Goal: Task Accomplishment & Management: Use online tool/utility

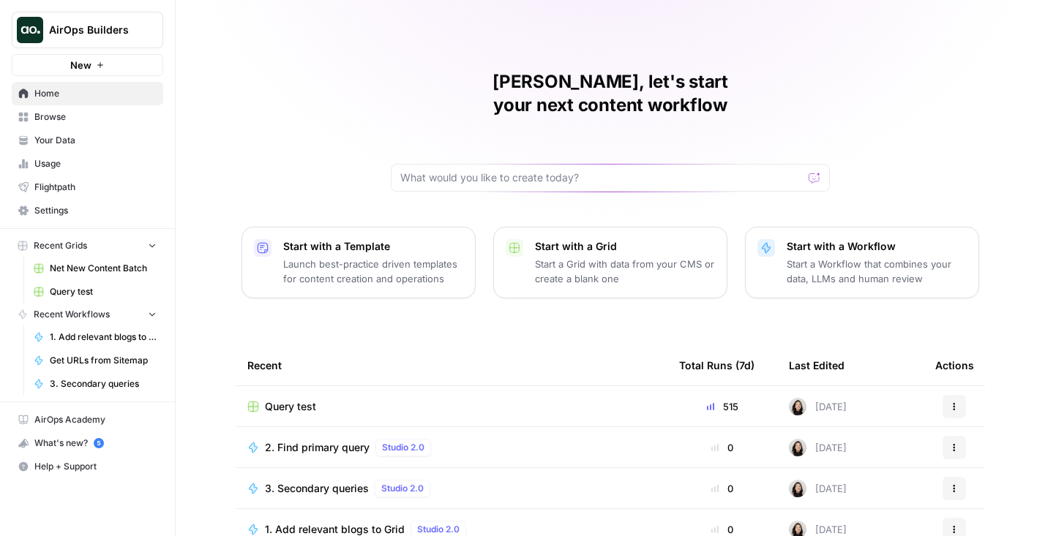
click at [154, 32] on icon "Workspace: AirOps Builders" at bounding box center [150, 30] width 15 height 15
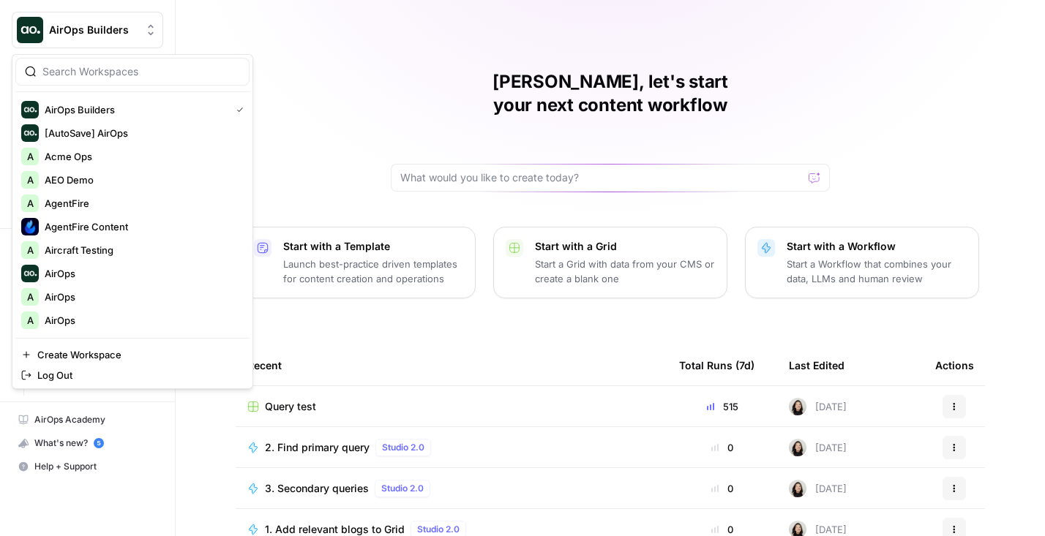
click at [124, 63] on div at bounding box center [132, 72] width 234 height 28
type input "d"
type input "rocket"
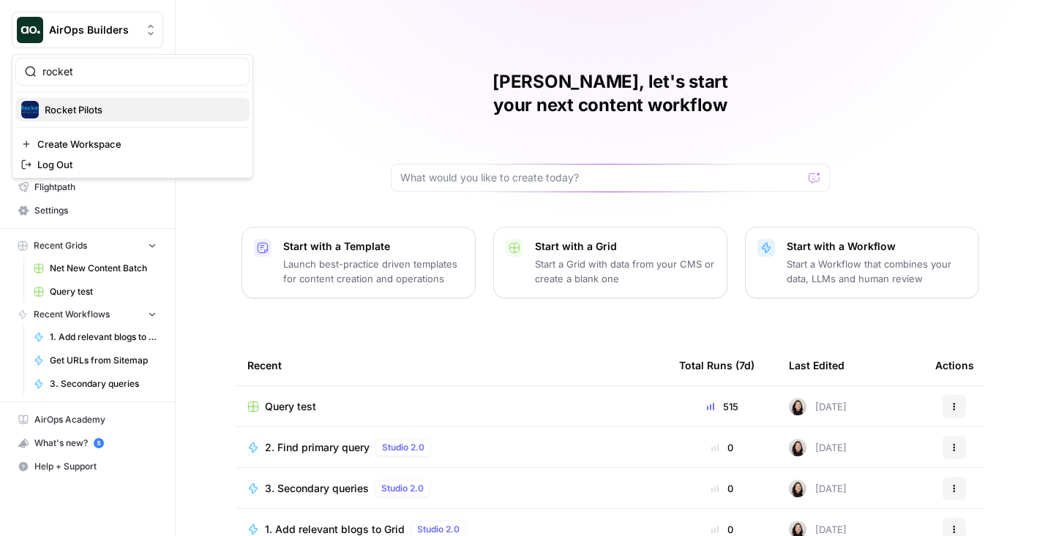
click at [71, 110] on span "Rocket Pilots" at bounding box center [141, 109] width 193 height 15
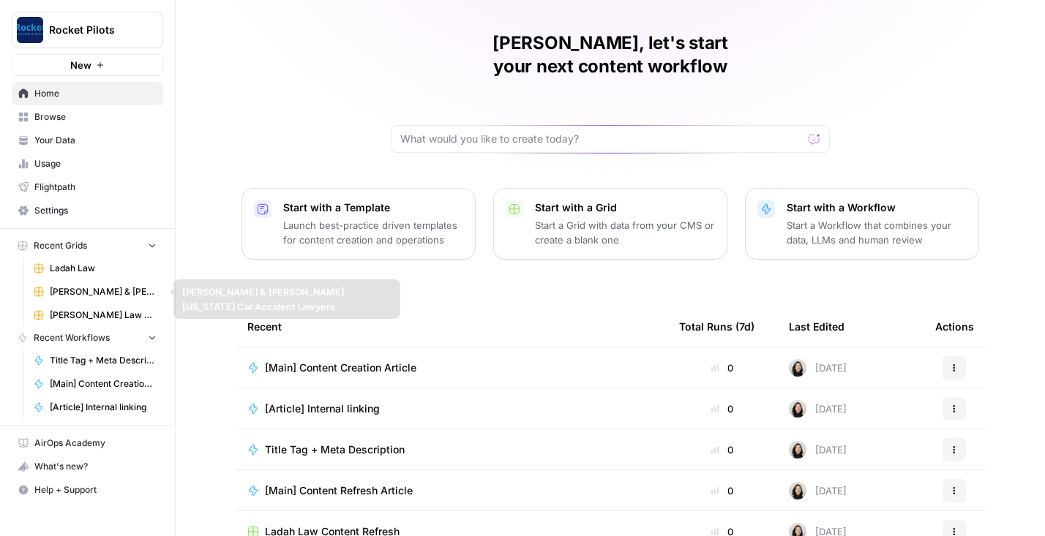
scroll to position [137, 0]
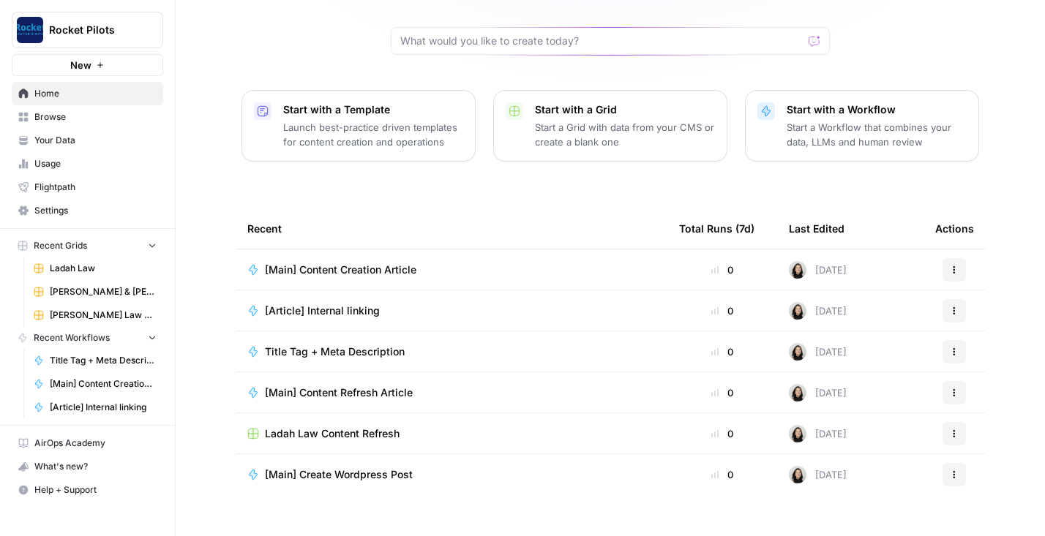
click at [162, 28] on button "Rocket Pilots" at bounding box center [87, 30] width 151 height 37
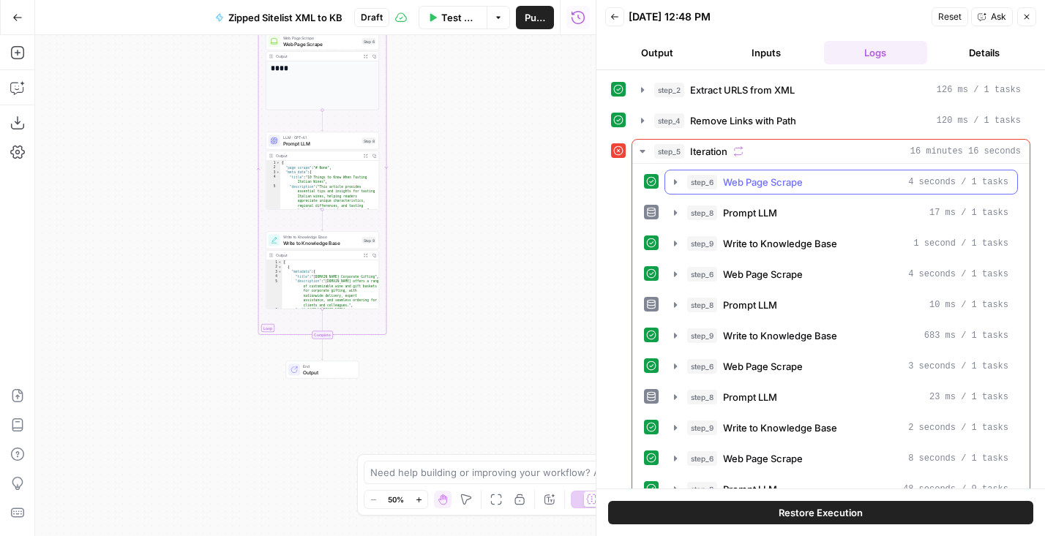
click at [739, 179] on span "Web Page Scrape" at bounding box center [763, 182] width 80 height 15
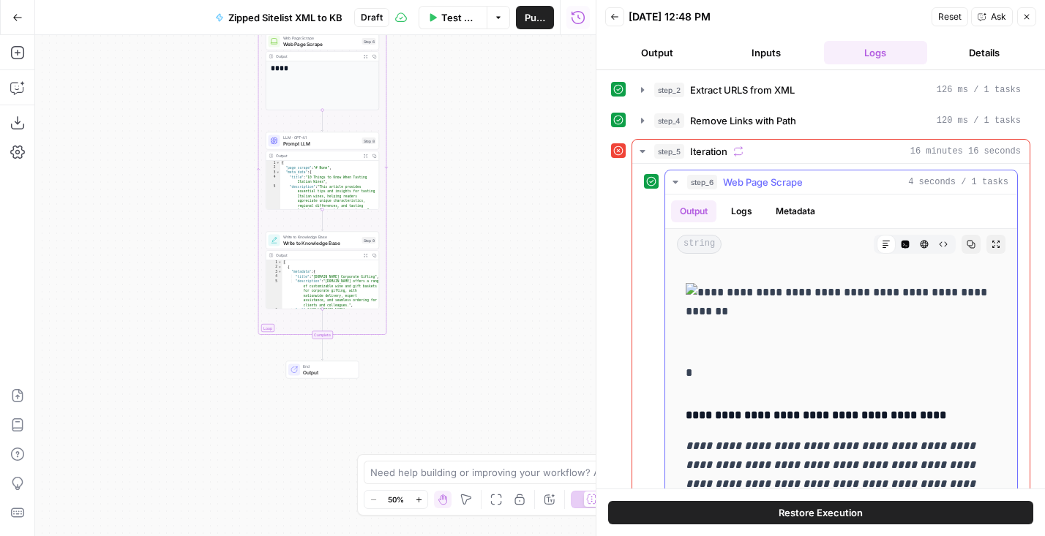
click at [739, 179] on span "Web Page Scrape" at bounding box center [763, 182] width 80 height 15
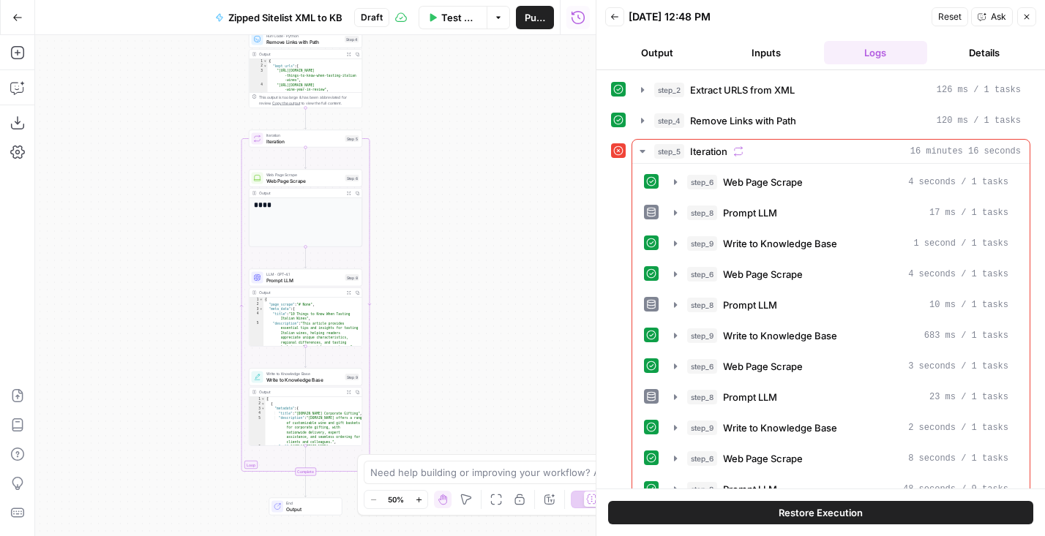
drag, startPoint x: 195, startPoint y: 262, endPoint x: 181, endPoint y: 380, distance: 118.5
click at [181, 380] on div "Workflow Set Inputs Inputs Run Code · Python Extract URLS from XML Step 2 Outpu…" at bounding box center [315, 285] width 560 height 501
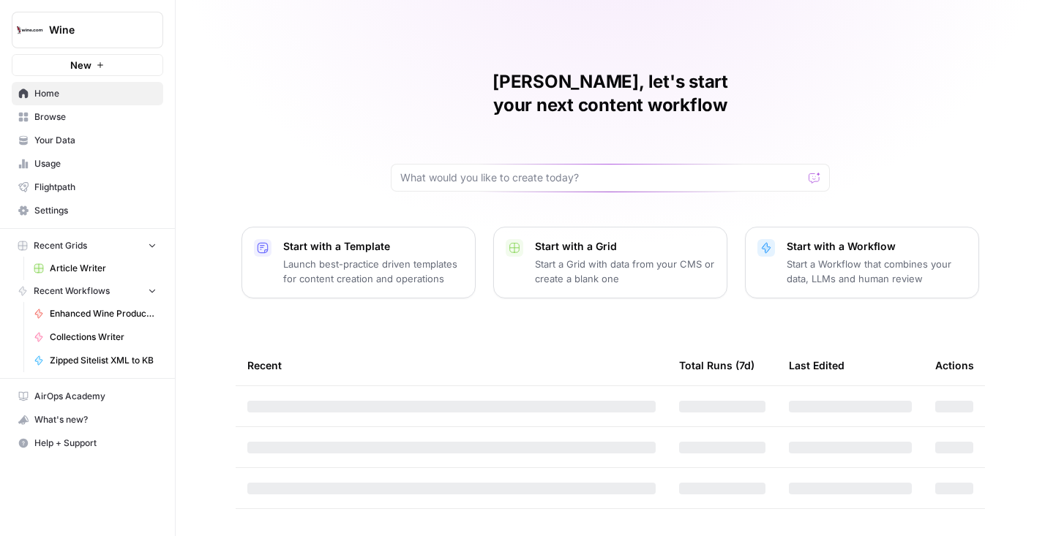
click at [153, 29] on icon "Workspace: Wine" at bounding box center [150, 30] width 15 height 15
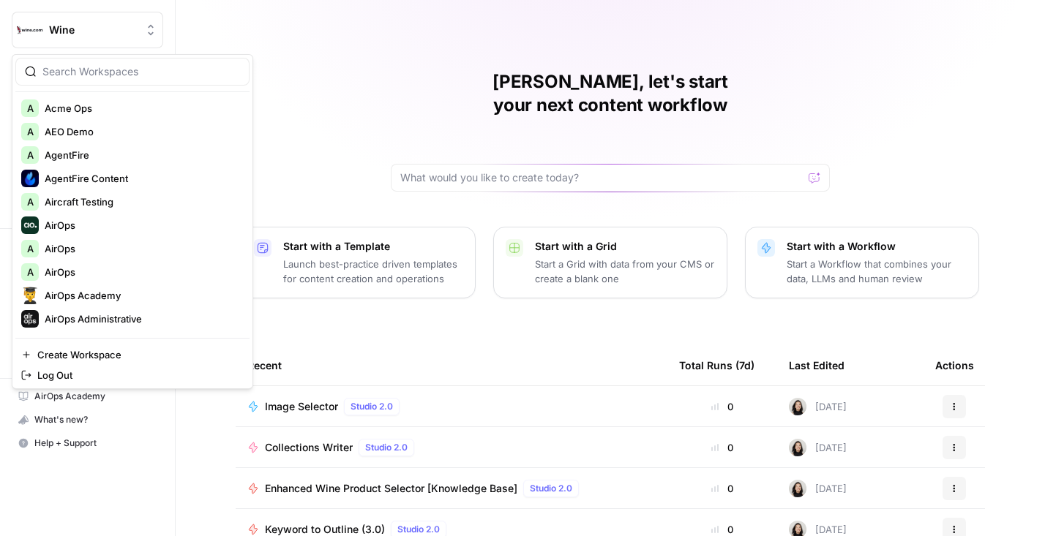
scroll to position [49, 0]
click at [49, 72] on input "search" at bounding box center [141, 71] width 198 height 15
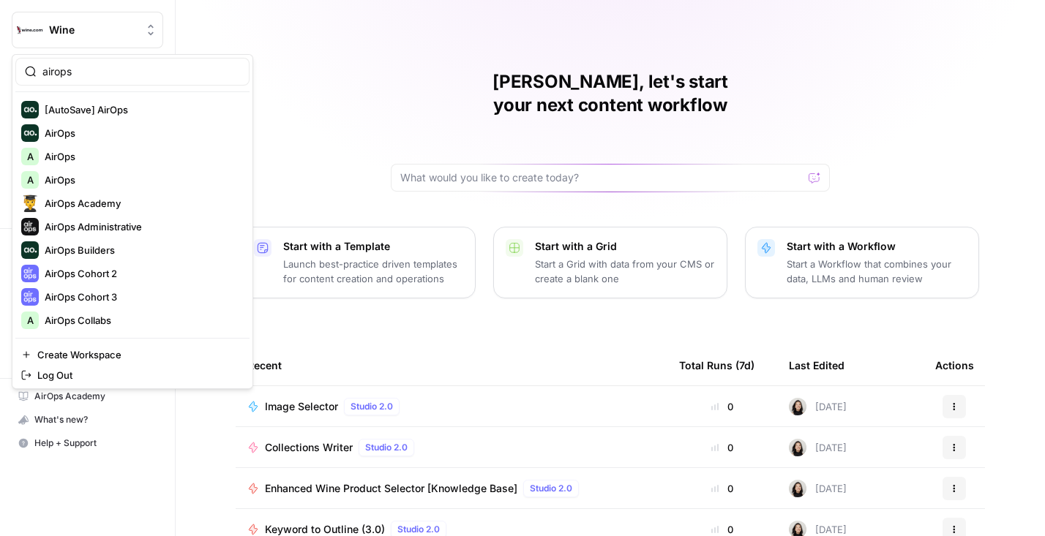
click at [88, 89] on div "airops [AutoSave] AirOps AirOps A AirOps A AirOps AirOps Academy AirOps Adminis…" at bounding box center [132, 221] width 241 height 335
click at [74, 74] on input "airops" at bounding box center [141, 71] width 198 height 15
type input "buiders"
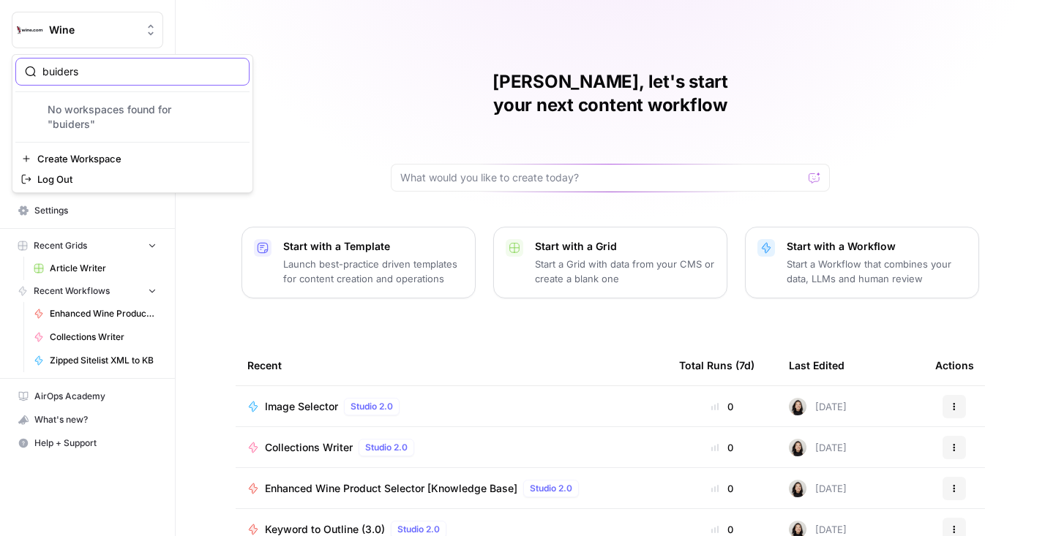
drag, startPoint x: 57, startPoint y: 72, endPoint x: 201, endPoint y: 72, distance: 144.1
click at [148, 72] on input "buiders" at bounding box center [141, 71] width 198 height 15
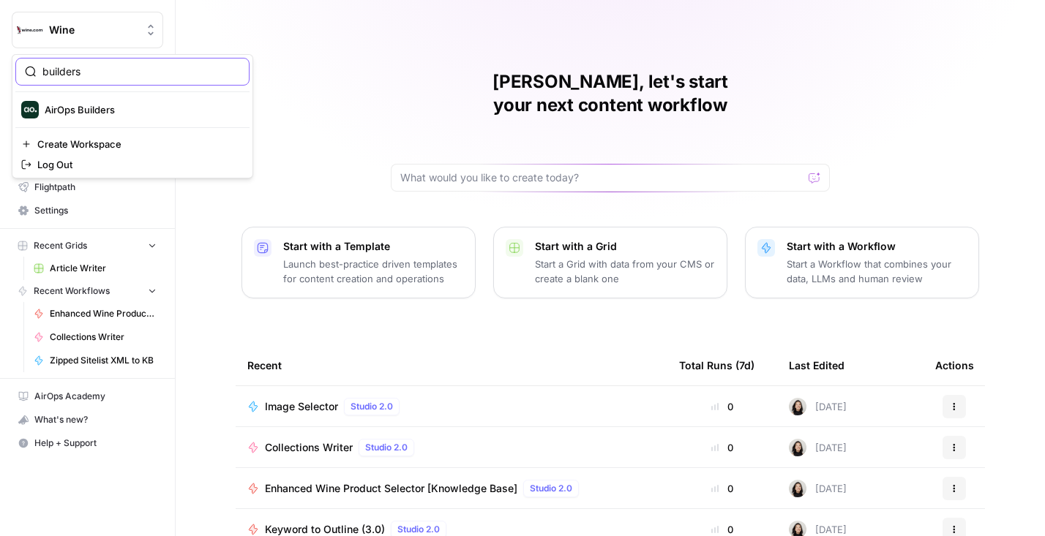
type input "builders"
click at [99, 114] on span "AirOps Builders" at bounding box center [141, 109] width 193 height 15
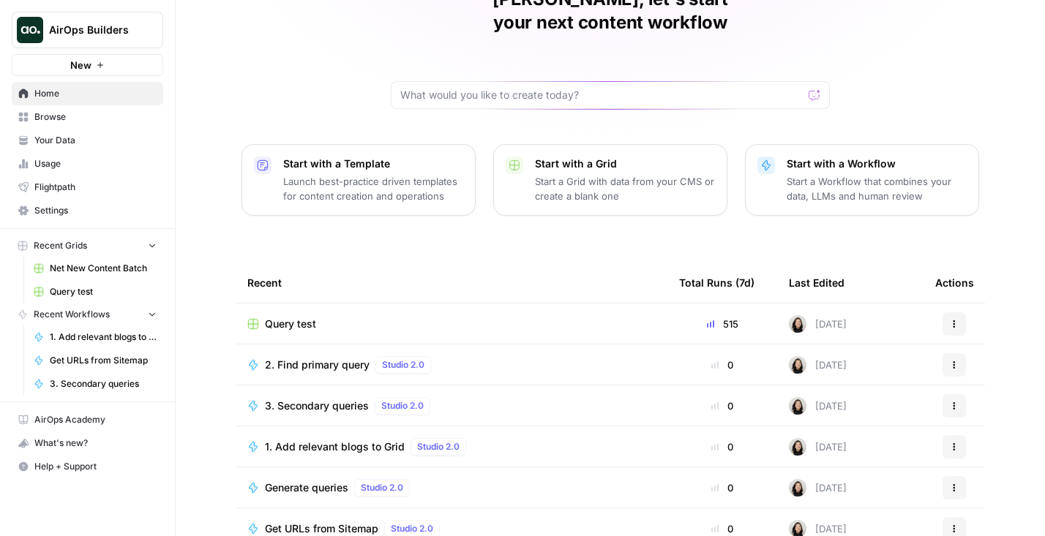
scroll to position [137, 0]
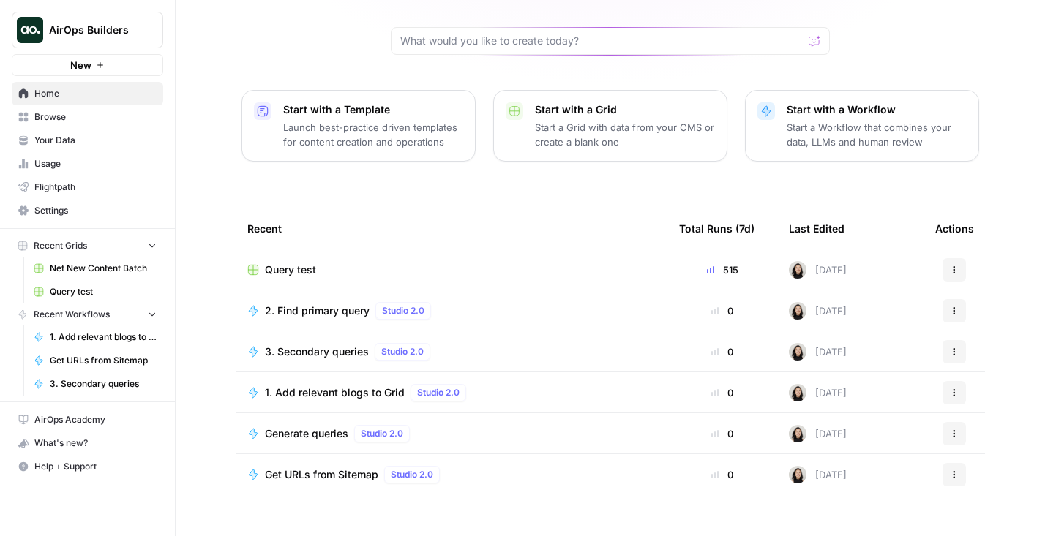
click at [72, 114] on span "Browse" at bounding box center [95, 116] width 122 height 13
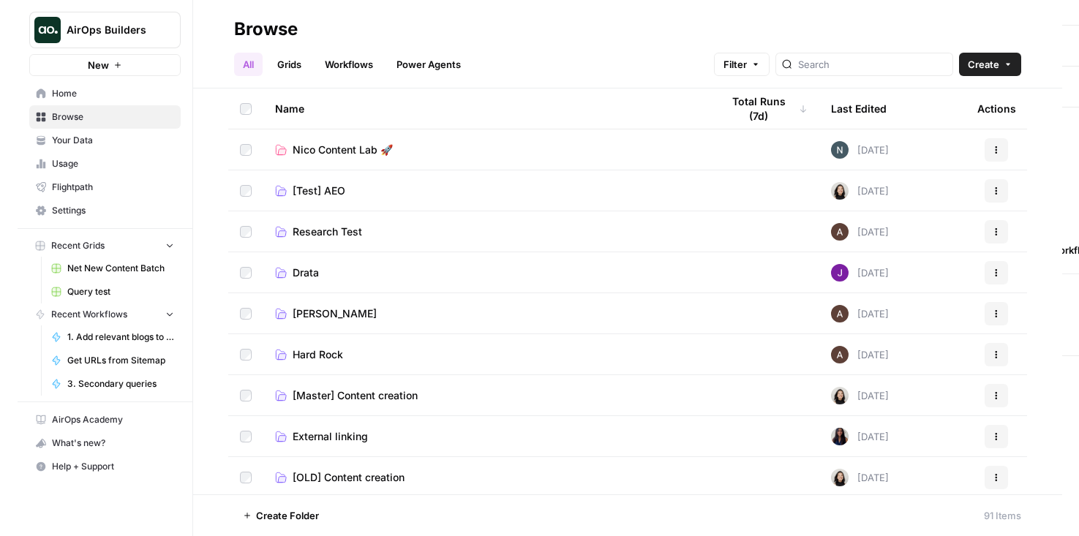
scroll to position [53, 0]
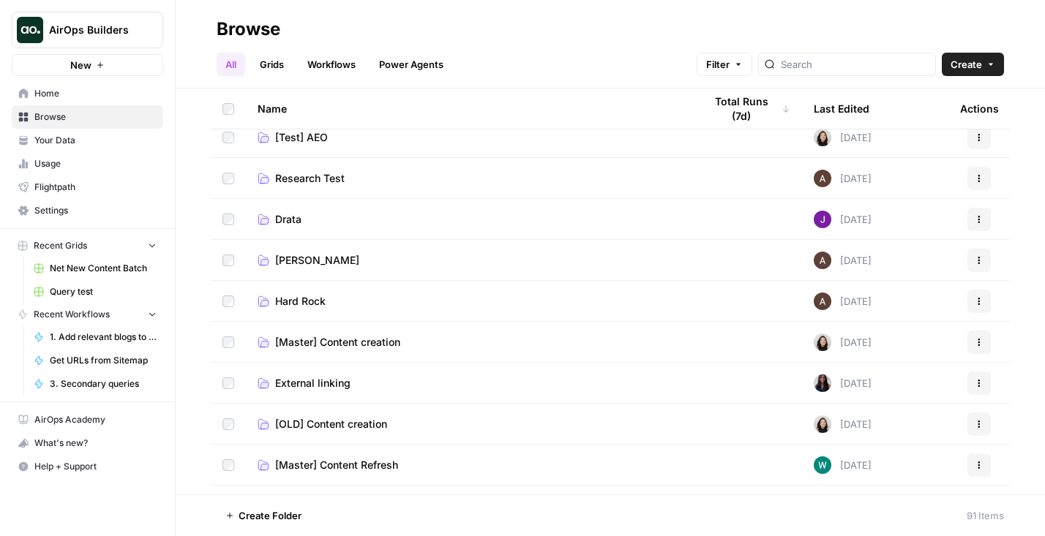
click at [304, 78] on header "Browse All Grids Workflows Power Agents Filter Create" at bounding box center [610, 44] width 869 height 89
click at [328, 70] on link "Workflows" at bounding box center [331, 64] width 66 height 23
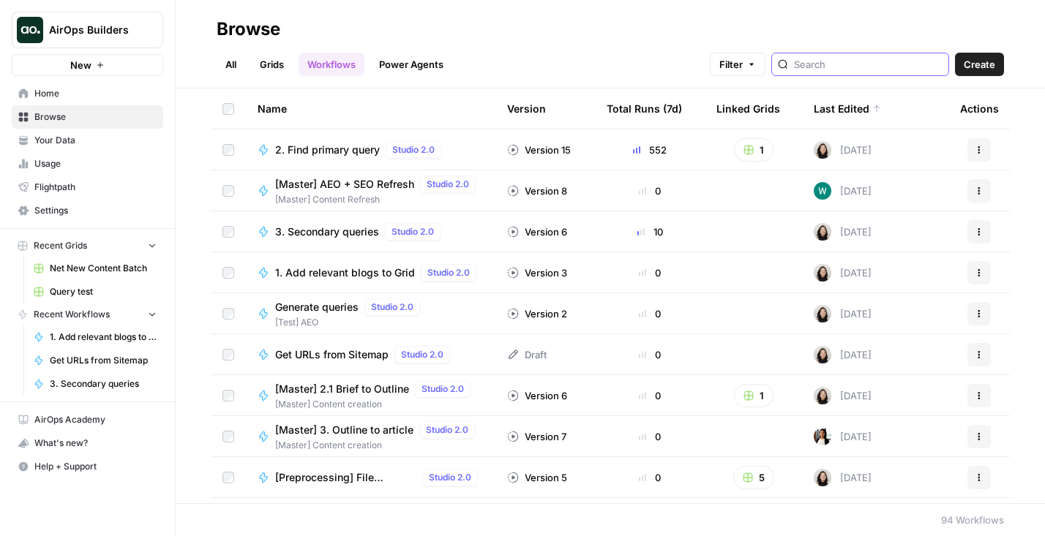
click at [841, 68] on input "search" at bounding box center [868, 64] width 149 height 15
type input "m"
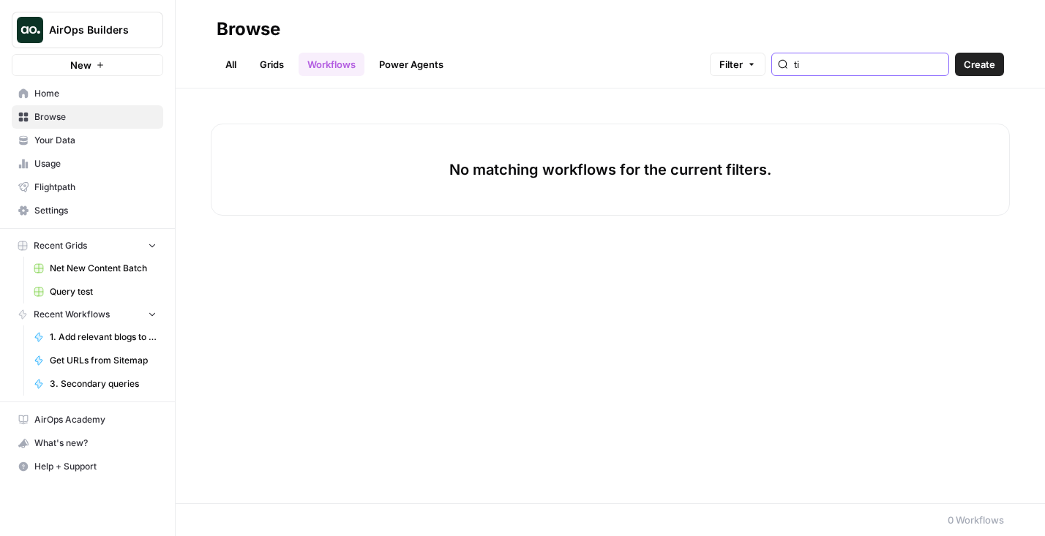
type input "t"
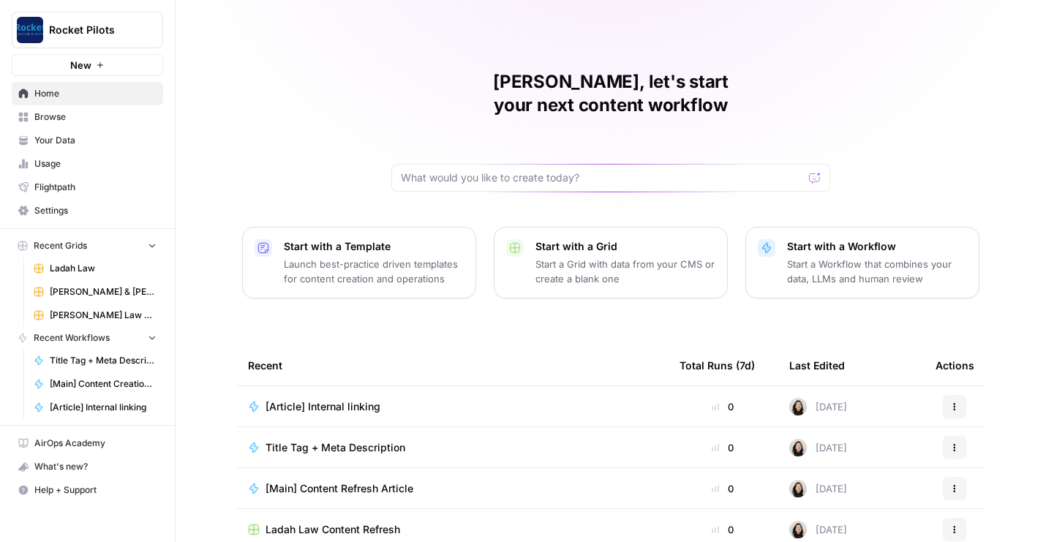
click at [156, 34] on icon "Workspace: Rocket Pilots" at bounding box center [150, 30] width 15 height 15
click at [243, 45] on div "[PERSON_NAME], let's start your next content workflow Start with a Template Lau…" at bounding box center [611, 348] width 871 height 696
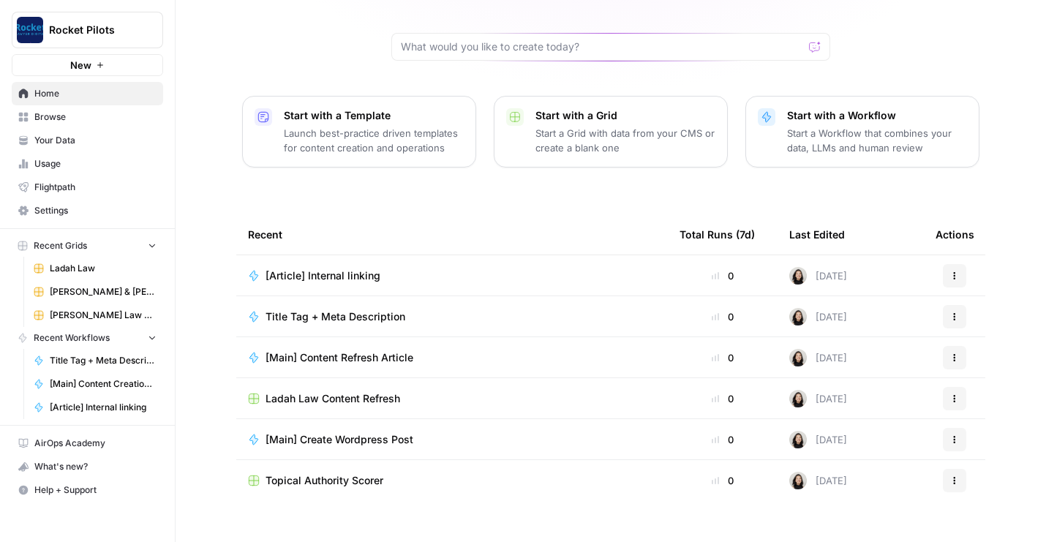
click at [77, 114] on span "Browse" at bounding box center [95, 116] width 122 height 13
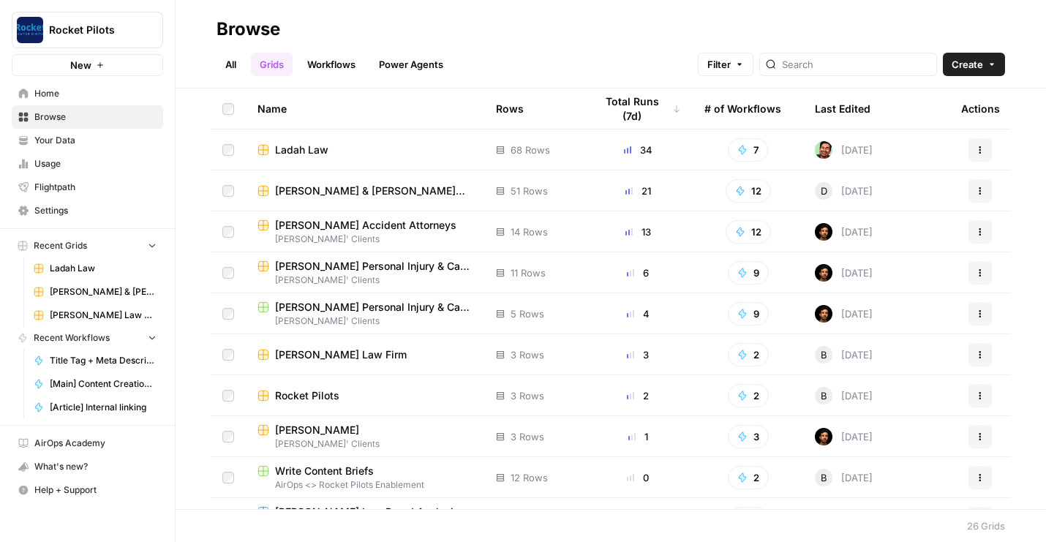
click at [311, 77] on header "Browse All Grids Workflows Power Agents Filter Create" at bounding box center [611, 44] width 871 height 89
click at [311, 71] on link "Workflows" at bounding box center [331, 64] width 66 height 23
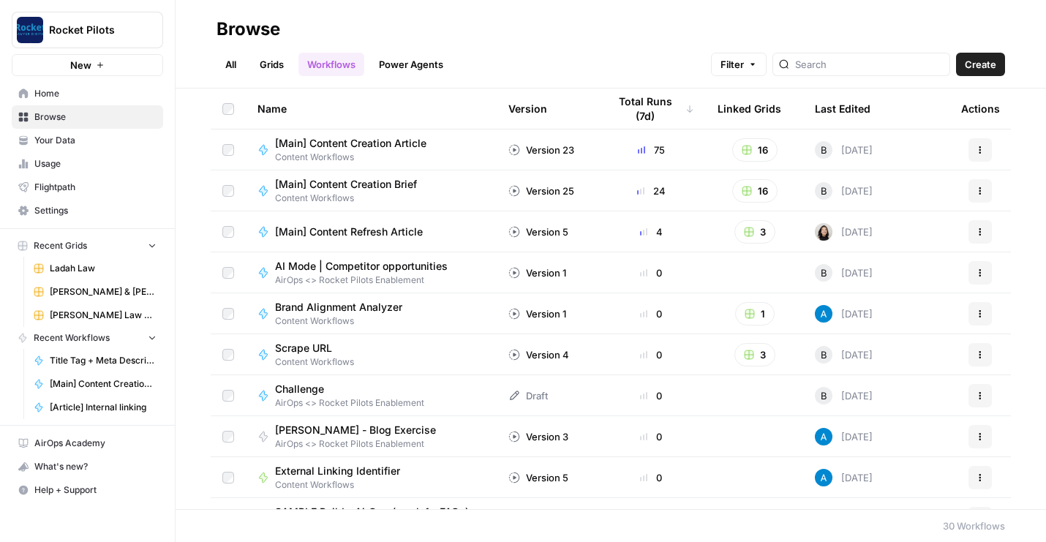
click at [273, 70] on link "Grids" at bounding box center [272, 64] width 42 height 23
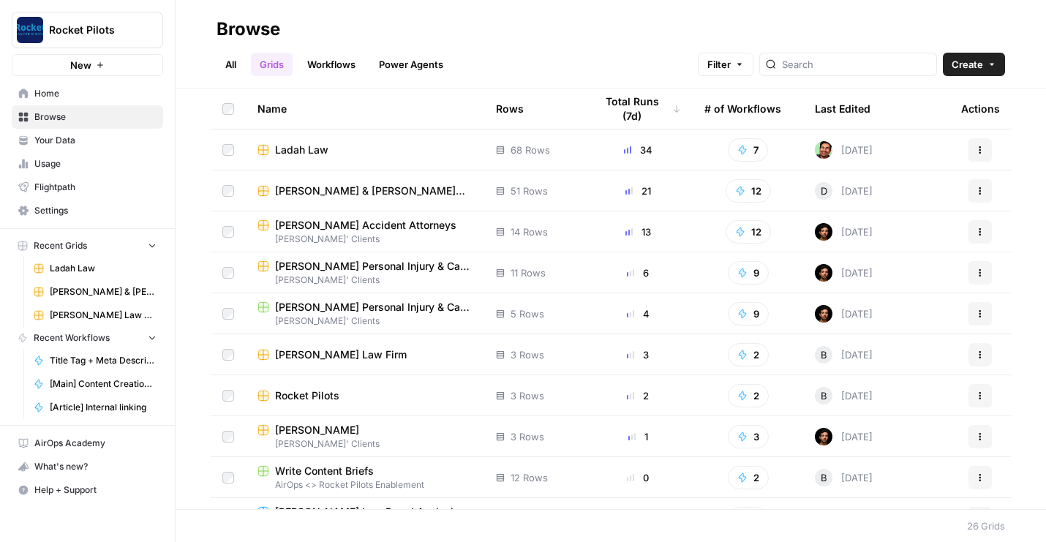
click at [291, 151] on span "Ladah Law" at bounding box center [301, 150] width 53 height 15
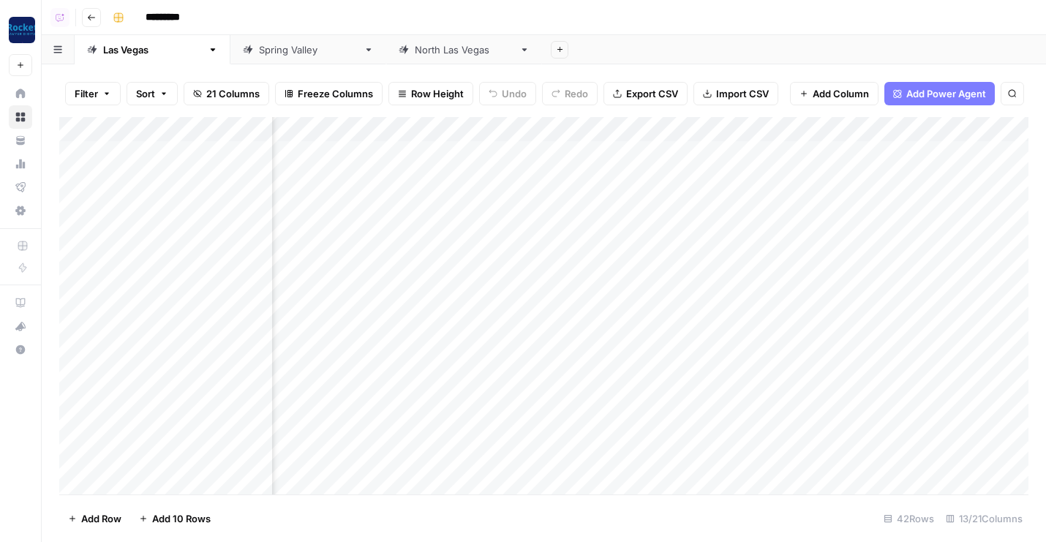
scroll to position [0, 800]
click at [399, 130] on div "Add Column" at bounding box center [543, 306] width 969 height 378
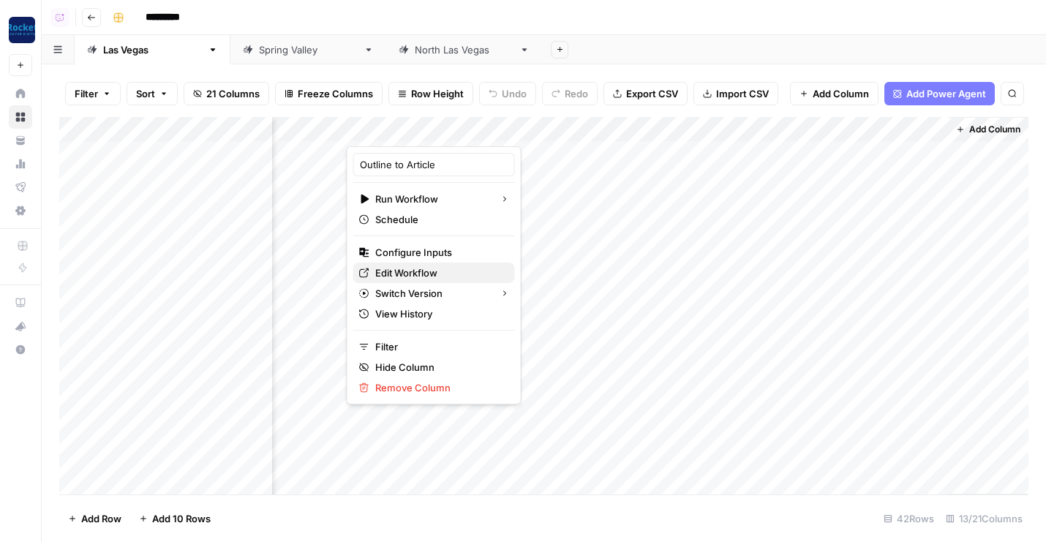
click at [402, 274] on span "Edit Workflow" at bounding box center [439, 273] width 128 height 15
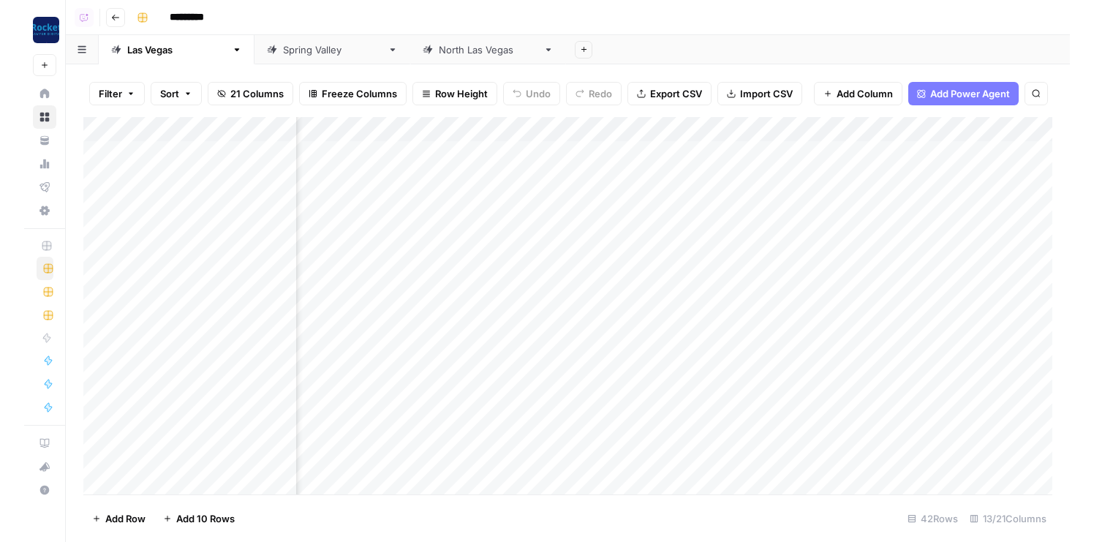
scroll to position [0, 0]
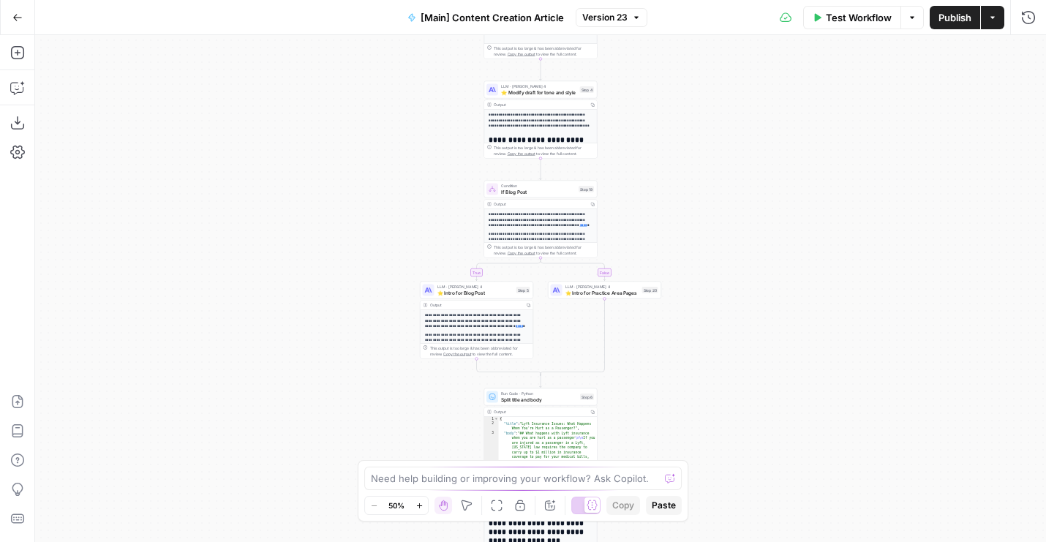
drag, startPoint x: 344, startPoint y: 307, endPoint x: 230, endPoint y: 92, distance: 243.2
click at [231, 92] on div "true false true false Workflow Set Inputs Inputs Condition If city is provided …" at bounding box center [540, 288] width 1011 height 507
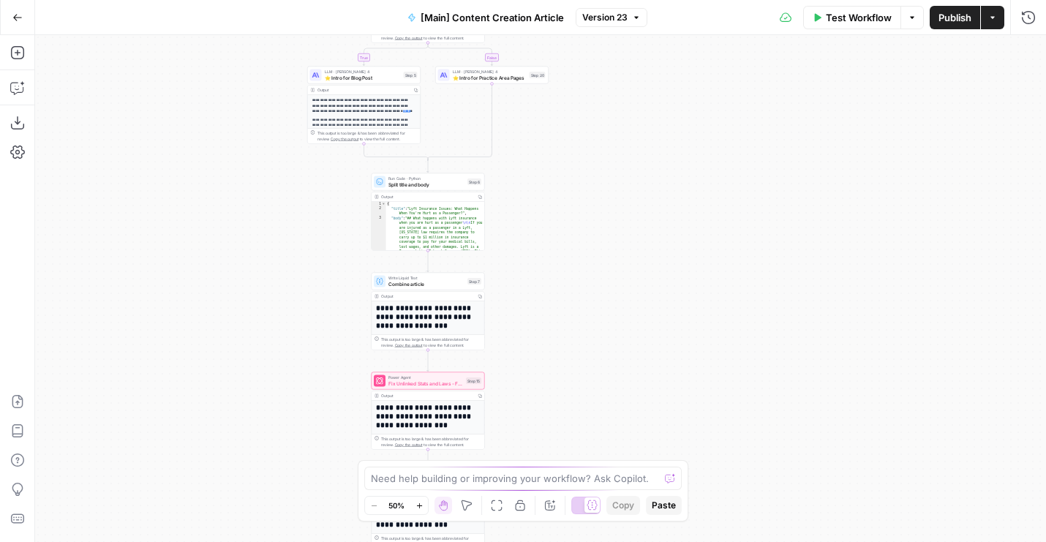
drag, startPoint x: 272, startPoint y: 298, endPoint x: 214, endPoint y: 135, distance: 172.4
click at [214, 135] on div "true false true false Workflow Set Inputs Inputs Condition If city is provided …" at bounding box center [540, 288] width 1011 height 507
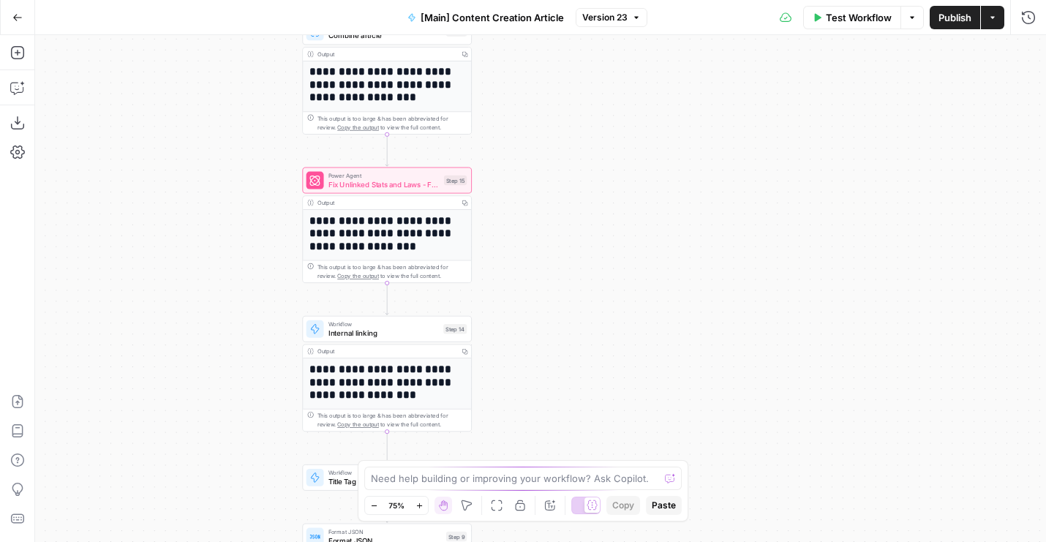
drag, startPoint x: 222, startPoint y: 236, endPoint x: 154, endPoint y: 151, distance: 108.3
click at [154, 151] on div "true false true false Workflow Set Inputs Inputs Condition If city is provided …" at bounding box center [540, 288] width 1011 height 507
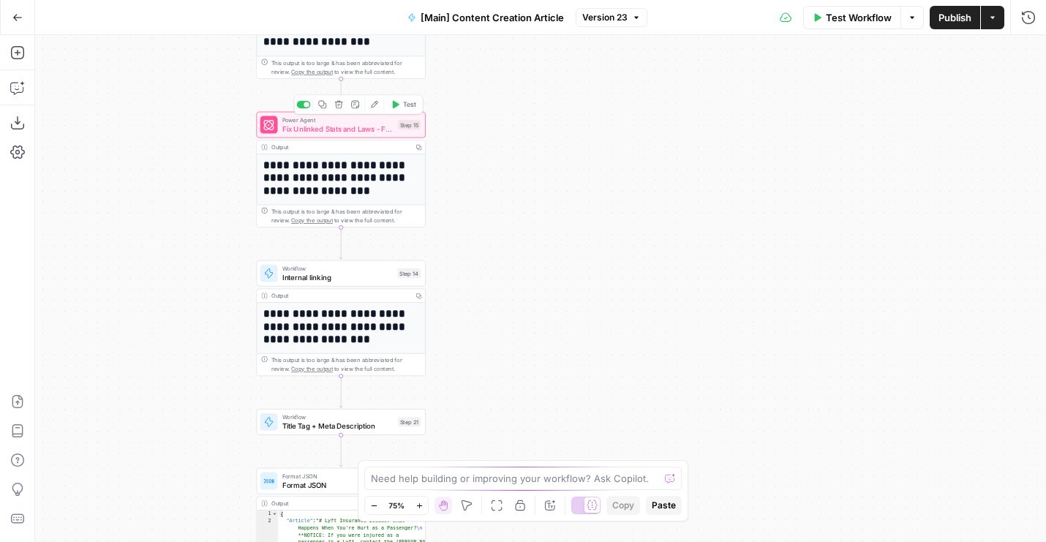
click at [304, 137] on div "Power Agent Fix Unlinked Stats and Laws - Fork Step 15 Copy step Delete step Ad…" at bounding box center [341, 125] width 170 height 26
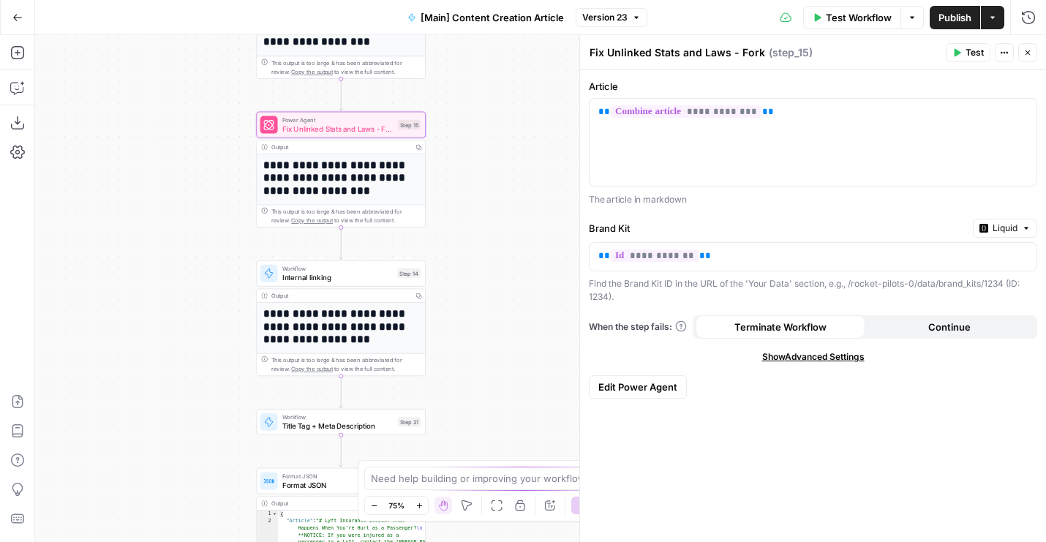
click at [656, 378] on button "Edit Power Agent" at bounding box center [638, 386] width 98 height 23
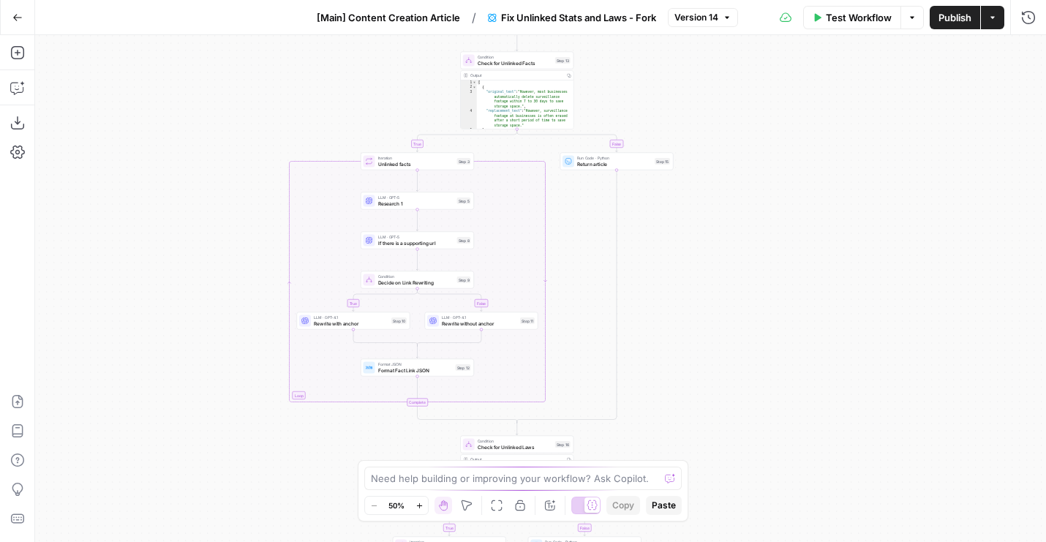
drag, startPoint x: 810, startPoint y: 239, endPoint x: 760, endPoint y: 377, distance: 146.9
click at [760, 377] on div "**********" at bounding box center [540, 288] width 1011 height 507
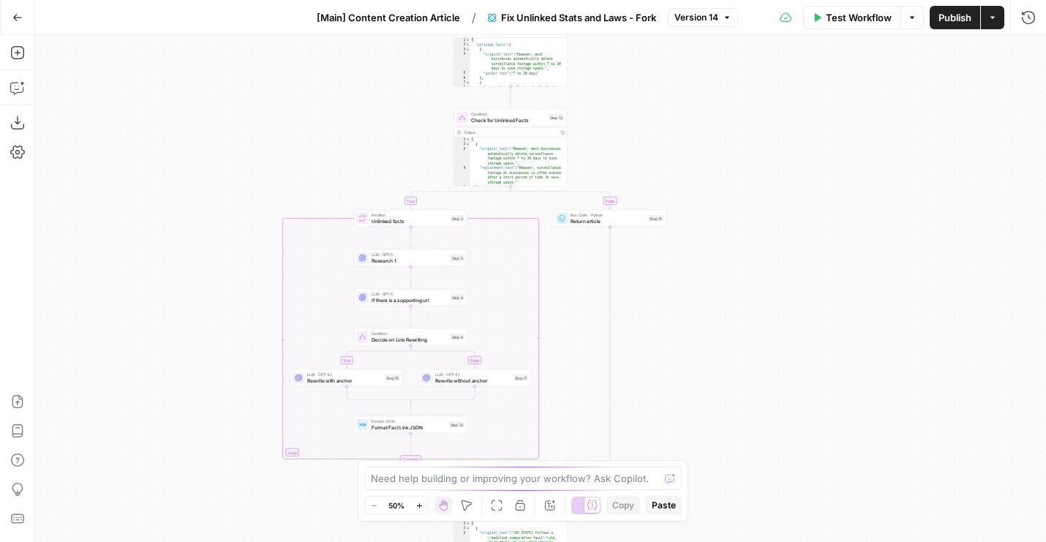
drag, startPoint x: 746, startPoint y: 194, endPoint x: 740, endPoint y: 241, distance: 48.0
click at [740, 241] on div "**********" at bounding box center [540, 288] width 1011 height 507
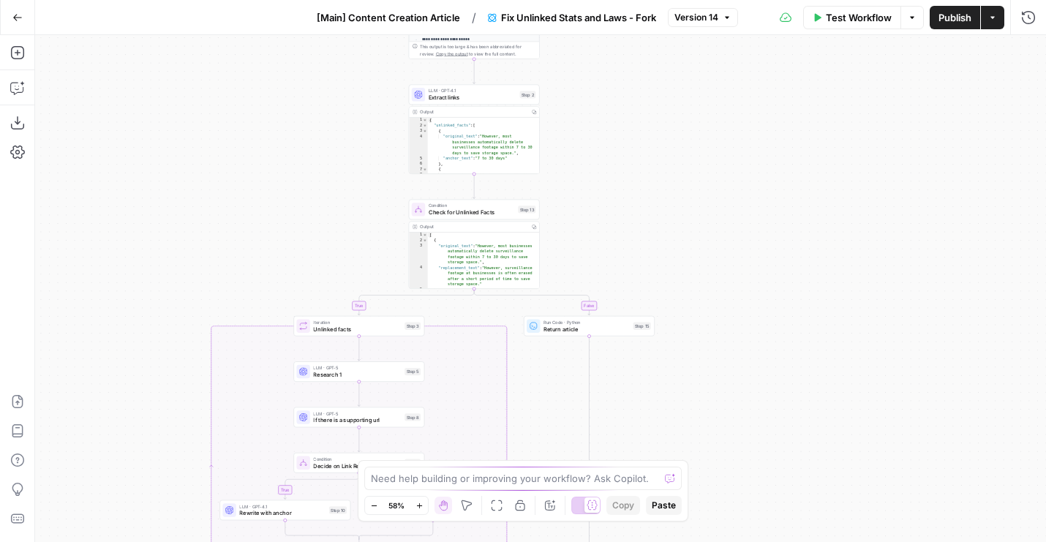
drag, startPoint x: 671, startPoint y: 132, endPoint x: 671, endPoint y: 261, distance: 129.5
click at [671, 261] on div "**********" at bounding box center [540, 288] width 1011 height 507
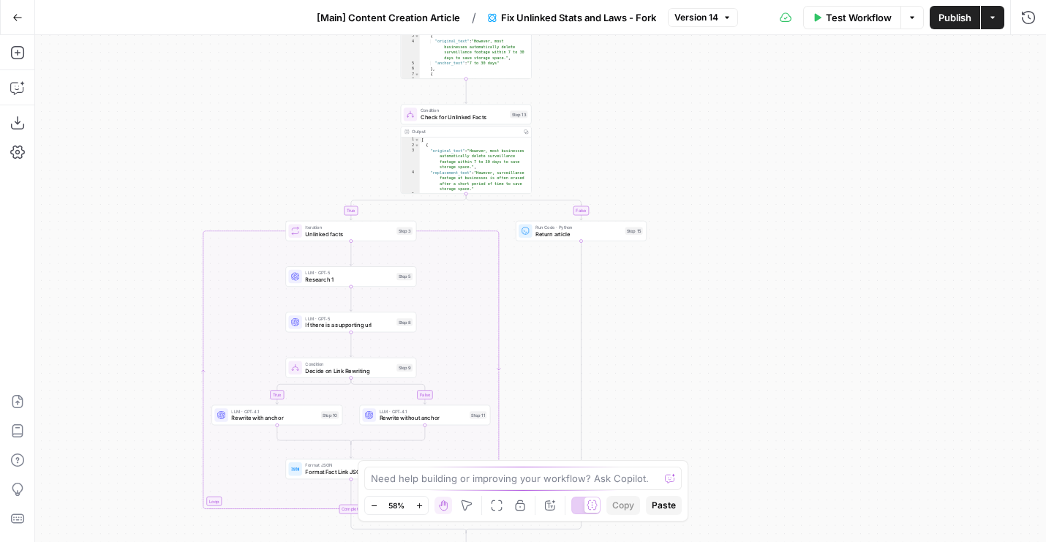
drag, startPoint x: 646, startPoint y: 179, endPoint x: 639, endPoint y: 70, distance: 110.0
click at [639, 70] on div "**********" at bounding box center [540, 288] width 1011 height 507
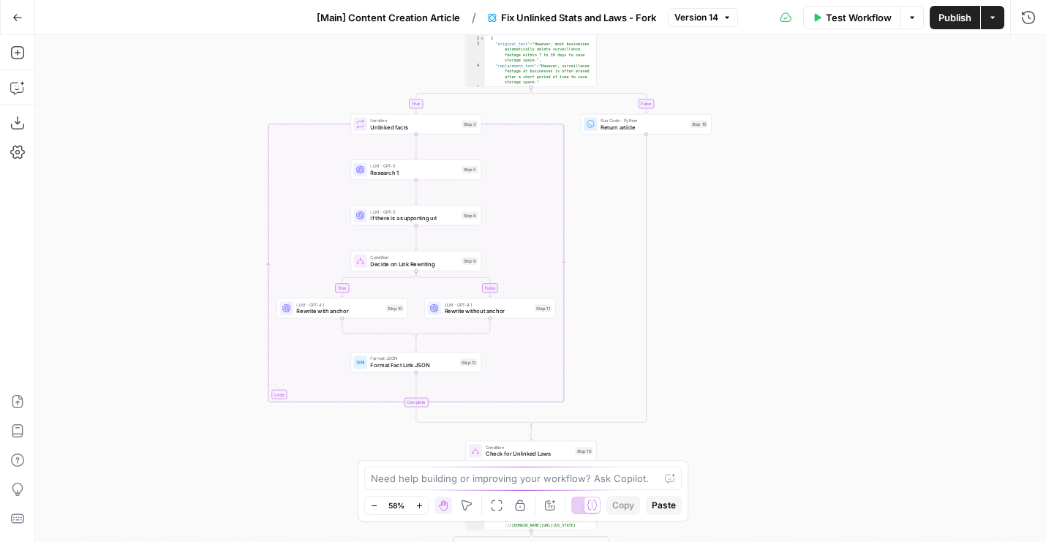
drag, startPoint x: 636, startPoint y: 95, endPoint x: 716, endPoint y: -66, distance: 179.6
click at [716, 0] on html "**********" at bounding box center [523, 271] width 1046 height 542
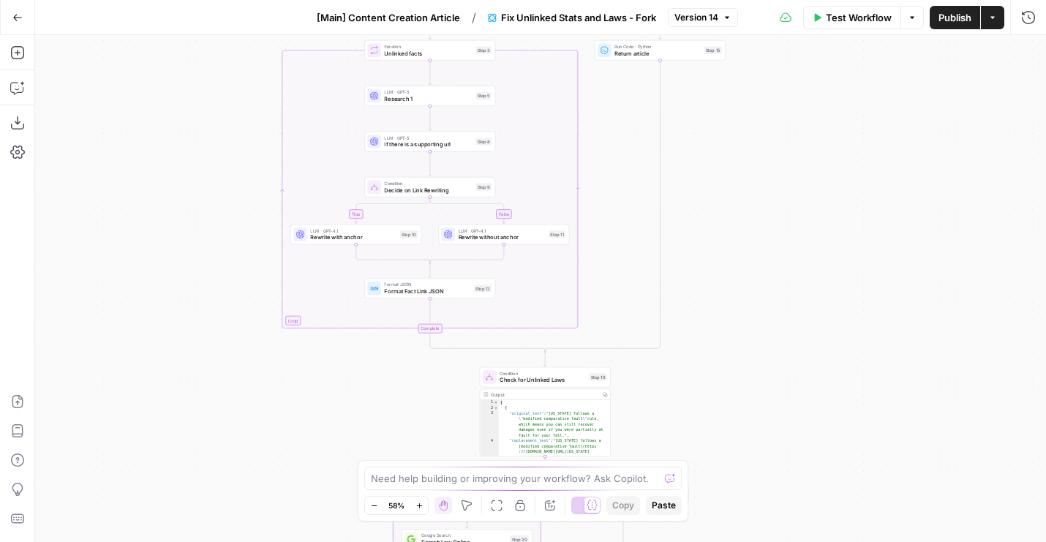
drag, startPoint x: 742, startPoint y: 223, endPoint x: 661, endPoint y: -91, distance: 324.7
click at [661, 0] on html "**********" at bounding box center [523, 271] width 1046 height 542
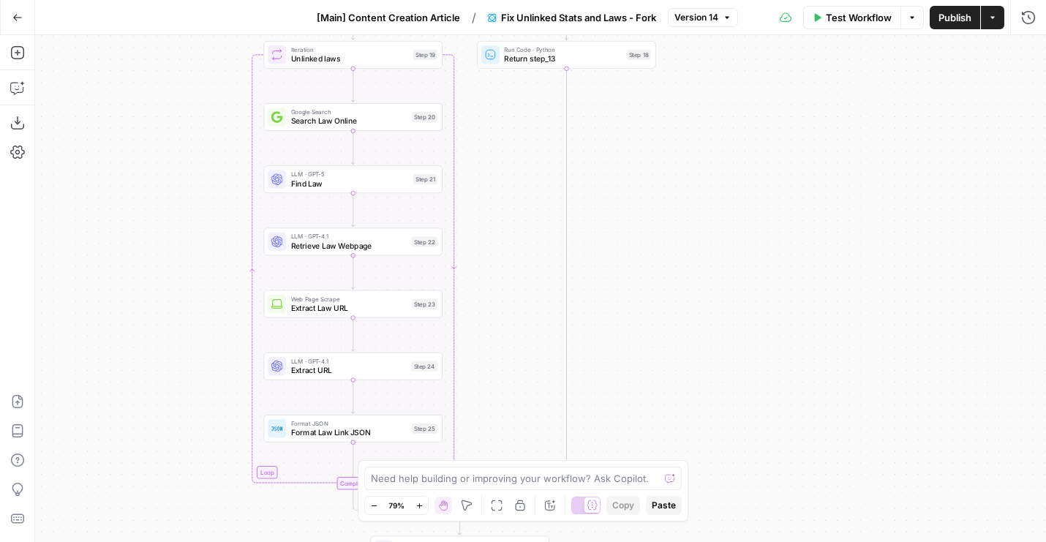
drag, startPoint x: 239, startPoint y: 279, endPoint x: 198, endPoint y: 185, distance: 102.9
click at [198, 185] on div "**********" at bounding box center [540, 288] width 1011 height 507
click at [309, 187] on span "Find Law" at bounding box center [350, 184] width 118 height 12
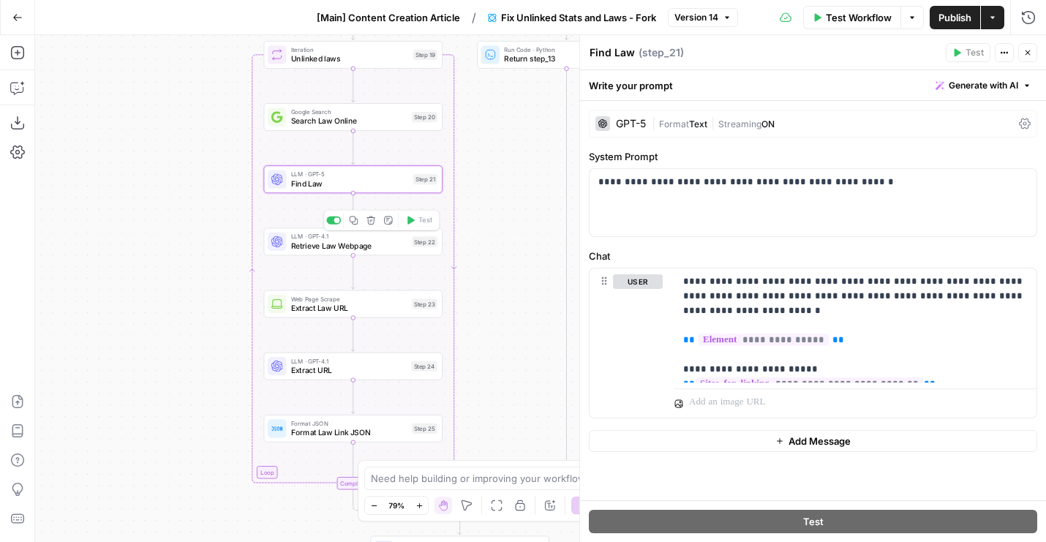
click at [336, 248] on span "Retrieve Law Webpage" at bounding box center [349, 246] width 116 height 12
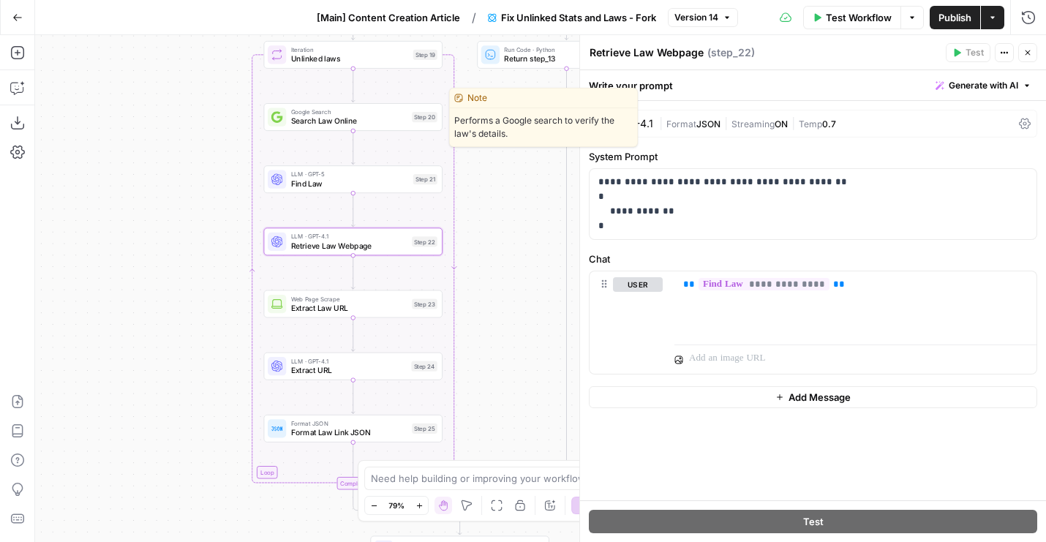
click at [313, 121] on span "Search Law Online" at bounding box center [349, 122] width 116 height 12
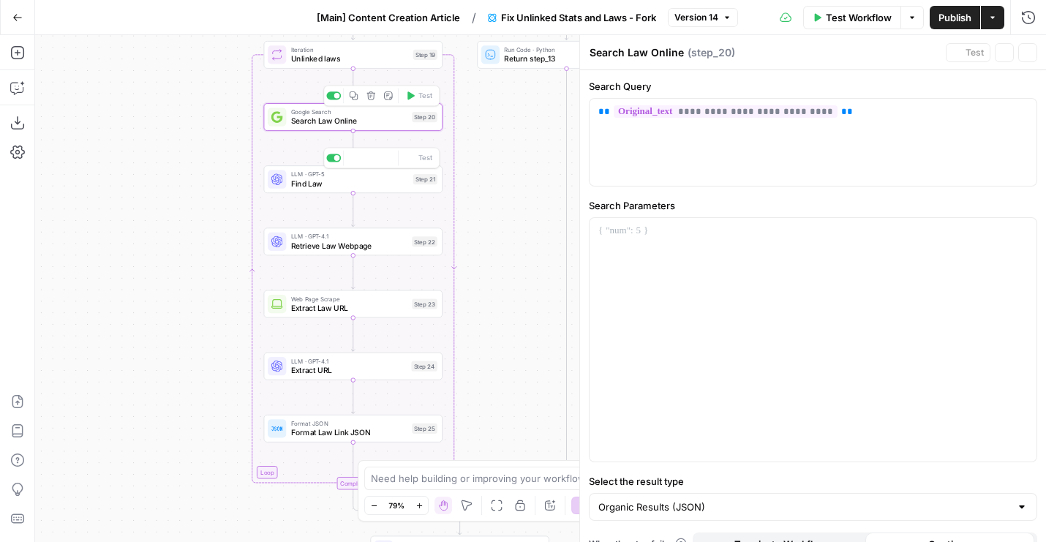
click at [293, 175] on span "LLM · GPT-5" at bounding box center [350, 175] width 118 height 10
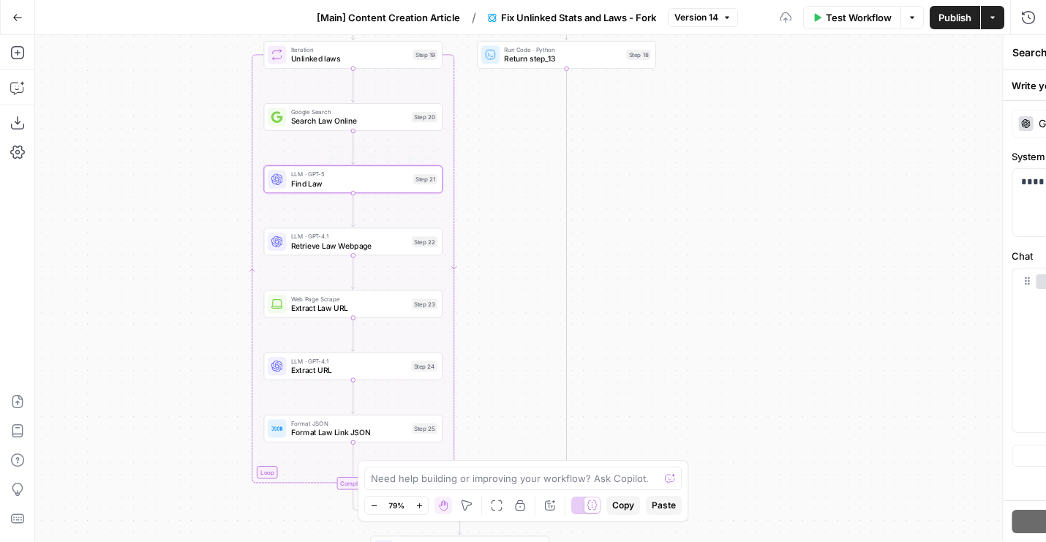
type textarea "Find Law"
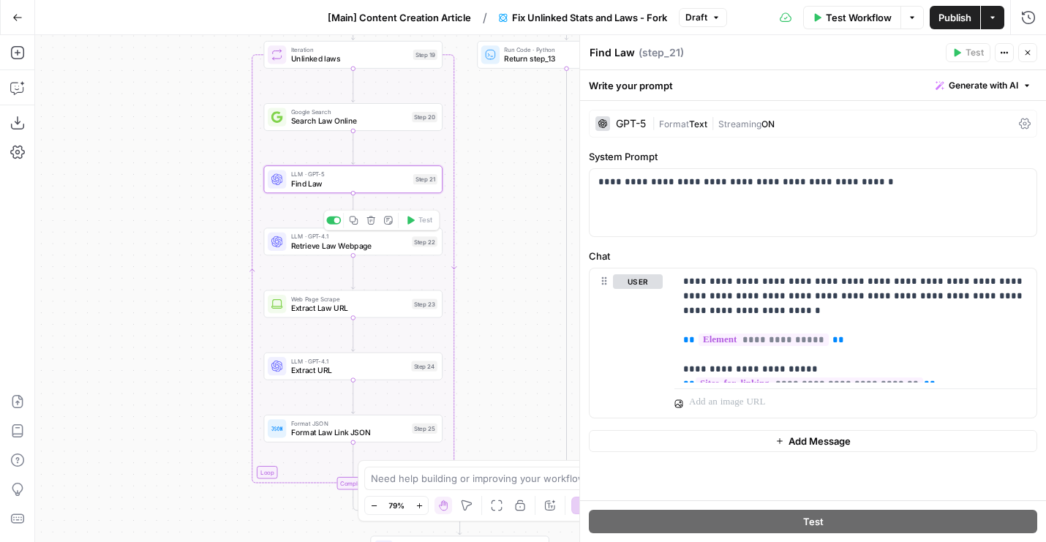
click at [307, 306] on span "Extract Law URL" at bounding box center [349, 308] width 116 height 12
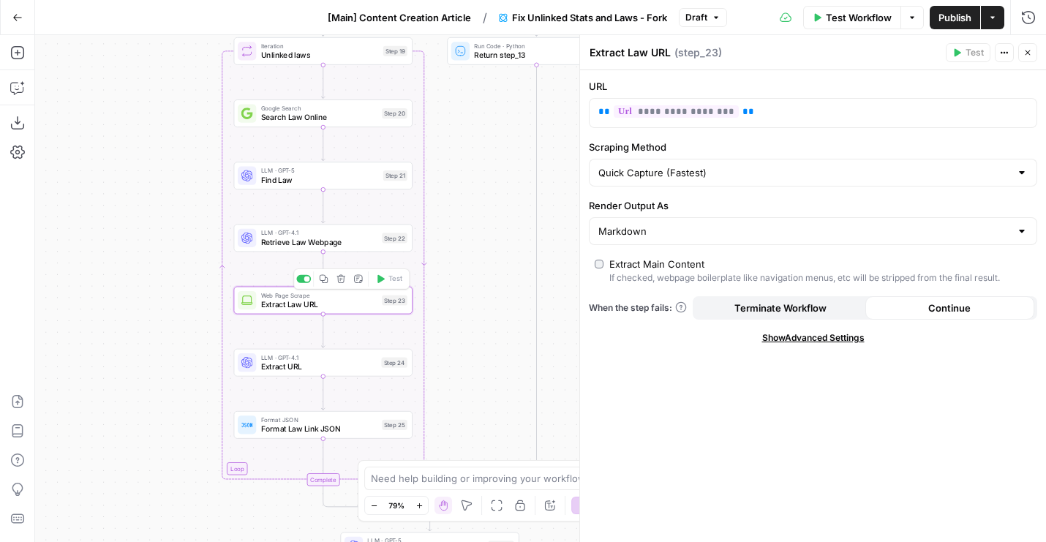
drag, startPoint x: 177, startPoint y: 305, endPoint x: 125, endPoint y: 293, distance: 53.2
click at [125, 293] on div "**********" at bounding box center [540, 288] width 1011 height 507
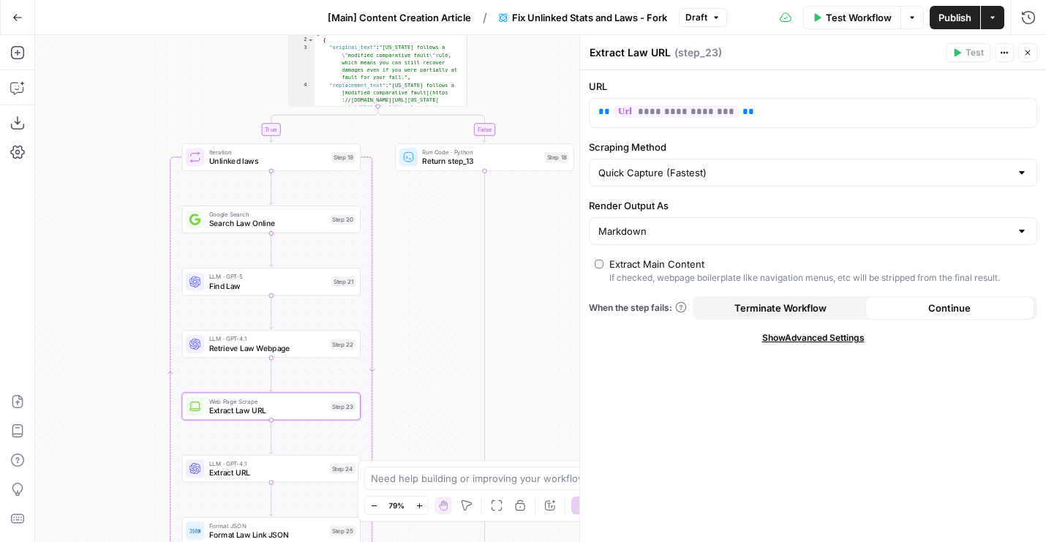
drag, startPoint x: 137, startPoint y: 186, endPoint x: 137, endPoint y: 304, distance: 117.8
click at [137, 304] on div "**********" at bounding box center [540, 288] width 1011 height 507
click at [353, 13] on span "[Main] Content Creation Article" at bounding box center [399, 17] width 143 height 15
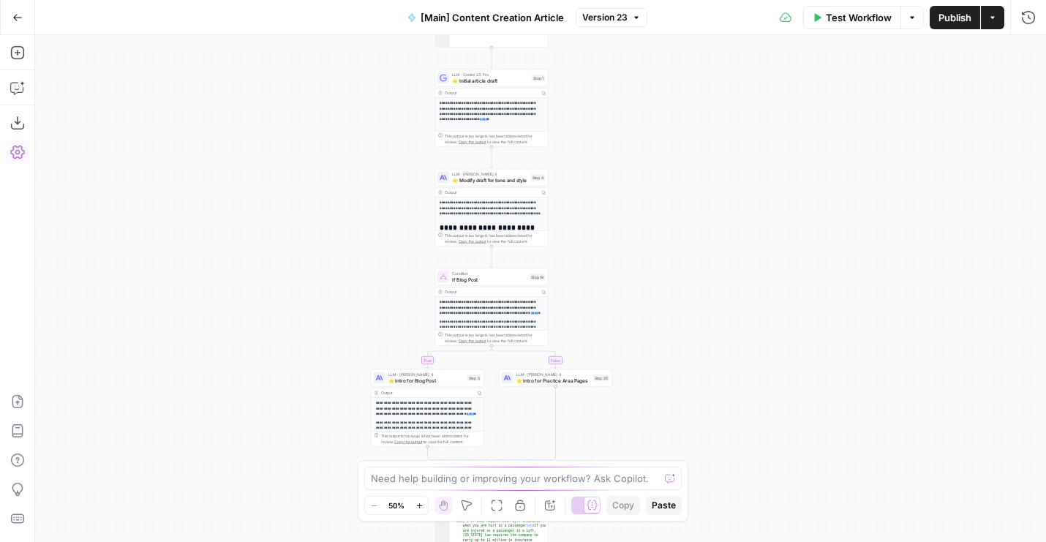
drag, startPoint x: 313, startPoint y: 168, endPoint x: 192, endPoint y: 384, distance: 247.6
click at [192, 384] on div "true false true false Workflow Set Inputs Inputs Condition If city is provided …" at bounding box center [540, 288] width 1011 height 507
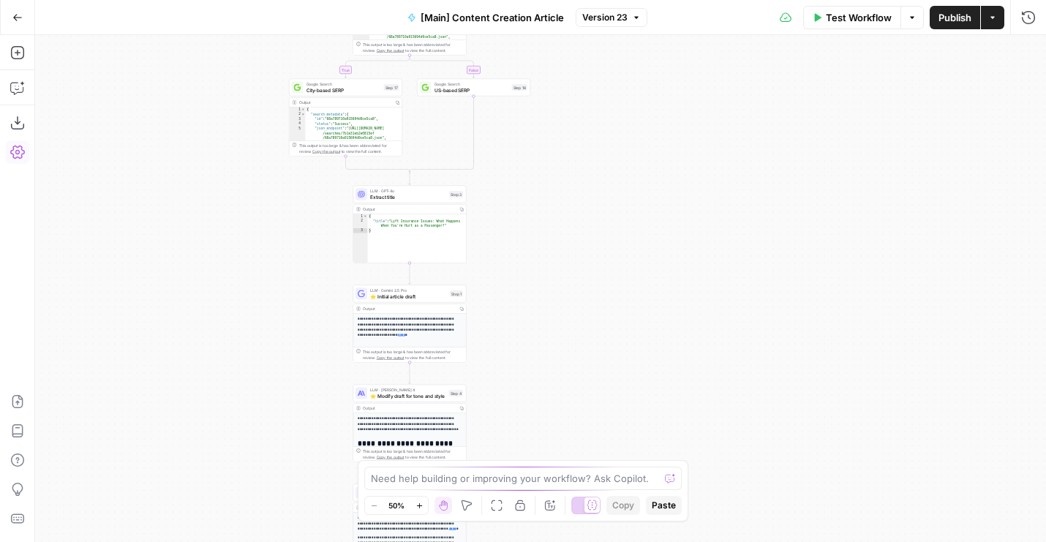
drag, startPoint x: 254, startPoint y: 289, endPoint x: 242, endPoint y: 383, distance: 95.1
click at [242, 383] on div "true false true false Workflow Set Inputs Inputs Condition If city is provided …" at bounding box center [540, 288] width 1011 height 507
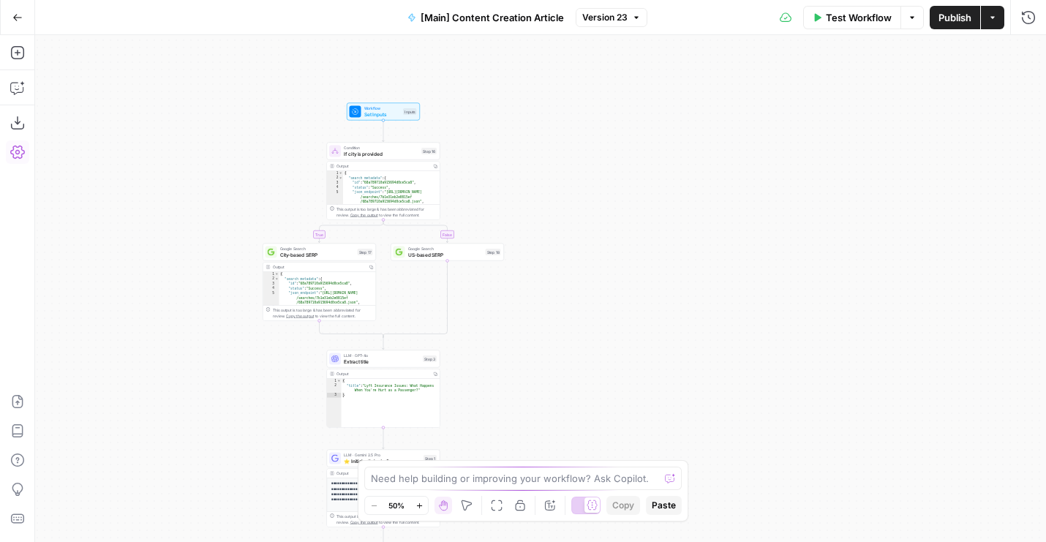
drag, startPoint x: 189, startPoint y: 217, endPoint x: 168, endPoint y: 290, distance: 76.2
click at [168, 290] on div "true false true false Workflow Set Inputs Inputs Condition If city is provided …" at bounding box center [540, 288] width 1011 height 507
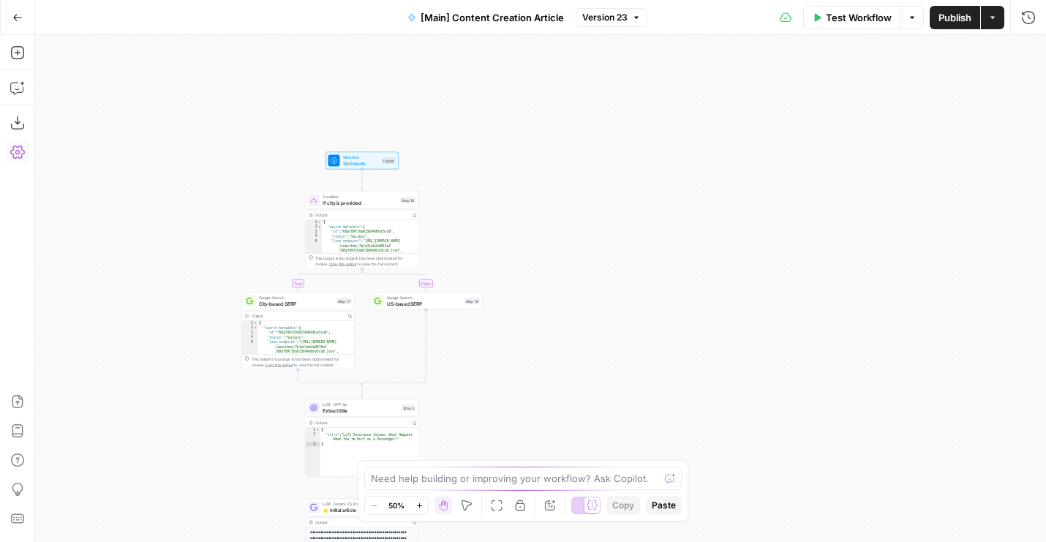
drag, startPoint x: 168, startPoint y: 290, endPoint x: 168, endPoint y: 197, distance: 93.6
click at [168, 197] on div "true false true false Workflow Set Inputs Inputs Condition If city is provided …" at bounding box center [540, 288] width 1011 height 507
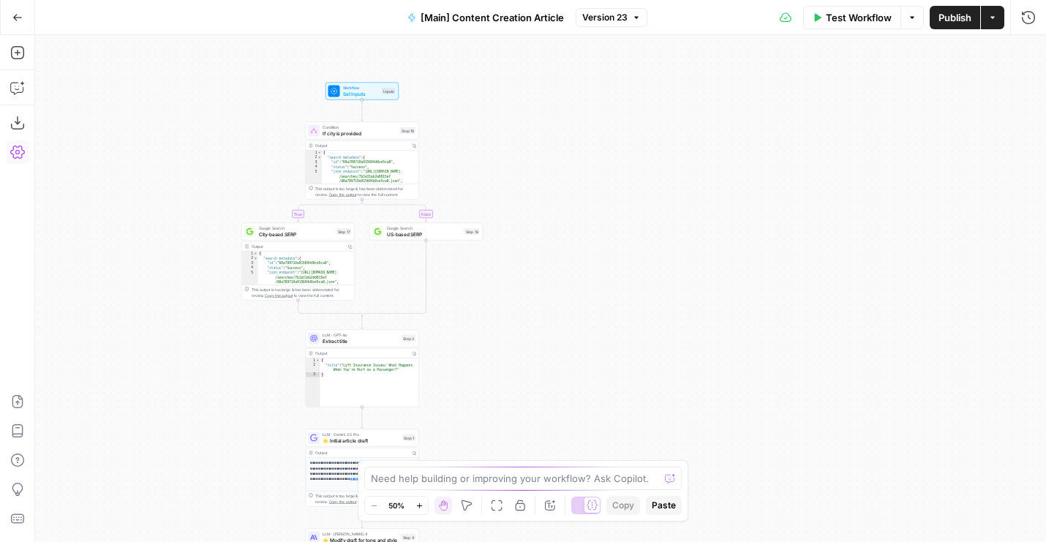
drag, startPoint x: 144, startPoint y: 287, endPoint x: 144, endPoint y: 209, distance: 77.5
click at [144, 211] on div "true false true false Workflow Set Inputs Inputs Condition If city is provided …" at bounding box center [540, 288] width 1011 height 507
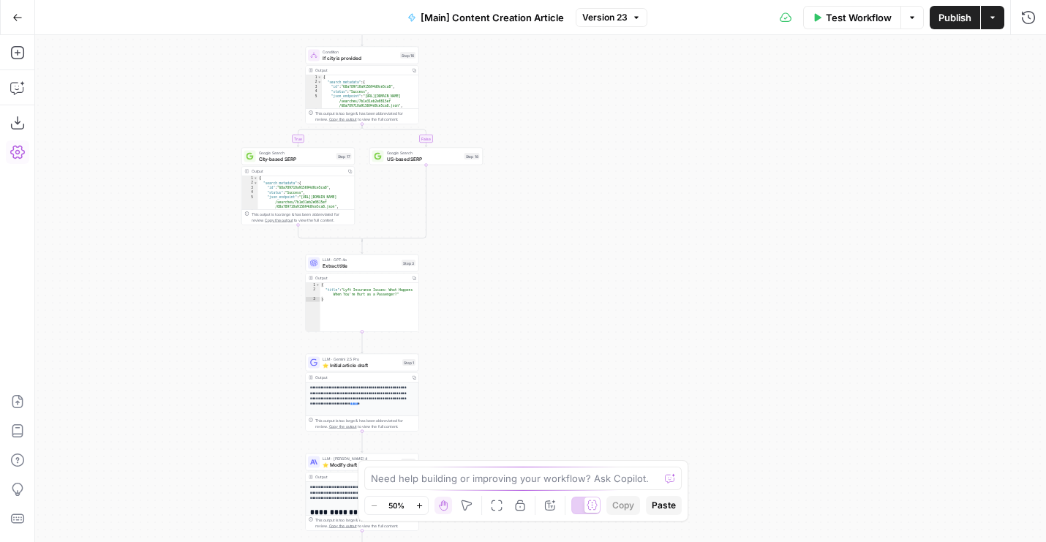
click at [23, 19] on button "Go Back" at bounding box center [17, 17] width 26 height 26
click at [17, 20] on icon "button" at bounding box center [17, 17] width 10 height 10
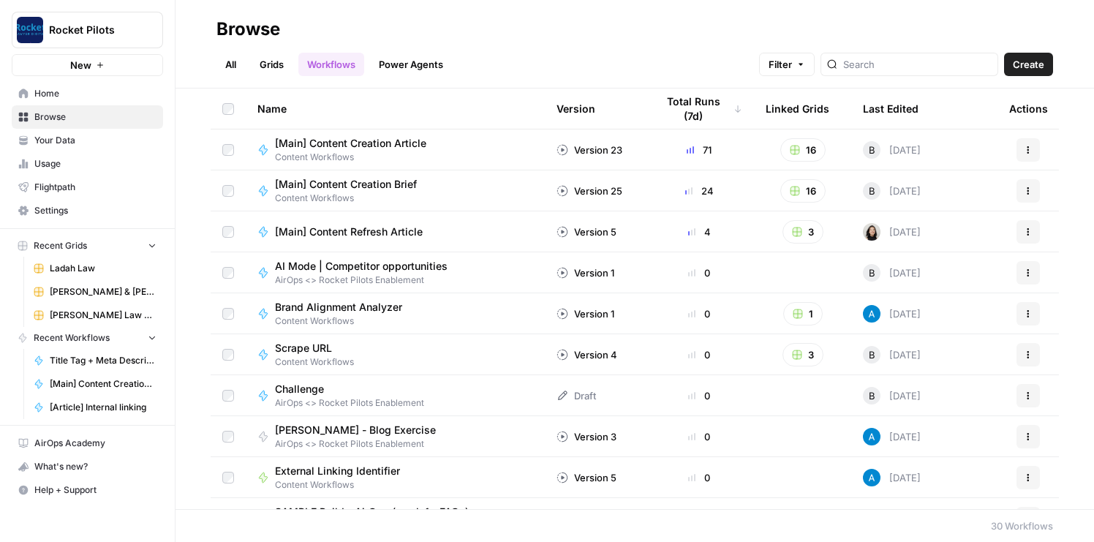
click at [369, 189] on span "[Main] Content Creation Brief" at bounding box center [346, 184] width 142 height 15
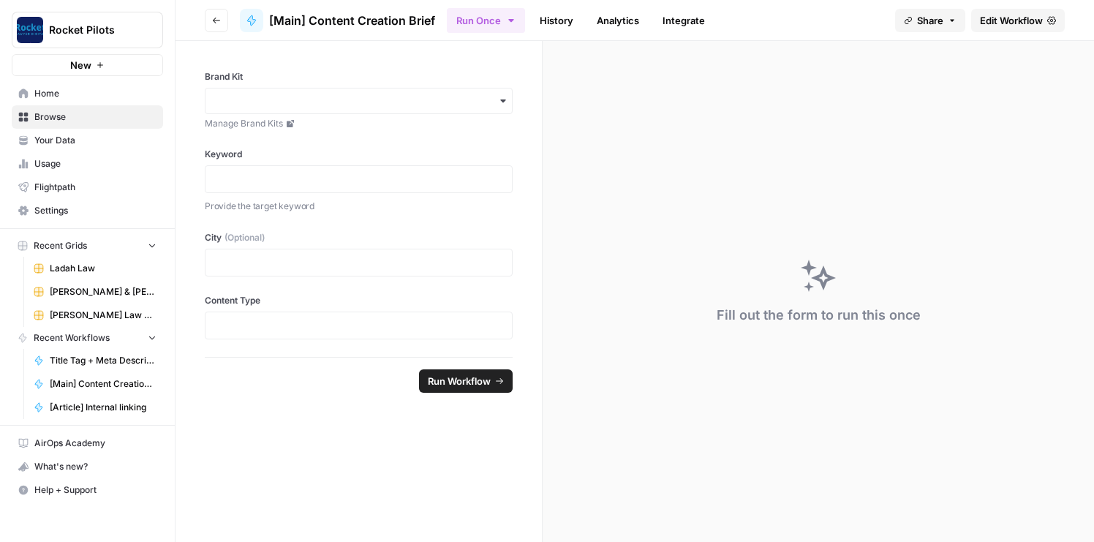
click at [991, 23] on span "Edit Workflow" at bounding box center [1011, 20] width 63 height 15
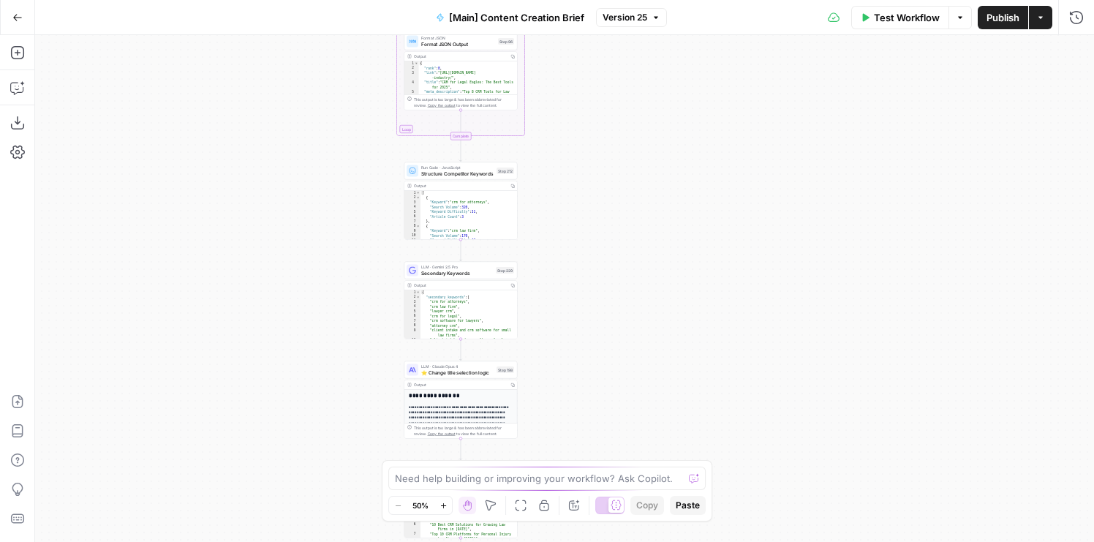
drag, startPoint x: 723, startPoint y: 146, endPoint x: 619, endPoint y: 326, distance: 208.4
click at [619, 326] on div "true false true false Workflow Set Inputs Inputs Condition If city is provided …" at bounding box center [564, 288] width 1059 height 507
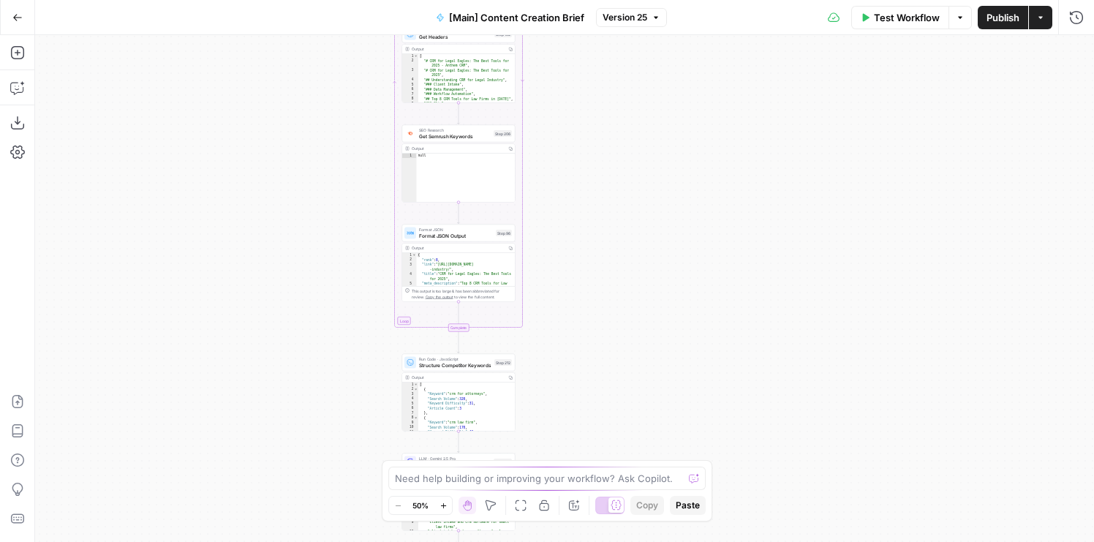
drag, startPoint x: 561, startPoint y: 133, endPoint x: 559, endPoint y: 327, distance: 193.9
click at [559, 327] on div "true false true false Workflow Set Inputs Inputs Condition If city is provided …" at bounding box center [564, 288] width 1059 height 507
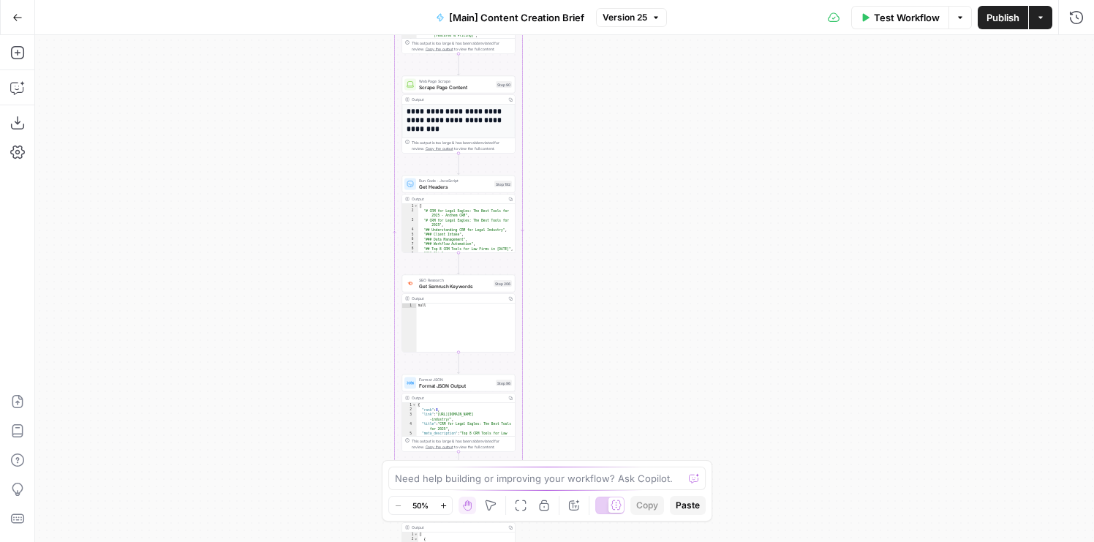
drag, startPoint x: 585, startPoint y: 166, endPoint x: 585, endPoint y: 314, distance: 147.8
click at [585, 314] on div "true false true false Workflow Set Inputs Inputs Condition If city is provided …" at bounding box center [564, 288] width 1059 height 507
drag, startPoint x: 581, startPoint y: 68, endPoint x: 581, endPoint y: 379, distance: 310.9
click at [581, 379] on div "true false true false Workflow Set Inputs Inputs Condition If city is provided …" at bounding box center [564, 288] width 1059 height 507
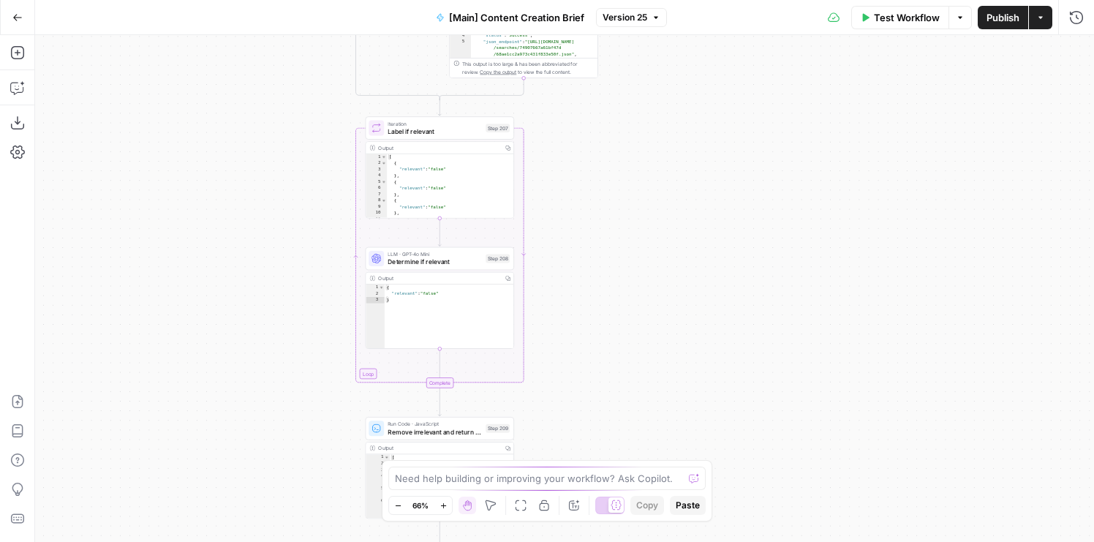
drag, startPoint x: 579, startPoint y: 109, endPoint x: 605, endPoint y: 347, distance: 239.1
click at [604, 344] on div "true false true false Workflow Set Inputs Inputs Condition If city is provided …" at bounding box center [564, 288] width 1059 height 507
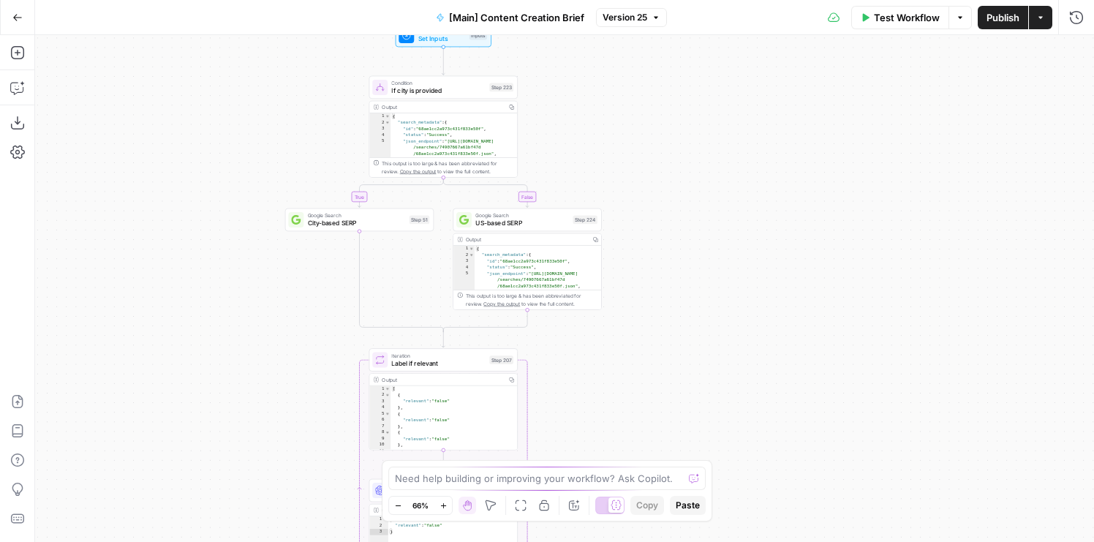
click at [606, 373] on div "true false true false Workflow Set Inputs Inputs Condition If city is provided …" at bounding box center [564, 288] width 1059 height 507
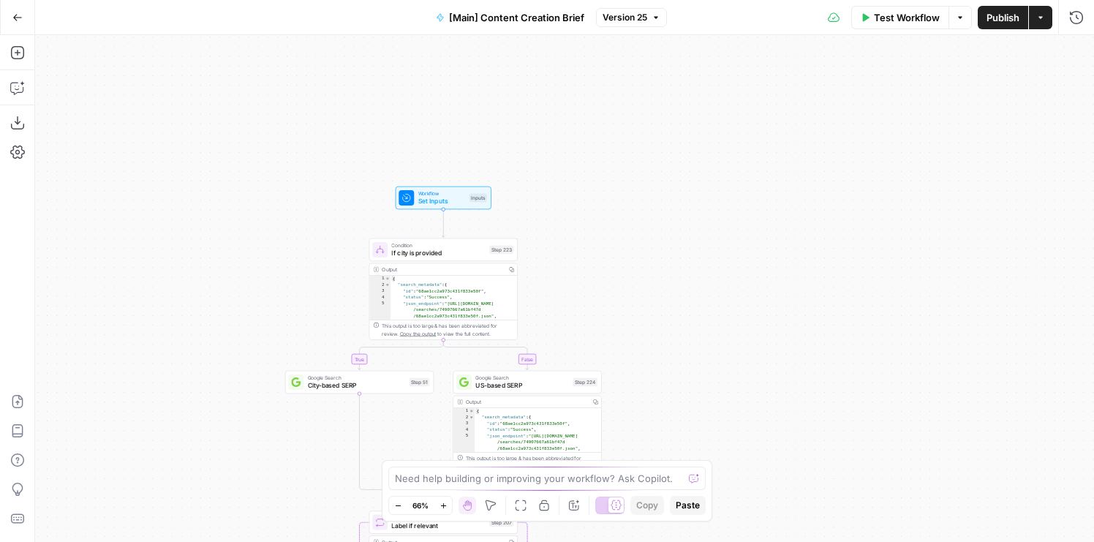
drag, startPoint x: 635, startPoint y: 330, endPoint x: 635, endPoint y: 342, distance: 11.7
click at [635, 340] on div "true false true false Workflow Set Inputs Inputs Condition If city is provided …" at bounding box center [564, 288] width 1059 height 507
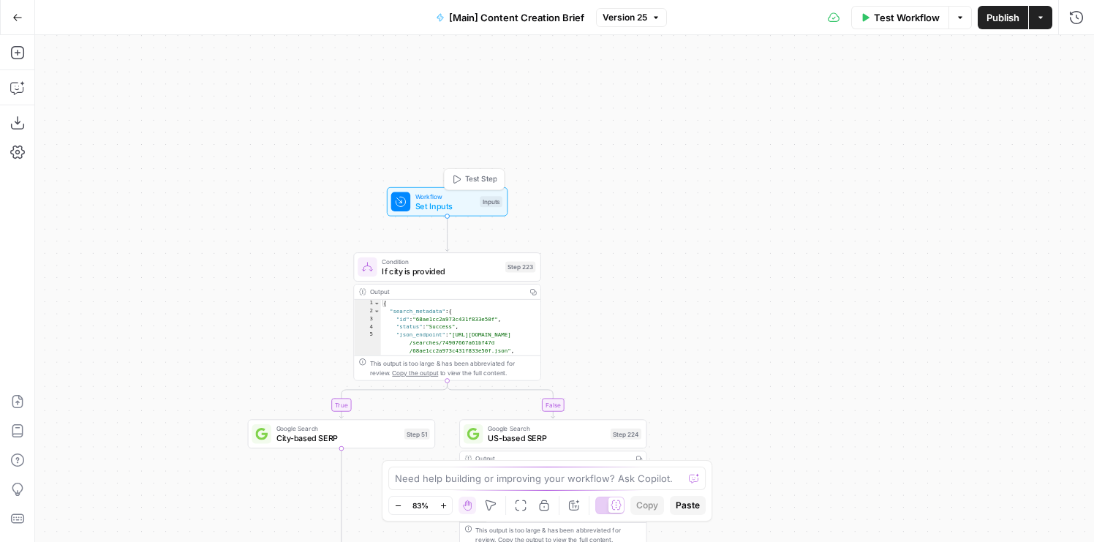
click at [429, 194] on span "Workflow" at bounding box center [446, 197] width 60 height 10
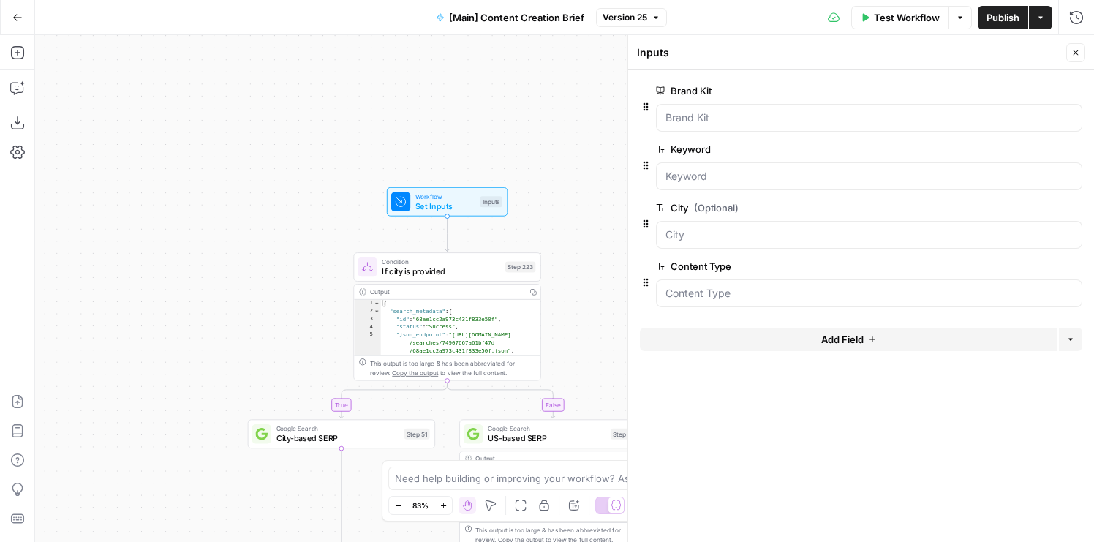
click at [804, 342] on button "Add Field" at bounding box center [849, 339] width 418 height 23
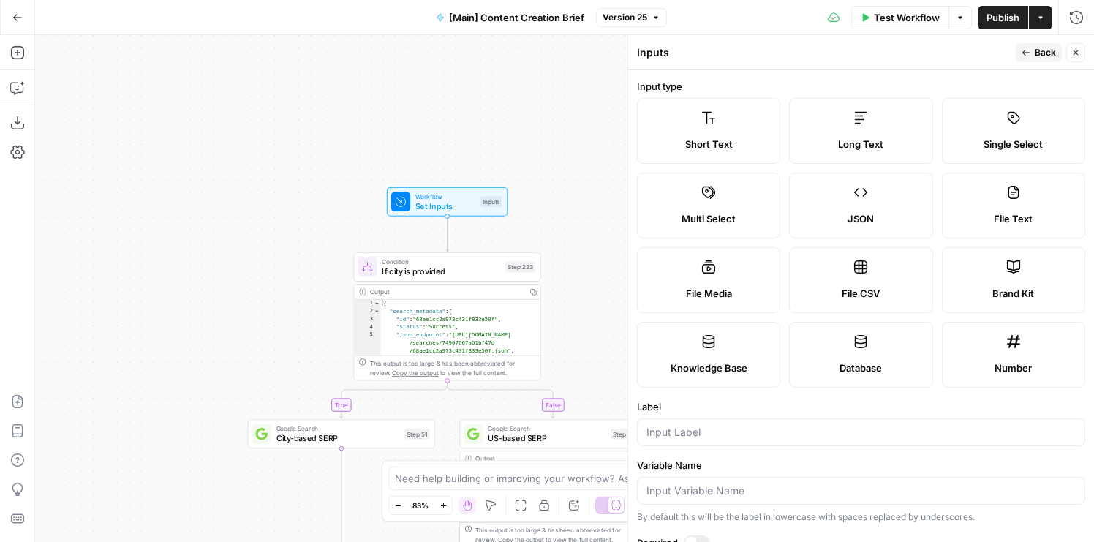
scroll to position [61, 0]
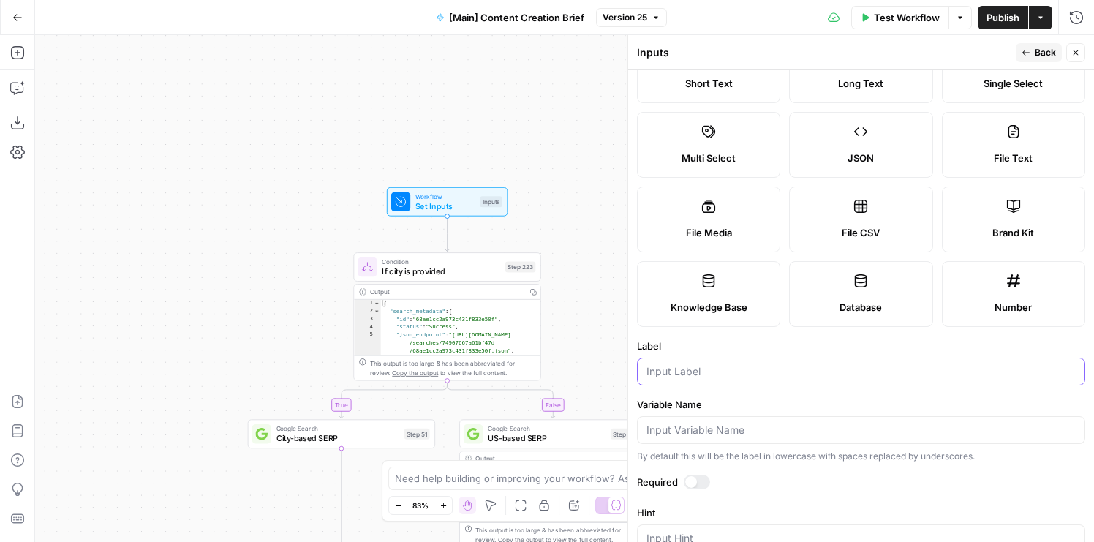
click at [735, 366] on input "Label" at bounding box center [861, 371] width 429 height 15
type input "Title"
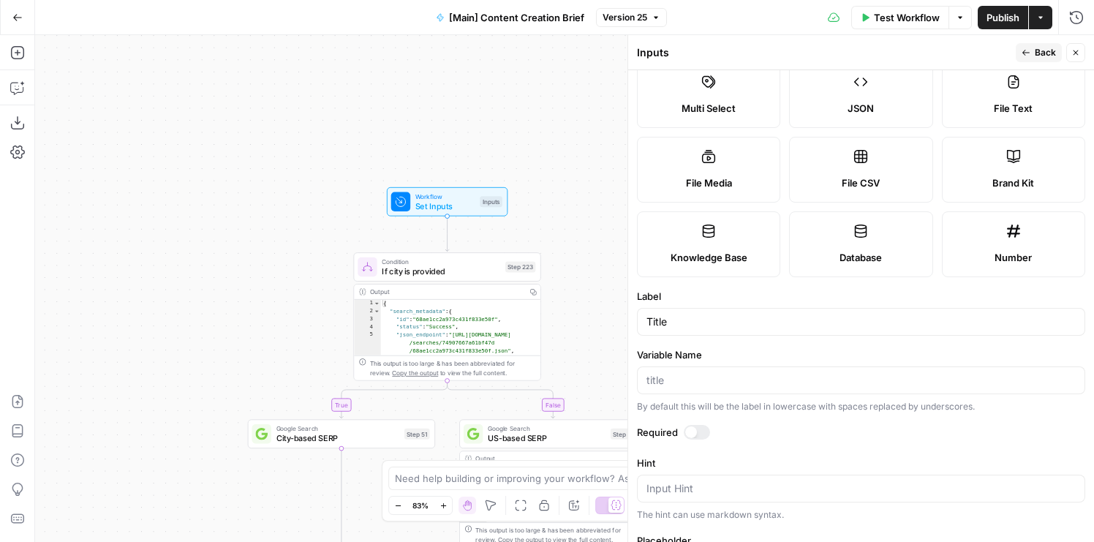
click at [1034, 52] on button "Back" at bounding box center [1039, 52] width 46 height 19
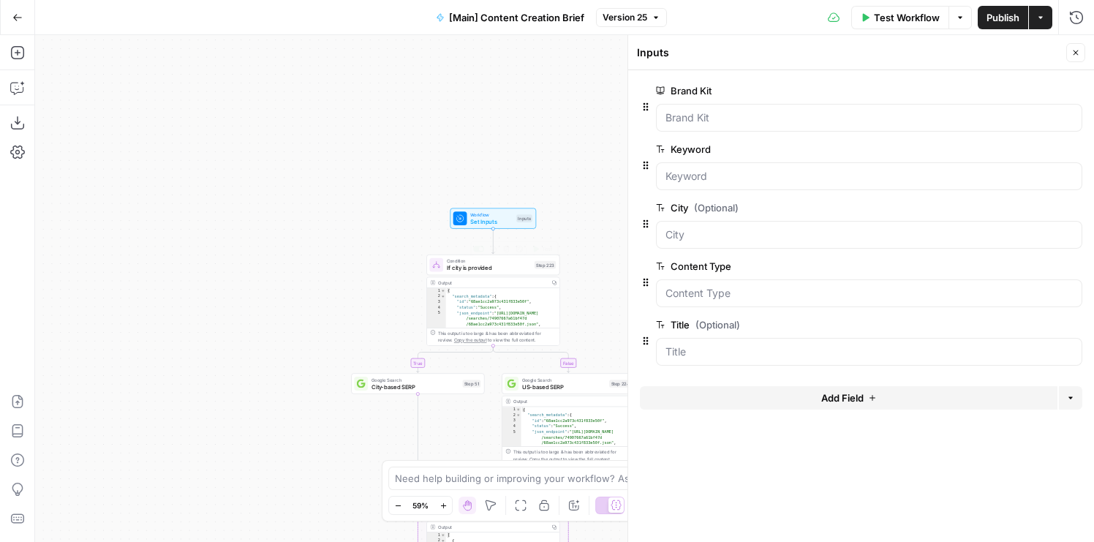
drag, startPoint x: 350, startPoint y: 277, endPoint x: 180, endPoint y: 33, distance: 296.9
click at [180, 33] on div "Go Back [Main] Content Creation Brief Version 25 Test Workflow Options Publish …" at bounding box center [547, 271] width 1094 height 542
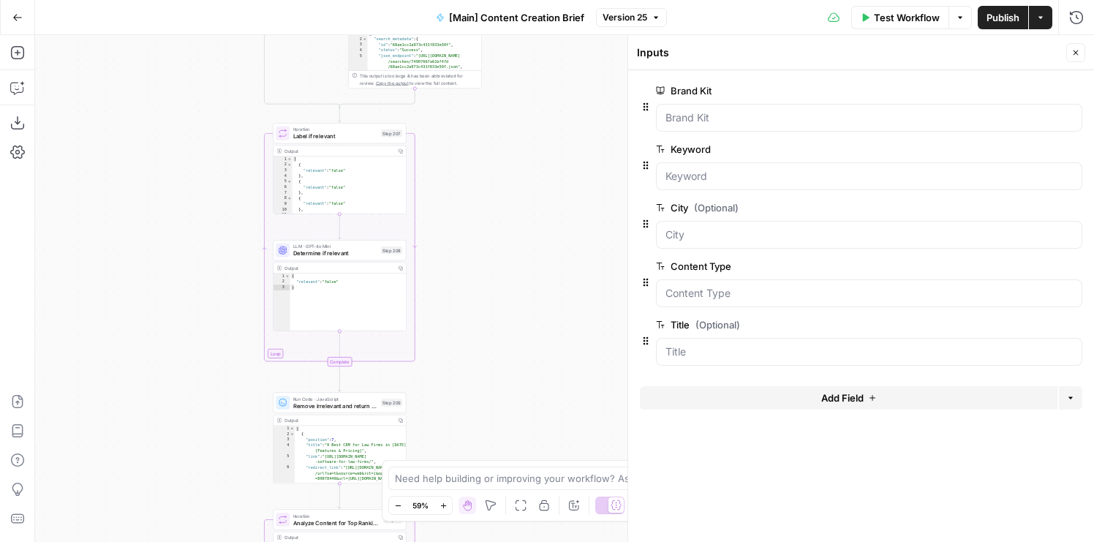
drag, startPoint x: 138, startPoint y: 379, endPoint x: 154, endPoint y: 247, distance: 133.4
click at [154, 247] on div "true false true false Workflow Set Inputs Inputs Condition If city is provided …" at bounding box center [564, 288] width 1059 height 507
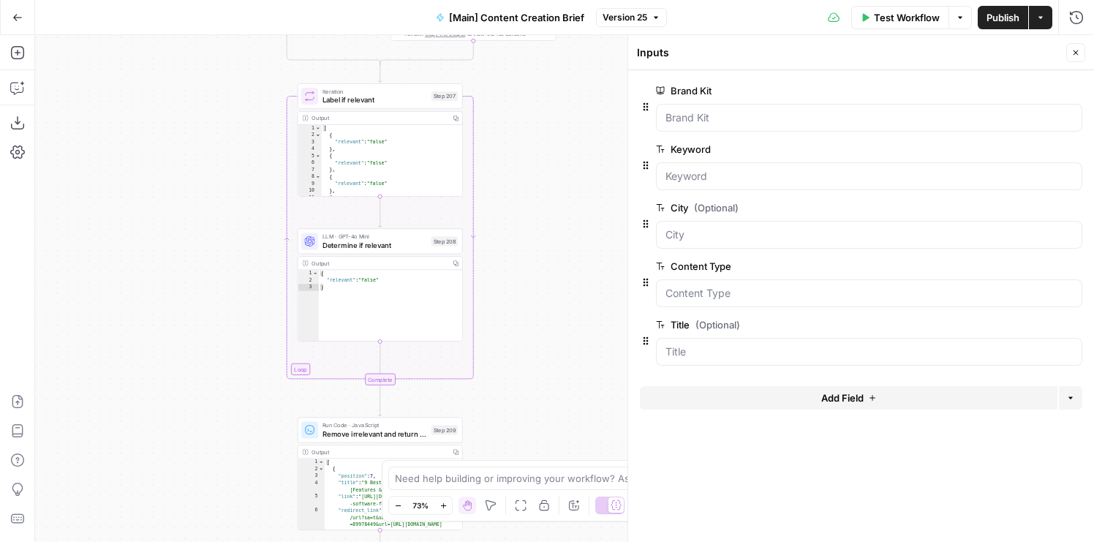
drag, startPoint x: 176, startPoint y: 383, endPoint x: 174, endPoint y: 166, distance: 216.6
click at [175, 166] on div "true false true false Workflow Set Inputs Inputs Condition If city is provided …" at bounding box center [564, 288] width 1059 height 507
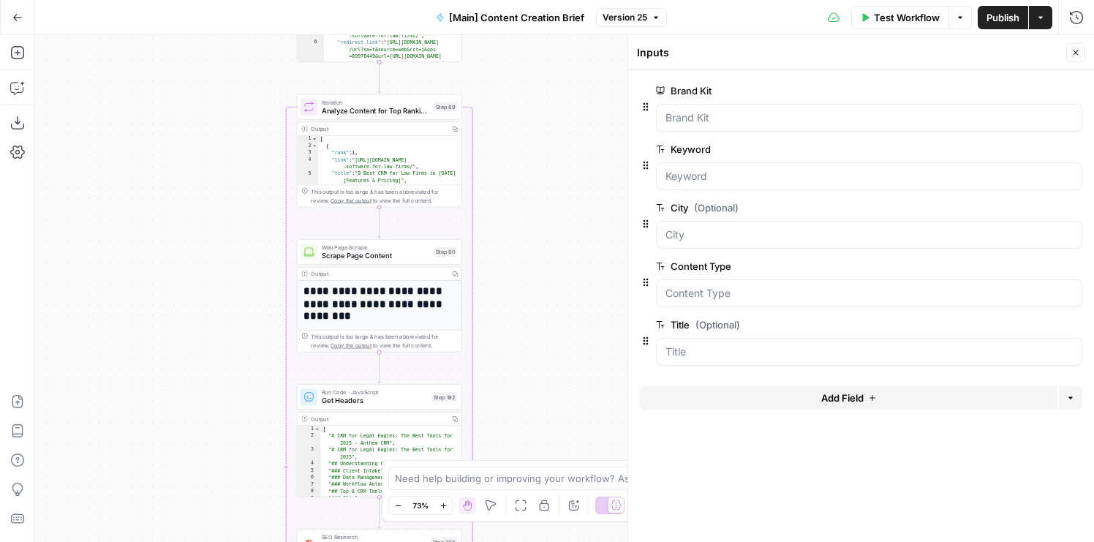
drag, startPoint x: 181, startPoint y: 120, endPoint x: 180, endPoint y: 112, distance: 8.1
click at [180, 112] on div "true false true false Workflow Set Inputs Inputs Condition If city is provided …" at bounding box center [564, 288] width 1059 height 507
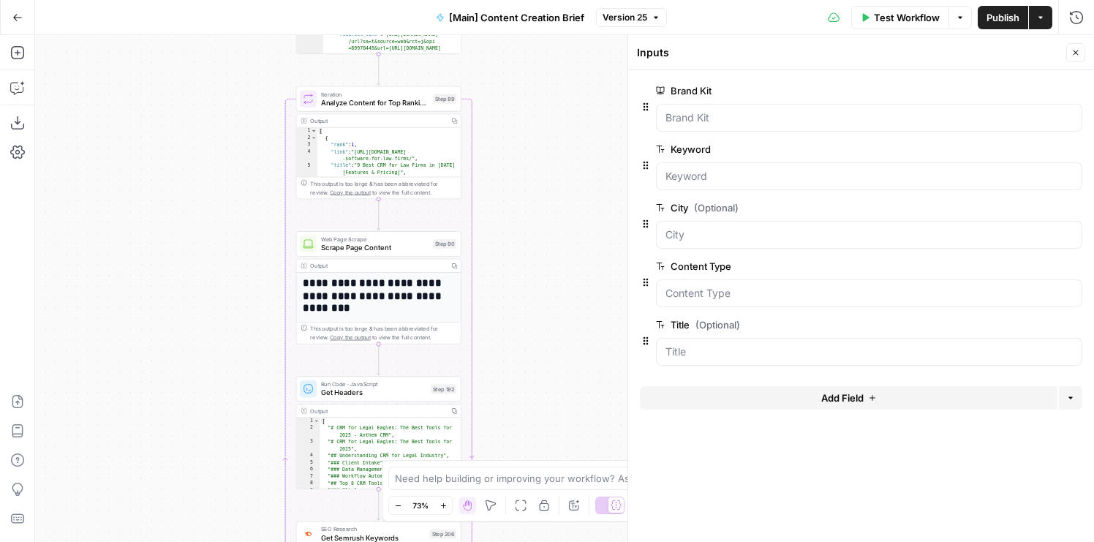
drag, startPoint x: 195, startPoint y: 318, endPoint x: 195, endPoint y: 46, distance: 272.2
click at [195, 46] on div "true false true false Workflow Set Inputs Inputs Condition If city is provided …" at bounding box center [564, 288] width 1059 height 507
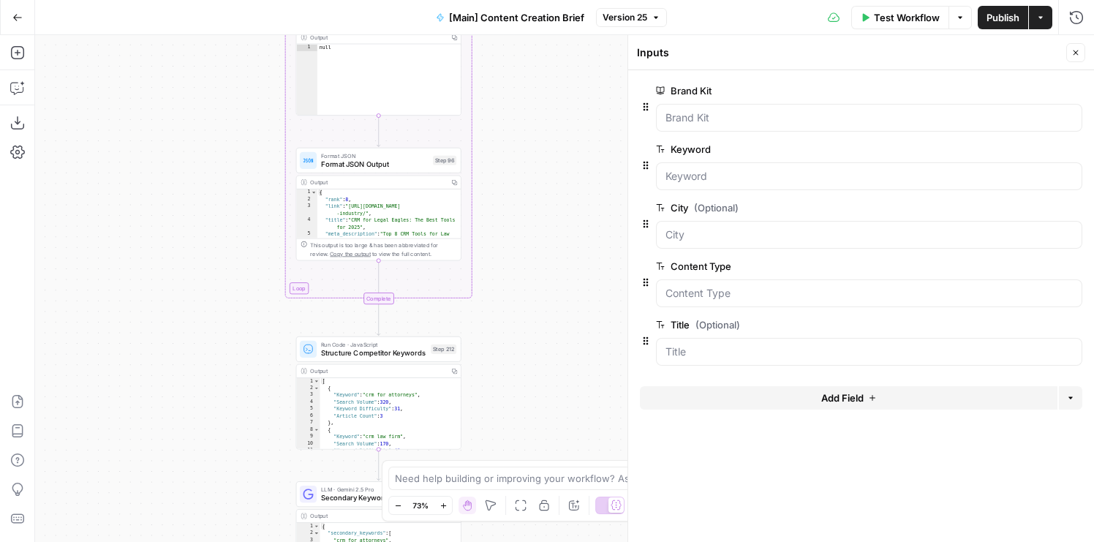
click at [195, 65] on div "true false true false Workflow Set Inputs Inputs Condition If city is provided …" at bounding box center [564, 288] width 1059 height 507
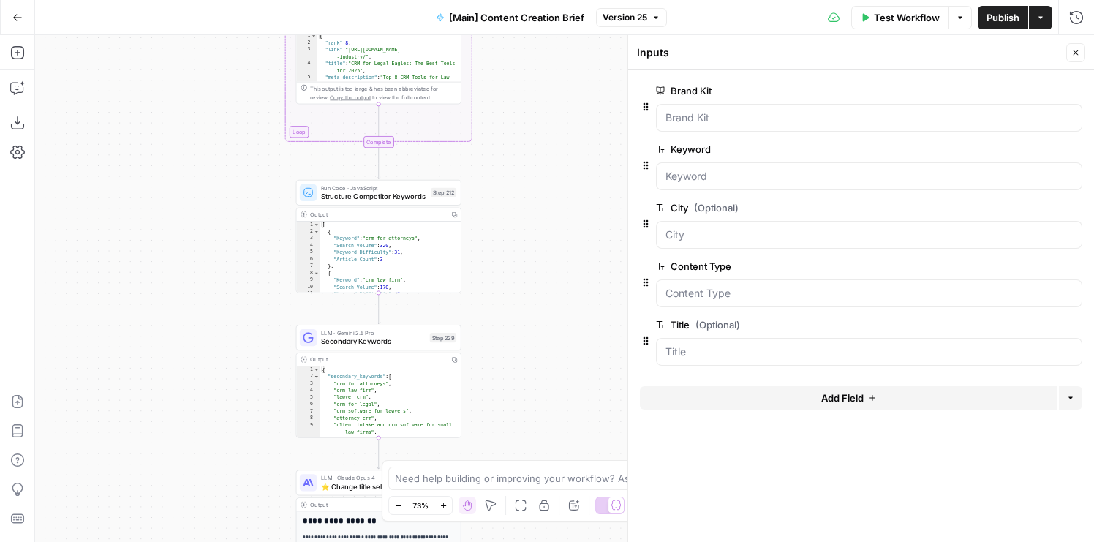
drag, startPoint x: 195, startPoint y: 182, endPoint x: 195, endPoint y: 175, distance: 7.4
click at [195, 168] on div "true false true false Workflow Set Inputs Inputs Condition If city is provided …" at bounding box center [564, 288] width 1059 height 507
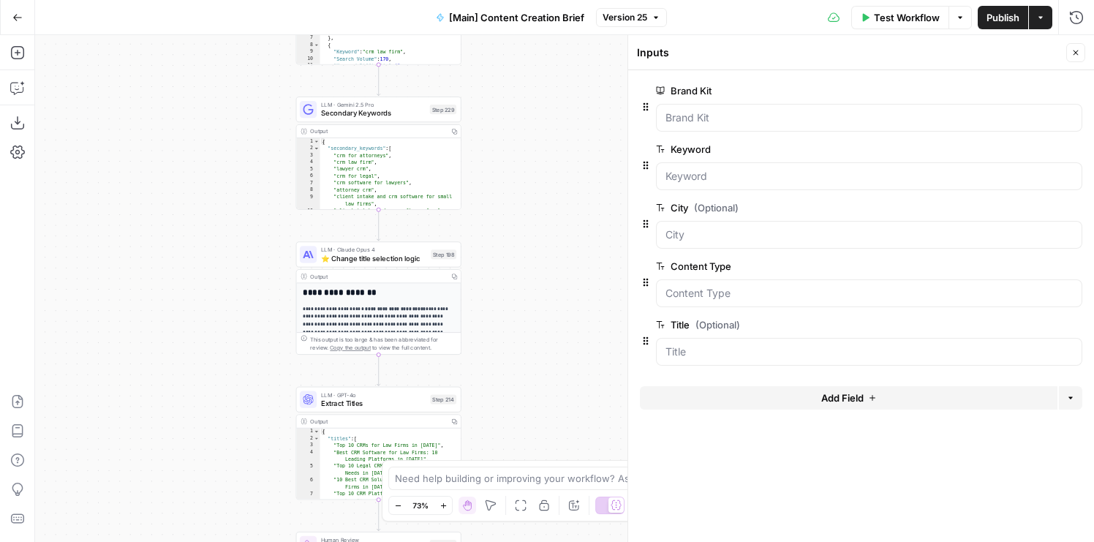
drag, startPoint x: 217, startPoint y: 383, endPoint x: 217, endPoint y: 168, distance: 214.4
click at [217, 168] on div "true false true false Workflow Set Inputs Inputs Condition If city is provided …" at bounding box center [564, 288] width 1059 height 507
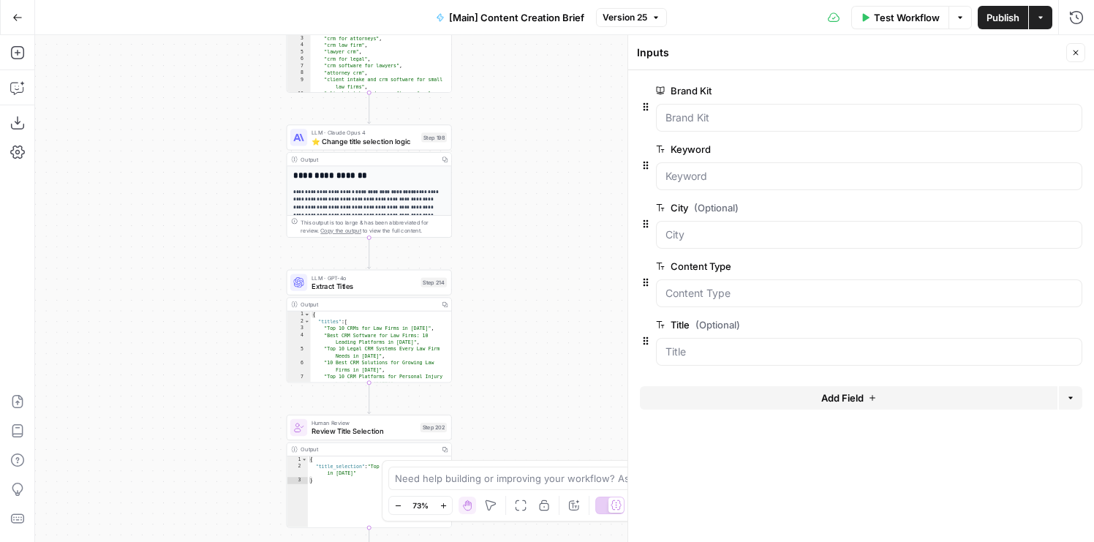
drag, startPoint x: 219, startPoint y: 375, endPoint x: 208, endPoint y: 258, distance: 118.3
click at [208, 258] on div "true false true false Workflow Set Inputs Inputs Condition If city is provided …" at bounding box center [564, 288] width 1059 height 507
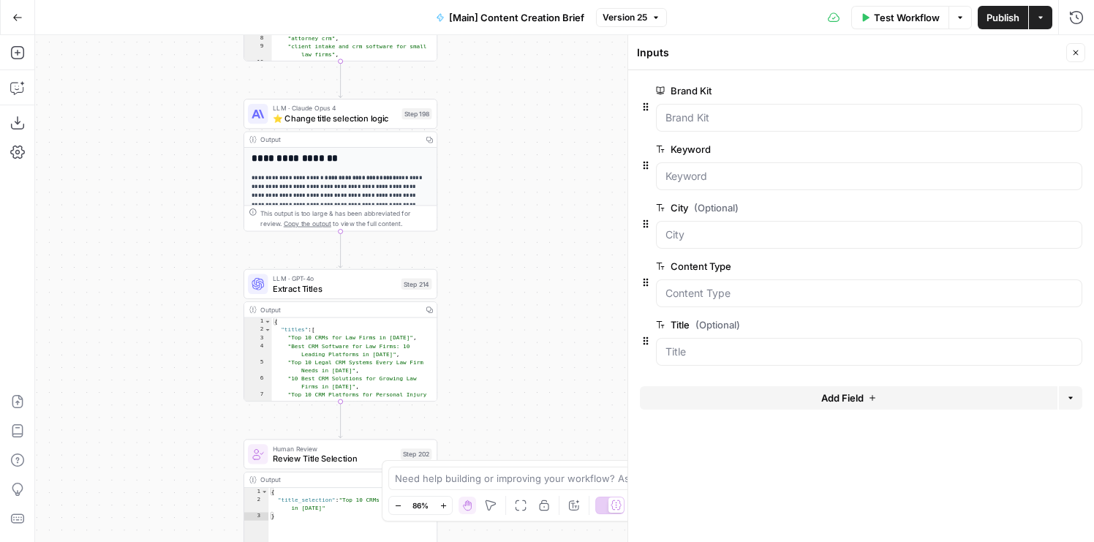
drag, startPoint x: 263, startPoint y: 218, endPoint x: 216, endPoint y: 197, distance: 51.4
click at [217, 197] on div "true false true false Workflow Set Inputs Inputs Condition If city is provided …" at bounding box center [564, 288] width 1059 height 507
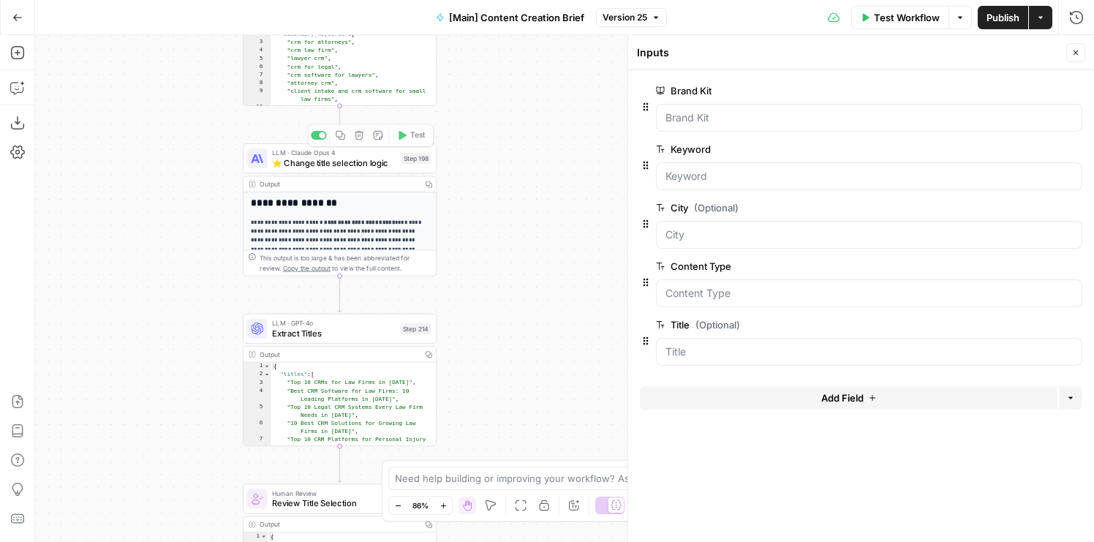
drag, startPoint x: 122, startPoint y: 120, endPoint x: 122, endPoint y: 204, distance: 84.1
click at [122, 204] on div "true false true false Workflow Set Inputs Inputs Condition If city is provided …" at bounding box center [564, 288] width 1059 height 507
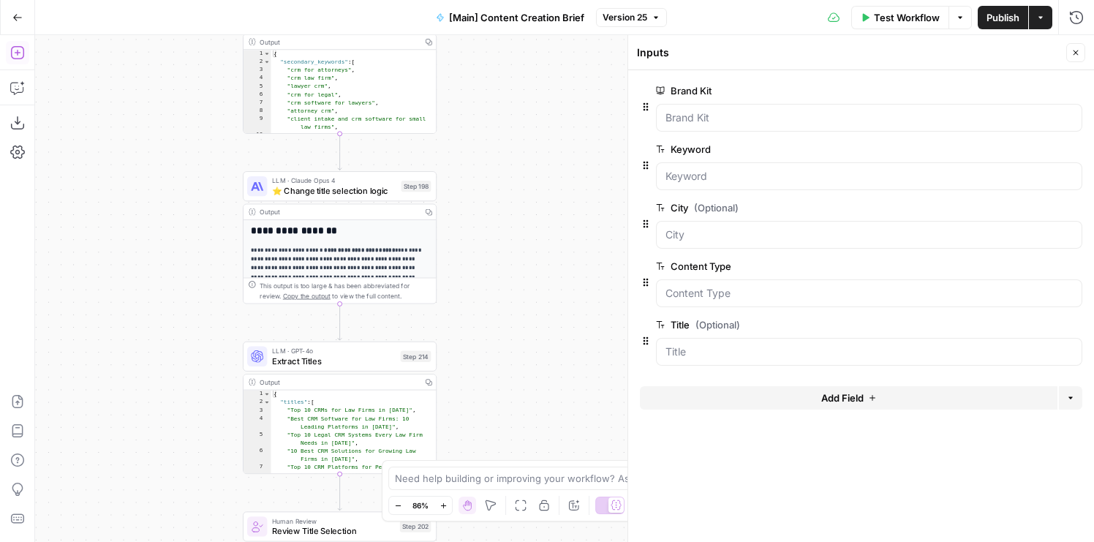
click at [14, 57] on icon "button" at bounding box center [17, 52] width 15 height 15
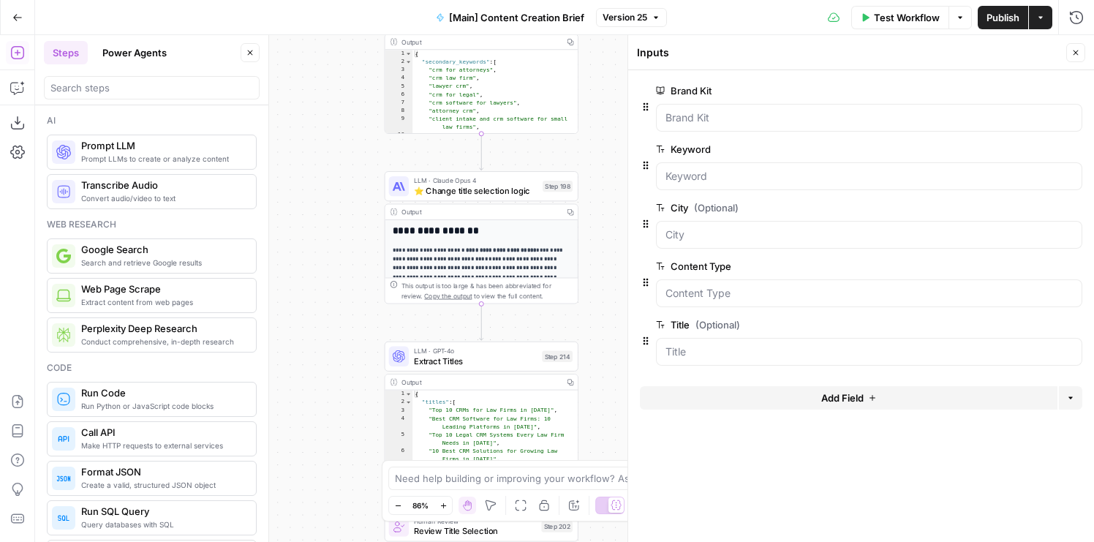
click at [105, 102] on header "Steps Power Agents Close" at bounding box center [151, 70] width 233 height 70
click at [94, 91] on input "search" at bounding box center [151, 87] width 203 height 15
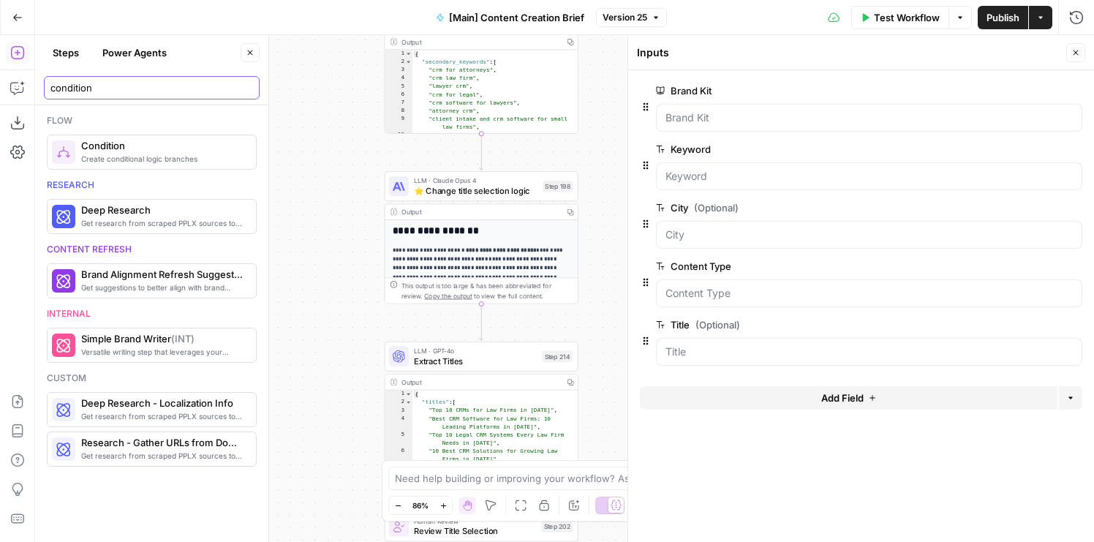
type input "condition"
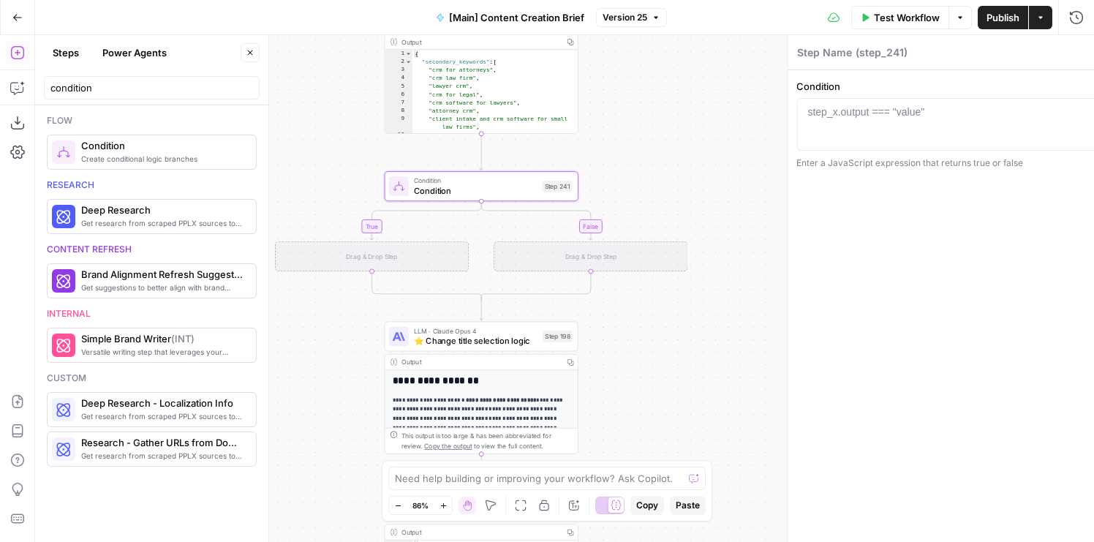
type textarea "Condition"
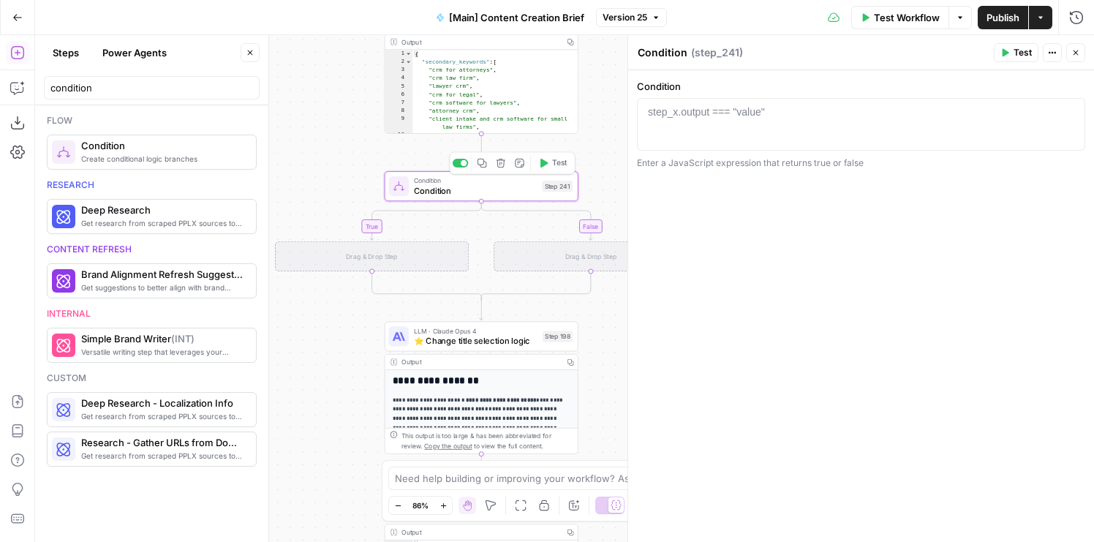
click at [785, 132] on div at bounding box center [861, 138] width 435 height 66
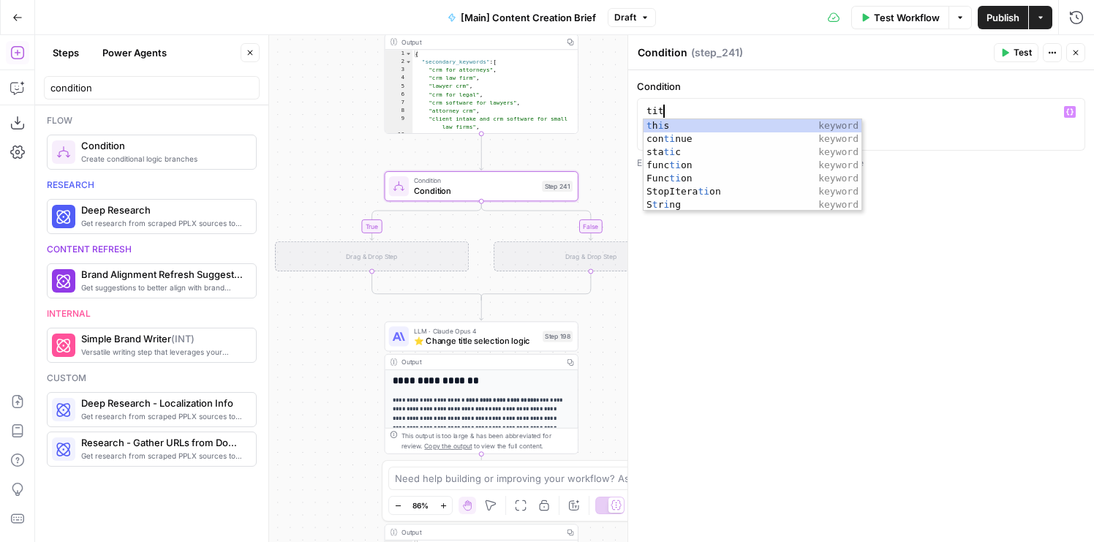
scroll to position [0, 1]
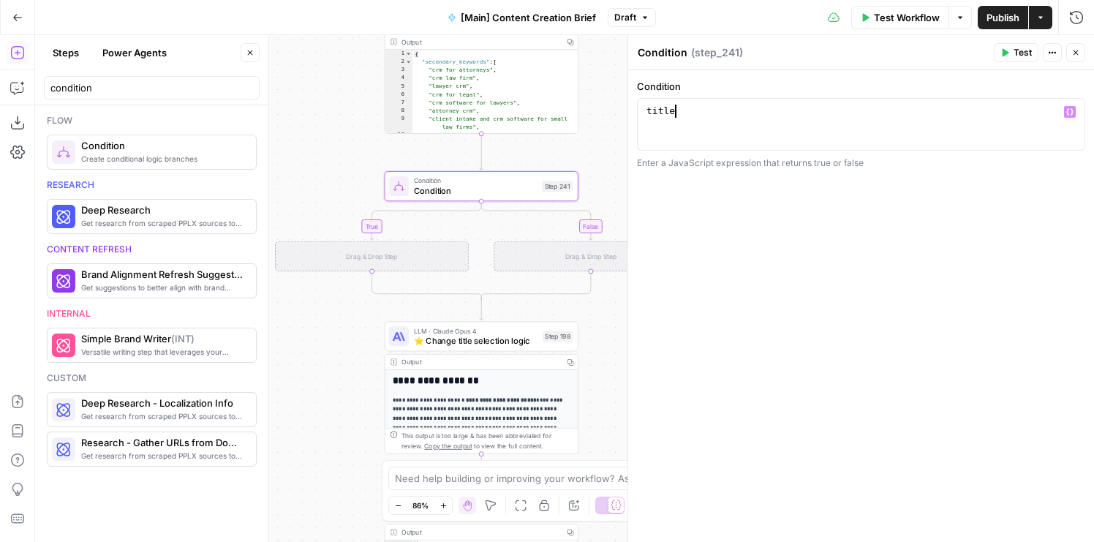
drag, startPoint x: 713, startPoint y: 116, endPoint x: 620, endPoint y: 109, distance: 93.2
click at [620, 109] on body "Rocket Pilots New Home Browse Your Data Usage Flightpath Settings Recent Grids …" at bounding box center [547, 271] width 1094 height 542
type textarea "*****"
click at [677, 131] on div "title" at bounding box center [861, 138] width 435 height 66
click at [650, 110] on div "title" at bounding box center [861, 138] width 435 height 66
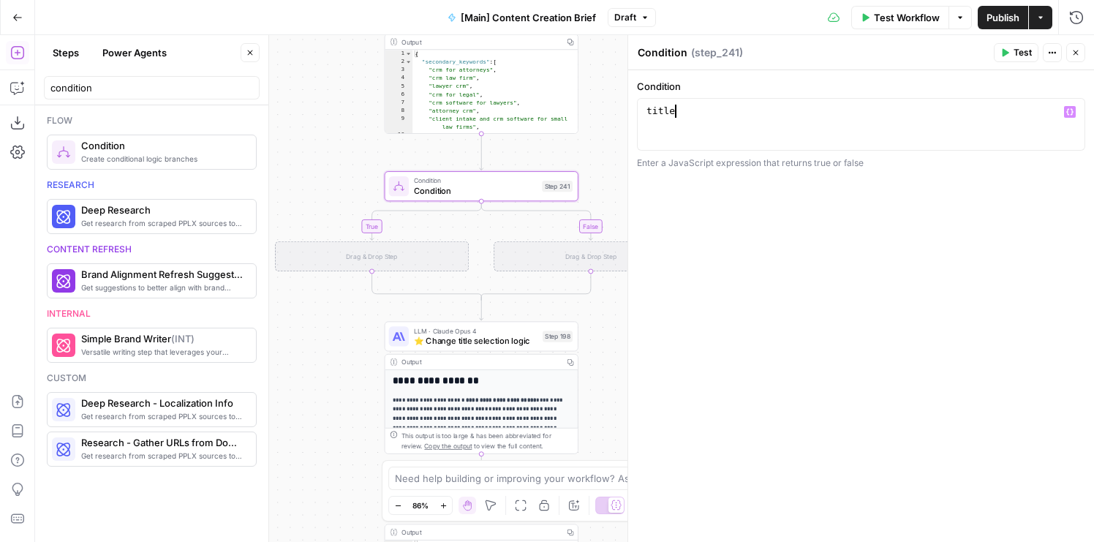
click at [650, 110] on div "title" at bounding box center [861, 138] width 435 height 66
click at [688, 119] on div "title" at bounding box center [861, 138] width 435 height 66
click at [652, 53] on textarea "Condition" at bounding box center [663, 52] width 50 height 15
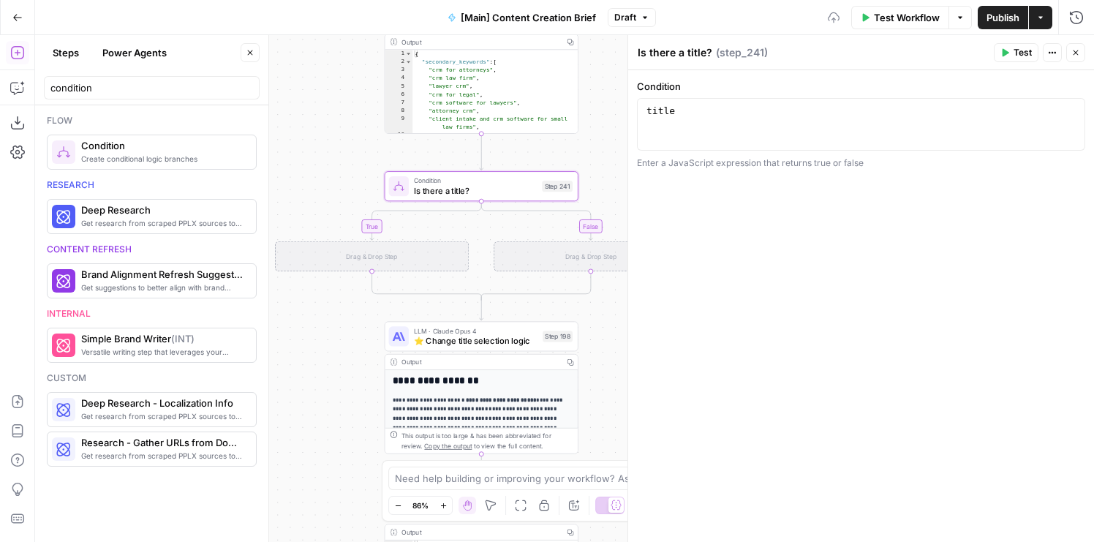
type textarea "Is there a title?"
click at [331, 208] on div "true false true false true false Workflow Set Inputs Inputs Condition If city i…" at bounding box center [564, 288] width 1059 height 507
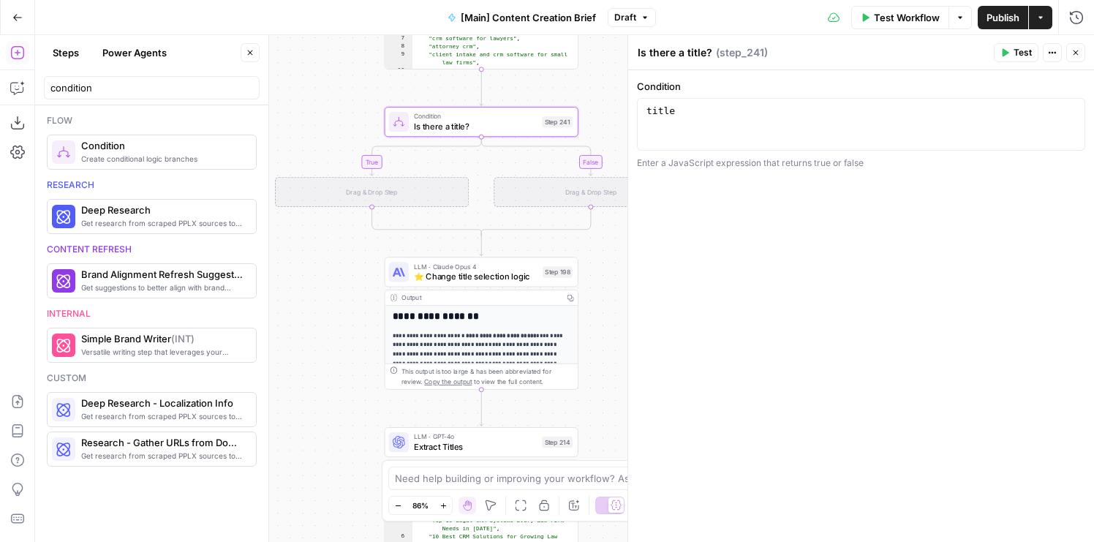
drag, startPoint x: 331, startPoint y: 208, endPoint x: 331, endPoint y: 144, distance: 63.6
click at [331, 144] on div "true false true false true false Workflow Set Inputs Inputs Condition If city i…" at bounding box center [564, 288] width 1059 height 507
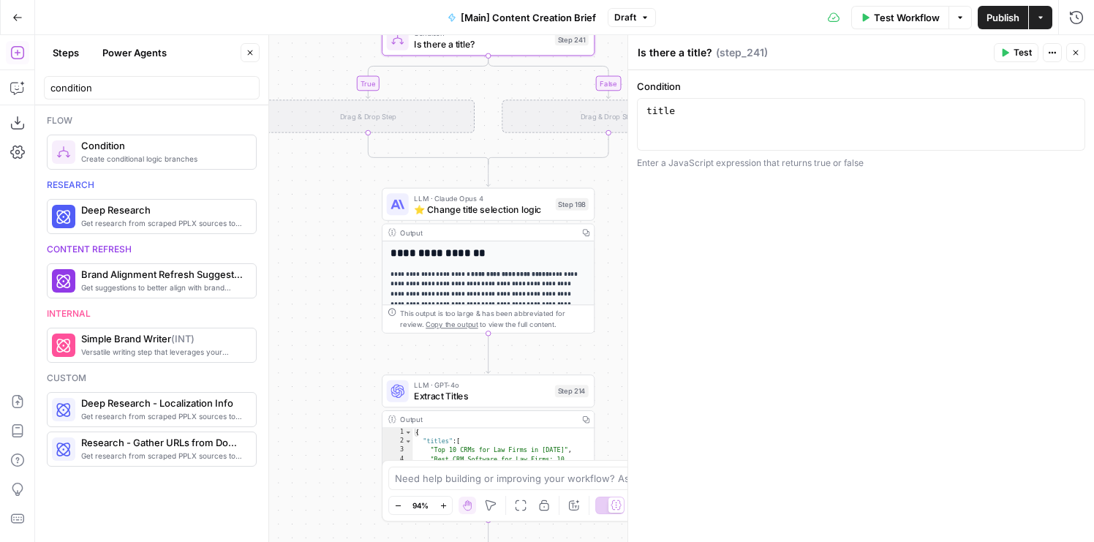
drag, startPoint x: 313, startPoint y: 410, endPoint x: 313, endPoint y: 210, distance: 200.5
click at [313, 210] on div "true false true false true false Workflow Set Inputs Inputs Condition If city i…" at bounding box center [564, 288] width 1059 height 507
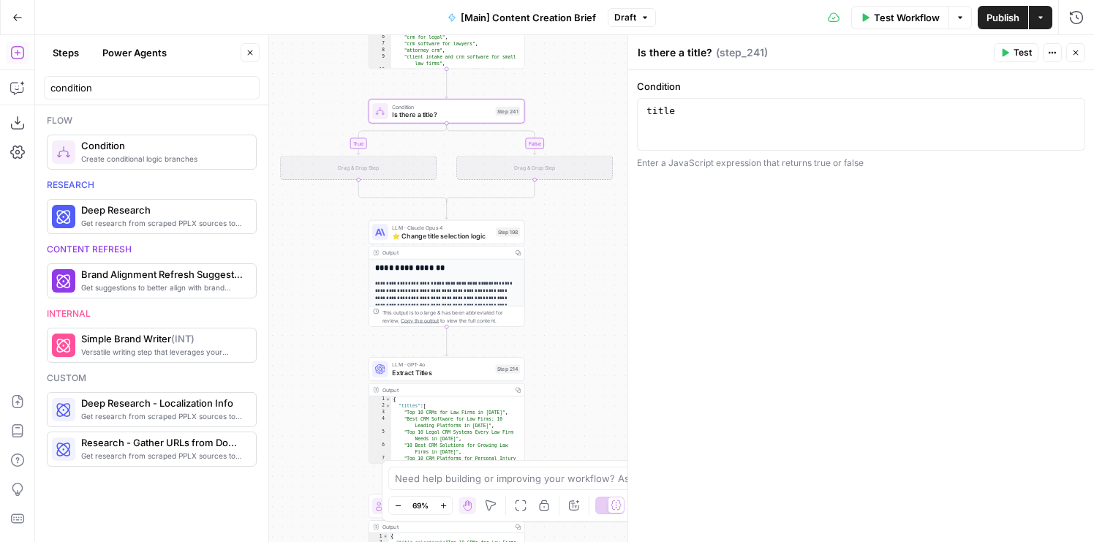
drag, startPoint x: 313, startPoint y: 210, endPoint x: 318, endPoint y: 236, distance: 26.8
click at [318, 236] on div "true false true false true false Workflow Set Inputs Inputs Condition If city i…" at bounding box center [564, 288] width 1059 height 507
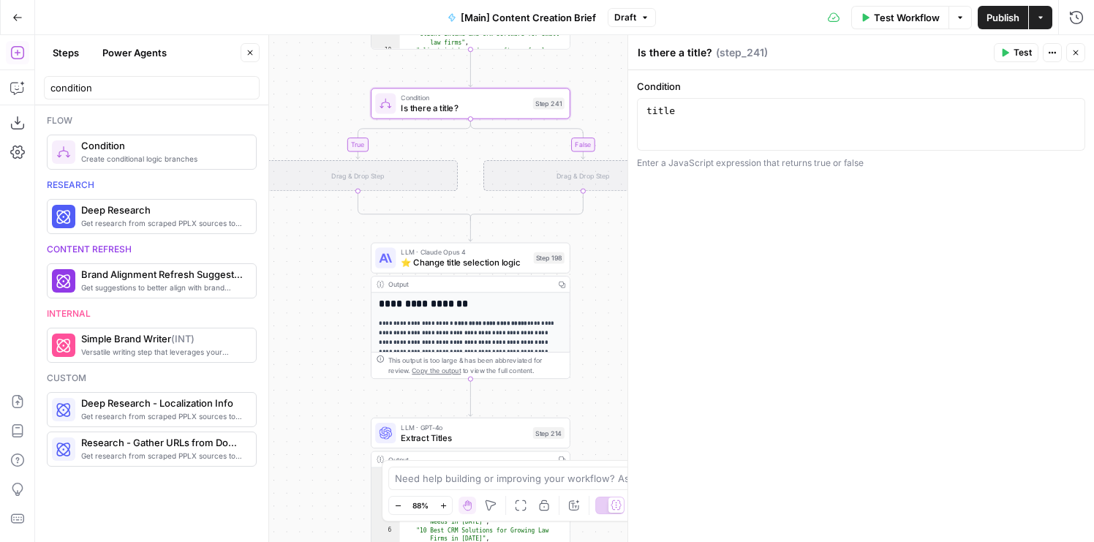
drag, startPoint x: 320, startPoint y: 284, endPoint x: 285, endPoint y: 284, distance: 35.8
click at [285, 284] on div "true false true false true false Workflow Set Inputs Inputs Condition If city i…" at bounding box center [564, 288] width 1059 height 507
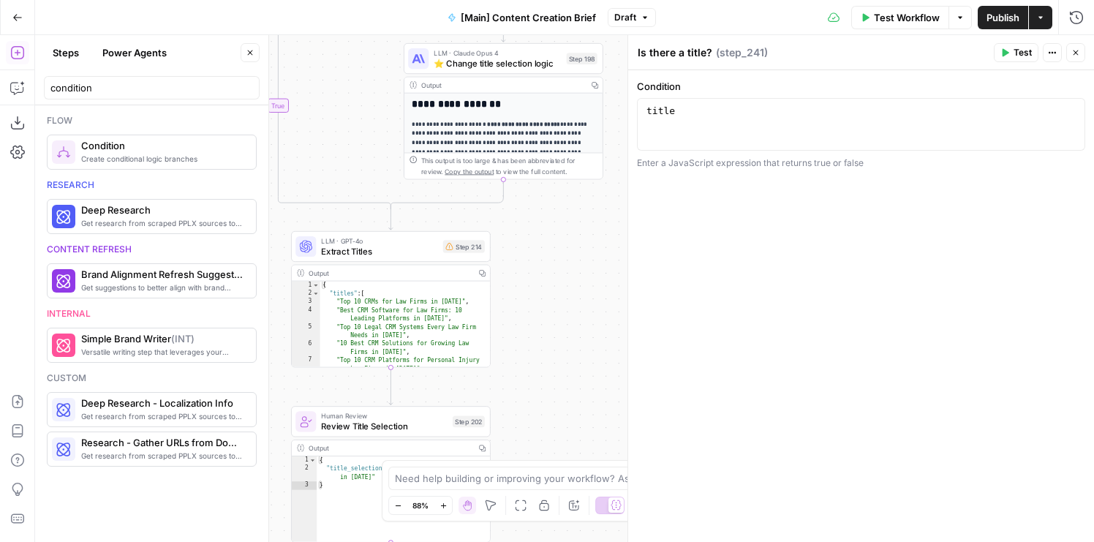
drag, startPoint x: 590, startPoint y: 369, endPoint x: 546, endPoint y: 252, distance: 125.0
click at [546, 252] on div "true false true false false true Workflow Set Inputs Inputs Condition If city i…" at bounding box center [564, 288] width 1059 height 507
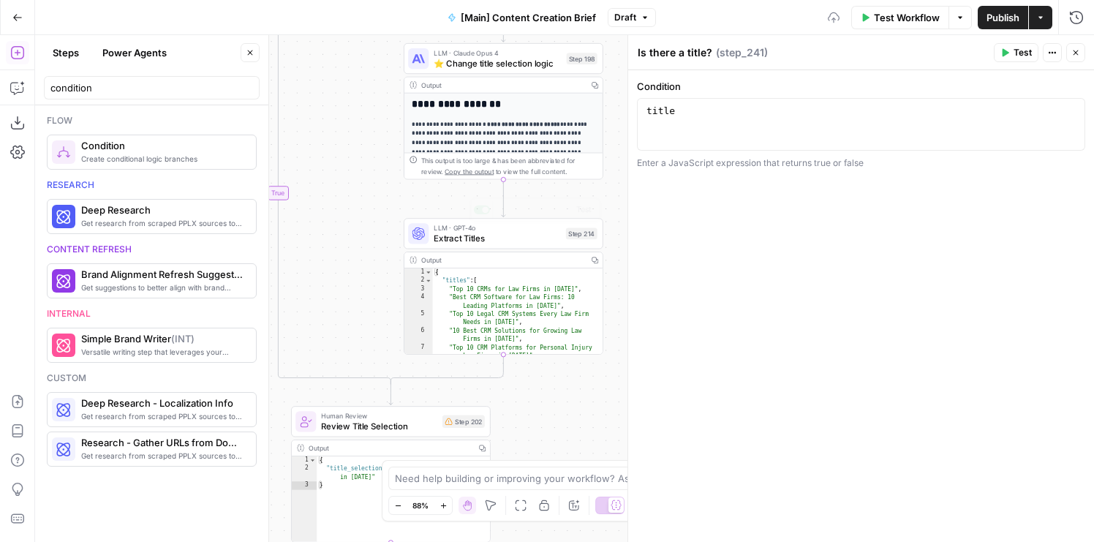
scroll to position [8, 0]
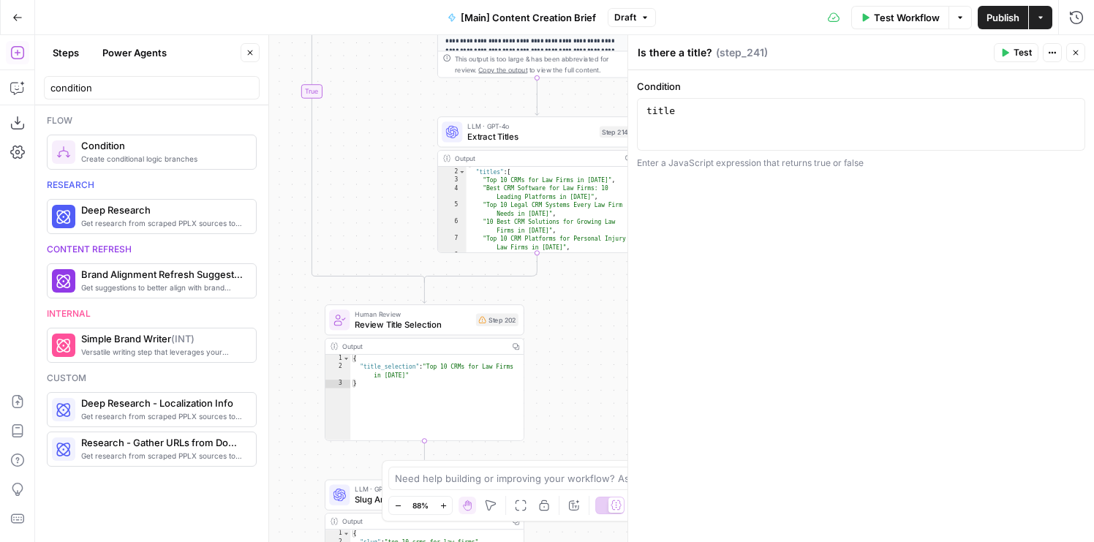
drag, startPoint x: 344, startPoint y: 343, endPoint x: 378, endPoint y: 241, distance: 107.1
click at [378, 241] on div "true false true false false true Workflow Set Inputs Inputs Condition If city i…" at bounding box center [564, 288] width 1059 height 507
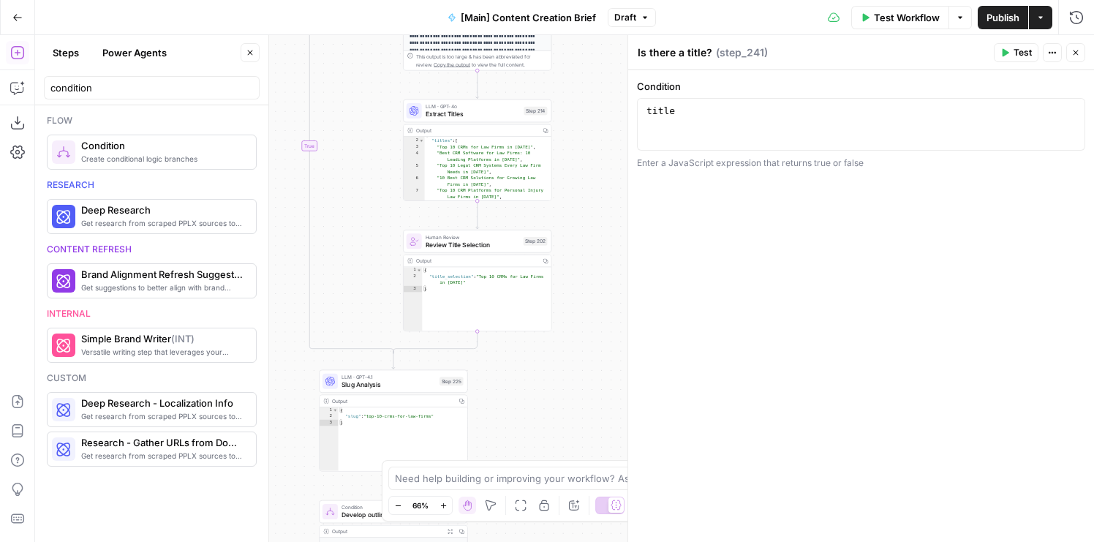
drag, startPoint x: 364, startPoint y: 253, endPoint x: 344, endPoint y: 205, distance: 52.2
click at [344, 204] on div "true false true false false true Workflow Set Inputs Inputs Condition If city i…" at bounding box center [564, 288] width 1059 height 507
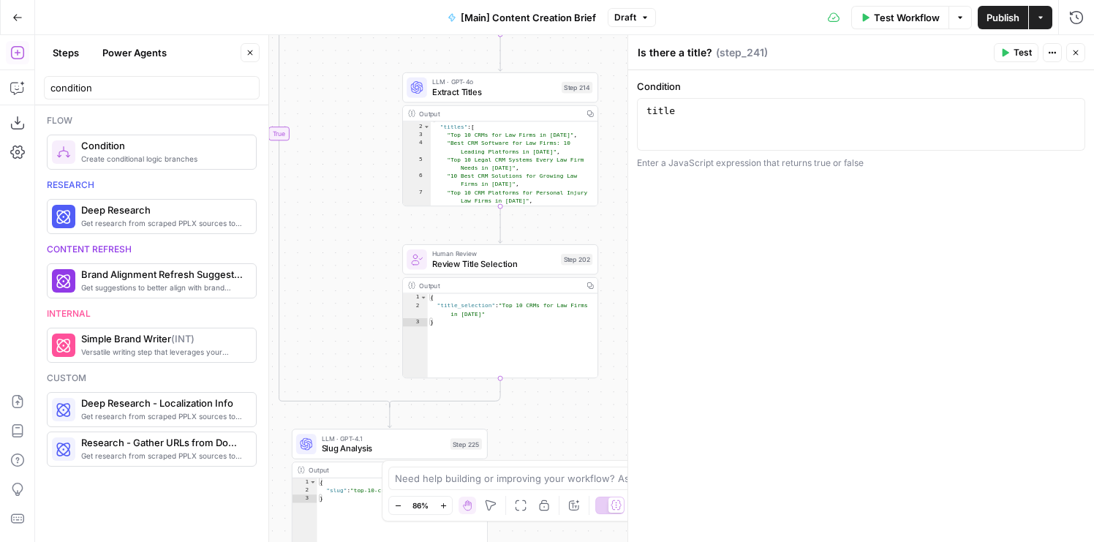
drag, startPoint x: 370, startPoint y: 205, endPoint x: 359, endPoint y: 212, distance: 13.2
click at [359, 212] on div "true false true false false true Workflow Set Inputs Inputs Condition If city i…" at bounding box center [564, 288] width 1059 height 507
drag, startPoint x: 487, startPoint y: 312, endPoint x: 443, endPoint y: 296, distance: 46.8
click at [443, 296] on div "{ "title_selection" : "Top 10 CRMs for Law Firms in 2025" }" at bounding box center [512, 345] width 170 height 102
click at [450, 311] on div "{ "title_selection" : "Top 10 CRMs for Law Firms in 2025" }" at bounding box center [512, 345] width 170 height 102
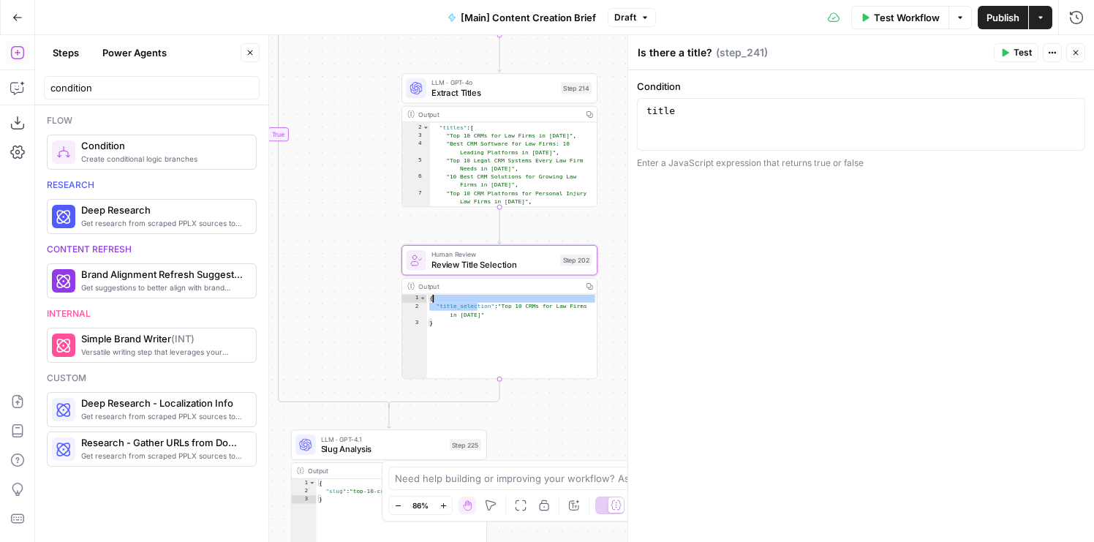
type textarea "**********"
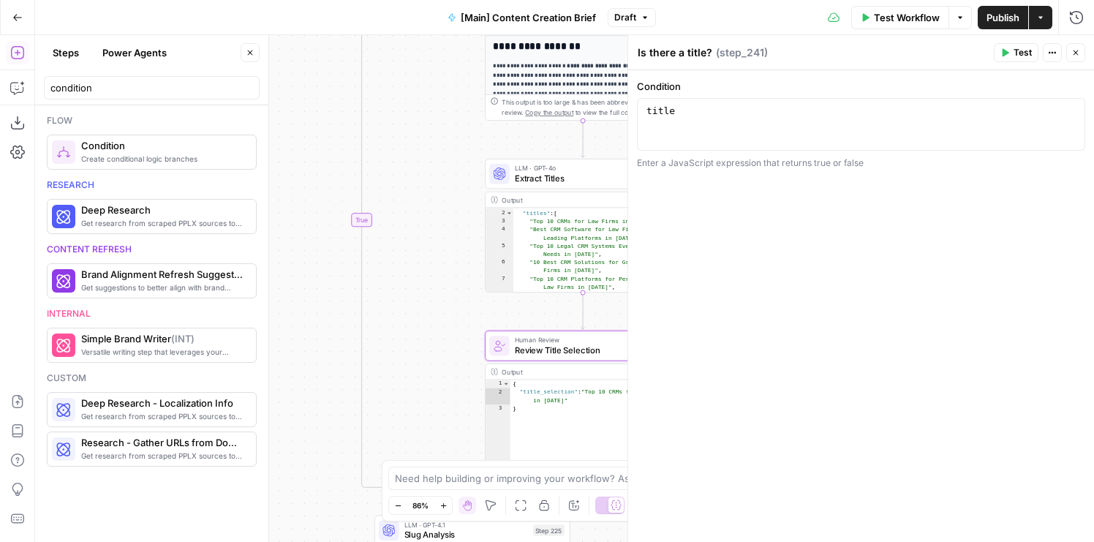
drag, startPoint x: 353, startPoint y: 252, endPoint x: 437, endPoint y: 338, distance: 120.0
click at [437, 338] on div "true false true false false true Workflow Set Inputs Inputs Condition If city i…" at bounding box center [564, 288] width 1059 height 507
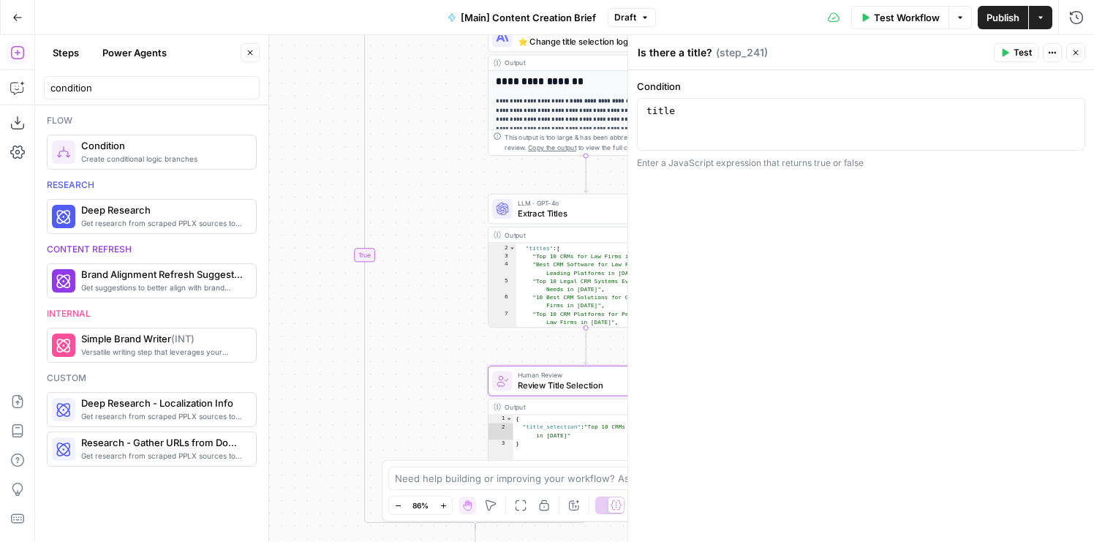
drag, startPoint x: 394, startPoint y: 245, endPoint x: 405, endPoint y: 326, distance: 81.3
click at [405, 326] on div "true false true false false true Workflow Set Inputs Inputs Condition If city i…" at bounding box center [564, 288] width 1059 height 507
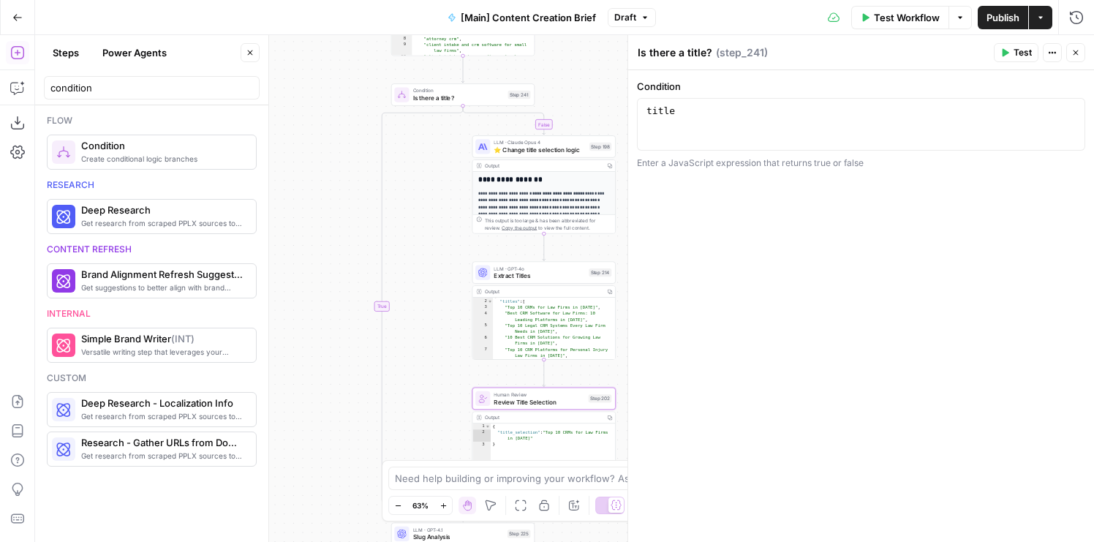
drag, startPoint x: 421, startPoint y: 269, endPoint x: 421, endPoint y: 278, distance: 8.8
click at [421, 278] on div "true false true false false true Workflow Set Inputs Inputs Condition If city i…" at bounding box center [564, 288] width 1059 height 507
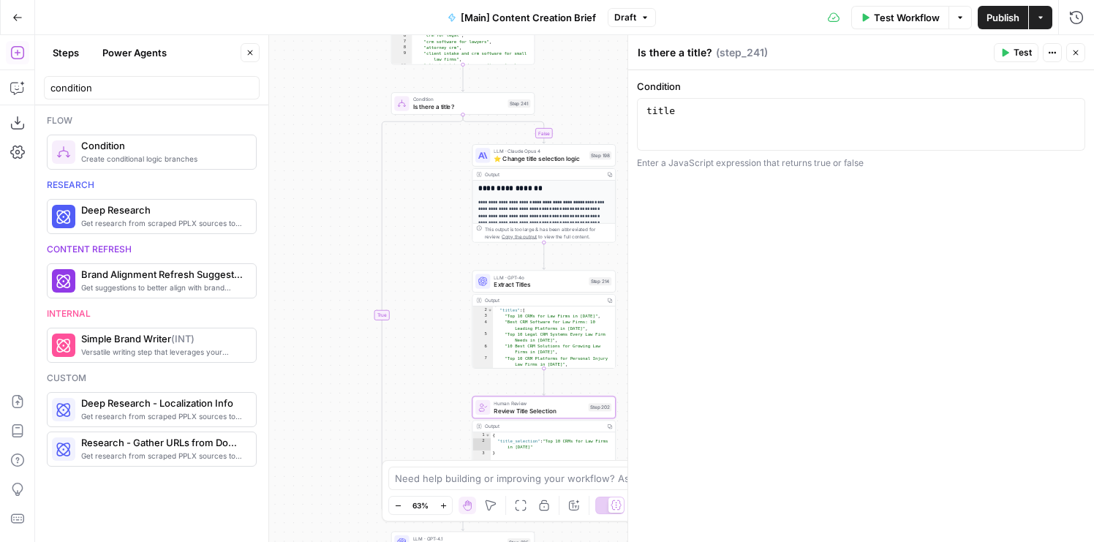
click at [118, 97] on div "condition" at bounding box center [152, 87] width 216 height 23
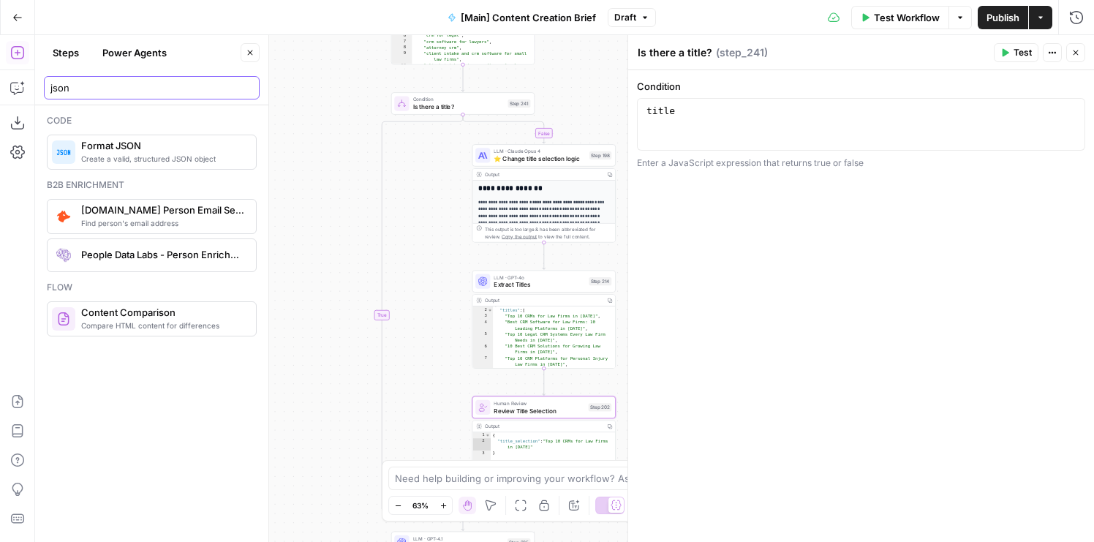
type input "json"
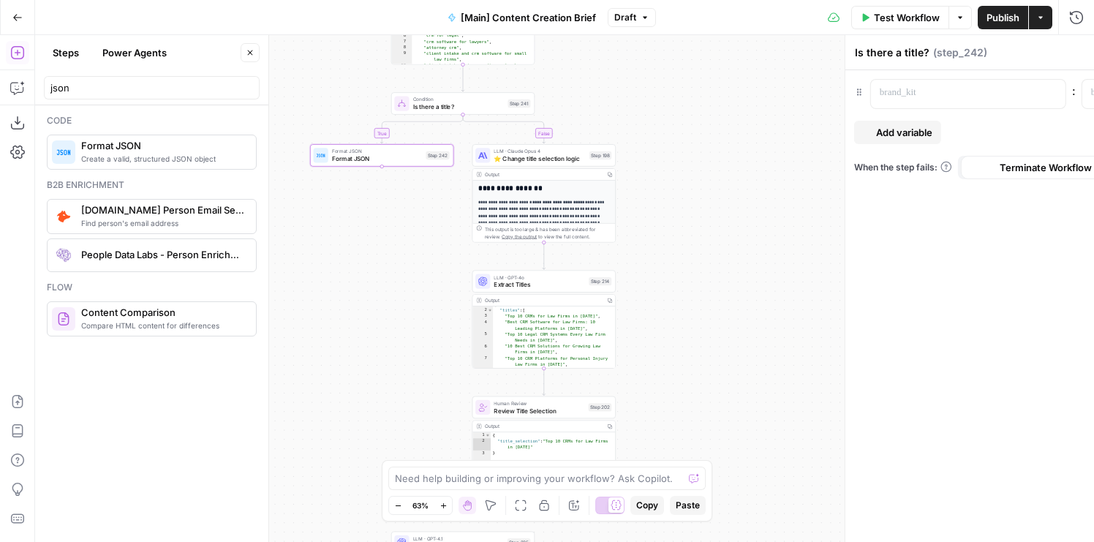
type textarea "Format JSON"
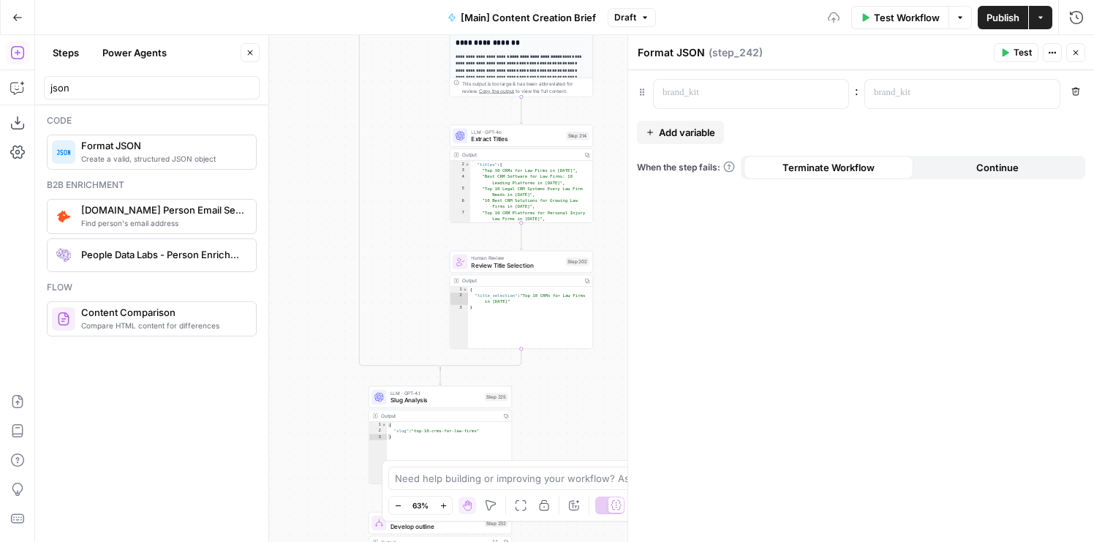
drag, startPoint x: 341, startPoint y: 390, endPoint x: 309, endPoint y: 209, distance: 184.1
click at [309, 209] on div "true false true false false true Workflow Set Inputs Inputs Condition If city i…" at bounding box center [564, 288] width 1059 height 507
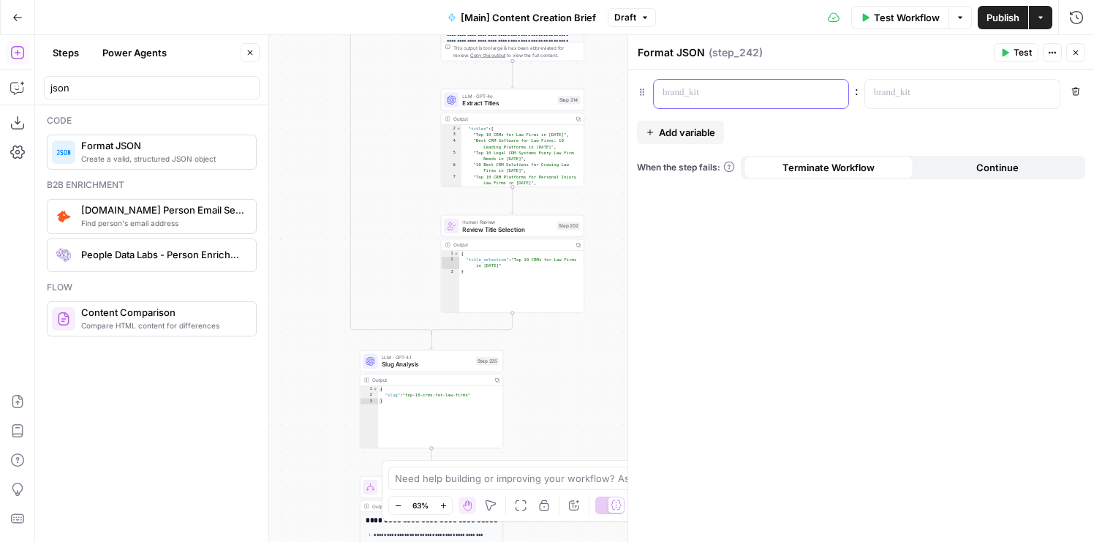
click at [704, 94] on p at bounding box center [740, 93] width 154 height 15
click at [914, 103] on div at bounding box center [950, 94] width 171 height 29
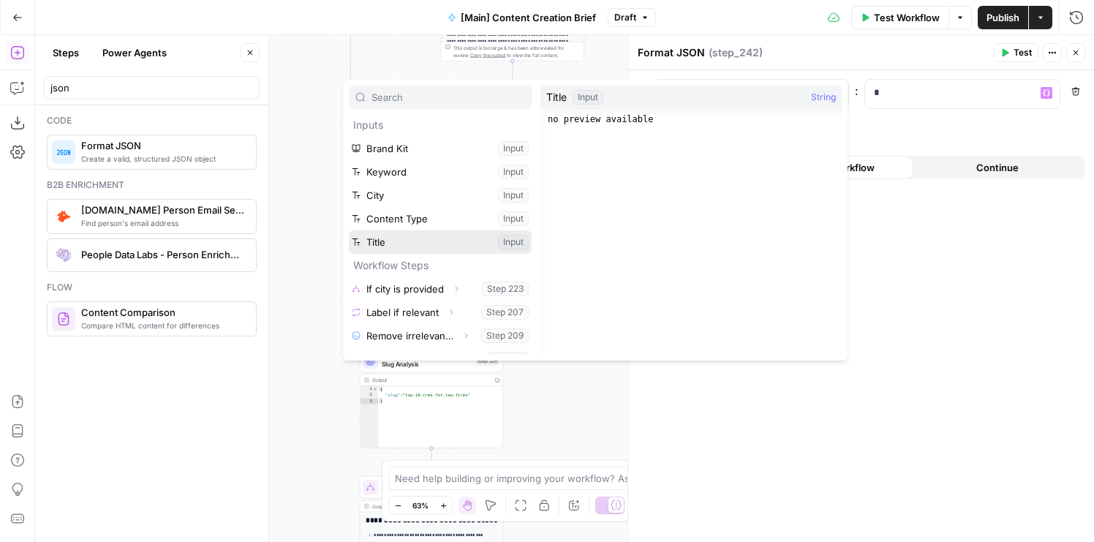
click at [412, 240] on button "Select variable Title" at bounding box center [440, 241] width 183 height 23
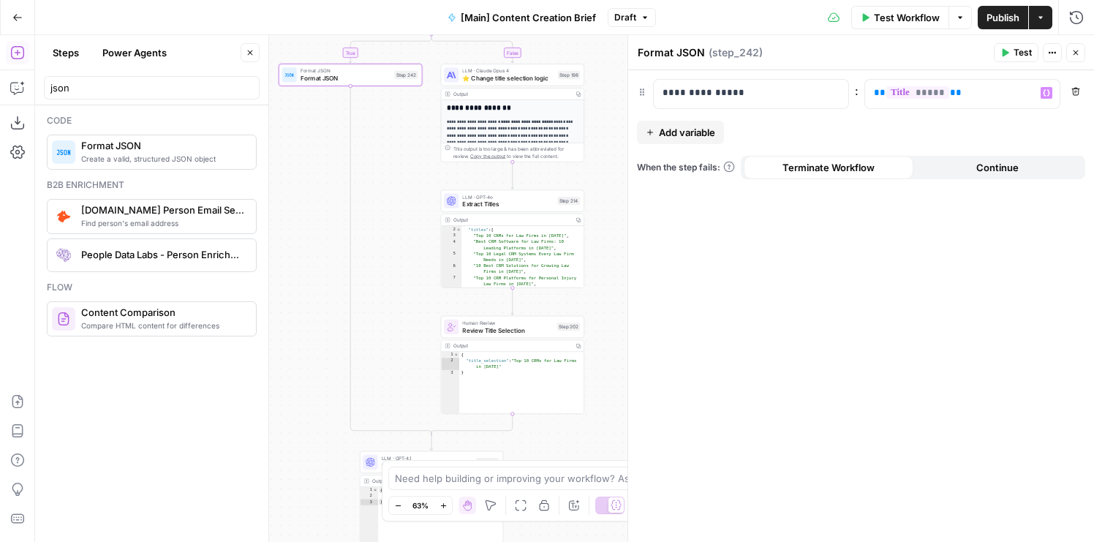
drag, startPoint x: 402, startPoint y: 135, endPoint x: 402, endPoint y: 323, distance: 188.0
click at [402, 323] on div "true false true false false true Workflow Set Inputs Inputs Condition If city i…" at bounding box center [564, 288] width 1059 height 507
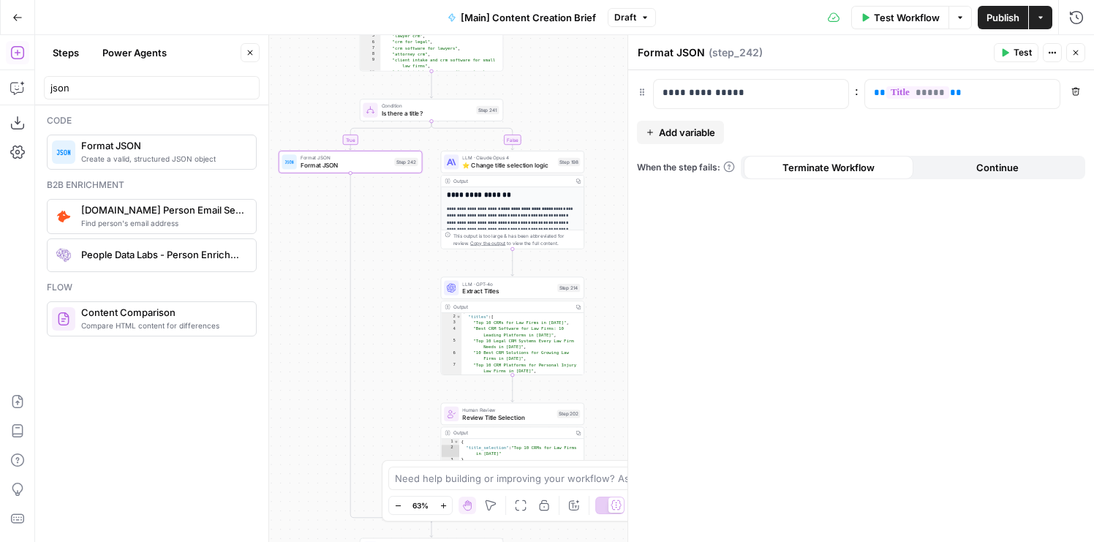
drag, startPoint x: 402, startPoint y: 216, endPoint x: 402, endPoint y: 298, distance: 82.7
click at [402, 298] on div "true false true false false true Workflow Set Inputs Inputs Condition If city i…" at bounding box center [564, 288] width 1059 height 507
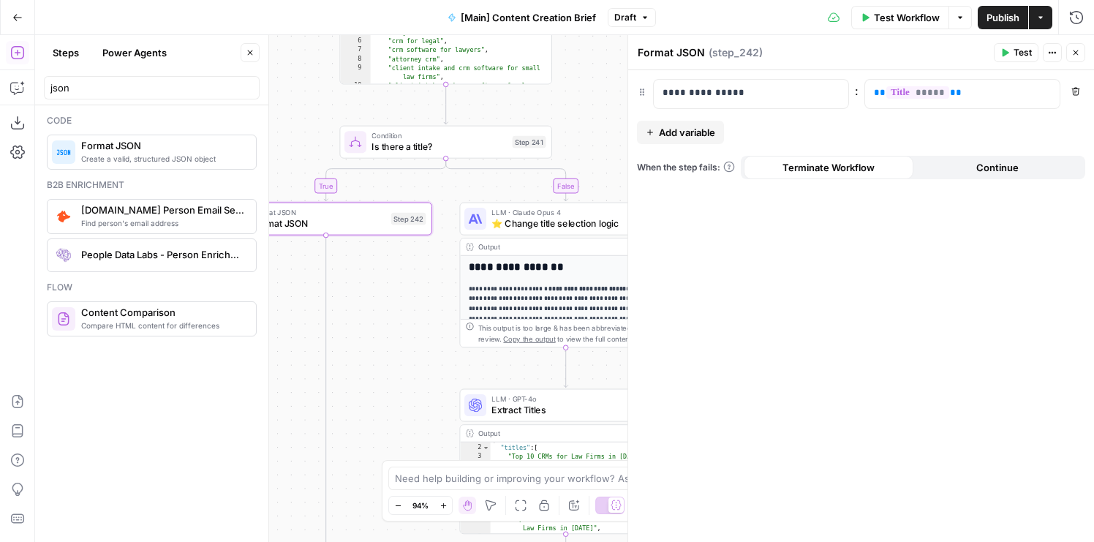
drag, startPoint x: 323, startPoint y: 93, endPoint x: 376, endPoint y: 326, distance: 239.3
click at [376, 326] on div "true false true false false true Workflow Set Inputs Inputs Condition If city i…" at bounding box center [564, 288] width 1059 height 507
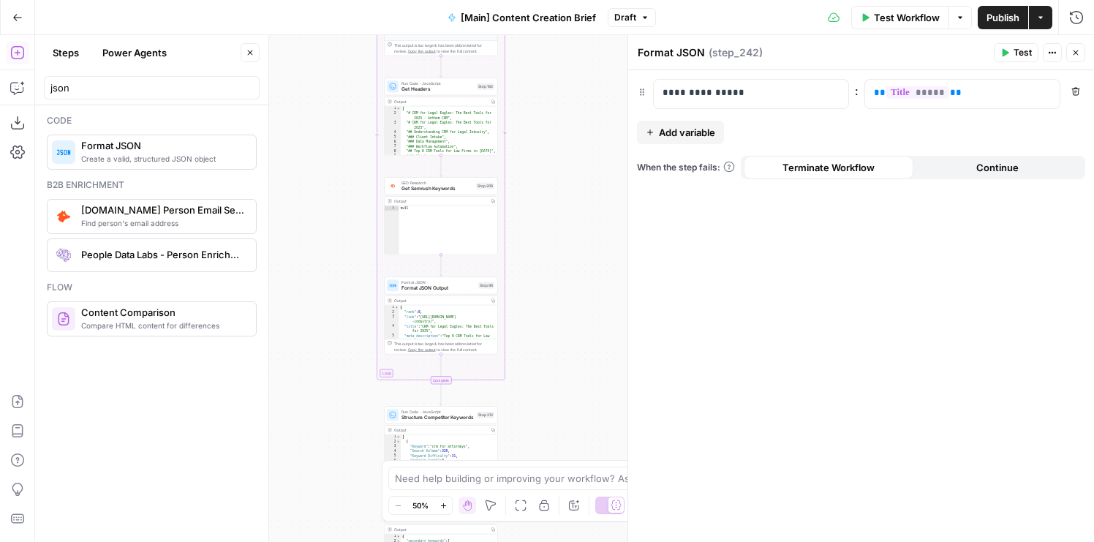
drag, startPoint x: 342, startPoint y: 198, endPoint x: 342, endPoint y: 436, distance: 238.5
click at [342, 436] on div "true false true false false true Workflow Set Inputs Inputs Condition If city i…" at bounding box center [564, 288] width 1059 height 507
drag, startPoint x: 331, startPoint y: 165, endPoint x: 331, endPoint y: 455, distance: 290.4
click at [331, 455] on div "true false true false false true Workflow Set Inputs Inputs Condition If city i…" at bounding box center [564, 288] width 1059 height 507
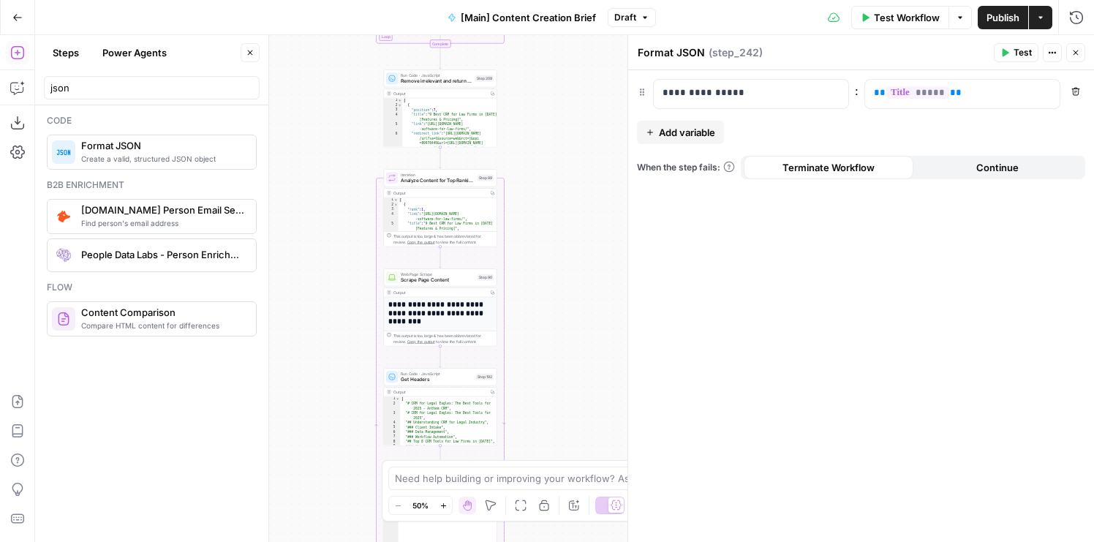
drag, startPoint x: 334, startPoint y: 254, endPoint x: 333, endPoint y: 609, distance: 354.8
click at [333, 541] on html "Rocket Pilots New Home Browse Your Data Usage Flightpath Settings Recent Grids …" at bounding box center [547, 271] width 1094 height 542
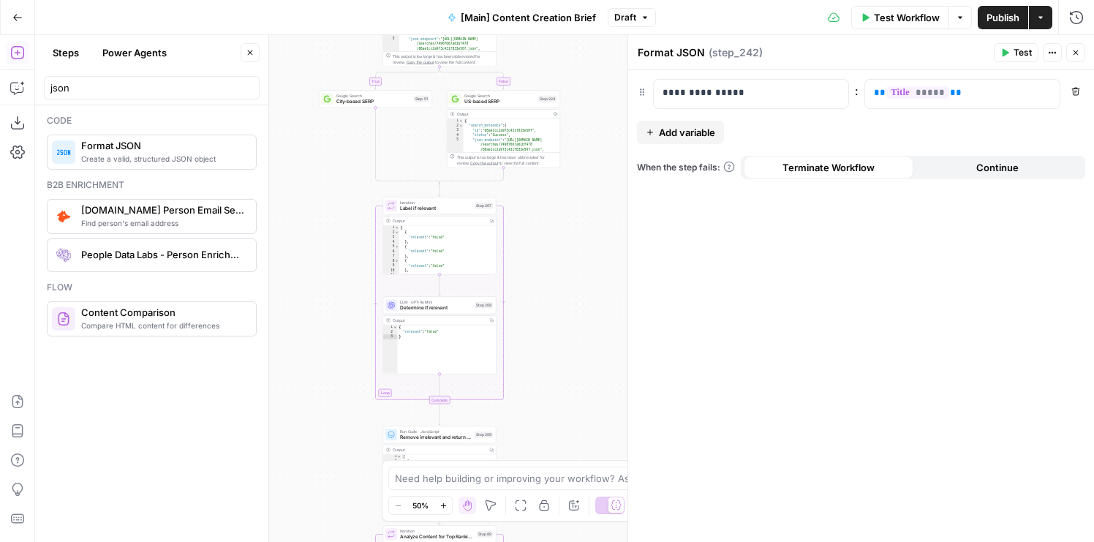
drag, startPoint x: 299, startPoint y: 254, endPoint x: 299, endPoint y: 497, distance: 243.6
click at [299, 497] on div "true false true false false true Workflow Set Inputs Inputs Condition If city i…" at bounding box center [564, 288] width 1059 height 507
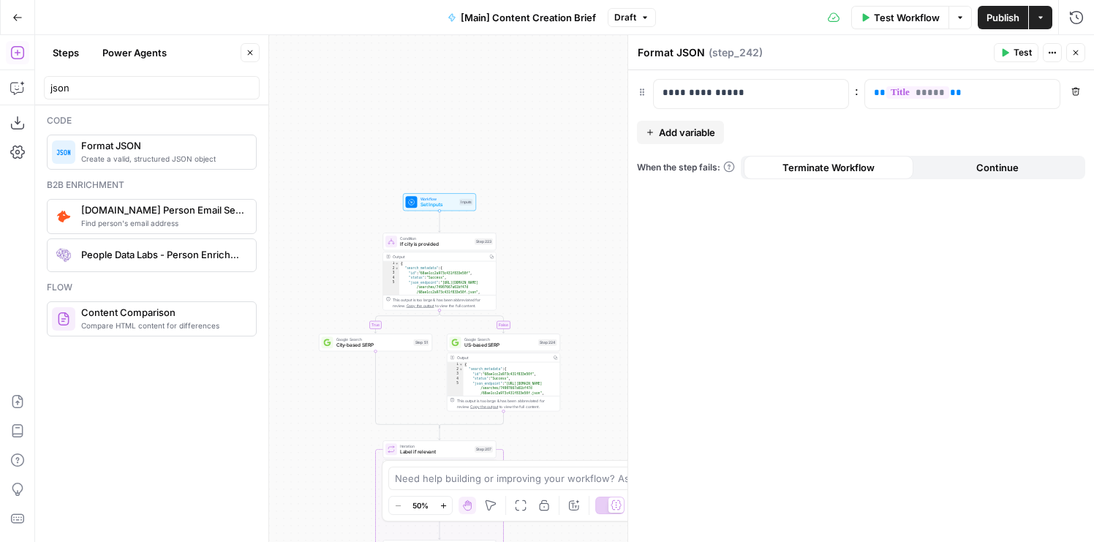
click at [459, 187] on span "Test Step" at bounding box center [461, 188] width 20 height 7
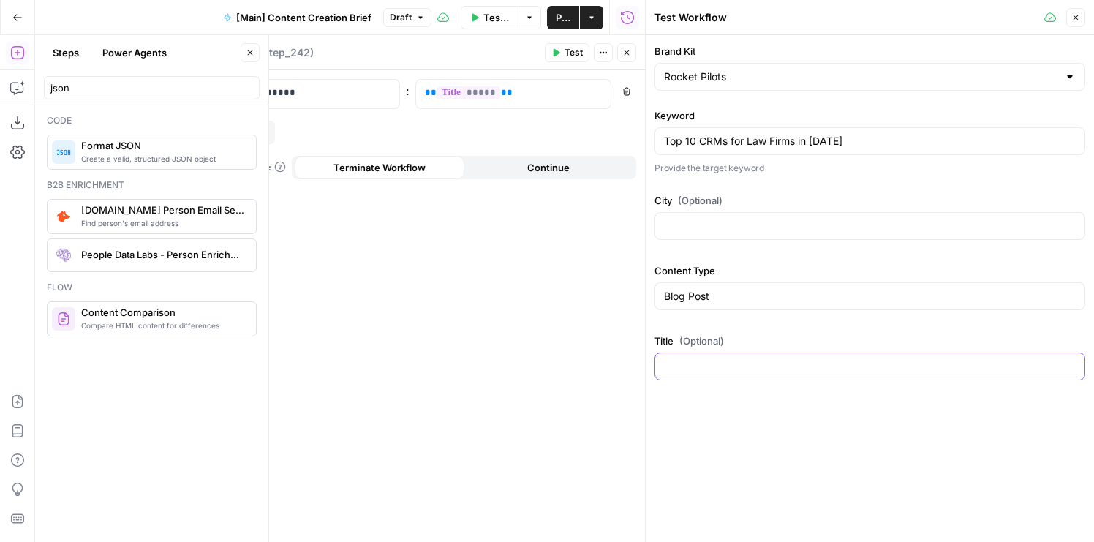
click at [751, 362] on input "Title (Optional)" at bounding box center [870, 366] width 412 height 15
click at [872, 135] on input "Top 10 CRMs for Law Firms in 2025" at bounding box center [870, 141] width 412 height 15
click at [750, 362] on input "Title (Optional)" at bounding box center [870, 366] width 412 height 15
paste input "Top 10 CRMs for Law Firms in 2025"
type input "Top 10 CRMs for Law Firms in 2025"
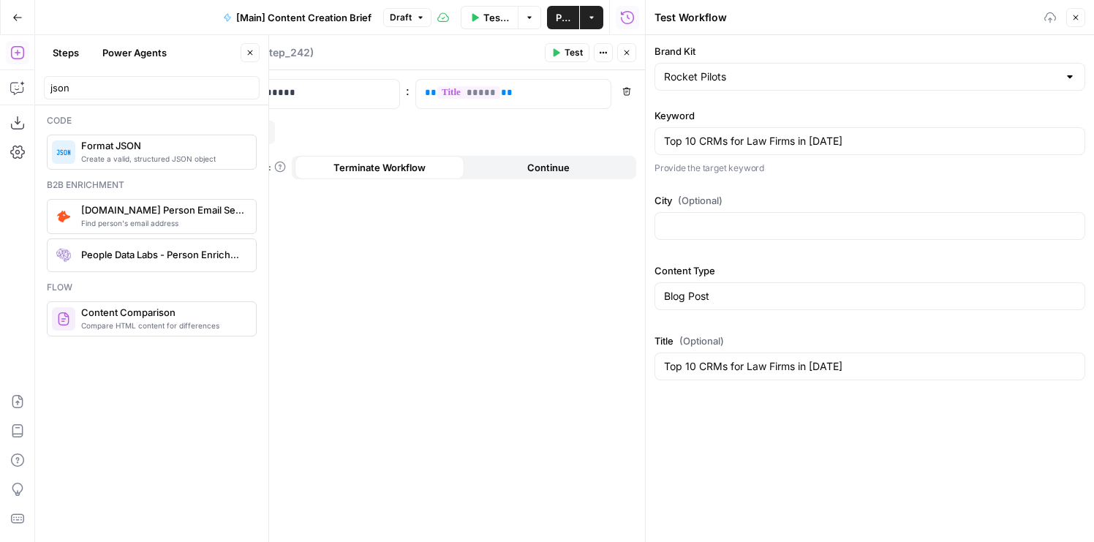
click at [630, 61] on button "Close" at bounding box center [626, 52] width 19 height 19
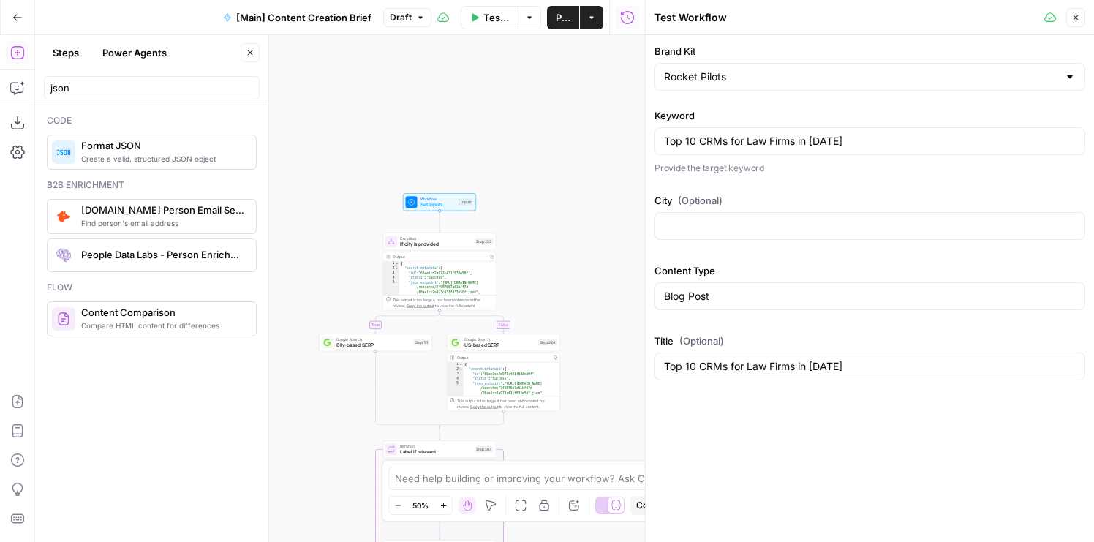
scroll to position [12, 0]
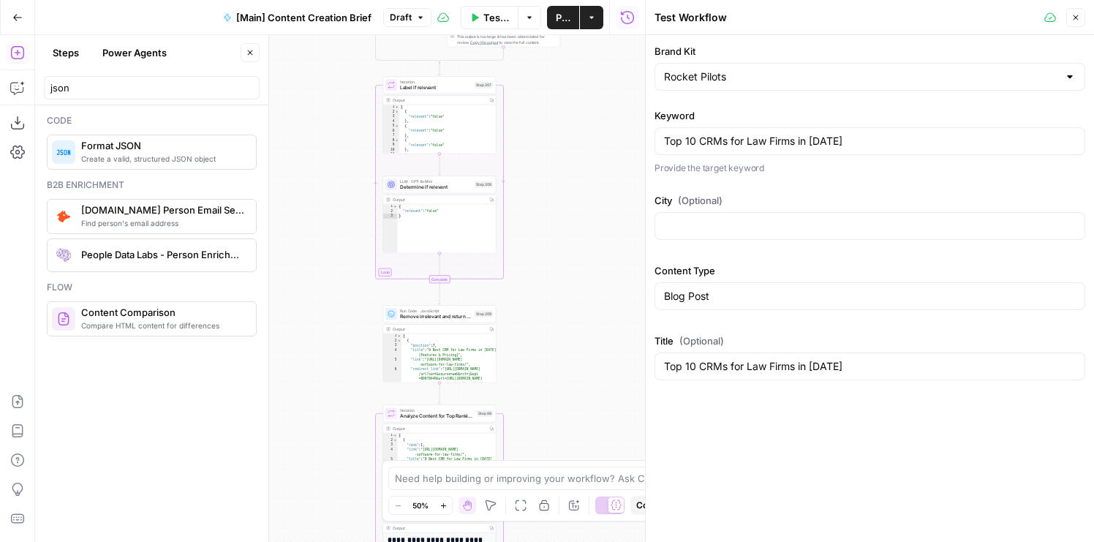
drag, startPoint x: 338, startPoint y: 436, endPoint x: 338, endPoint y: 67, distance: 369.5
click at [338, 67] on div "true false true false false true Workflow Set Inputs Inputs Condition If city i…" at bounding box center [340, 288] width 610 height 507
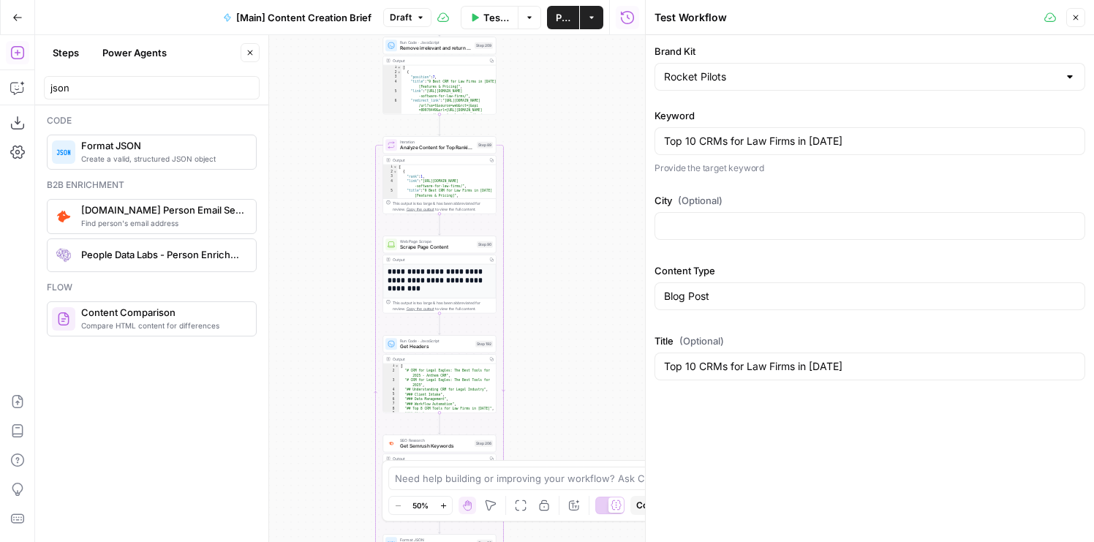
drag, startPoint x: 339, startPoint y: 342, endPoint x: 339, endPoint y: 44, distance: 298.5
click at [339, 44] on div "true false true false false true Workflow Set Inputs Inputs Condition If city i…" at bounding box center [340, 288] width 610 height 507
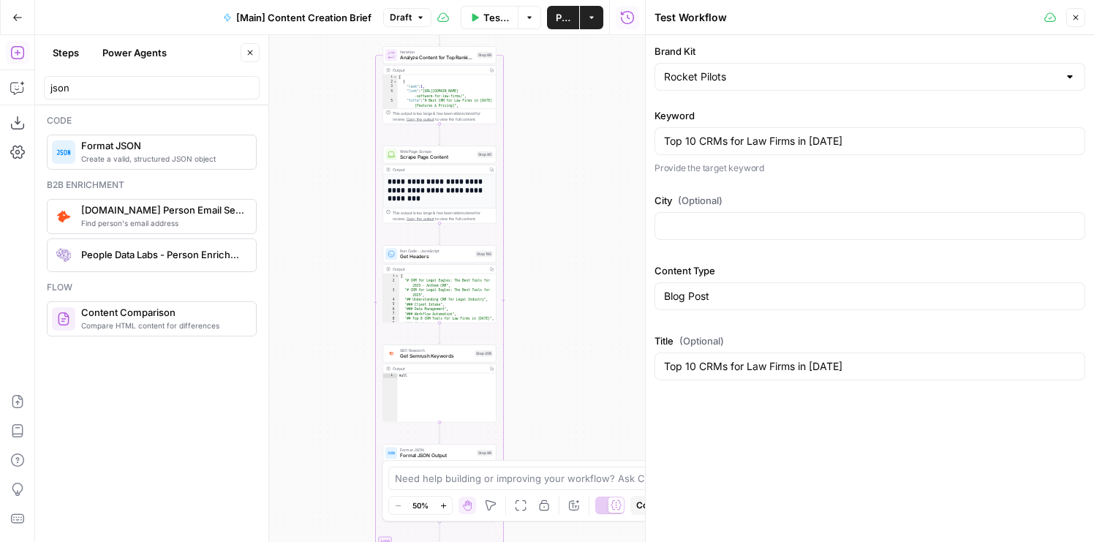
drag, startPoint x: 339, startPoint y: 374, endPoint x: 339, endPoint y: 80, distance: 293.4
click at [339, 80] on div "true false true false false true Workflow Set Inputs Inputs Condition If city i…" at bounding box center [340, 288] width 610 height 507
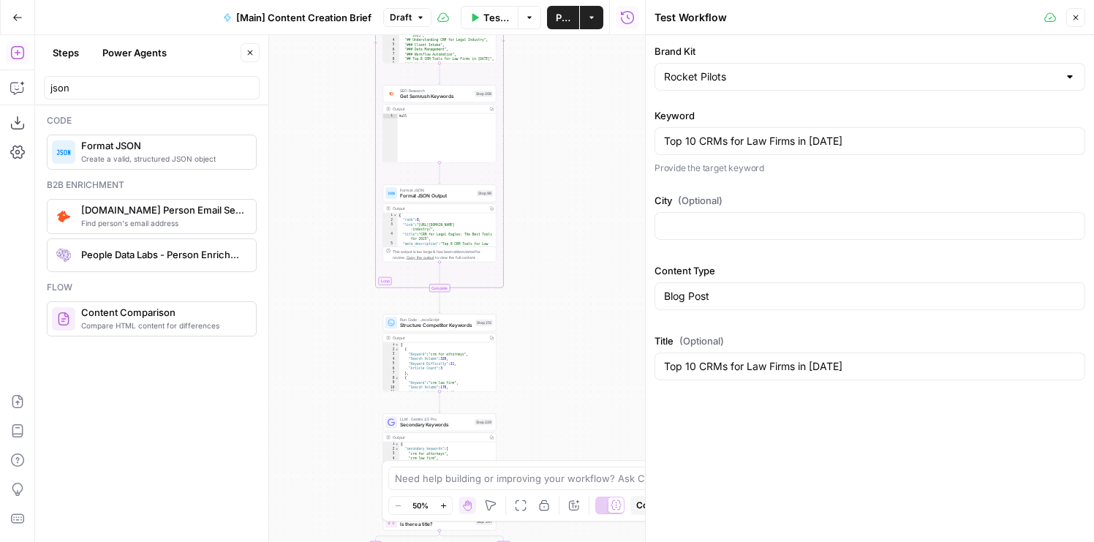
drag, startPoint x: 334, startPoint y: 356, endPoint x: 334, endPoint y: 182, distance: 174.1
click at [334, 182] on div "true false true false false true Workflow Set Inputs Inputs Condition If city i…" at bounding box center [340, 288] width 610 height 507
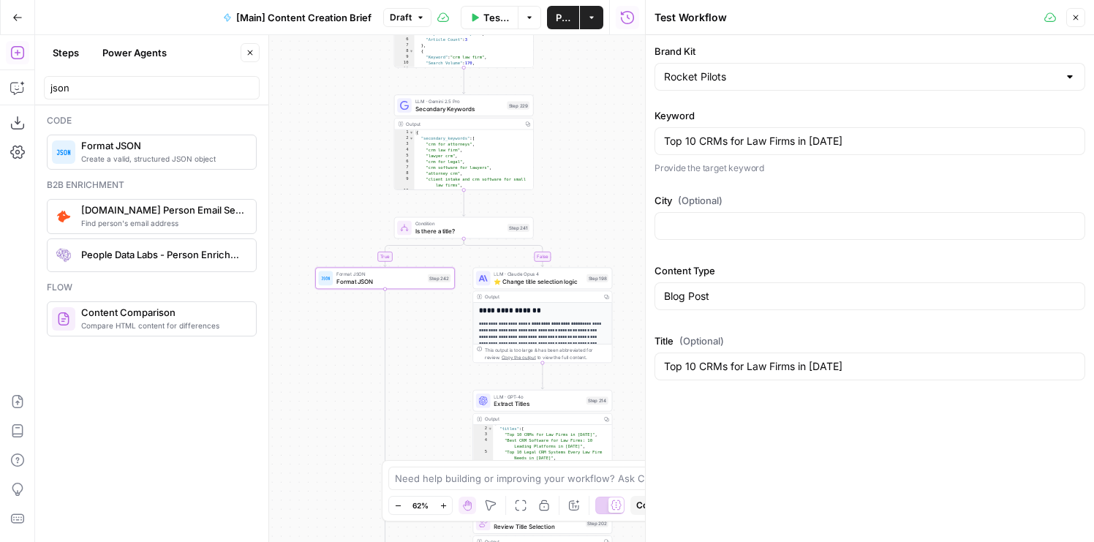
drag, startPoint x: 328, startPoint y: 279, endPoint x: 328, endPoint y: 202, distance: 76.8
click at [328, 202] on div "true false true false false true Workflow Set Inputs Inputs Condition If city i…" at bounding box center [340, 288] width 610 height 507
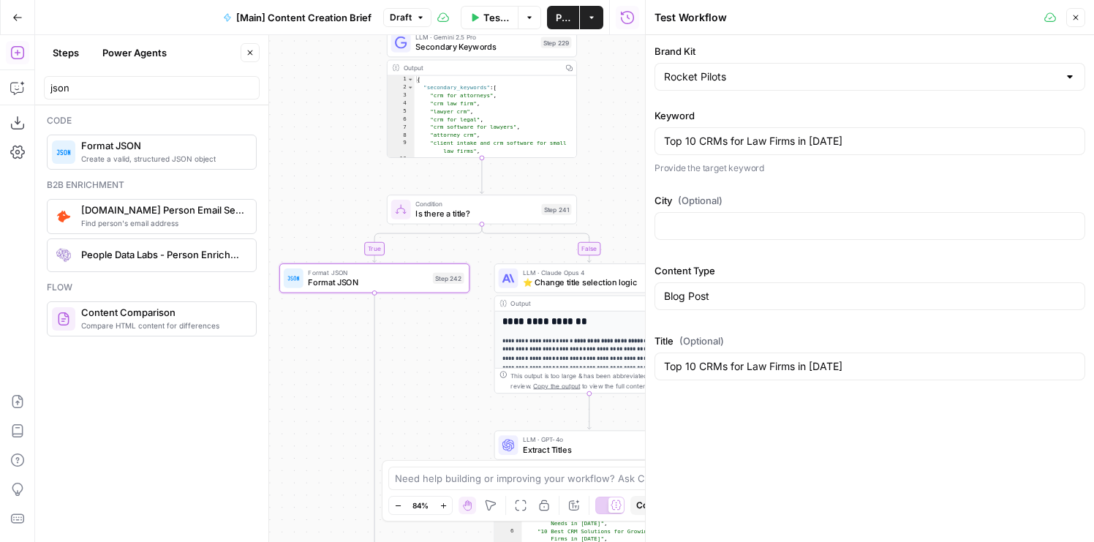
drag, startPoint x: 328, startPoint y: 202, endPoint x: 288, endPoint y: 171, distance: 50.0
click at [288, 171] on div "true false true false false true Workflow Set Inputs Inputs Condition If city i…" at bounding box center [340, 288] width 610 height 507
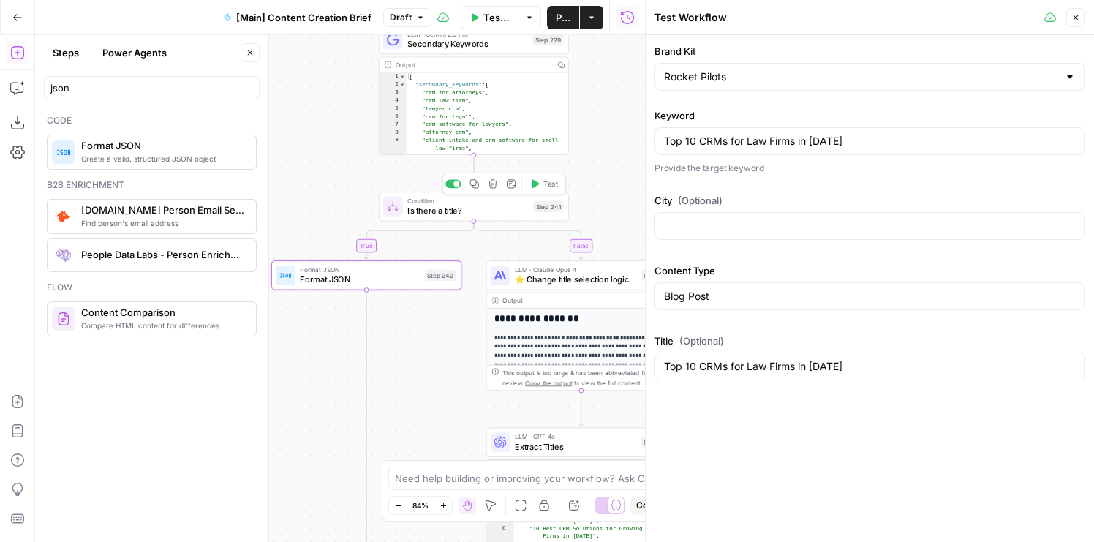
click at [547, 181] on span "Test" at bounding box center [551, 184] width 15 height 11
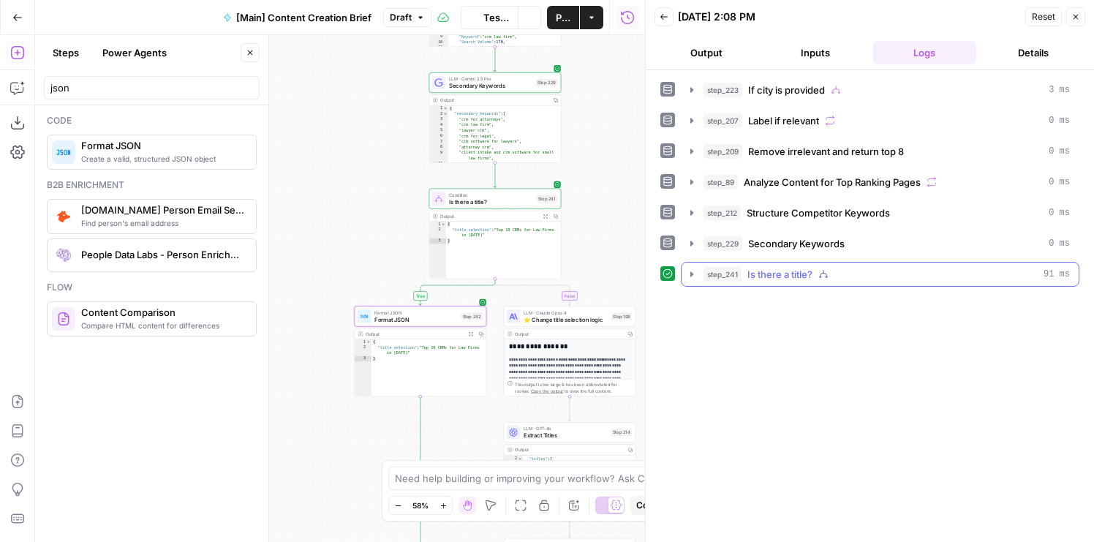
click at [696, 277] on icon "button" at bounding box center [692, 274] width 12 height 12
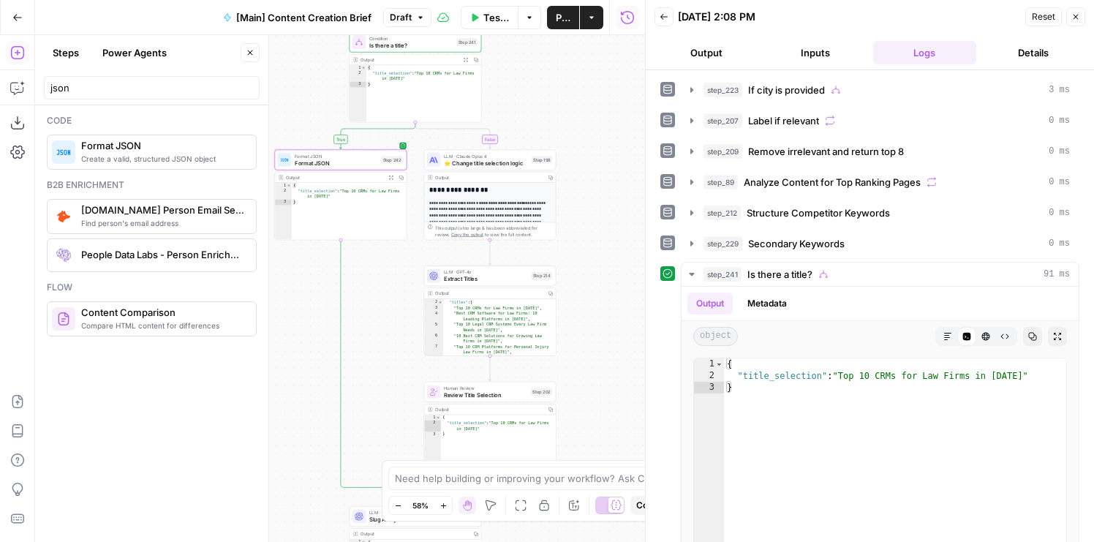
drag, startPoint x: 365, startPoint y: 263, endPoint x: 285, endPoint y: 107, distance: 175.7
click at [285, 107] on div "true false true false false true Workflow Set Inputs Inputs Condition If city i…" at bounding box center [340, 288] width 610 height 507
drag, startPoint x: 886, startPoint y: 414, endPoint x: 745, endPoint y: 313, distance: 173.6
click at [745, 313] on div "Output Metadata object Markdown Code Editor HTML Viewer Raw Output Copy Expand …" at bounding box center [880, 470] width 397 height 366
type textarea "**********"
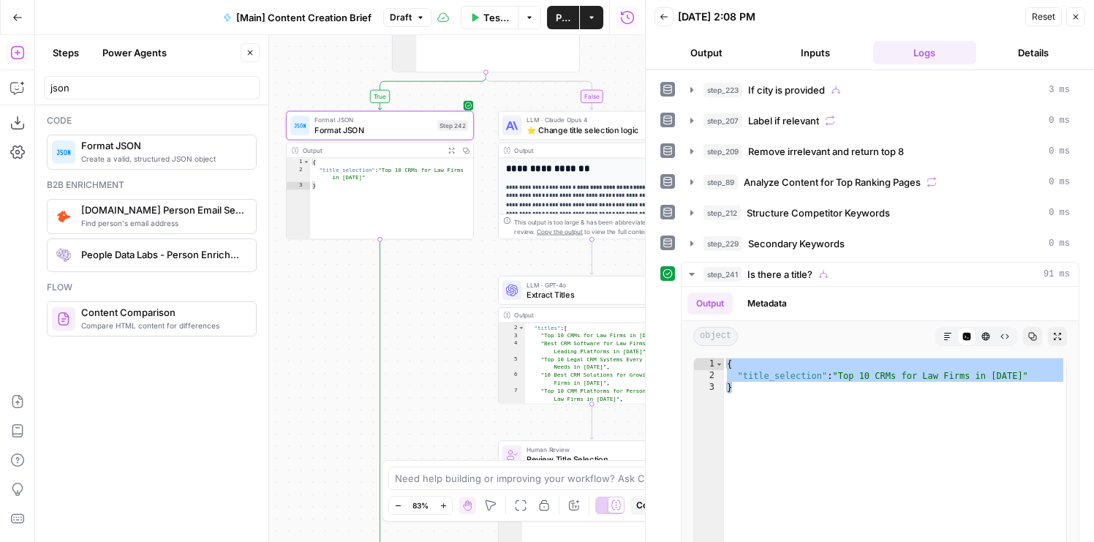
drag, startPoint x: 375, startPoint y: 290, endPoint x: 424, endPoint y: 311, distance: 53.8
click at [424, 311] on div "true false true false false true Workflow Set Inputs Inputs Condition If city i…" at bounding box center [340, 288] width 610 height 507
click at [390, 122] on span "Format JSON" at bounding box center [370, 121] width 118 height 10
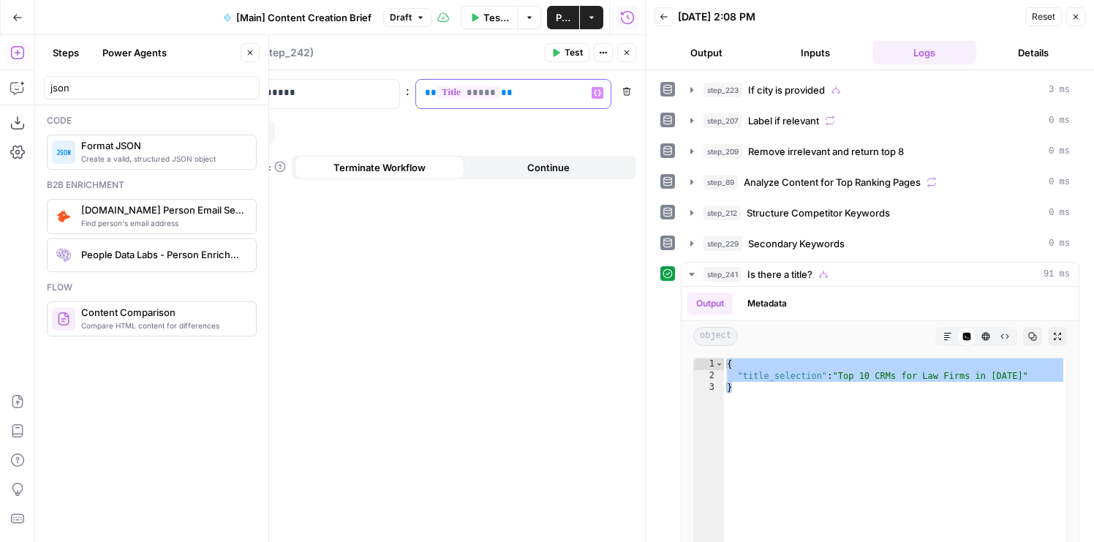
click at [498, 90] on p "** ***** **" at bounding box center [502, 93] width 154 height 15
click at [628, 54] on icon "button" at bounding box center [627, 52] width 9 height 9
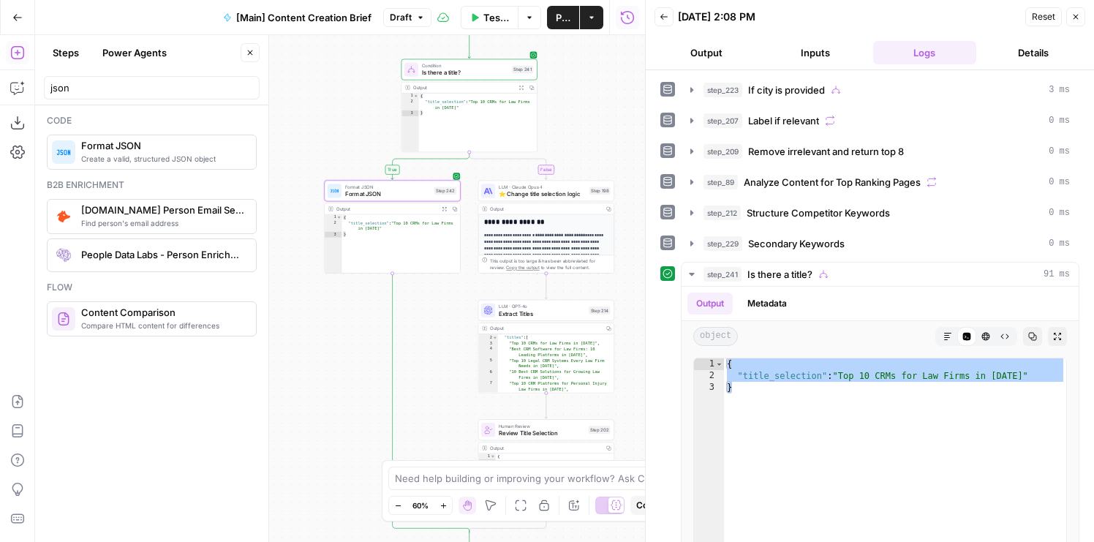
drag, startPoint x: 435, startPoint y: 372, endPoint x: 413, endPoint y: 209, distance: 165.4
click at [413, 209] on div "true false true false false true Workflow Set Inputs Inputs Condition If city i…" at bounding box center [340, 288] width 610 height 507
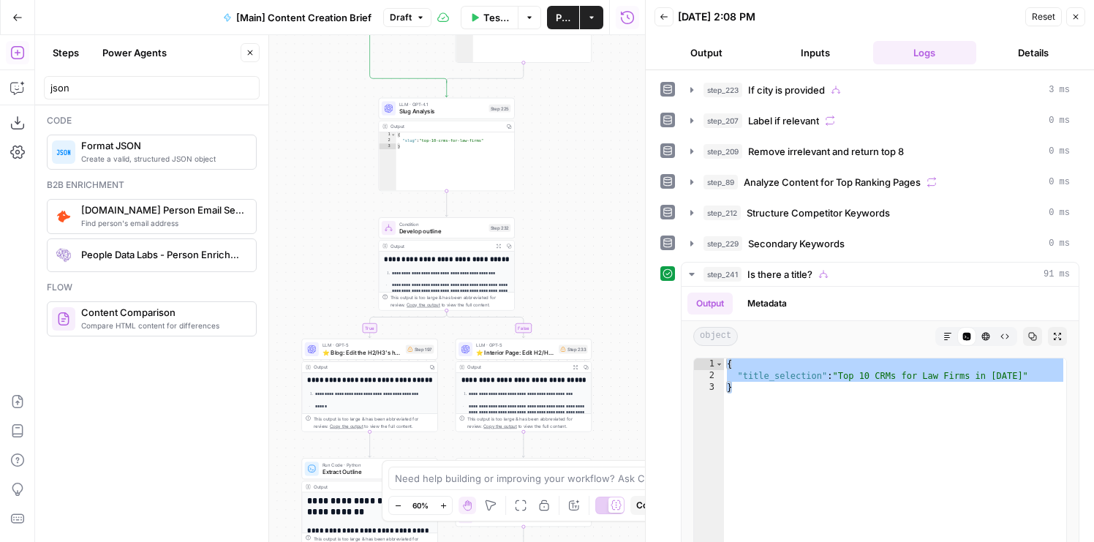
drag, startPoint x: 340, startPoint y: 382, endPoint x: 340, endPoint y: 96, distance: 286.1
click at [340, 96] on div "true false true false false true Workflow Set Inputs Inputs Condition If city i…" at bounding box center [340, 288] width 610 height 507
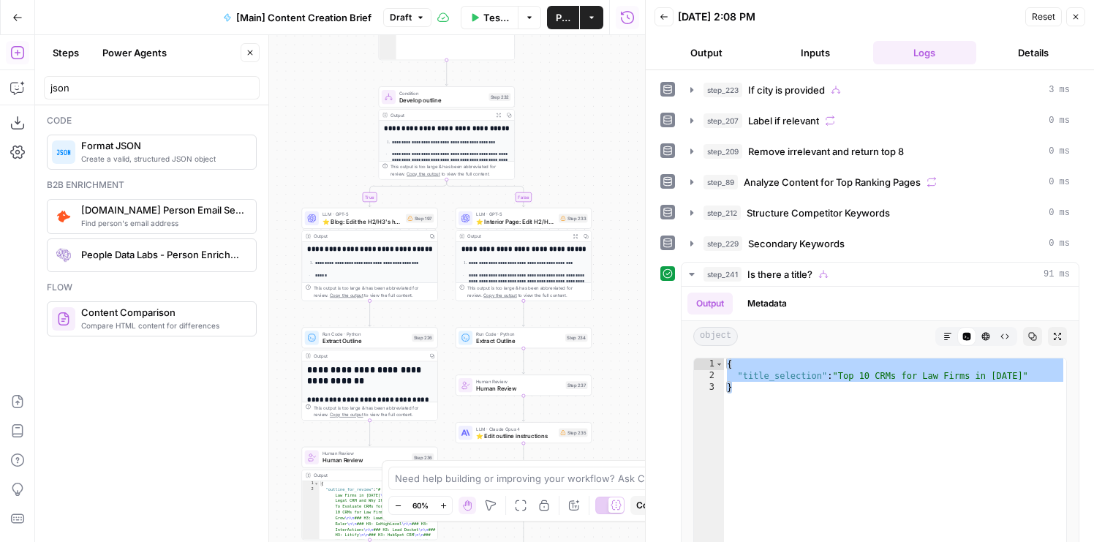
drag, startPoint x: 307, startPoint y: 263, endPoint x: 307, endPoint y: 132, distance: 131.0
click at [307, 132] on div "true false true false false true Workflow Set Inputs Inputs Condition If city i…" at bounding box center [340, 288] width 610 height 507
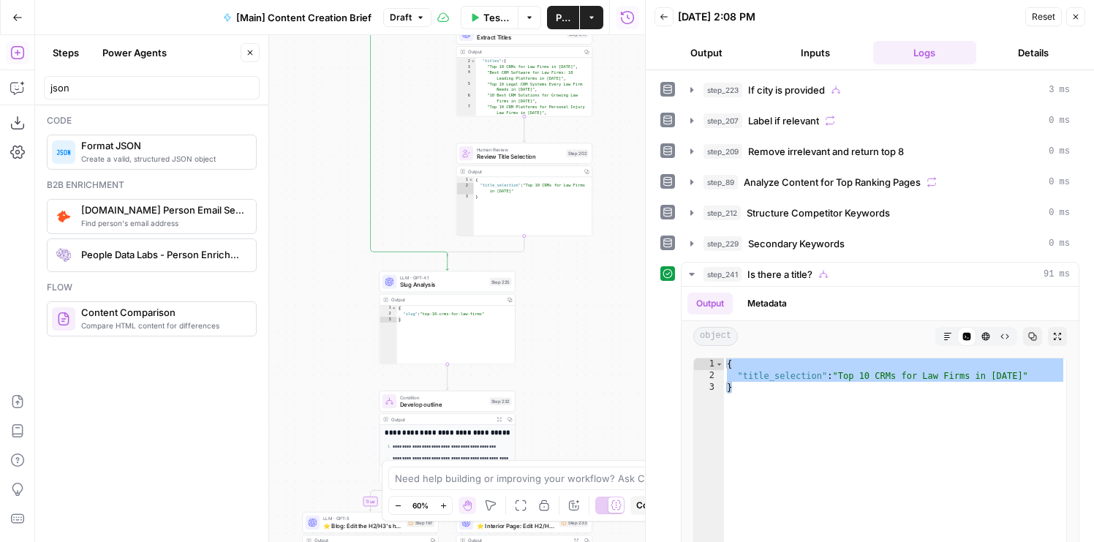
drag, startPoint x: 544, startPoint y: 97, endPoint x: 544, endPoint y: 405, distance: 307.3
click at [544, 403] on div "true false true false false true Workflow Set Inputs Inputs Condition If city i…" at bounding box center [340, 288] width 610 height 507
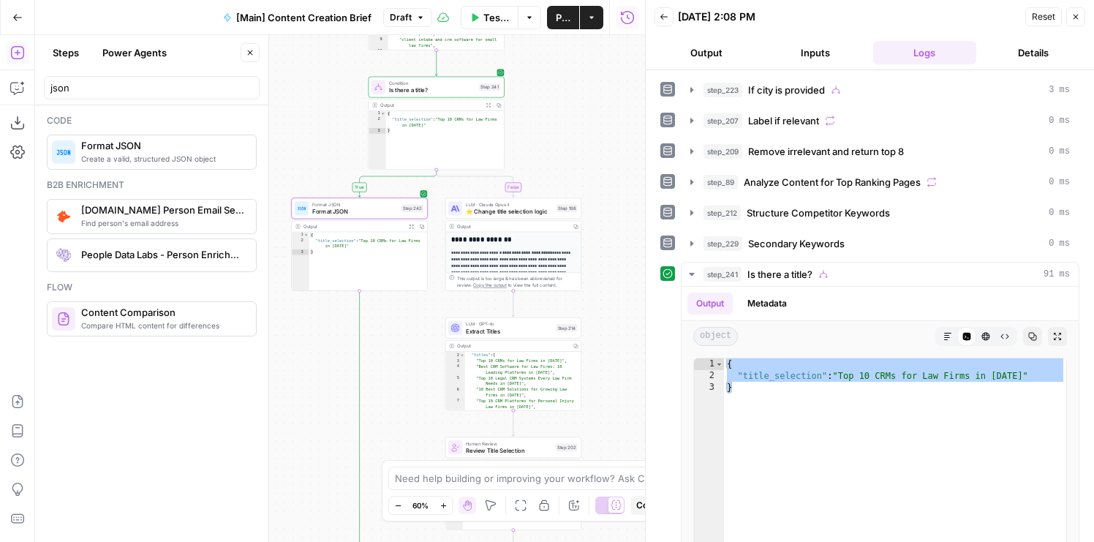
drag, startPoint x: 627, startPoint y: 100, endPoint x: 617, endPoint y: 371, distance: 270.9
click at [617, 371] on div "true false true false false true Workflow Set Inputs Inputs Condition If city i…" at bounding box center [340, 288] width 610 height 507
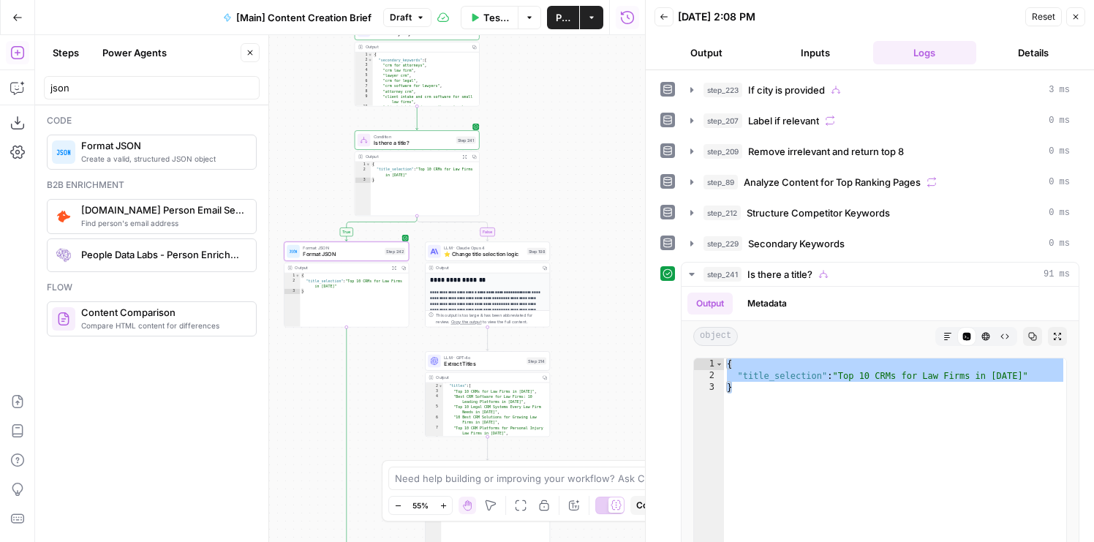
drag, startPoint x: 386, startPoint y: 405, endPoint x: 454, endPoint y: 111, distance: 301.9
click at [477, 47] on div "true false true false false true Workflow Set Inputs Inputs Condition If city i…" at bounding box center [340, 288] width 610 height 507
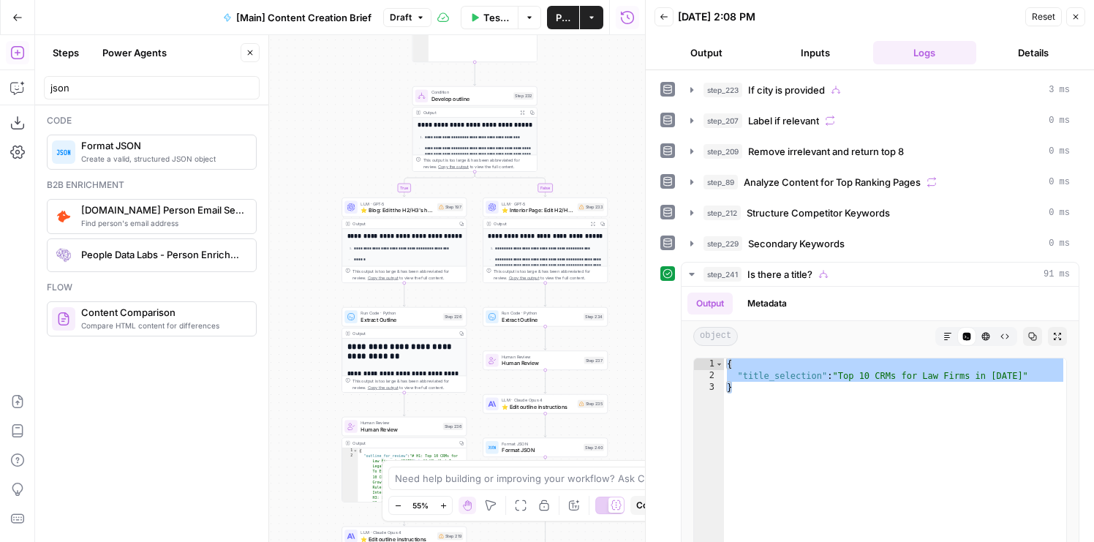
drag, startPoint x: 386, startPoint y: 274, endPoint x: 348, endPoint y: 12, distance: 264.0
click at [348, 12] on div "Go Back [Main] Content Creation Brief Draft Test Workflow Options Publish Actio…" at bounding box center [322, 271] width 645 height 542
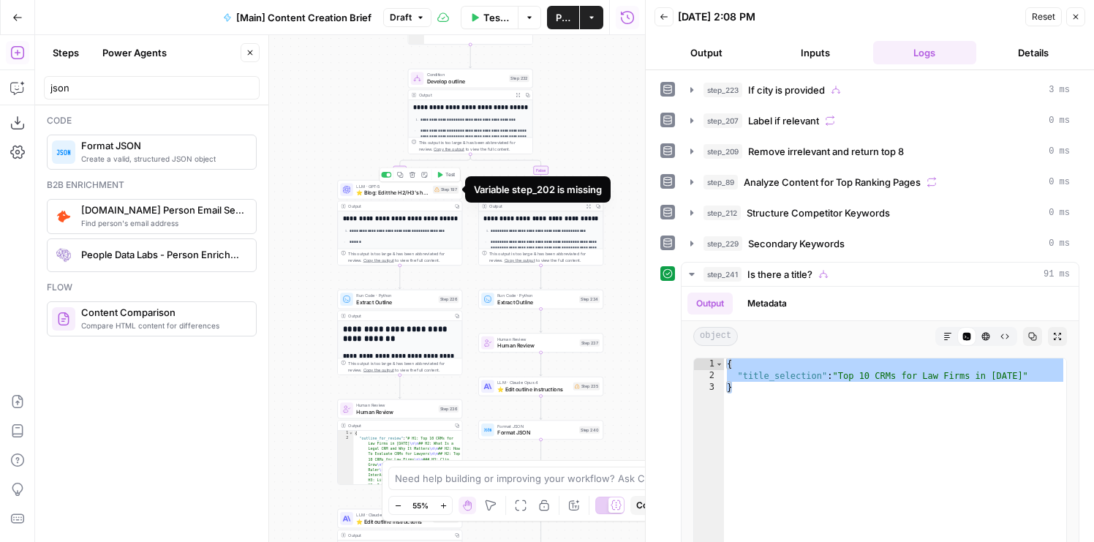
click at [433, 190] on div "Step 197" at bounding box center [446, 190] width 26 height 8
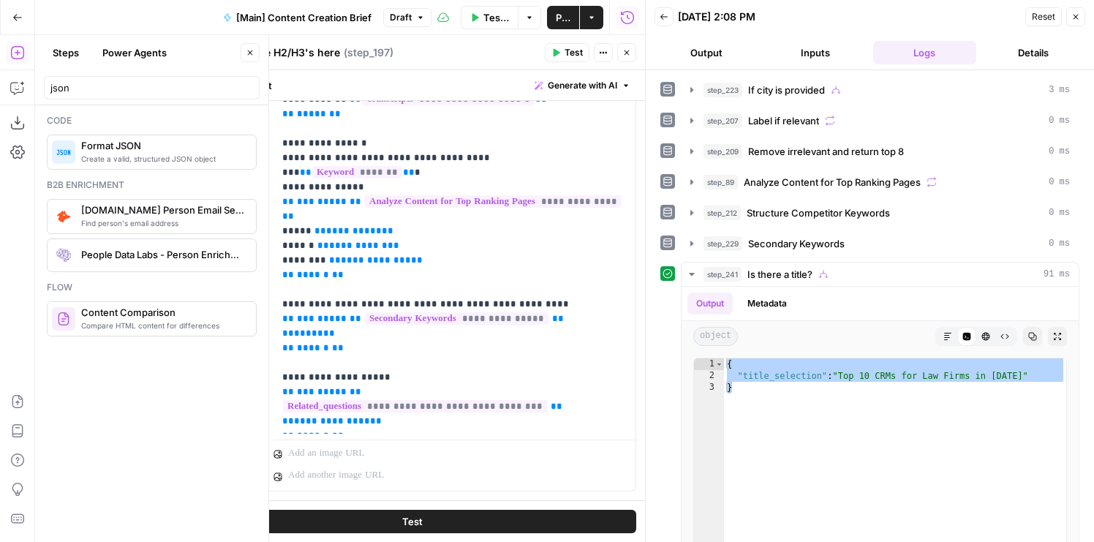
scroll to position [595, 0]
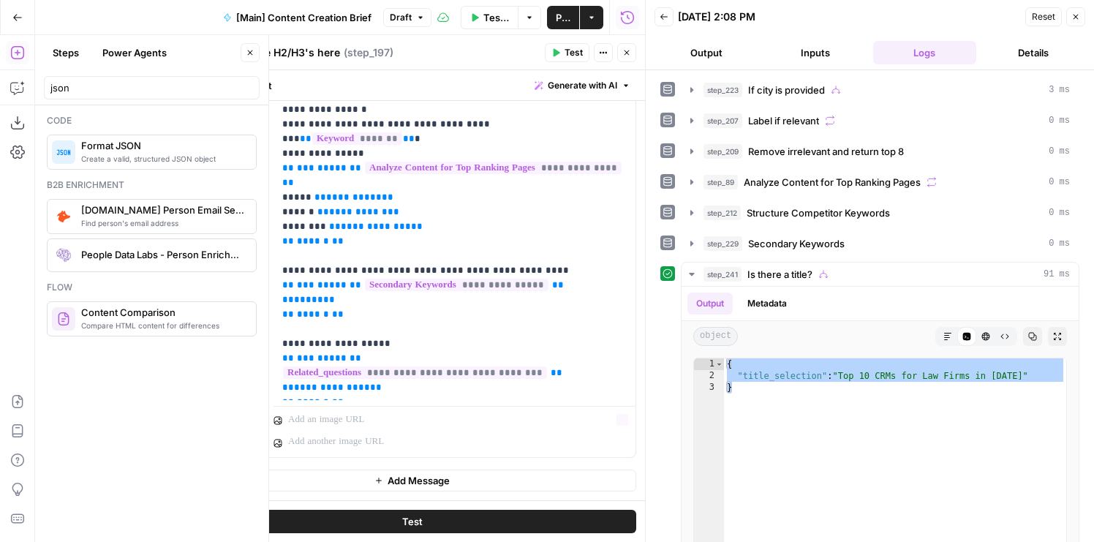
click at [441, 410] on div "“/” to reference Variables Menu" at bounding box center [455, 429] width 362 height 58
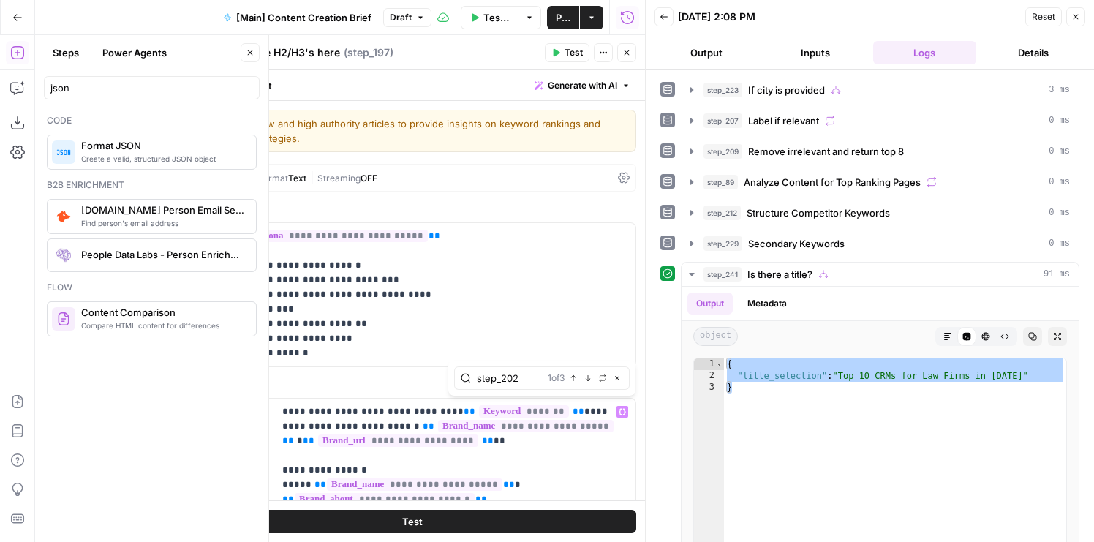
type input "step_202"
click at [589, 376] on icon "button" at bounding box center [588, 378] width 7 height 7
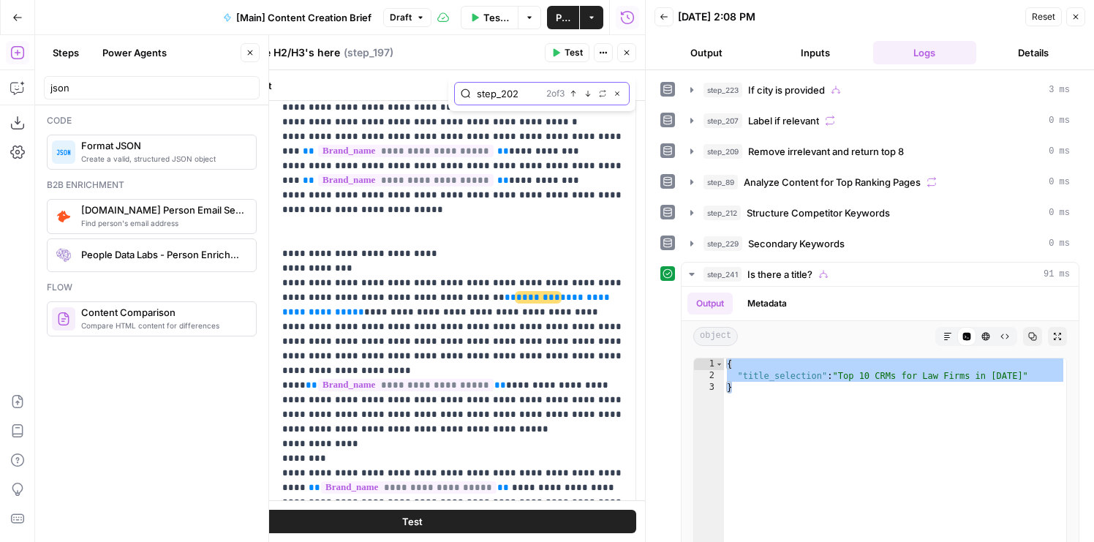
scroll to position [1661, 0]
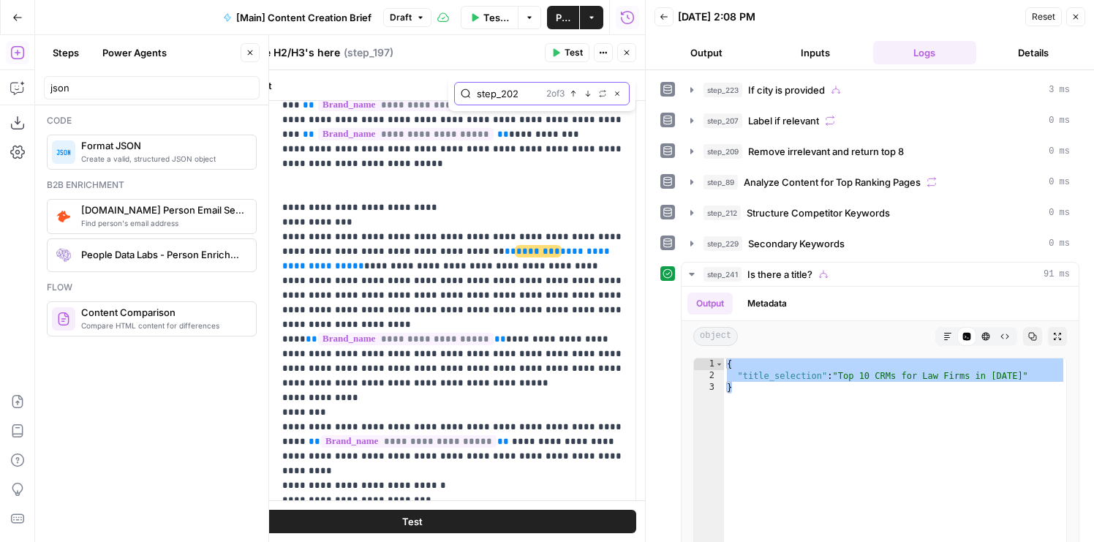
click at [494, 96] on input "step_202" at bounding box center [509, 93] width 64 height 15
click at [604, 94] on icon "button" at bounding box center [602, 93] width 7 height 7
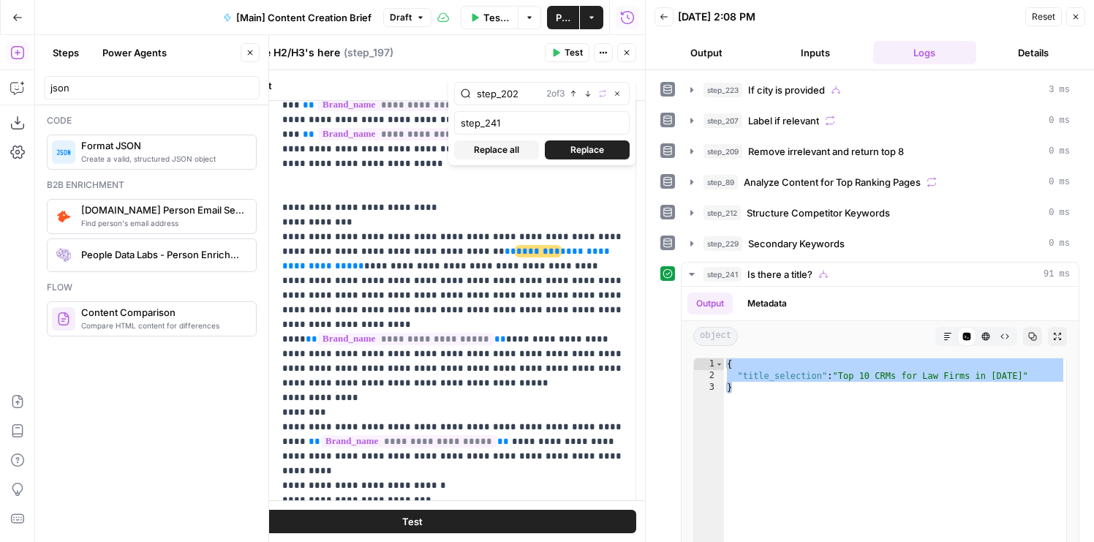
type input "step_241"
click at [506, 145] on span "Replace all" at bounding box center [496, 149] width 45 height 13
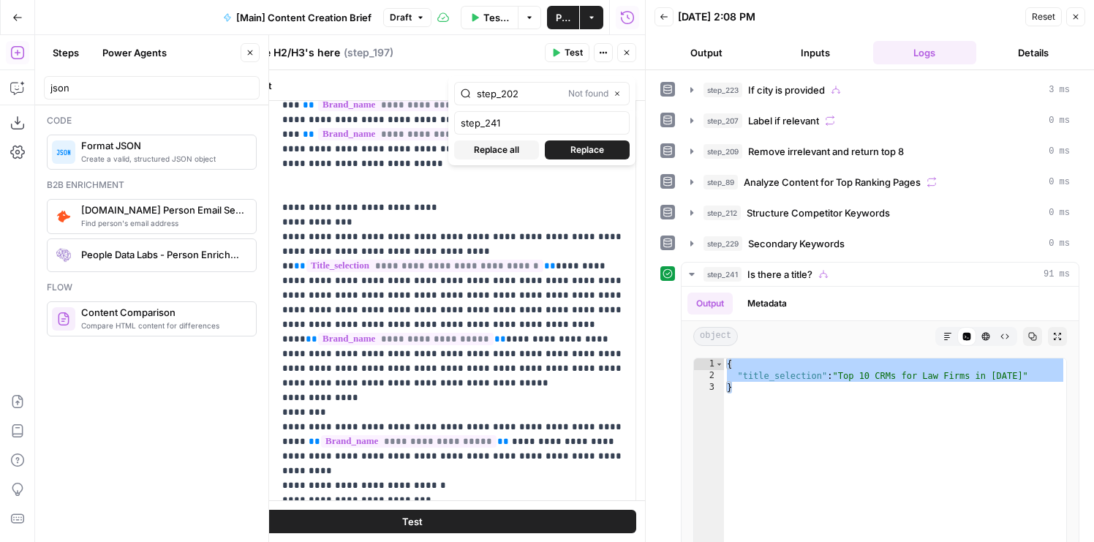
click at [624, 53] on icon "button" at bounding box center [627, 52] width 9 height 9
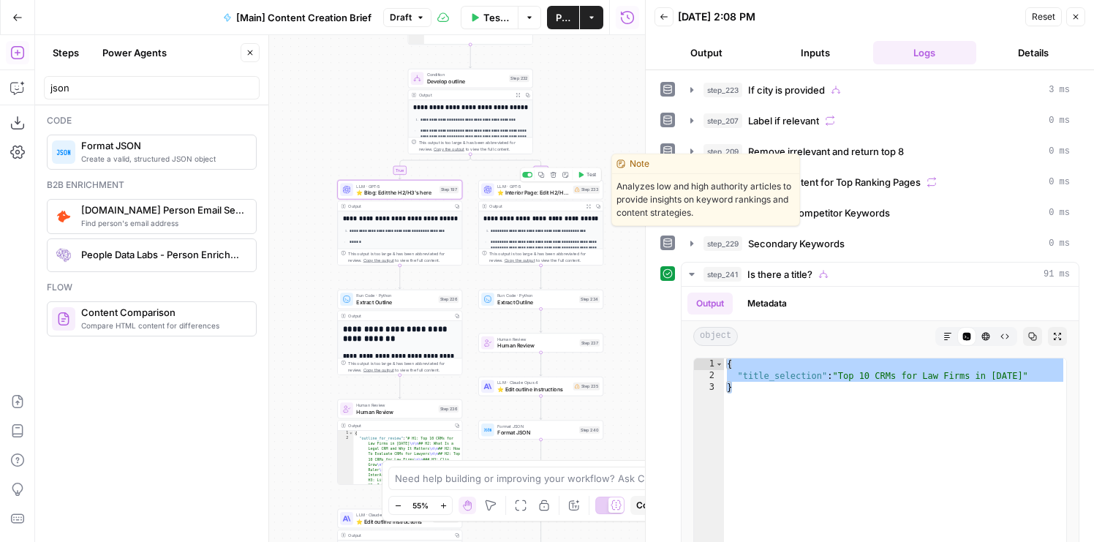
click at [525, 192] on span "⭐️ Interior Page: Edit H2/H3's" at bounding box center [533, 193] width 72 height 8
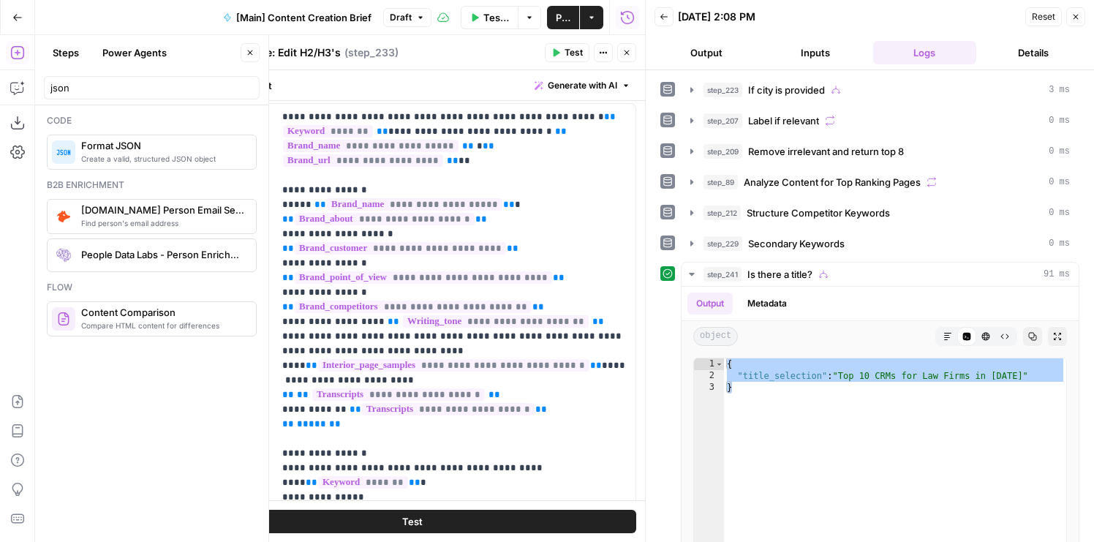
scroll to position [595, 0]
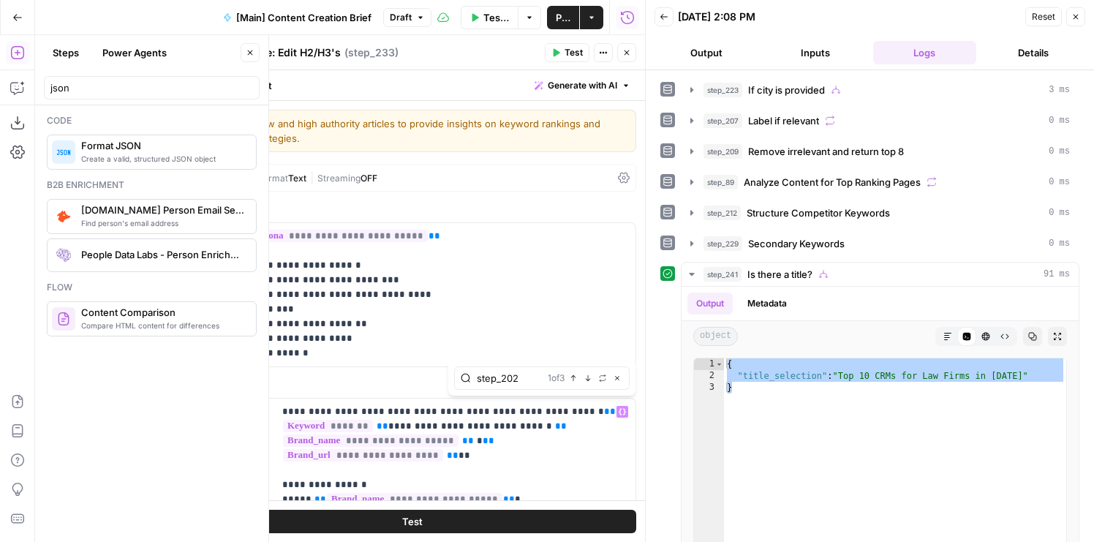
type input "step_202"
click at [601, 373] on button "Replace" at bounding box center [603, 378] width 12 height 12
click at [519, 405] on input "text" at bounding box center [542, 407] width 162 height 15
type input "step_241"
click at [518, 435] on span "Replace all" at bounding box center [496, 434] width 45 height 13
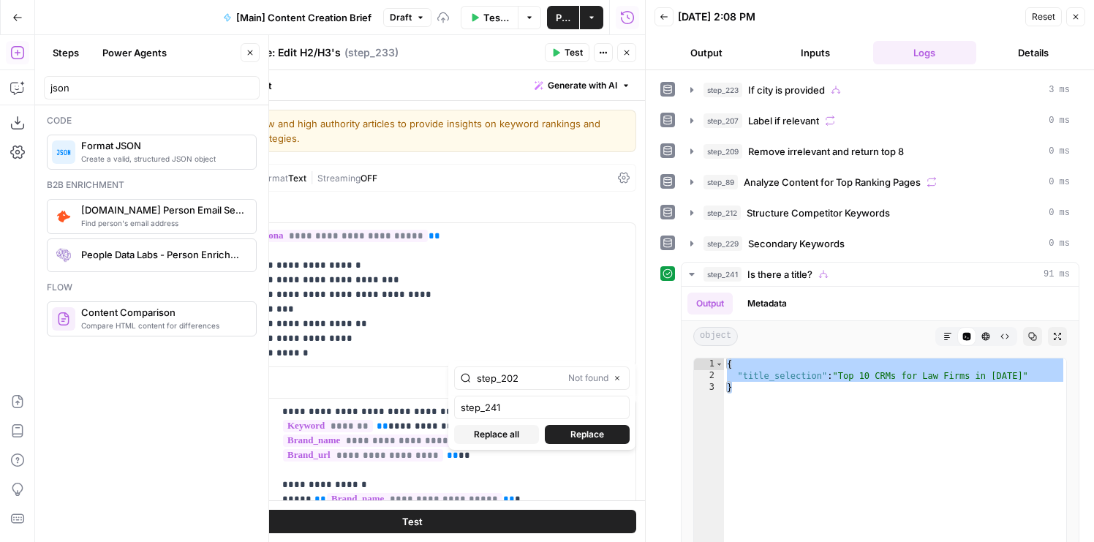
click at [633, 69] on header "⭐️ Interior Page: Edit H2/H3's ⭐️ Interior Page: Edit H2/H3's ( step_233 ) Test…" at bounding box center [412, 52] width 466 height 35
click at [628, 55] on icon "button" at bounding box center [627, 52] width 9 height 9
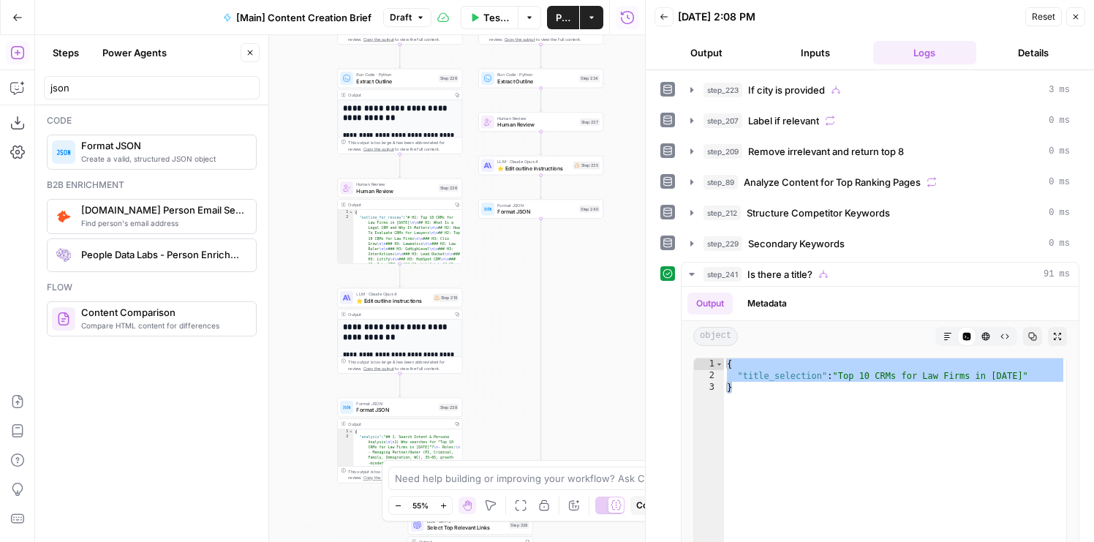
drag, startPoint x: 315, startPoint y: 415, endPoint x: 312, endPoint y: 195, distance: 220.2
click at [312, 195] on div "true false true false false true Workflow Set Inputs Inputs Condition If city i…" at bounding box center [340, 288] width 610 height 507
drag, startPoint x: 566, startPoint y: 309, endPoint x: 535, endPoint y: 309, distance: 31.5
click at [535, 309] on div "true false true false false true Workflow Set Inputs Inputs Condition If city i…" at bounding box center [340, 288] width 610 height 507
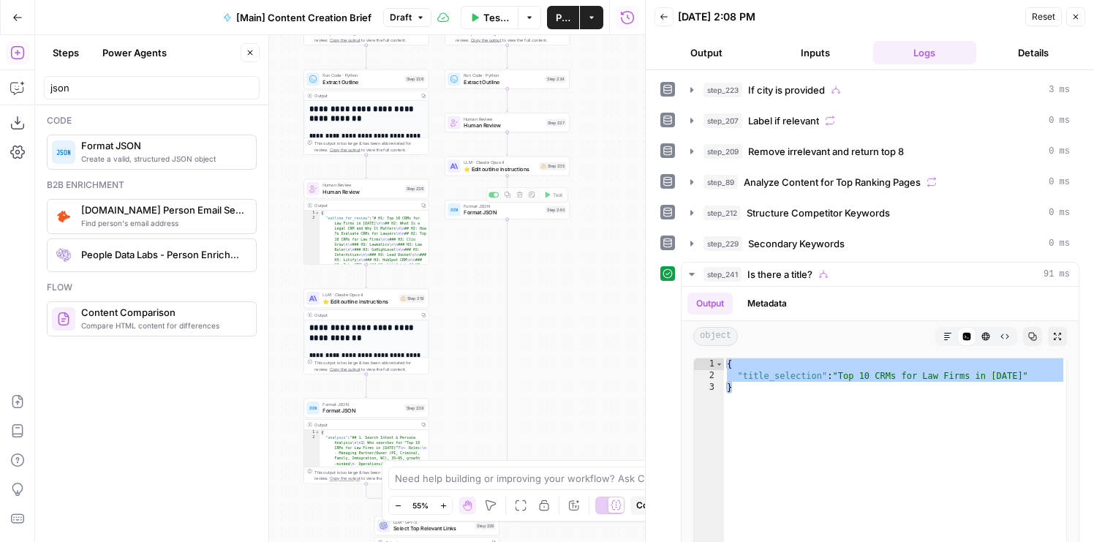
click at [476, 171] on span "⭐️ Edit outline instructions" at bounding box center [500, 169] width 72 height 8
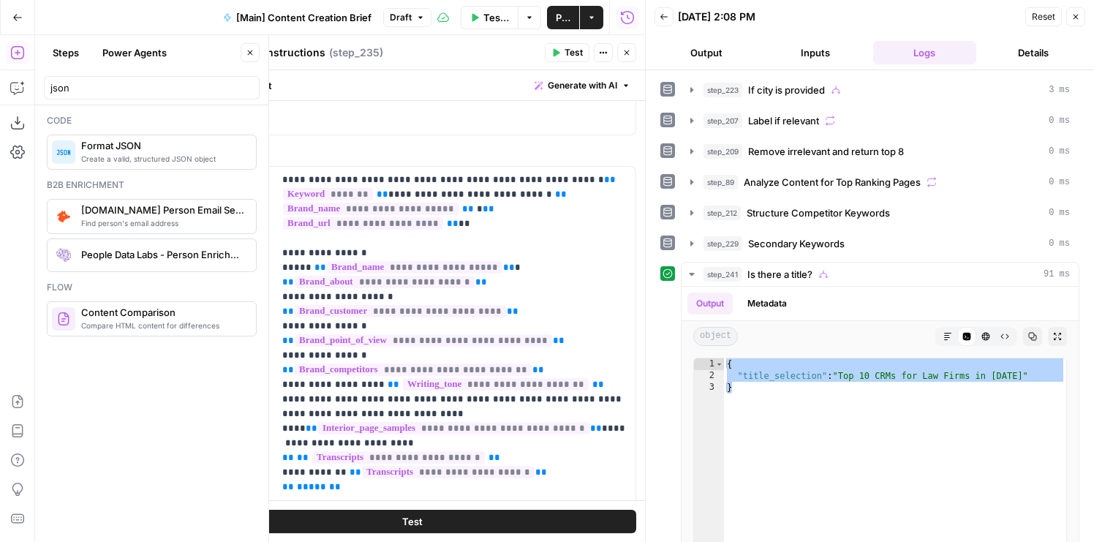
scroll to position [316, 0]
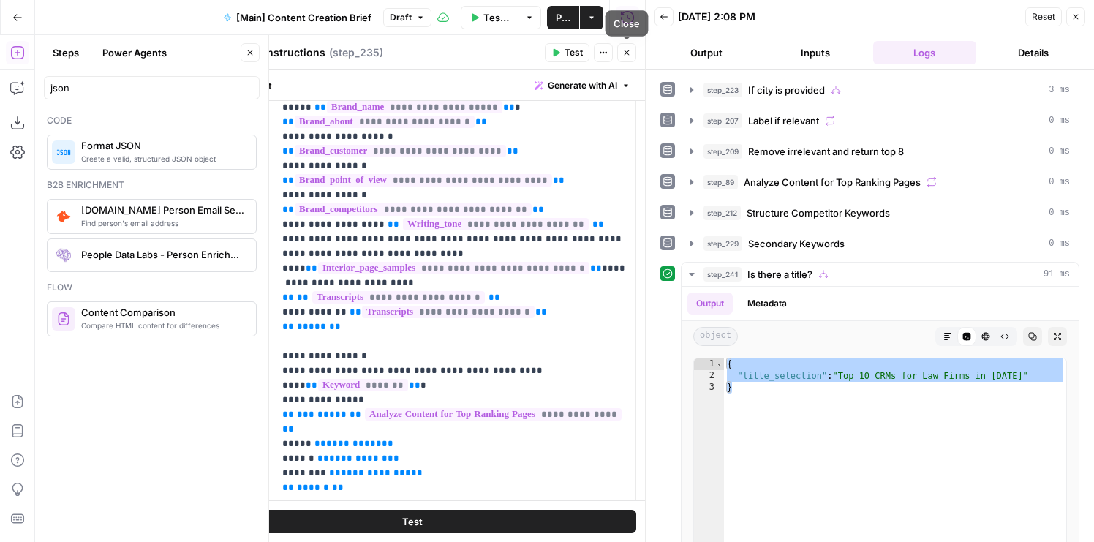
click at [620, 54] on button "Close" at bounding box center [626, 52] width 19 height 19
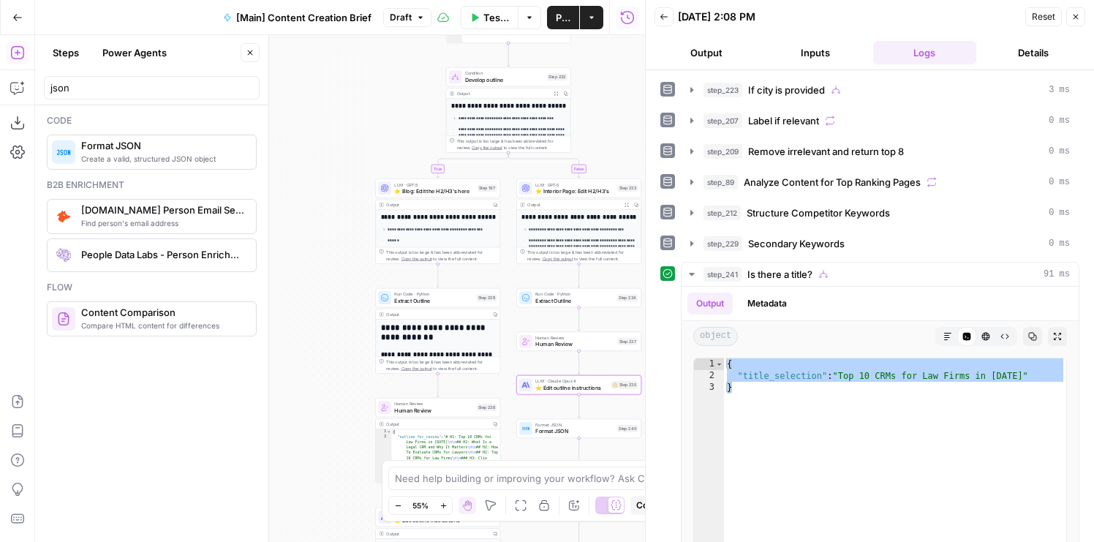
drag, startPoint x: 290, startPoint y: 111, endPoint x: 366, endPoint y: 340, distance: 241.1
click at [366, 340] on div "true false true false false true Workflow Set Inputs Inputs Condition If city i…" at bounding box center [340, 288] width 610 height 507
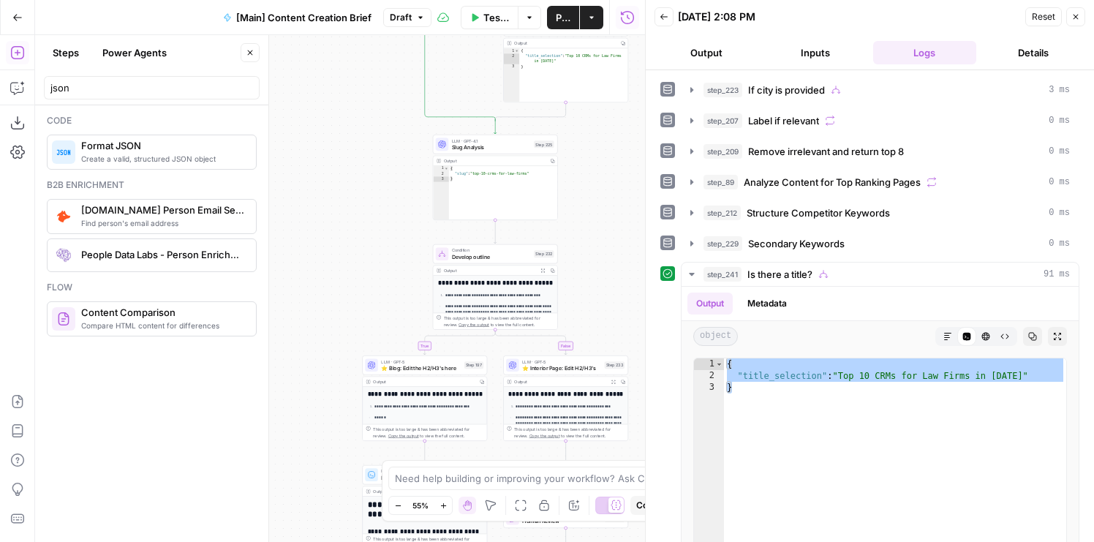
drag, startPoint x: 353, startPoint y: 161, endPoint x: 336, endPoint y: 330, distance: 169.8
click at [336, 331] on div "true false true false false true Workflow Set Inputs Inputs Condition If city i…" at bounding box center [340, 288] width 610 height 507
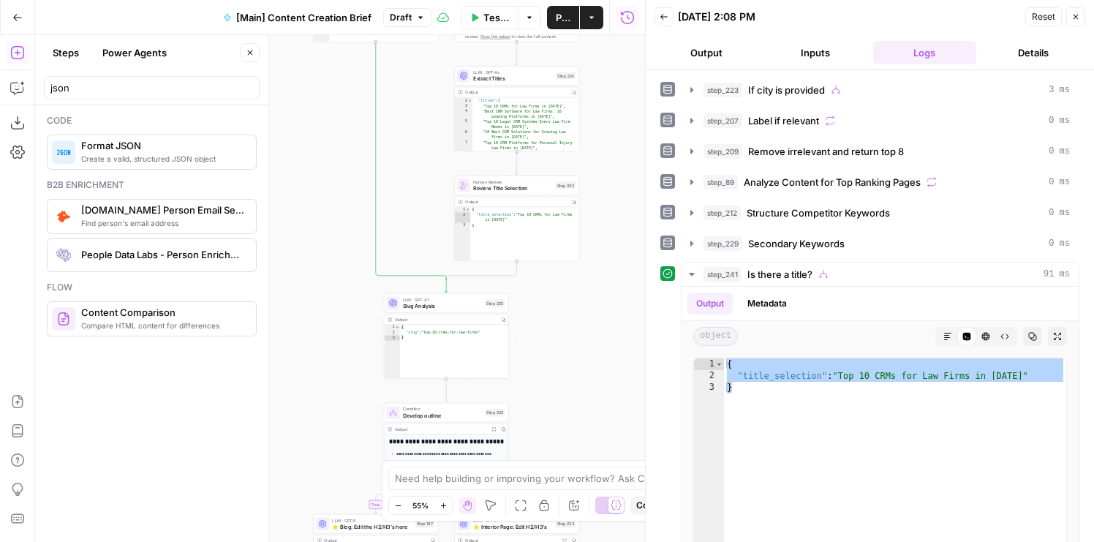
drag, startPoint x: 397, startPoint y: 177, endPoint x: 348, endPoint y: 334, distance: 164.1
click at [348, 334] on div "true false true false false true Workflow Set Inputs Inputs Condition If city i…" at bounding box center [340, 288] width 610 height 507
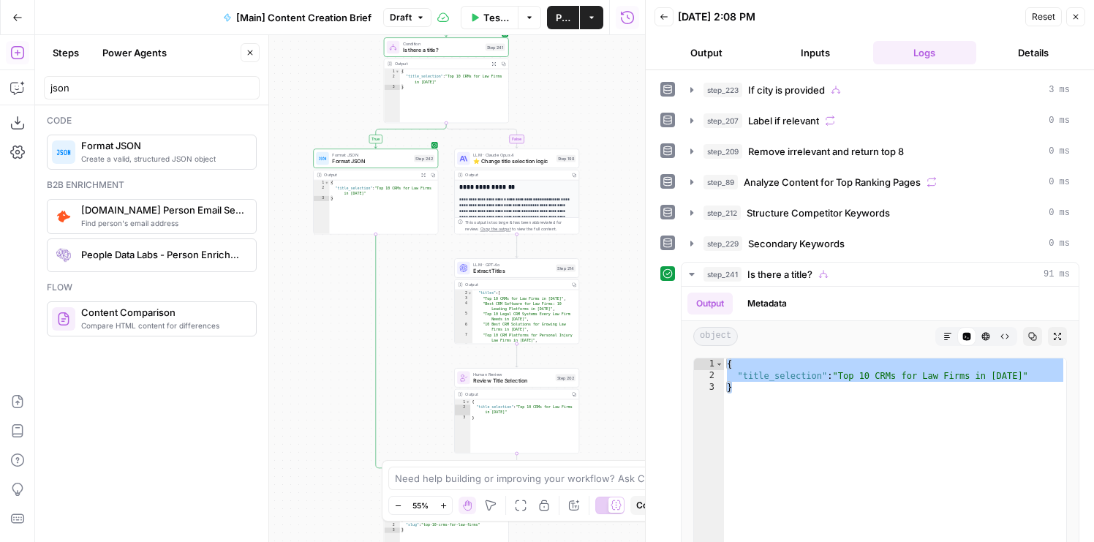
drag, startPoint x: 345, startPoint y: 165, endPoint x: 345, endPoint y: 327, distance: 161.7
click at [345, 327] on div "true false true false false true Workflow Set Inputs Inputs Condition If city i…" at bounding box center [340, 288] width 610 height 507
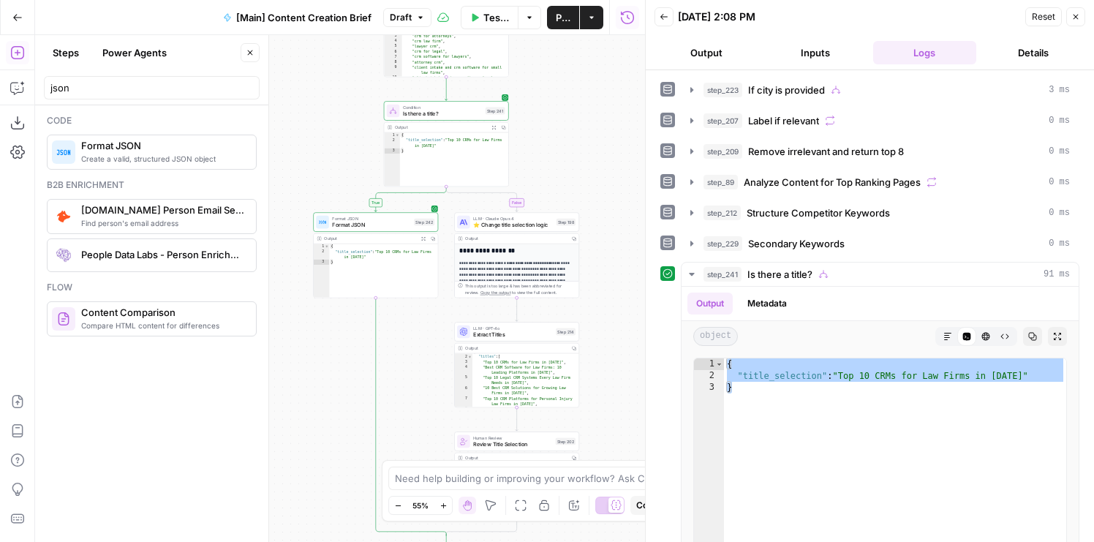
drag, startPoint x: 323, startPoint y: 78, endPoint x: 323, endPoint y: 145, distance: 67.3
click at [323, 145] on div "true false true false false true Workflow Set Inputs Inputs Condition If city i…" at bounding box center [340, 288] width 610 height 507
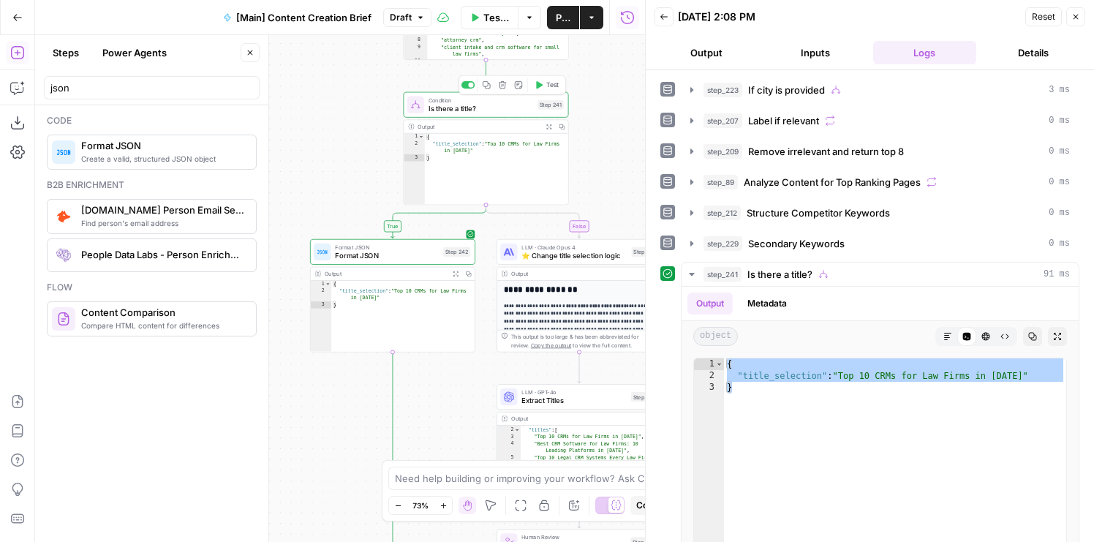
click at [492, 110] on span "Is there a title?" at bounding box center [481, 108] width 105 height 11
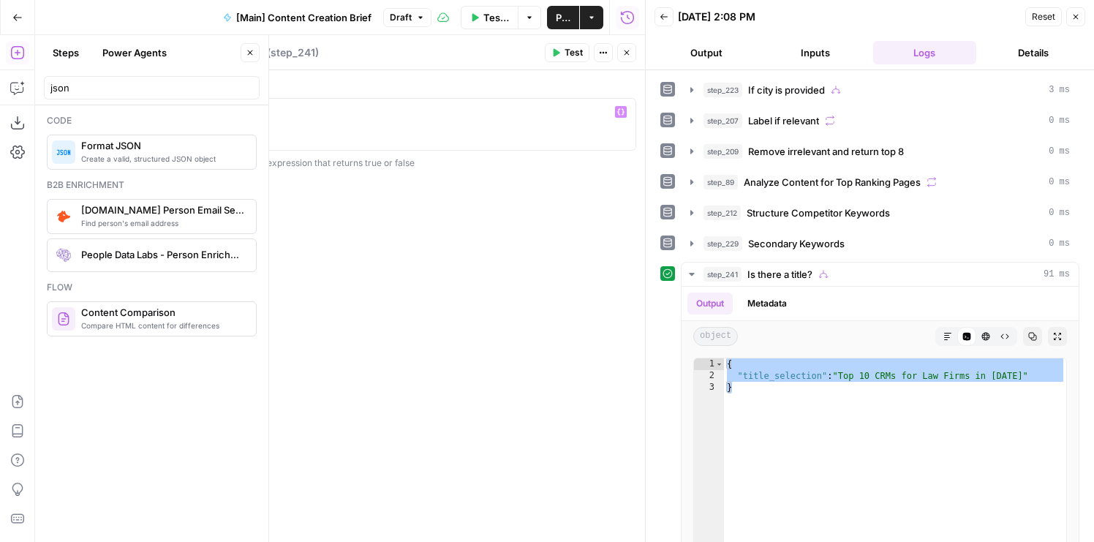
type textarea "*****"
click at [356, 111] on div "title" at bounding box center [412, 138] width 435 height 66
click at [625, 53] on icon "button" at bounding box center [627, 52] width 9 height 9
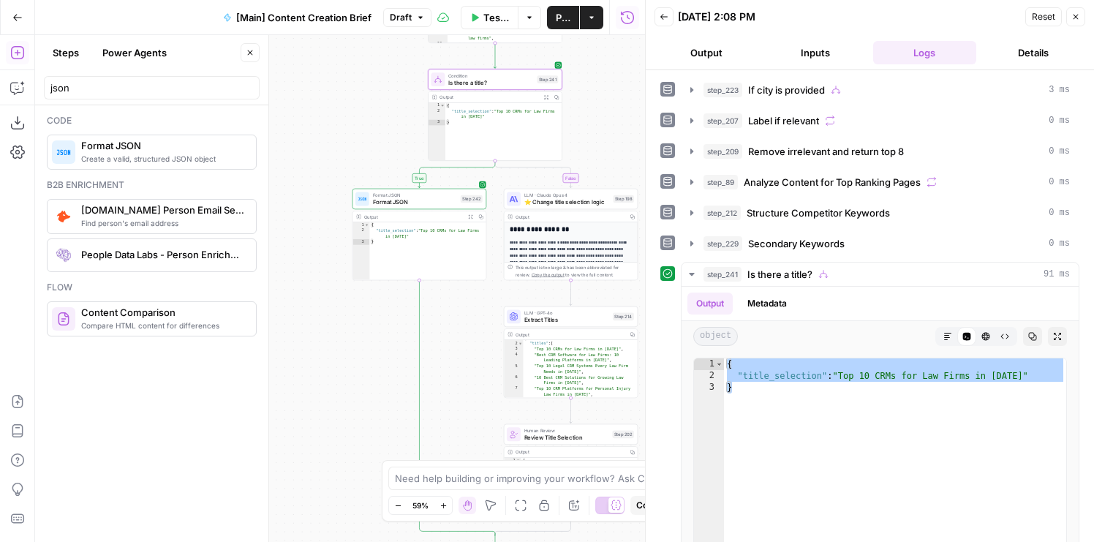
drag, startPoint x: 297, startPoint y: 185, endPoint x: 332, endPoint y: 144, distance: 54.0
click at [333, 144] on div "true false true false false true Workflow Set Inputs Inputs Condition If city i…" at bounding box center [340, 288] width 610 height 507
click at [312, 346] on div "true false true false false true Workflow Set Inputs Inputs Condition If city i…" at bounding box center [340, 288] width 610 height 507
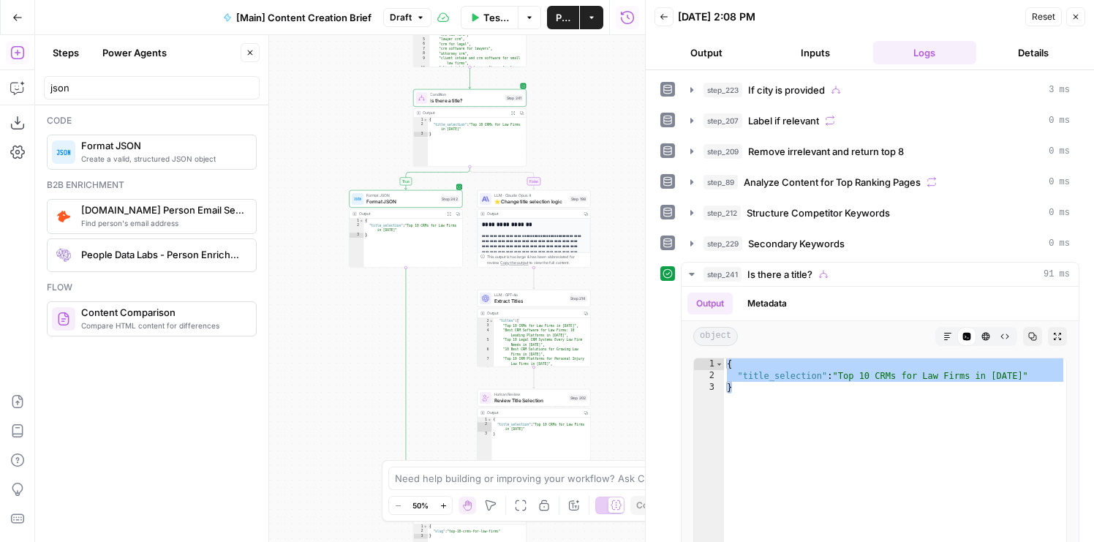
drag, startPoint x: 307, startPoint y: 399, endPoint x: 307, endPoint y: 168, distance: 231.9
click at [307, 168] on div "true false true false false true Workflow Set Inputs Inputs Condition If city i…" at bounding box center [340, 288] width 610 height 507
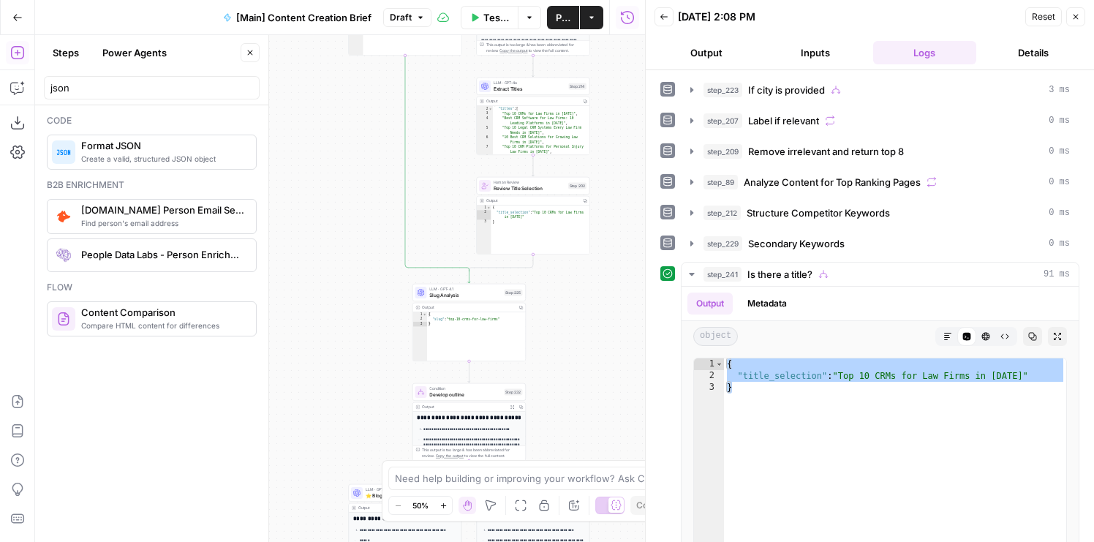
drag, startPoint x: 308, startPoint y: 304, endPoint x: 308, endPoint y: 147, distance: 156.6
click at [308, 147] on div "true false true false false true Workflow Set Inputs Inputs Condition If city i…" at bounding box center [340, 288] width 610 height 507
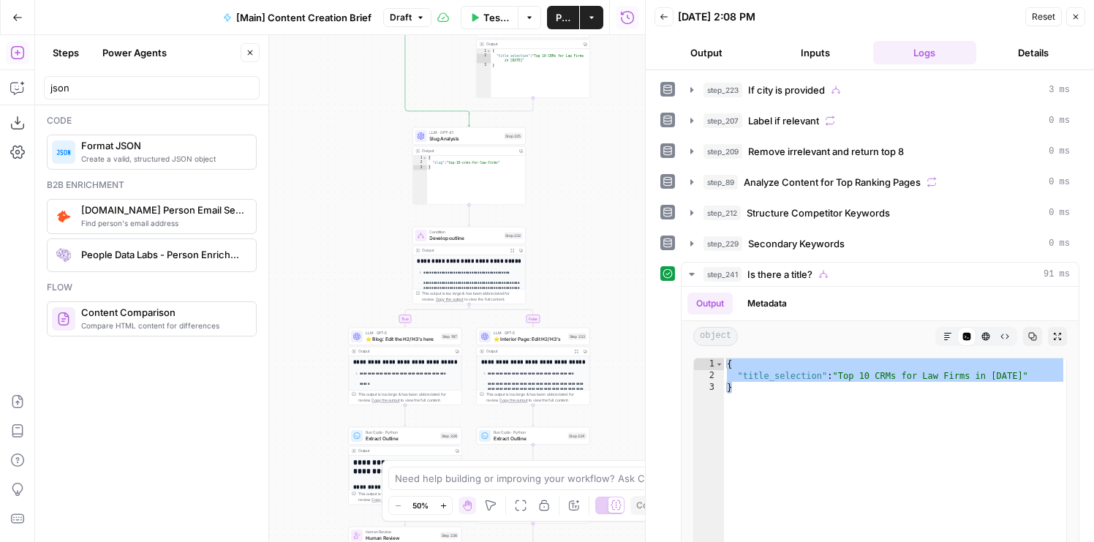
drag, startPoint x: 323, startPoint y: 397, endPoint x: 323, endPoint y: 135, distance: 261.2
click at [323, 135] on div "true false true false false true Workflow Set Inputs Inputs Condition If city i…" at bounding box center [340, 288] width 610 height 507
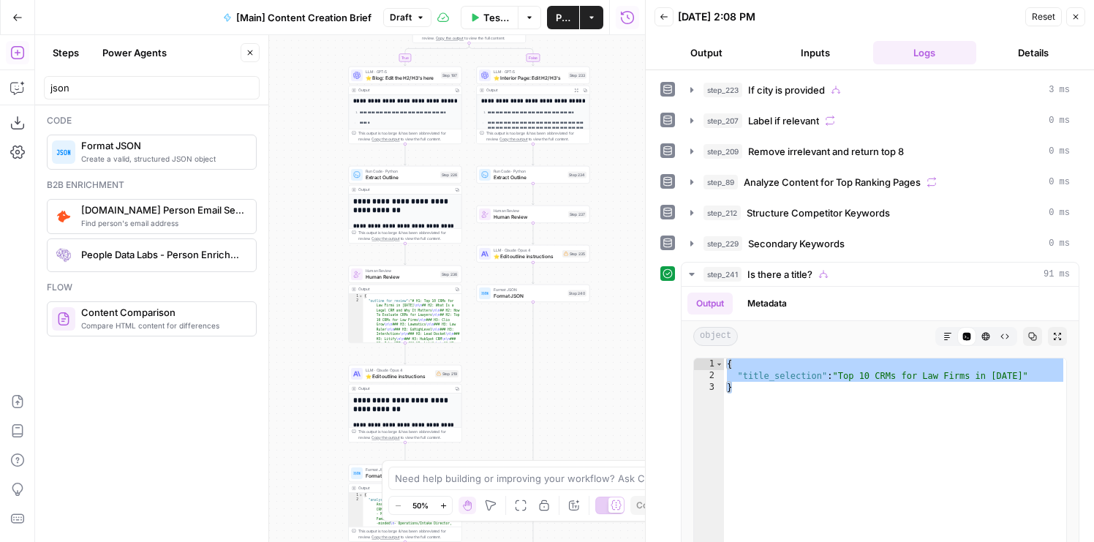
drag, startPoint x: 298, startPoint y: 366, endPoint x: 298, endPoint y: 306, distance: 60.0
click at [298, 306] on div "true false true false false true Workflow Set Inputs Inputs Condition If city i…" at bounding box center [340, 288] width 610 height 507
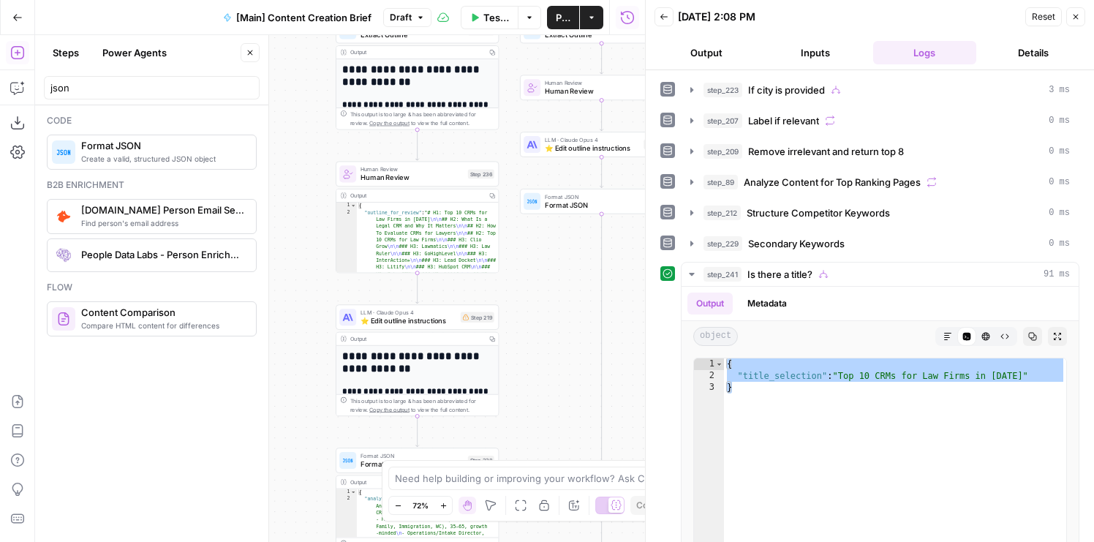
drag, startPoint x: 285, startPoint y: 184, endPoint x: 298, endPoint y: 363, distance: 179.0
click at [298, 358] on div "true false true false false true Workflow Set Inputs Inputs Condition If city i…" at bounding box center [340, 288] width 610 height 507
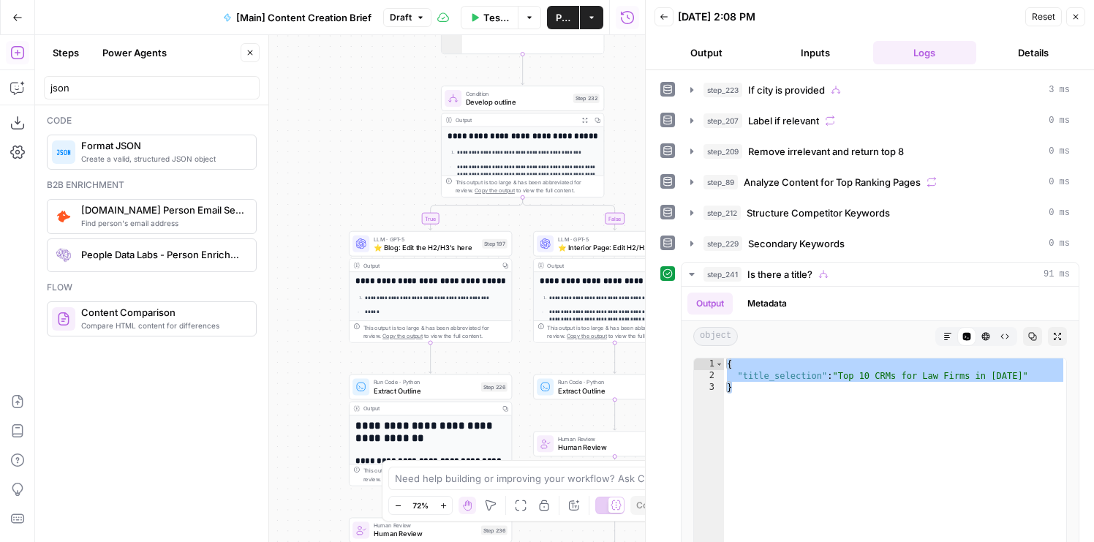
drag, startPoint x: 315, startPoint y: 167, endPoint x: 315, endPoint y: 368, distance: 201.2
click at [315, 368] on div "true false true false false true Workflow Set Inputs Inputs Condition If city i…" at bounding box center [340, 288] width 610 height 507
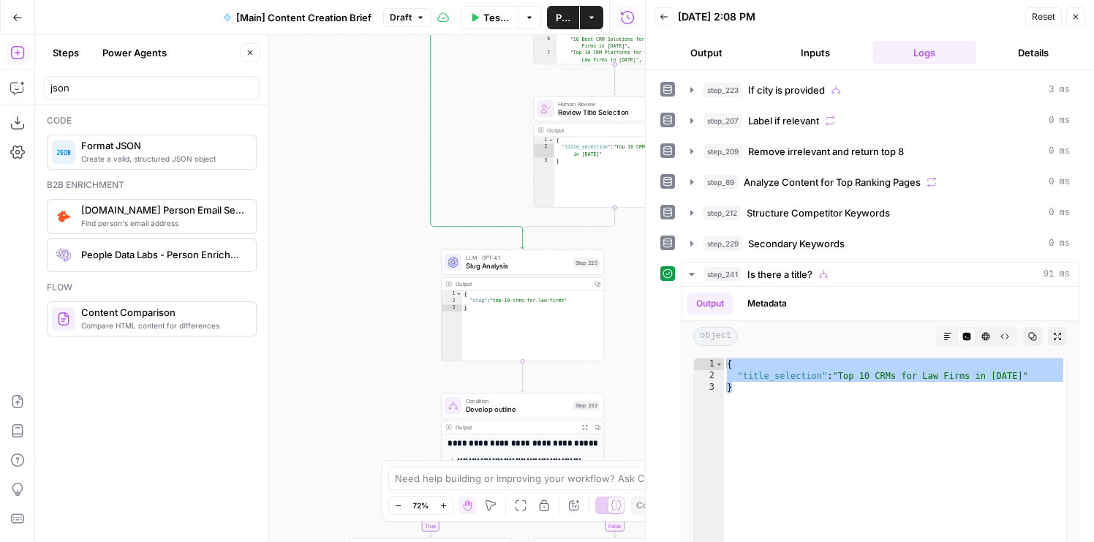
drag, startPoint x: 320, startPoint y: 102, endPoint x: 320, endPoint y: 383, distance: 280.9
click at [320, 391] on div "true false true false false true Workflow Set Inputs Inputs Condition If city i…" at bounding box center [340, 288] width 610 height 507
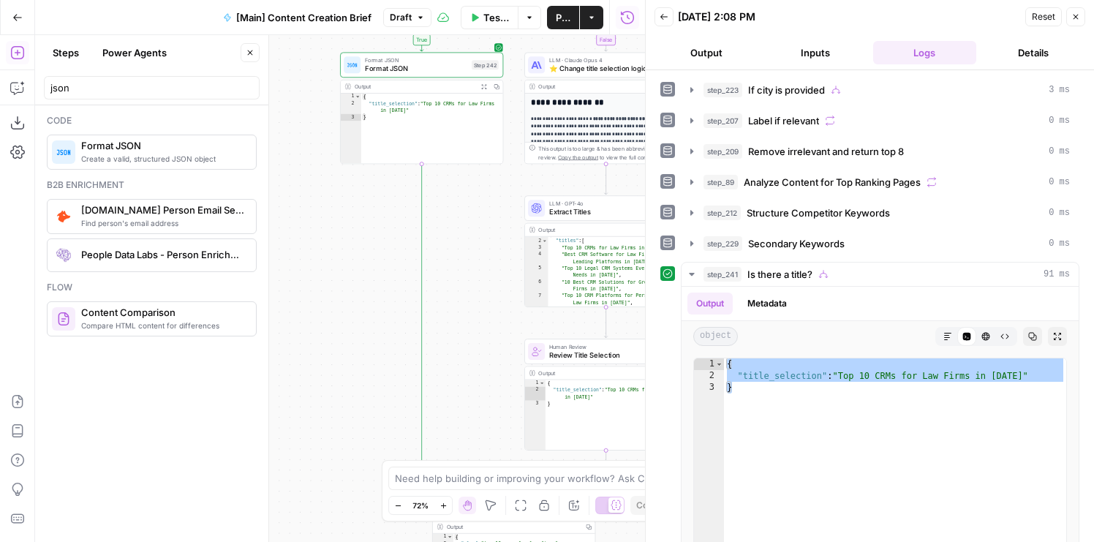
drag, startPoint x: 375, startPoint y: 167, endPoint x: 367, endPoint y: 409, distance: 242.3
click at [367, 409] on div "true false true false false true Workflow Set Inputs Inputs Condition If city i…" at bounding box center [340, 288] width 610 height 507
drag, startPoint x: 366, startPoint y: 268, endPoint x: 338, endPoint y: 402, distance: 136.7
click at [338, 402] on div "true false true false false true Workflow Set Inputs Inputs Condition If city i…" at bounding box center [340, 288] width 610 height 507
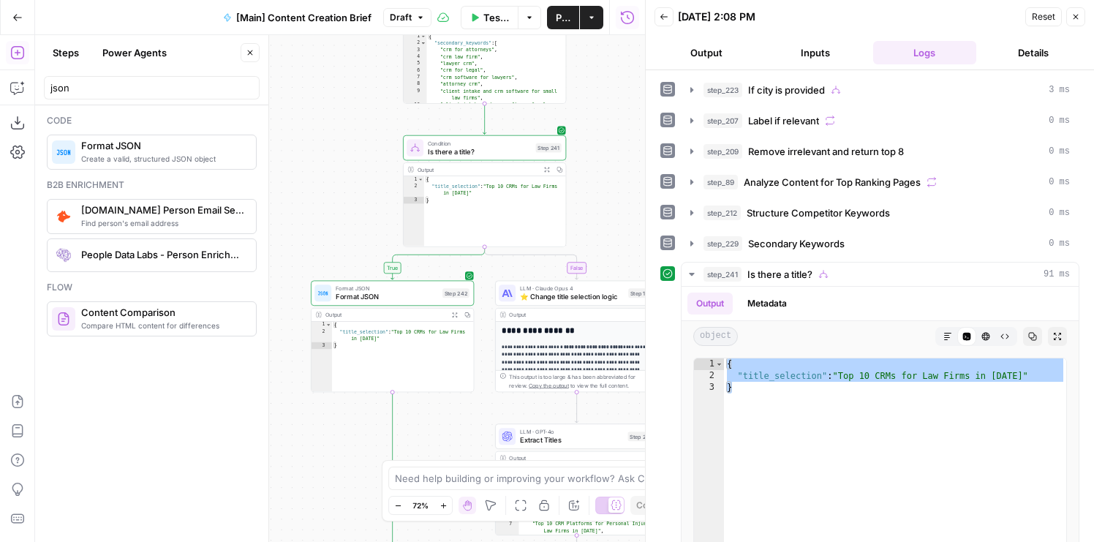
click at [345, 198] on div "true false true false false true Workflow Set Inputs Inputs Condition If city i…" at bounding box center [340, 288] width 610 height 507
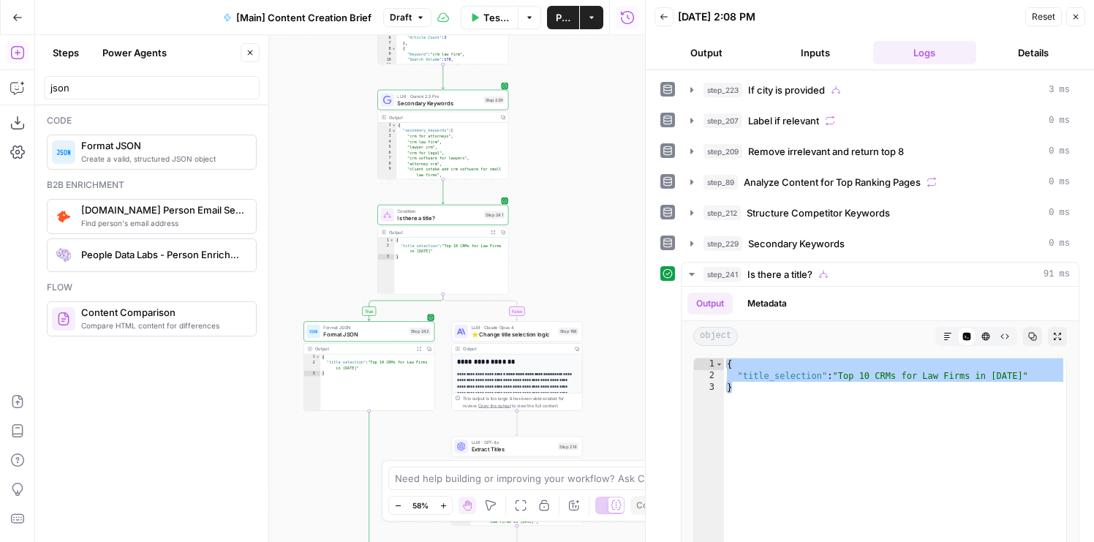
drag, startPoint x: 350, startPoint y: 195, endPoint x: 336, endPoint y: 253, distance: 60.2
click at [336, 253] on div "true false true false false true Workflow Set Inputs Inputs Condition If city i…" at bounding box center [340, 288] width 610 height 507
click at [119, 86] on input "json" at bounding box center [151, 87] width 203 height 15
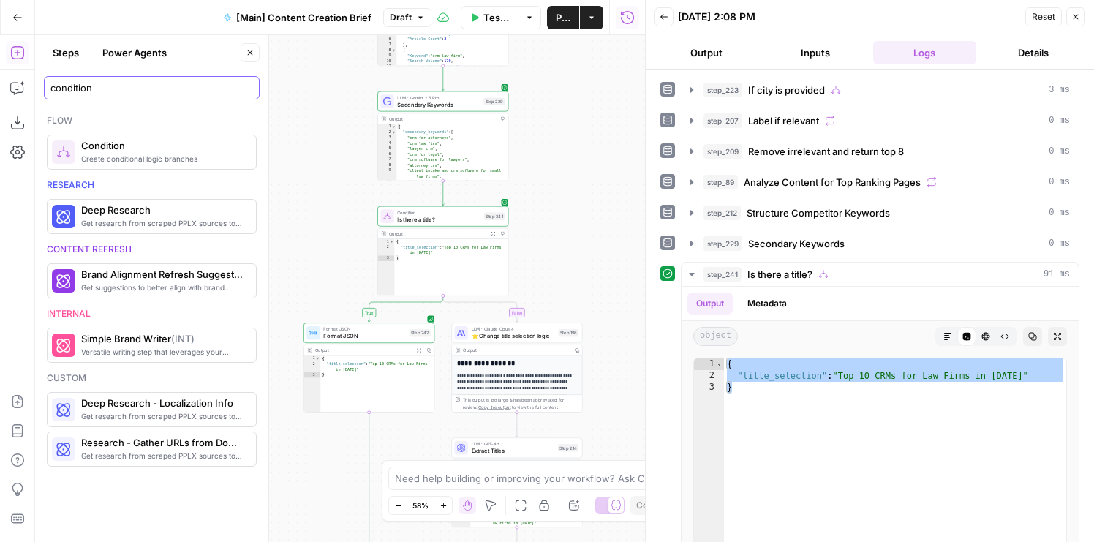
type input "condition"
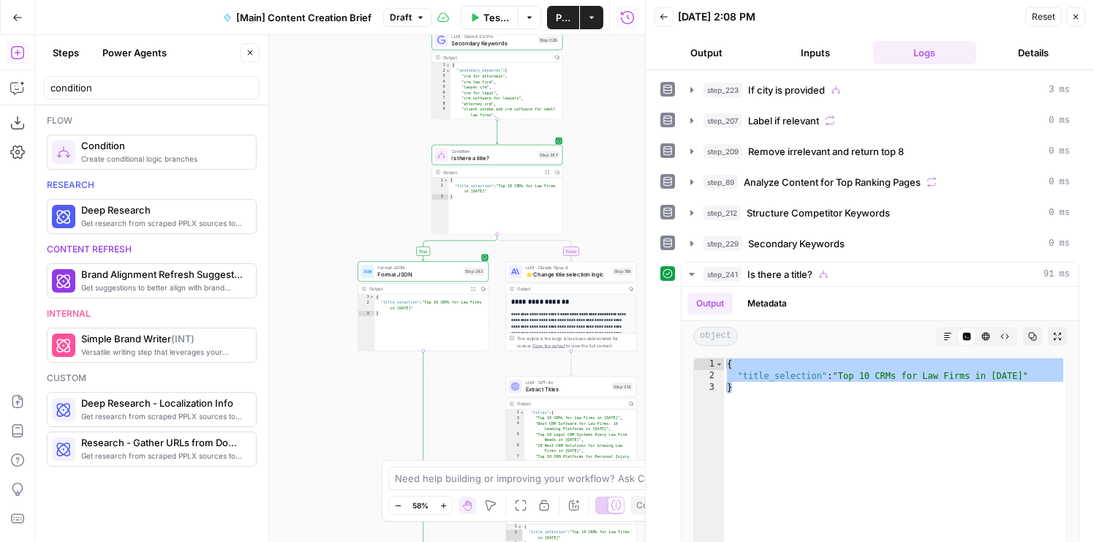
drag, startPoint x: 305, startPoint y: 179, endPoint x: 359, endPoint y: 118, distance: 81.9
click at [359, 118] on div "true false true false false true Workflow Set Inputs Inputs Condition If city i…" at bounding box center [340, 288] width 610 height 507
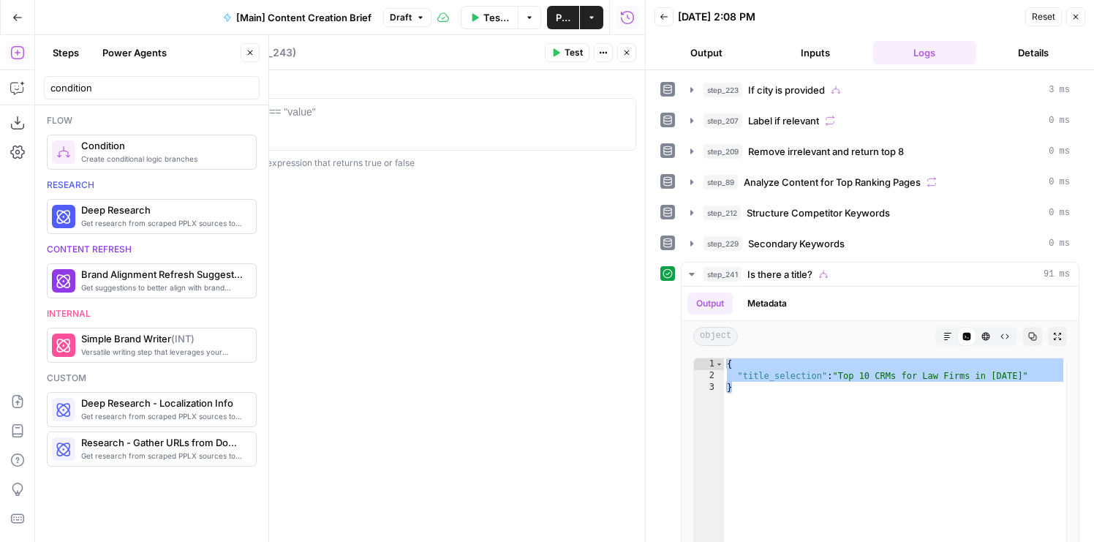
click at [631, 53] on span "Close" at bounding box center [631, 53] width 1 height 1
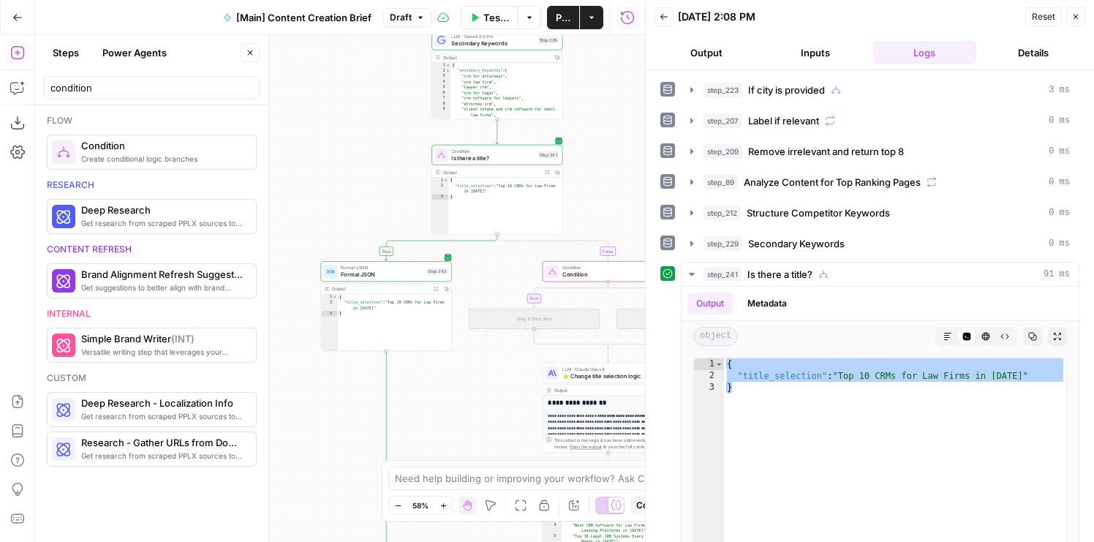
click at [251, 53] on icon "button" at bounding box center [250, 52] width 9 height 9
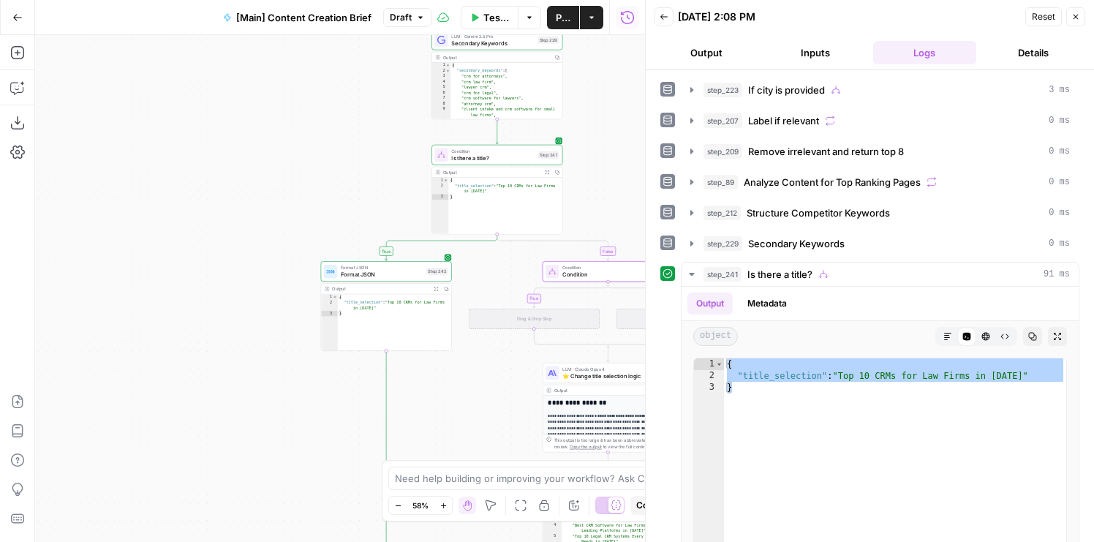
drag, startPoint x: 309, startPoint y: 128, endPoint x: 100, endPoint y: 128, distance: 209.2
click at [100, 128] on div "true false true false true false true false Workflow Set Inputs Inputs Conditio…" at bounding box center [340, 288] width 610 height 507
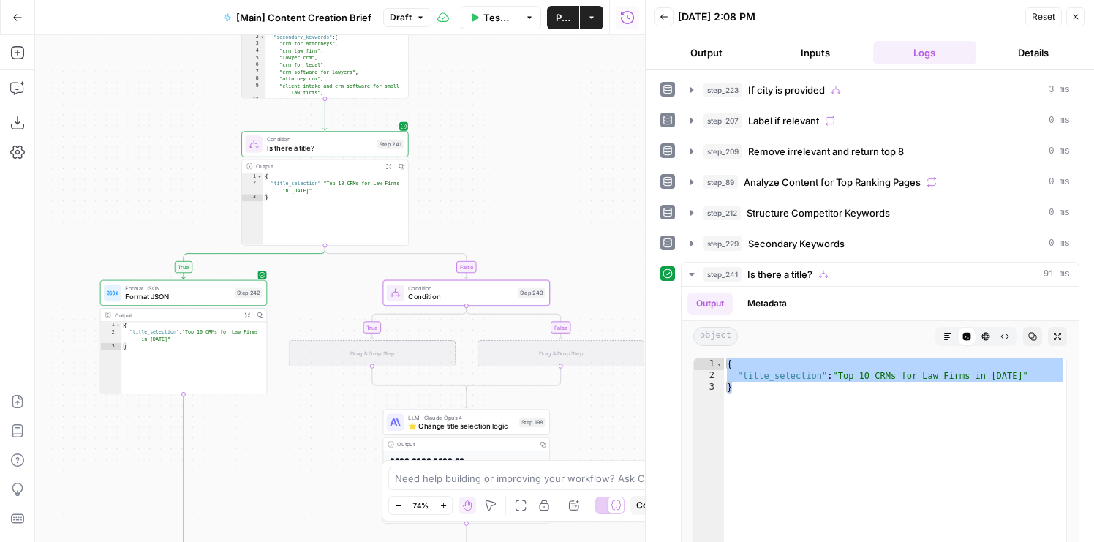
drag, startPoint x: 508, startPoint y: 158, endPoint x: 552, endPoint y: 150, distance: 44.6
click at [552, 150] on div "true false true false true false true false Workflow Set Inputs Inputs Conditio…" at bounding box center [340, 288] width 610 height 507
drag, startPoint x: 525, startPoint y: 150, endPoint x: 582, endPoint y: 131, distance: 60.2
click at [582, 131] on div "true false true false true false true false Workflow Set Inputs Inputs Conditio…" at bounding box center [340, 288] width 610 height 507
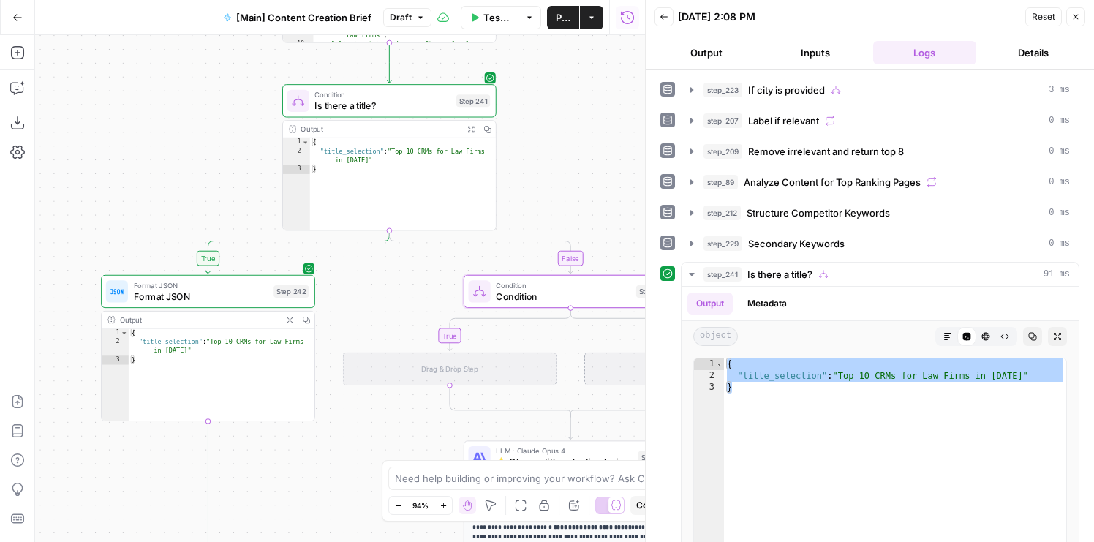
drag, startPoint x: 582, startPoint y: 131, endPoint x: 650, endPoint y: 108, distance: 72.0
click at [650, 108] on body "Rocket Pilots New Home Browse Your Data Usage Flightpath Settings Recent Grids …" at bounding box center [547, 271] width 1094 height 542
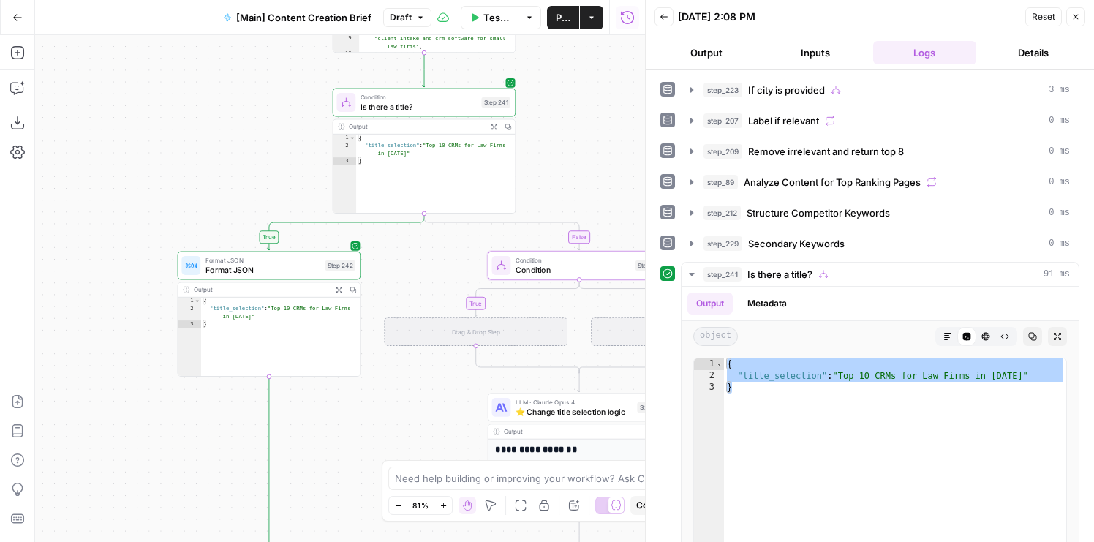
drag, startPoint x: 605, startPoint y: 116, endPoint x: 539, endPoint y: 119, distance: 65.9
click at [539, 119] on div "true false true false true false true false Workflow Set Inputs Inputs Conditio…" at bounding box center [340, 288] width 610 height 507
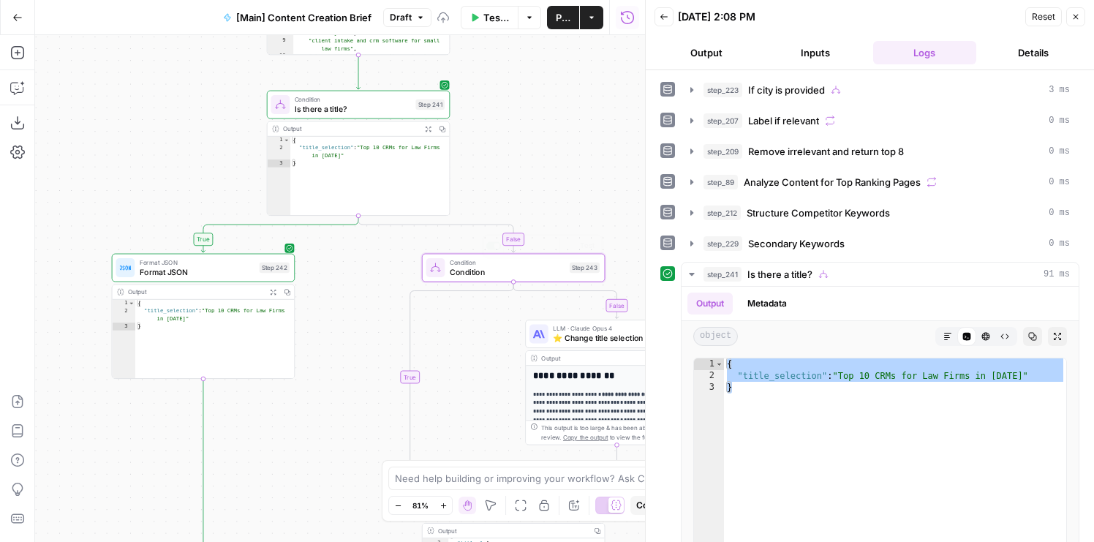
drag, startPoint x: 543, startPoint y: 170, endPoint x: 443, endPoint y: 116, distance: 113.3
click at [443, 116] on div "true false true false true false false true Workflow Set Inputs Inputs Conditio…" at bounding box center [340, 288] width 610 height 507
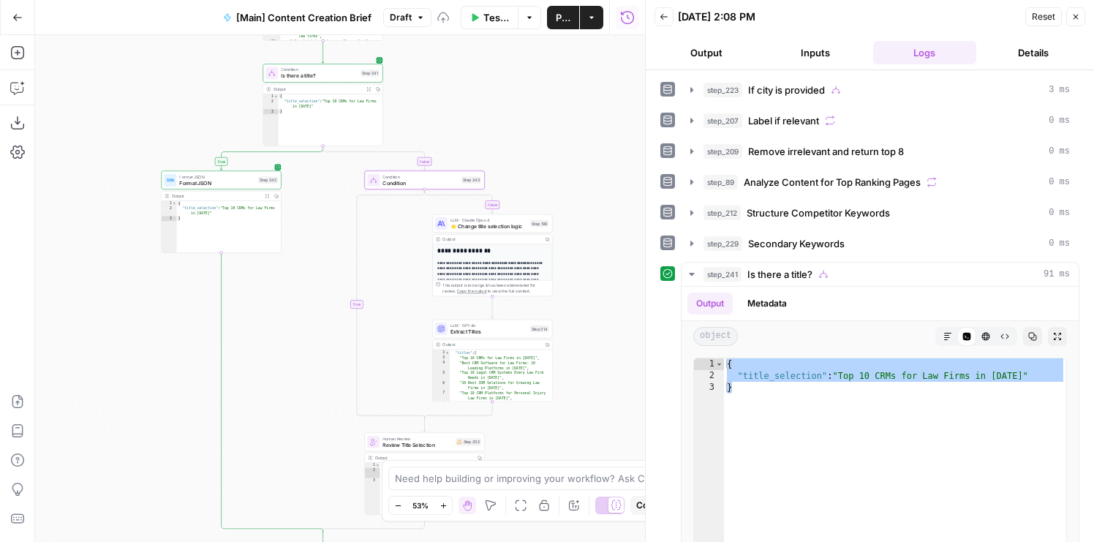
drag, startPoint x: 315, startPoint y: 416, endPoint x: 282, endPoint y: 373, distance: 53.3
click at [282, 373] on div "true false true false true false false true Workflow Set Inputs Inputs Conditio…" at bounding box center [340, 288] width 610 height 507
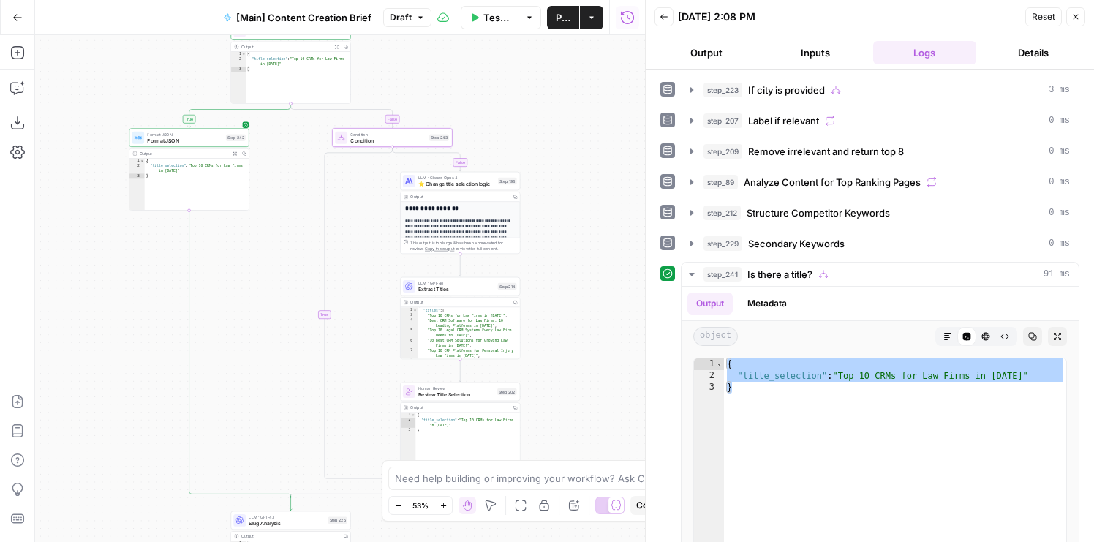
drag, startPoint x: 263, startPoint y: 239, endPoint x: 263, endPoint y: 362, distance: 122.9
click at [263, 362] on div "true false true false true false false true Workflow Set Inputs Inputs Conditio…" at bounding box center [340, 288] width 610 height 507
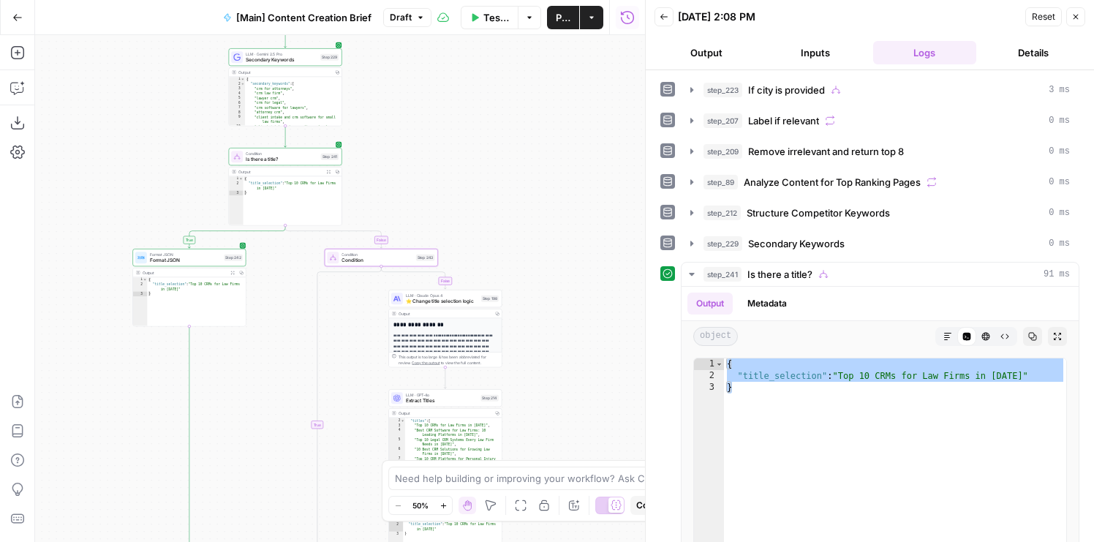
drag, startPoint x: 146, startPoint y: 172, endPoint x: 241, endPoint y: 172, distance: 94.4
click at [241, 172] on div "true false true false true false false true Workflow Set Inputs Inputs Conditio…" at bounding box center [340, 288] width 610 height 507
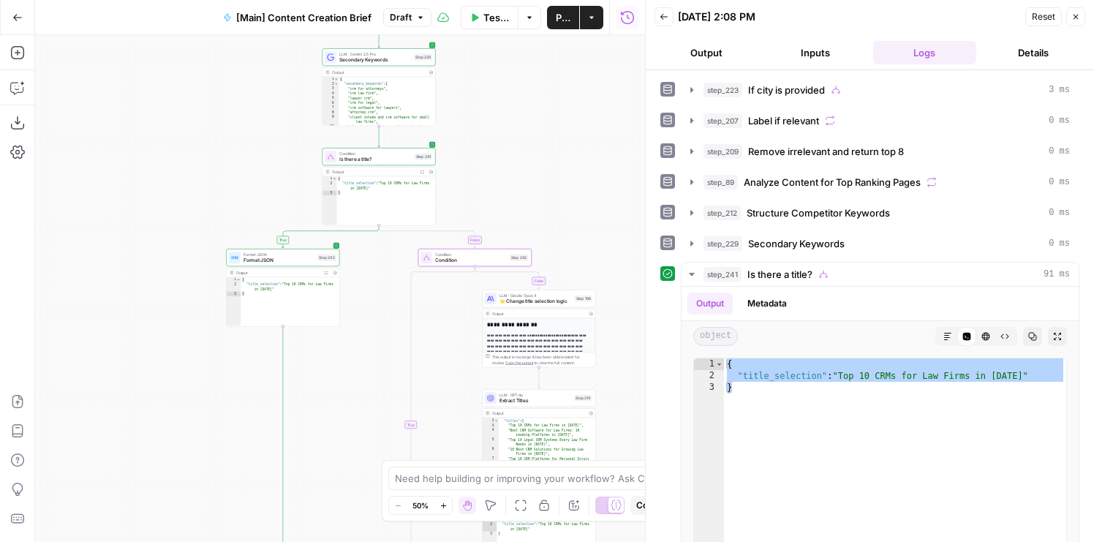
drag, startPoint x: 563, startPoint y: 168, endPoint x: 505, endPoint y: 179, distance: 58.8
click at [505, 179] on div "true false true false true false false true Workflow Set Inputs Inputs Conditio…" at bounding box center [340, 288] width 610 height 507
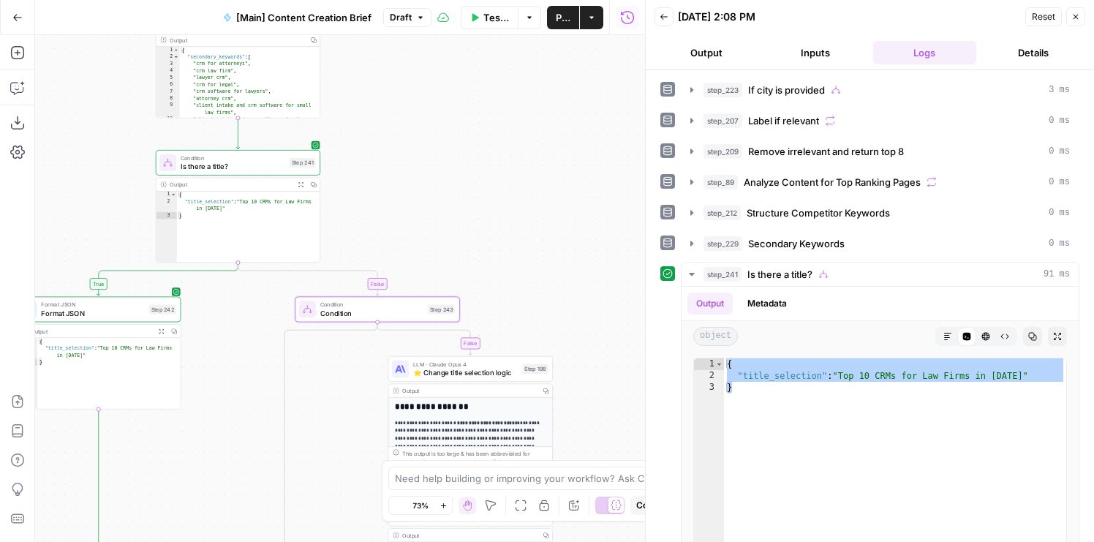
drag, startPoint x: 505, startPoint y: 179, endPoint x: 582, endPoint y: 165, distance: 78.1
click at [582, 165] on div "true false true false true false false true Workflow Set Inputs Inputs Conditio…" at bounding box center [340, 288] width 610 height 507
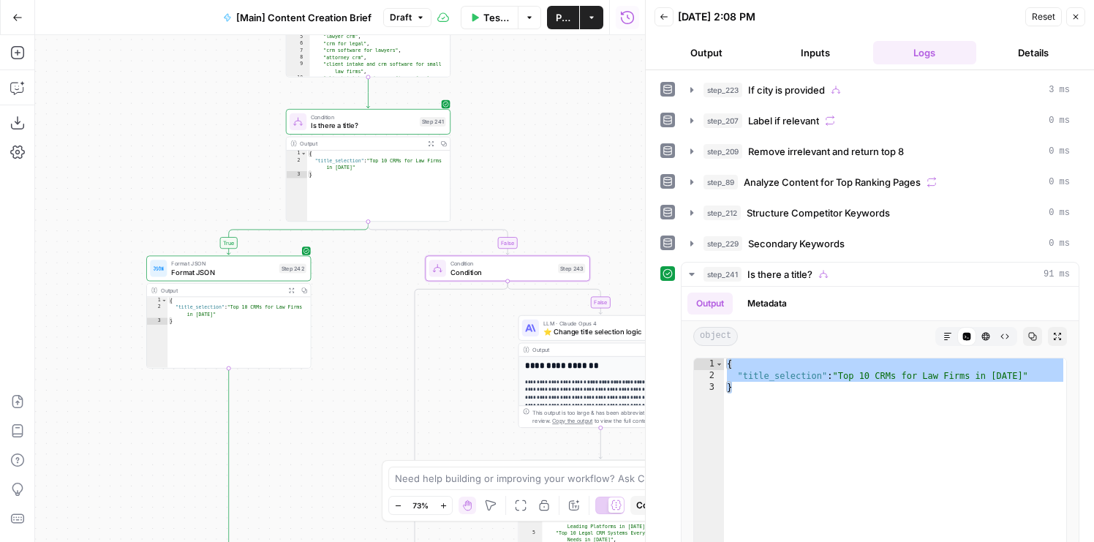
drag, startPoint x: 501, startPoint y: 218, endPoint x: 560, endPoint y: 190, distance: 65.5
click at [560, 190] on div "true false true false true false false true Workflow Set Inputs Inputs Conditio…" at bounding box center [340, 288] width 610 height 507
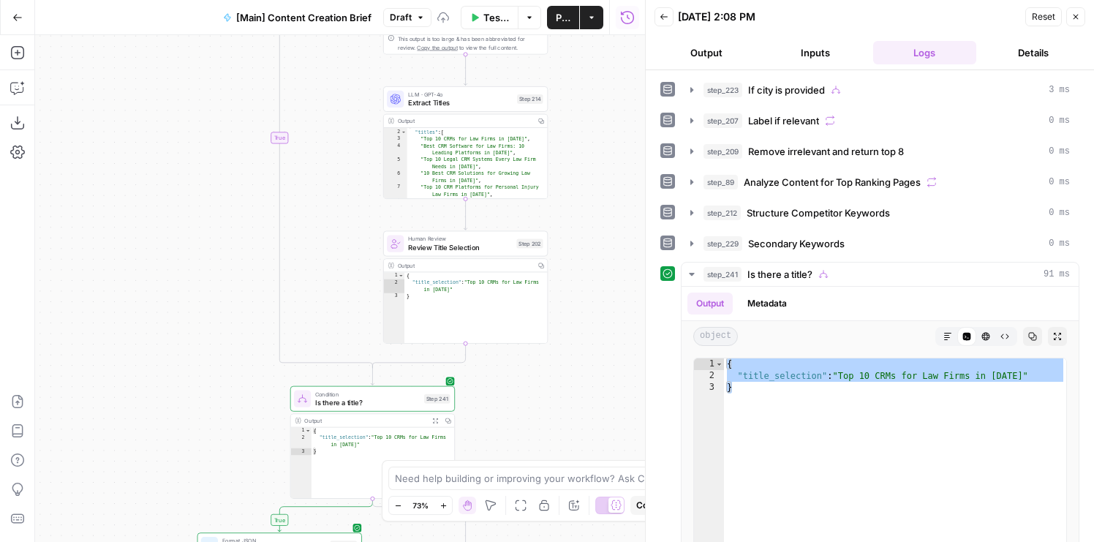
click at [236, 40] on div "true false true false true false true false Workflow Set Inputs Inputs Conditio…" at bounding box center [340, 288] width 610 height 507
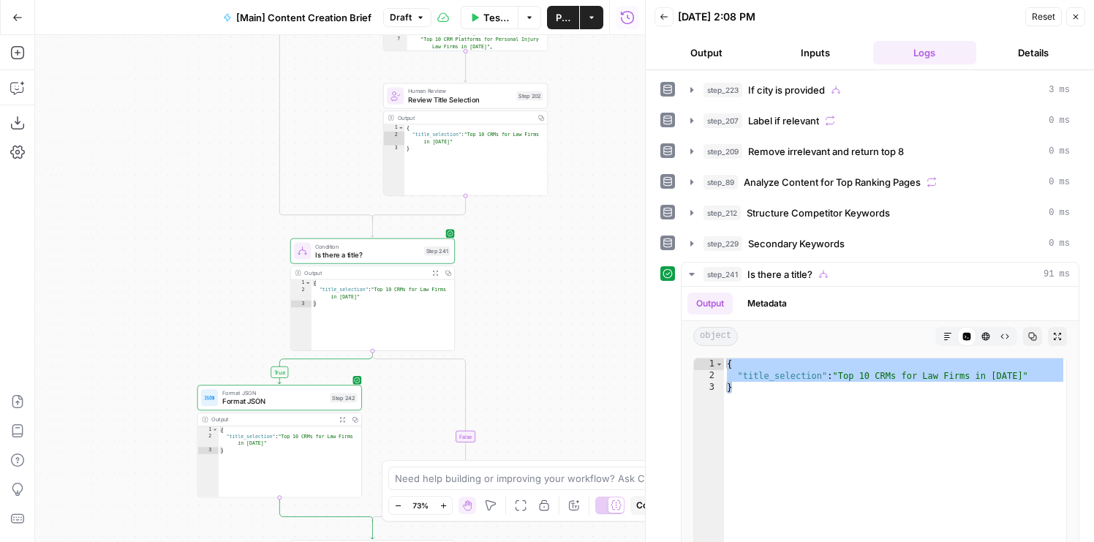
drag, startPoint x: 258, startPoint y: 345, endPoint x: 258, endPoint y: 200, distance: 144.1
click at [258, 200] on div "true false true false true false true false Workflow Set Inputs Inputs Conditio…" at bounding box center [340, 288] width 610 height 507
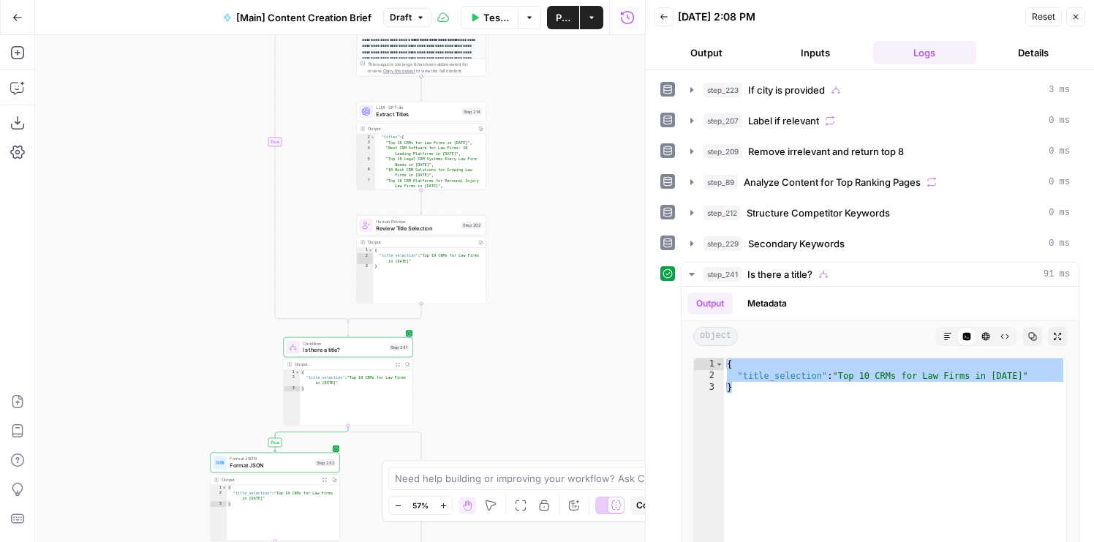
drag, startPoint x: 243, startPoint y: 261, endPoint x: 243, endPoint y: 369, distance: 107.5
click at [243, 369] on div "true false true false true false true false Workflow Set Inputs Inputs Conditio…" at bounding box center [340, 288] width 610 height 507
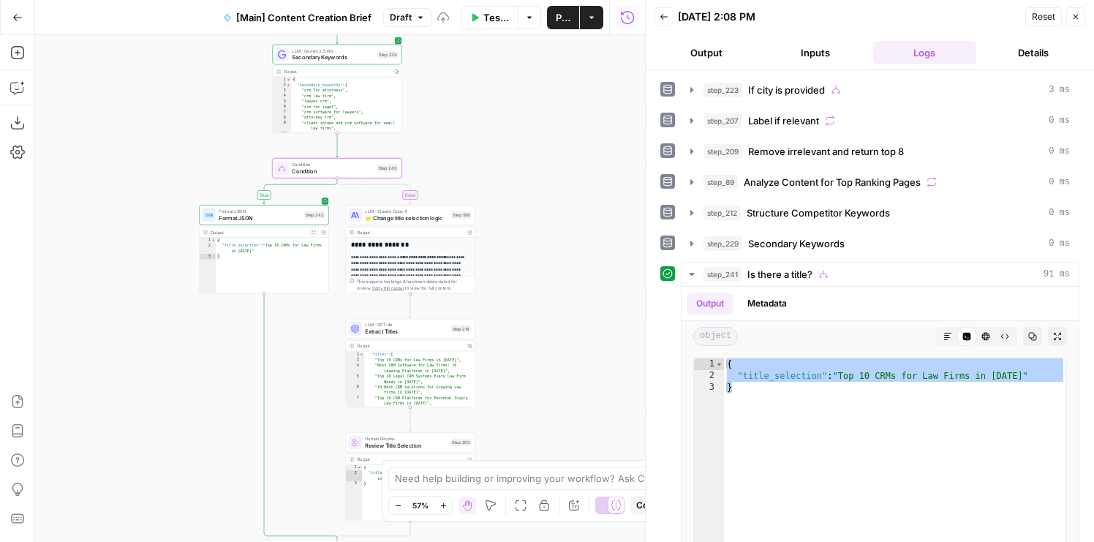
drag, startPoint x: 530, startPoint y: 141, endPoint x: 519, endPoint y: 359, distance: 218.3
click at [519, 359] on div "true false true false false true true false Workflow Set Inputs Inputs Conditio…" at bounding box center [340, 288] width 610 height 507
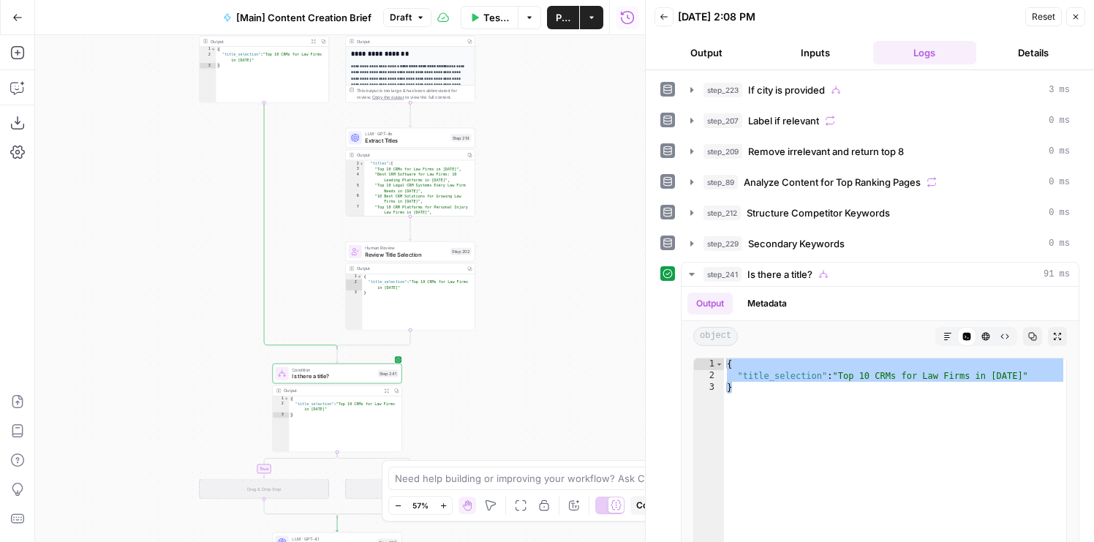
drag, startPoint x: 546, startPoint y: 364, endPoint x: 546, endPoint y: 173, distance: 191.7
click at [546, 173] on div "true false true false false true true false Workflow Set Inputs Inputs Conditio…" at bounding box center [340, 288] width 610 height 507
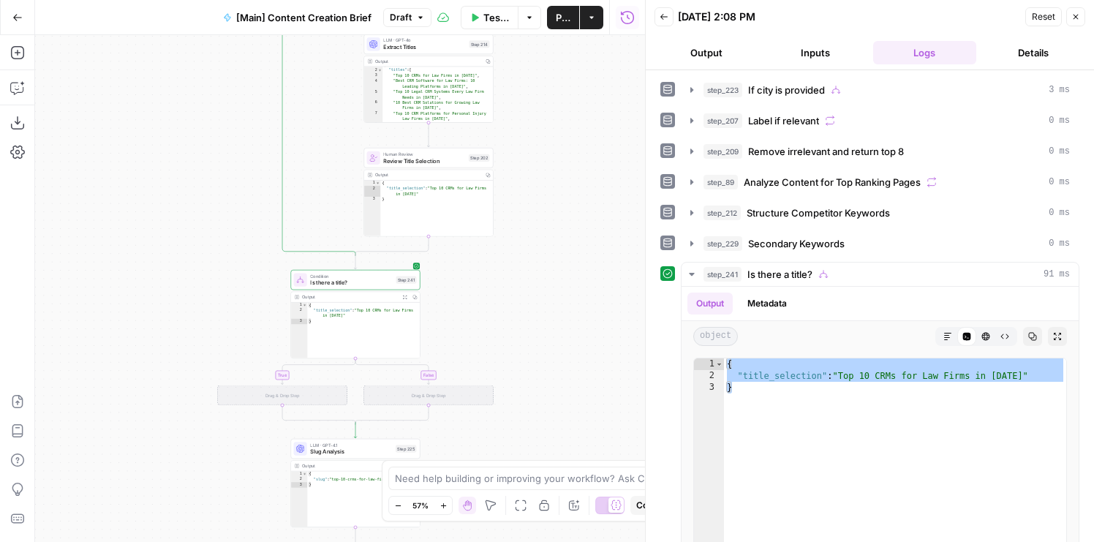
click at [527, 241] on div "true false true false false true true false Workflow Set Inputs Inputs Conditio…" at bounding box center [340, 288] width 610 height 507
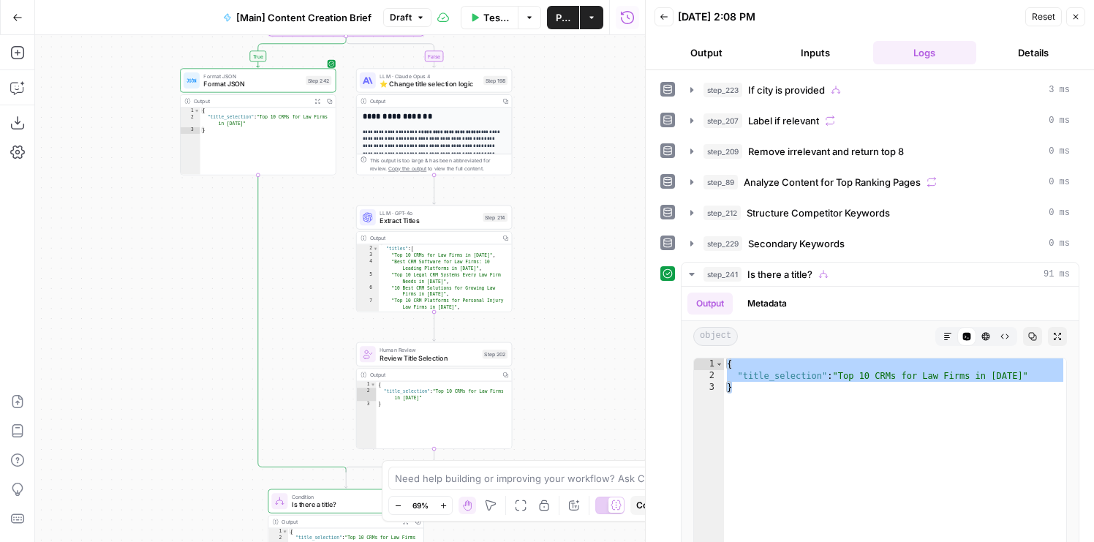
drag, startPoint x: 523, startPoint y: 239, endPoint x: 516, endPoint y: 460, distance: 221.8
click at [516, 460] on body "Rocket Pilots New Home Browse Your Data Usage Flightpath Settings Recent Grids …" at bounding box center [547, 271] width 1094 height 542
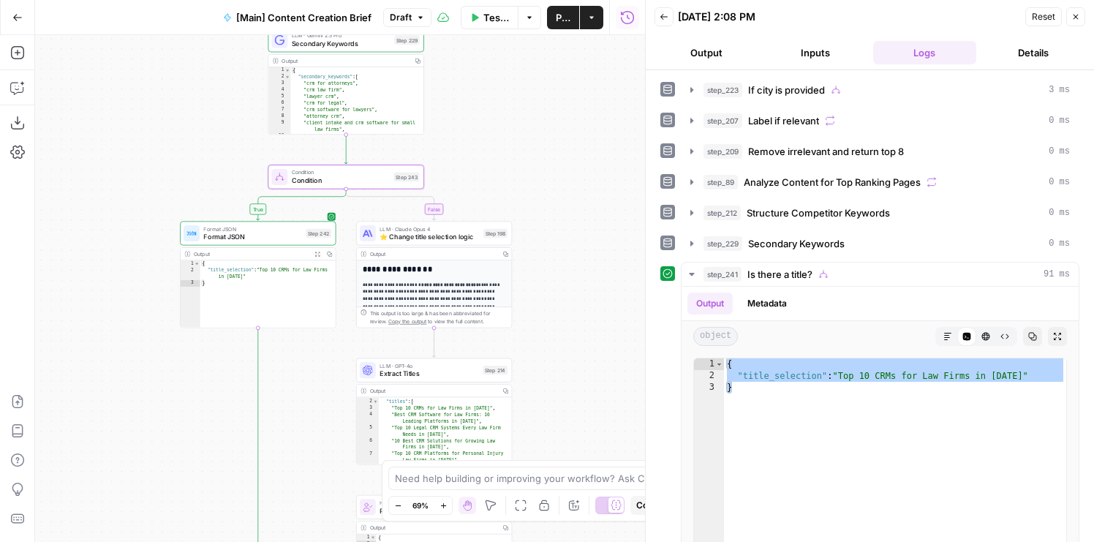
click at [579, 403] on div "true false true false false true true false Workflow Set Inputs Inputs Conditio…" at bounding box center [340, 288] width 610 height 507
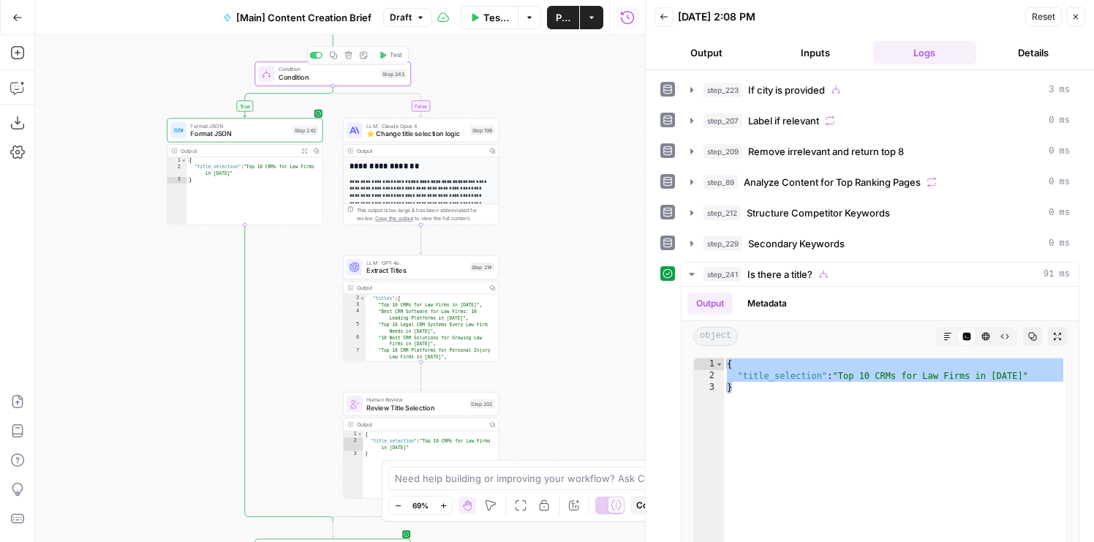
drag, startPoint x: 511, startPoint y: 179, endPoint x: 497, endPoint y: 39, distance: 141.2
click at [497, 39] on div "true false true false false true true false Workflow Set Inputs Inputs Conditio…" at bounding box center [340, 288] width 610 height 507
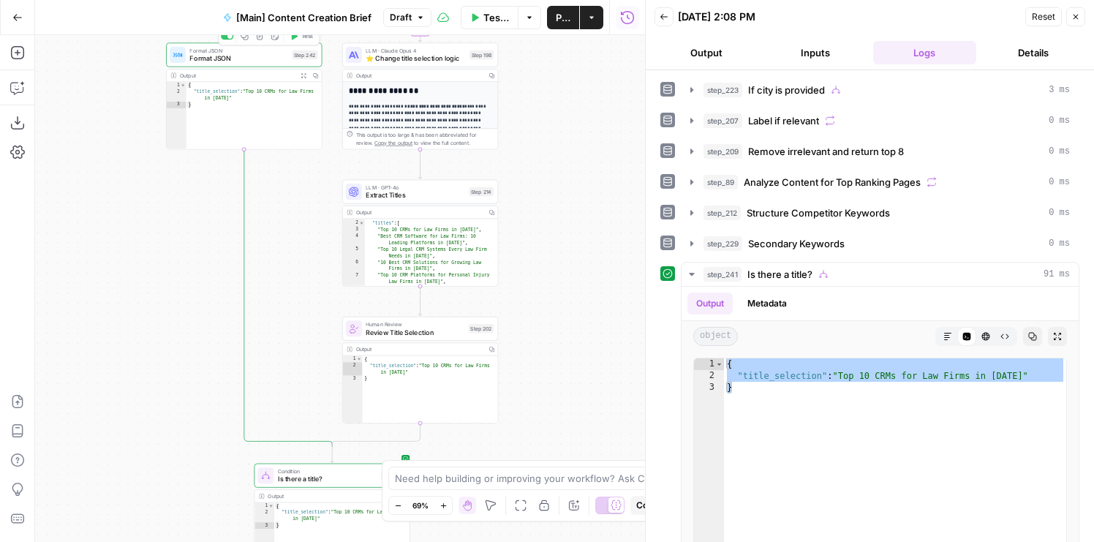
drag, startPoint x: 138, startPoint y: 319, endPoint x: 138, endPoint y: 281, distance: 38.0
click at [138, 281] on div "true false true false false true true false Workflow Set Inputs Inputs Conditio…" at bounding box center [340, 288] width 610 height 507
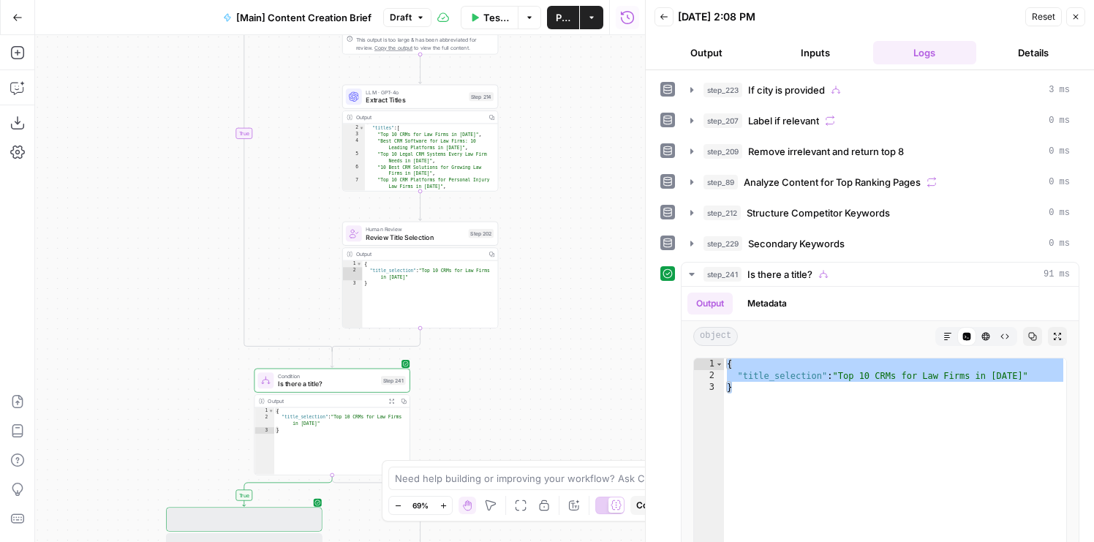
scroll to position [0, 0]
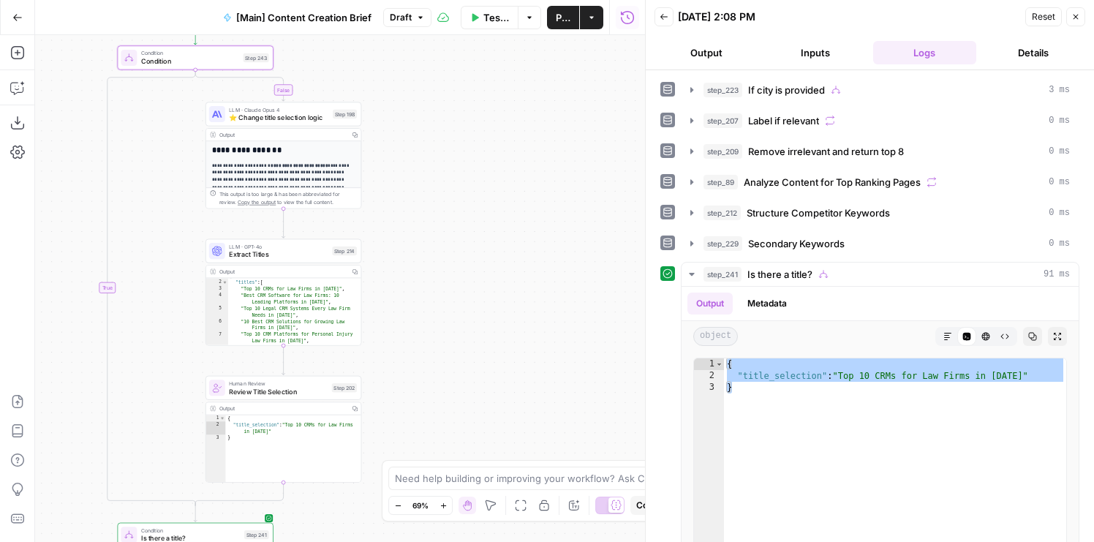
drag, startPoint x: 538, startPoint y: 252, endPoint x: 399, endPoint y: 411, distance: 211.6
click at [399, 412] on div "true false true false false true true false Workflow Set Inputs Inputs Conditio…" at bounding box center [340, 288] width 610 height 507
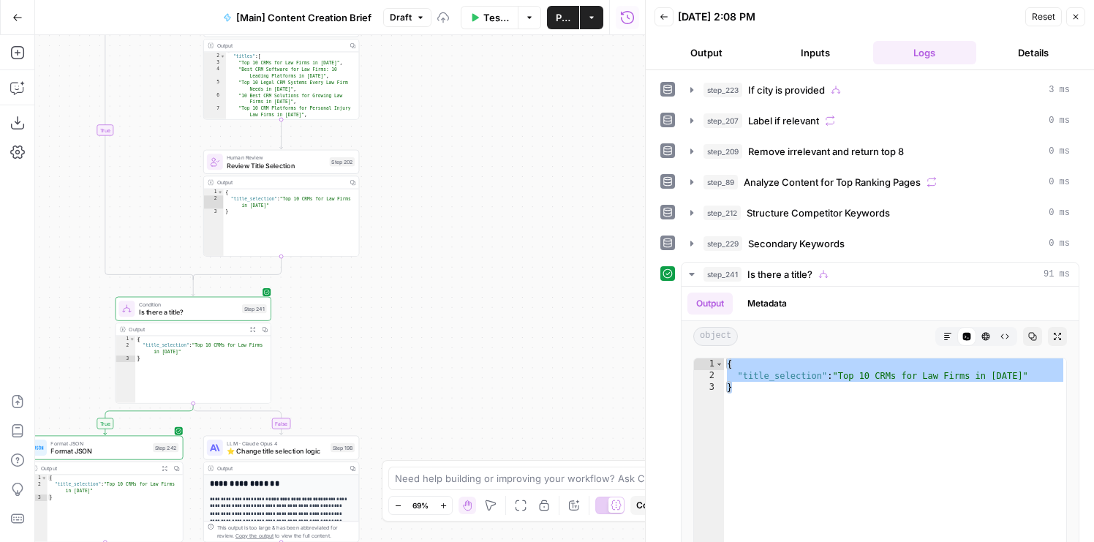
drag, startPoint x: 457, startPoint y: 199, endPoint x: 457, endPoint y: 346, distance: 147.1
click at [457, 346] on div "true false true false true false false true Workflow Set Inputs Inputs Conditio…" at bounding box center [340, 288] width 610 height 507
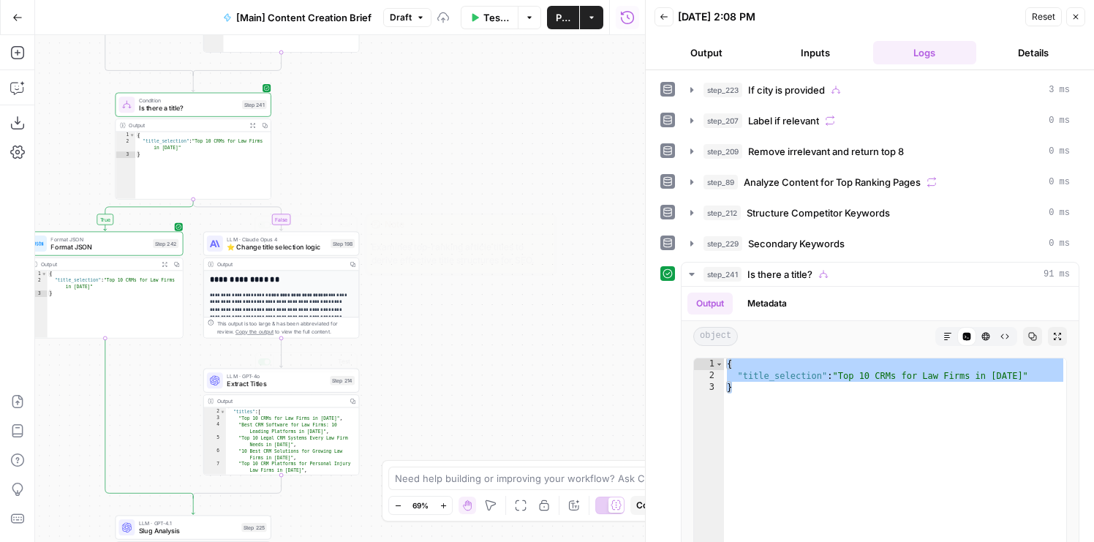
drag, startPoint x: 402, startPoint y: 169, endPoint x: 402, endPoint y: 350, distance: 181.4
click at [402, 350] on div "true false true false true false false true Workflow Set Inputs Inputs Conditio…" at bounding box center [340, 288] width 610 height 507
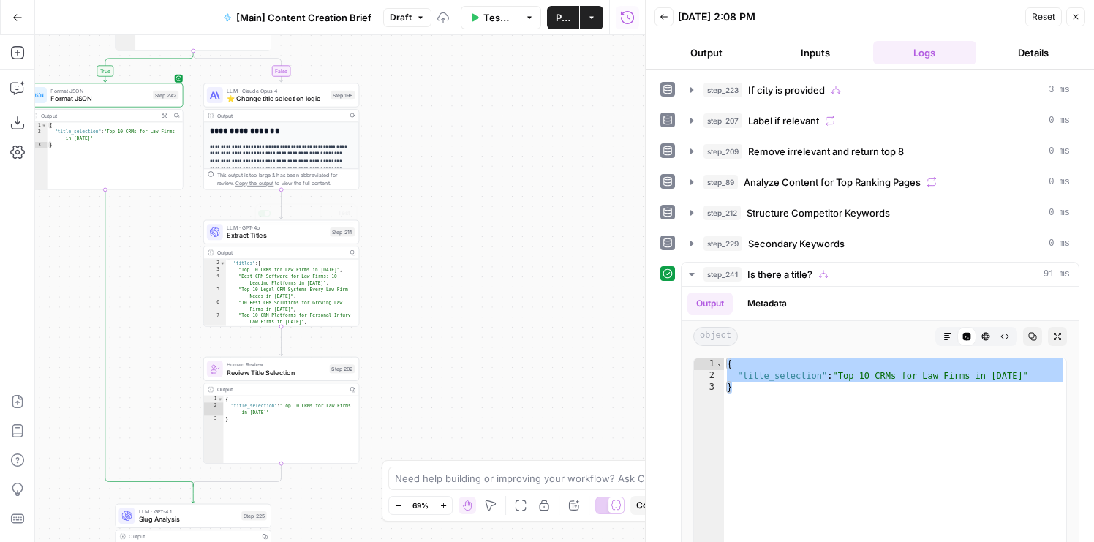
drag, startPoint x: 404, startPoint y: 178, endPoint x: 438, endPoint y: 381, distance: 206.3
click at [438, 381] on div "true false true false true false true false Workflow Set Inputs Inputs Conditio…" at bounding box center [340, 288] width 610 height 507
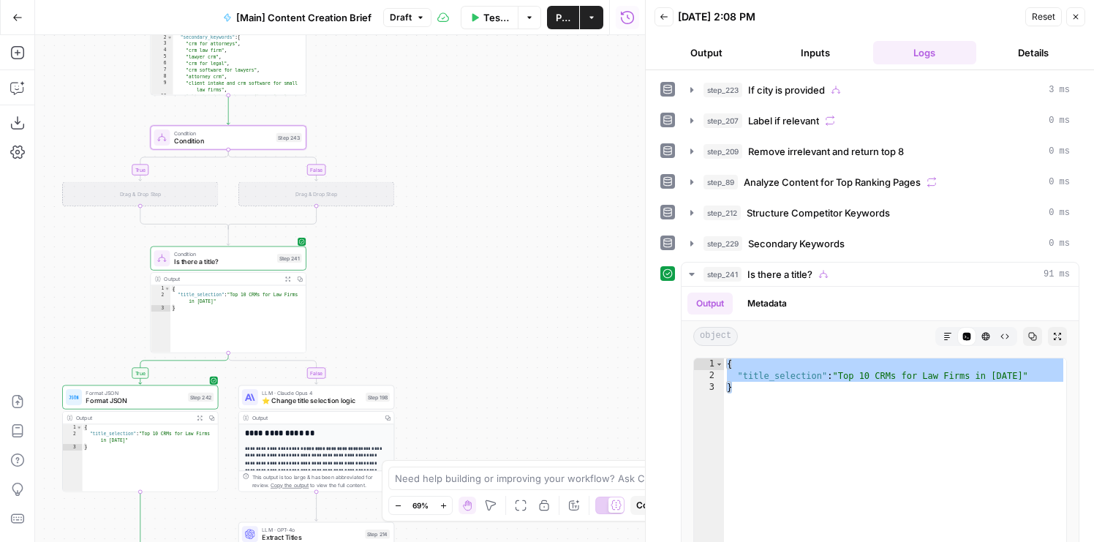
drag, startPoint x: 378, startPoint y: 159, endPoint x: 379, endPoint y: 259, distance: 99.5
click at [379, 259] on div "true false true false true false true false Workflow Set Inputs Inputs Conditio…" at bounding box center [340, 288] width 610 height 507
click at [244, 119] on icon "button" at bounding box center [244, 119] width 7 height 7
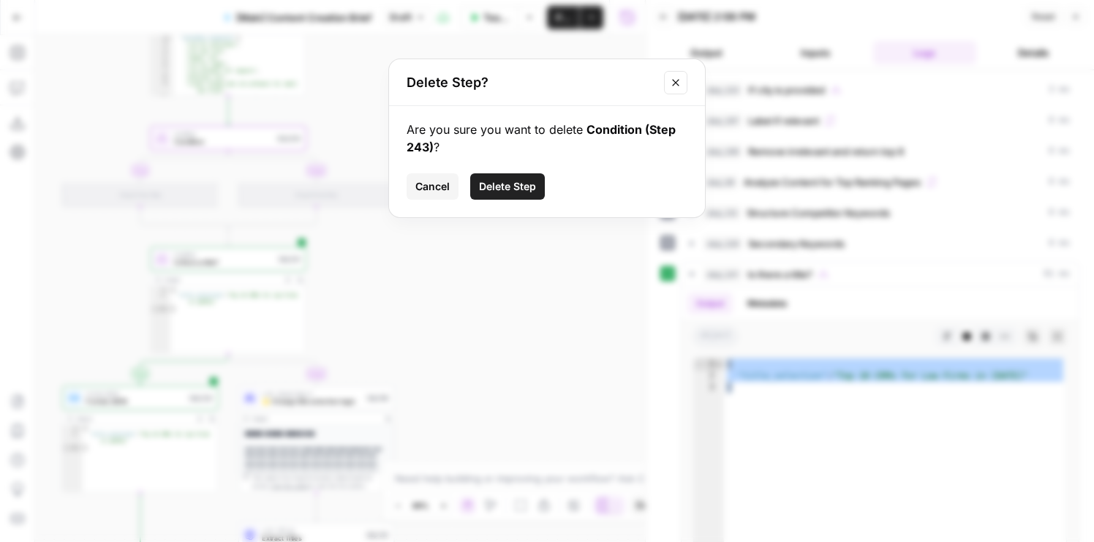
click at [507, 189] on span "Delete Step" at bounding box center [507, 186] width 57 height 15
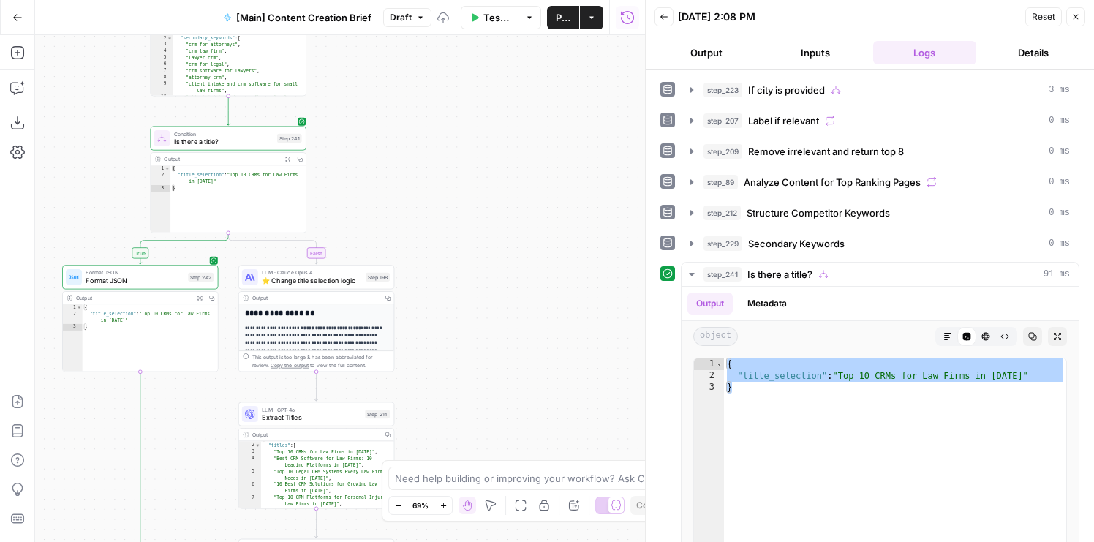
drag, startPoint x: 419, startPoint y: 287, endPoint x: 419, endPoint y: 233, distance: 53.4
click at [419, 233] on div "true false true false true false Workflow Set Inputs Inputs Condition If city i…" at bounding box center [340, 288] width 610 height 507
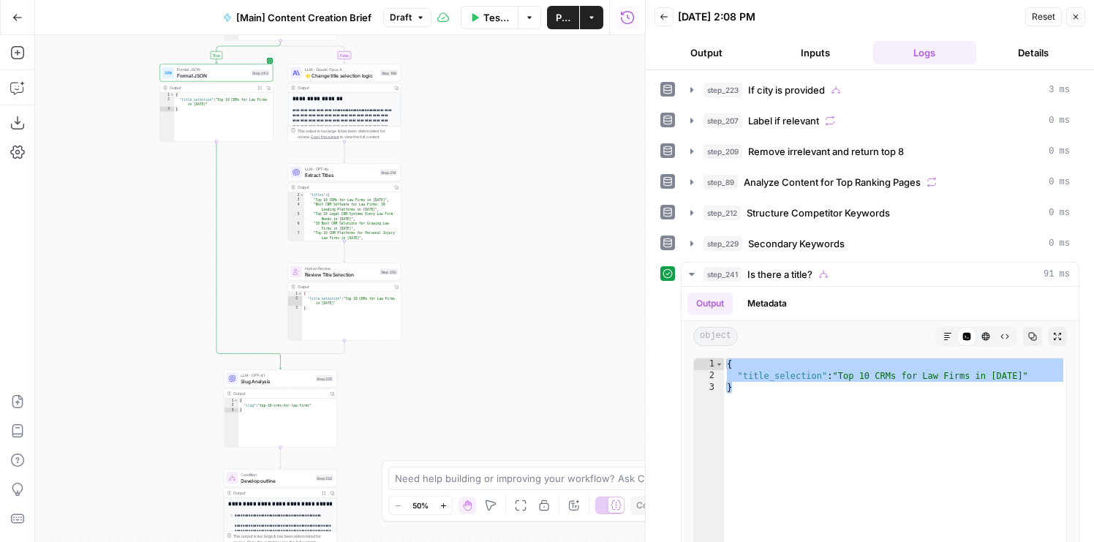
drag, startPoint x: 478, startPoint y: 201, endPoint x: 478, endPoint y: 105, distance: 96.6
click at [478, 105] on div "true false true false true false Workflow Set Inputs Inputs Condition If city i…" at bounding box center [340, 288] width 610 height 507
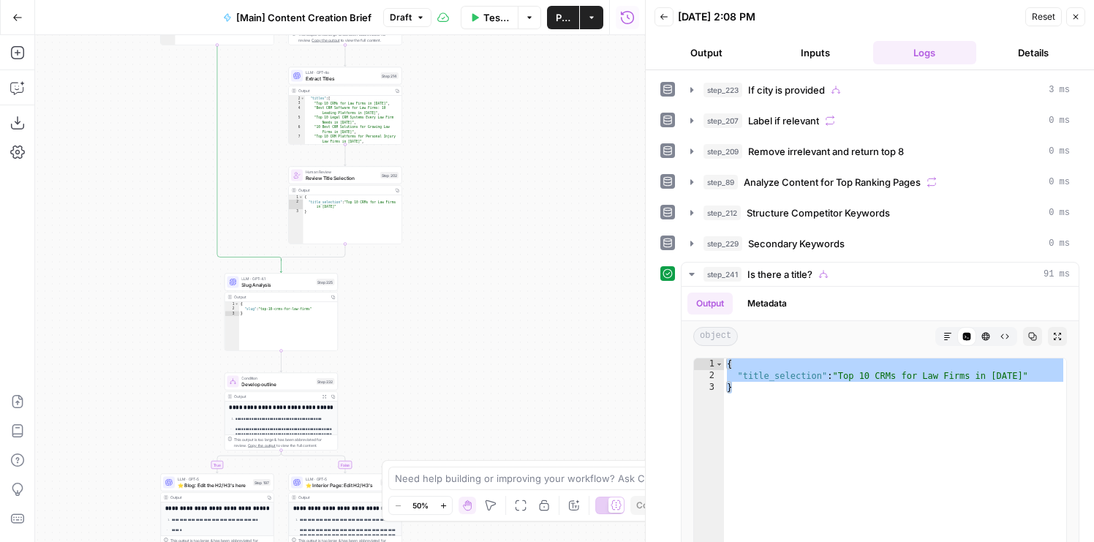
click at [470, 112] on div "true false true false true false Workflow Set Inputs Inputs Condition If city i…" at bounding box center [340, 288] width 610 height 507
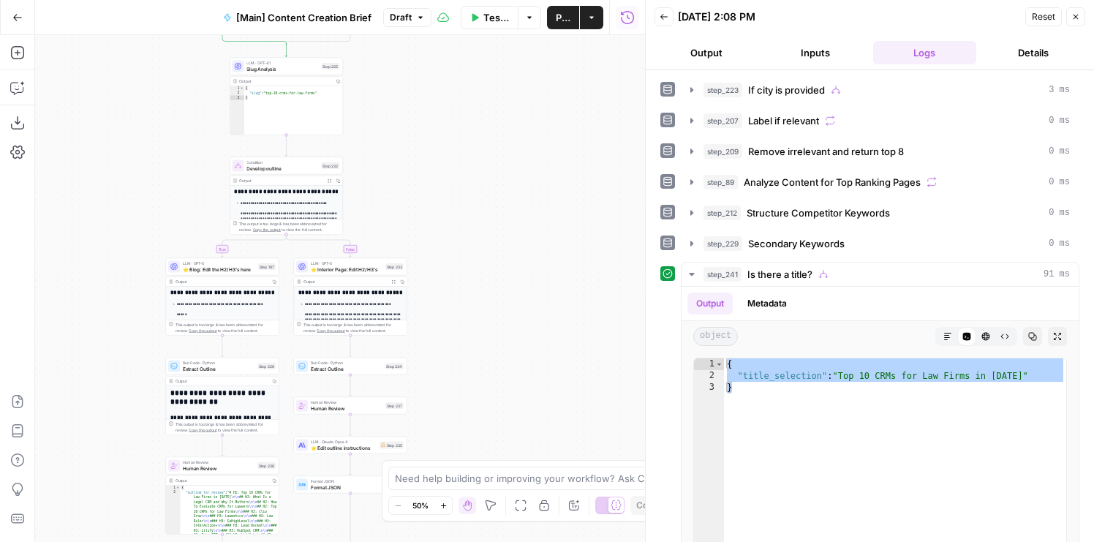
drag, startPoint x: 455, startPoint y: 328, endPoint x: 487, endPoint y: 182, distance: 148.9
click at [487, 184] on div "true false true false true false Workflow Set Inputs Inputs Condition If city i…" at bounding box center [340, 288] width 610 height 507
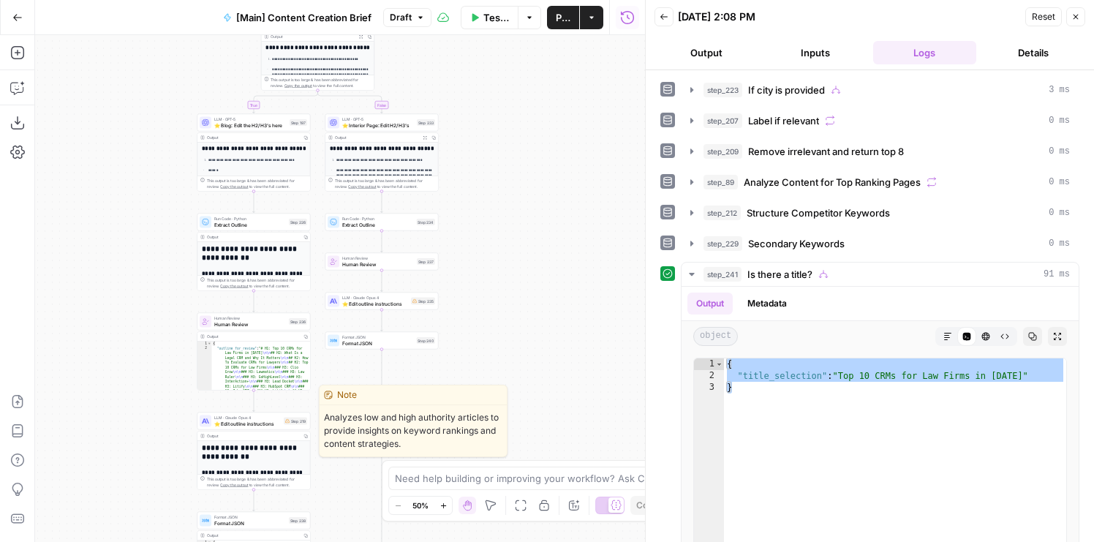
click at [222, 422] on span "⭐️ Edit outline instructions" at bounding box center [247, 423] width 67 height 7
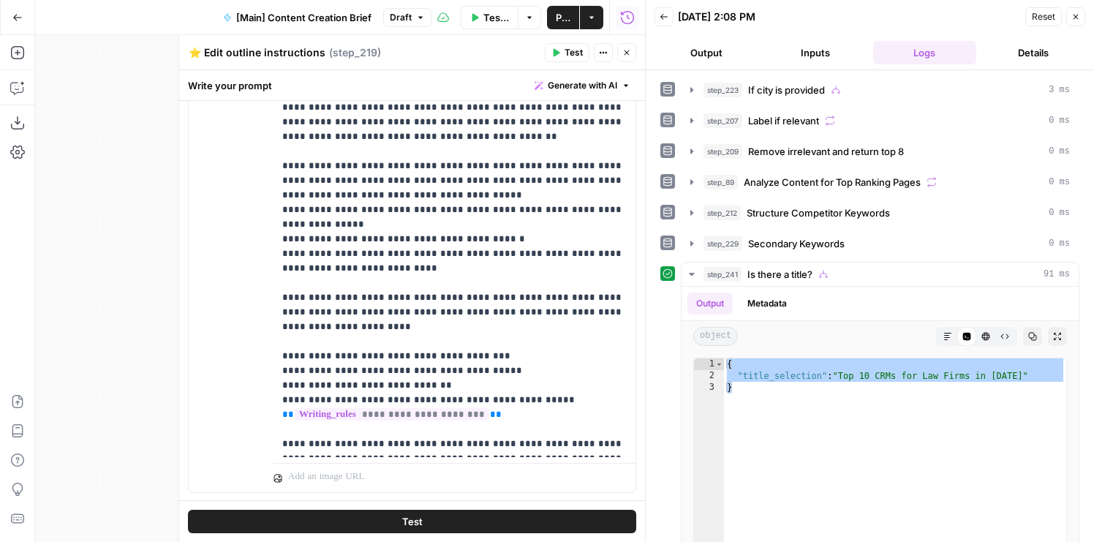
scroll to position [1098, 0]
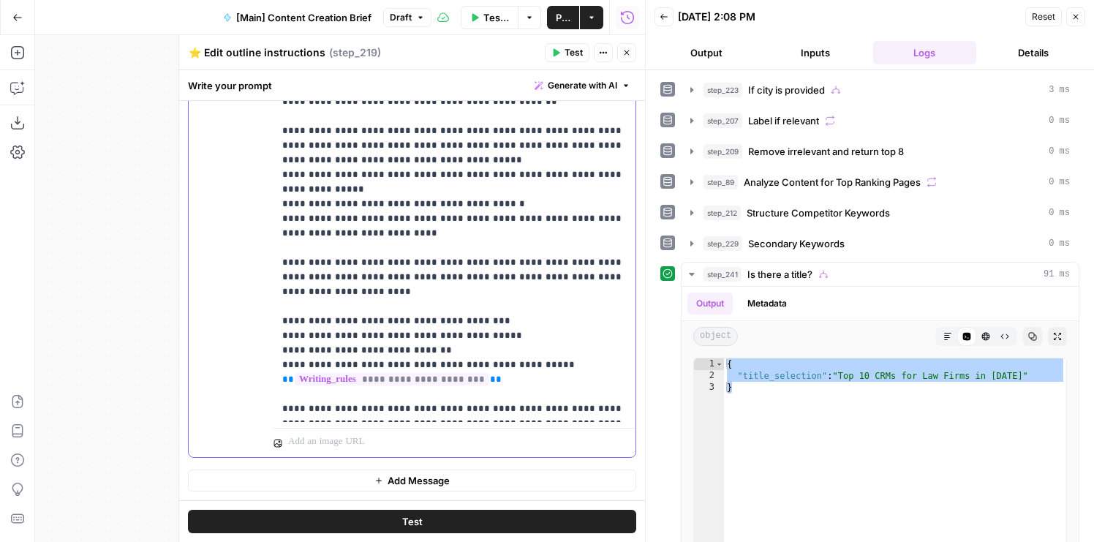
click at [529, 293] on p "**********" at bounding box center [454, 212] width 345 height 410
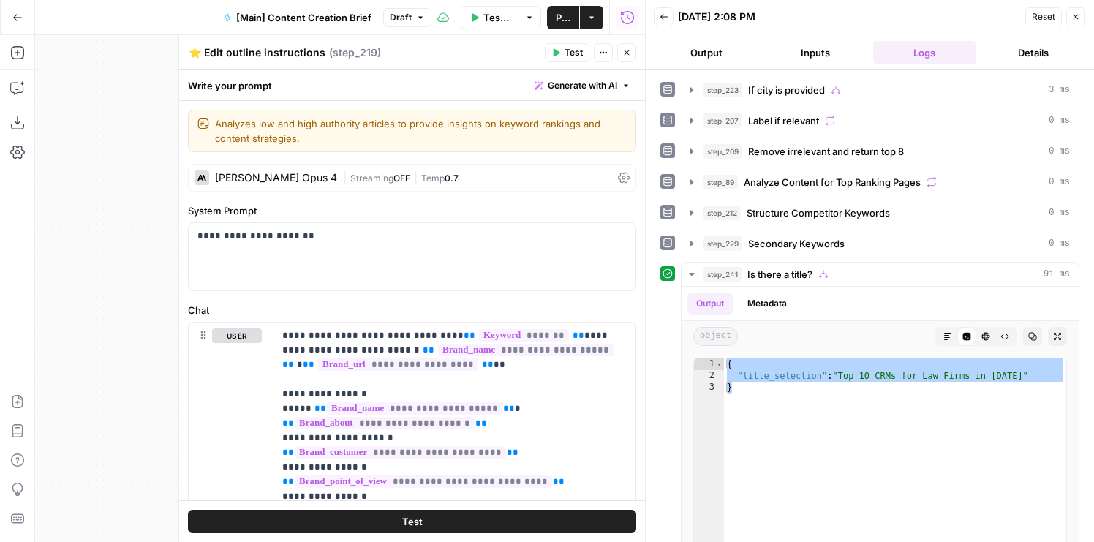
scroll to position [542, 0]
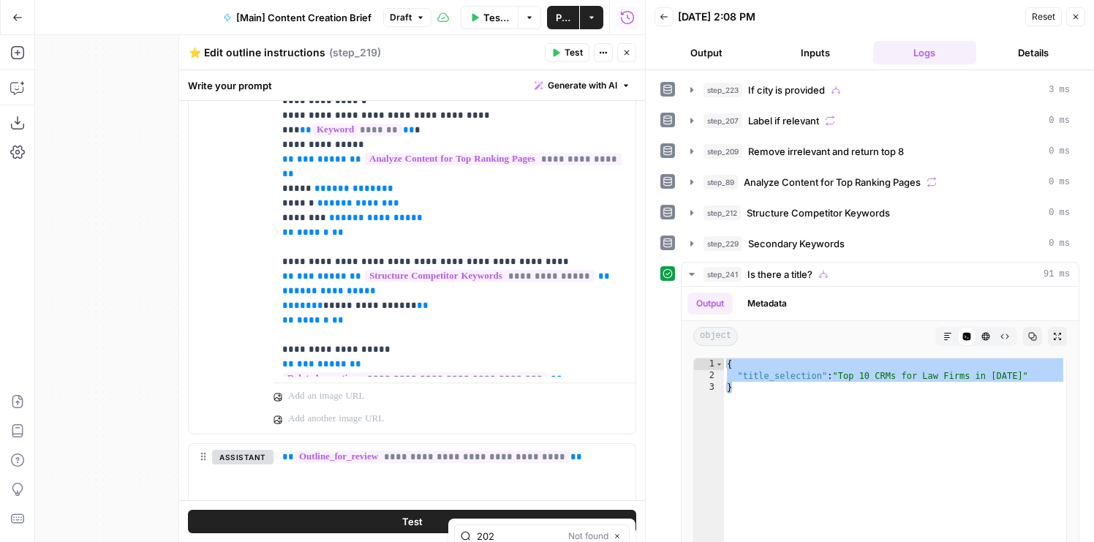
type input "202"
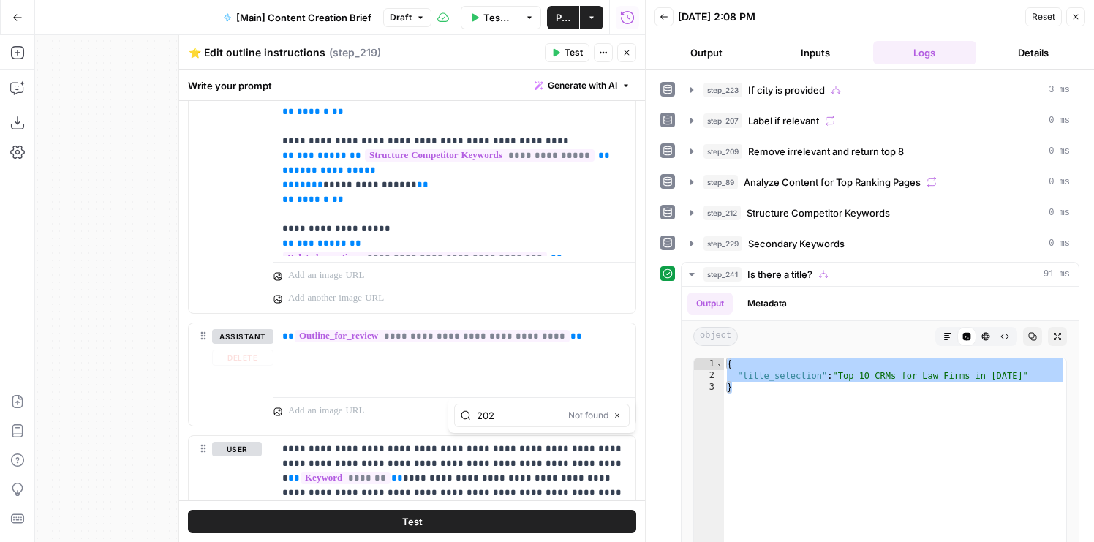
scroll to position [612, 0]
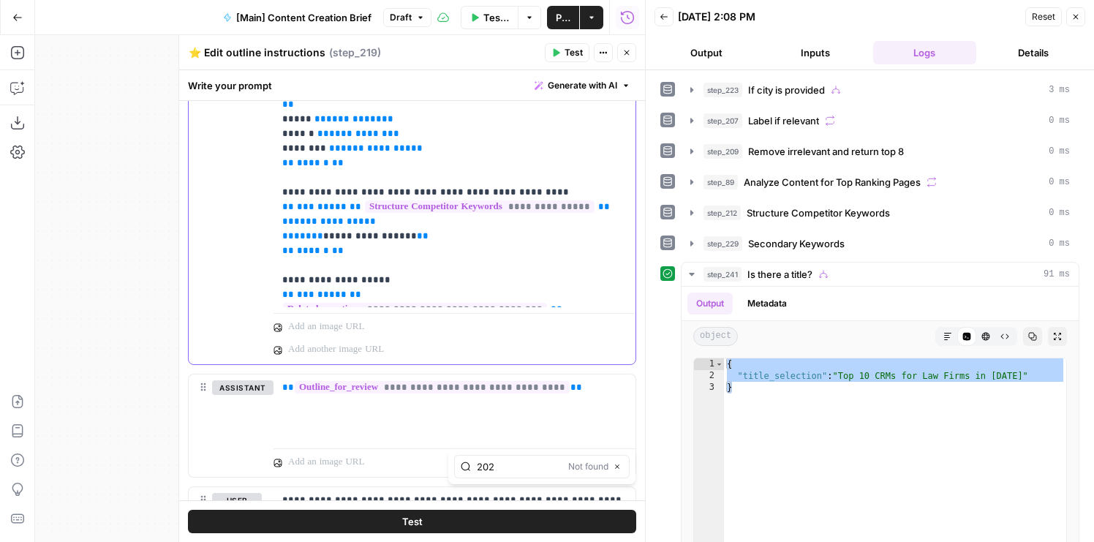
type input "202"
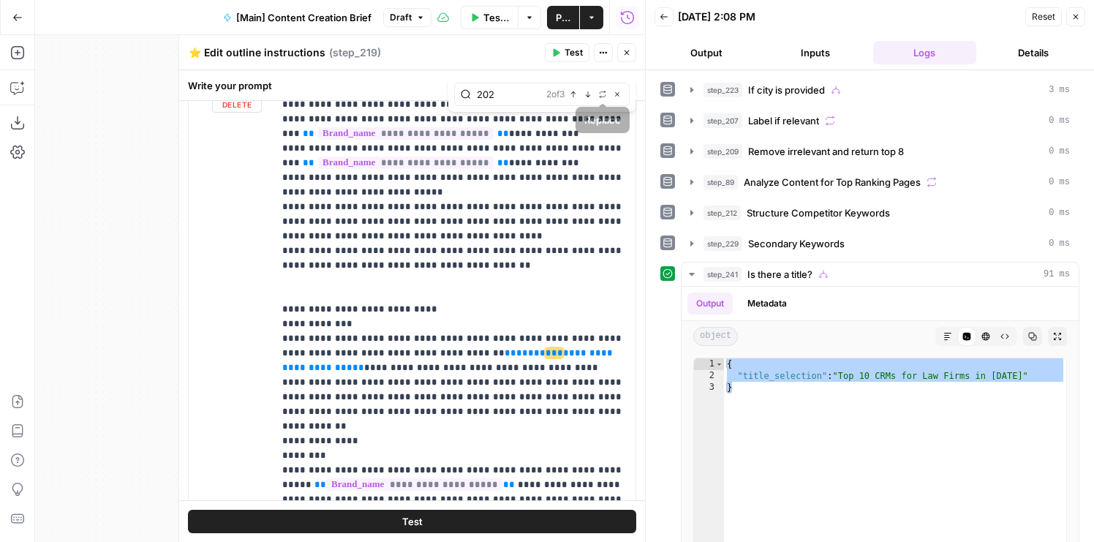
scroll to position [1640, 0]
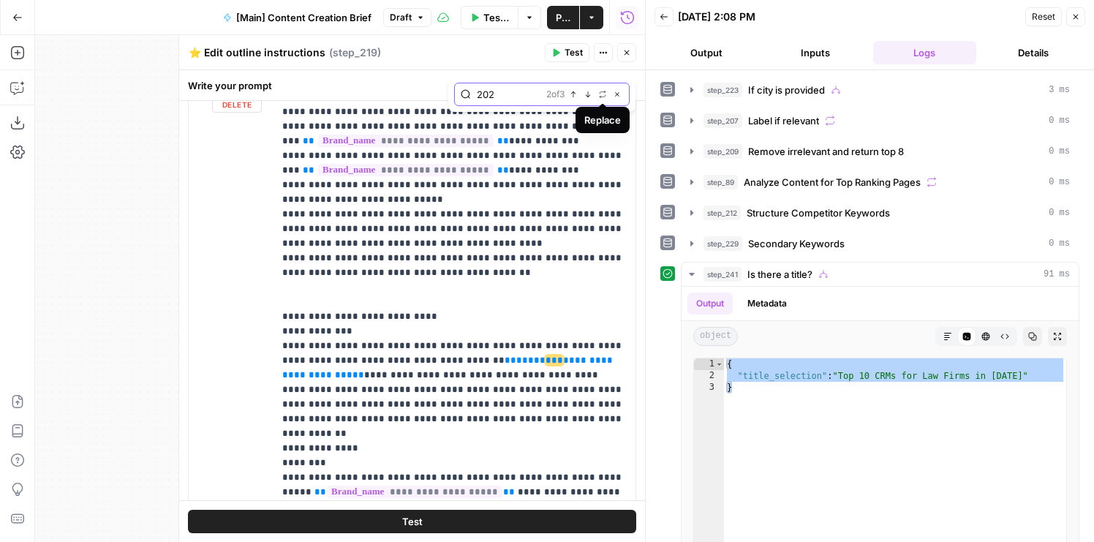
click at [601, 91] on icon "button" at bounding box center [602, 94] width 7 height 7
click at [502, 119] on input "text" at bounding box center [542, 123] width 162 height 15
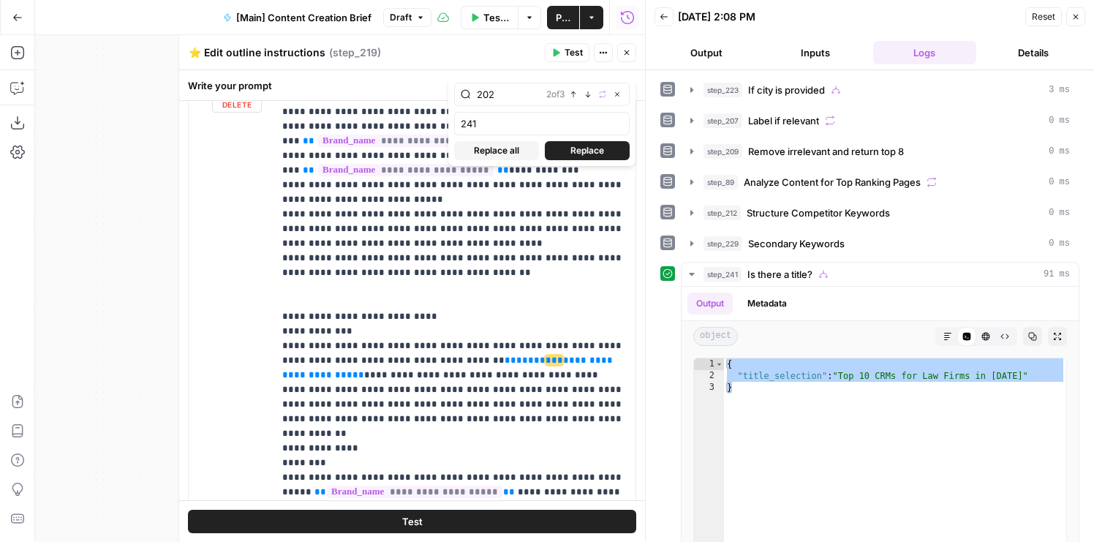
type input "241"
click at [495, 144] on span "Replace all" at bounding box center [496, 150] width 45 height 13
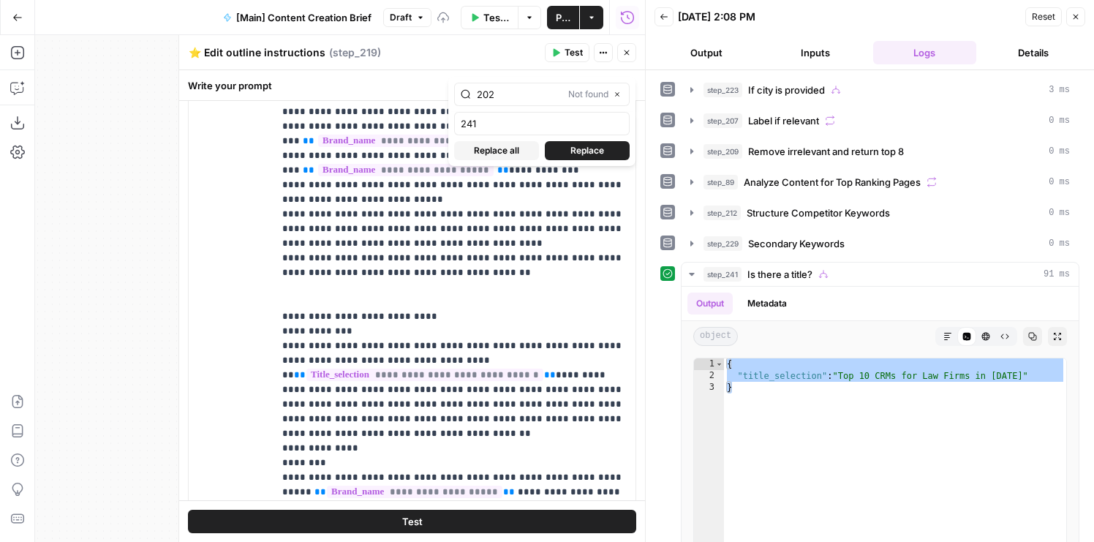
click at [625, 53] on icon "button" at bounding box center [627, 52] width 9 height 9
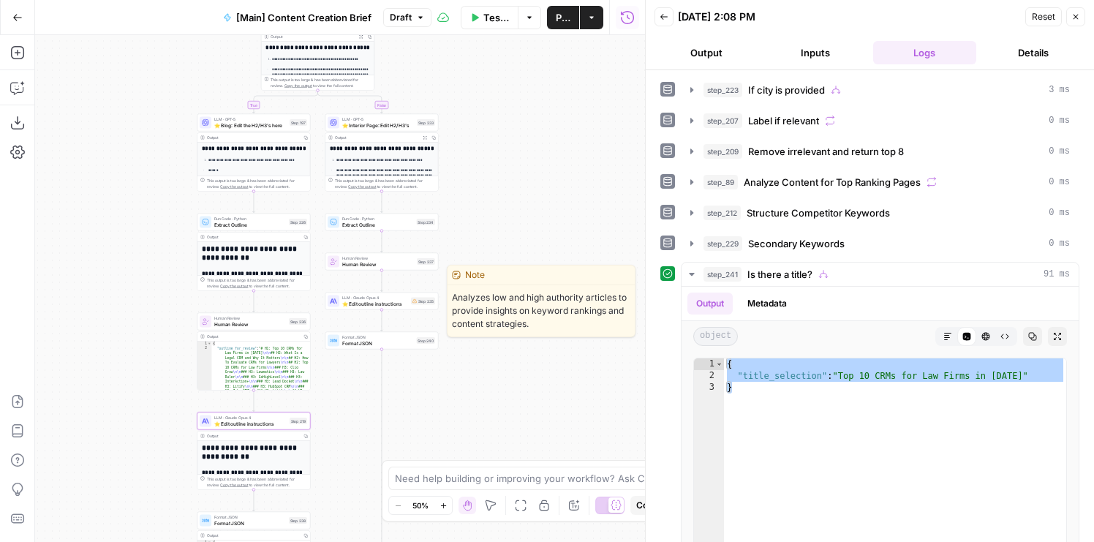
click at [362, 305] on span "⭐️ Edit outline instructions" at bounding box center [375, 303] width 66 height 7
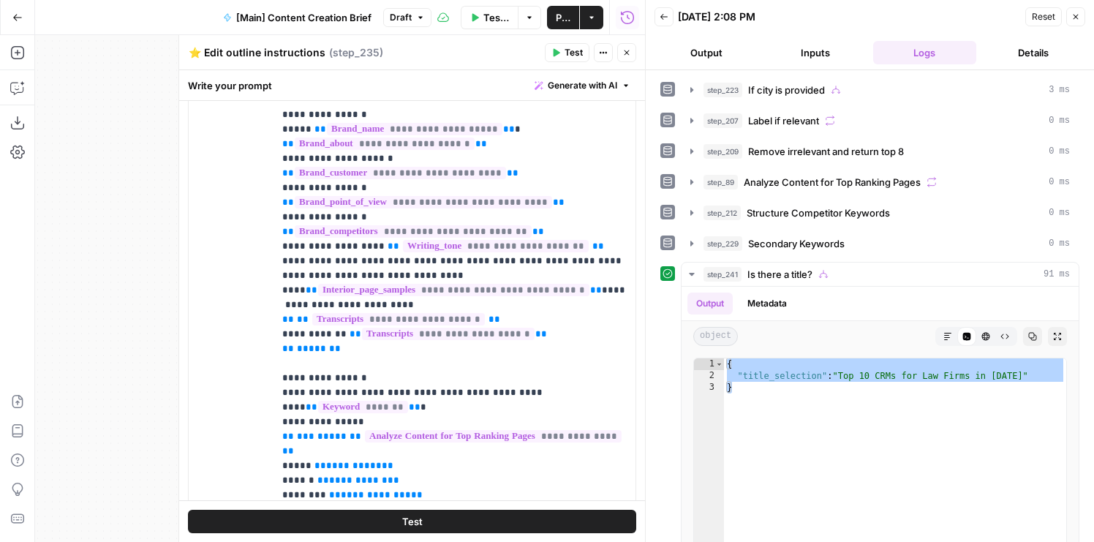
scroll to position [376, 0]
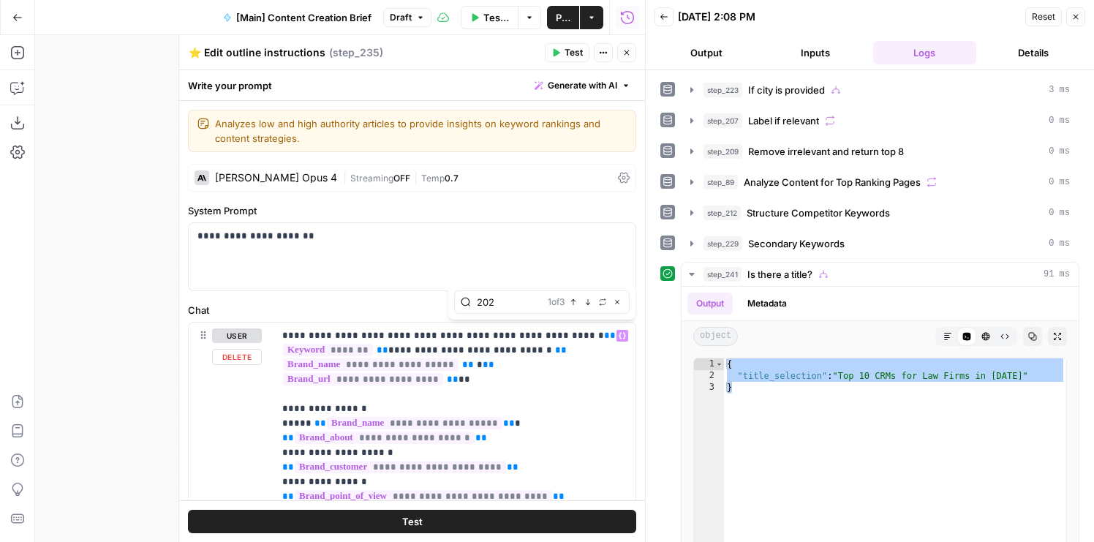
type input "202"
click at [603, 303] on icon "button" at bounding box center [602, 301] width 7 height 7
click at [515, 328] on input "text" at bounding box center [542, 331] width 162 height 15
type input "241"
click at [503, 356] on span "Replace all" at bounding box center [496, 358] width 45 height 13
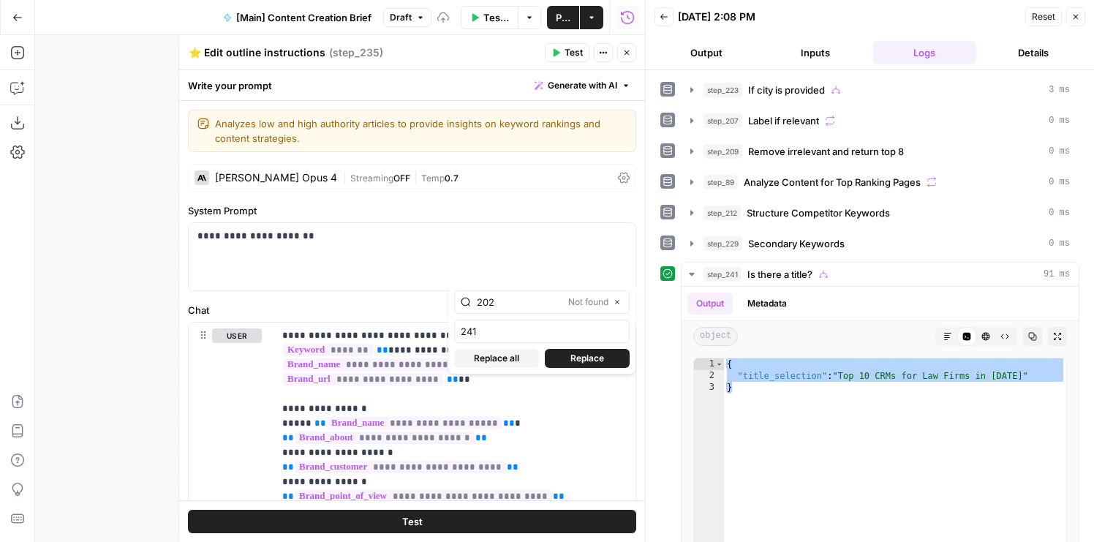
click at [626, 51] on icon "button" at bounding box center [627, 52] width 9 height 9
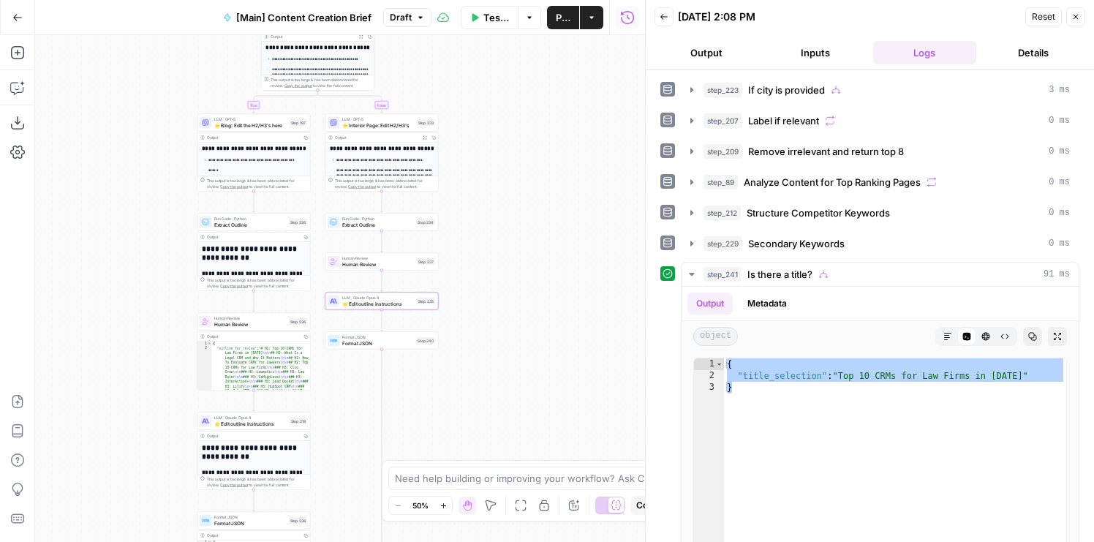
drag, startPoint x: 514, startPoint y: 273, endPoint x: 561, endPoint y: 273, distance: 46.8
click at [553, 273] on div "true false true false true false Workflow Set Inputs Inputs Condition If city i…" at bounding box center [340, 288] width 610 height 507
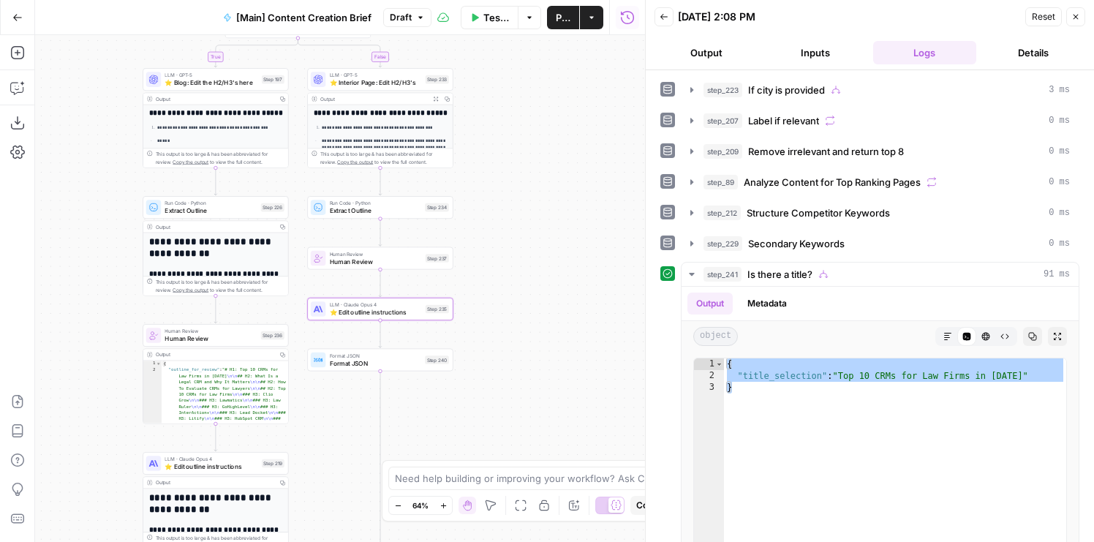
drag, startPoint x: 561, startPoint y: 273, endPoint x: 629, endPoint y: 195, distance: 103.7
click at [629, 195] on div "true false true false true false Workflow Set Inputs Inputs Condition If city i…" at bounding box center [340, 288] width 610 height 507
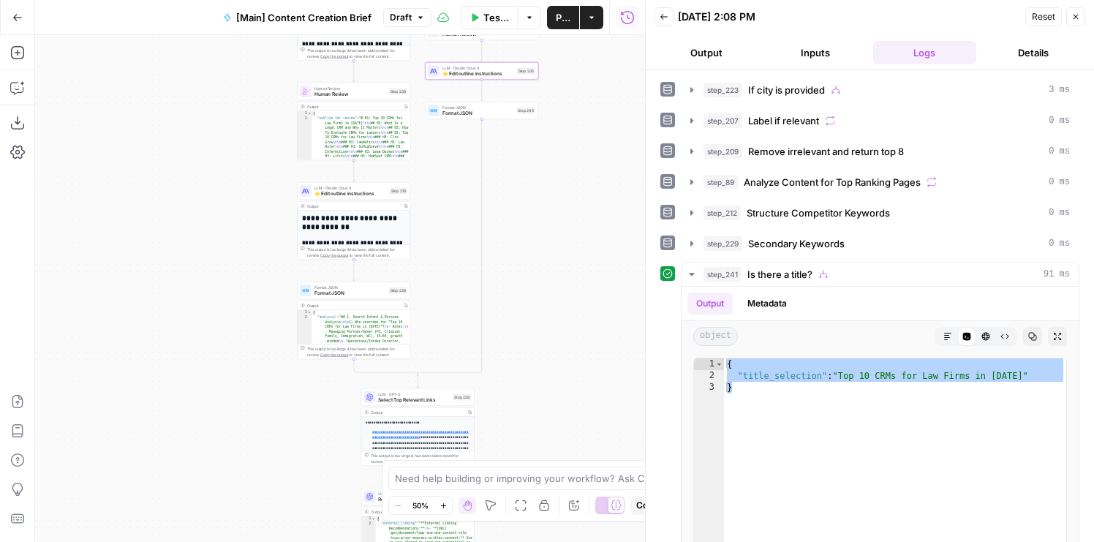
drag, startPoint x: 518, startPoint y: 359, endPoint x: 535, endPoint y: 175, distance: 185.1
click at [536, 175] on div "true false true false true false Workflow Set Inputs Inputs Condition If city i…" at bounding box center [340, 288] width 610 height 507
click at [555, 13] on button "Publish" at bounding box center [563, 17] width 32 height 23
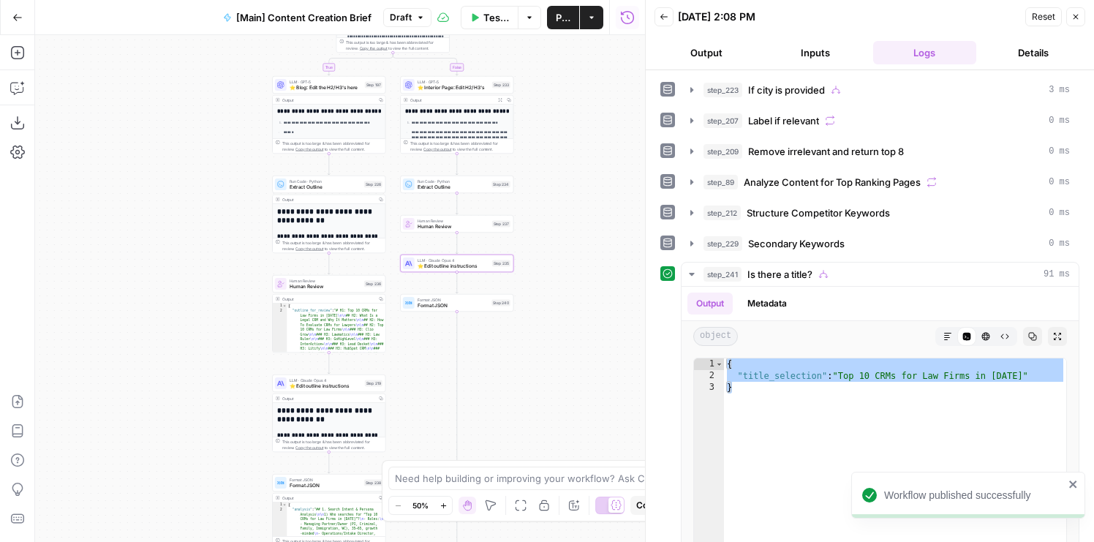
drag, startPoint x: 169, startPoint y: 151, endPoint x: 143, endPoint y: 390, distance: 240.0
click at [143, 390] on div "true false true false true false Workflow Set Inputs Inputs Condition If city i…" at bounding box center [340, 288] width 610 height 507
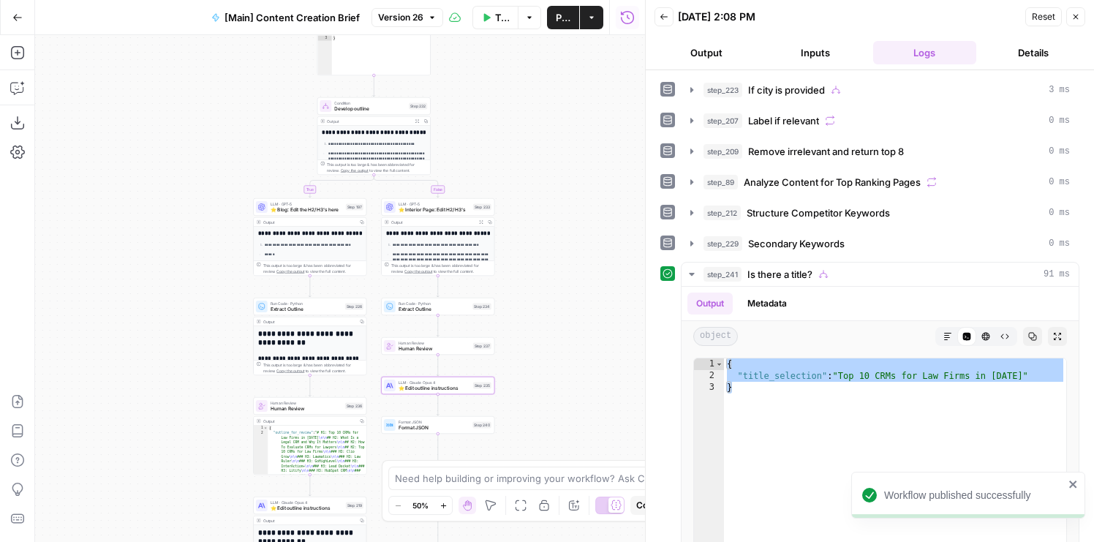
drag, startPoint x: 155, startPoint y: 253, endPoint x: 138, endPoint y: 328, distance: 77.4
click at [138, 328] on div "true false true false true false Workflow Set Inputs Inputs Condition If city i…" at bounding box center [340, 288] width 610 height 507
click at [410, 18] on span "Version 26" at bounding box center [400, 17] width 45 height 13
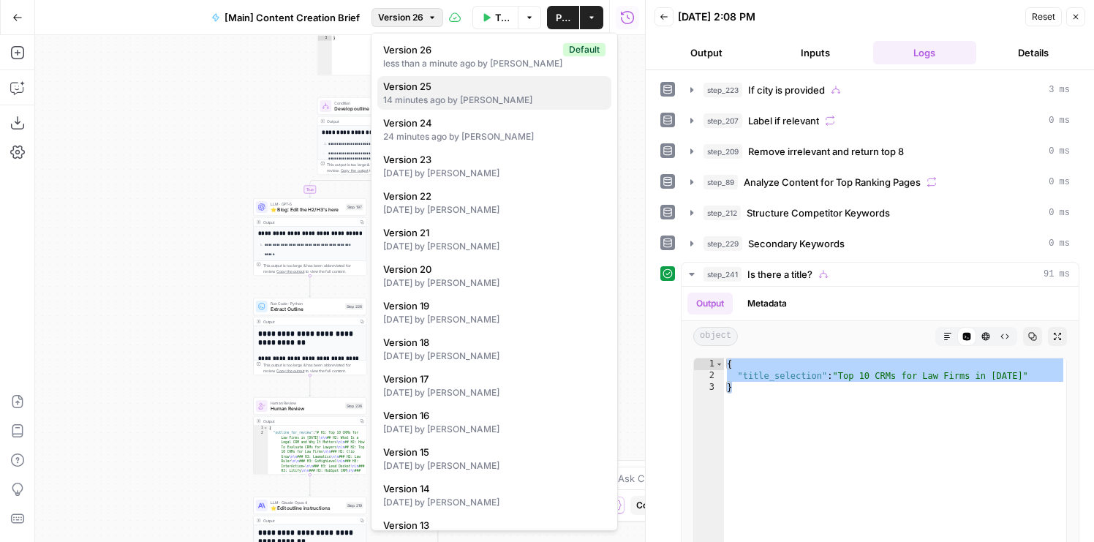
click at [408, 95] on div "14 minutes ago by Brian Hansen" at bounding box center [494, 100] width 222 height 13
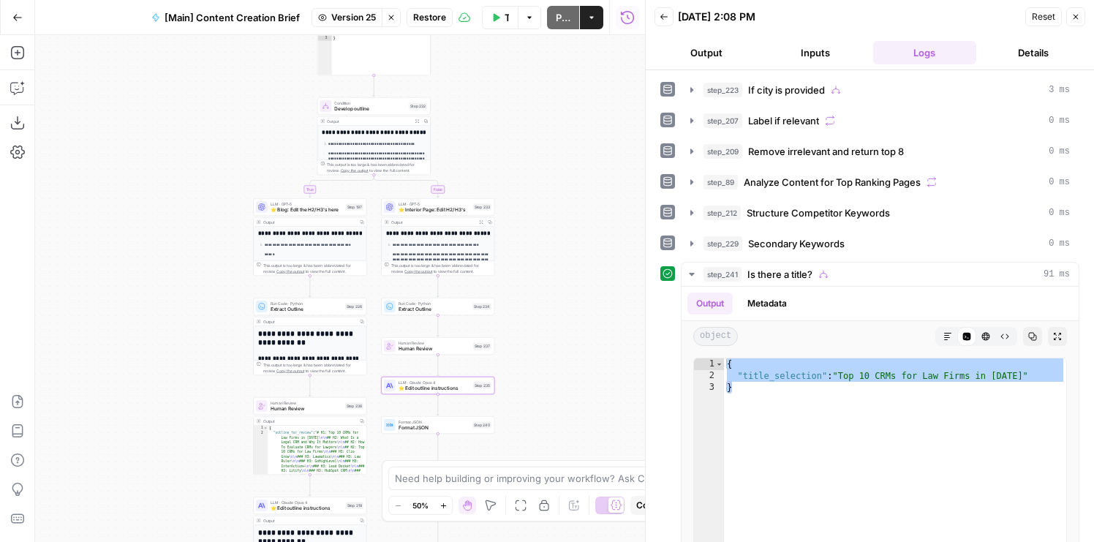
click at [391, 15] on icon "button" at bounding box center [391, 17] width 9 height 9
click at [272, 123] on div "true false true false true false Workflow Set Inputs Inputs Condition If city i…" at bounding box center [340, 288] width 610 height 507
drag, startPoint x: 209, startPoint y: 146, endPoint x: 184, endPoint y: 277, distance: 134.0
click at [184, 277] on div "true false true false true false Workflow Set Inputs Inputs Condition If city i…" at bounding box center [340, 288] width 610 height 507
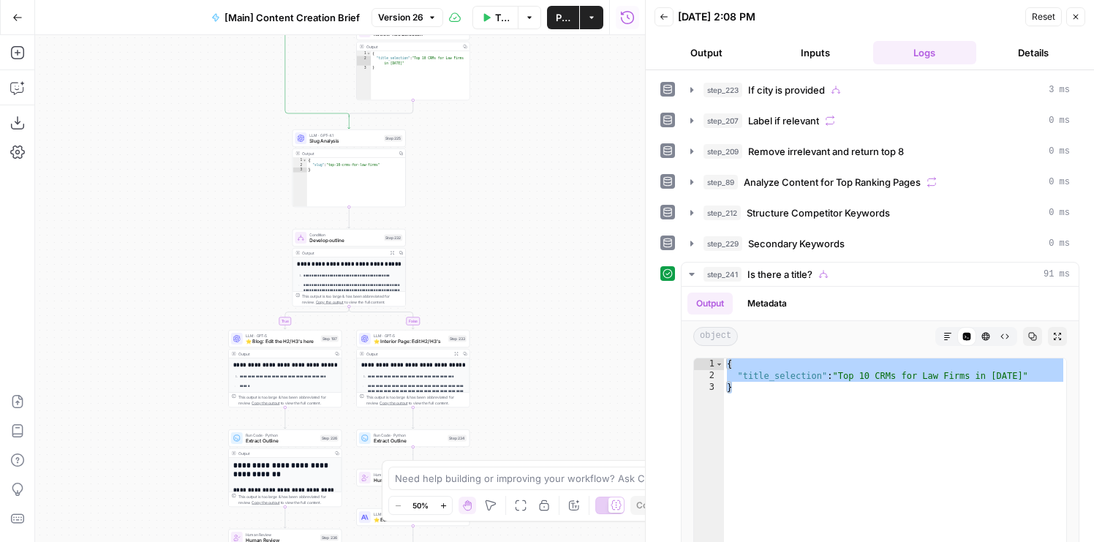
click at [1045, 17] on icon "button" at bounding box center [1076, 16] width 9 height 9
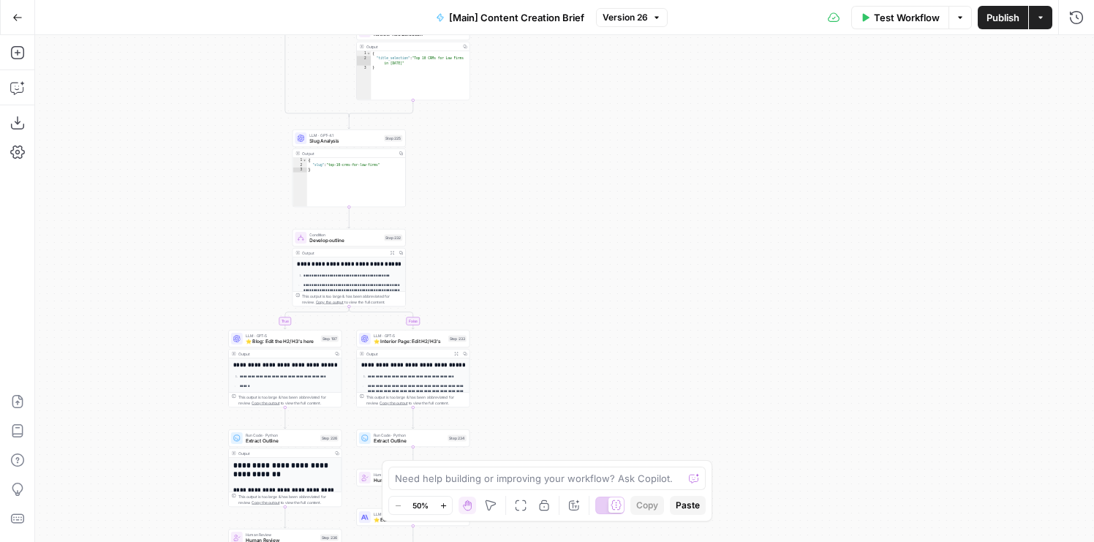
click at [1007, 18] on span "Publish" at bounding box center [1003, 17] width 33 height 15
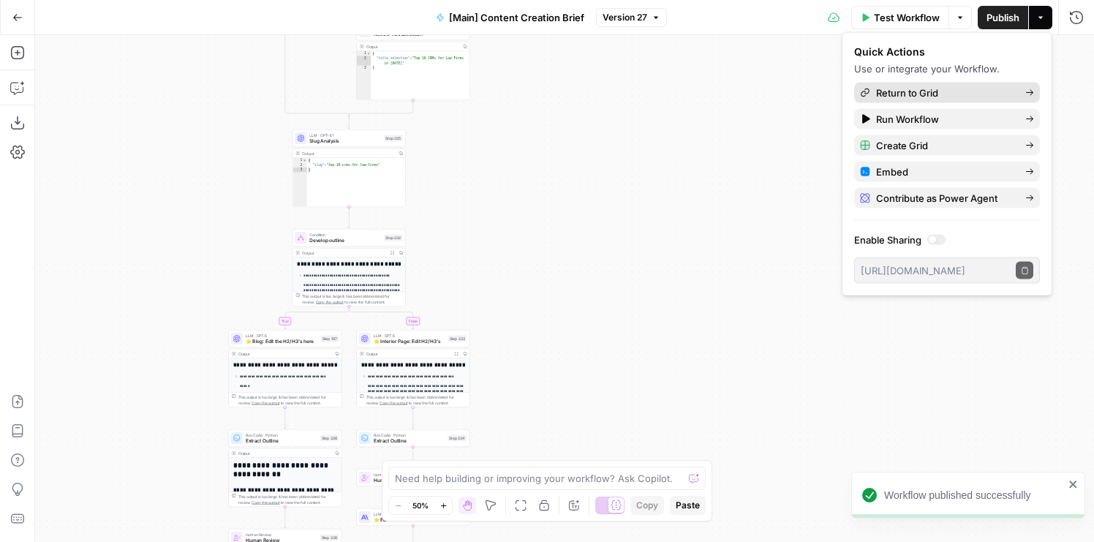
click at [919, 96] on span "Return to Grid" at bounding box center [945, 93] width 138 height 15
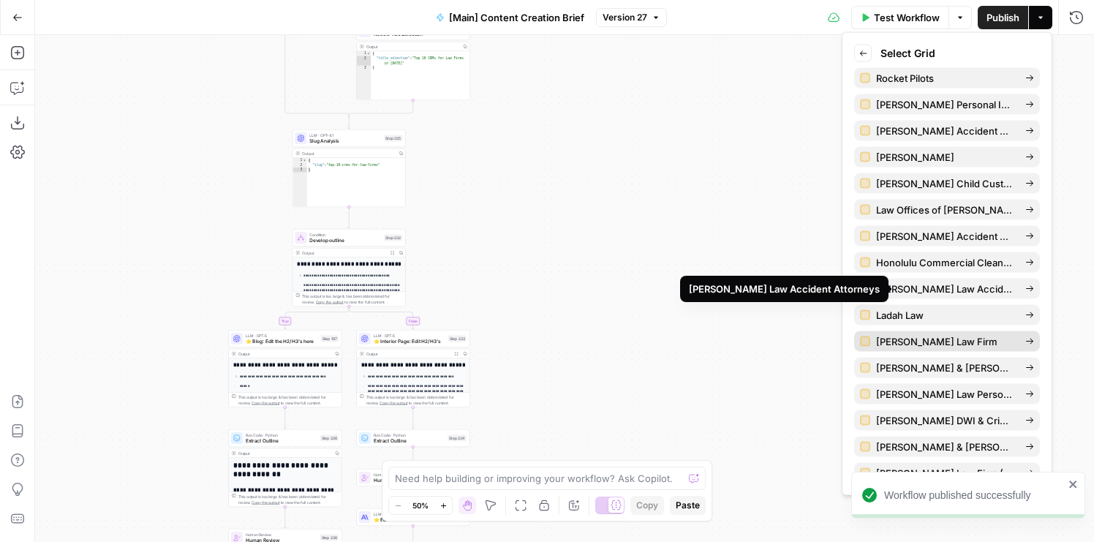
click at [895, 345] on span "[PERSON_NAME] Law Firm" at bounding box center [945, 341] width 138 height 15
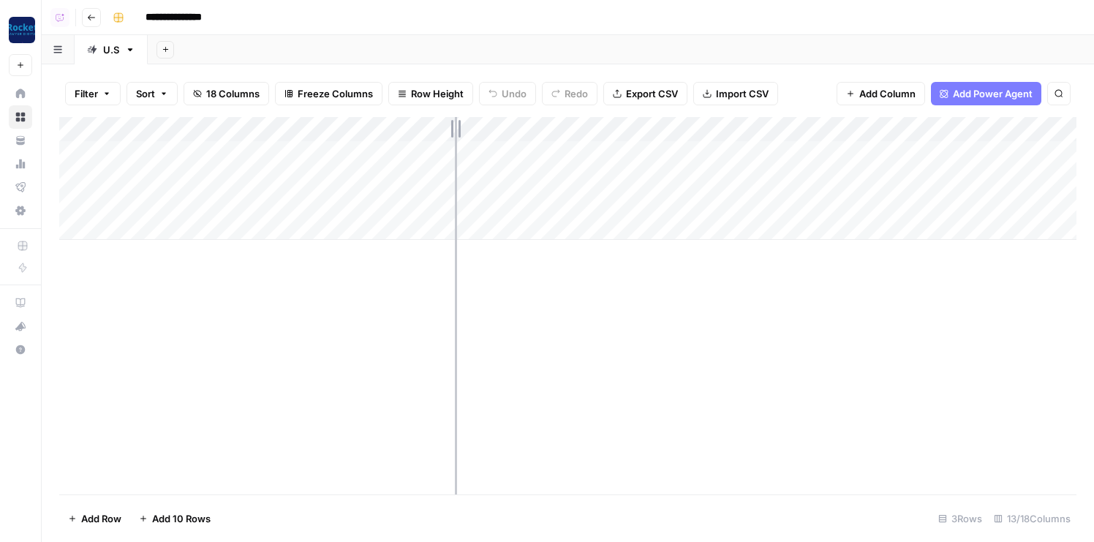
drag, startPoint x: 475, startPoint y: 127, endPoint x: 455, endPoint y: 129, distance: 19.8
click at [455, 129] on div "Add Column" at bounding box center [568, 178] width 1018 height 123
click at [1014, 129] on button "Add Column" at bounding box center [1037, 129] width 76 height 19
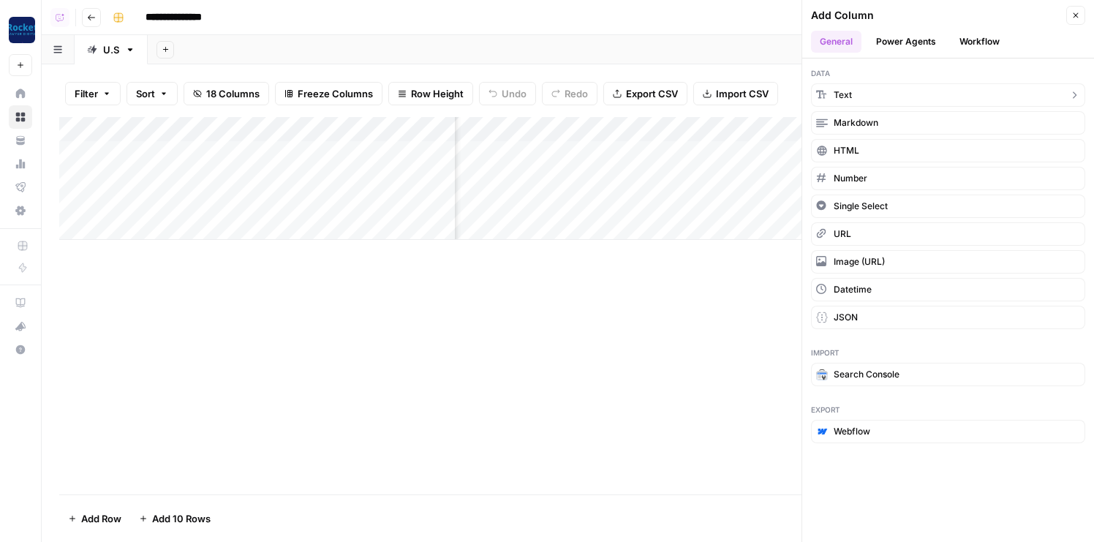
click at [895, 89] on button "Text" at bounding box center [948, 94] width 274 height 23
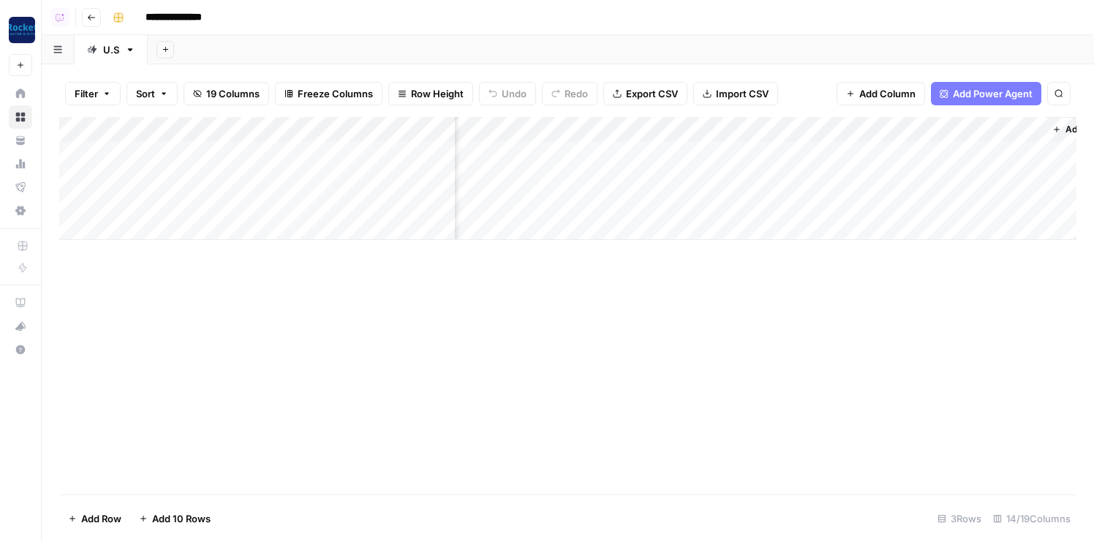
scroll to position [0, 1318]
click at [898, 129] on div "Add Column" at bounding box center [568, 178] width 1018 height 123
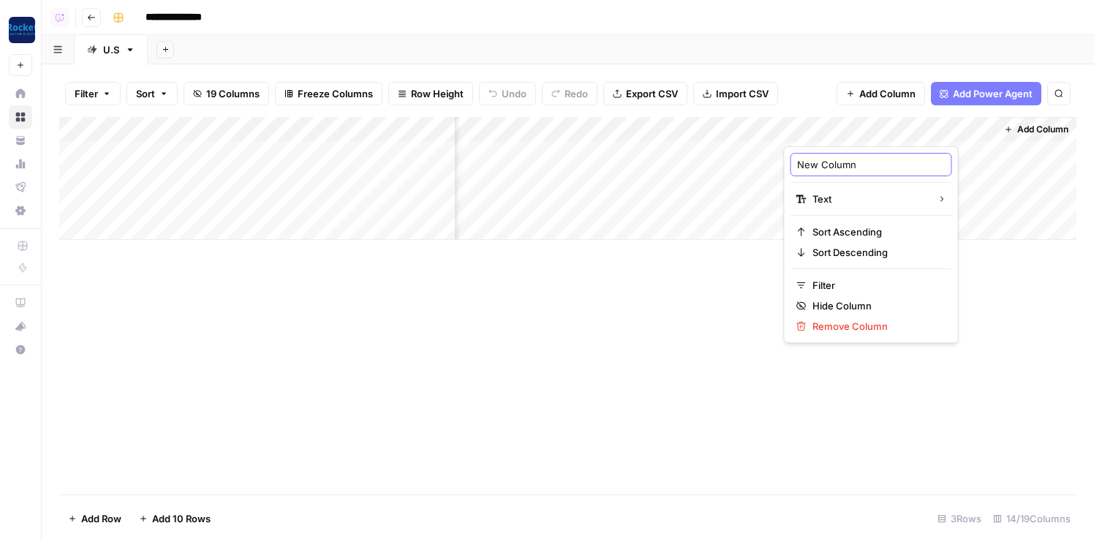
click at [889, 159] on input "New Column" at bounding box center [871, 164] width 149 height 15
type input "Title"
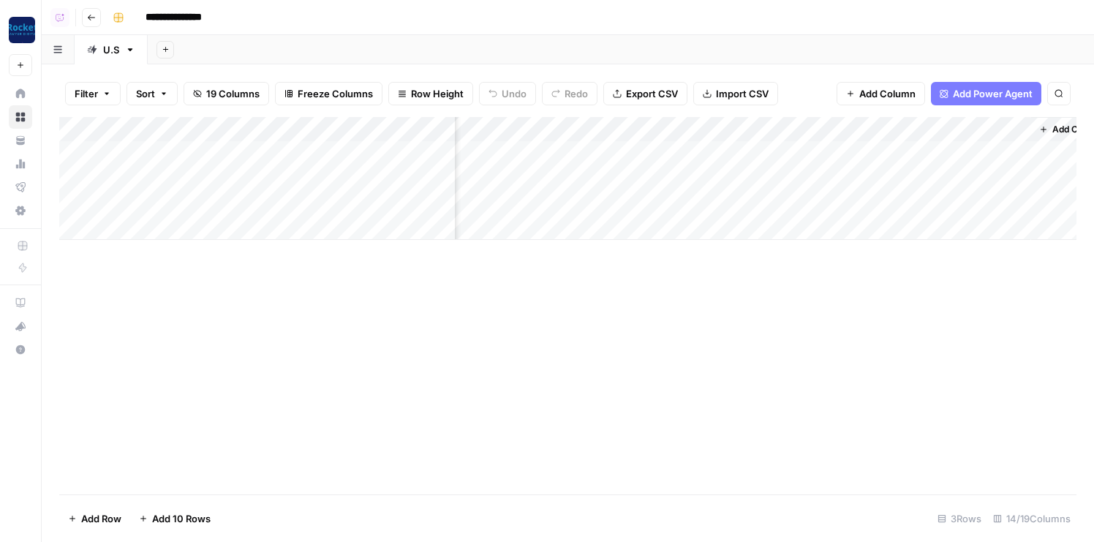
drag, startPoint x: 891, startPoint y: 128, endPoint x: 509, endPoint y: 128, distance: 381.9
click at [509, 128] on div "Add Column" at bounding box center [568, 178] width 1018 height 123
drag, startPoint x: 944, startPoint y: 128, endPoint x: 502, endPoint y: 128, distance: 442.6
click at [502, 128] on div "Add Column" at bounding box center [568, 178] width 1018 height 123
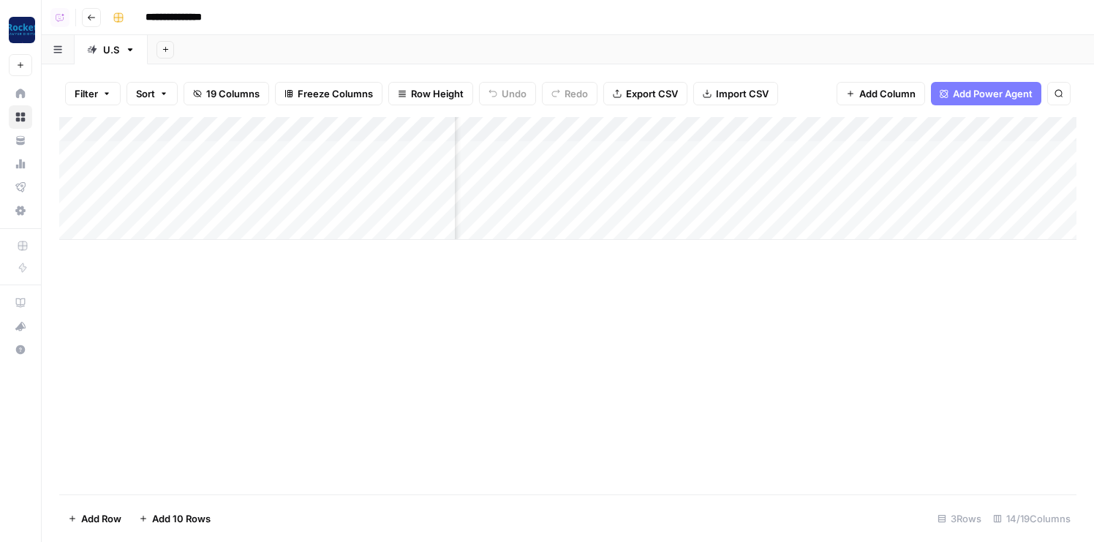
drag, startPoint x: 854, startPoint y: 129, endPoint x: 640, endPoint y: 129, distance: 213.6
click at [640, 129] on div "Add Column" at bounding box center [568, 178] width 1018 height 123
drag, startPoint x: 799, startPoint y: 131, endPoint x: 596, endPoint y: 131, distance: 203.4
click at [596, 131] on div "Add Column" at bounding box center [568, 178] width 1018 height 123
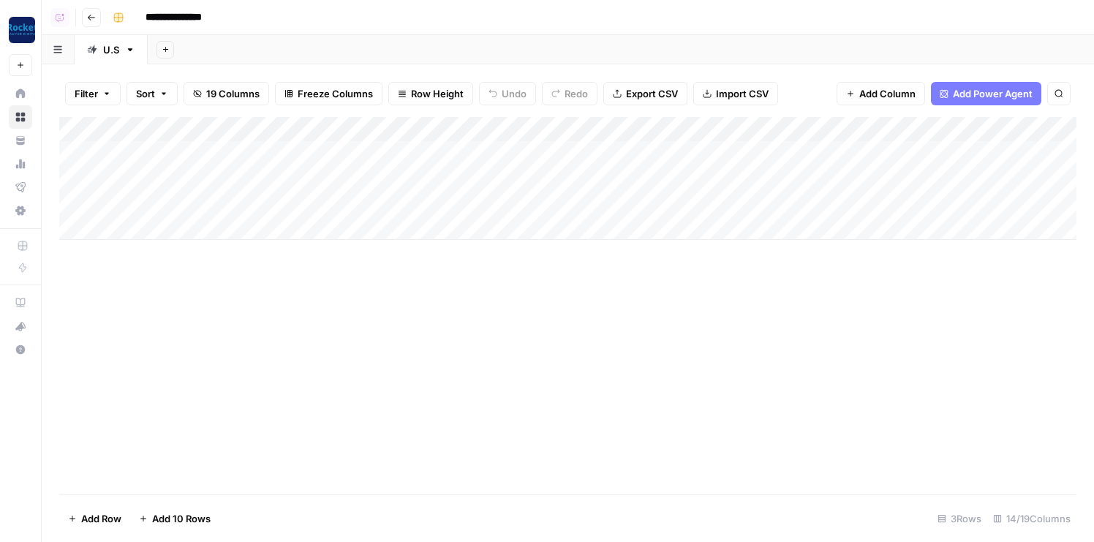
drag, startPoint x: 683, startPoint y: 130, endPoint x: 587, endPoint y: 130, distance: 95.8
click at [587, 130] on div "Add Column" at bounding box center [568, 178] width 1018 height 123
click at [651, 127] on div at bounding box center [662, 131] width 211 height 29
click at [815, 69] on div "Filter Sort 19 Columns Freeze Columns Row Height Undo Redo Export CSV Import CS…" at bounding box center [568, 303] width 1053 height 478
drag, startPoint x: 661, startPoint y: 121, endPoint x: 544, endPoint y: 122, distance: 117.1
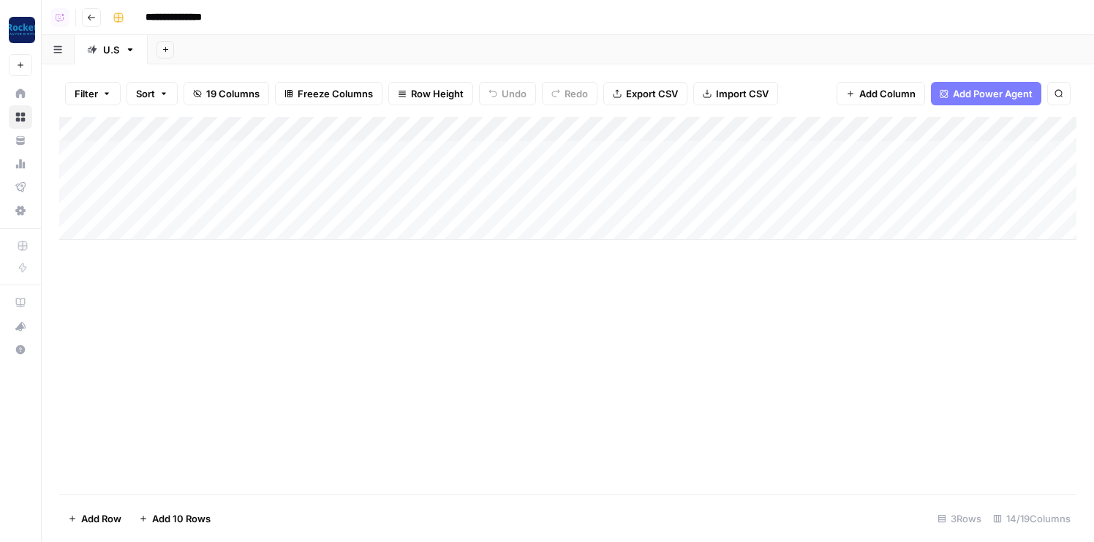
click at [544, 122] on div "Add Column" at bounding box center [568, 178] width 1018 height 123
click at [844, 127] on div "Add Column" at bounding box center [568, 178] width 1018 height 123
click at [833, 164] on input "Title" at bounding box center [883, 164] width 149 height 15
type input "(Old) Title"
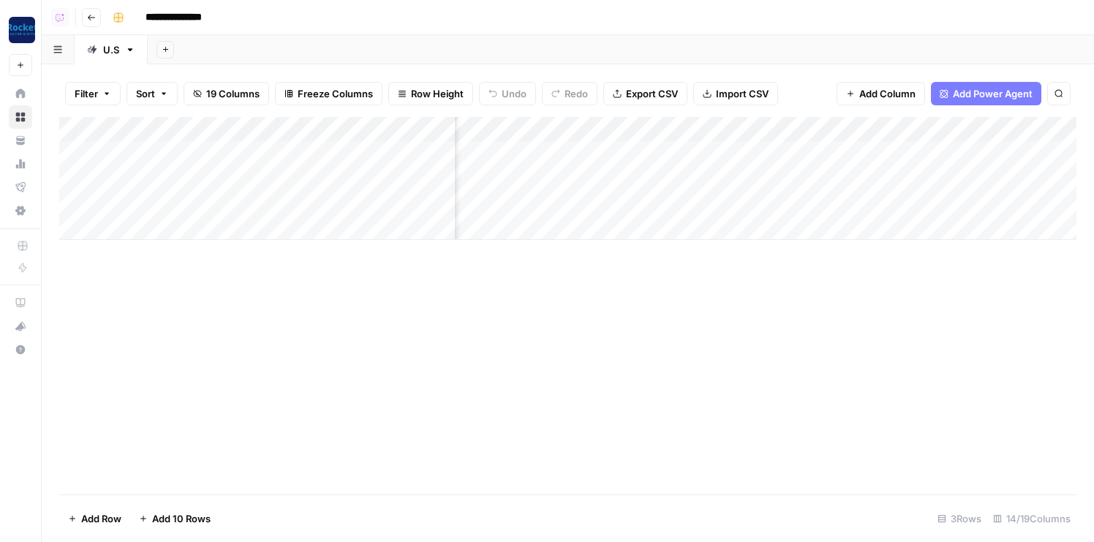
click at [803, 84] on div "Filter Sort 19 Columns Freeze Columns Row Height Undo Redo Export CSV Import CS…" at bounding box center [568, 93] width 1018 height 47
click at [831, 128] on div "Add Column" at bounding box center [568, 178] width 1018 height 123
click at [831, 166] on input "Title" at bounding box center [883, 164] width 149 height 15
type input "(Old) Title"
click at [824, 132] on div "Add Column" at bounding box center [568, 178] width 1018 height 123
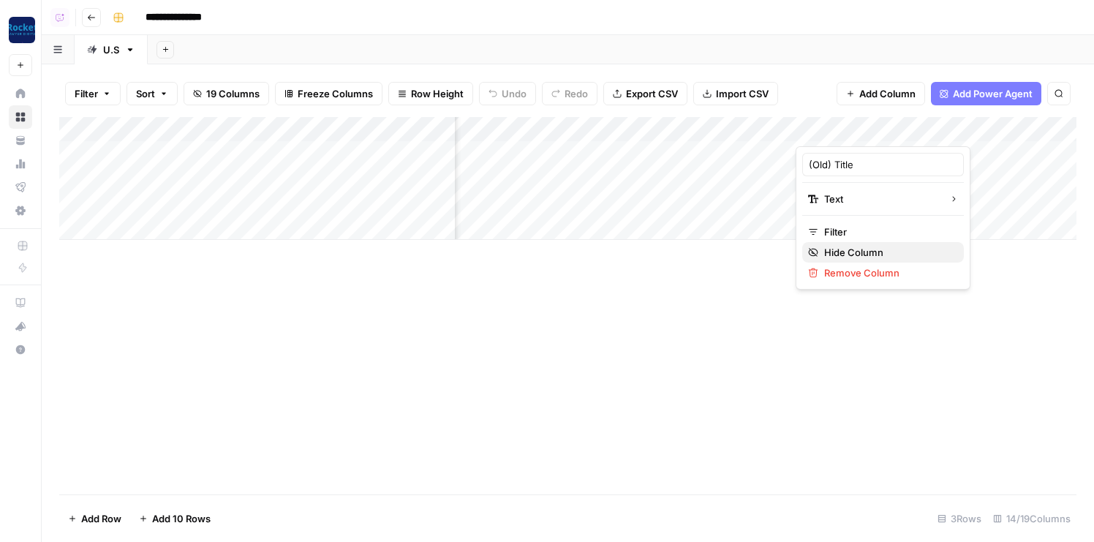
click at [822, 258] on div "Hide Column" at bounding box center [883, 252] width 150 height 15
click at [540, 132] on div "Add Column" at bounding box center [568, 178] width 1018 height 123
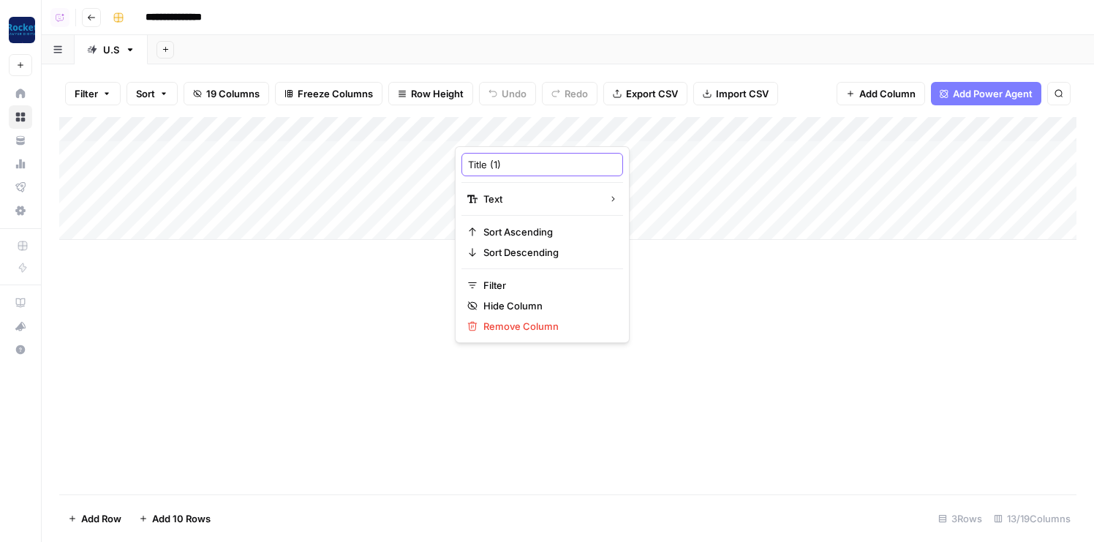
click at [510, 165] on input "Title (1)" at bounding box center [542, 164] width 149 height 15
type input "Title"
click at [984, 129] on div "Add Column" at bounding box center [568, 178] width 1018 height 123
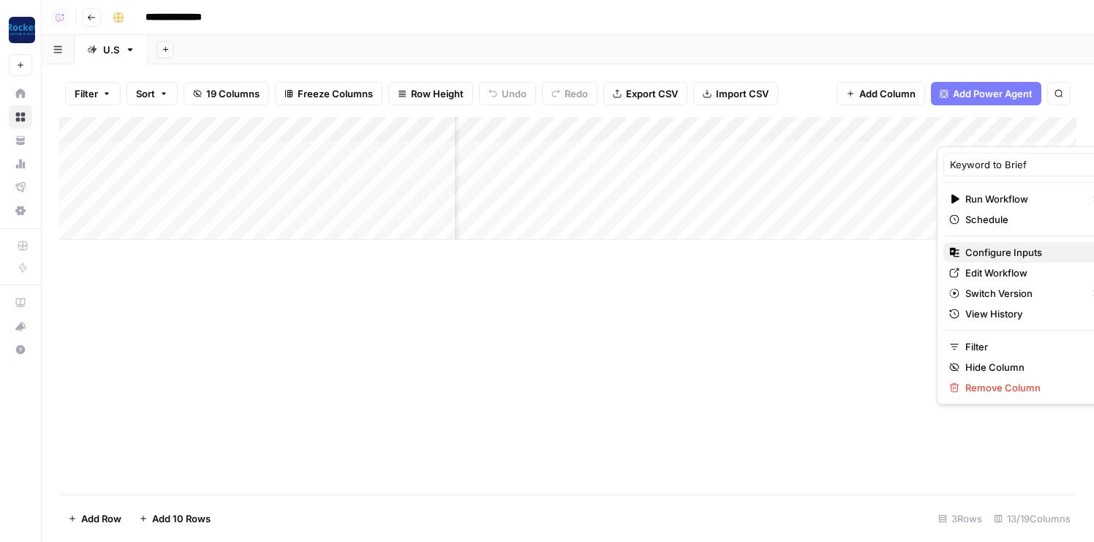
click at [965, 249] on div "Configure Inputs" at bounding box center [1025, 252] width 150 height 15
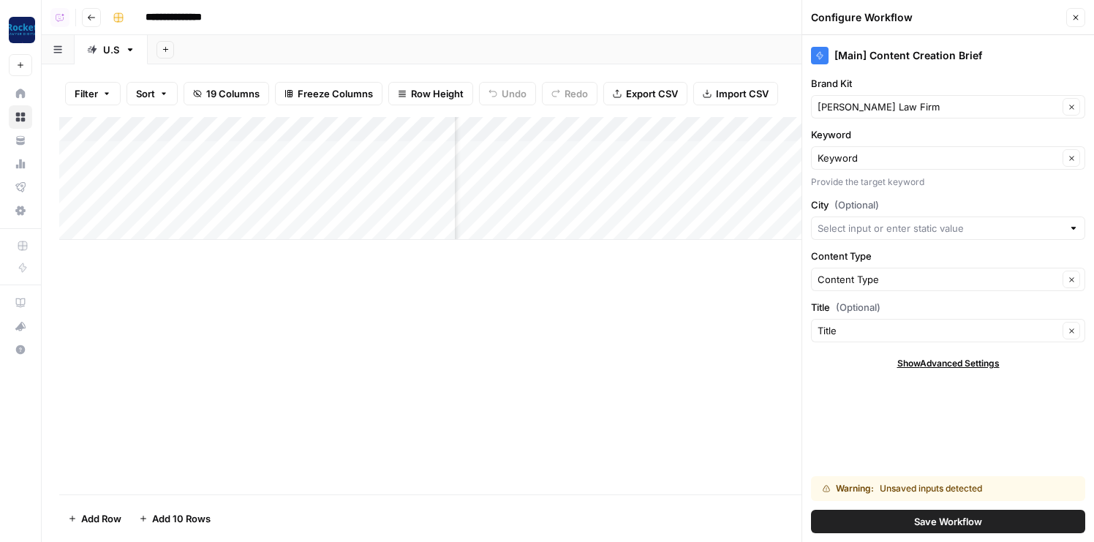
click at [918, 515] on span "Save Workflow" at bounding box center [948, 521] width 68 height 15
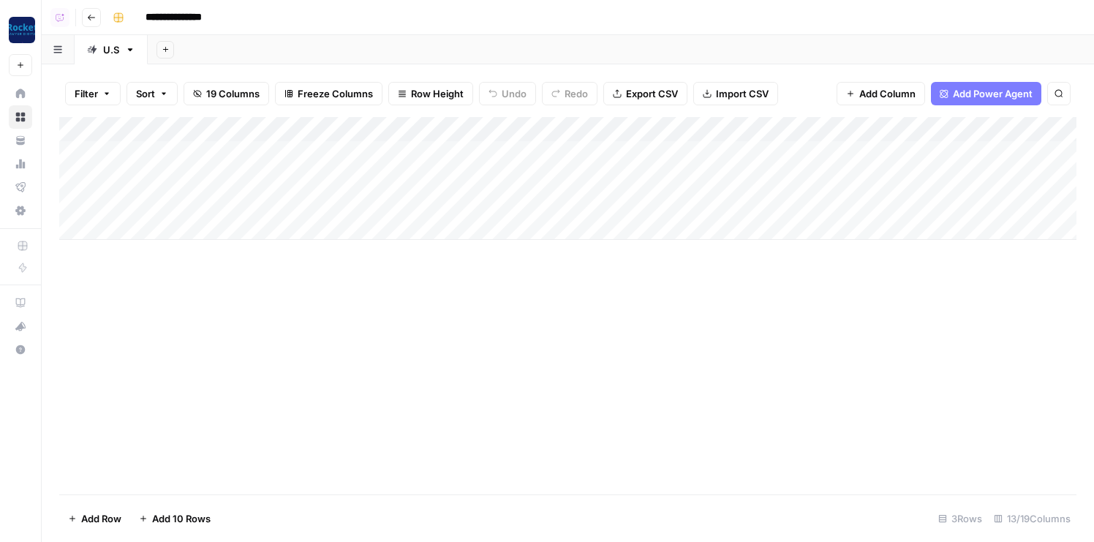
scroll to position [0, 0]
click at [453, 134] on div "Add Column" at bounding box center [568, 178] width 1018 height 123
drag, startPoint x: 354, startPoint y: 157, endPoint x: 354, endPoint y: 207, distance: 49.7
click at [354, 207] on div "Add Column" at bounding box center [568, 178] width 1018 height 123
click at [507, 153] on div "Add Column" at bounding box center [568, 178] width 1018 height 123
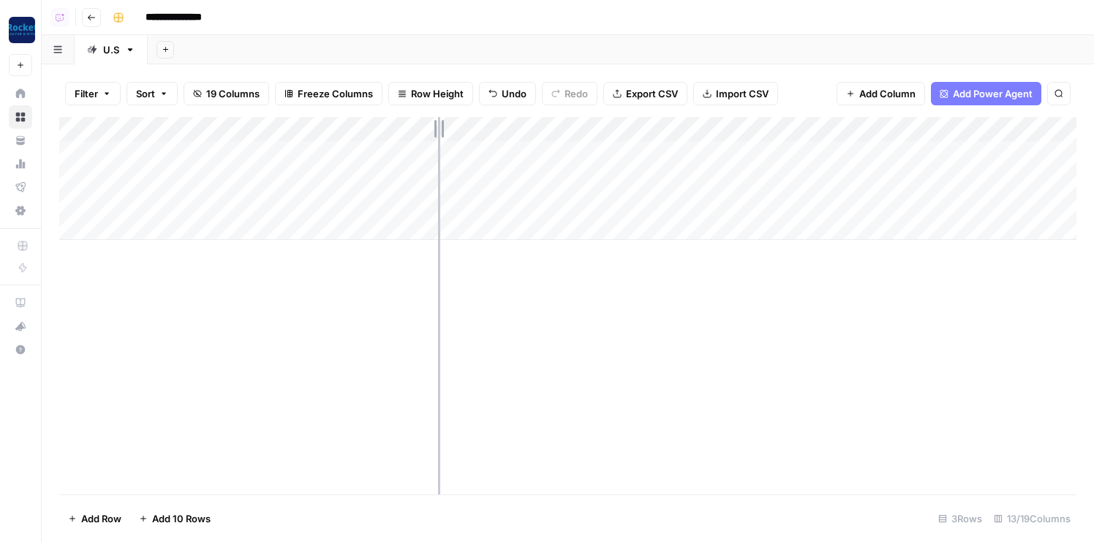
drag, startPoint x: 450, startPoint y: 128, endPoint x: 288, endPoint y: 128, distance: 162.4
click at [288, 128] on div "Add Column" at bounding box center [568, 178] width 1018 height 123
drag, startPoint x: 286, startPoint y: 127, endPoint x: 301, endPoint y: 127, distance: 15.4
click at [301, 127] on div "Add Column" at bounding box center [568, 178] width 1018 height 123
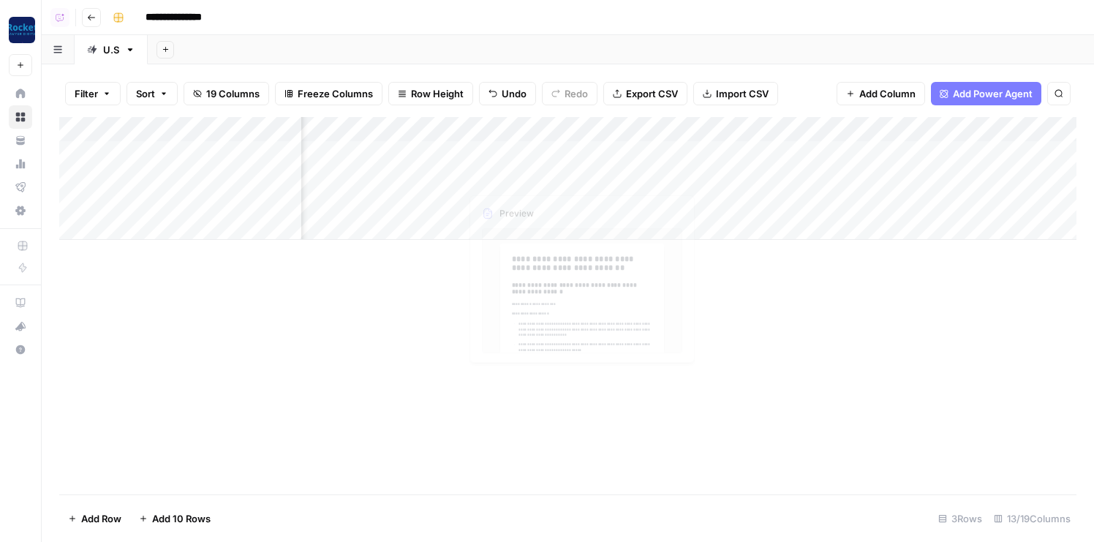
click at [626, 135] on div "Add Column" at bounding box center [568, 178] width 1018 height 123
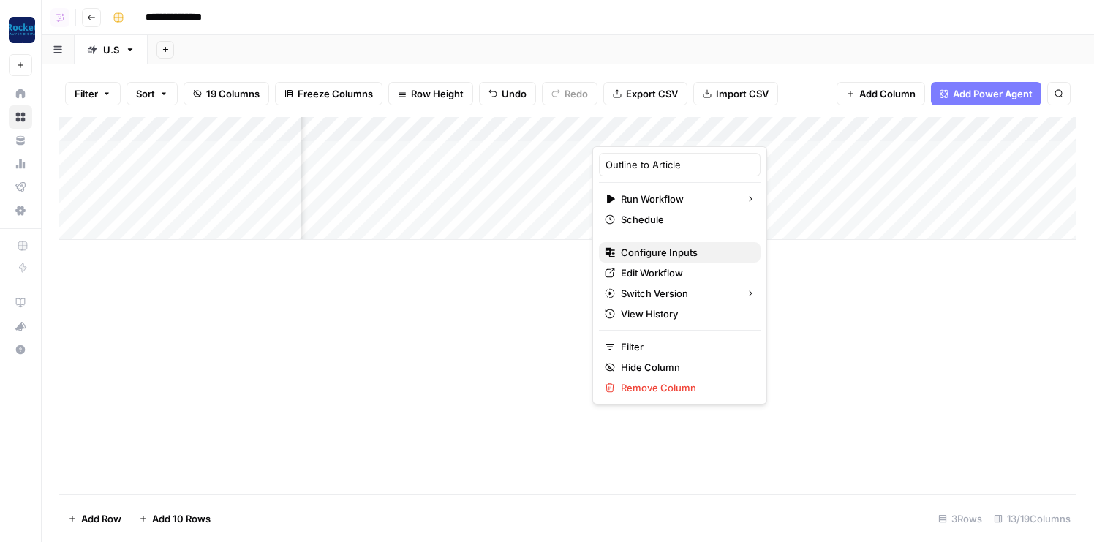
click at [629, 255] on span "Configure Inputs" at bounding box center [685, 252] width 128 height 15
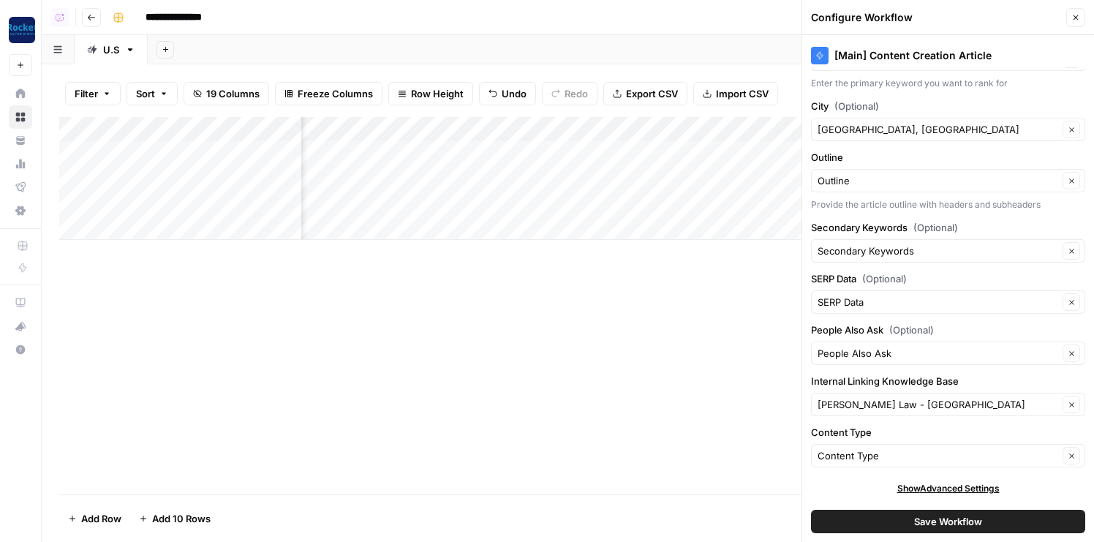
scroll to position [0, 0]
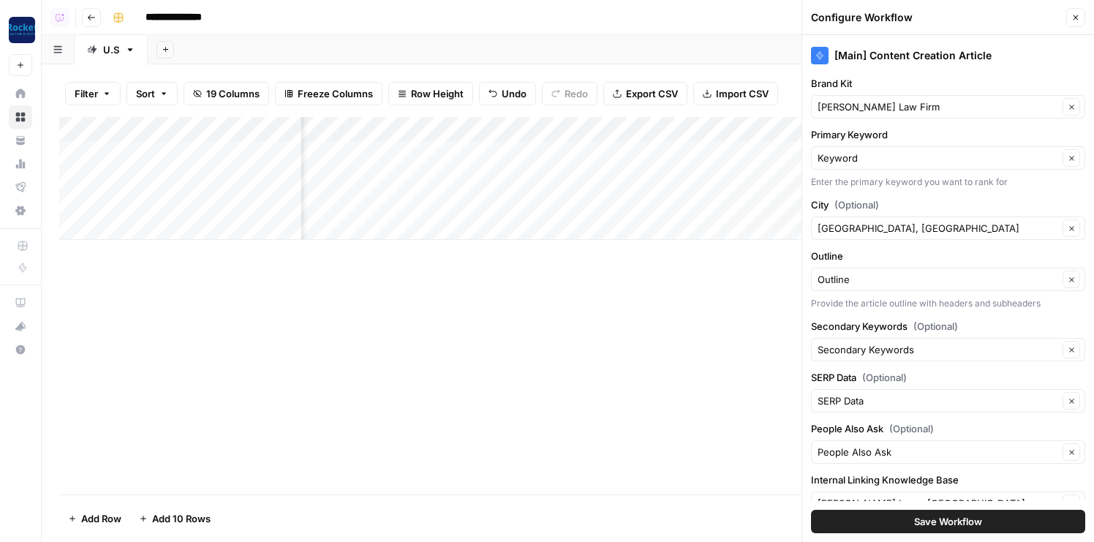
click at [1045, 20] on icon "button" at bounding box center [1076, 17] width 9 height 9
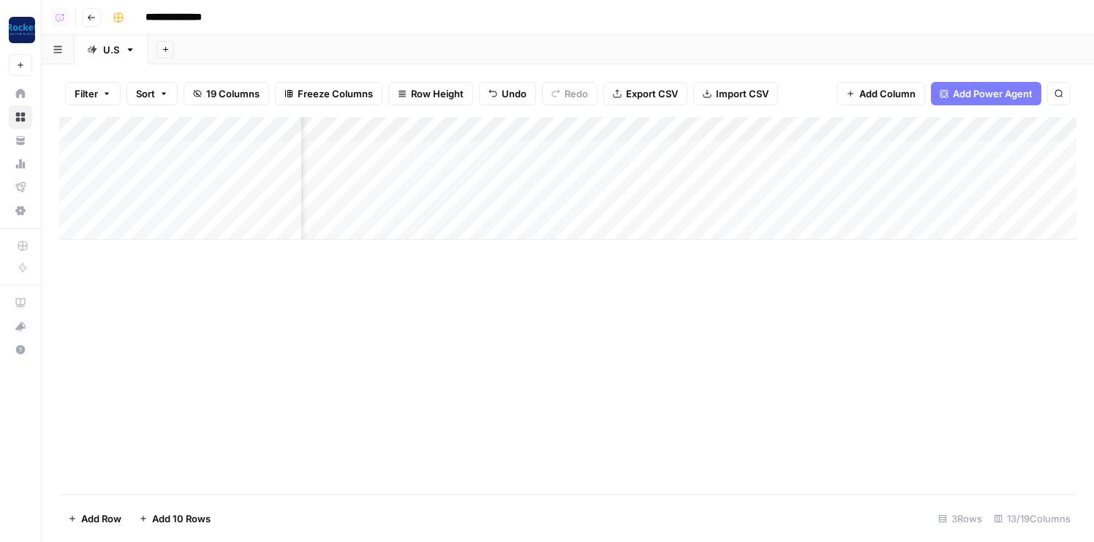
scroll to position [0, 287]
click at [609, 132] on div "Add Column" at bounding box center [568, 178] width 1018 height 123
click at [626, 60] on div "Add Sheet" at bounding box center [621, 49] width 947 height 29
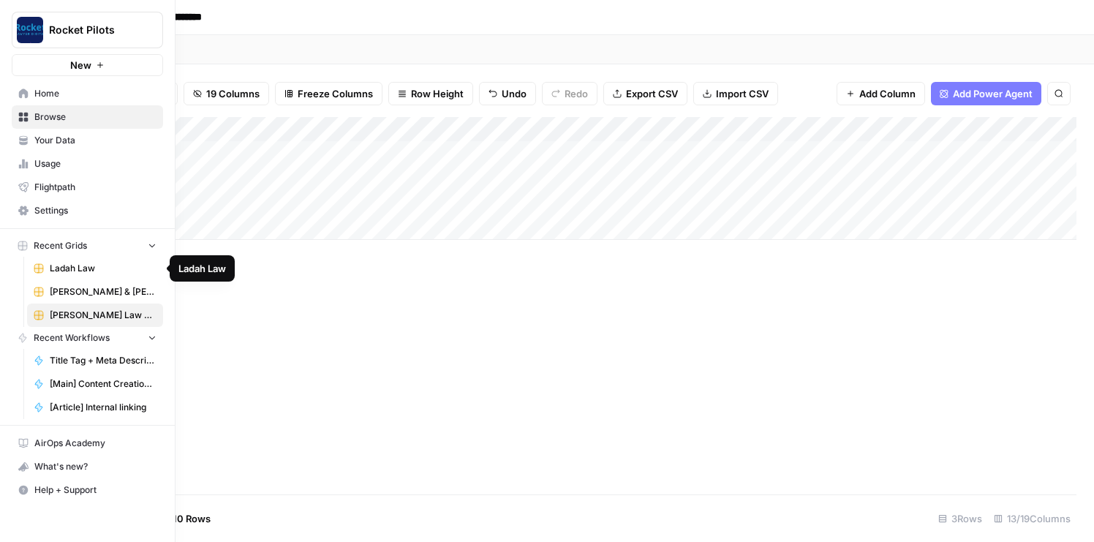
click at [48, 271] on link "Ladah Law" at bounding box center [95, 268] width 136 height 23
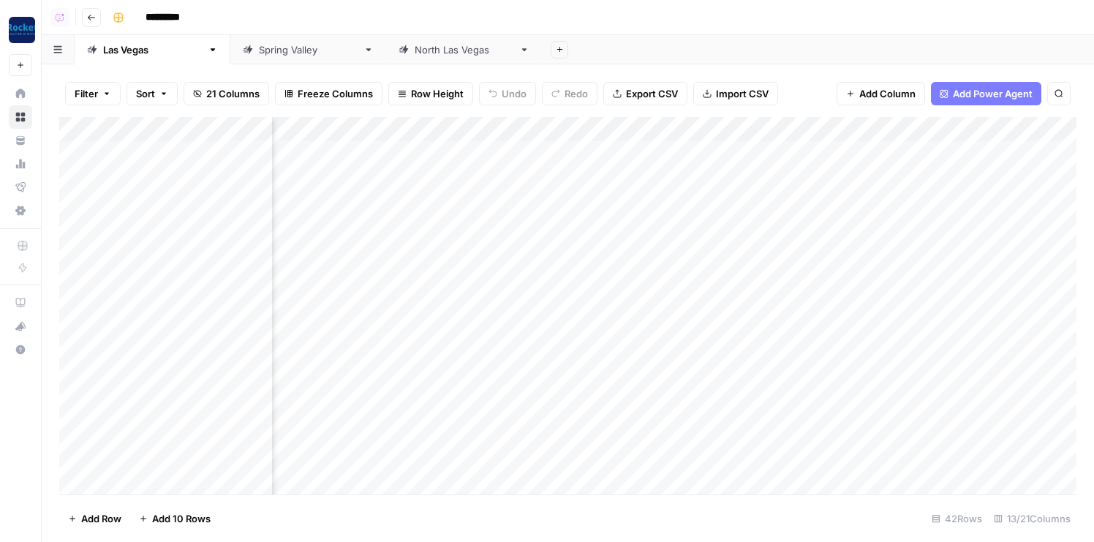
scroll to position [0, 751]
click at [1020, 129] on span "Add Column" at bounding box center [1043, 129] width 51 height 13
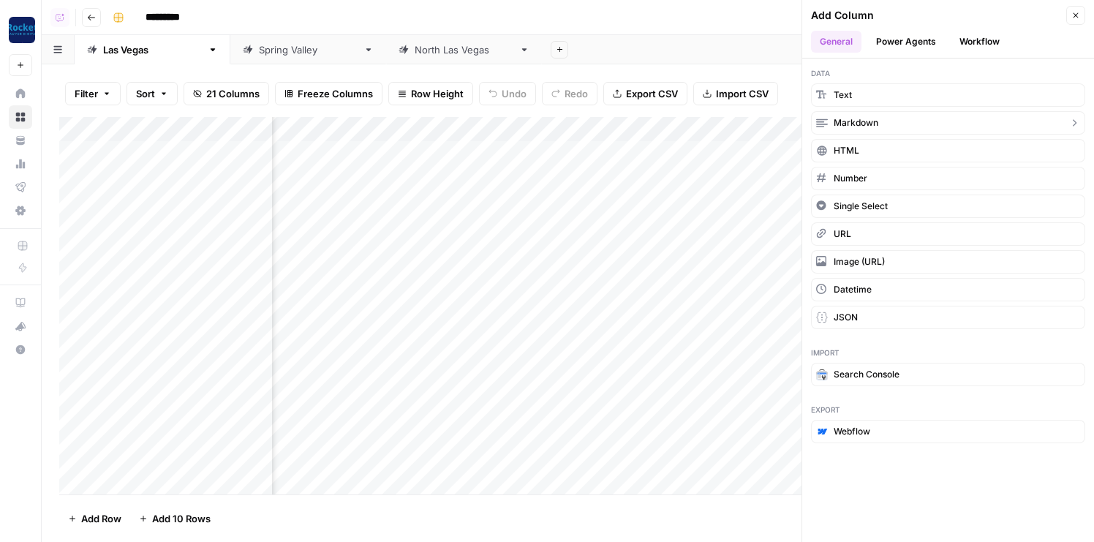
click at [878, 118] on button "Markdown" at bounding box center [948, 122] width 274 height 23
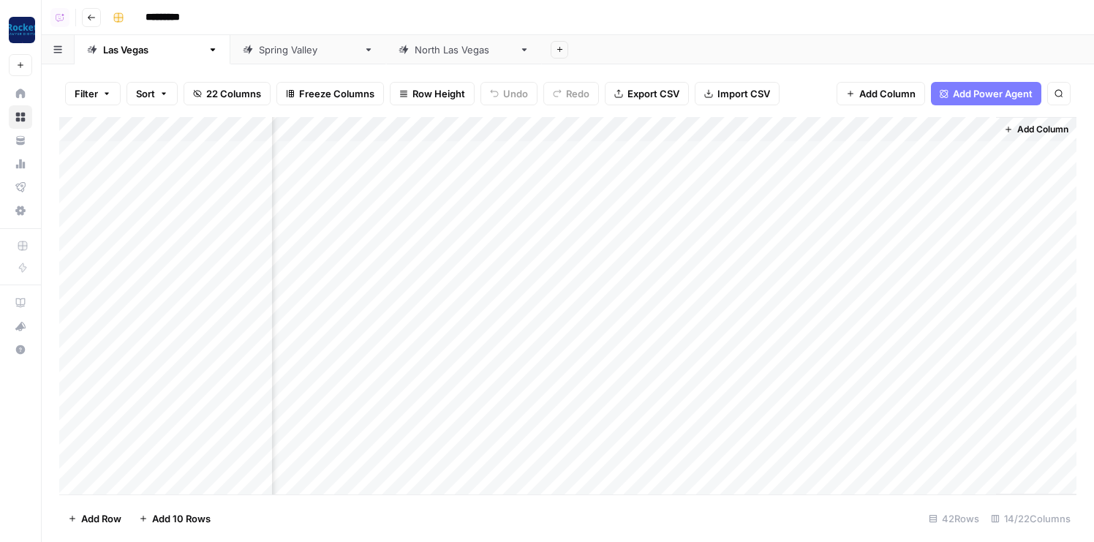
scroll to position [0, 962]
click at [900, 124] on div "Add Column" at bounding box center [568, 306] width 1018 height 378
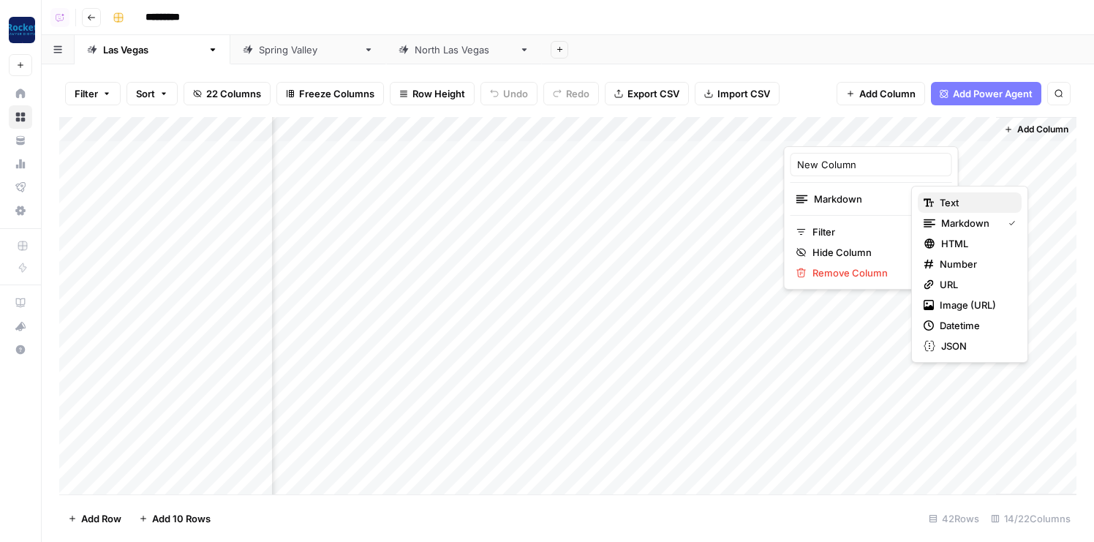
click at [929, 200] on icon "button" at bounding box center [929, 203] width 10 height 10
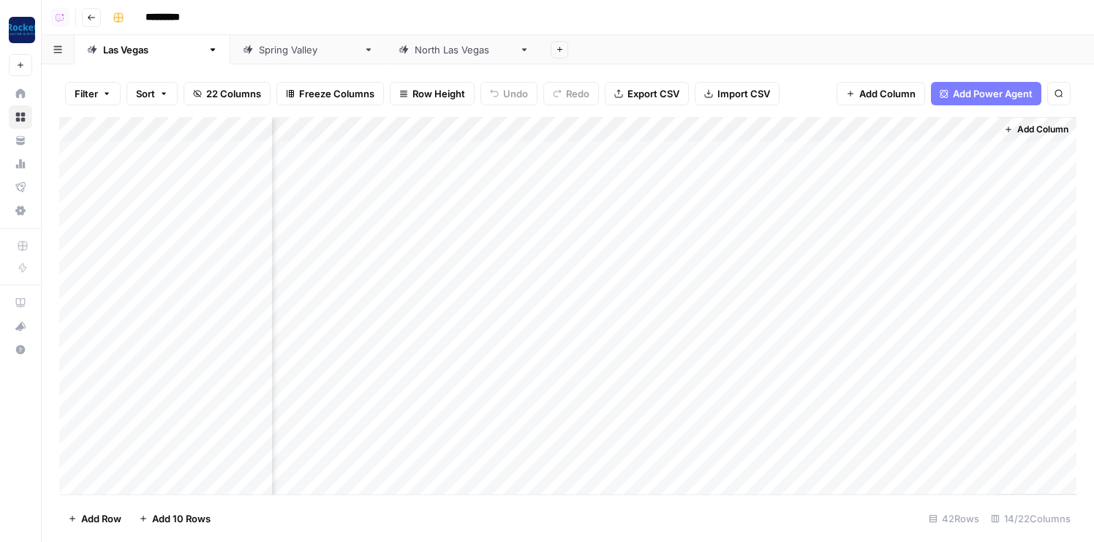
click at [865, 123] on div "Add Column" at bounding box center [568, 306] width 1018 height 378
click at [852, 166] on input "New Column" at bounding box center [871, 164] width 149 height 15
type input "Title"
drag, startPoint x: 899, startPoint y: 135, endPoint x: 435, endPoint y: 141, distance: 464.6
click at [435, 141] on div "Add Column" at bounding box center [568, 306] width 1018 height 378
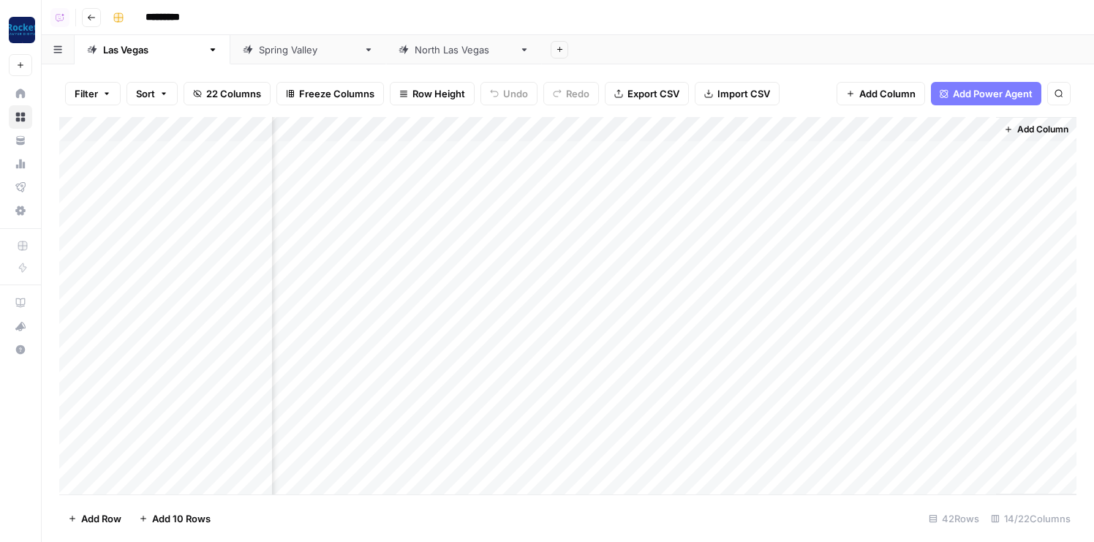
scroll to position [0, 532]
drag, startPoint x: 895, startPoint y: 127, endPoint x: 517, endPoint y: 127, distance: 378.2
click at [517, 127] on div "Add Column" at bounding box center [568, 306] width 1018 height 378
drag, startPoint x: 808, startPoint y: 124, endPoint x: 425, endPoint y: 124, distance: 383.4
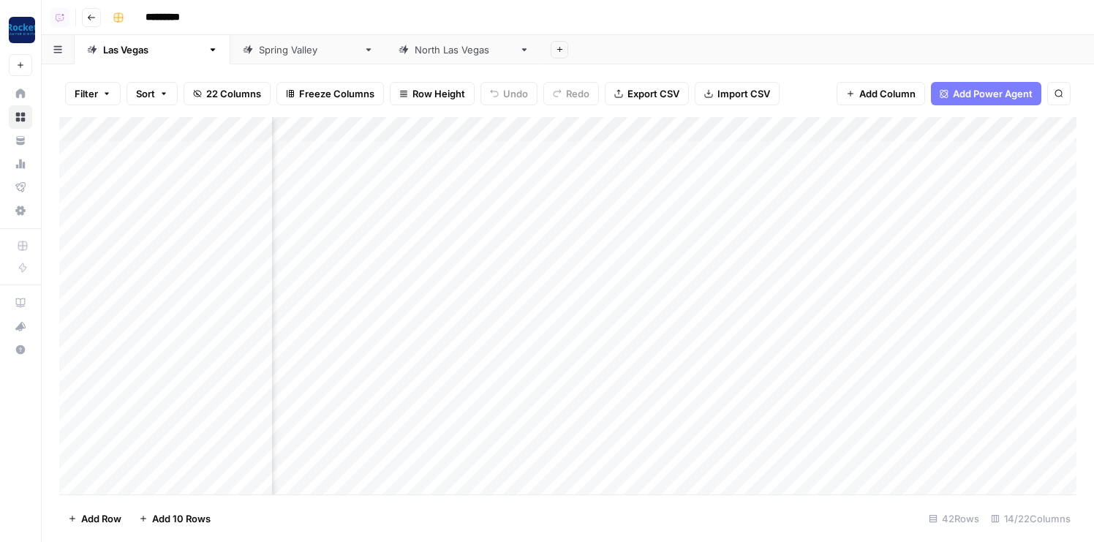
click at [425, 124] on div "Add Column" at bounding box center [568, 306] width 1018 height 378
drag, startPoint x: 636, startPoint y: 125, endPoint x: 320, endPoint y: 125, distance: 316.1
click at [320, 125] on div "Add Column" at bounding box center [568, 306] width 1018 height 378
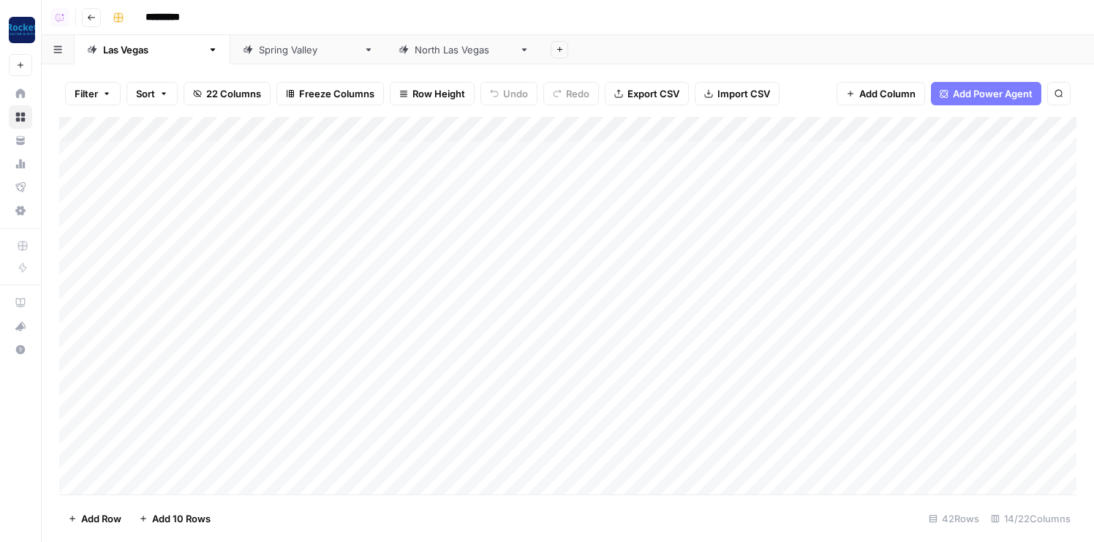
click at [369, 132] on div "Add Column" at bounding box center [568, 306] width 1018 height 378
click at [362, 164] on input "Title (1)" at bounding box center [359, 164] width 149 height 15
type input "Title"
click at [334, 132] on div "Add Column" at bounding box center [568, 306] width 1018 height 378
click at [309, 165] on input "Title (1)" at bounding box center [359, 164] width 149 height 15
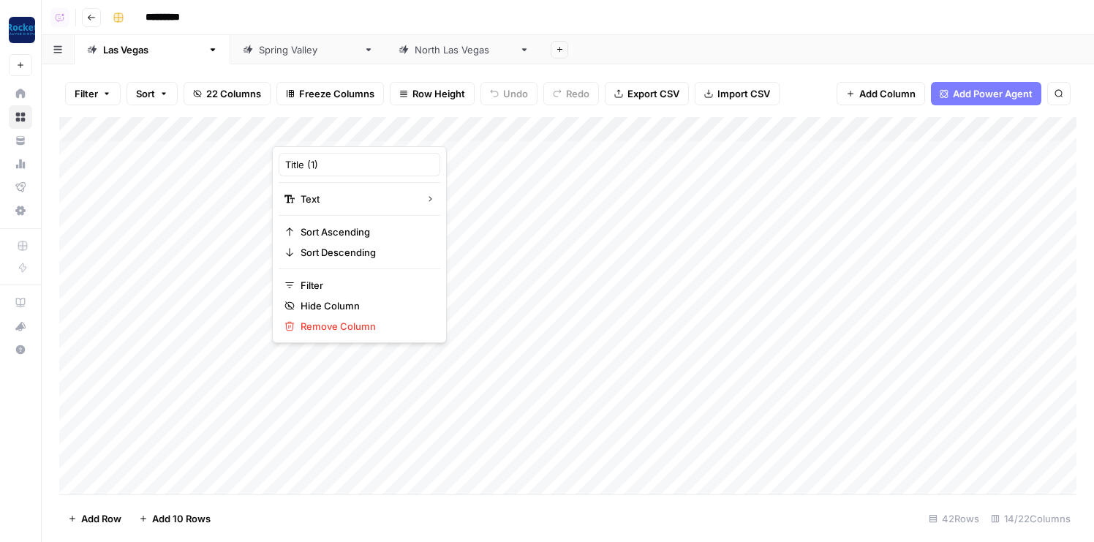
click at [830, 80] on div "Filter Sort 22 Columns Freeze Columns Row Height Undo Redo Export CSV Import CS…" at bounding box center [568, 93] width 1018 height 47
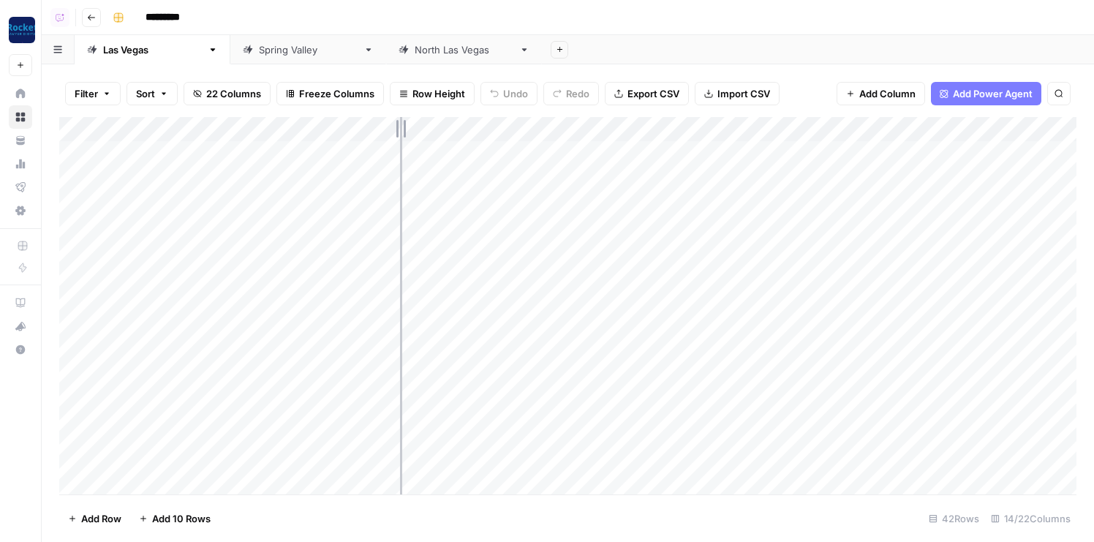
drag, startPoint x: 481, startPoint y: 124, endPoint x: 399, endPoint y: 125, distance: 81.9
click at [399, 125] on div "Add Column" at bounding box center [568, 306] width 1018 height 378
click at [813, 128] on div "Add Column" at bounding box center [568, 306] width 1018 height 378
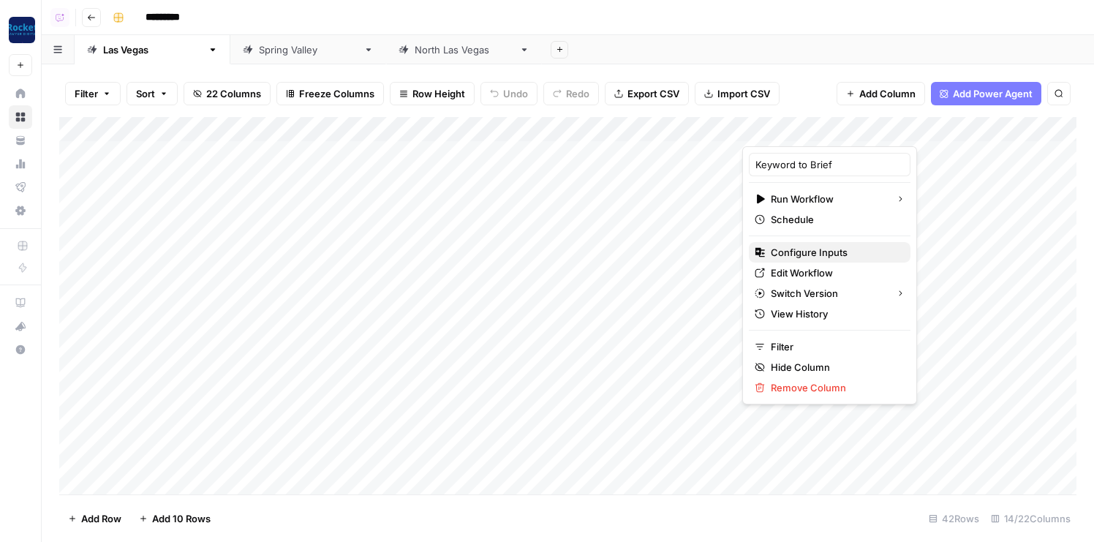
click at [808, 254] on span "Configure Inputs" at bounding box center [835, 252] width 128 height 15
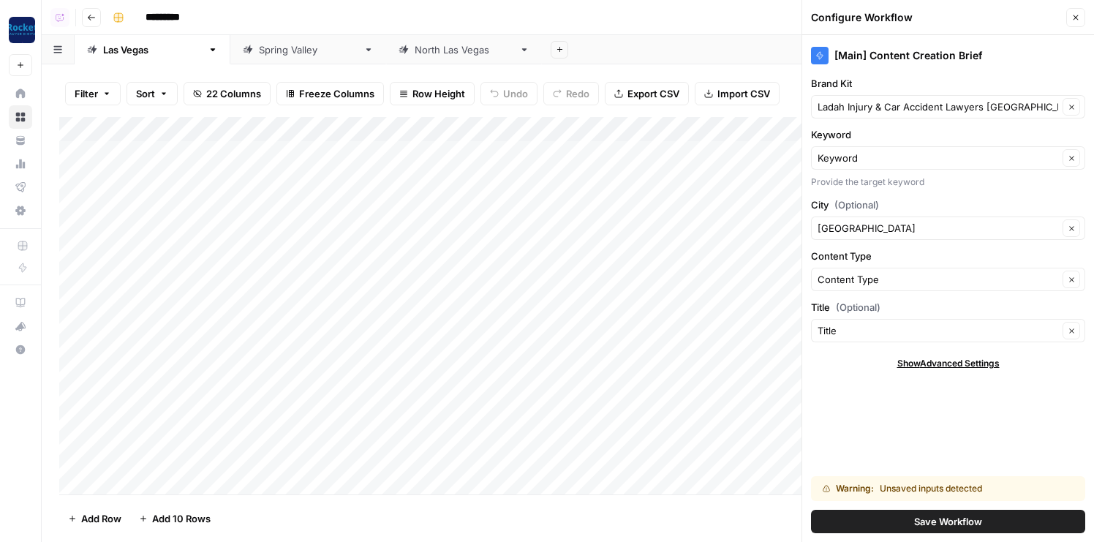
click at [1045, 21] on button "Close" at bounding box center [1076, 17] width 19 height 19
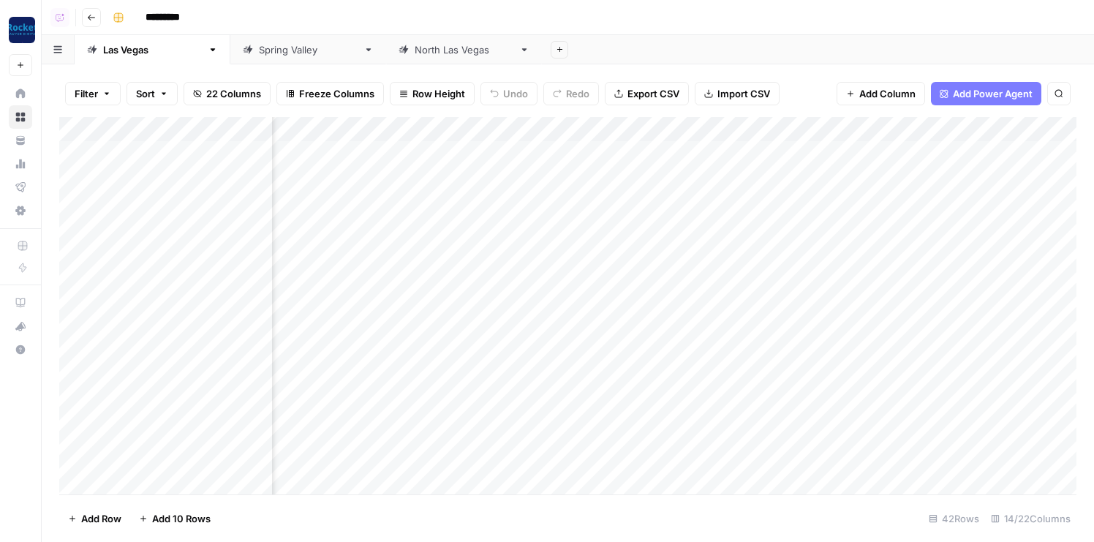
scroll to position [0, 271]
click at [792, 126] on div "Add Column" at bounding box center [568, 306] width 1018 height 378
click at [781, 161] on input "Title" at bounding box center [825, 164] width 149 height 15
type input "(Old) Title"
click at [779, 125] on div "Add Column" at bounding box center [568, 306] width 1018 height 378
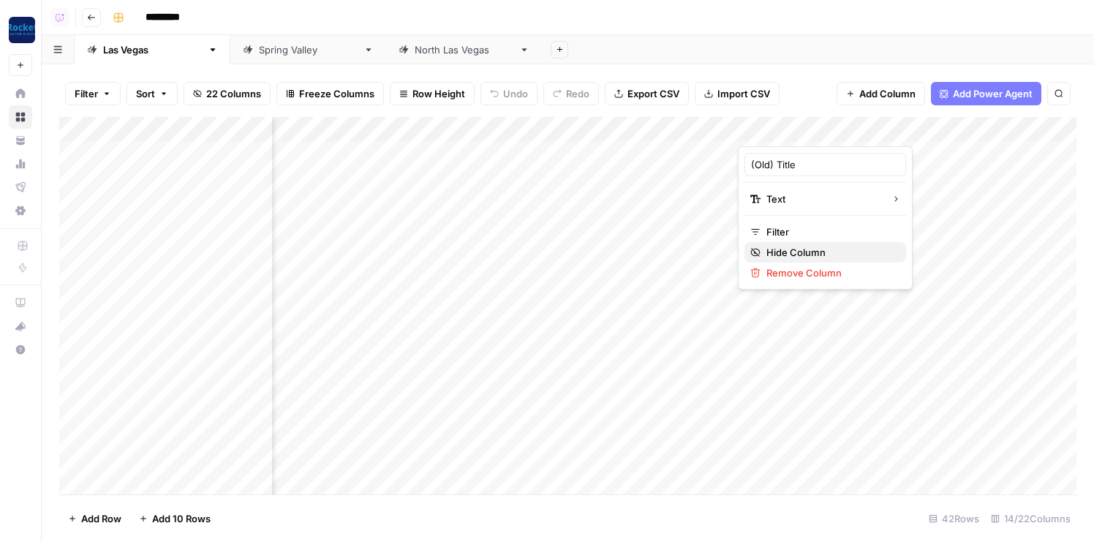
click at [781, 248] on span "Hide Column" at bounding box center [831, 252] width 128 height 15
click at [805, 134] on div "Add Column" at bounding box center [568, 306] width 1018 height 378
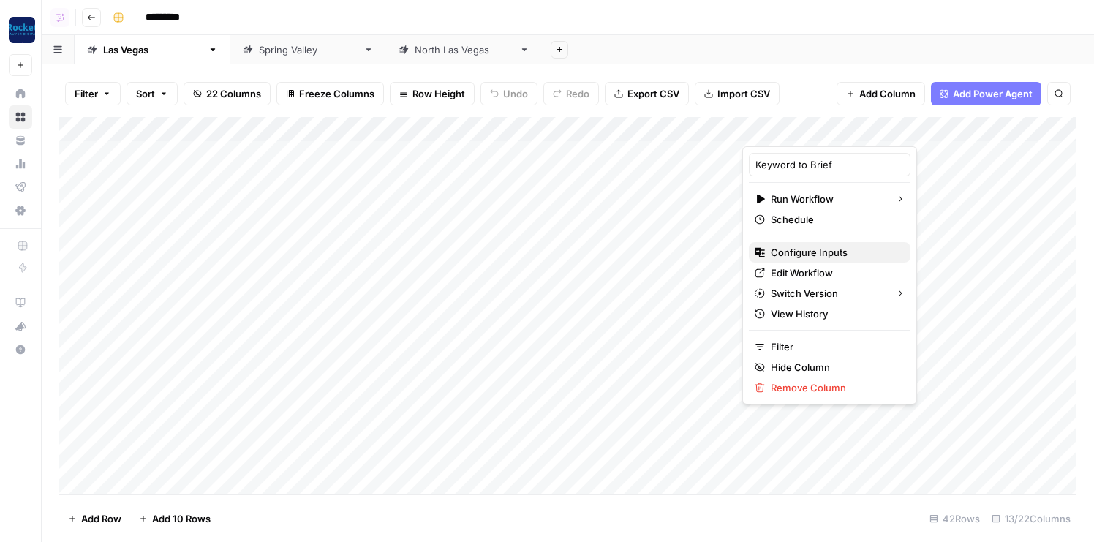
click at [795, 250] on span "Configure Inputs" at bounding box center [835, 252] width 128 height 15
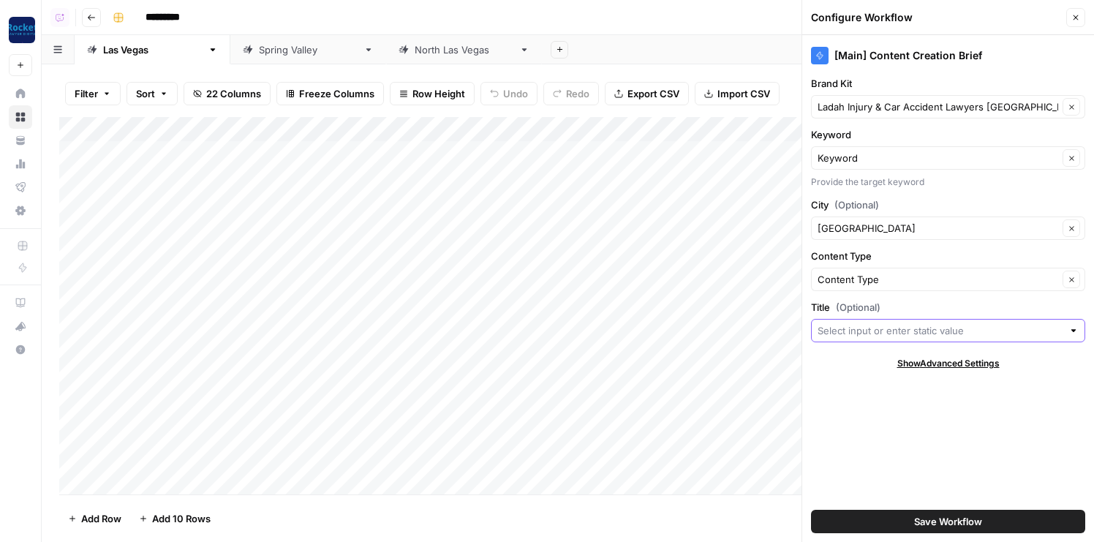
click at [869, 323] on input "Title (Optional)" at bounding box center [940, 330] width 245 height 15
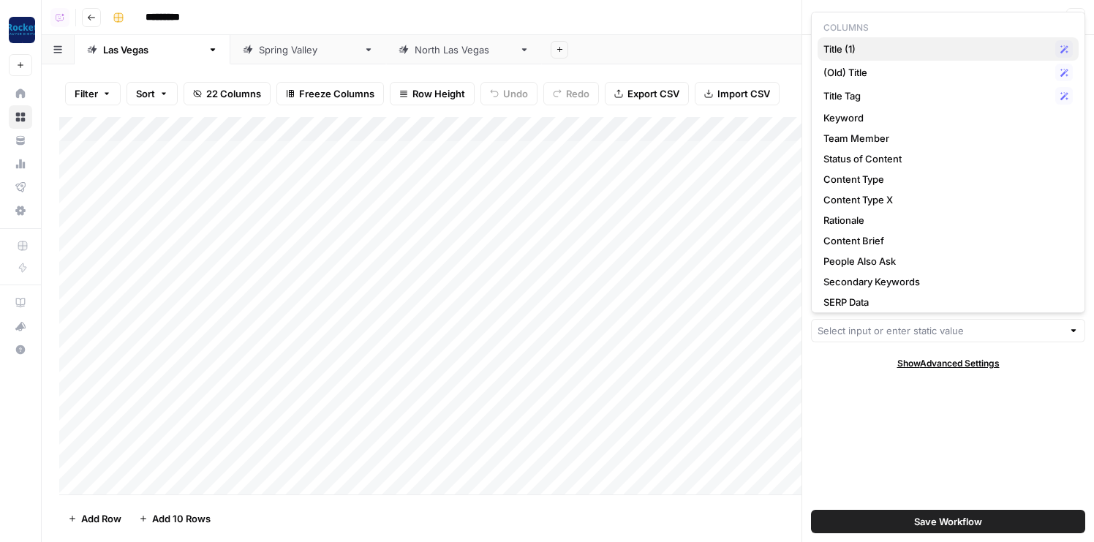
click at [860, 54] on span "Title (1)" at bounding box center [937, 49] width 226 height 15
type input "Title (1)"
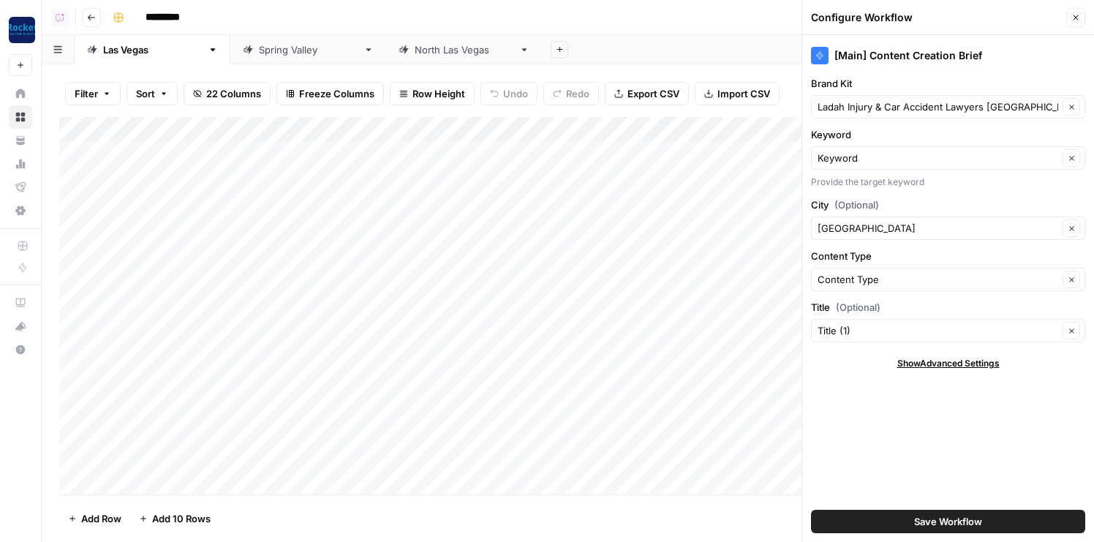
click at [883, 515] on button "Save Workflow" at bounding box center [948, 521] width 274 height 23
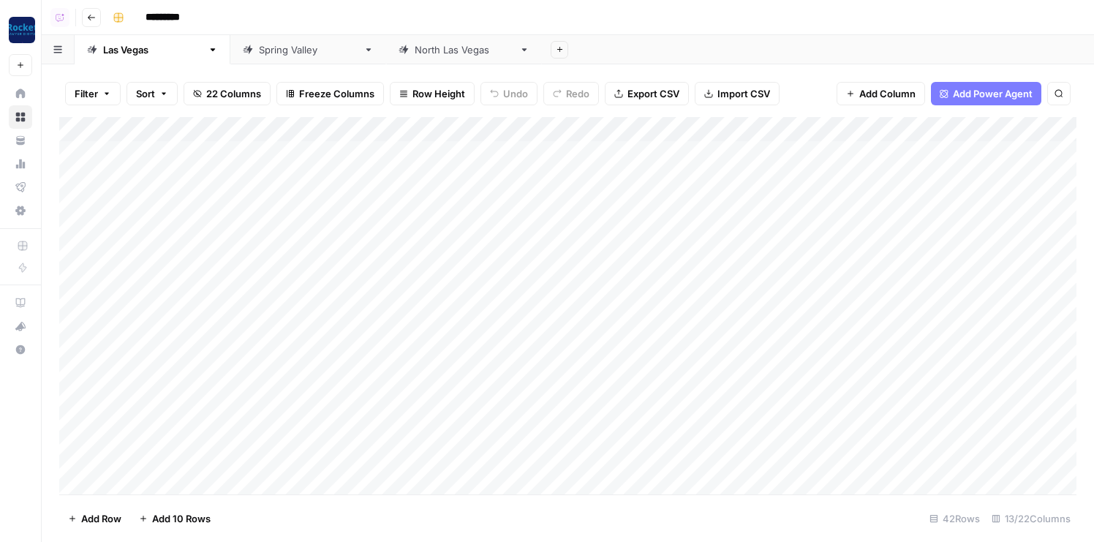
click at [313, 131] on div "Add Column" at bounding box center [568, 306] width 1018 height 378
click at [334, 158] on input "Title (1)" at bounding box center [359, 164] width 149 height 15
type input "Title"
click at [763, 72] on div "Filter Sort 22 Columns Freeze Columns Row Height Undo Redo Export CSV Import CS…" at bounding box center [568, 93] width 1018 height 47
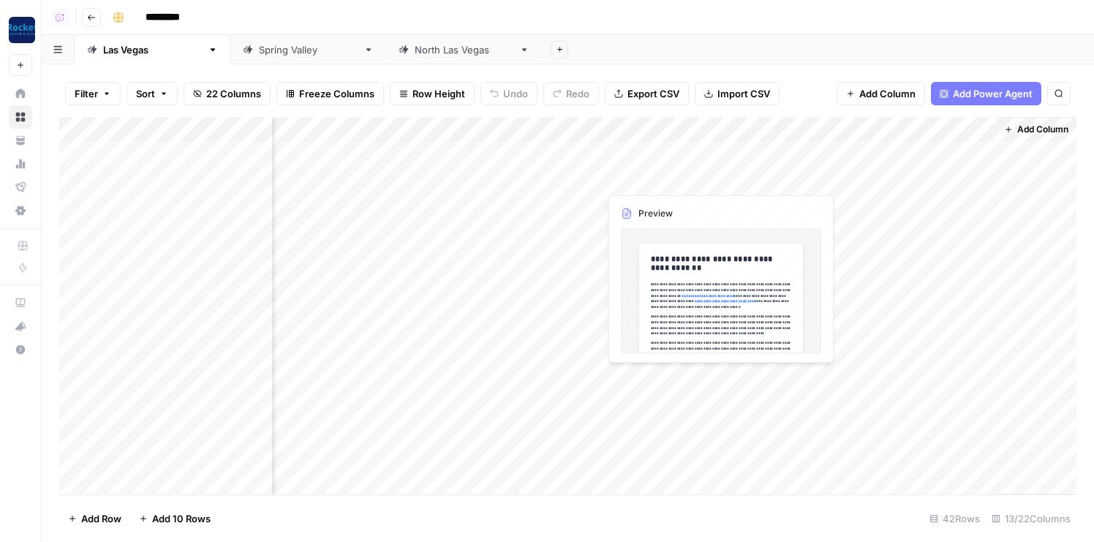
scroll to position [0, 601]
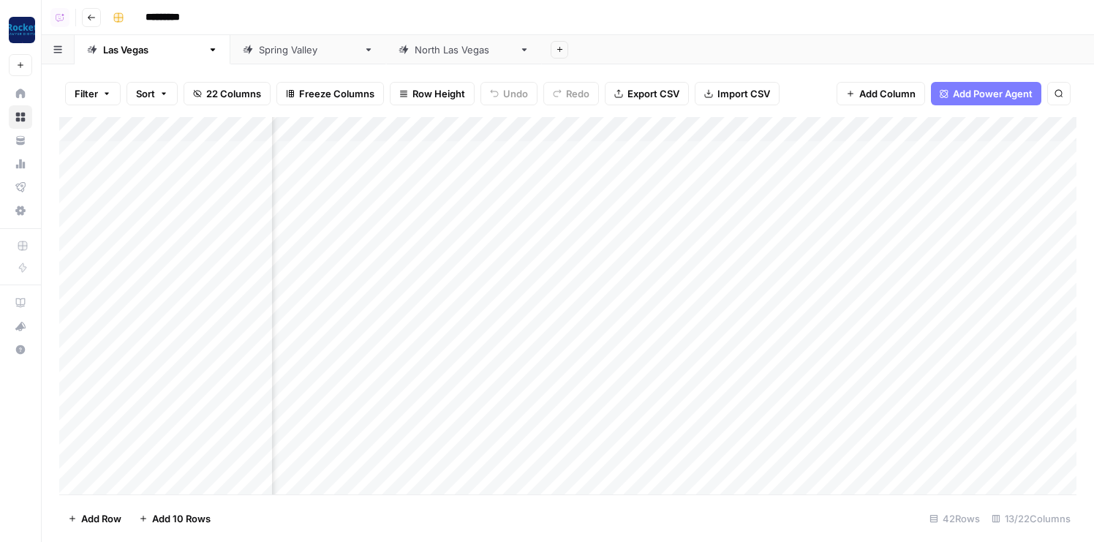
click at [595, 134] on div "Add Column" at bounding box center [568, 306] width 1018 height 378
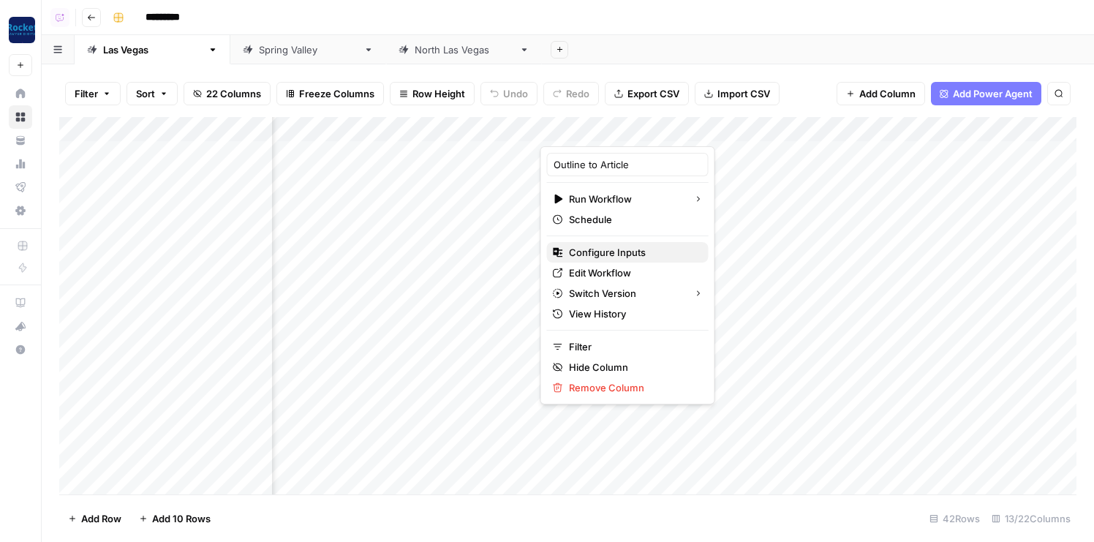
click at [597, 249] on span "Configure Inputs" at bounding box center [633, 252] width 128 height 15
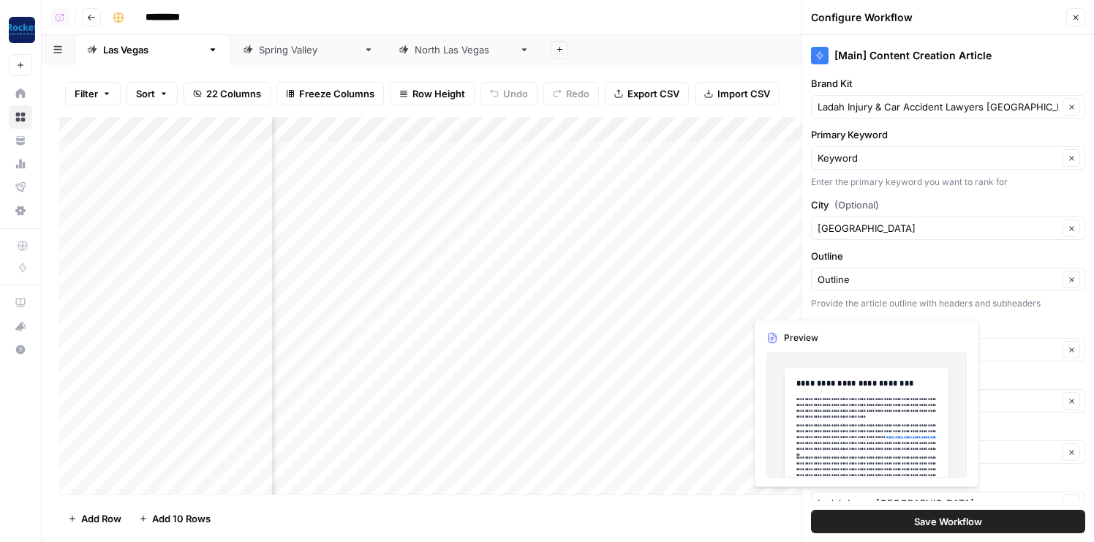
scroll to position [99, 0]
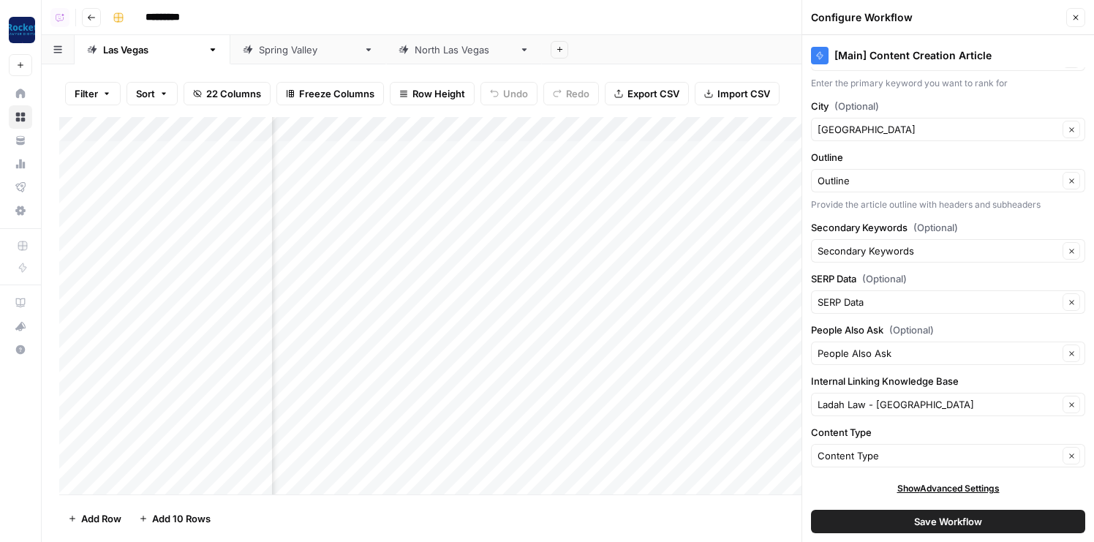
click at [1045, 21] on icon "button" at bounding box center [1076, 17] width 9 height 9
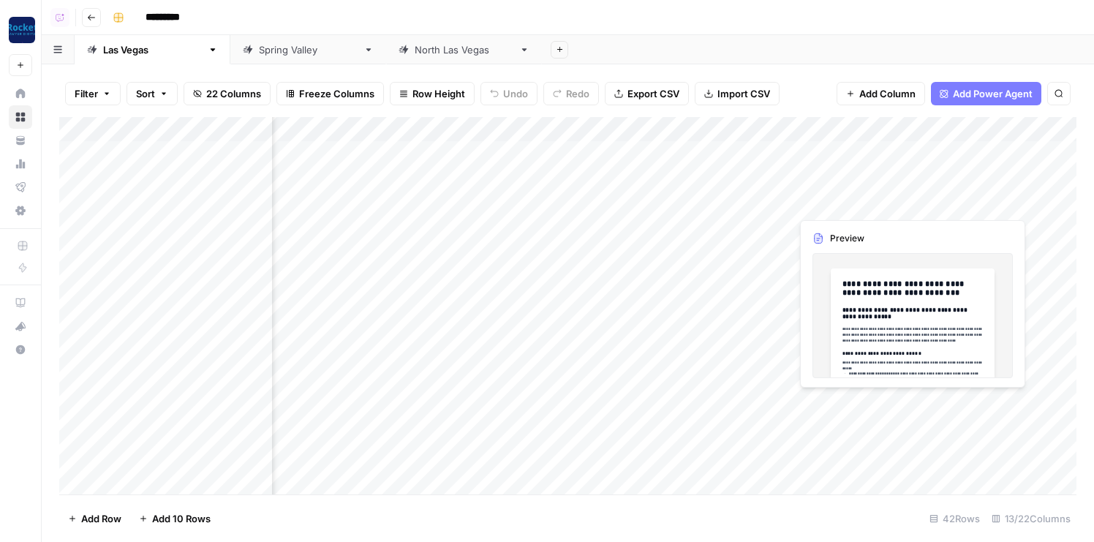
scroll to position [0, 0]
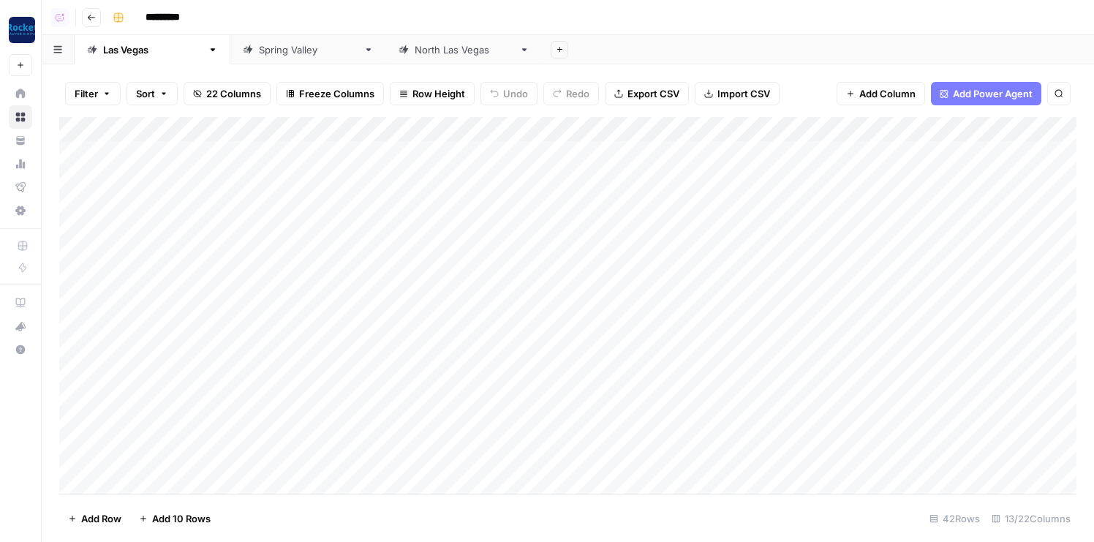
click at [352, 153] on div "Add Column" at bounding box center [568, 306] width 1018 height 378
click at [752, 125] on div "Add Column" at bounding box center [568, 306] width 1018 height 378
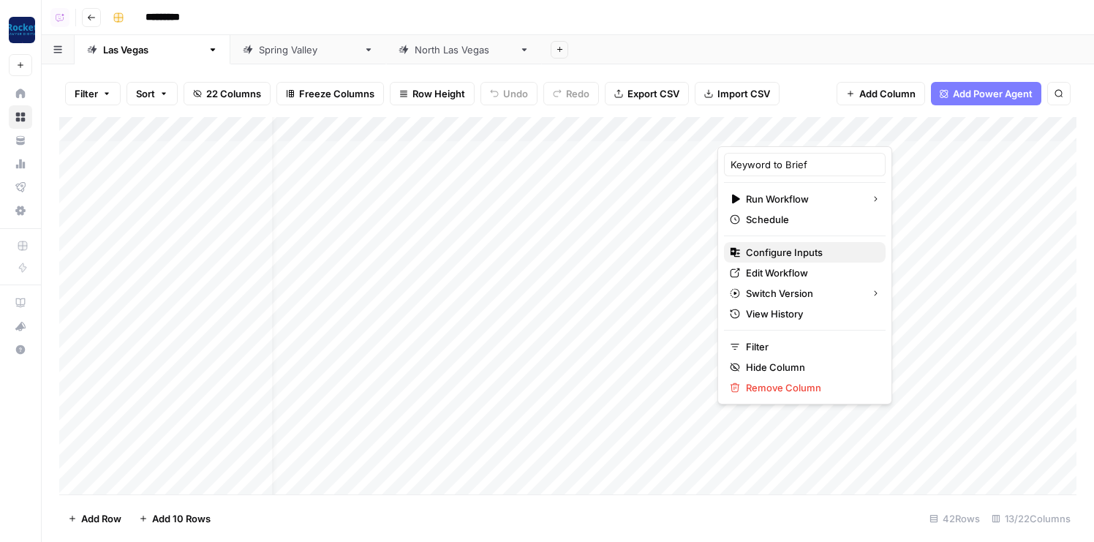
click at [769, 249] on span "Configure Inputs" at bounding box center [810, 252] width 128 height 15
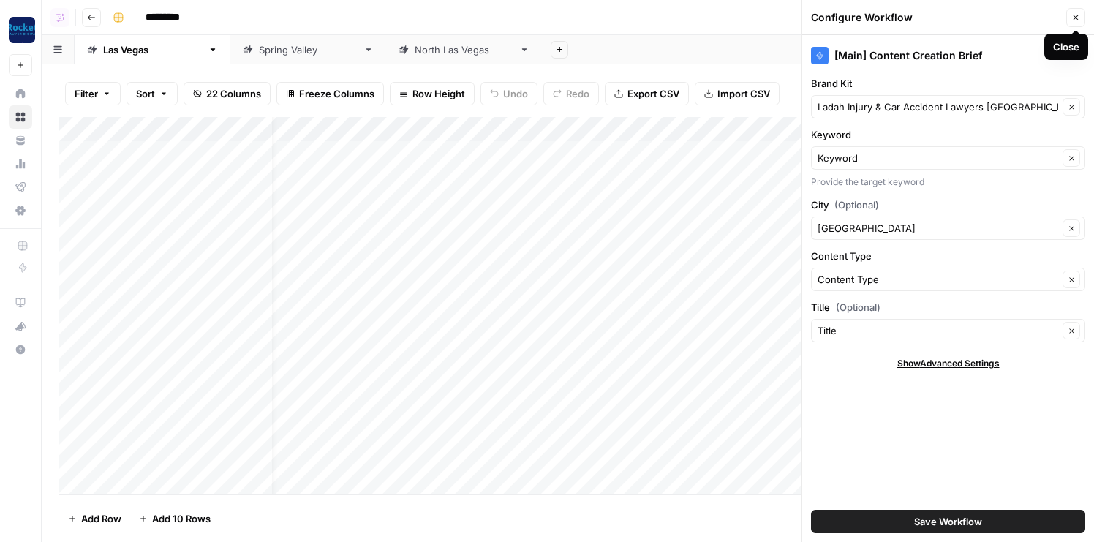
click at [1045, 16] on icon "button" at bounding box center [1076, 17] width 5 height 5
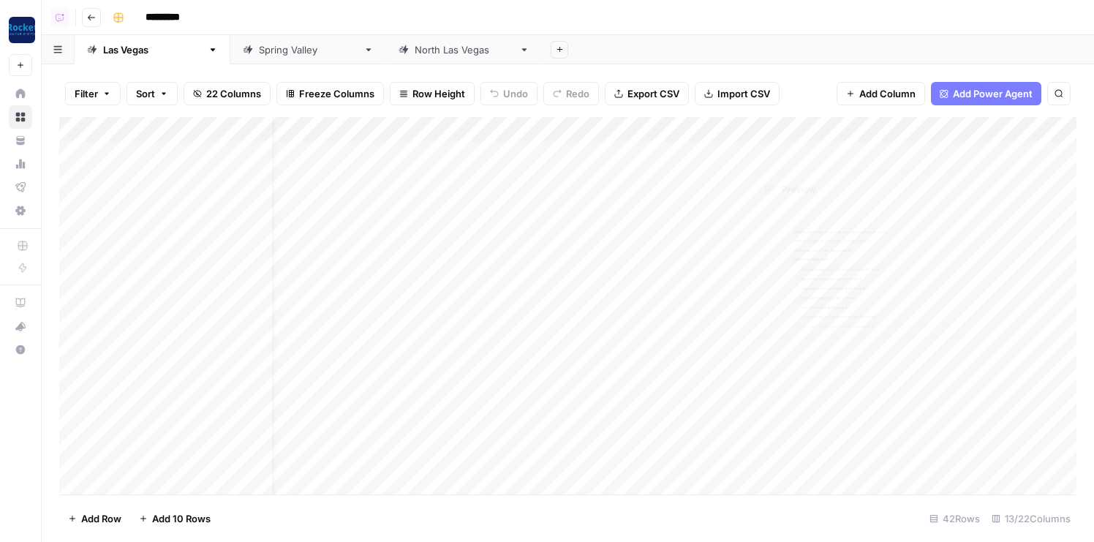
scroll to position [0, 0]
click at [326, 155] on div "Add Column" at bounding box center [568, 306] width 1018 height 378
click at [320, 192] on div "Add Column" at bounding box center [568, 306] width 1018 height 378
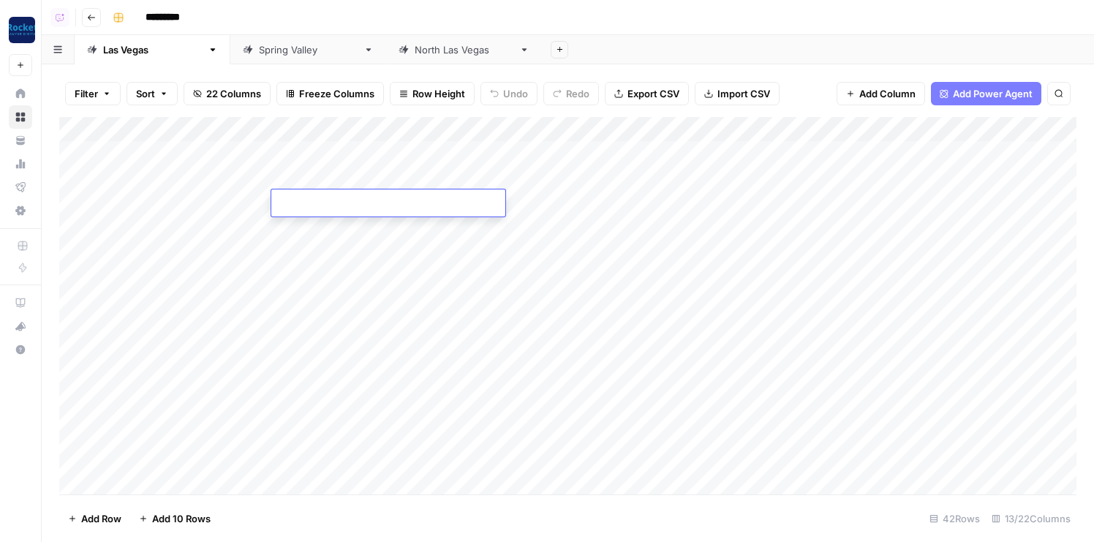
click at [320, 179] on div "Add Column" at bounding box center [568, 306] width 1018 height 378
click at [319, 198] on div "Add Column" at bounding box center [568, 306] width 1018 height 378
click at [318, 180] on div "Add Column" at bounding box center [568, 306] width 1018 height 378
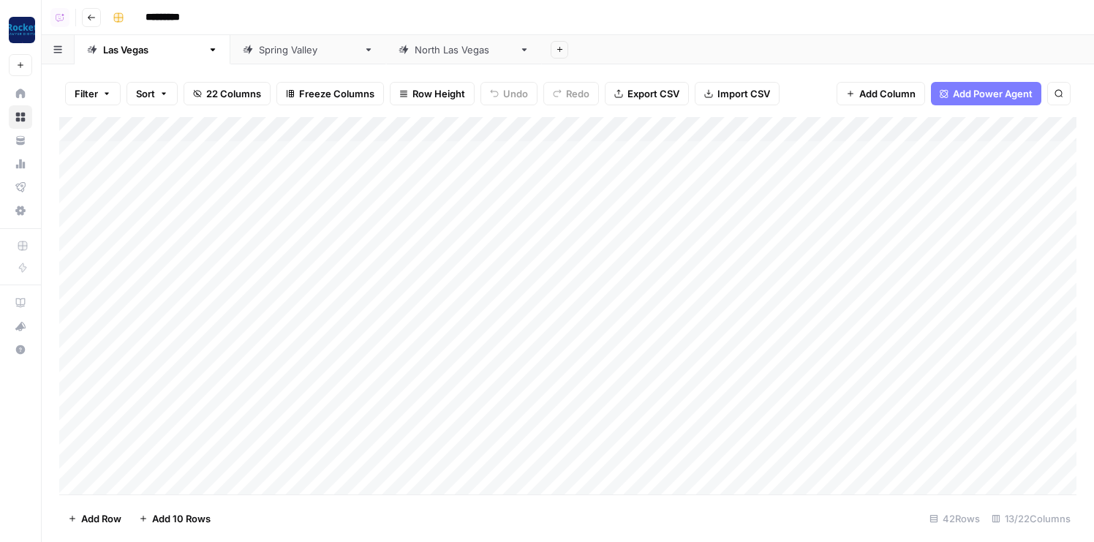
click at [318, 180] on div "Add Column" at bounding box center [568, 306] width 1018 height 378
click at [318, 197] on div "Add Column" at bounding box center [568, 306] width 1018 height 378
click at [813, 129] on div "Add Column" at bounding box center [568, 306] width 1018 height 378
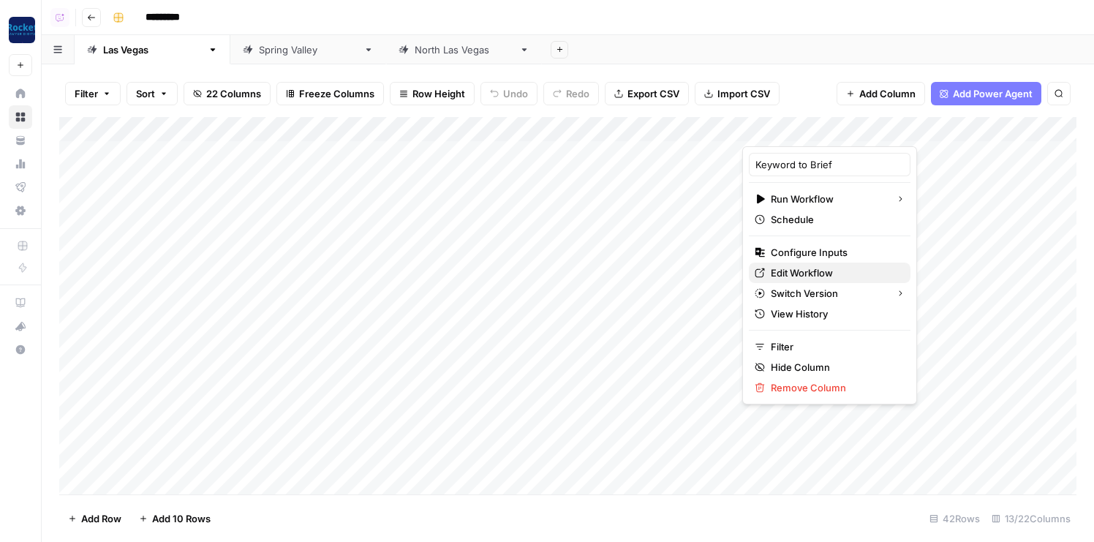
click at [795, 270] on span "Edit Workflow" at bounding box center [835, 273] width 128 height 15
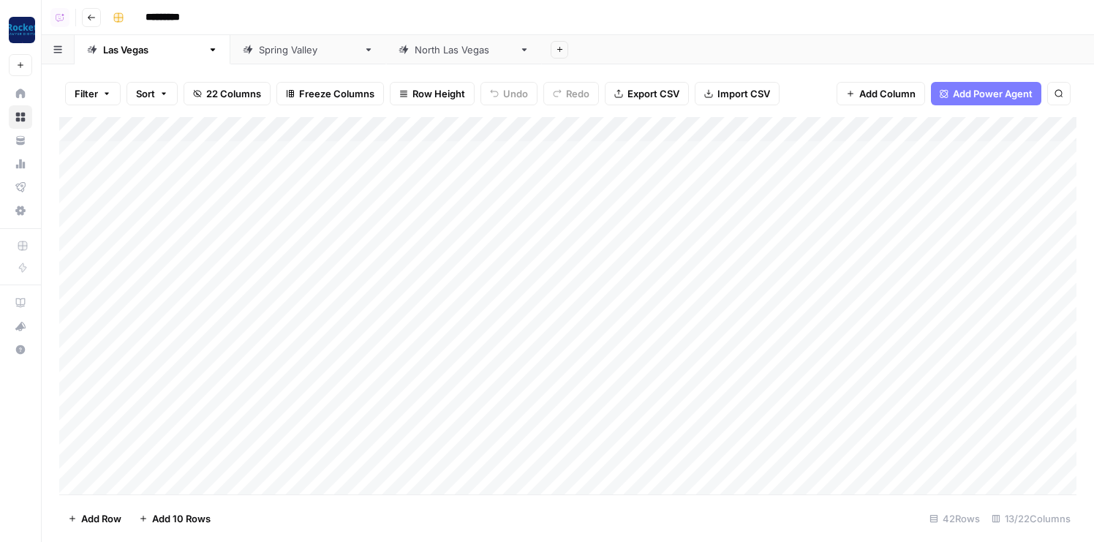
click at [259, 45] on div "Spring Valley" at bounding box center [308, 49] width 99 height 15
click at [918, 124] on div "Add Column" at bounding box center [568, 240] width 1018 height 247
click at [936, 266] on span "Remove Column" at bounding box center [976, 273] width 128 height 15
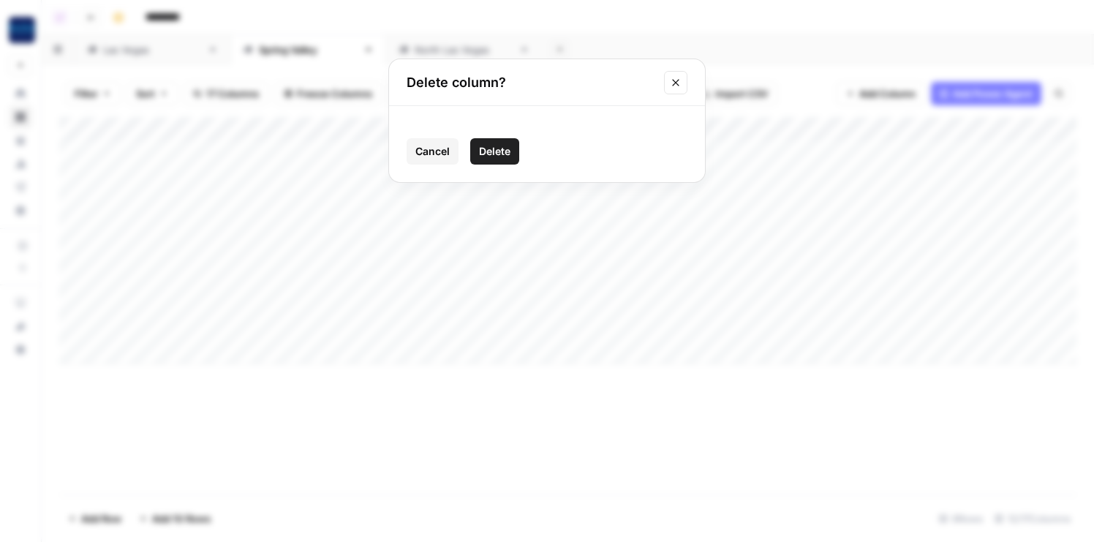
click at [687, 78] on button "Close modal" at bounding box center [675, 82] width 23 height 23
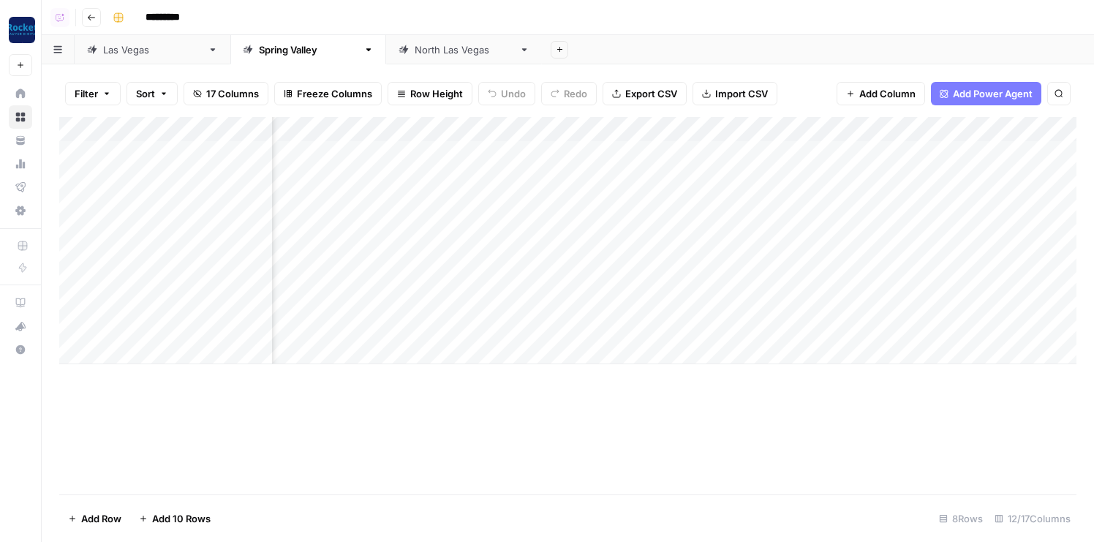
scroll to position [0, 226]
click at [716, 124] on div "Add Column" at bounding box center [568, 240] width 1018 height 247
click at [716, 269] on span "Remove Column" at bounding box center [750, 273] width 128 height 15
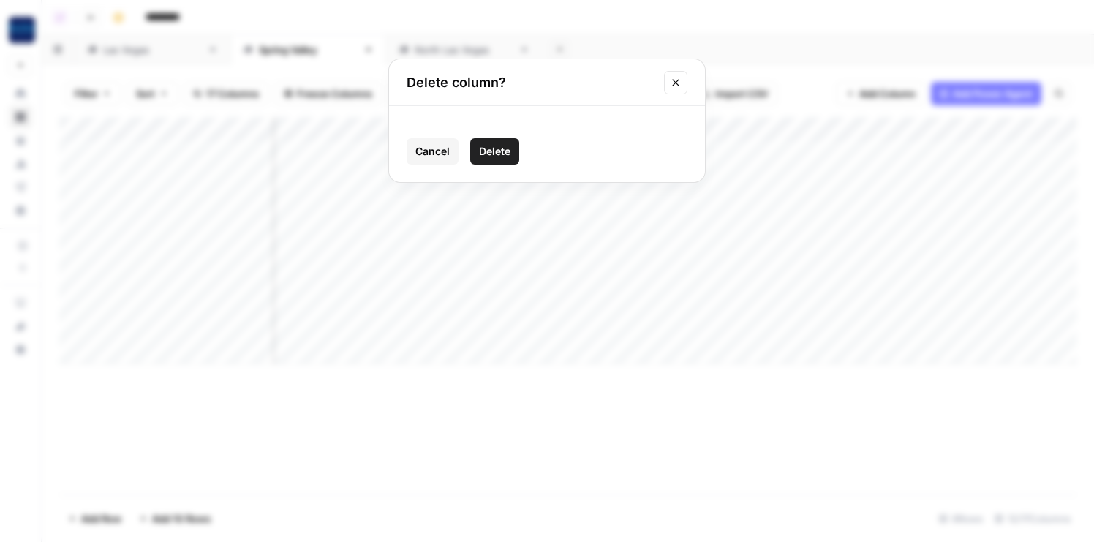
click at [498, 157] on span "Delete" at bounding box center [494, 151] width 31 height 15
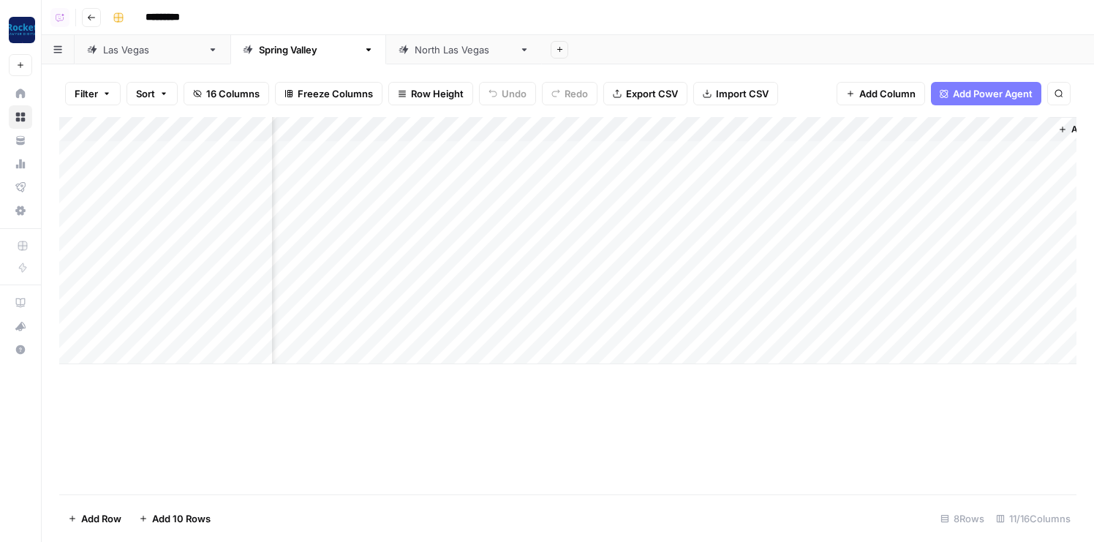
scroll to position [0, 547]
click at [1021, 132] on span "Add Column" at bounding box center [1043, 129] width 51 height 13
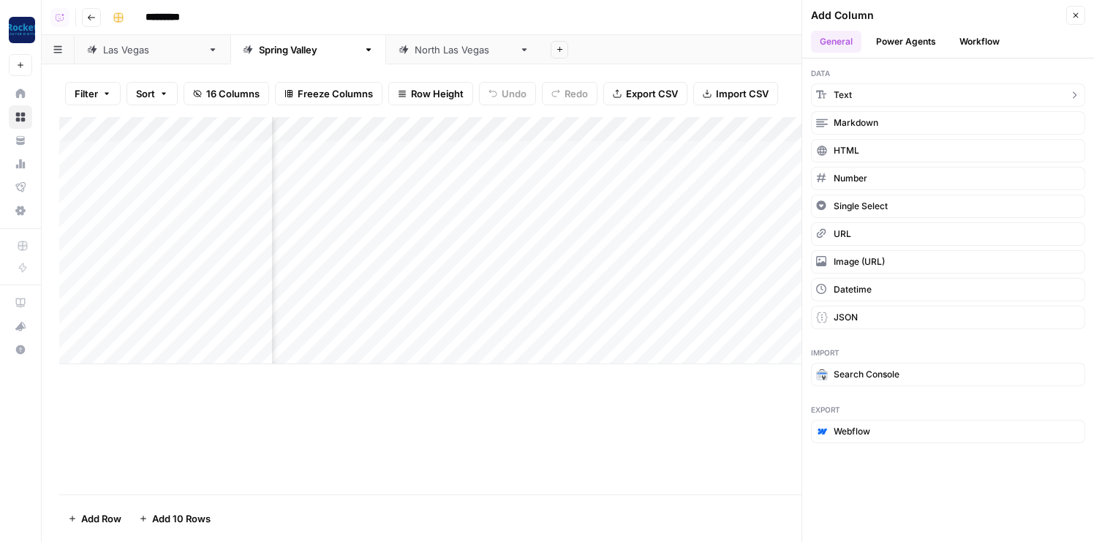
click at [850, 97] on span "Text" at bounding box center [843, 95] width 18 height 13
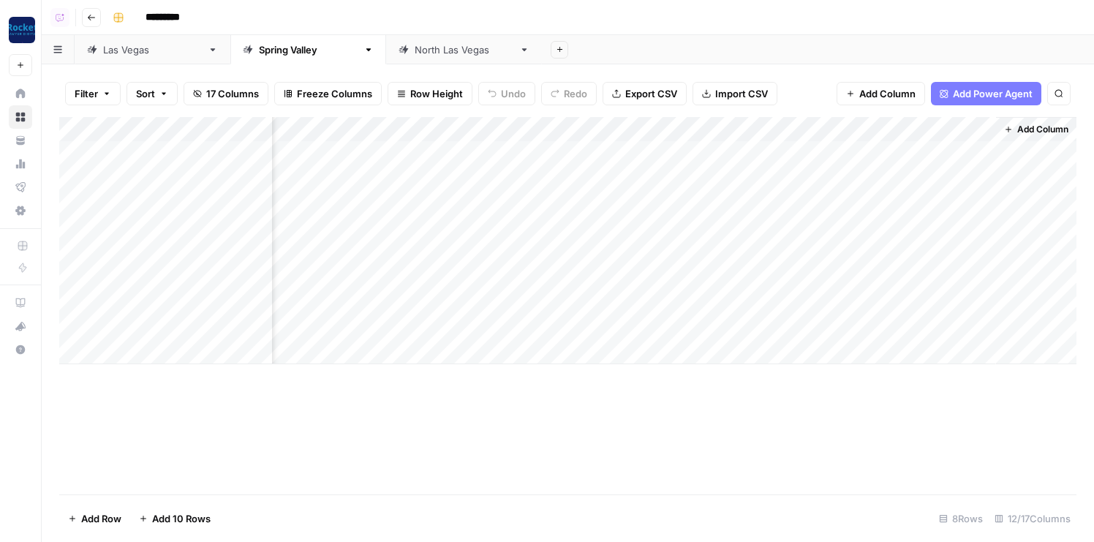
drag, startPoint x: 877, startPoint y: 137, endPoint x: 468, endPoint y: 137, distance: 409.0
click at [468, 137] on div "Add Column" at bounding box center [568, 240] width 1018 height 247
drag, startPoint x: 985, startPoint y: 128, endPoint x: 472, endPoint y: 128, distance: 512.9
click at [472, 128] on div "Add Column" at bounding box center [568, 240] width 1018 height 247
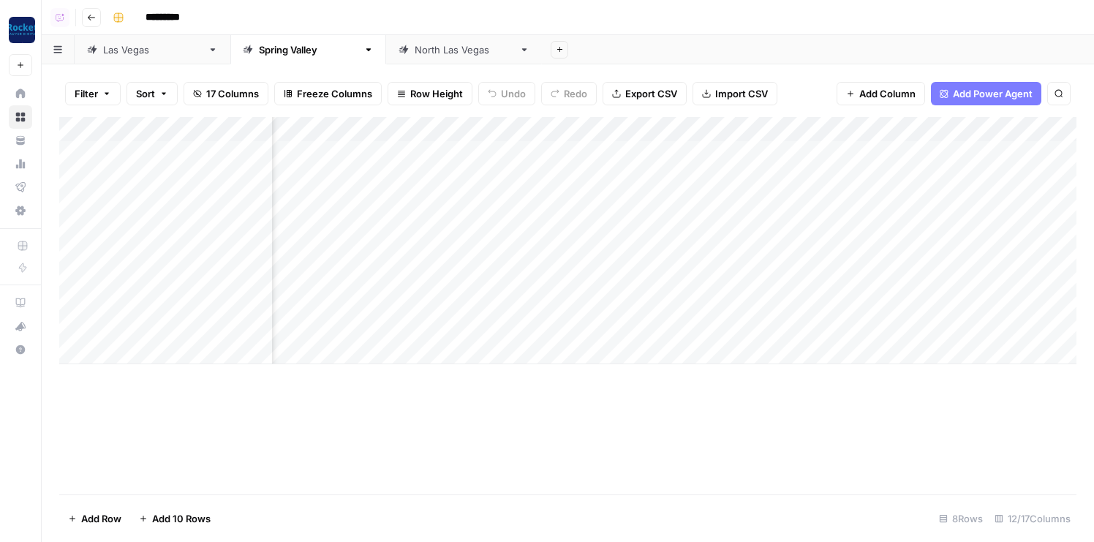
scroll to position [0, 0]
drag, startPoint x: 737, startPoint y: 140, endPoint x: 360, endPoint y: 133, distance: 377.6
click at [360, 133] on div "Add Column" at bounding box center [568, 240] width 1018 height 247
drag, startPoint x: 481, startPoint y: 130, endPoint x: 394, endPoint y: 135, distance: 86.4
click at [394, 135] on div "Add Column" at bounding box center [568, 240] width 1018 height 247
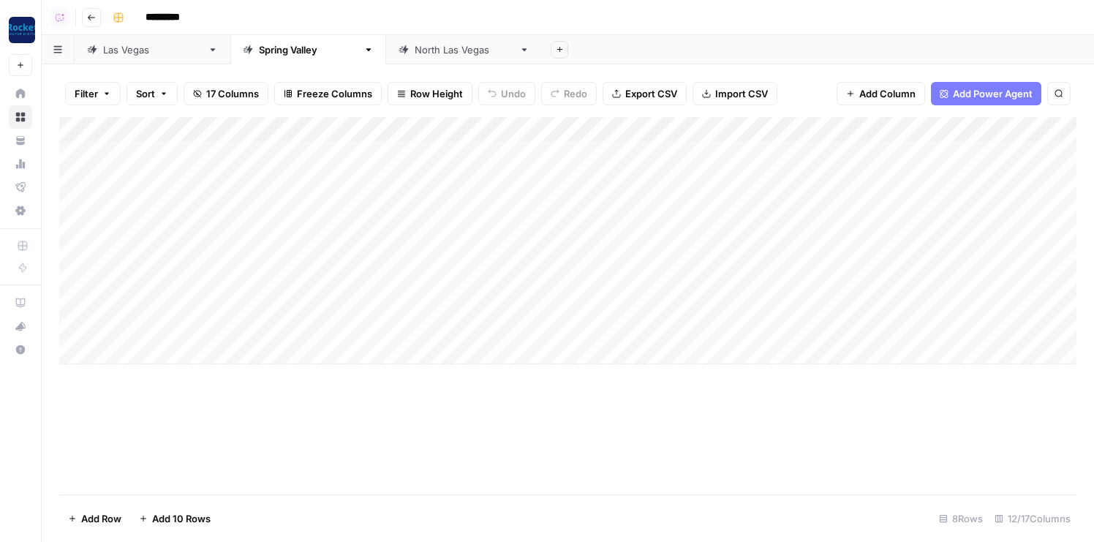
click at [318, 135] on div "Add Column" at bounding box center [568, 240] width 1018 height 247
click at [318, 158] on input "New Column" at bounding box center [359, 164] width 149 height 15
type input "Title"
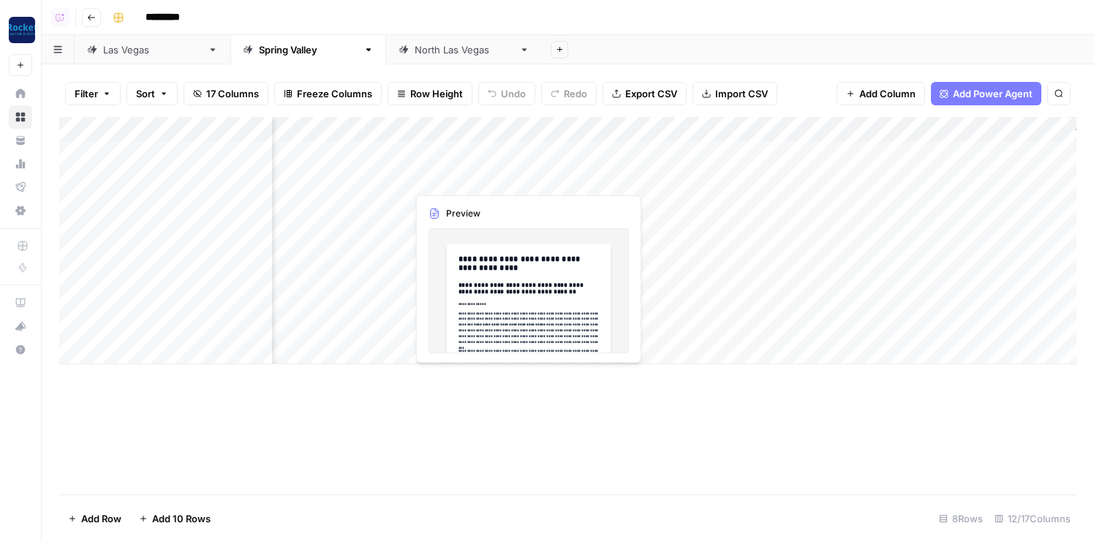
scroll to position [0, 570]
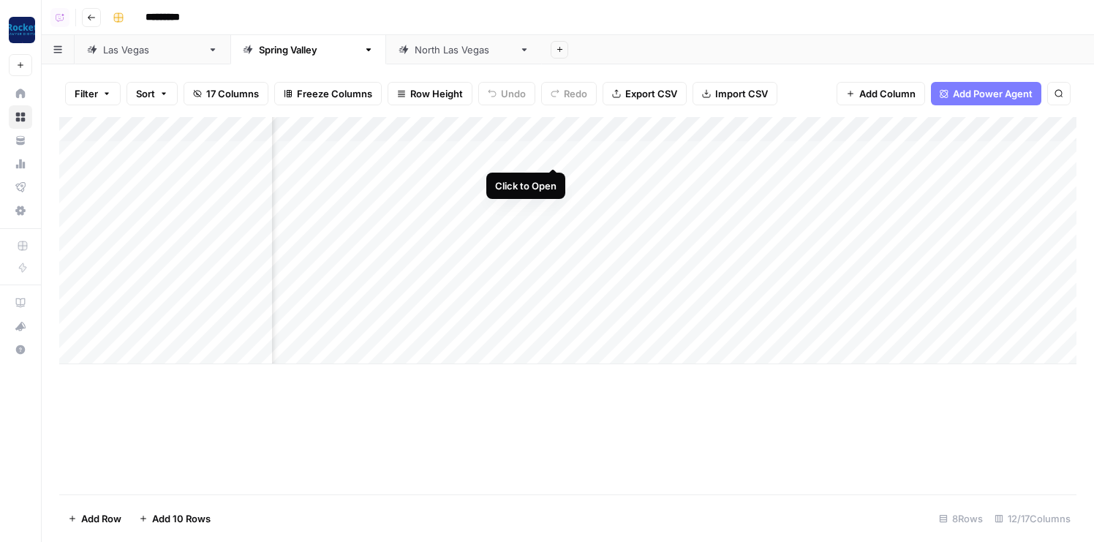
click at [555, 151] on div "Add Column" at bounding box center [568, 240] width 1018 height 247
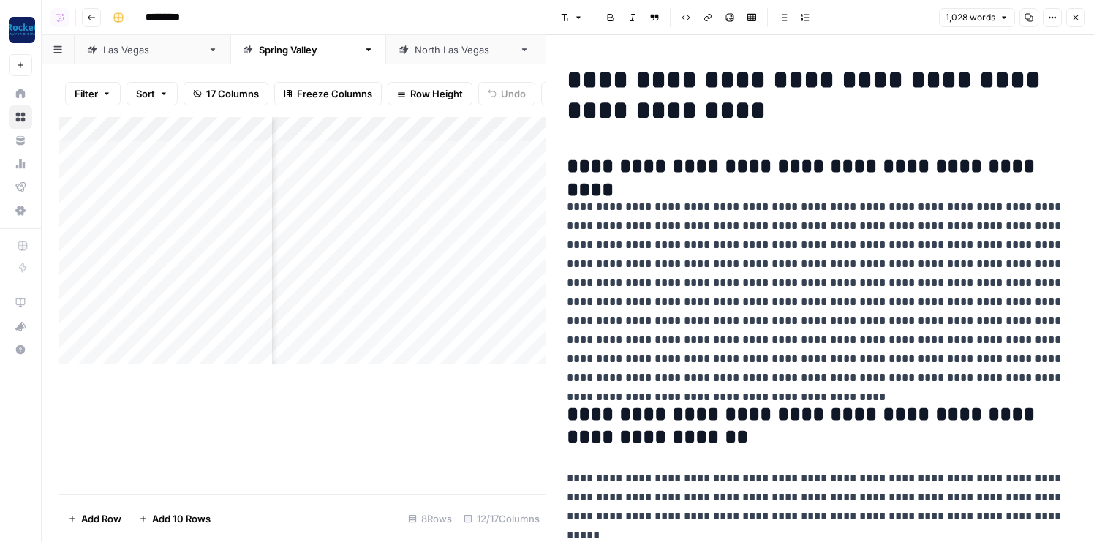
click at [1045, 22] on button "Close" at bounding box center [1076, 17] width 19 height 19
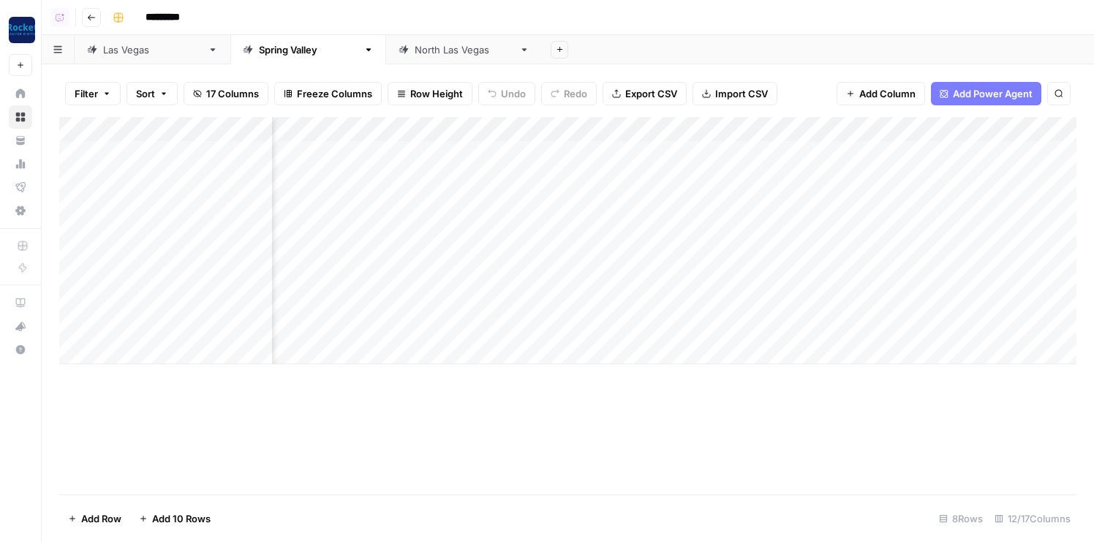
click at [628, 130] on div "Add Column" at bounding box center [568, 240] width 1018 height 247
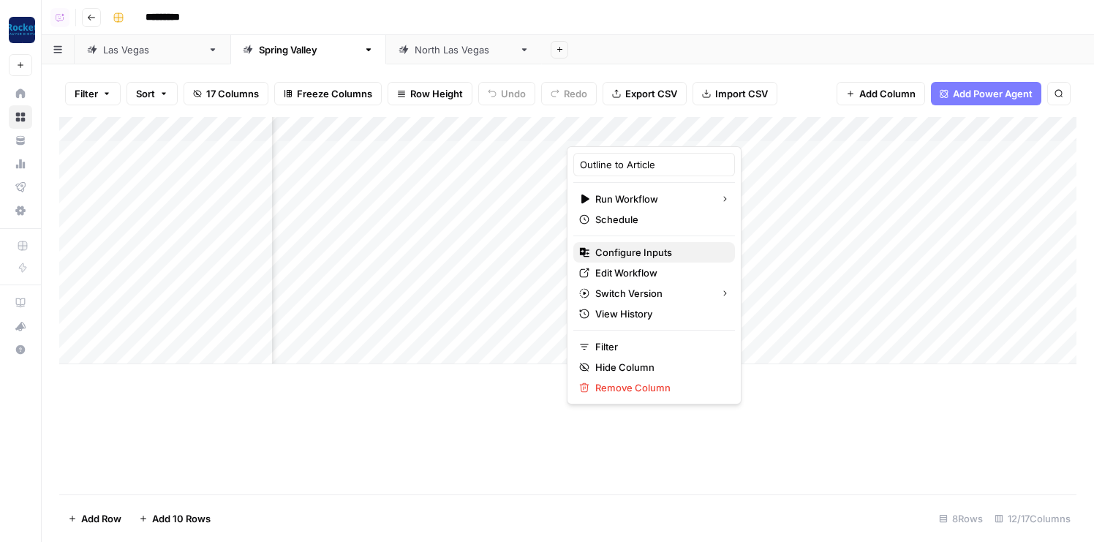
click at [625, 255] on span "Configure Inputs" at bounding box center [660, 252] width 128 height 15
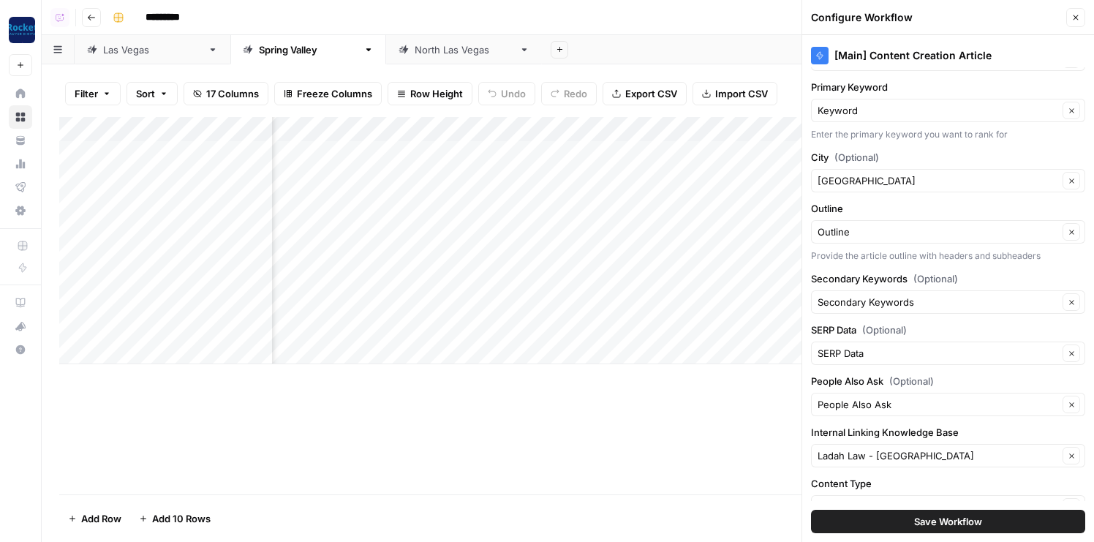
scroll to position [70, 0]
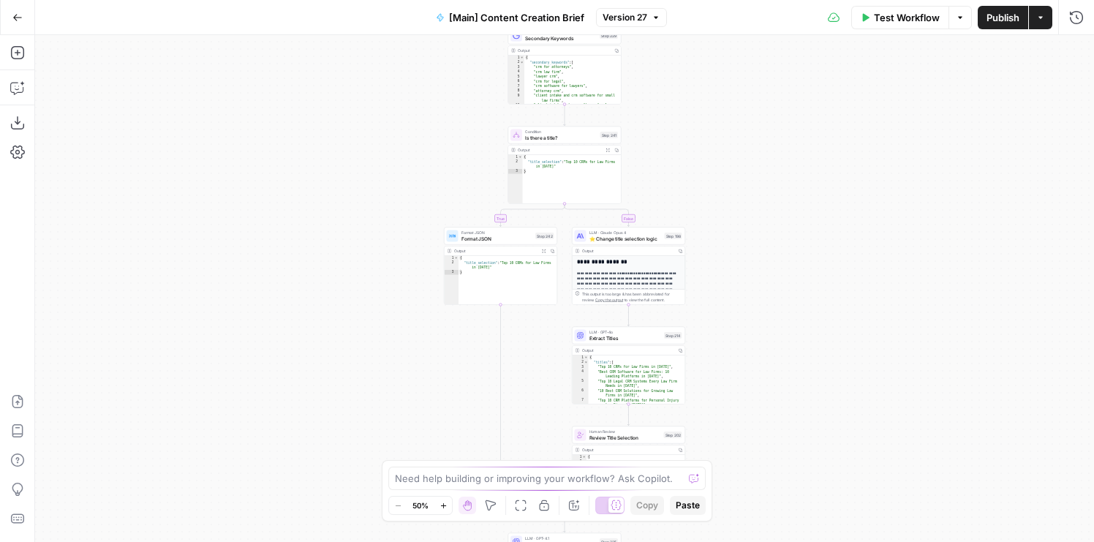
drag, startPoint x: 296, startPoint y: 240, endPoint x: 243, endPoint y: 127, distance: 125.0
click at [243, 127] on div "true false true false true false Workflow Set Inputs Inputs Condition If city i…" at bounding box center [564, 288] width 1059 height 507
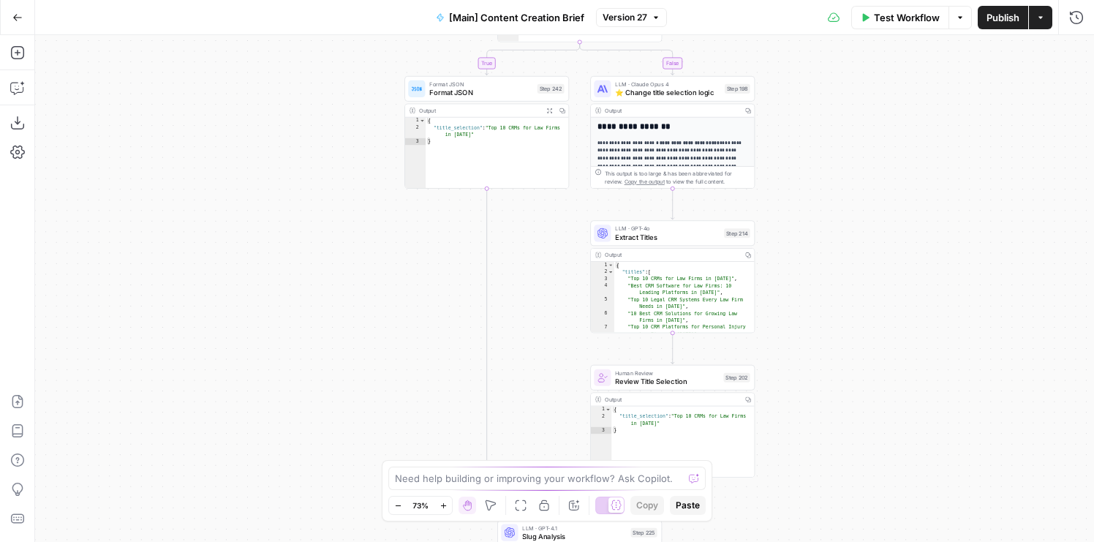
drag, startPoint x: 315, startPoint y: 295, endPoint x: 202, endPoint y: 335, distance: 119.6
click at [203, 334] on div "true false true false true false Workflow Set Inputs Inputs Condition If city i…" at bounding box center [564, 288] width 1059 height 507
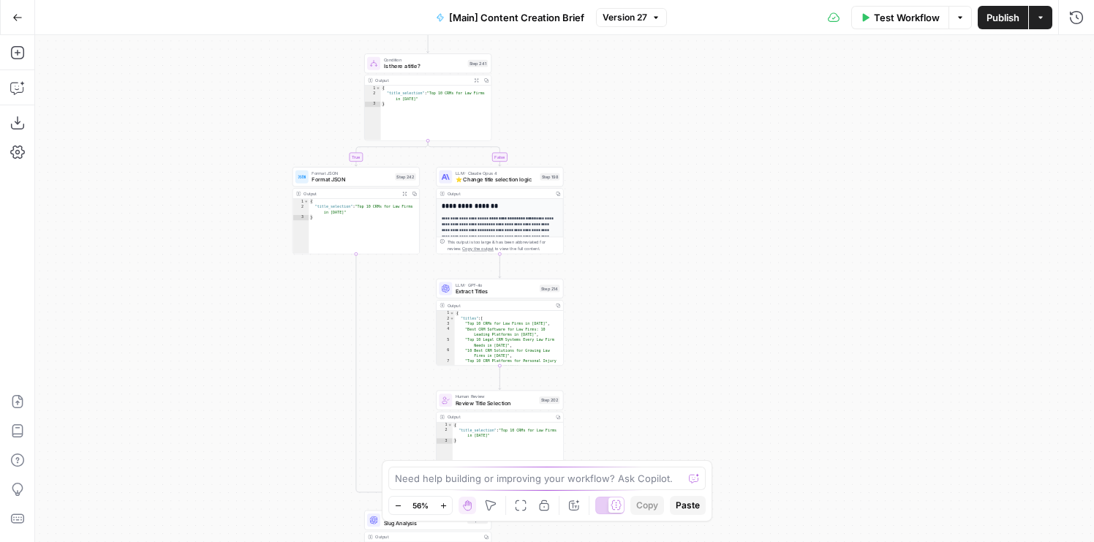
drag, startPoint x: 230, startPoint y: 334, endPoint x: 230, endPoint y: 369, distance: 34.4
click at [230, 369] on div "true false true false true false Workflow Set Inputs Inputs Condition If city i…" at bounding box center [564, 288] width 1059 height 507
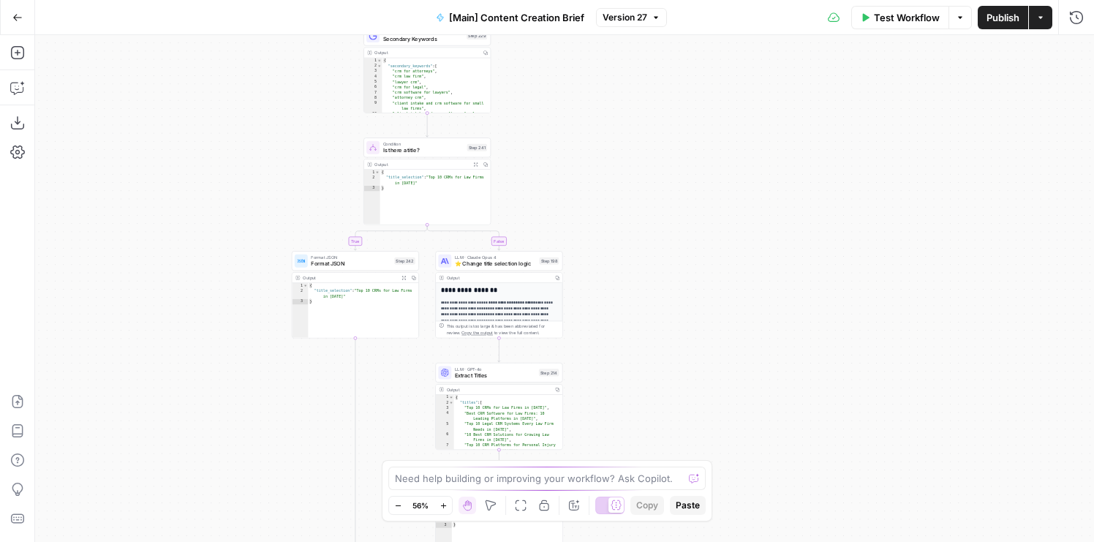
drag, startPoint x: 230, startPoint y: 206, endPoint x: 230, endPoint y: 244, distance: 38.0
click at [230, 244] on div "true false true false true false Workflow Set Inputs Inputs Condition If city i…" at bounding box center [564, 288] width 1059 height 507
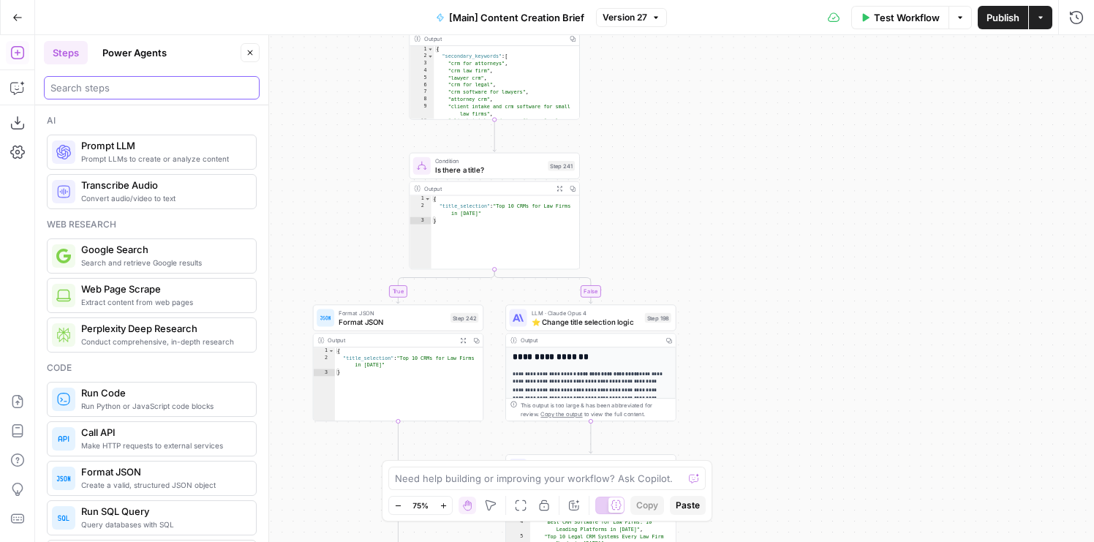
click at [106, 88] on input "search" at bounding box center [151, 87] width 203 height 15
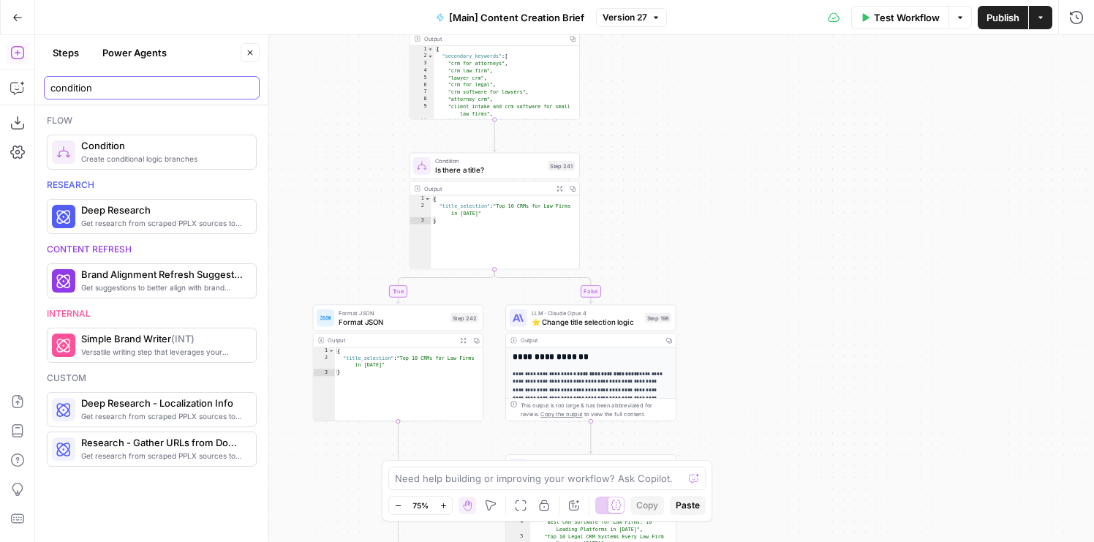
type input "condition"
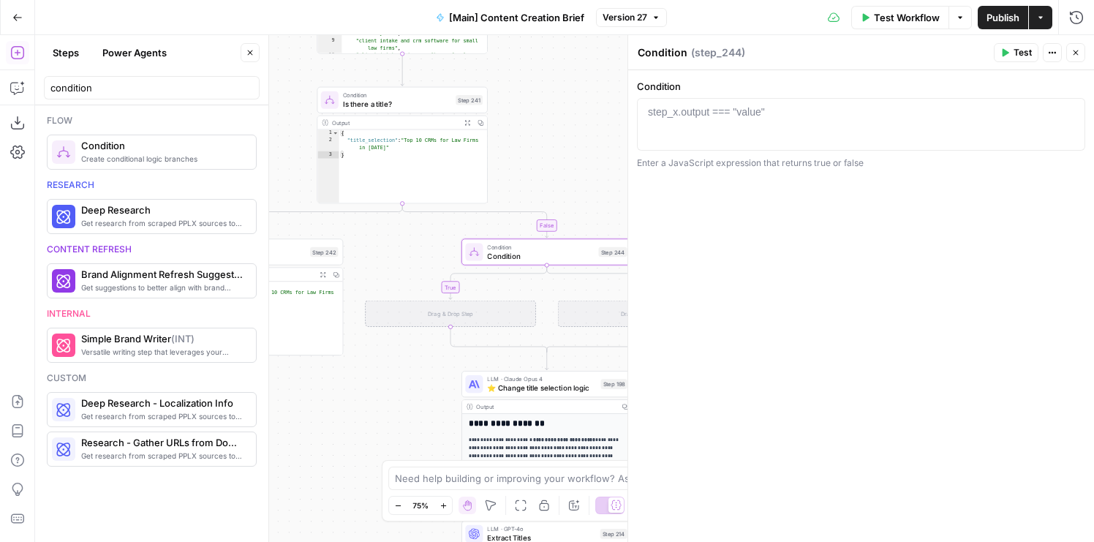
drag, startPoint x: 608, startPoint y: 237, endPoint x: 506, endPoint y: 164, distance: 125.3
click at [507, 164] on div "true false true true false false true false Workflow Set Inputs Inputs Conditio…" at bounding box center [564, 288] width 1059 height 507
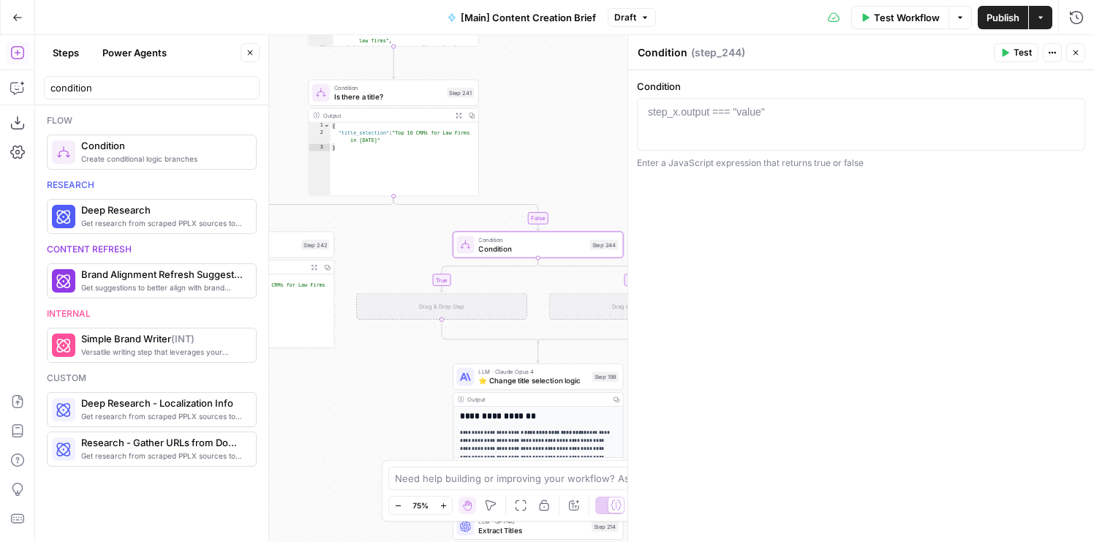
click at [1073, 55] on span "E" at bounding box center [1073, 49] width 12 height 14
click at [1073, 44] on button "Close" at bounding box center [1076, 52] width 19 height 19
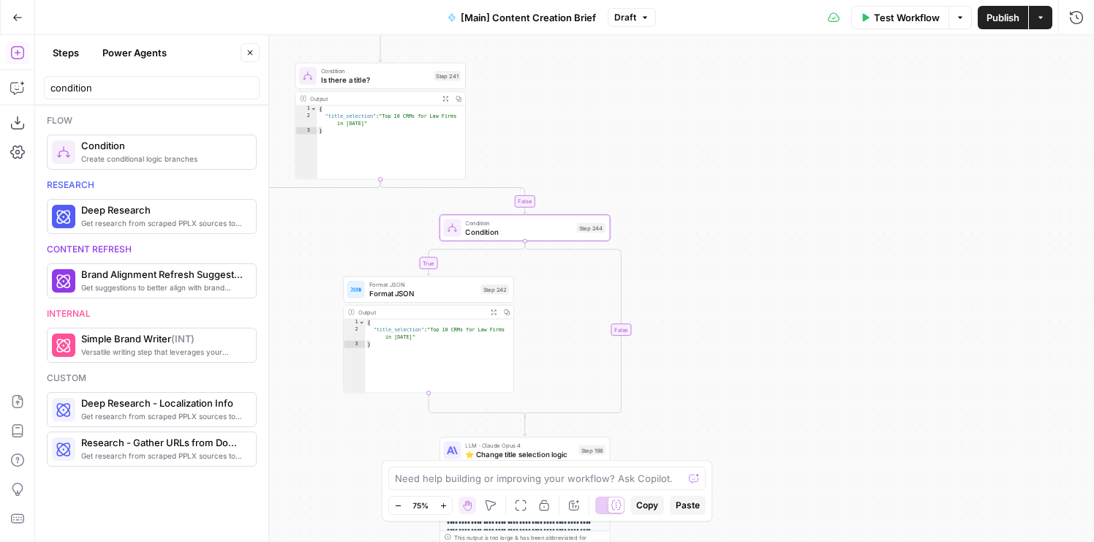
drag, startPoint x: 760, startPoint y: 377, endPoint x: 747, endPoint y: 360, distance: 21.4
click at [747, 360] on div "true false true false false true false true Workflow Set Inputs Inputs Conditio…" at bounding box center [564, 288] width 1059 height 507
click at [397, 89] on div "Condition Is there a title? Step 241" at bounding box center [381, 76] width 170 height 26
type textarea "*****"
click at [691, 112] on div "title" at bounding box center [861, 138] width 435 height 66
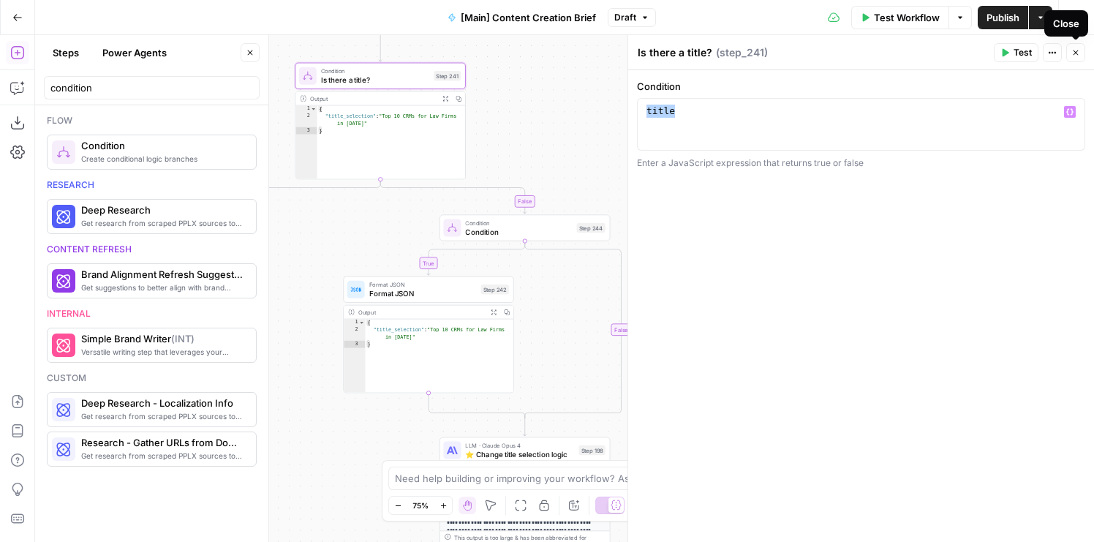
click at [1074, 50] on icon "button" at bounding box center [1076, 52] width 5 height 5
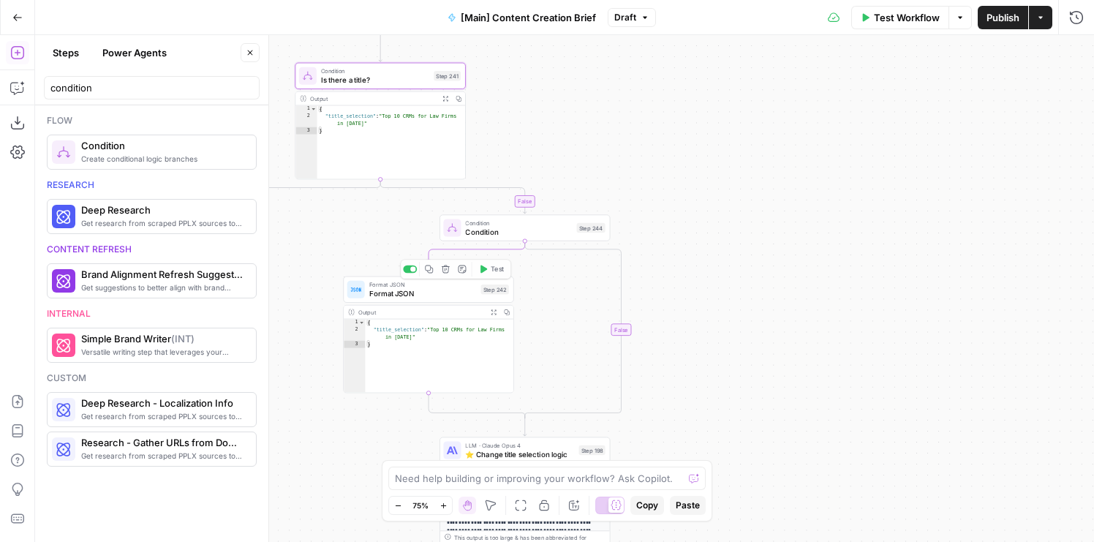
click at [478, 245] on icon "Edge from step_244 to step_242" at bounding box center [476, 258] width 98 height 34
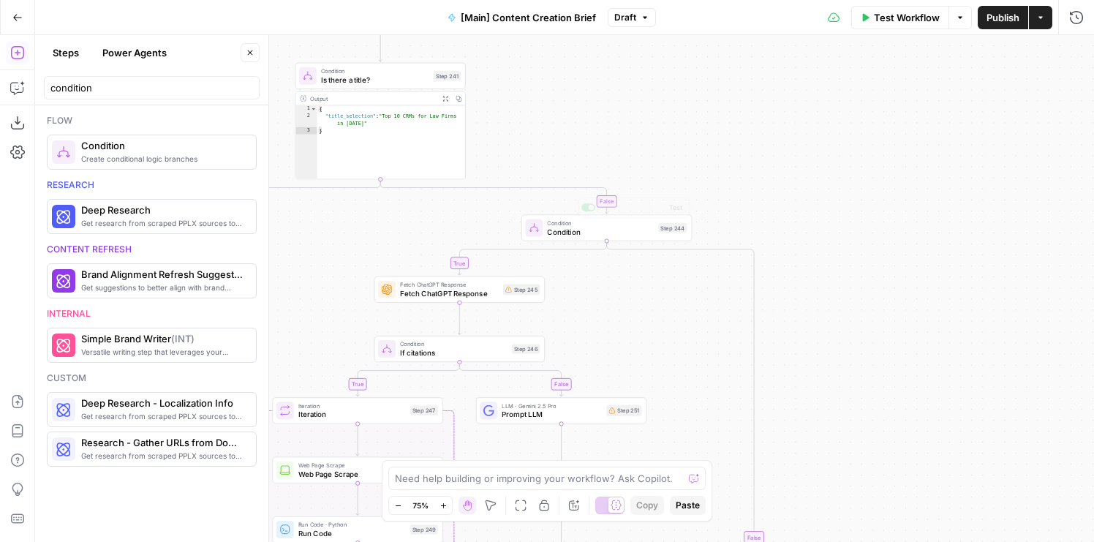
click at [476, 233] on div "true false true false false true false true false true Workflow Set Inputs Inpu…" at bounding box center [564, 288] width 1059 height 507
click at [478, 276] on div "Copy step Delete step Add Note Test" at bounding box center [487, 269] width 110 height 20
click at [476, 267] on icon "button" at bounding box center [477, 269] width 9 height 9
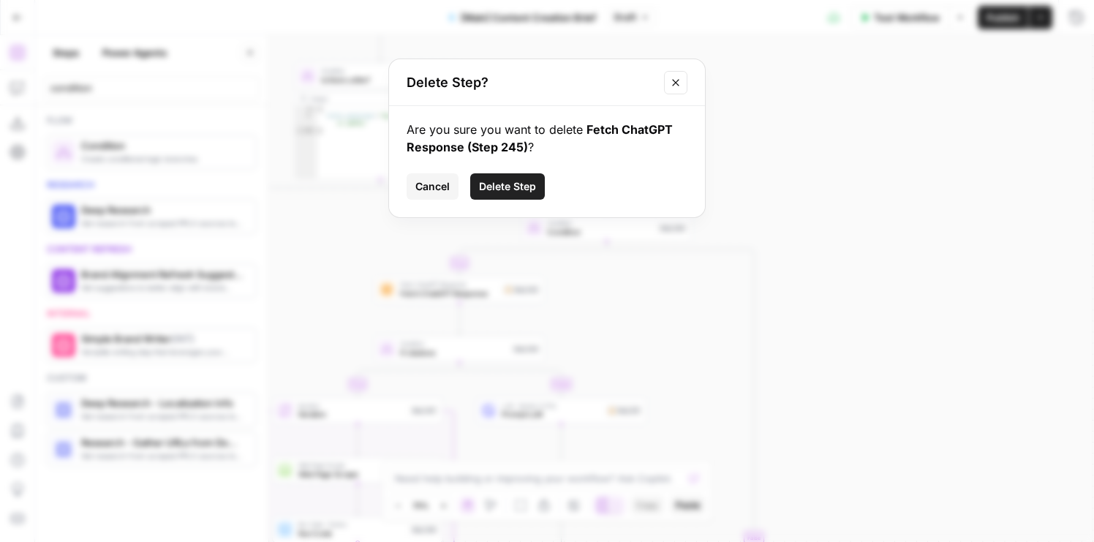
click at [501, 187] on span "Delete Step" at bounding box center [507, 186] width 57 height 15
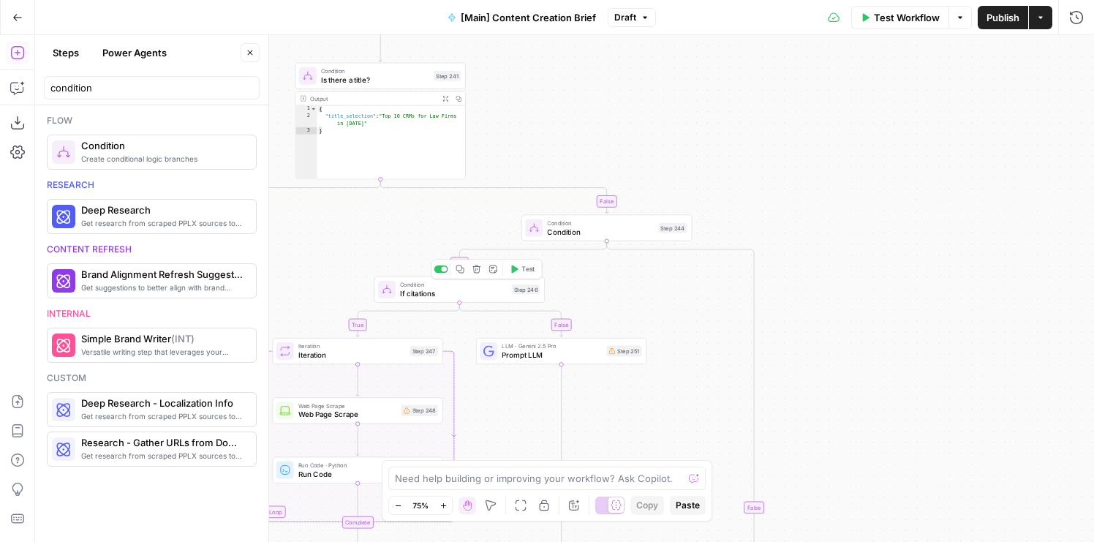
click at [477, 271] on icon "button" at bounding box center [477, 269] width 9 height 9
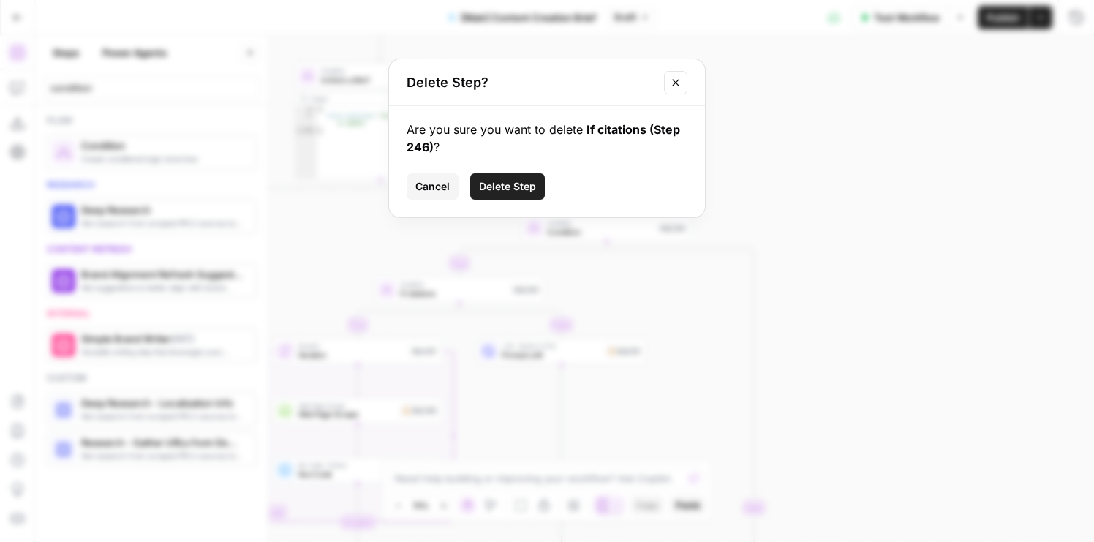
click at [510, 177] on button "Delete Step" at bounding box center [507, 186] width 75 height 26
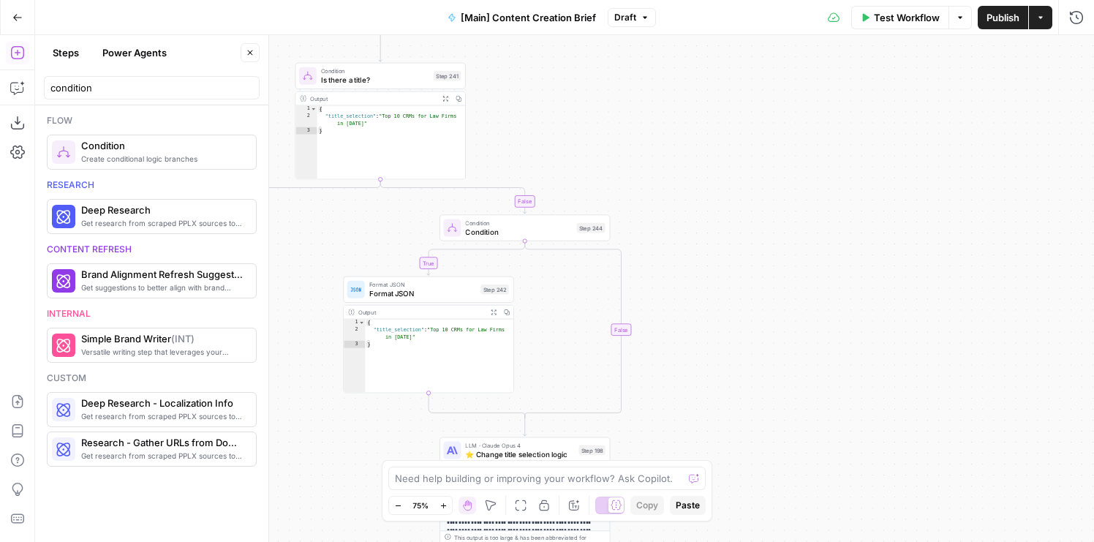
click at [538, 236] on span "Condition" at bounding box center [518, 231] width 107 height 11
click at [693, 130] on div at bounding box center [861, 138] width 435 height 66
paste textarea "*****"
type textarea "*****"
click at [658, 50] on textarea "Condition" at bounding box center [663, 52] width 50 height 15
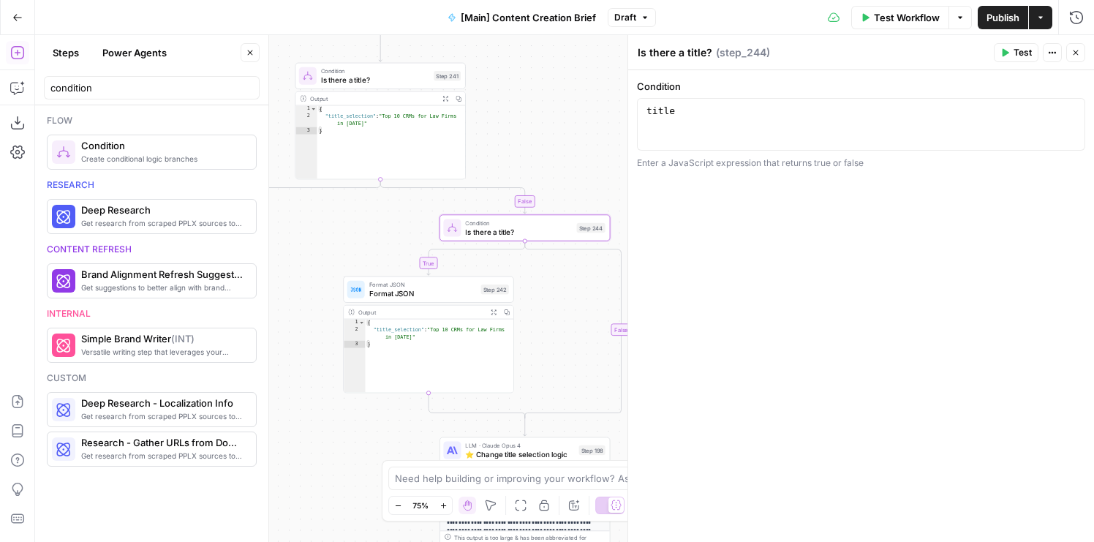
type textarea "Is there a title?"
click at [325, 81] on span "Is there a title?" at bounding box center [375, 79] width 108 height 11
click at [676, 48] on textarea "Is there a title?" at bounding box center [675, 52] width 75 height 15
type textarea "If practice area page?"
click at [685, 127] on div "title" at bounding box center [861, 138] width 435 height 66
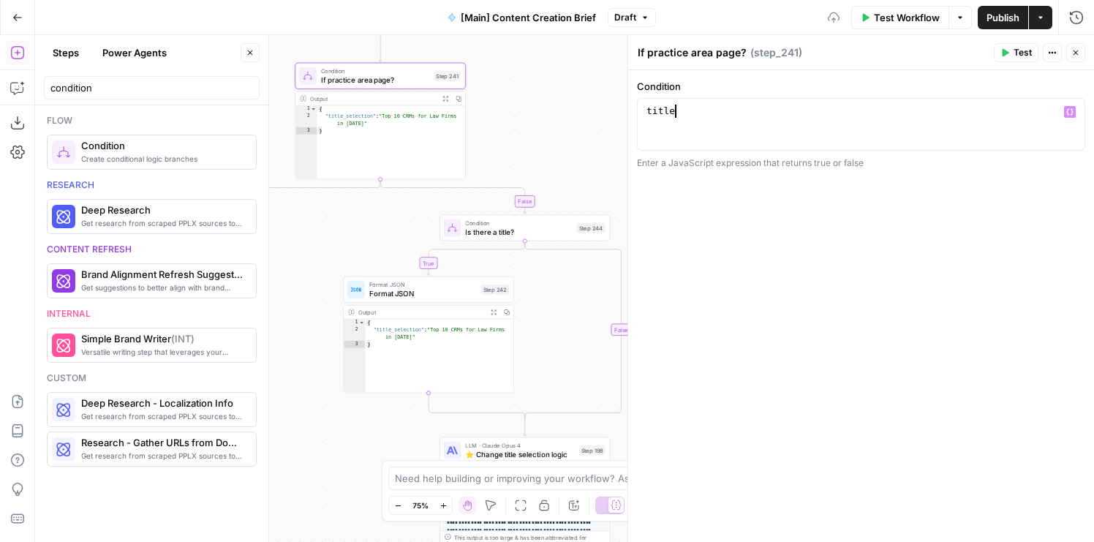
type textarea "****"
click at [1075, 113] on button "Variables Menu" at bounding box center [1070, 112] width 12 height 12
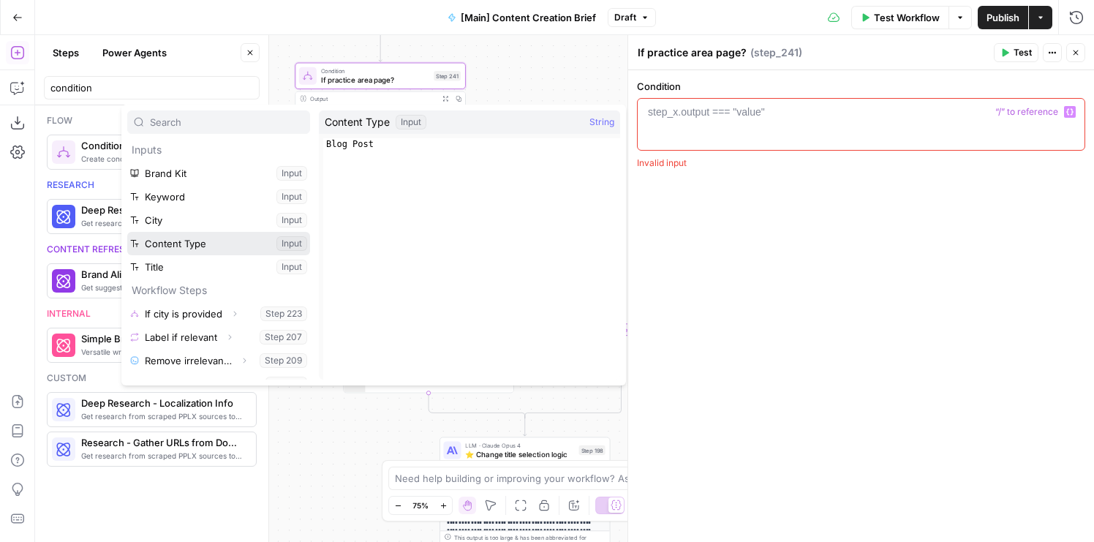
click at [212, 246] on button "Select variable Content Type" at bounding box center [218, 243] width 183 height 23
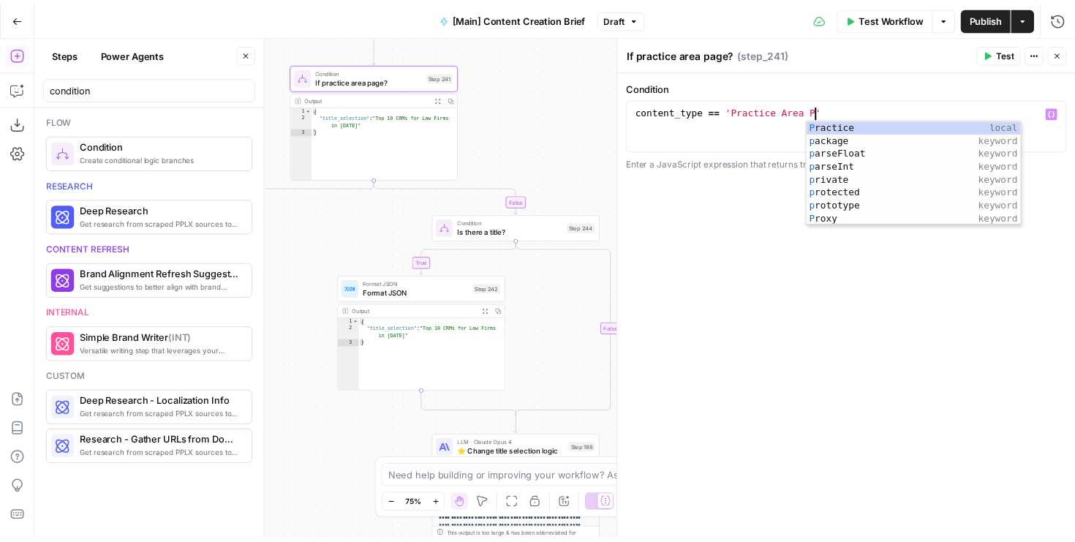
scroll to position [0, 15]
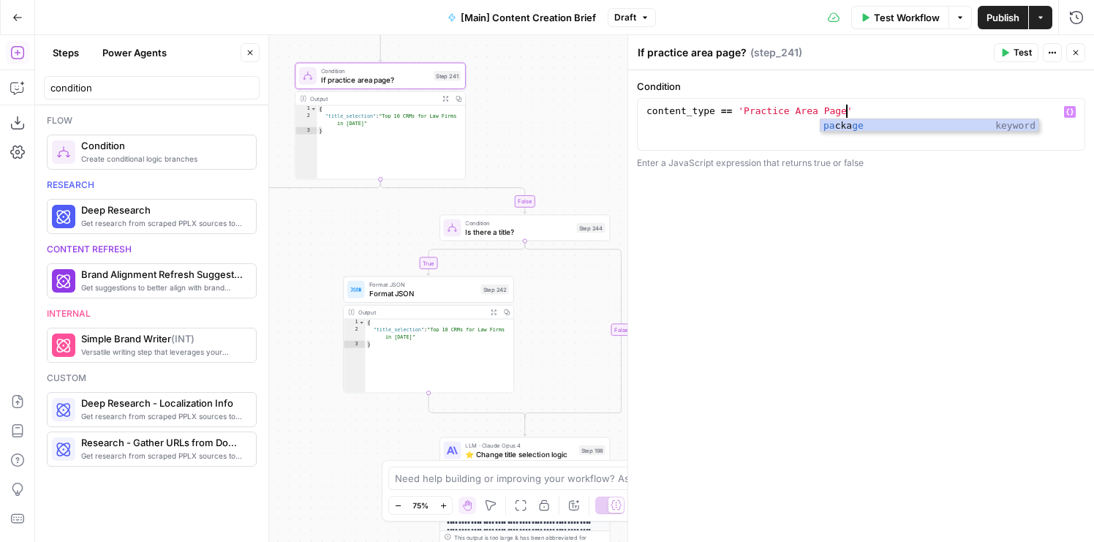
type textarea "**********"
click at [867, 239] on div "**********" at bounding box center [861, 306] width 466 height 472
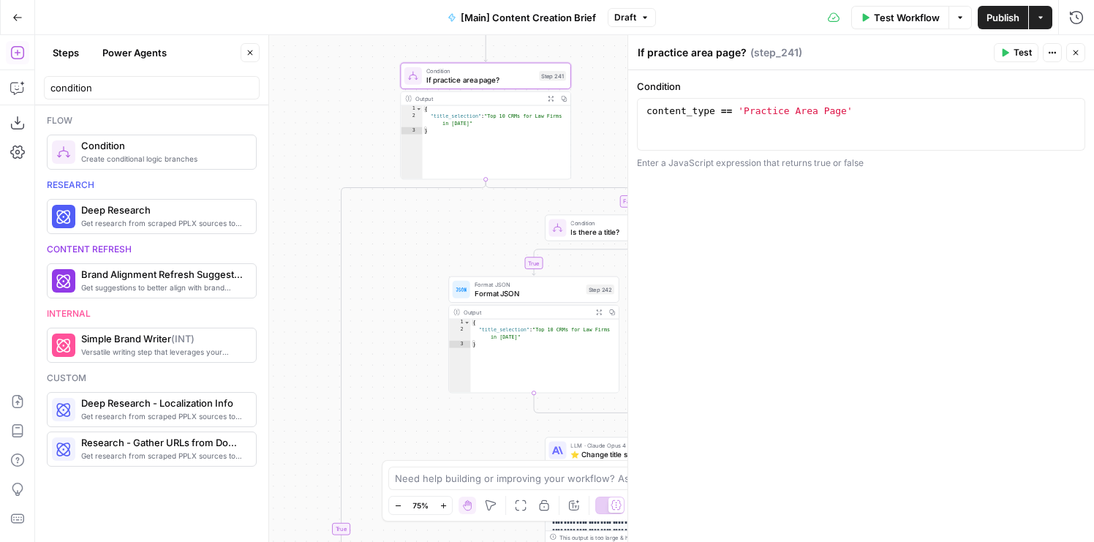
drag, startPoint x: 529, startPoint y: 149, endPoint x: 634, endPoint y: 149, distance: 105.4
click at [634, 149] on body "Rocket Pilots New Home Browse Your Data Usage Flightpath Settings Recent Grids …" at bounding box center [547, 271] width 1094 height 542
click at [538, 273] on icon "button" at bounding box center [534, 269] width 9 height 9
drag, startPoint x: 389, startPoint y: 329, endPoint x: 402, endPoint y: 169, distance: 160.7
click at [402, 169] on div "true false true false false true false true Workflow Set Inputs Inputs Conditio…" at bounding box center [564, 288] width 1059 height 507
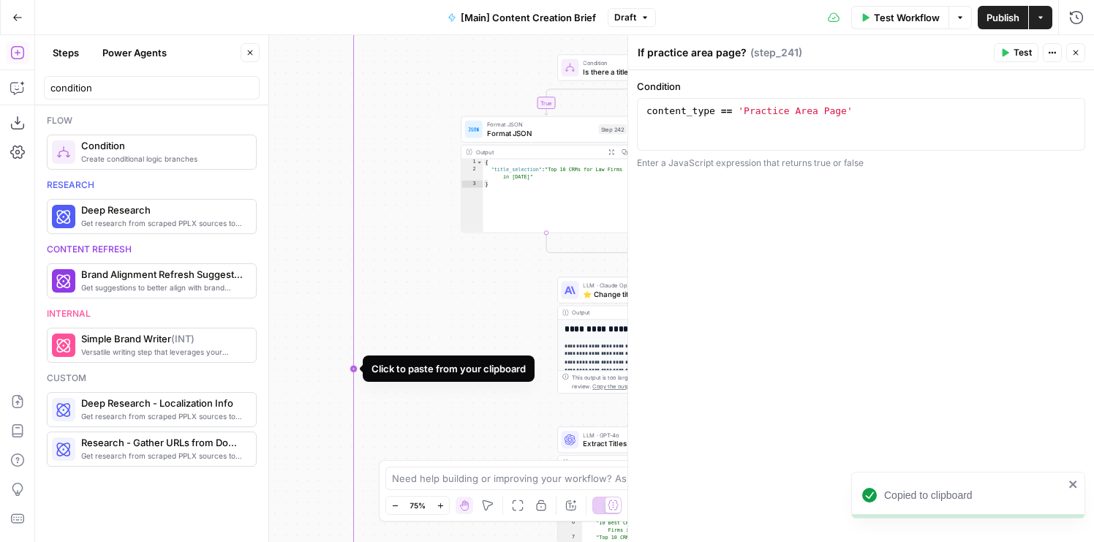
click at [354, 364] on icon "Edge from step_241 to step_241-conditional-end" at bounding box center [426, 368] width 145 height 699
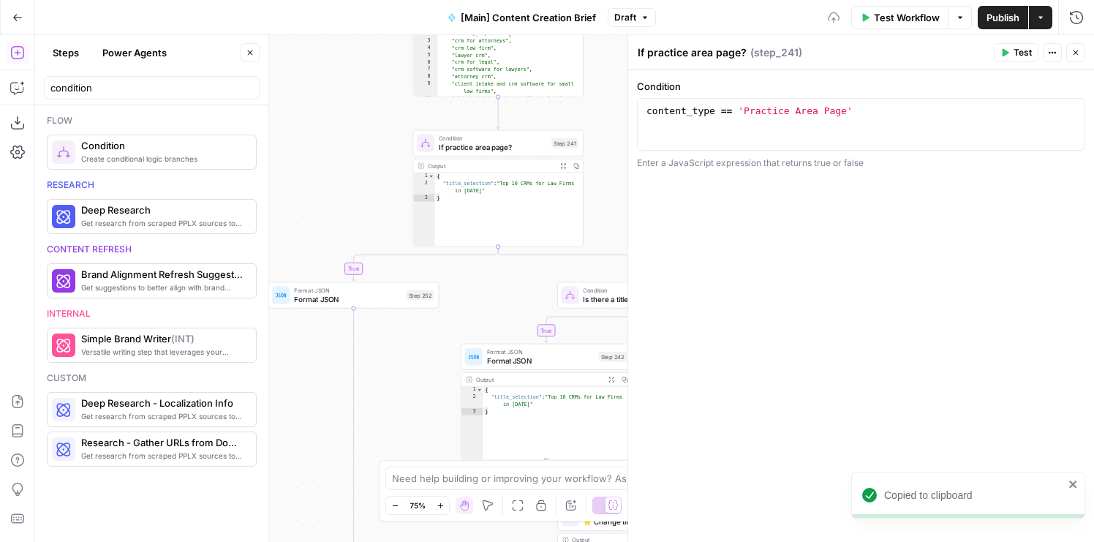
drag, startPoint x: 410, startPoint y: 193, endPoint x: 410, endPoint y: 428, distance: 234.8
click at [410, 425] on div "true false true false false true false true Workflow Set Inputs Inputs Conditio…" at bounding box center [564, 288] width 1059 height 507
click at [318, 307] on span "Format JSON" at bounding box center [348, 303] width 108 height 11
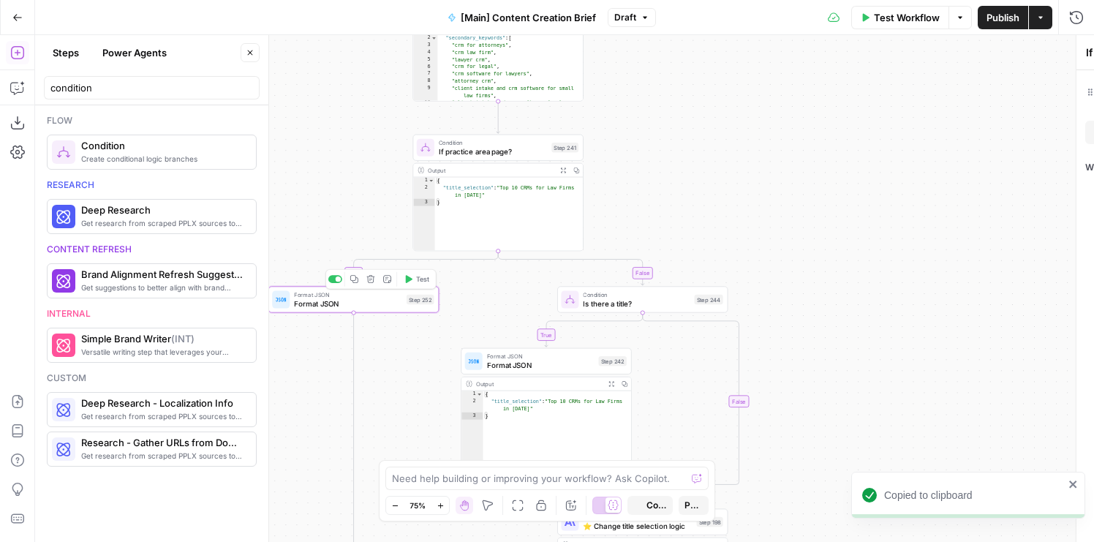
type textarea "Format JSON"
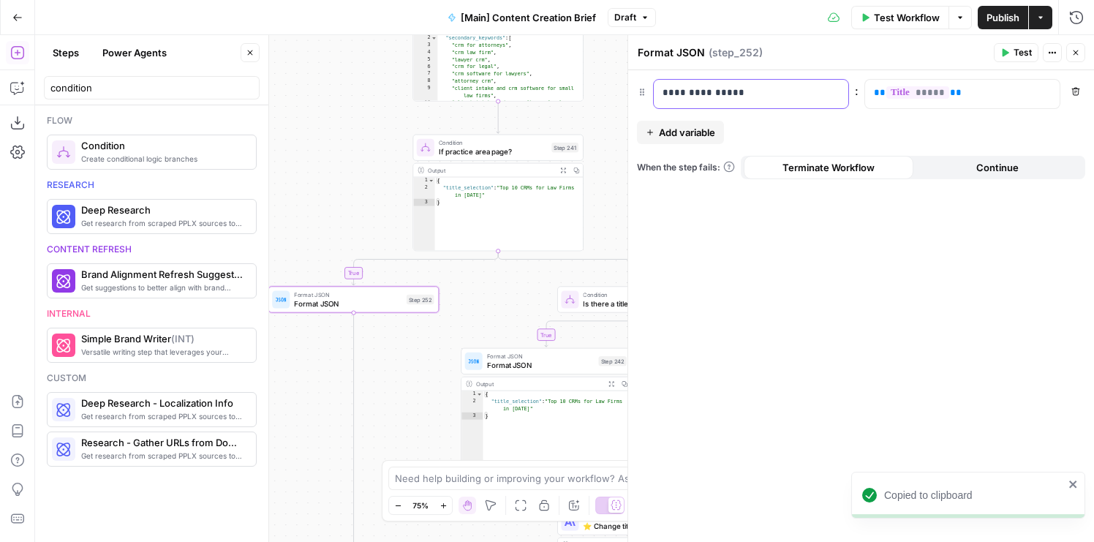
click at [759, 107] on div "**********" at bounding box center [739, 94] width 171 height 29
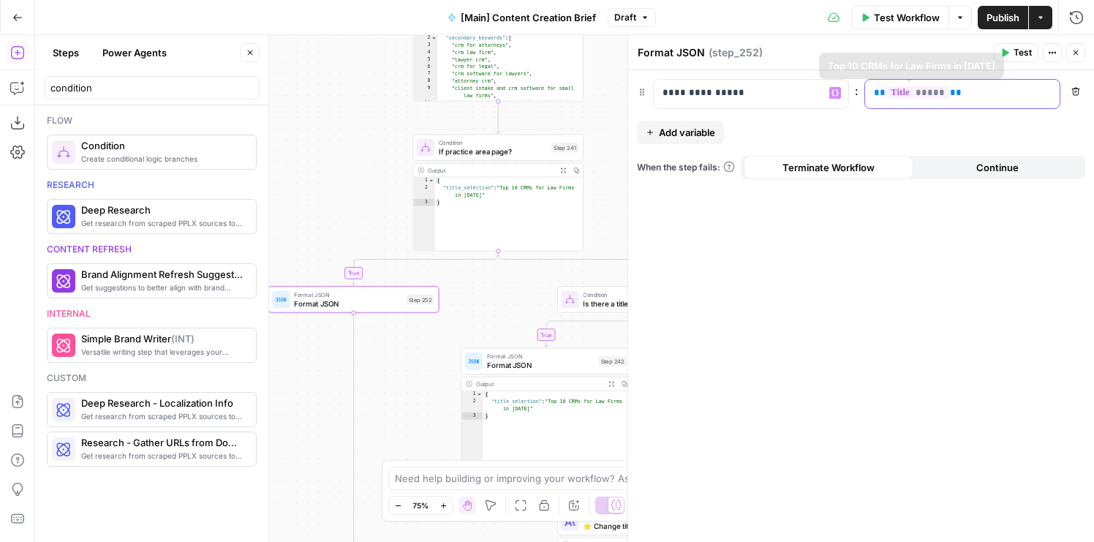
click at [977, 97] on p "** ***** **" at bounding box center [951, 93] width 154 height 15
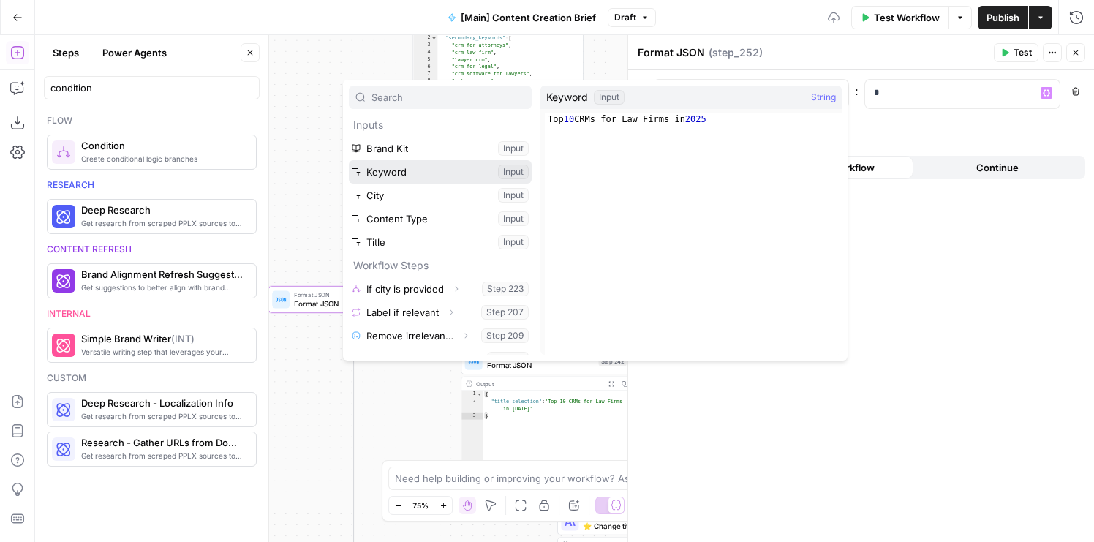
click at [413, 176] on button "Select variable Keyword" at bounding box center [440, 171] width 183 height 23
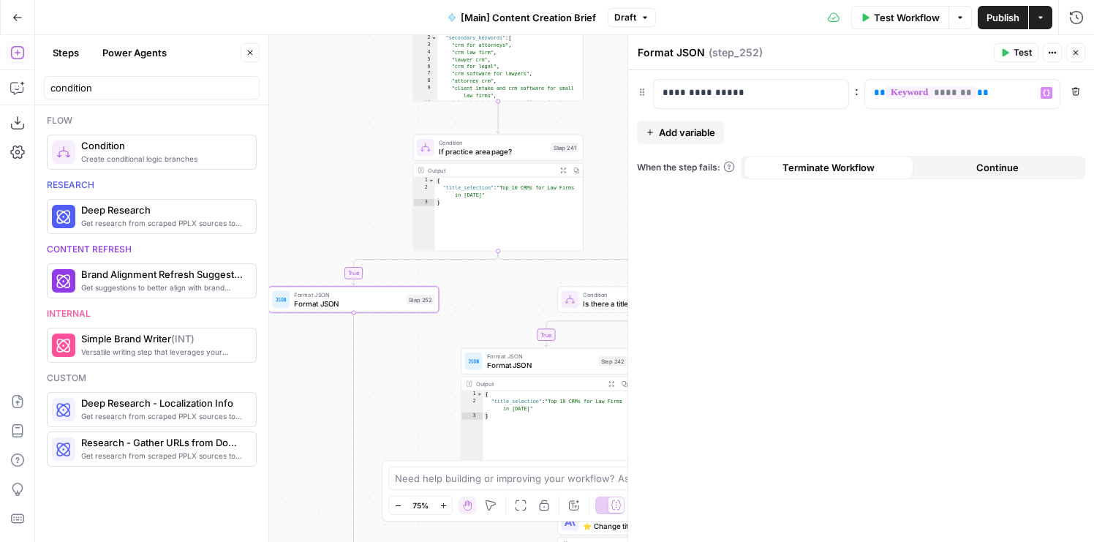
click at [1073, 56] on icon "button" at bounding box center [1076, 52] width 9 height 9
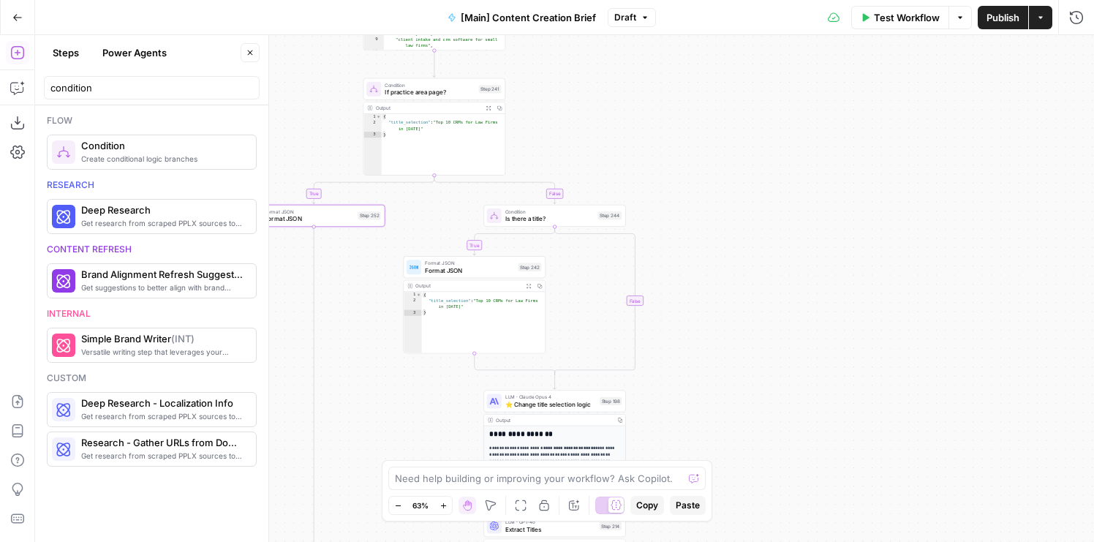
drag, startPoint x: 735, startPoint y: 157, endPoint x: 630, endPoint y: 96, distance: 121.0
click at [630, 96] on div "true false true false false true true false Workflow Set Inputs Inputs Conditio…" at bounding box center [564, 288] width 1059 height 507
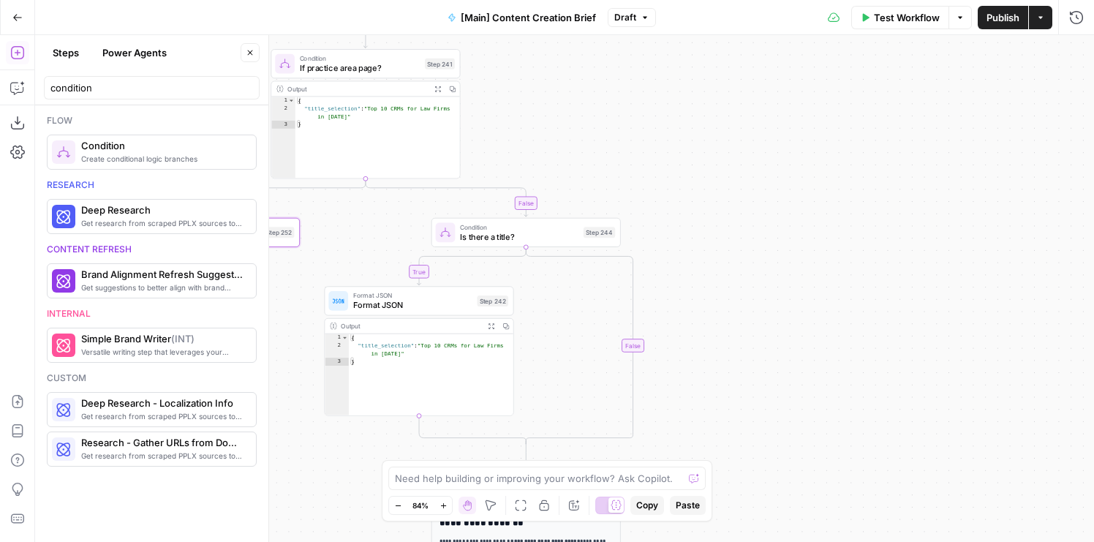
click at [462, 243] on div "Condition Is there a title? Step 244 Copy step Delete step Add Note Test" at bounding box center [526, 232] width 189 height 29
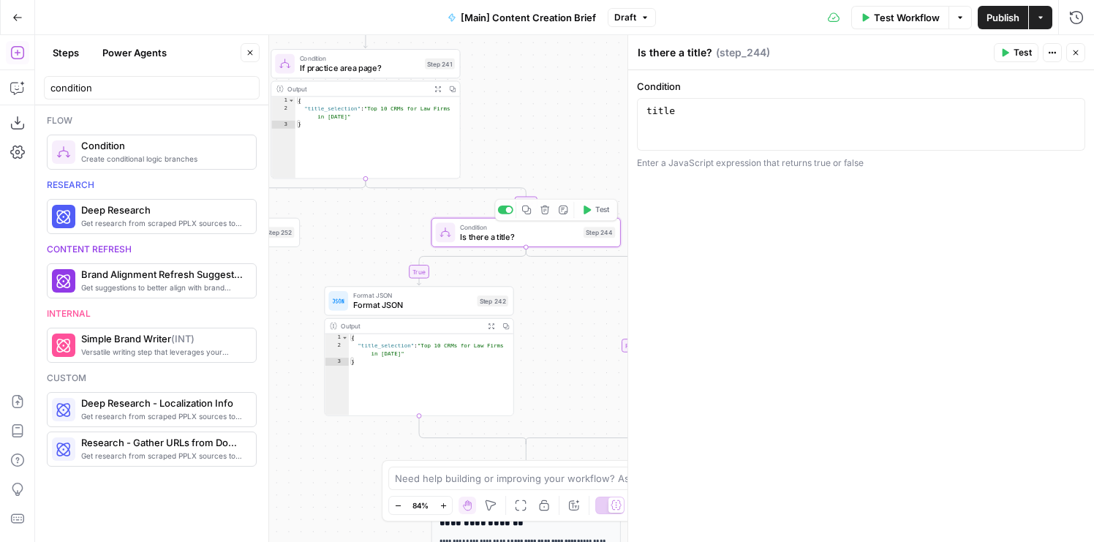
drag, startPoint x: 558, startPoint y: 140, endPoint x: 617, endPoint y: 110, distance: 66.8
click at [617, 110] on div "true false true false false true true false Workflow Set Inputs Inputs Conditio…" at bounding box center [564, 288] width 1059 height 507
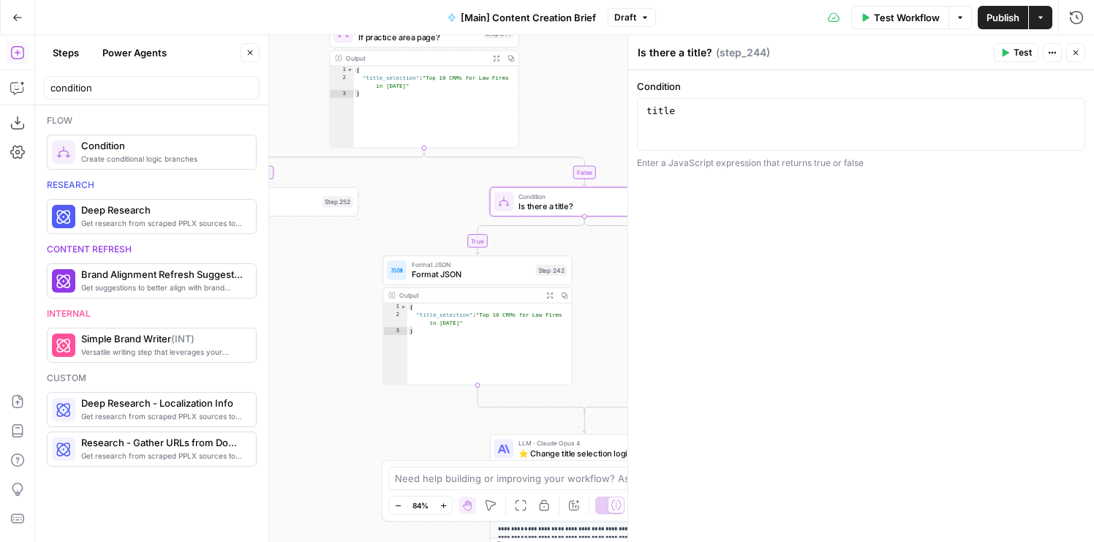
click at [1078, 54] on icon "button" at bounding box center [1076, 52] width 5 height 5
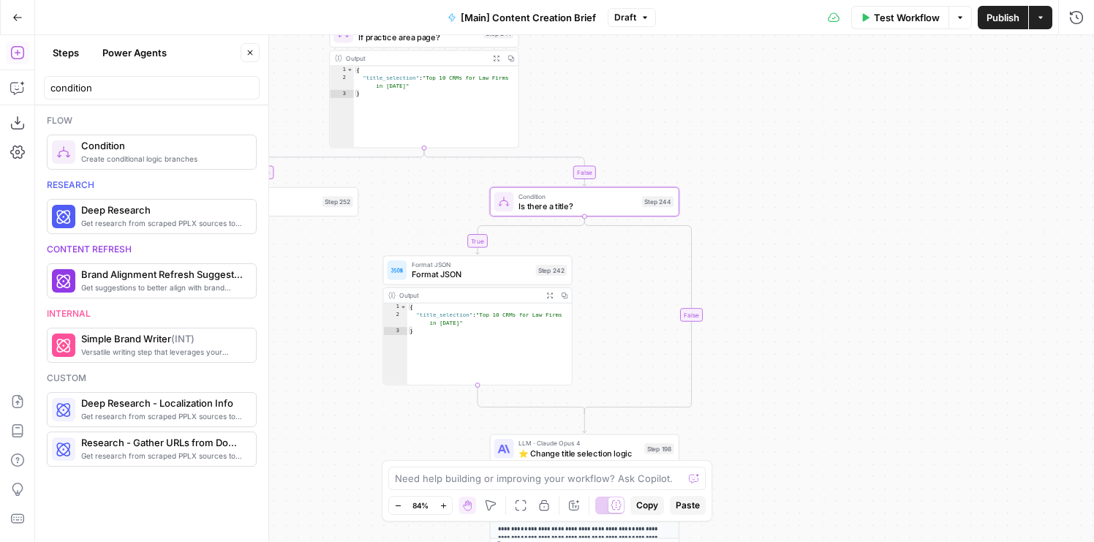
drag, startPoint x: 901, startPoint y: 264, endPoint x: 804, endPoint y: 159, distance: 142.4
click at [804, 159] on div "true false true false false true true false Workflow Set Inputs Inputs Conditio…" at bounding box center [564, 288] width 1059 height 507
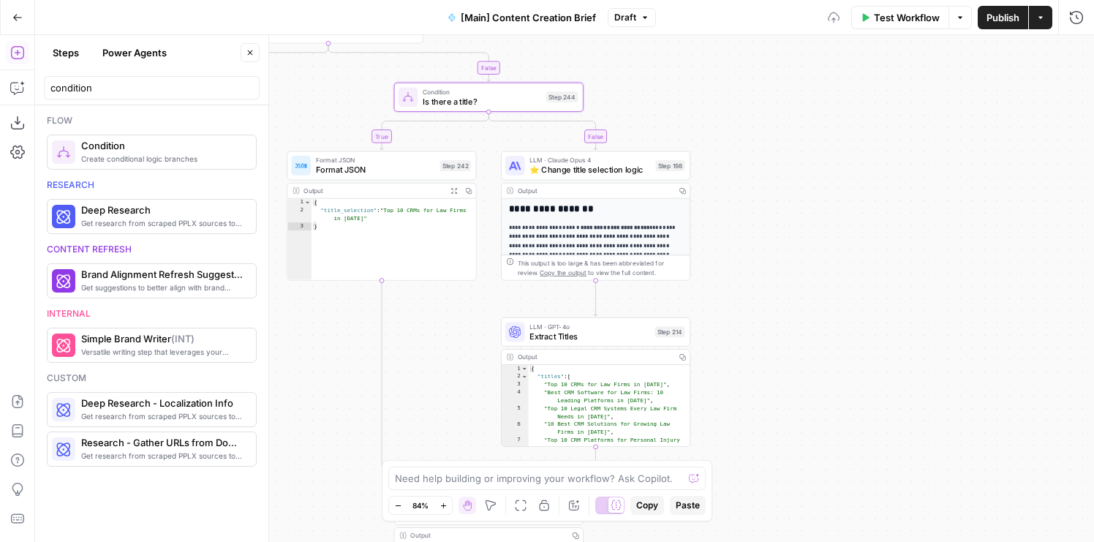
drag, startPoint x: 802, startPoint y: 268, endPoint x: 819, endPoint y: 86, distance: 183.0
click at [819, 86] on div "true false true false false true true false Workflow Set Inputs Inputs Conditio…" at bounding box center [564, 288] width 1059 height 507
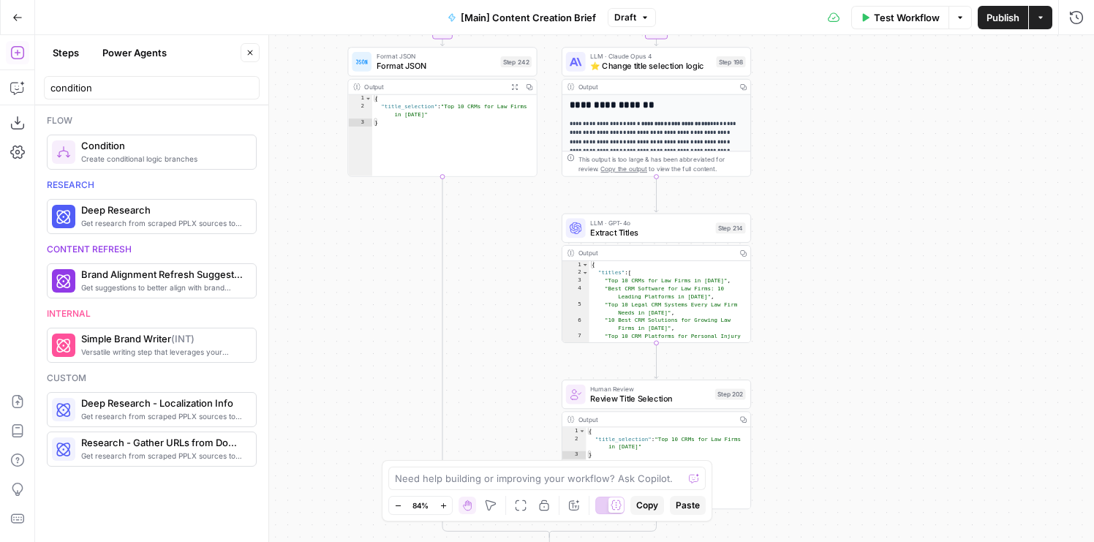
drag, startPoint x: 503, startPoint y: 254, endPoint x: 631, endPoint y: 421, distance: 210.3
click at [631, 421] on div "true false true false false true true false Workflow Set Inputs Inputs Conditio…" at bounding box center [564, 288] width 1059 height 507
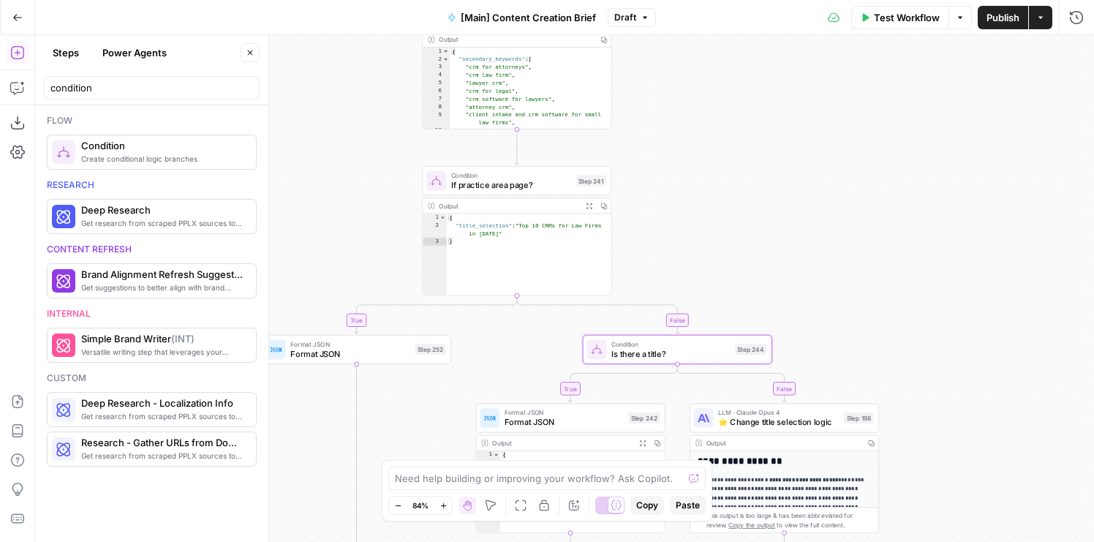
click at [514, 366] on div "true false true false false true true false Workflow Set Inputs Inputs Conditio…" at bounding box center [564, 288] width 1059 height 507
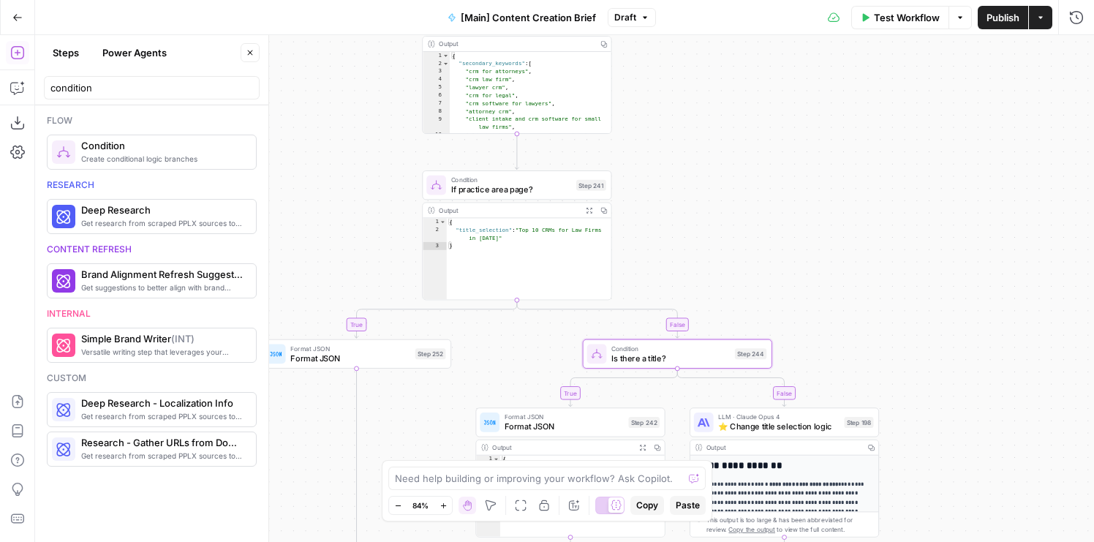
click at [988, 16] on span "Publish" at bounding box center [1003, 17] width 33 height 15
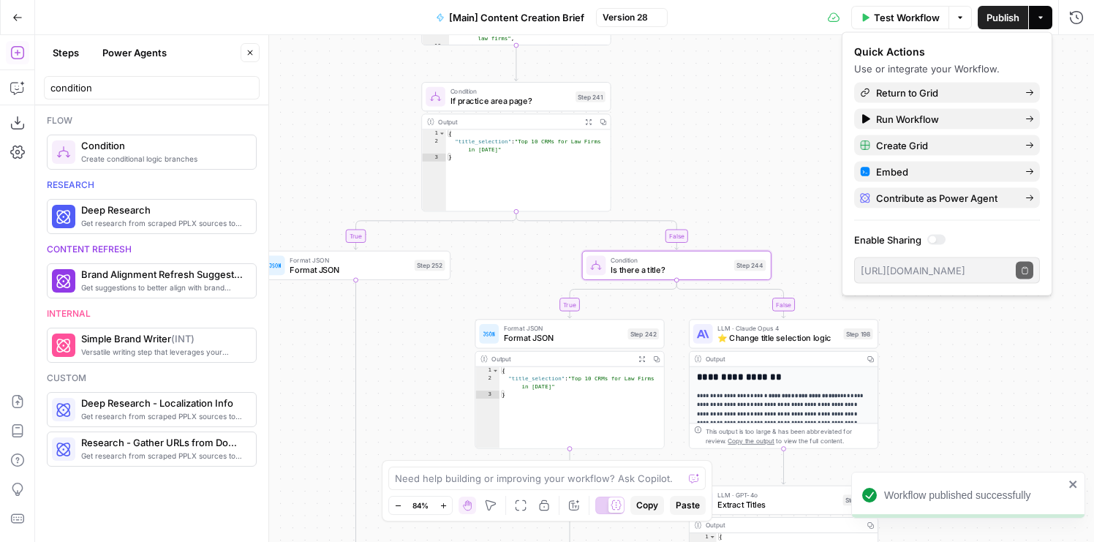
drag, startPoint x: 867, startPoint y: 211, endPoint x: 866, endPoint y: 123, distance: 88.5
click at [866, 123] on body "Workflow published successfully Rocket Pilots New Home Browse Your Data Usage F…" at bounding box center [547, 271] width 1094 height 542
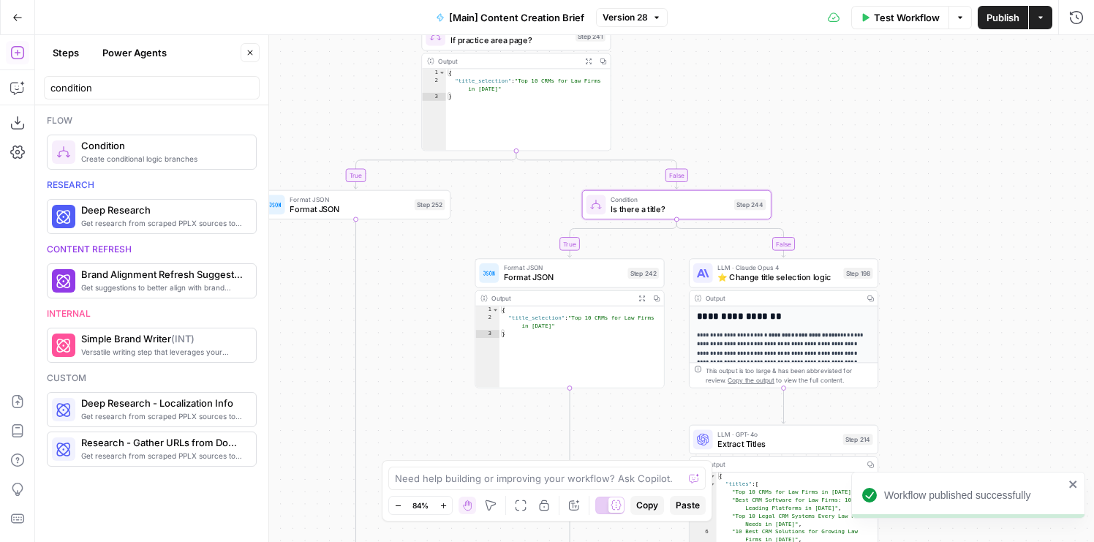
drag, startPoint x: 801, startPoint y: 140, endPoint x: 801, endPoint y: 80, distance: 60.7
click at [801, 80] on div "true false true false false true true false Workflow Set Inputs Inputs Conditio…" at bounding box center [564, 288] width 1059 height 507
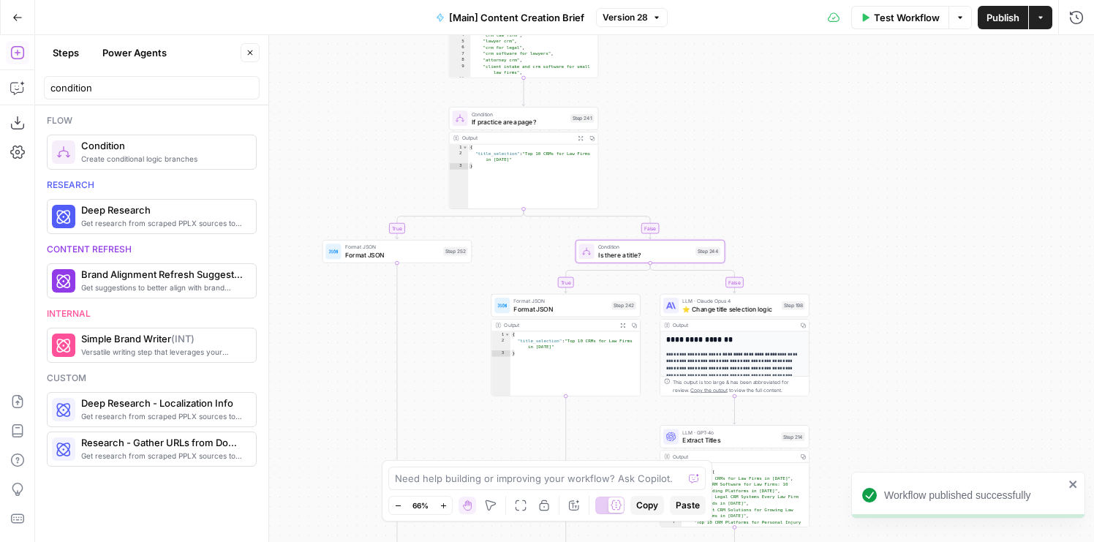
drag, startPoint x: 801, startPoint y: 80, endPoint x: 748, endPoint y: 153, distance: 90.2
click at [748, 153] on div "true false true false false true true false Workflow Set Inputs Inputs Conditio…" at bounding box center [564, 288] width 1059 height 507
drag, startPoint x: 718, startPoint y: 86, endPoint x: 628, endPoint y: 86, distance: 90.7
click at [628, 86] on div "true false true false false true true false Workflow Set Inputs Inputs Conditio…" at bounding box center [564, 288] width 1059 height 507
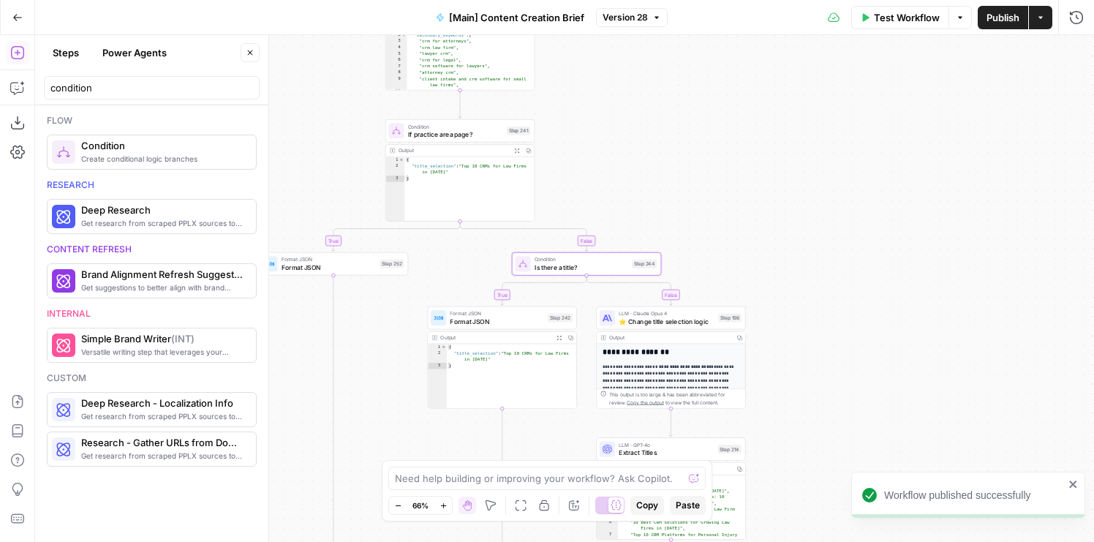
drag, startPoint x: 364, startPoint y: 97, endPoint x: 391, endPoint y: 109, distance: 29.8
click at [391, 109] on div "true false true false false true true false Workflow Set Inputs Inputs Conditio…" at bounding box center [564, 288] width 1059 height 507
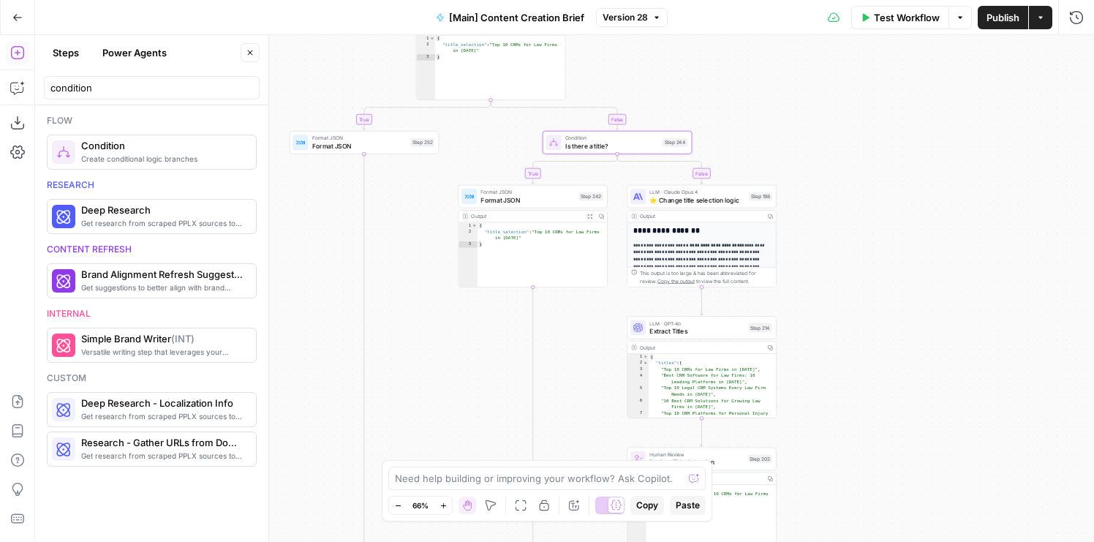
click at [849, 221] on div "true false true false false true true false Workflow Set Inputs Inputs Conditio…" at bounding box center [564, 288] width 1059 height 507
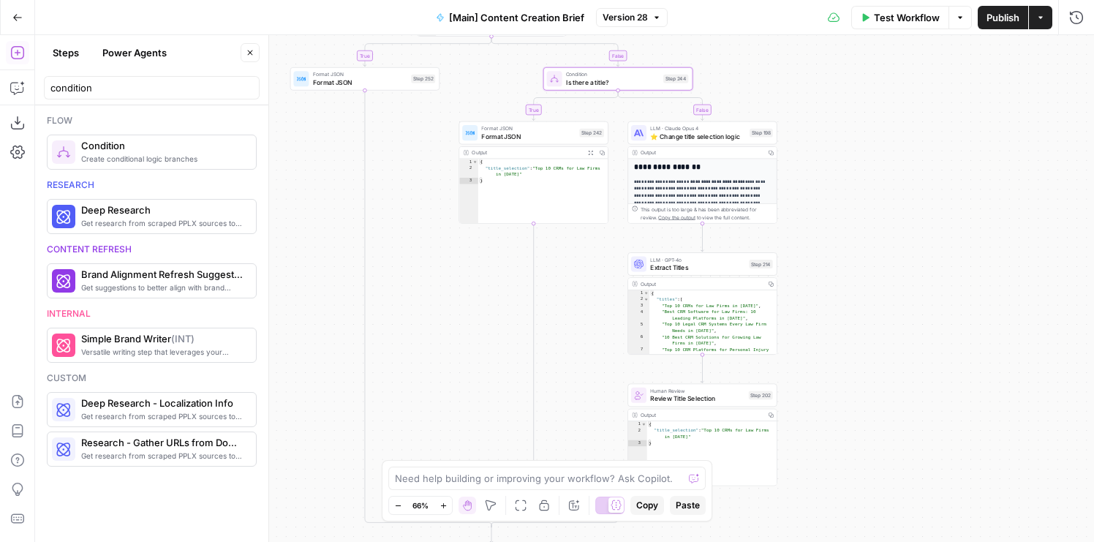
drag, startPoint x: 876, startPoint y: 298, endPoint x: 876, endPoint y: 235, distance: 63.7
click at [876, 235] on div "true false true false false true true false Workflow Set Inputs Inputs Conditio…" at bounding box center [564, 288] width 1059 height 507
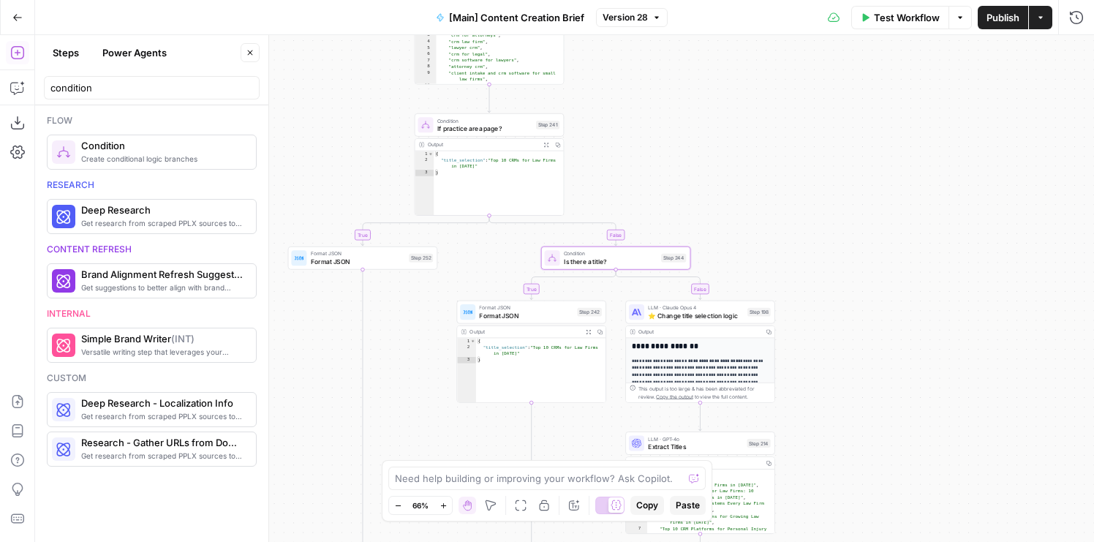
drag, startPoint x: 863, startPoint y: 165, endPoint x: 861, endPoint y: 399, distance: 234.1
click at [861, 399] on div "true false true false false true true false Workflow Set Inputs Inputs Conditio…" at bounding box center [564, 288] width 1059 height 507
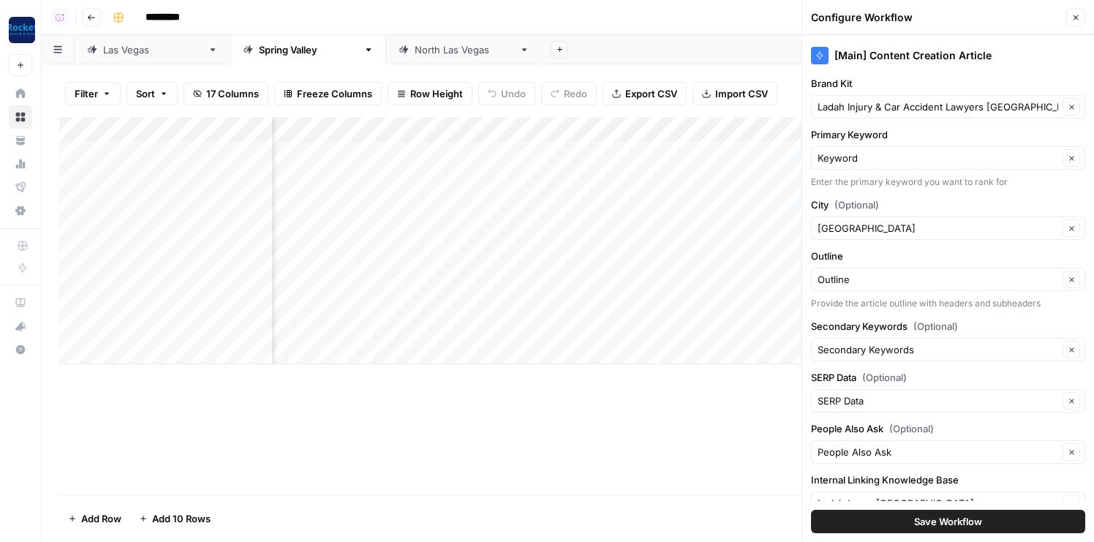
click at [1075, 17] on icon "button" at bounding box center [1076, 17] width 9 height 9
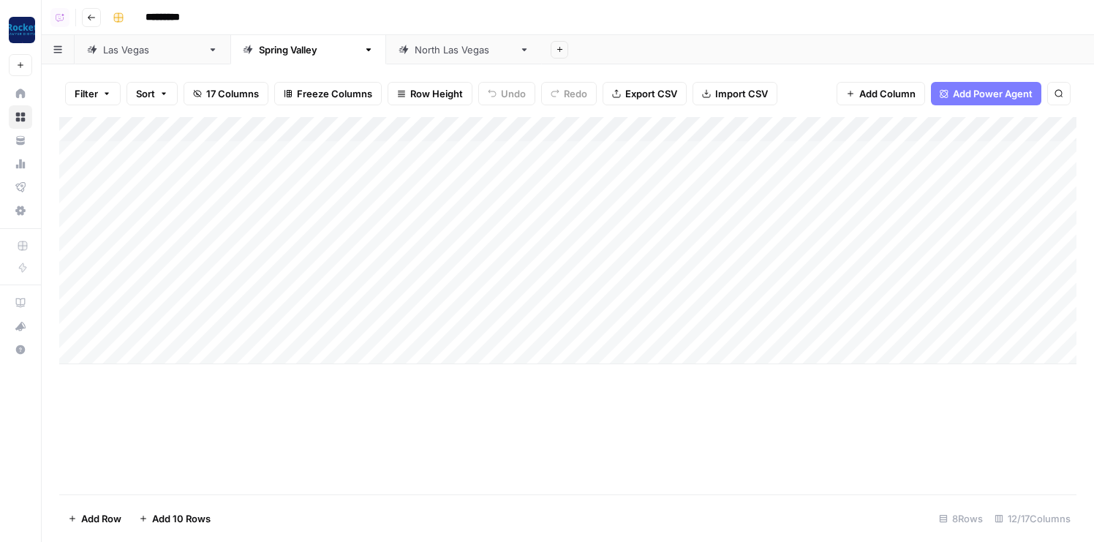
click at [787, 132] on div "Add Column" at bounding box center [568, 240] width 1018 height 247
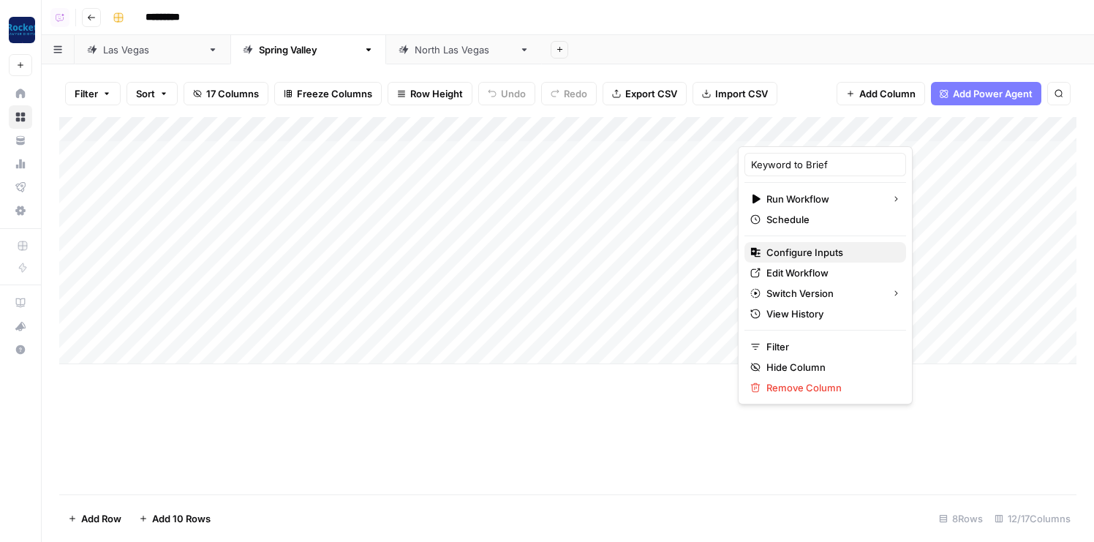
click at [787, 253] on span "Configure Inputs" at bounding box center [831, 252] width 128 height 15
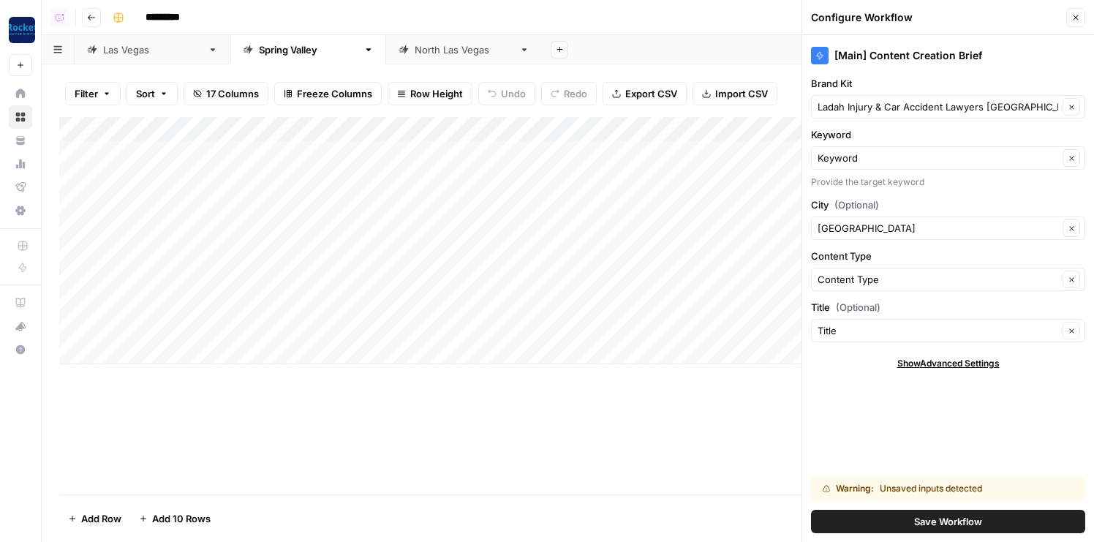
click at [895, 516] on button "Save Workflow" at bounding box center [948, 521] width 274 height 23
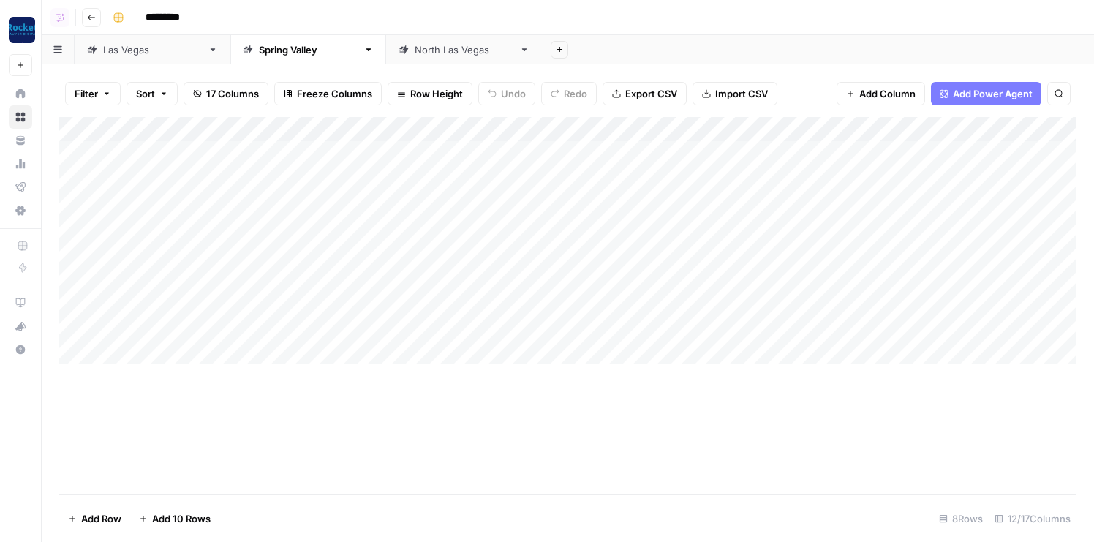
click at [415, 46] on div "North Las Vegas" at bounding box center [464, 49] width 99 height 15
click at [726, 125] on div "Add Column" at bounding box center [568, 306] width 1018 height 378
click at [739, 271] on span "Remove Column" at bounding box center [760, 273] width 128 height 15
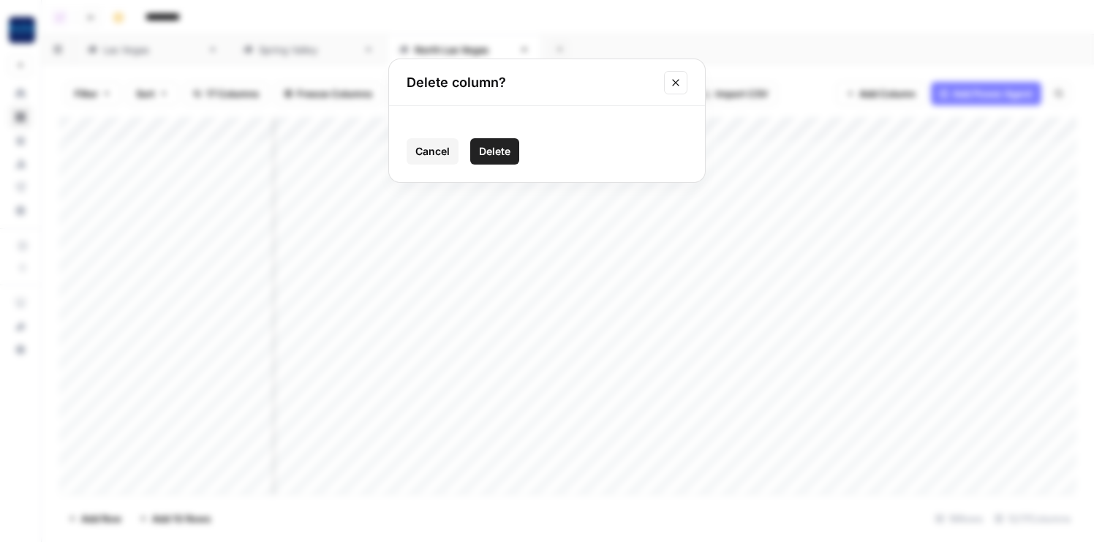
click at [492, 145] on span "Delete" at bounding box center [494, 151] width 31 height 15
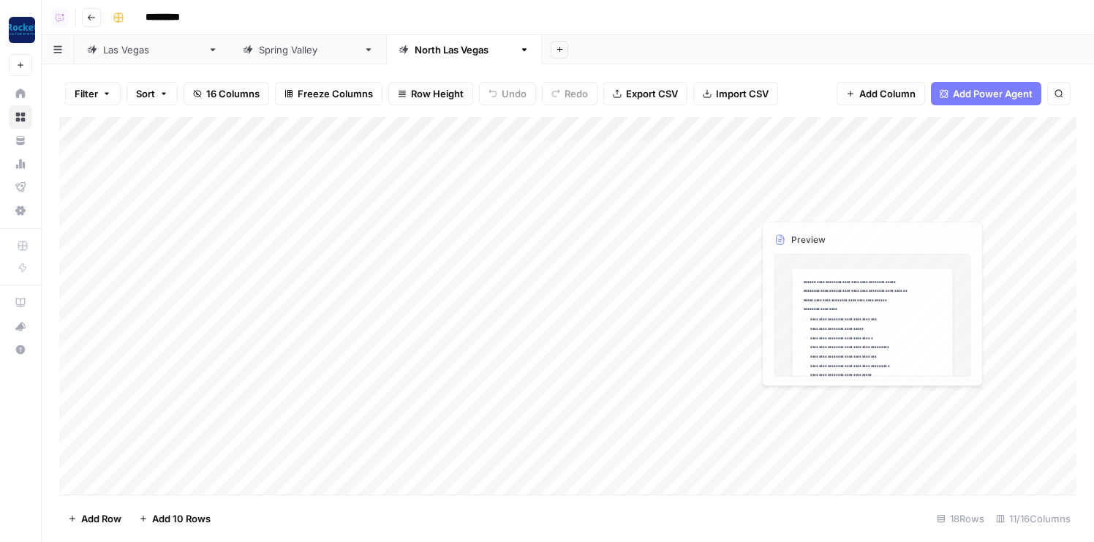
scroll to position [0, 547]
click at [1035, 121] on button "Add Column" at bounding box center [1037, 129] width 76 height 19
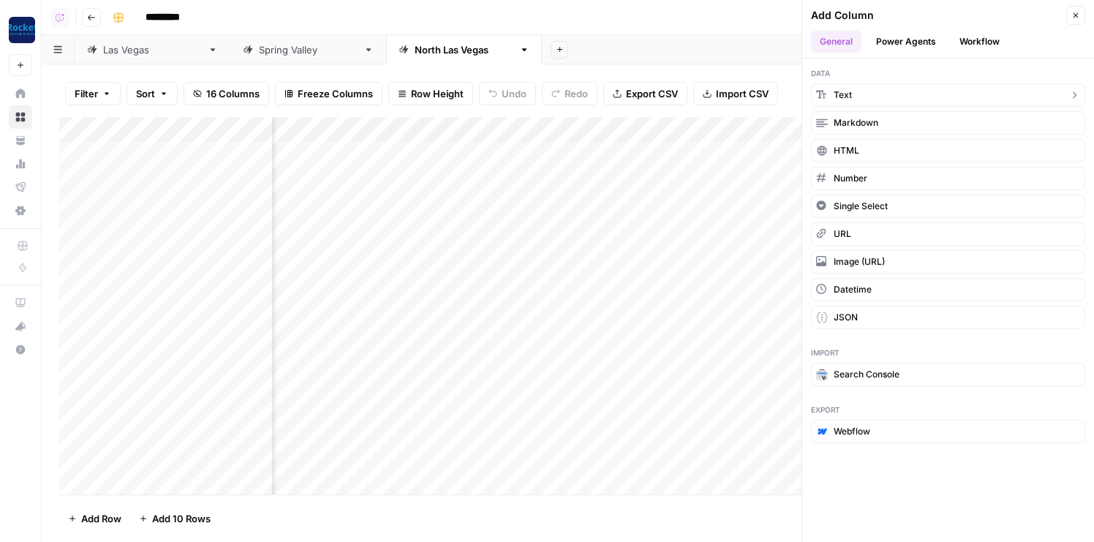
click at [871, 95] on button "Text" at bounding box center [948, 94] width 274 height 23
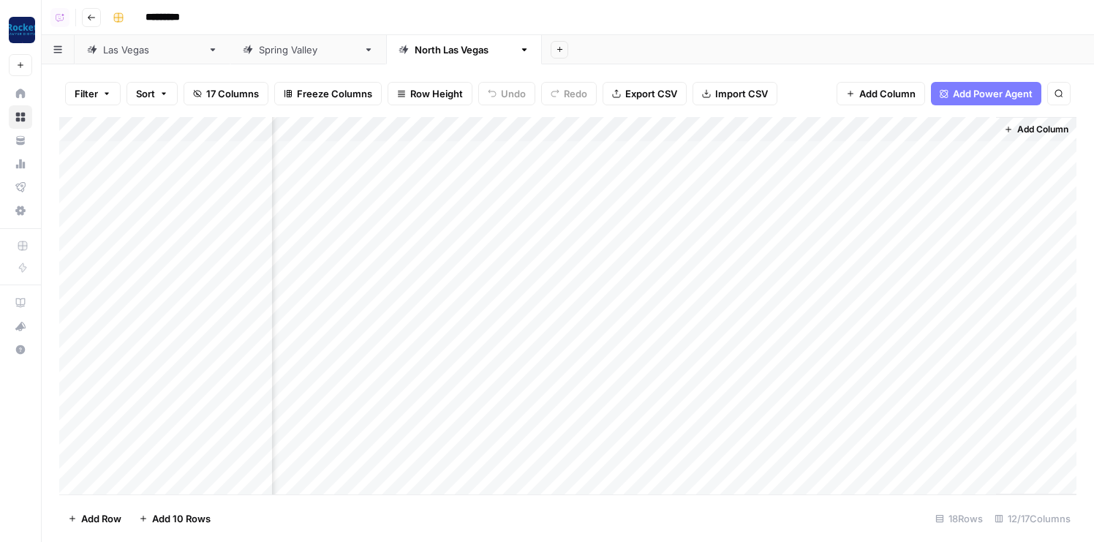
drag, startPoint x: 924, startPoint y: 128, endPoint x: 533, endPoint y: 128, distance: 391.4
click at [533, 128] on div "Add Column" at bounding box center [568, 306] width 1018 height 378
drag, startPoint x: 574, startPoint y: 132, endPoint x: 457, endPoint y: 132, distance: 117.8
click at [457, 132] on div "Add Column" at bounding box center [568, 306] width 1018 height 378
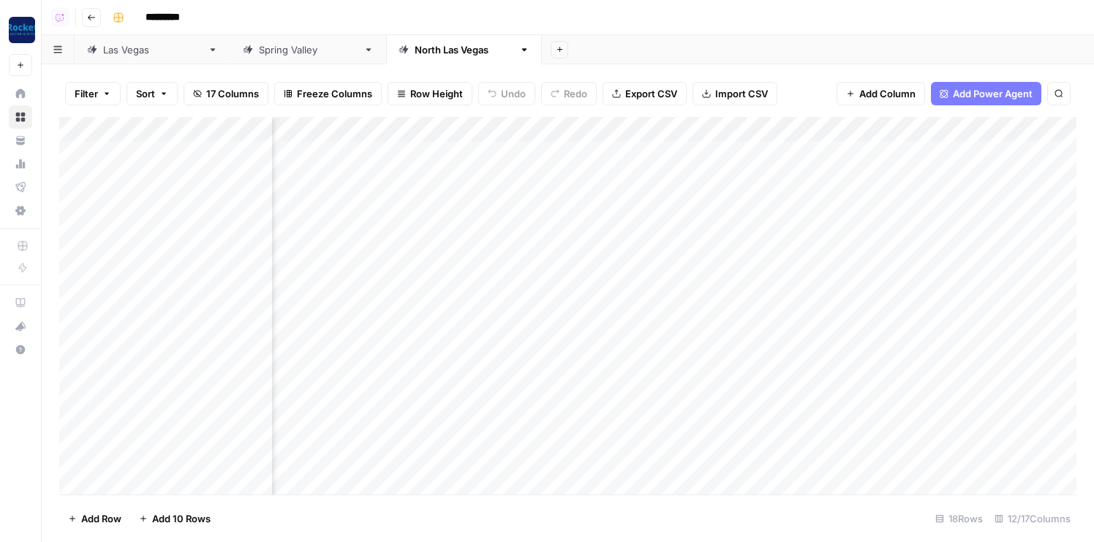
scroll to position [0, 34]
drag, startPoint x: 679, startPoint y: 135, endPoint x: 389, endPoint y: 135, distance: 289.7
click at [389, 135] on div "Add Column" at bounding box center [568, 306] width 1018 height 378
drag, startPoint x: 508, startPoint y: 127, endPoint x: 386, endPoint y: 127, distance: 122.2
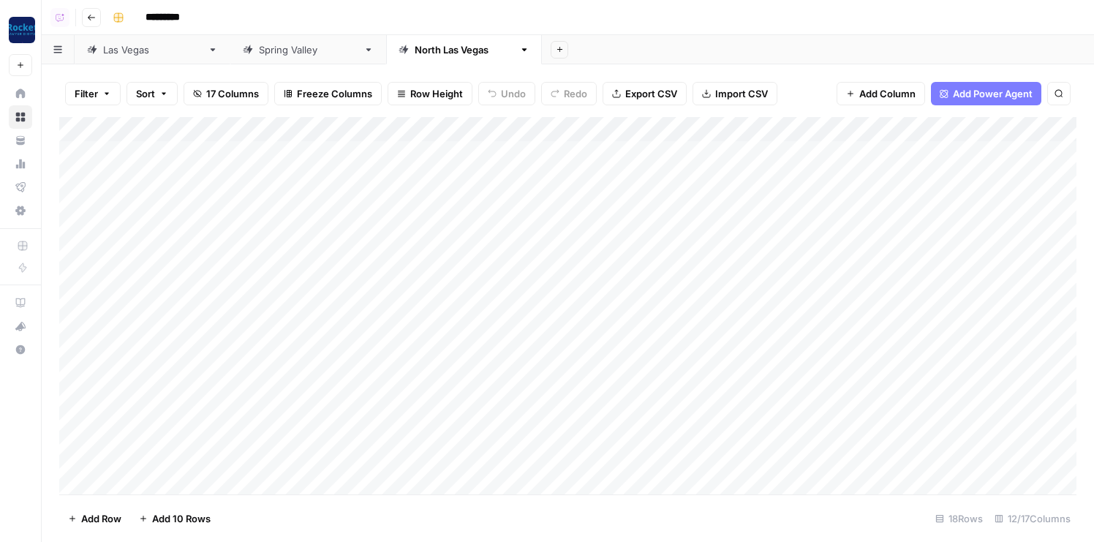
click at [386, 127] on div "Add Column" at bounding box center [568, 306] width 1018 height 378
drag, startPoint x: 428, startPoint y: 129, endPoint x: 348, endPoint y: 129, distance: 79.7
click at [348, 129] on body "Rocket Pilots New Home Browse Your Data Usage Flightpath Settings Recent Grids …" at bounding box center [547, 271] width 1094 height 542
drag, startPoint x: 489, startPoint y: 126, endPoint x: 364, endPoint y: 126, distance: 125.1
click at [364, 126] on body "Rocket Pilots New Home Browse Your Data Usage Flightpath Settings Recent Grids …" at bounding box center [547, 271] width 1094 height 542
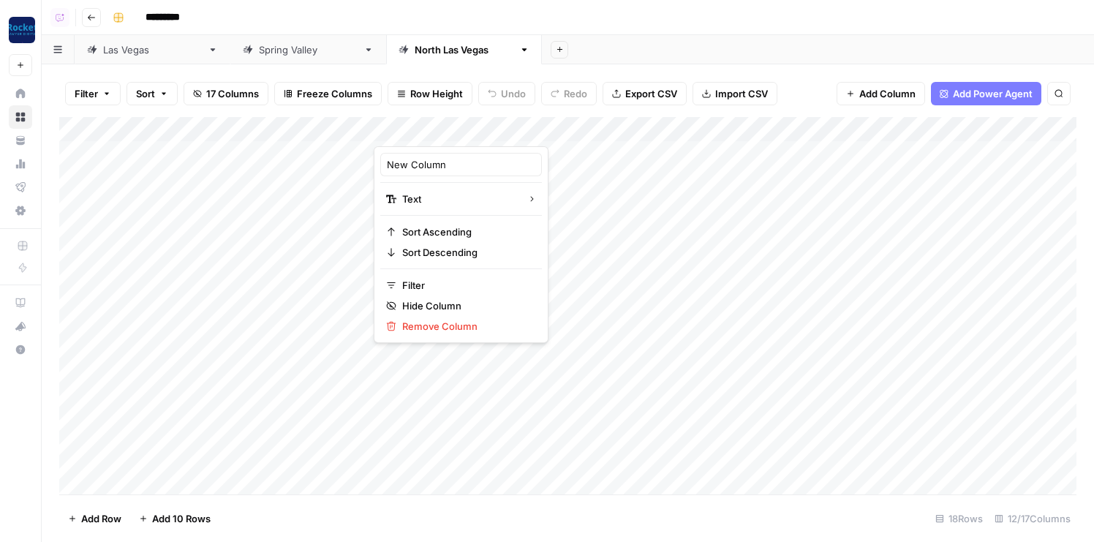
click at [634, 50] on div "Add Sheet" at bounding box center [818, 49] width 552 height 29
drag, startPoint x: 435, startPoint y: 133, endPoint x: 363, endPoint y: 133, distance: 72.4
click at [363, 133] on div "Add Column" at bounding box center [568, 306] width 1018 height 378
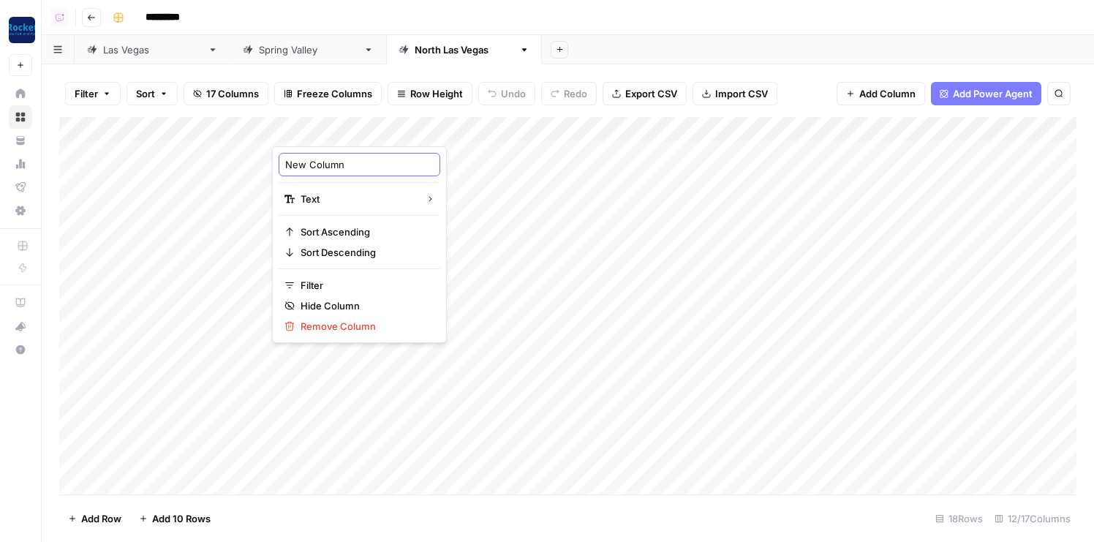
click at [358, 167] on input "New Column" at bounding box center [359, 164] width 149 height 15
type input "Title"
click at [524, 70] on div "Filter Sort 17 Columns Freeze Columns Row Height Undo Redo Export CSV Import CS…" at bounding box center [568, 93] width 1018 height 47
click at [408, 131] on div "Add Column" at bounding box center [568, 306] width 1018 height 378
click at [378, 164] on input "New Column" at bounding box center [359, 164] width 149 height 15
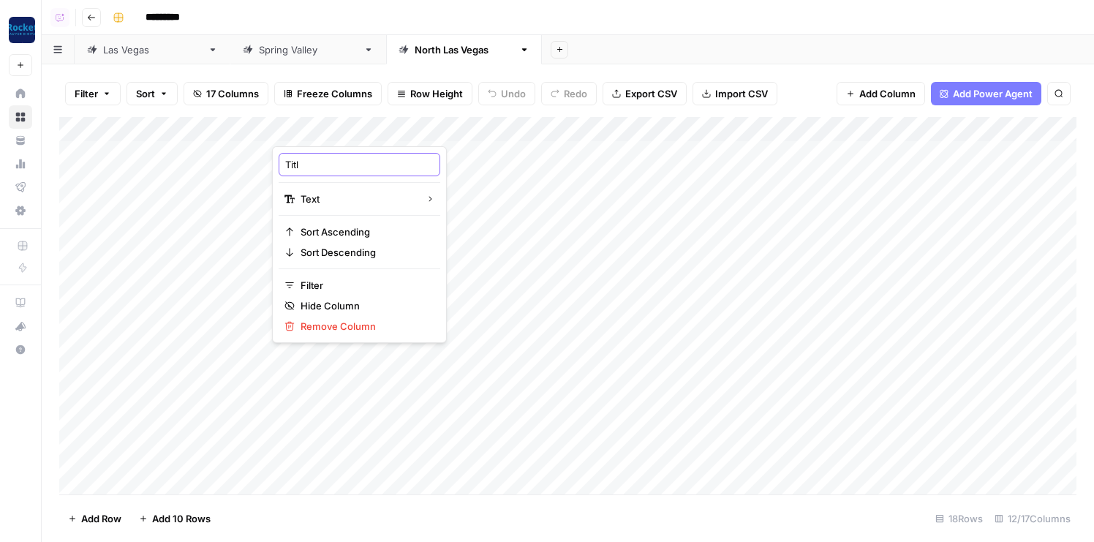
type input "Title"
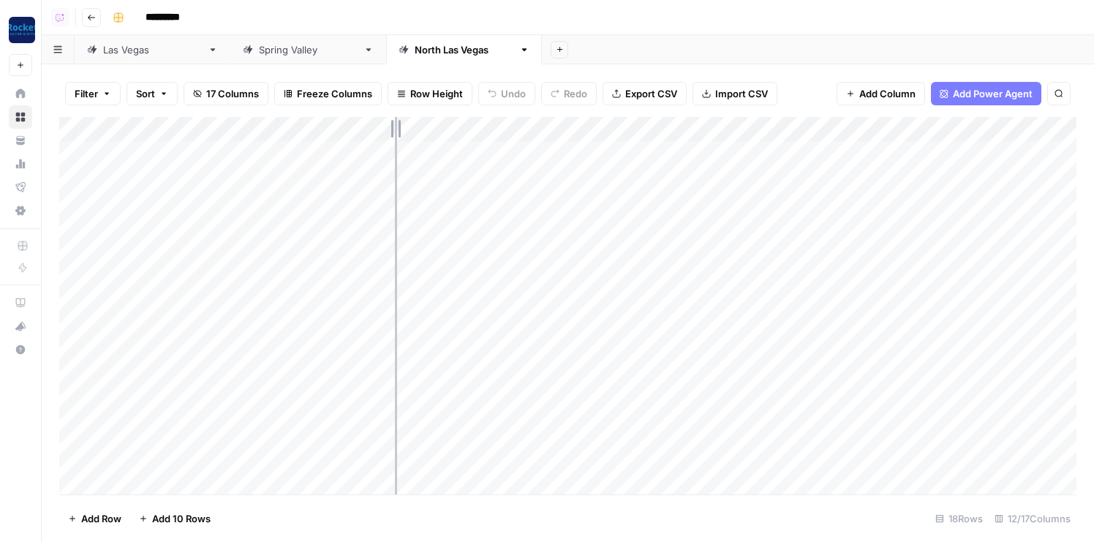
drag, startPoint x: 481, startPoint y: 129, endPoint x: 395, endPoint y: 129, distance: 86.3
click at [395, 129] on div "Add Column" at bounding box center [568, 306] width 1018 height 378
click at [761, 124] on div "Add Column" at bounding box center [568, 306] width 1018 height 378
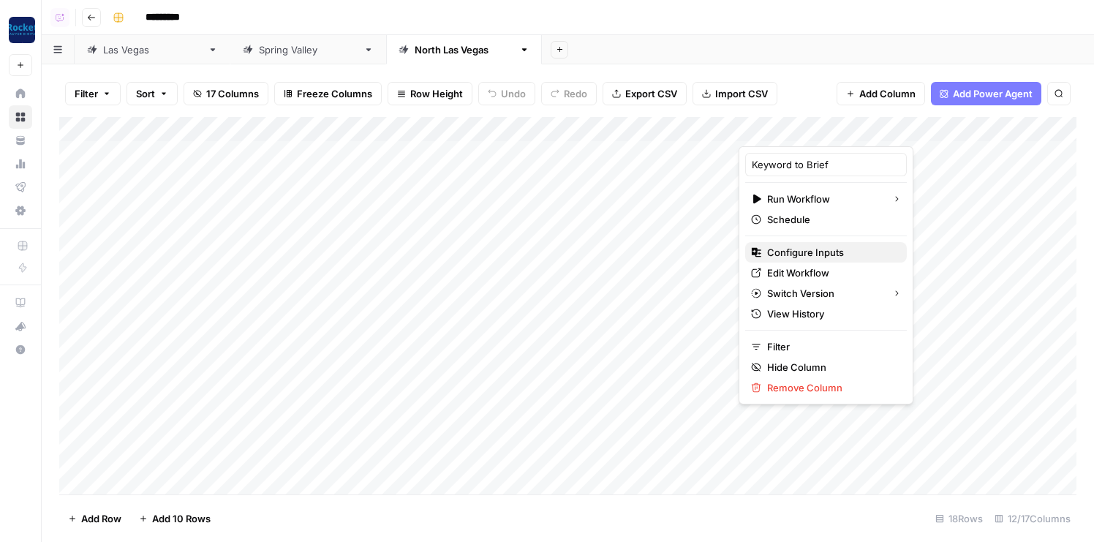
click at [786, 260] on button "Configure Inputs" at bounding box center [826, 252] width 162 height 20
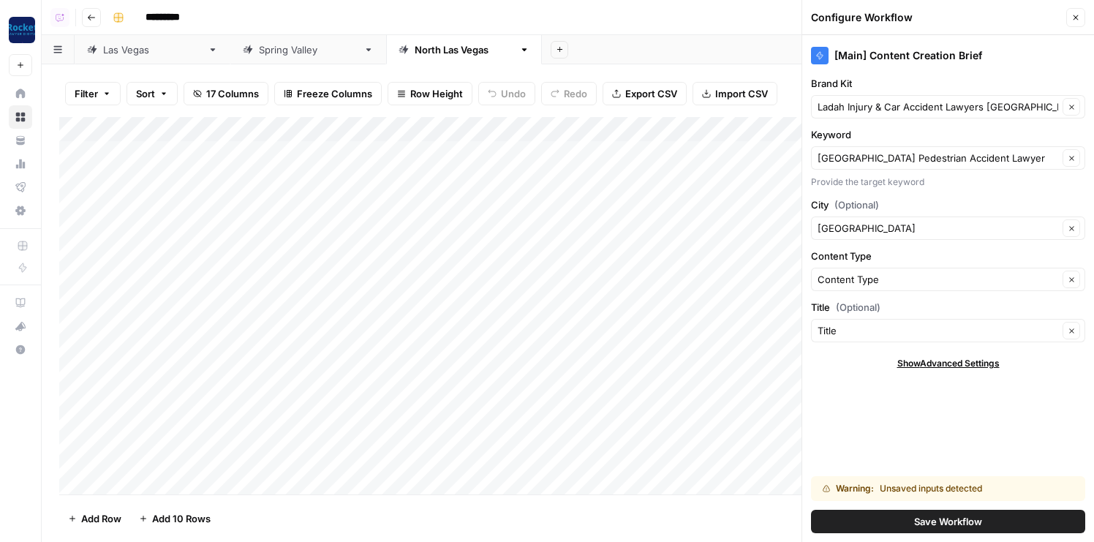
drag, startPoint x: 1000, startPoint y: 484, endPoint x: 829, endPoint y: 484, distance: 171.2
click at [829, 484] on div "Warning: Unsaved inputs detected" at bounding box center [926, 488] width 206 height 13
click at [901, 525] on button "Save Workflow" at bounding box center [948, 521] width 274 height 23
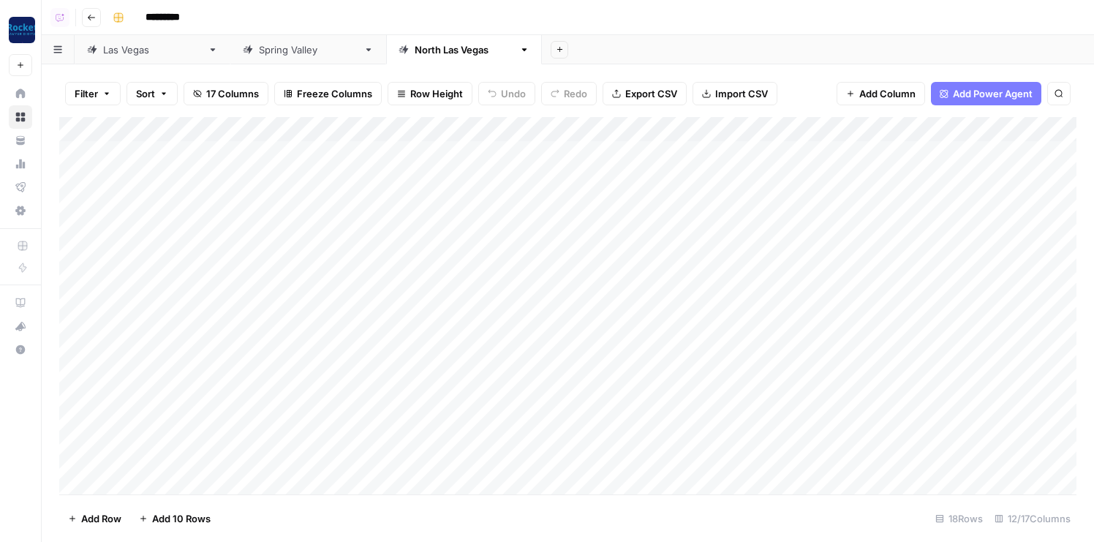
click at [788, 133] on div "Add Column" at bounding box center [568, 306] width 1018 height 378
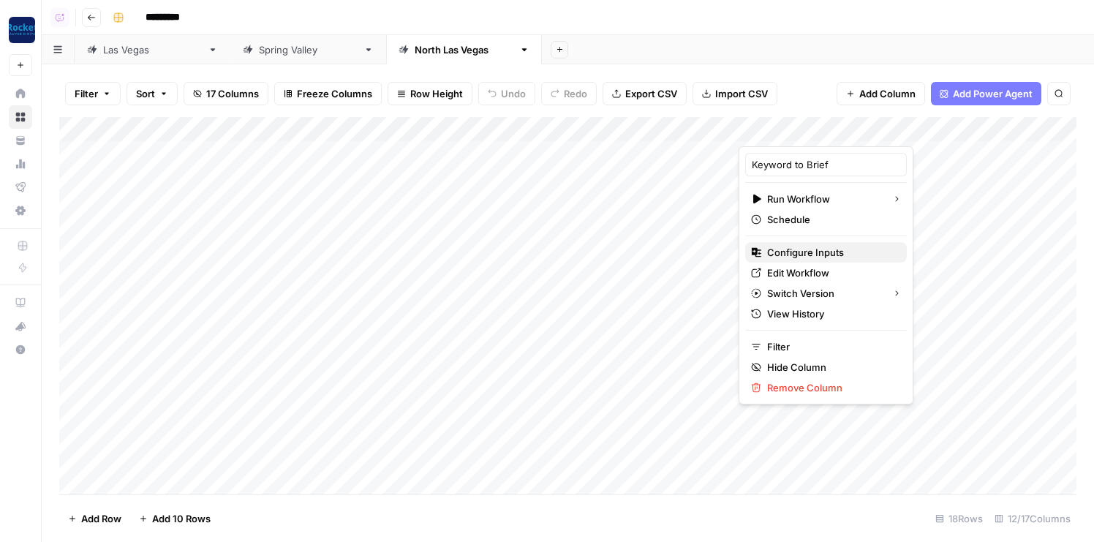
click at [777, 247] on span "Configure Inputs" at bounding box center [831, 252] width 128 height 15
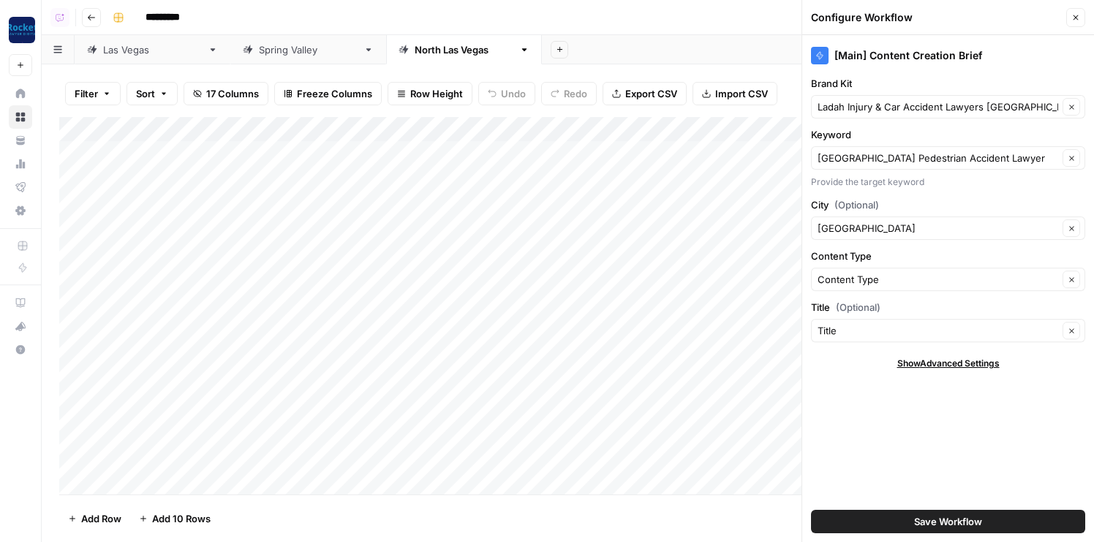
click at [1074, 18] on icon "button" at bounding box center [1076, 17] width 9 height 9
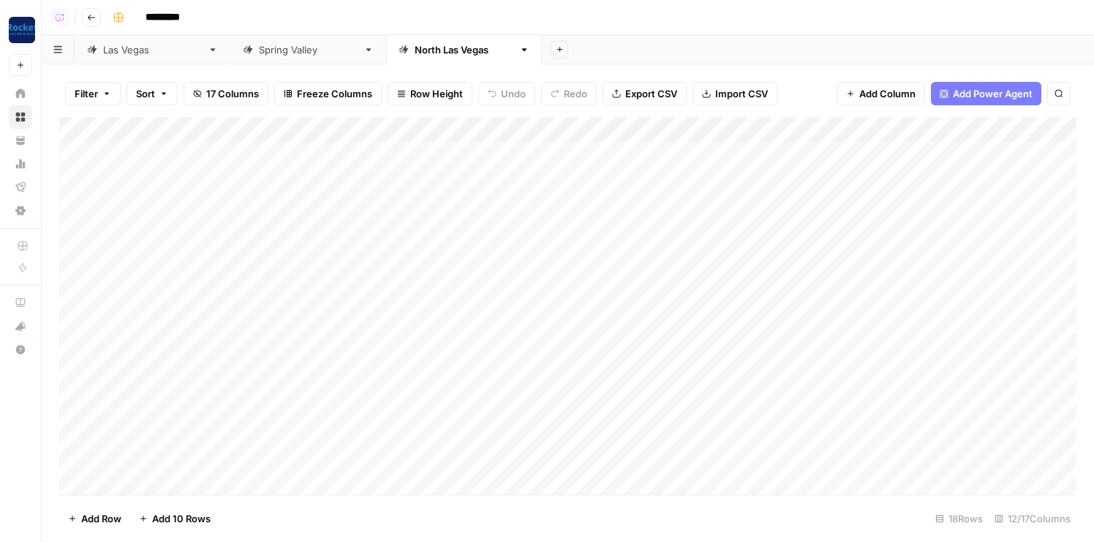
click at [789, 127] on div "Add Column" at bounding box center [568, 306] width 1018 height 378
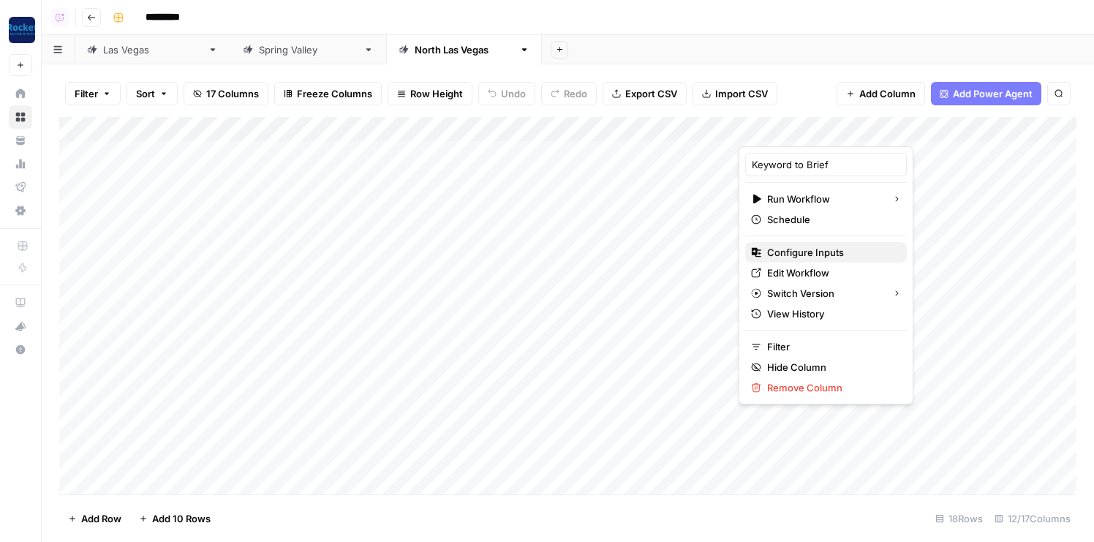
click at [783, 250] on span "Configure Inputs" at bounding box center [831, 252] width 128 height 15
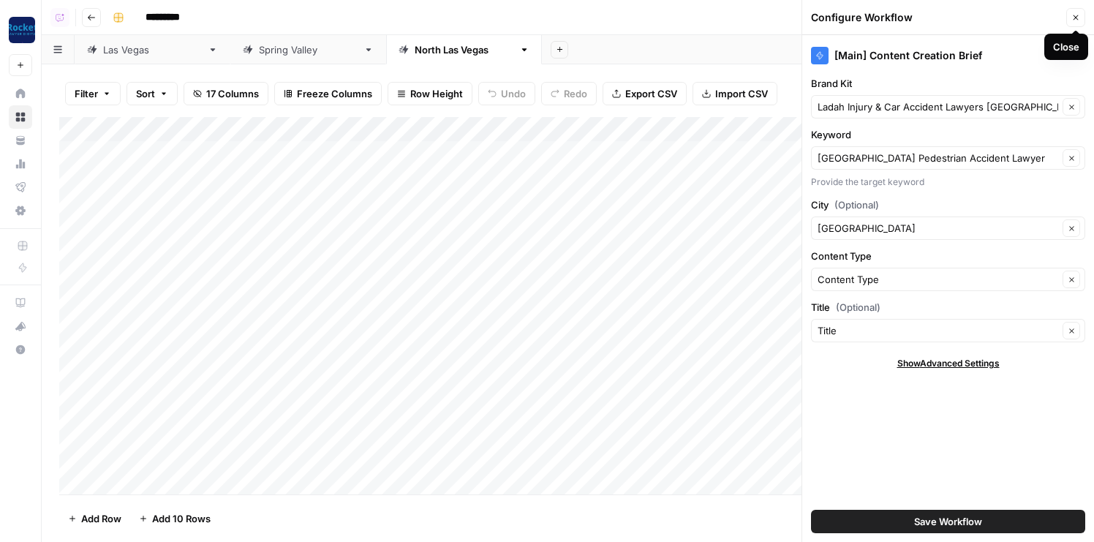
click at [1068, 23] on button "Close" at bounding box center [1076, 17] width 19 height 19
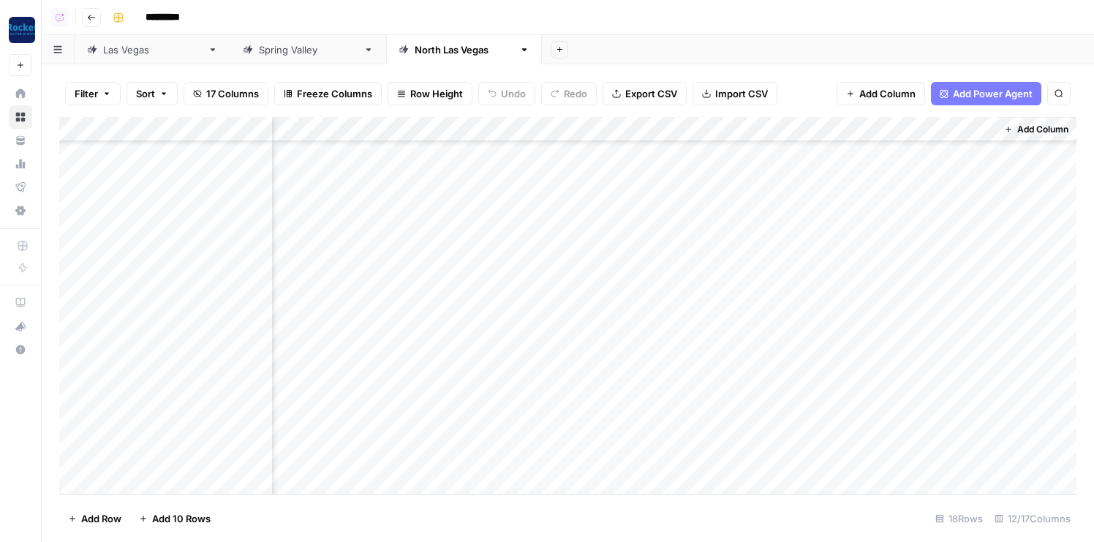
scroll to position [0, 669]
click at [720, 202] on div "Add Column" at bounding box center [568, 306] width 1018 height 378
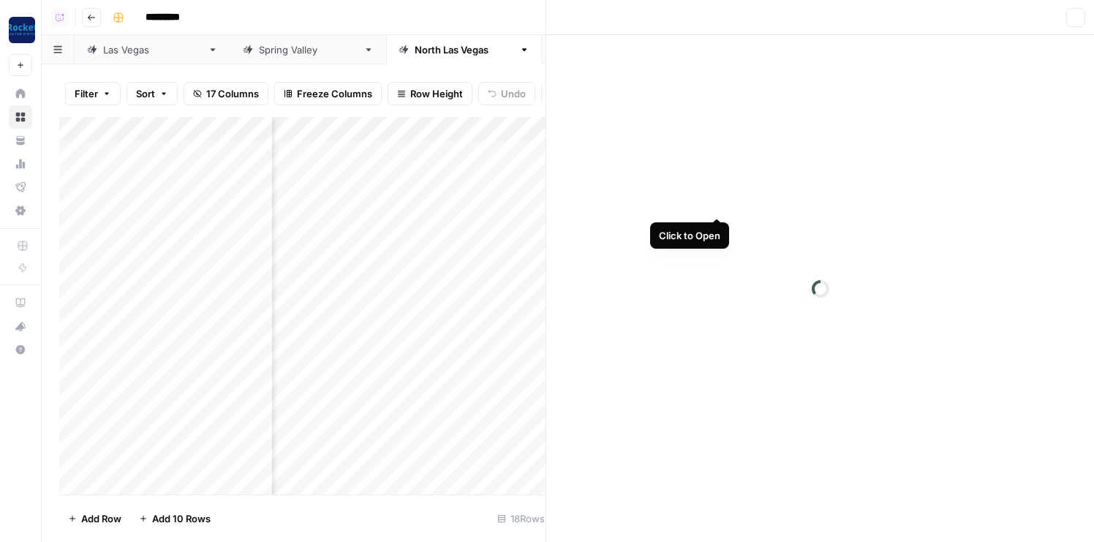
scroll to position [0, 660]
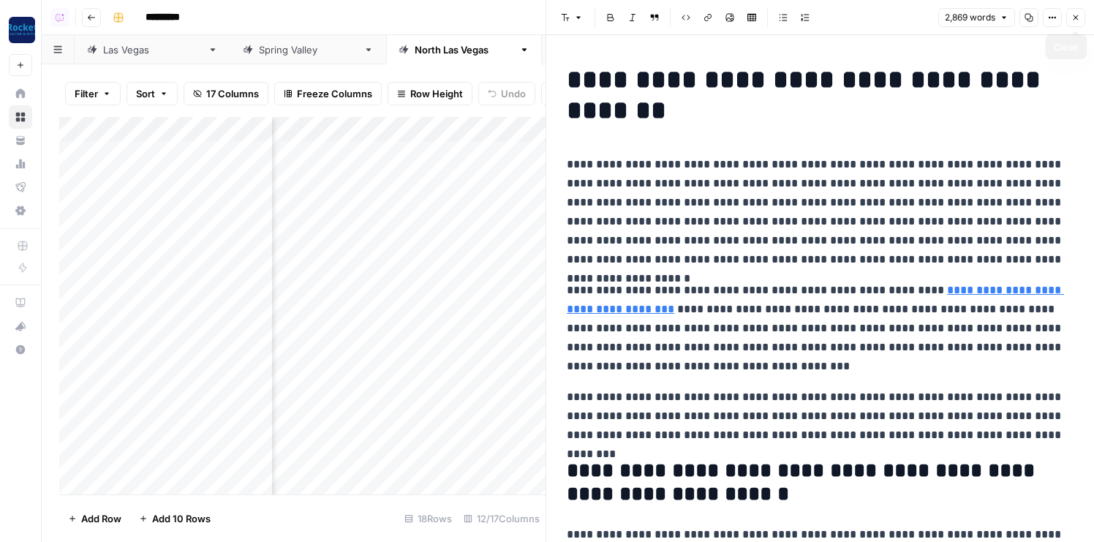
click at [1075, 10] on button "Close" at bounding box center [1076, 17] width 19 height 19
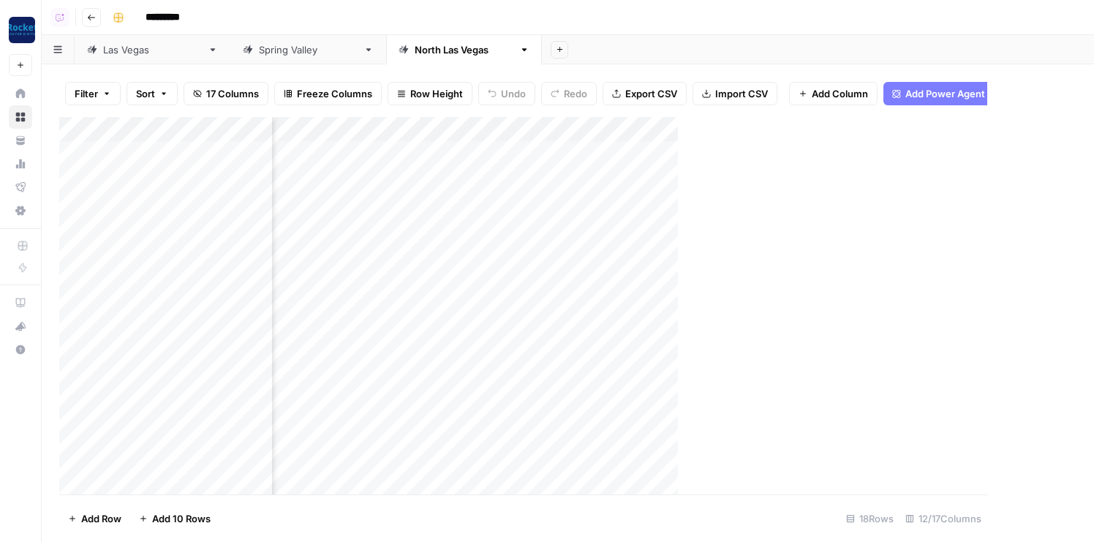
scroll to position [0, 652]
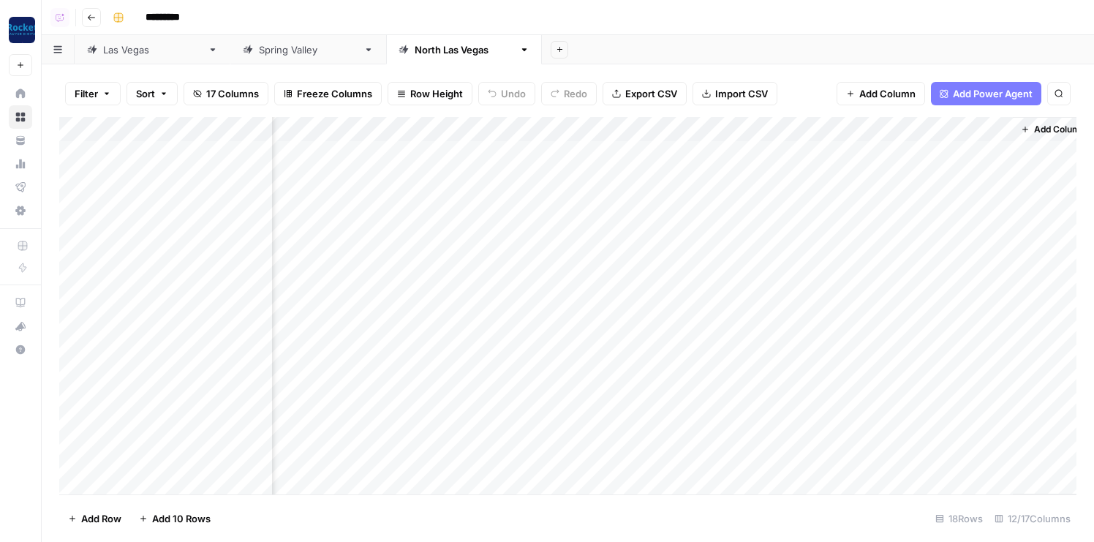
click at [537, 131] on div "Add Column" at bounding box center [568, 306] width 1018 height 378
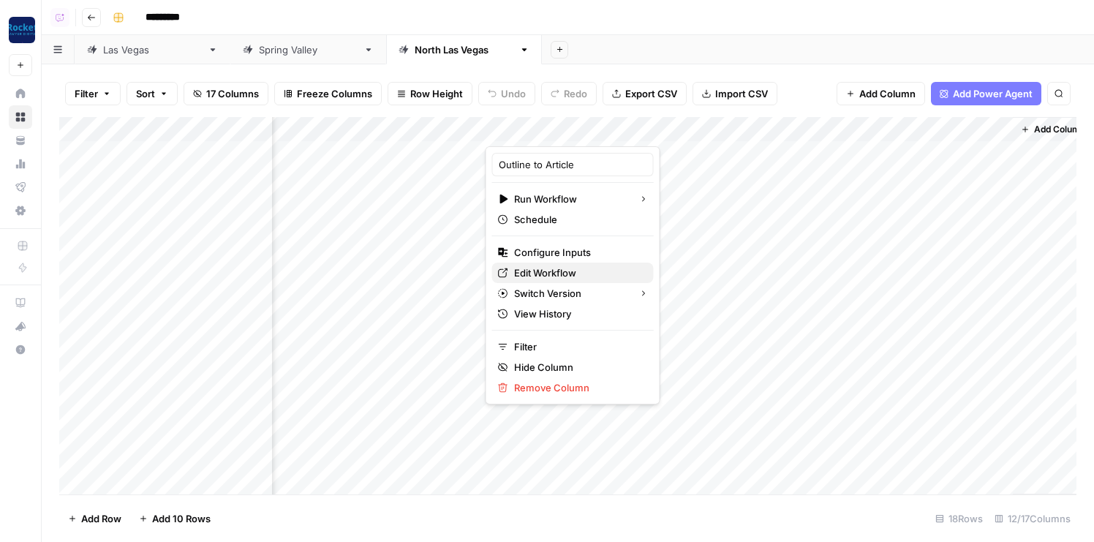
click at [555, 274] on span "Edit Workflow" at bounding box center [578, 273] width 128 height 15
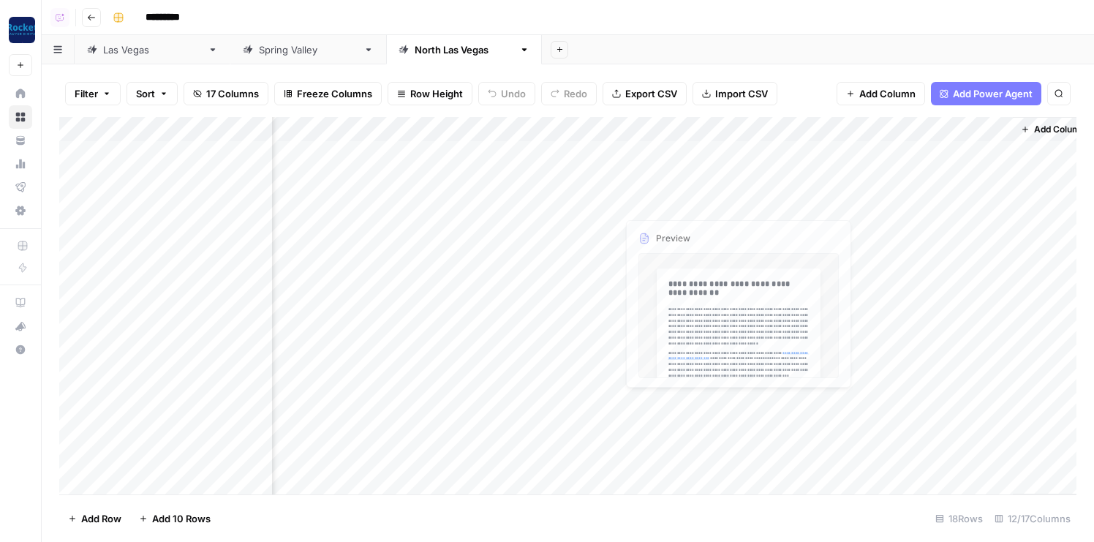
click at [733, 227] on div "Add Column" at bounding box center [568, 306] width 1018 height 378
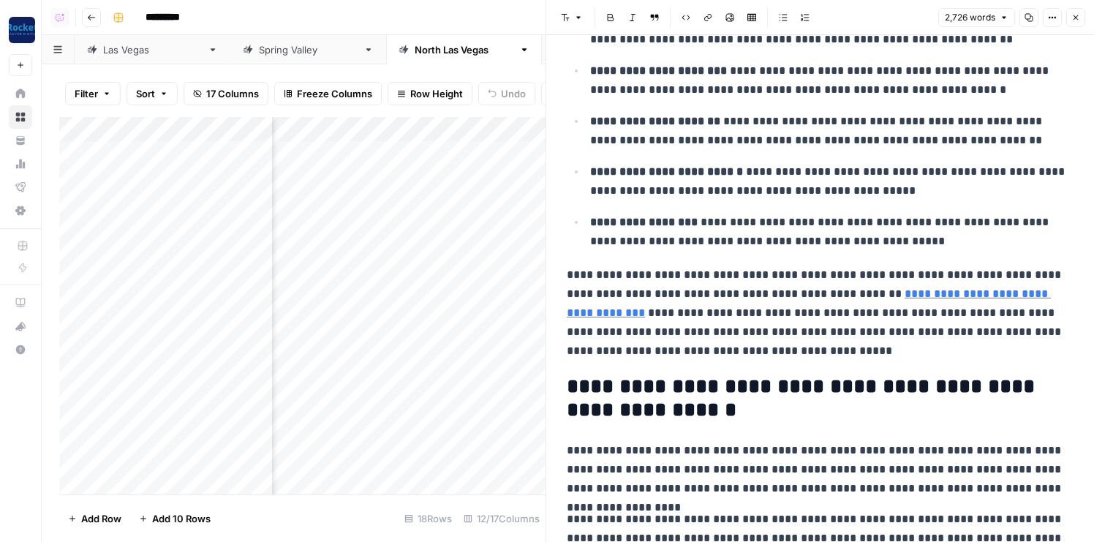
scroll to position [1149, 0]
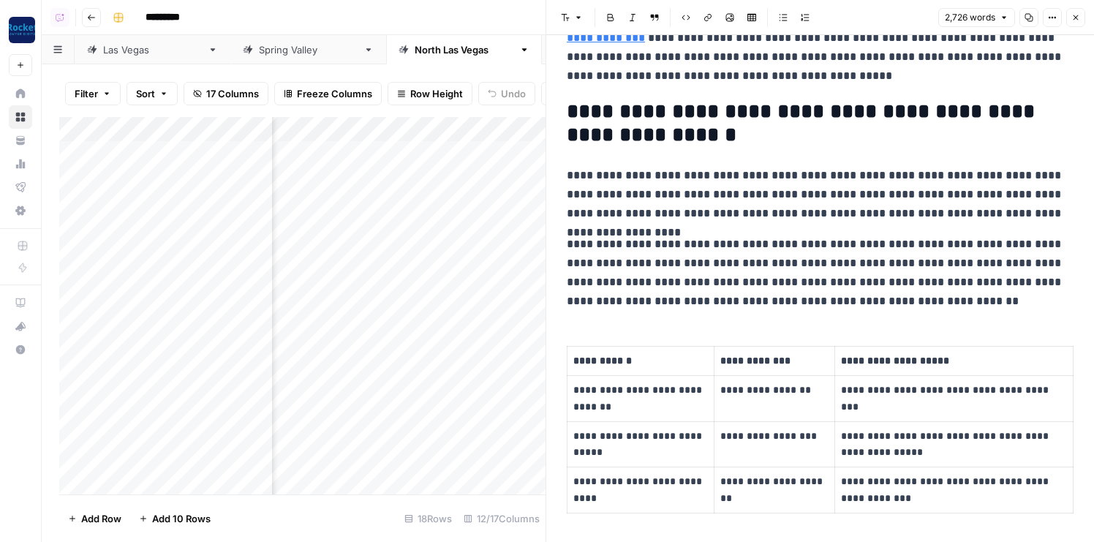
click at [1072, 18] on icon "button" at bounding box center [1076, 17] width 9 height 9
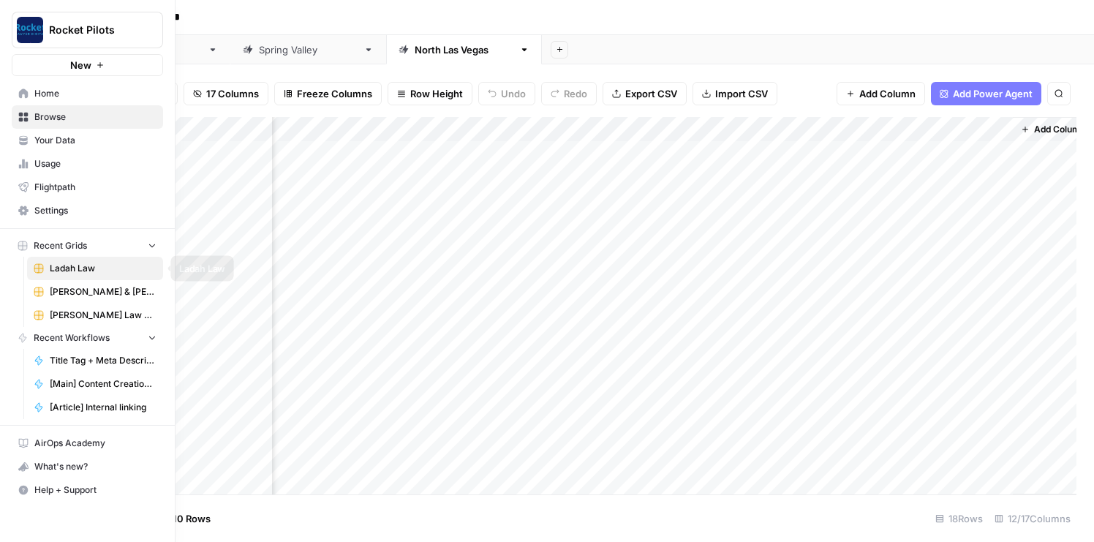
click at [67, 297] on span "[PERSON_NAME] & [PERSON_NAME] [US_STATE] Car Accident Lawyers" at bounding box center [103, 291] width 107 height 13
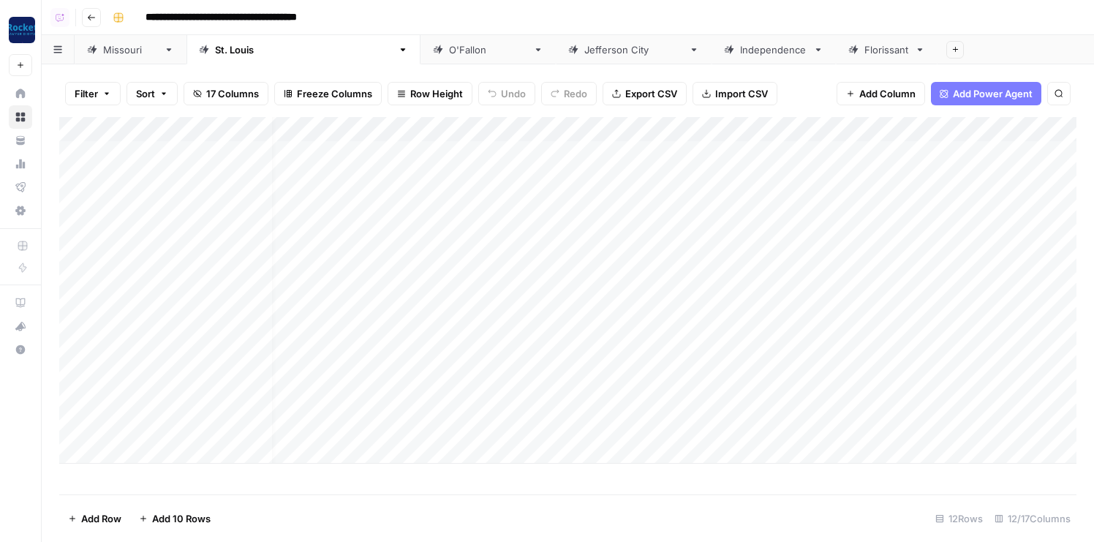
scroll to position [0, 18]
click at [449, 50] on div "O'Fallon" at bounding box center [488, 49] width 78 height 15
click at [135, 58] on link "Missouri" at bounding box center [131, 49] width 112 height 29
click at [692, 302] on div "Add Column" at bounding box center [568, 306] width 1018 height 378
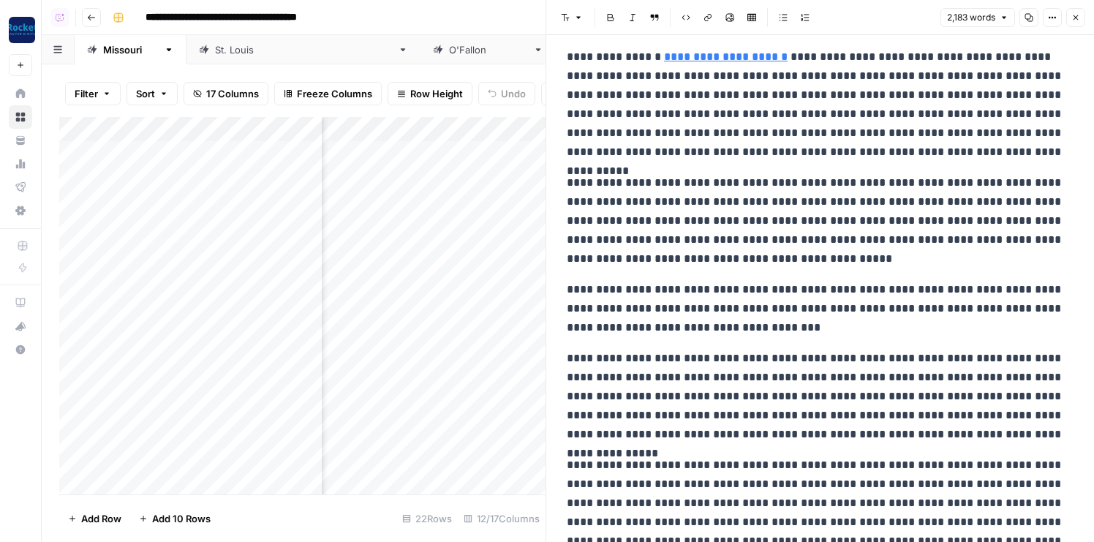
scroll to position [84, 0]
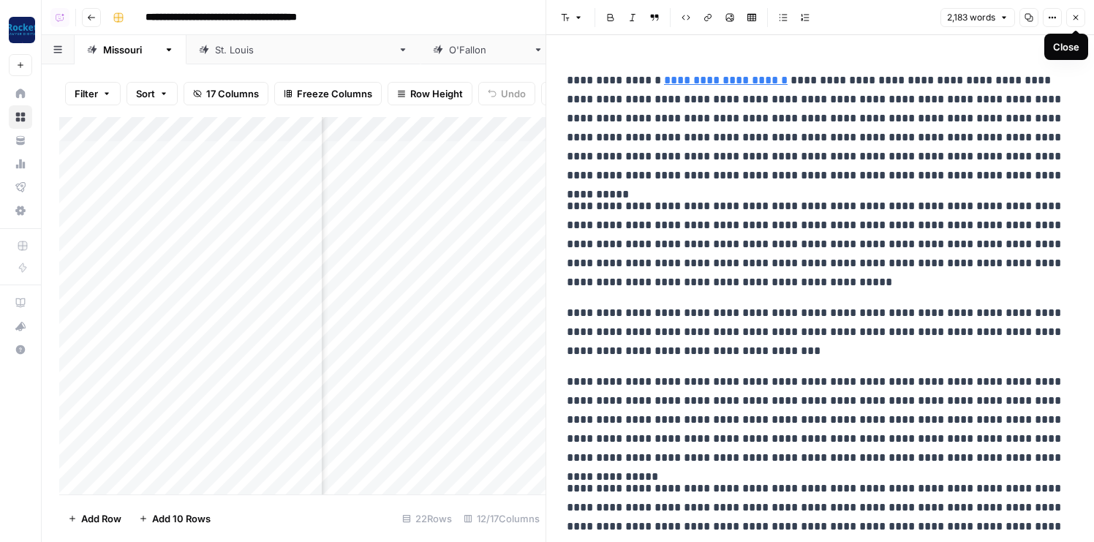
drag, startPoint x: 1070, startPoint y: 23, endPoint x: 907, endPoint y: 285, distance: 308.6
click at [907, 285] on div "**********" at bounding box center [820, 271] width 549 height 542
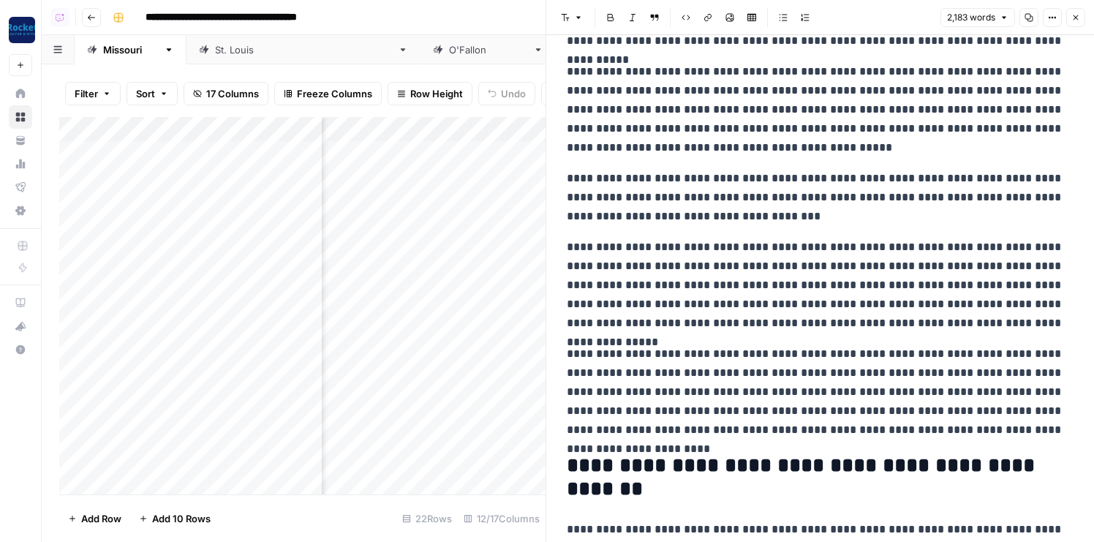
scroll to position [225, 0]
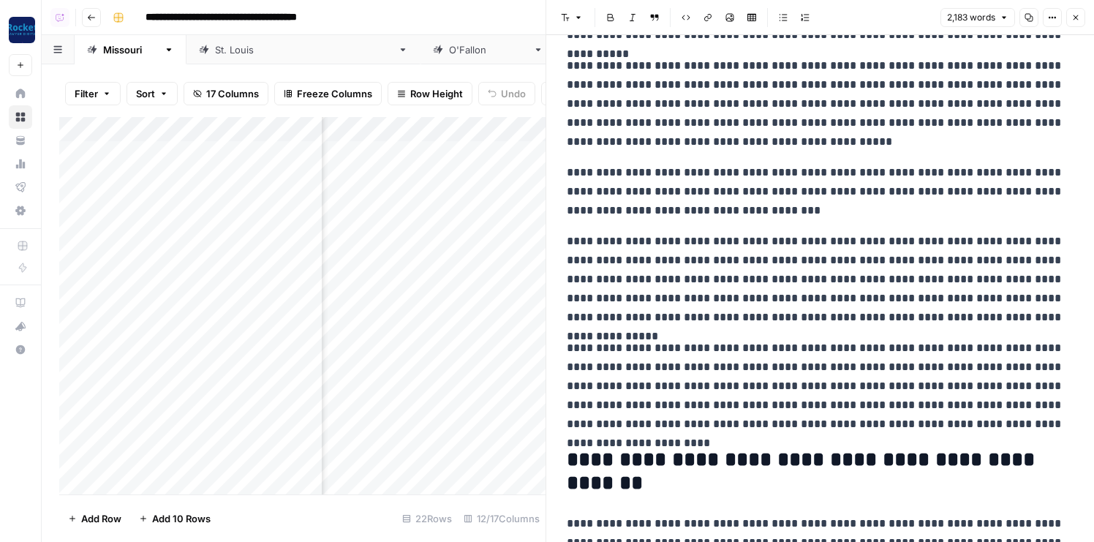
click at [1072, 20] on icon "button" at bounding box center [1076, 17] width 9 height 9
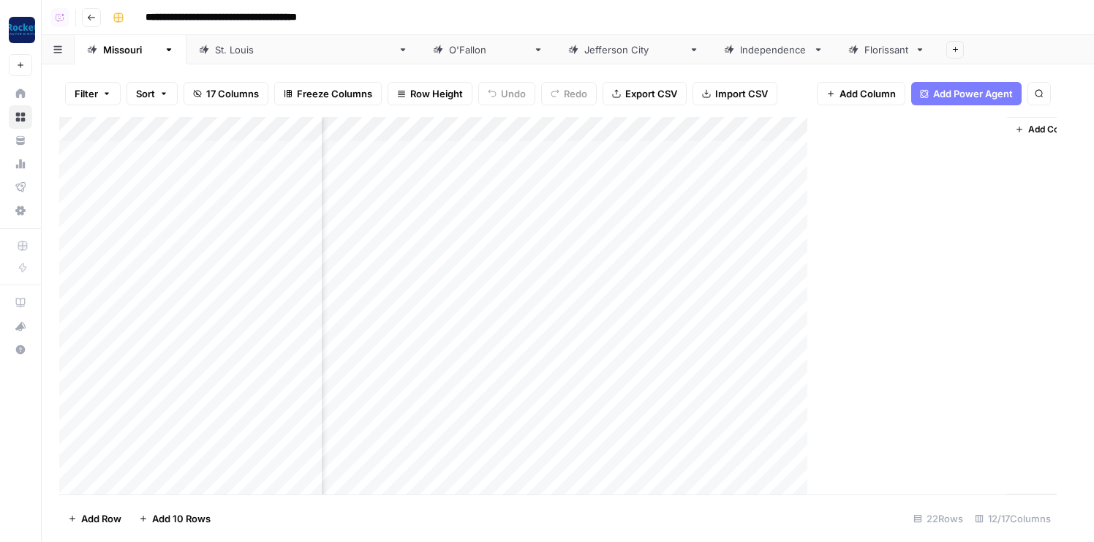
scroll to position [0, 710]
click at [585, 304] on div "Add Column" at bounding box center [568, 306] width 1018 height 378
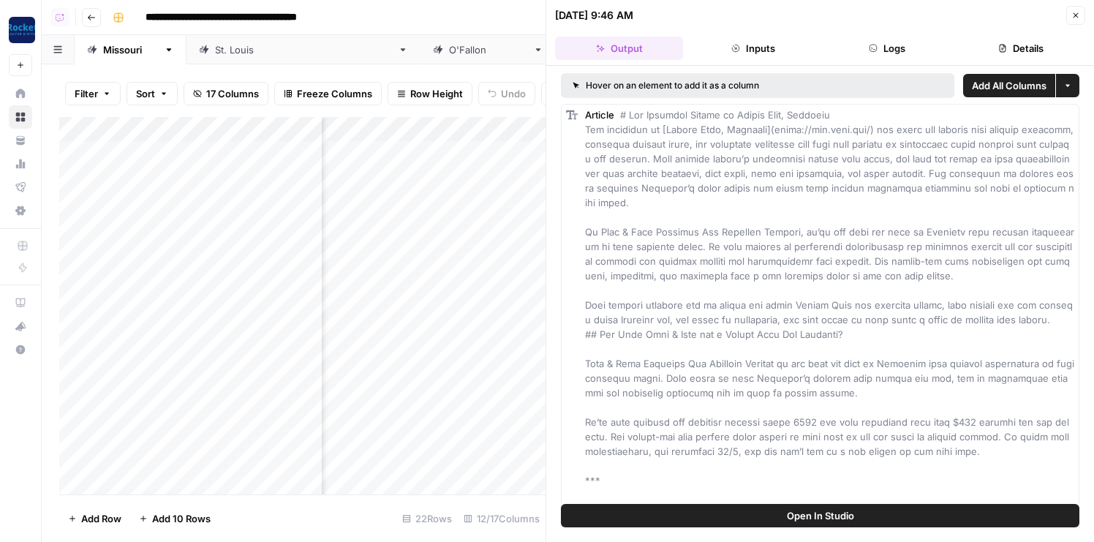
click at [905, 42] on button "Logs" at bounding box center [888, 48] width 128 height 23
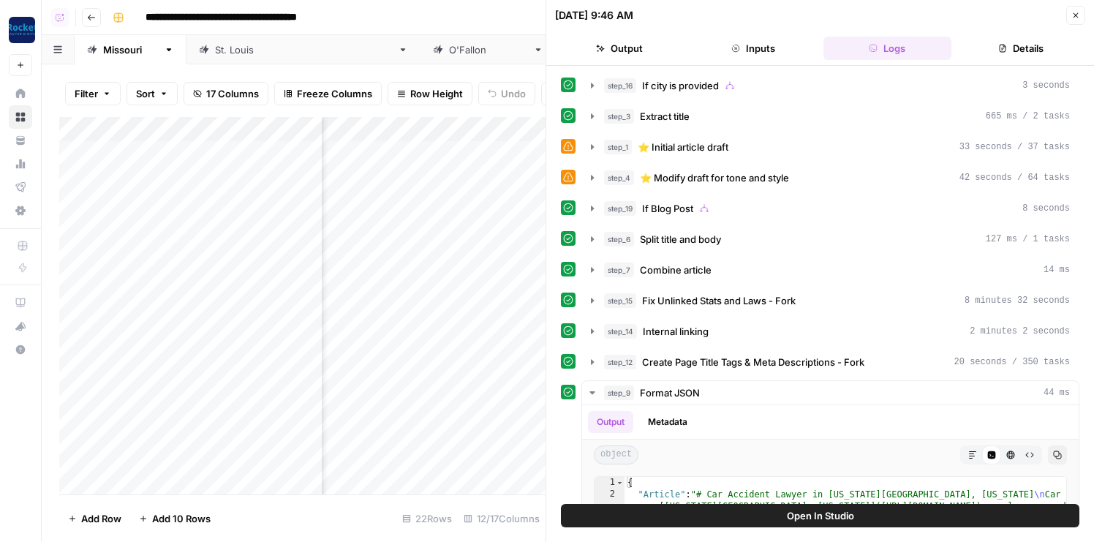
click at [1002, 42] on button "Details" at bounding box center [1022, 48] width 128 height 23
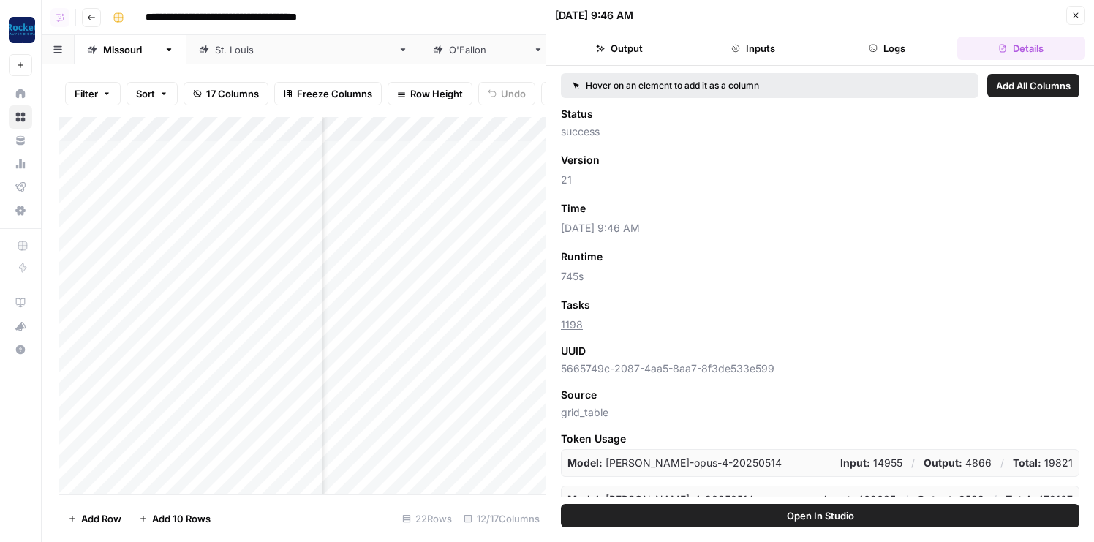
click at [880, 45] on button "Logs" at bounding box center [888, 48] width 128 height 23
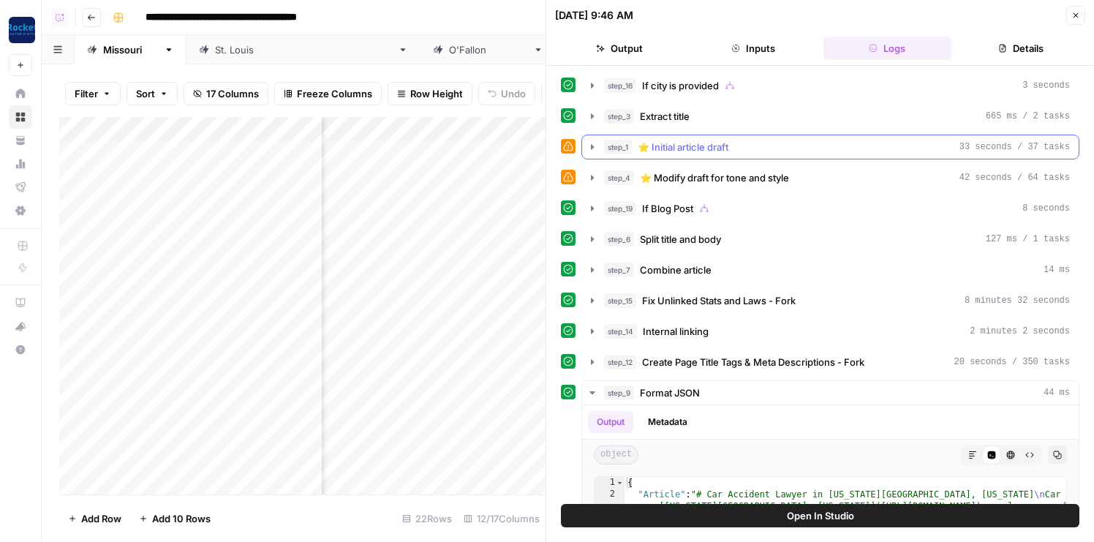
click at [756, 145] on div "step_1 ⭐️ Initial article draft 33 seconds / 37 tasks" at bounding box center [837, 147] width 466 height 15
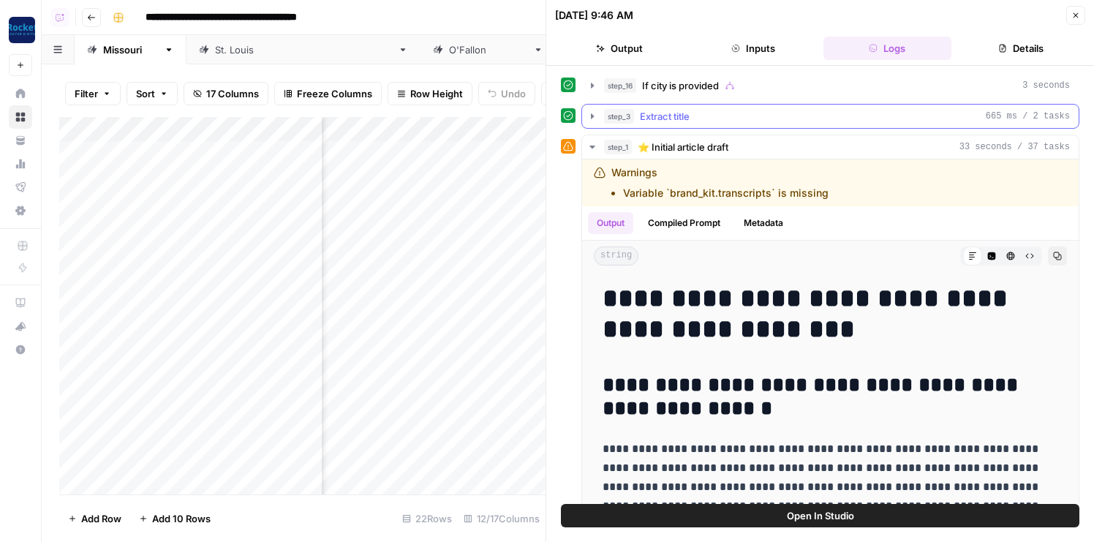
click at [713, 118] on div "step_3 Extract title 665 ms / 2 tasks" at bounding box center [837, 116] width 466 height 15
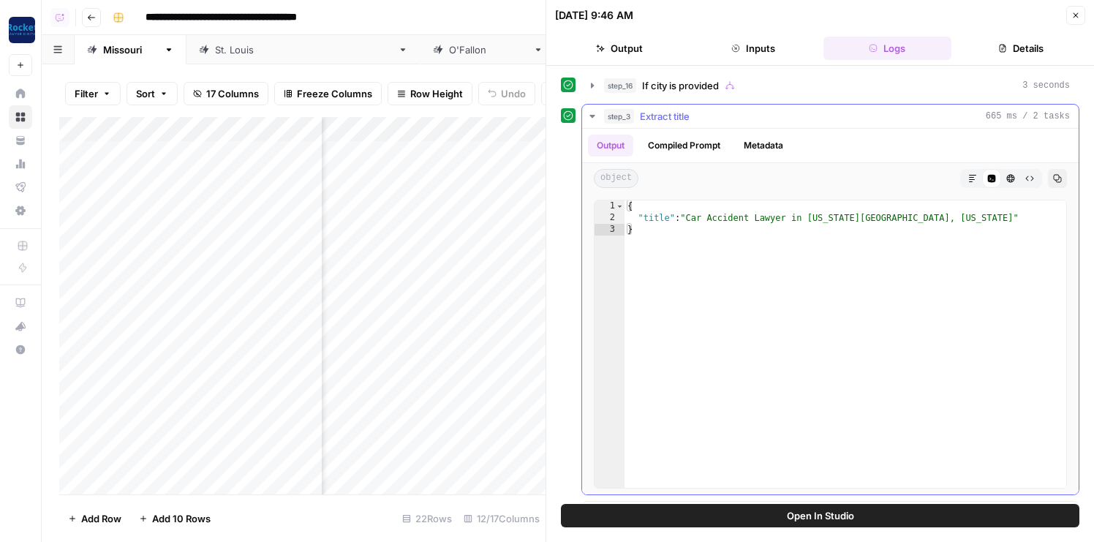
click at [713, 118] on div "step_3 Extract title 665 ms / 2 tasks" at bounding box center [837, 116] width 466 height 15
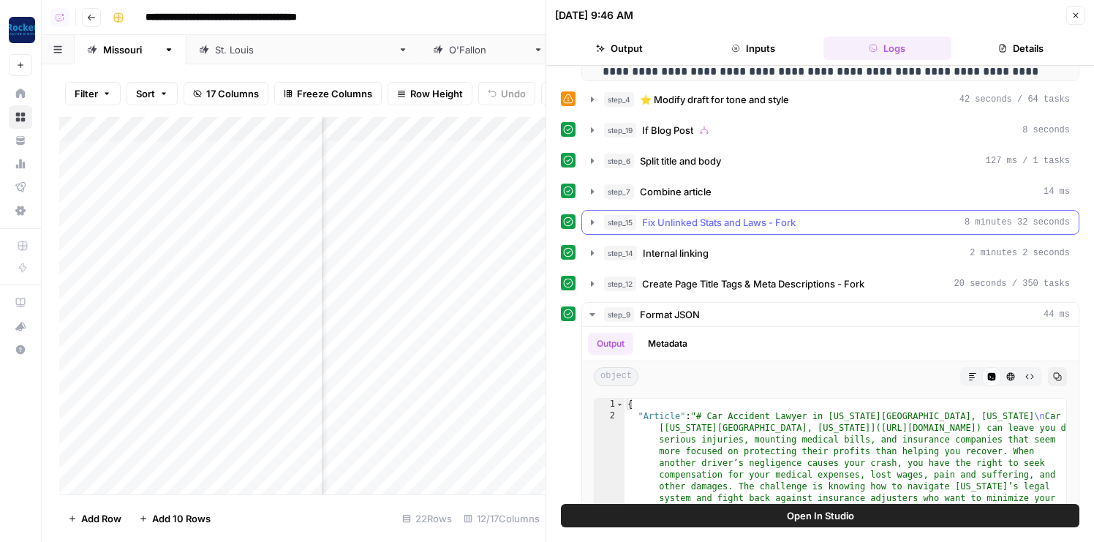
scroll to position [490, 0]
click at [670, 132] on span "If Blog Post" at bounding box center [667, 131] width 51 height 15
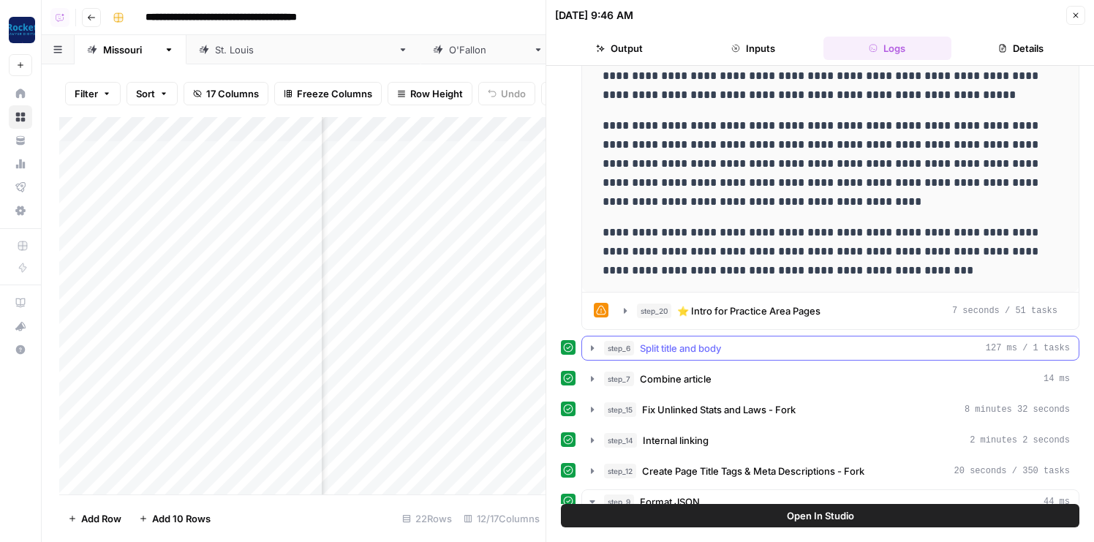
scroll to position [702, 0]
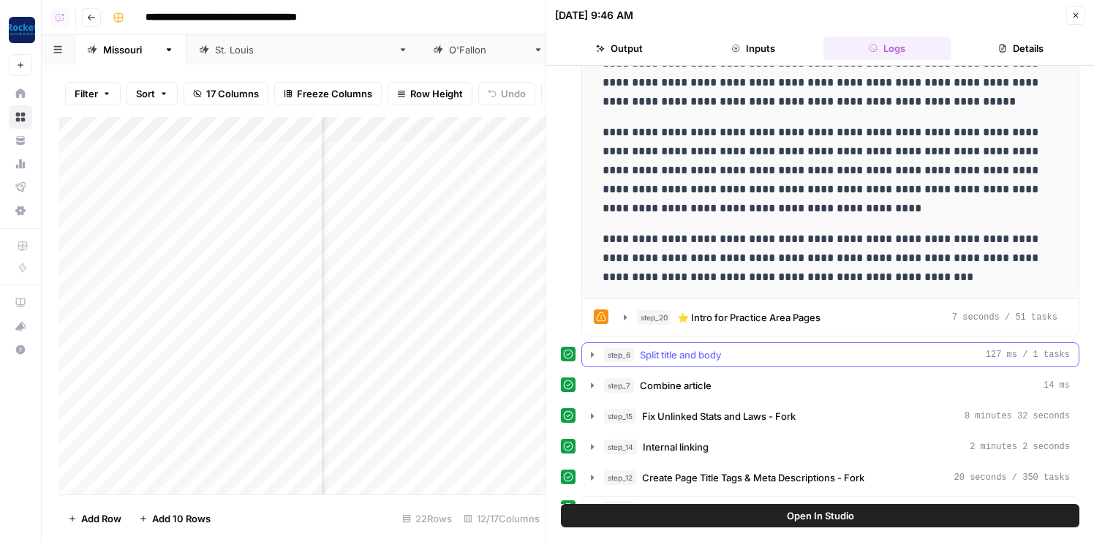
click at [668, 346] on button "step_6 Split title and body 127 ms / 1 tasks" at bounding box center [830, 354] width 497 height 23
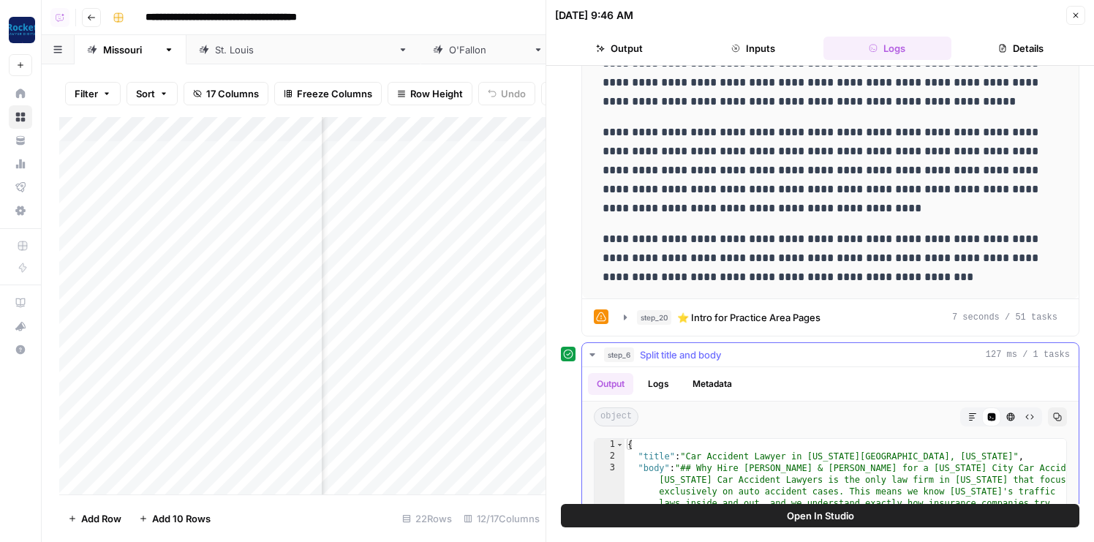
click at [668, 346] on button "step_6 Split title and body 127 ms / 1 tasks" at bounding box center [830, 354] width 497 height 23
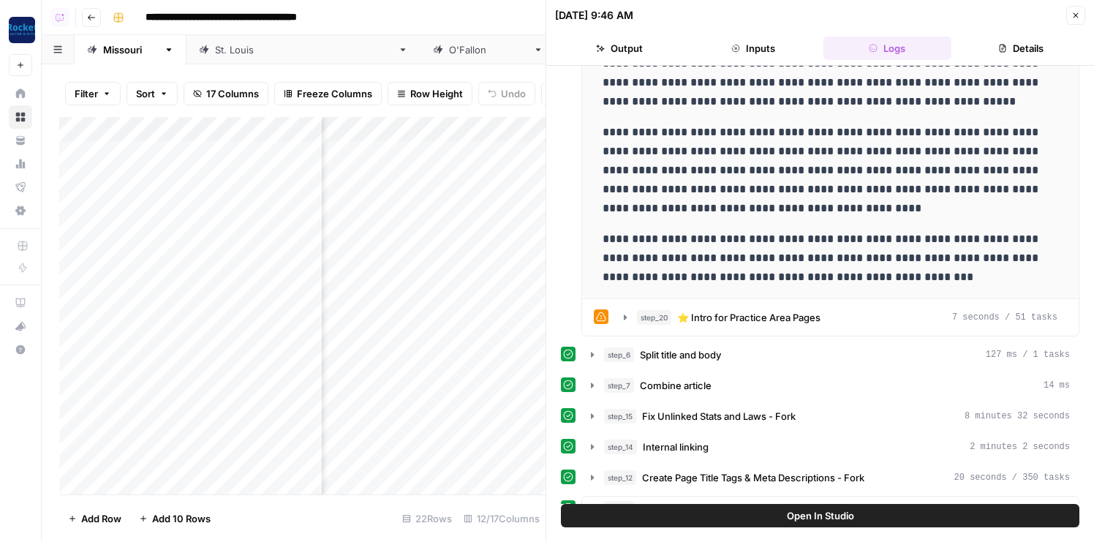
scroll to position [726, 0]
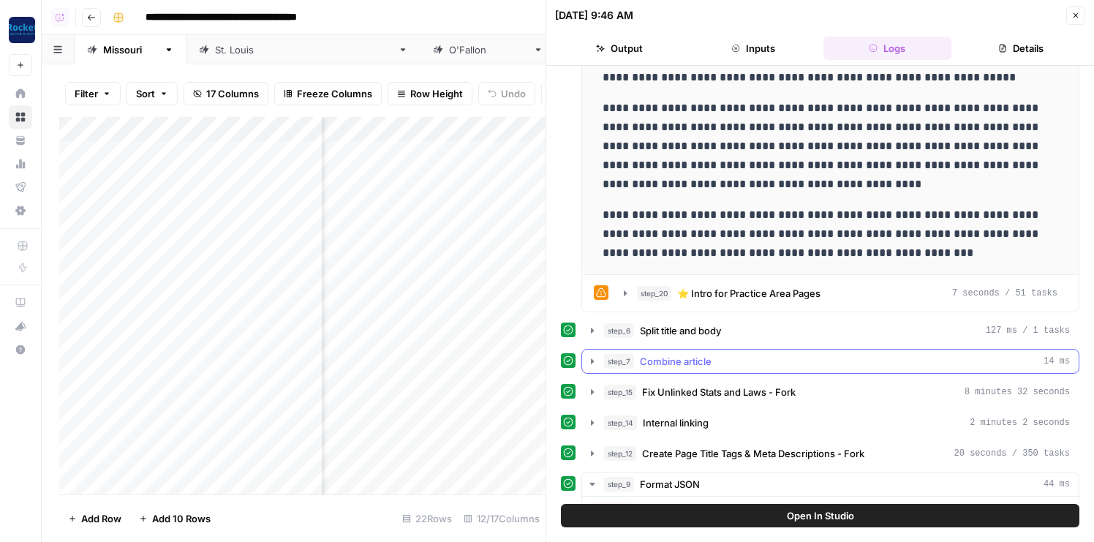
click at [640, 355] on span "Combine article" at bounding box center [676, 361] width 72 height 15
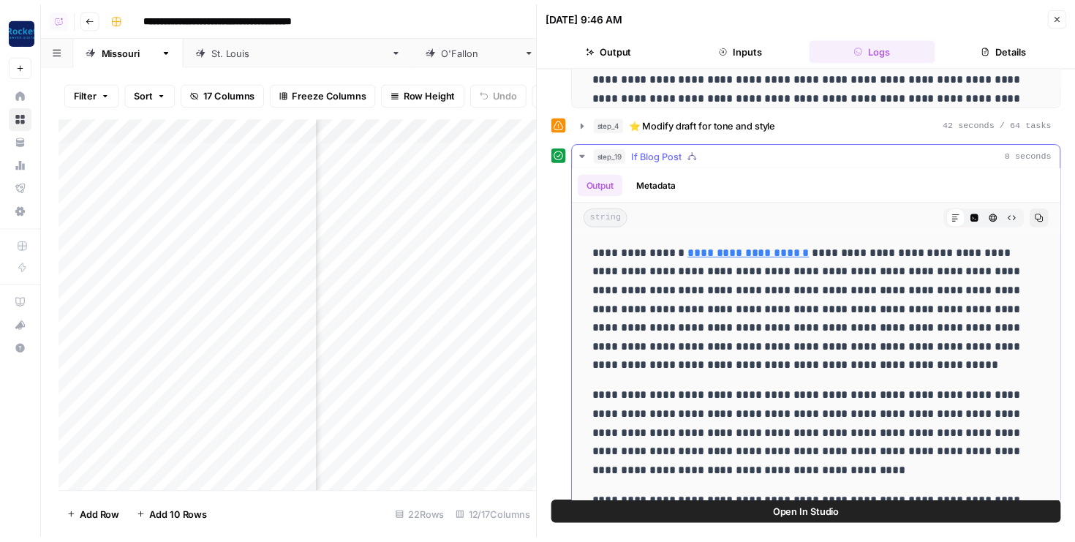
scroll to position [461, 0]
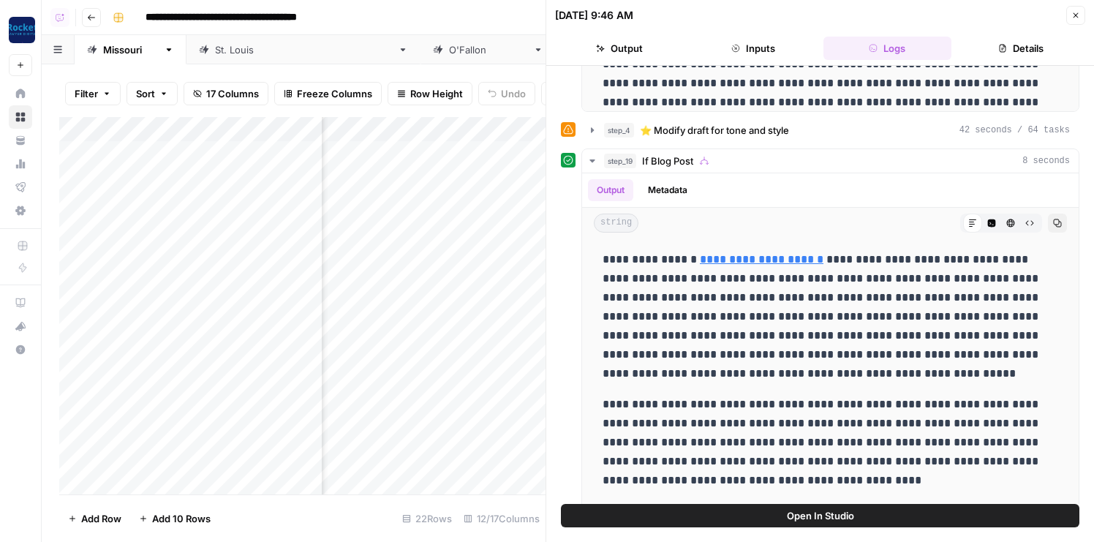
click at [705, 513] on button "Open In Studio" at bounding box center [820, 515] width 519 height 23
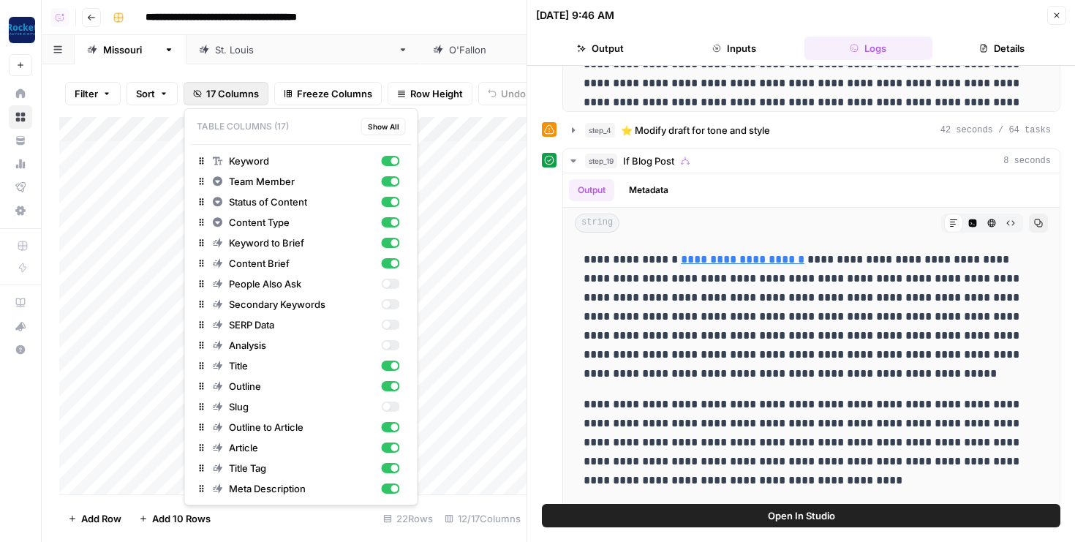
click at [223, 89] on span "17 Columns" at bounding box center [232, 93] width 53 height 15
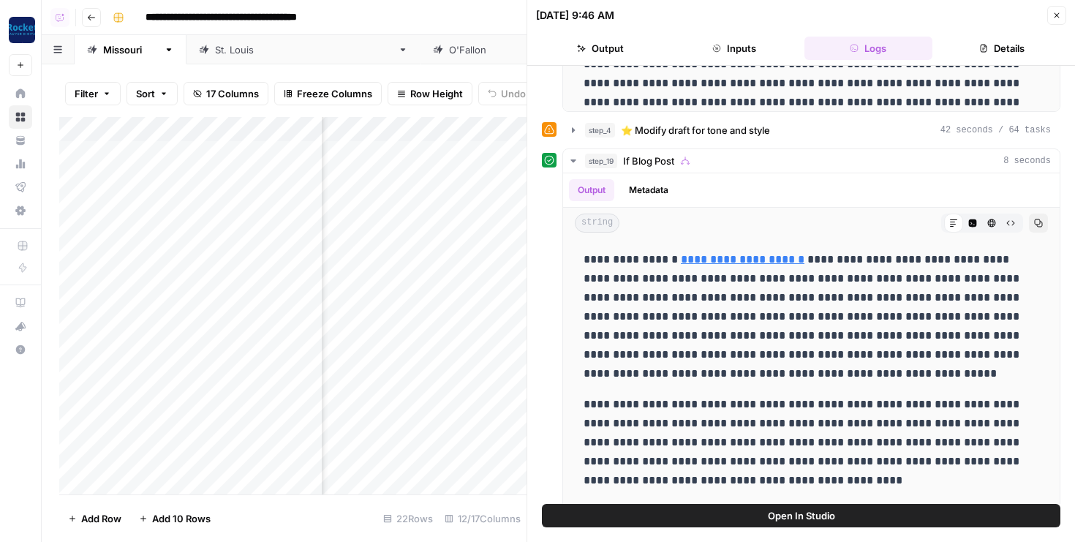
click at [241, 87] on span "17 Columns" at bounding box center [232, 93] width 53 height 15
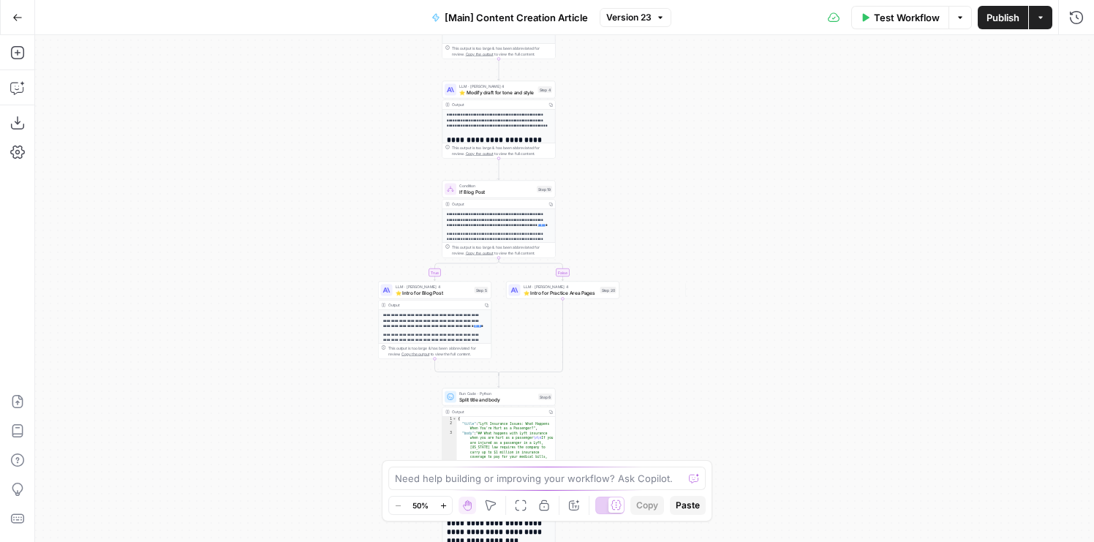
drag, startPoint x: 418, startPoint y: 242, endPoint x: 348, endPoint y: 242, distance: 69.5
click at [348, 242] on div "true false true false Workflow Set Inputs Inputs Condition If city is provided …" at bounding box center [564, 288] width 1059 height 507
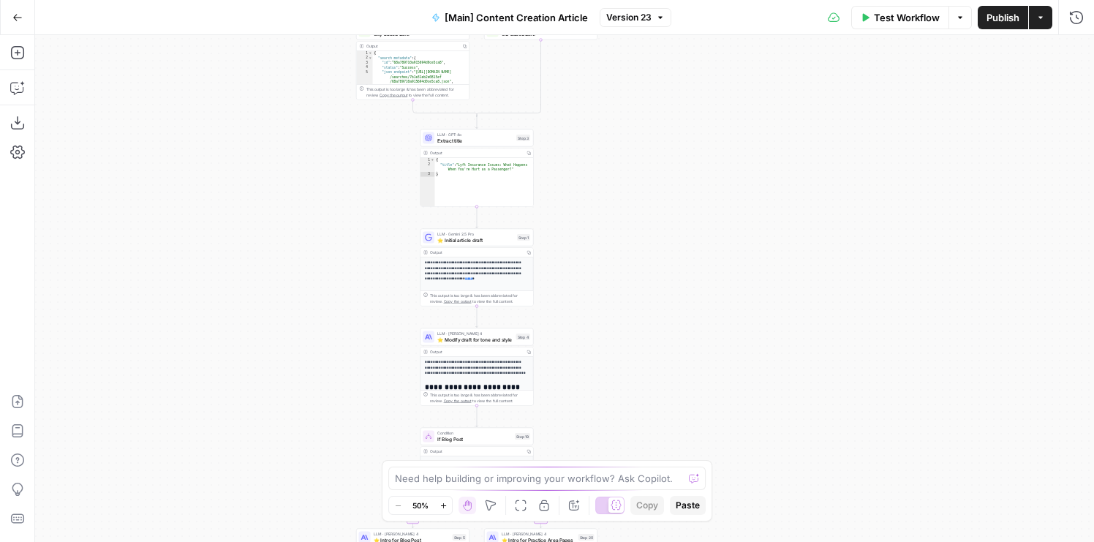
drag, startPoint x: 372, startPoint y: 149, endPoint x: 353, endPoint y: 418, distance: 270.6
click at [353, 418] on div "true false true false Workflow Set Inputs Inputs Condition If city is provided …" at bounding box center [564, 288] width 1059 height 507
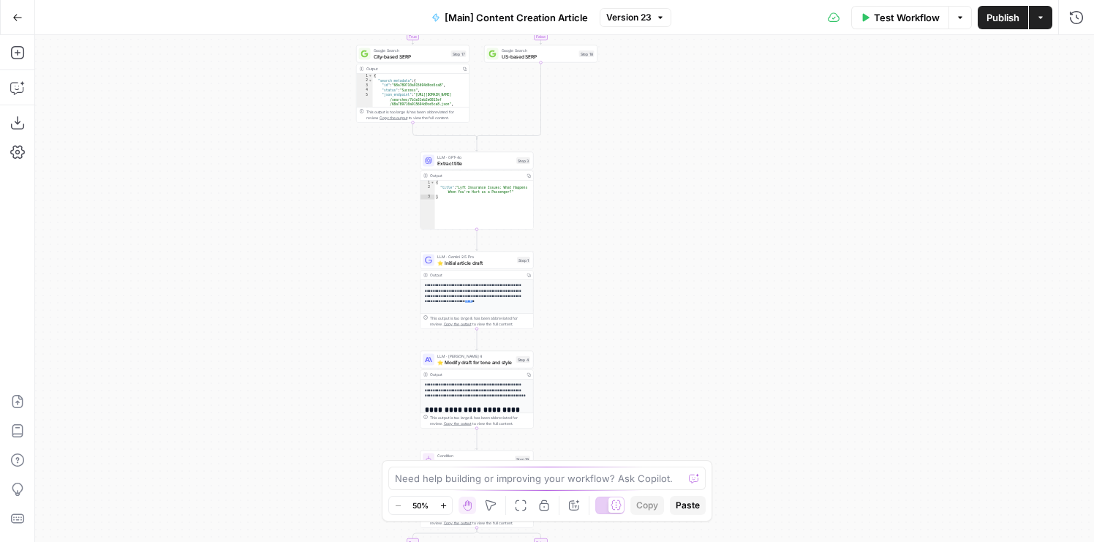
drag, startPoint x: 362, startPoint y: 303, endPoint x: 355, endPoint y: 277, distance: 26.6
click at [355, 277] on div "true false true false Workflow Set Inputs Inputs Condition If city is provided …" at bounding box center [564, 288] width 1059 height 507
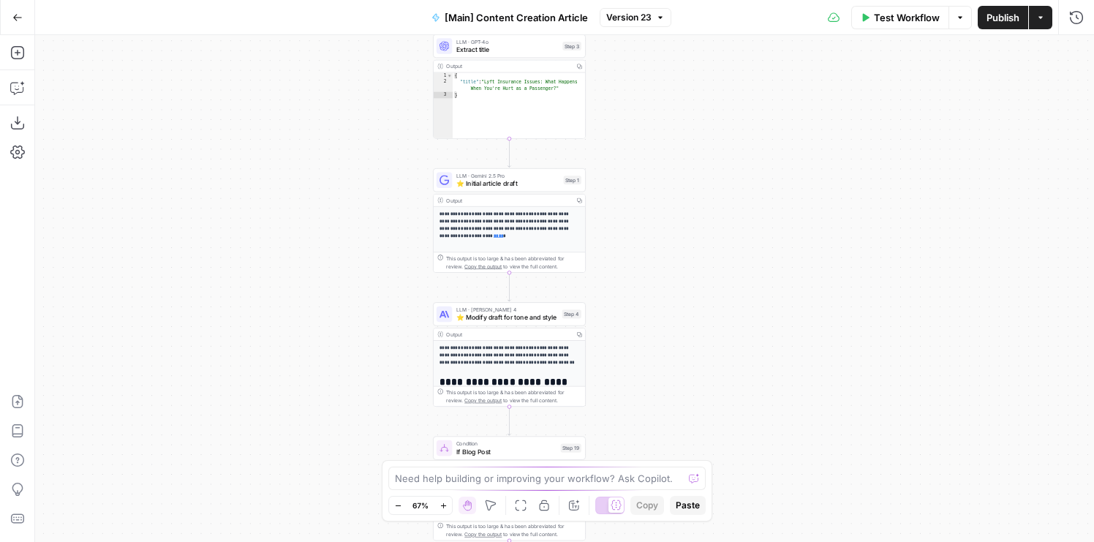
drag, startPoint x: 353, startPoint y: 338, endPoint x: 339, endPoint y: 137, distance: 201.6
click at [339, 137] on div "true false true false Workflow Set Inputs Inputs Condition If city is provided …" at bounding box center [564, 288] width 1059 height 507
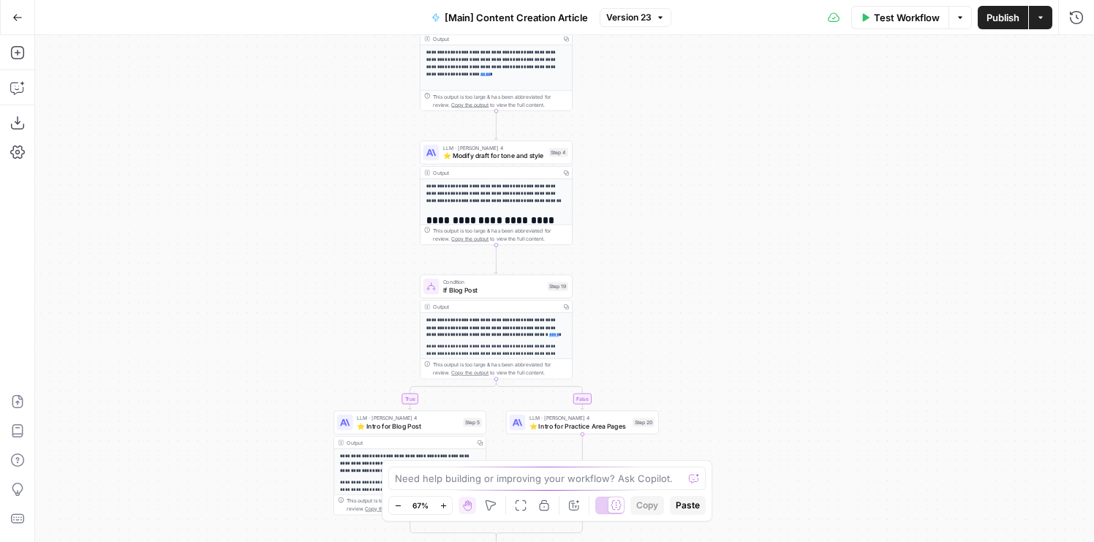
drag, startPoint x: 293, startPoint y: 294, endPoint x: 279, endPoint y: 86, distance: 208.2
click at [279, 87] on div "true false true false Workflow Set Inputs Inputs Condition If city is provided …" at bounding box center [564, 288] width 1059 height 507
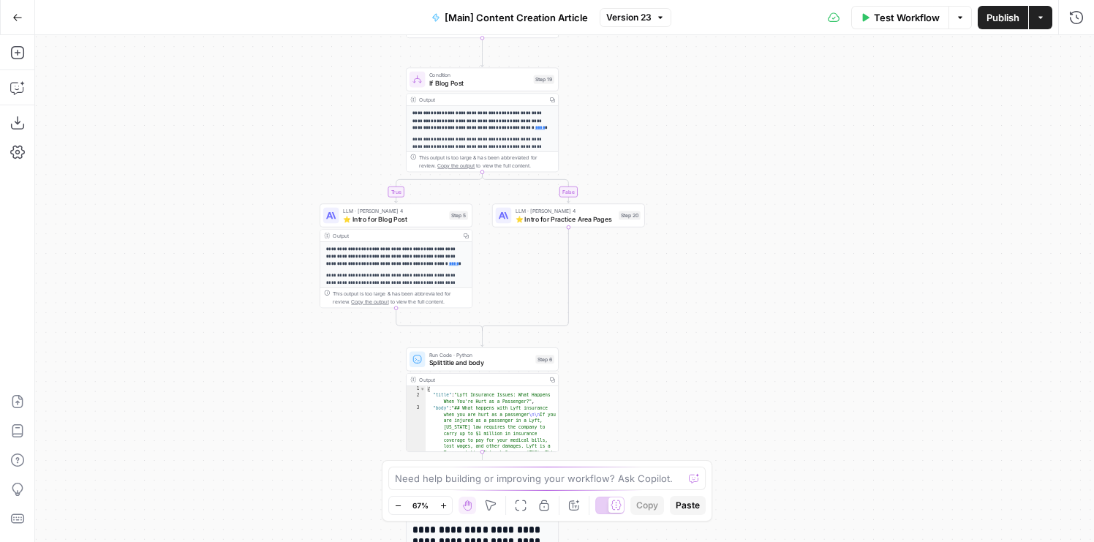
drag, startPoint x: 204, startPoint y: 321, endPoint x: 203, endPoint y: 67, distance: 254.6
click at [203, 67] on div "true false true false Workflow Set Inputs Inputs Condition If city is provided …" at bounding box center [564, 288] width 1059 height 507
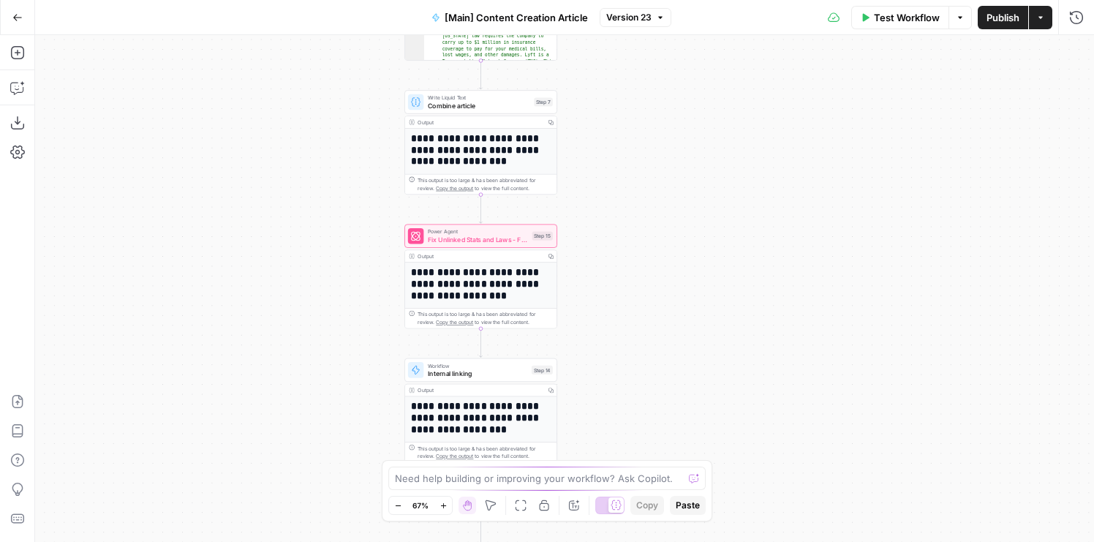
drag, startPoint x: 290, startPoint y: 255, endPoint x: 290, endPoint y: 124, distance: 131.0
click at [290, 124] on div "true false true false Workflow Set Inputs Inputs Condition If city is provided …" at bounding box center [564, 288] width 1059 height 507
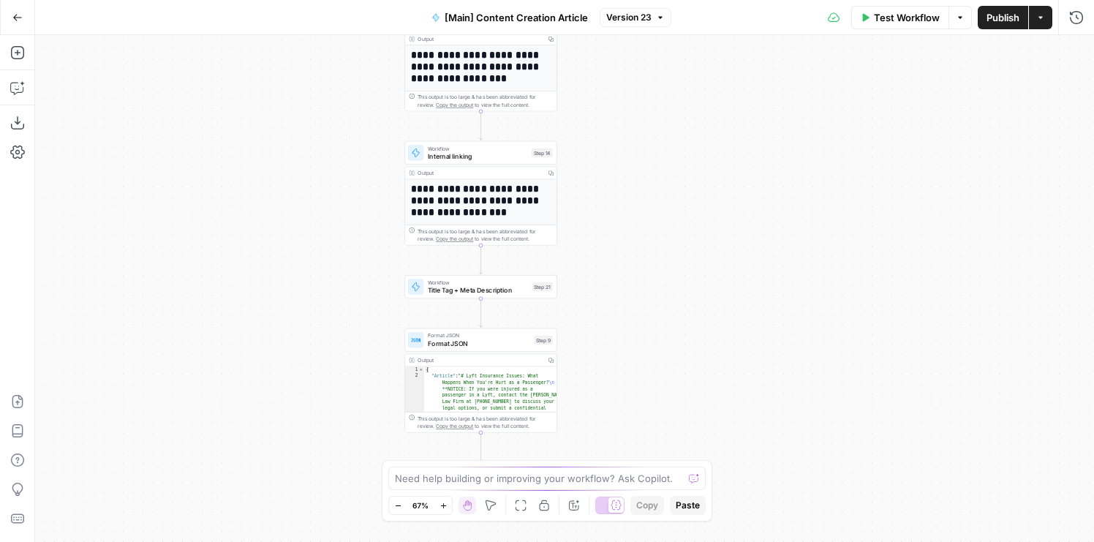
drag, startPoint x: 325, startPoint y: 272, endPoint x: 325, endPoint y: 55, distance: 217.3
click at [325, 55] on div "true false true false Workflow Set Inputs Inputs Condition If city is provided …" at bounding box center [564, 288] width 1059 height 507
click at [17, 15] on icon "button" at bounding box center [17, 17] width 10 height 10
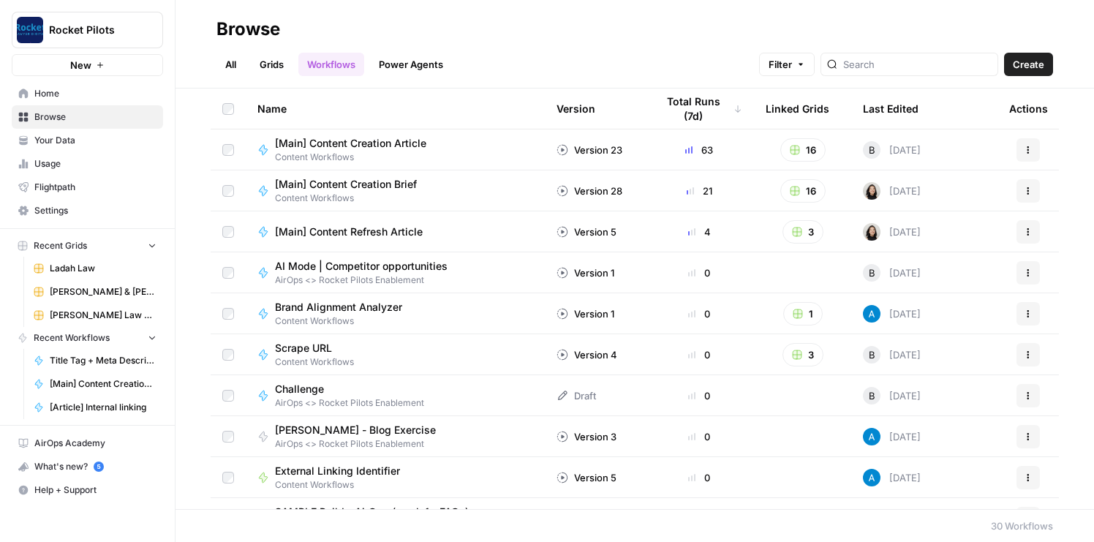
click at [383, 184] on span "[Main] Content Creation Brief" at bounding box center [346, 184] width 142 height 15
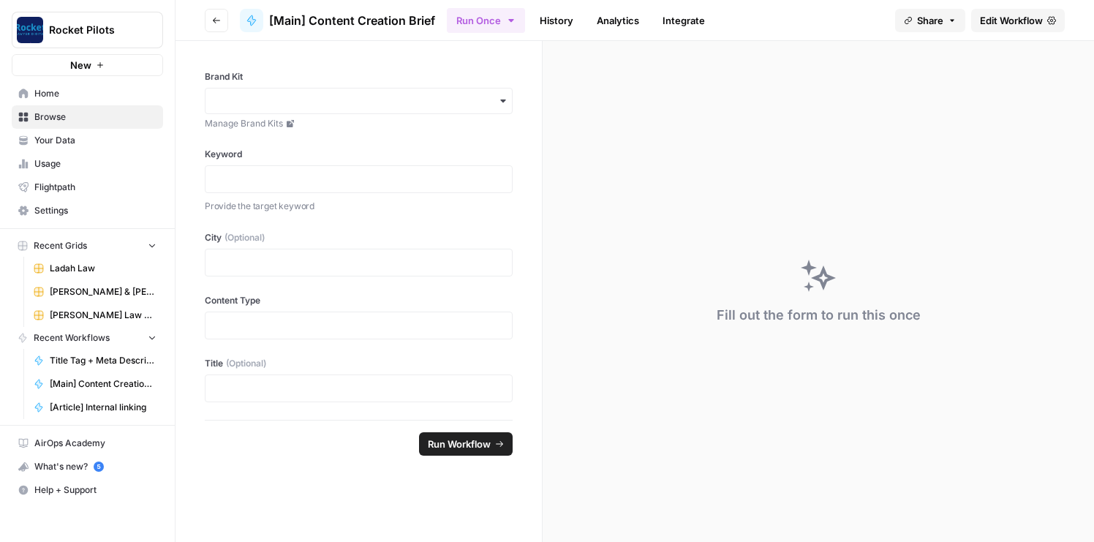
click at [1021, 9] on link "Edit Workflow" at bounding box center [1019, 20] width 94 height 23
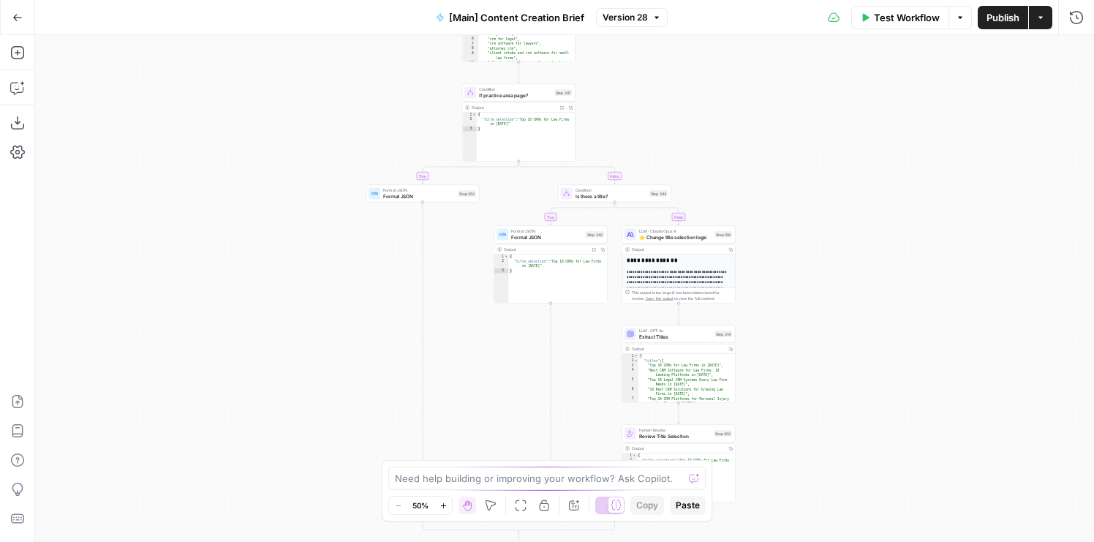
drag, startPoint x: 798, startPoint y: 180, endPoint x: 752, endPoint y: 139, distance: 61.7
click at [752, 139] on div "true false true false true false true false Workflow Set Inputs Inputs Conditio…" at bounding box center [564, 288] width 1059 height 507
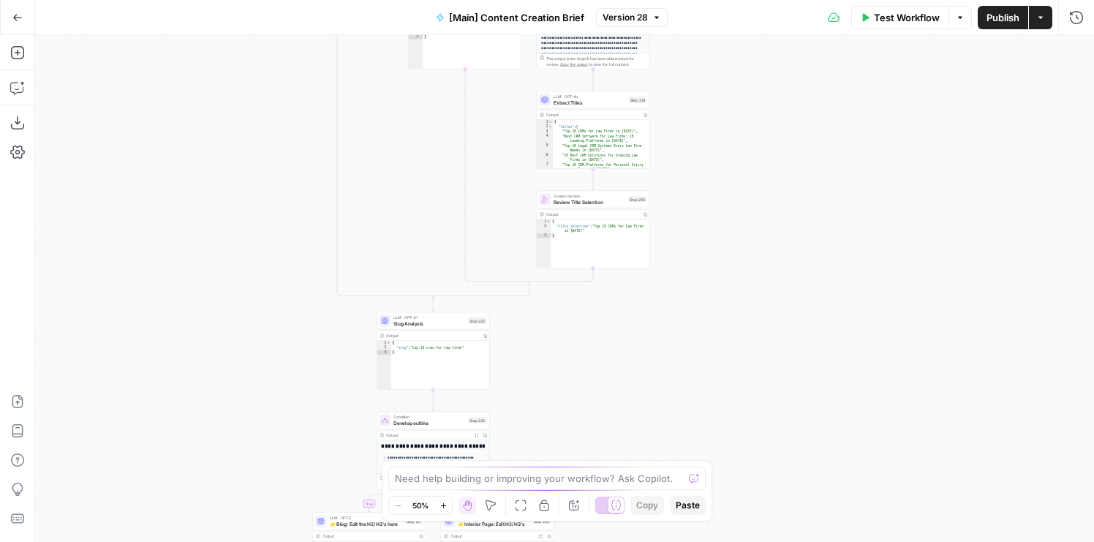
drag, startPoint x: 752, startPoint y: 170, endPoint x: 724, endPoint y: 63, distance: 110.6
click at [724, 63] on div "true false true false true false true false Workflow Set Inputs Inputs Conditio…" at bounding box center [564, 288] width 1059 height 507
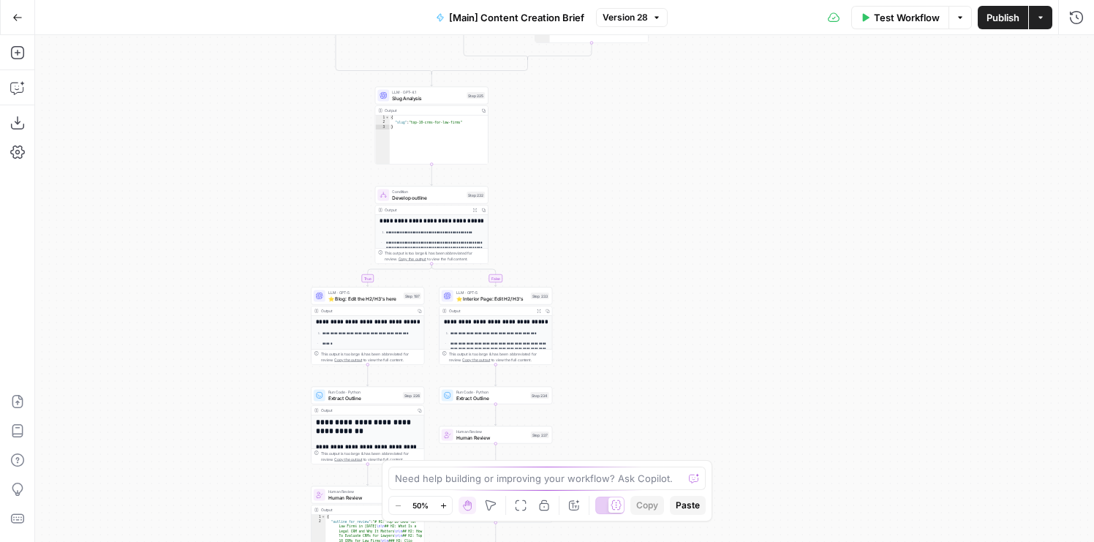
drag, startPoint x: 729, startPoint y: 170, endPoint x: 729, endPoint y: 92, distance: 77.5
click at [729, 97] on div "true false true false true false true false Workflow Set Inputs Inputs Conditio…" at bounding box center [564, 288] width 1059 height 507
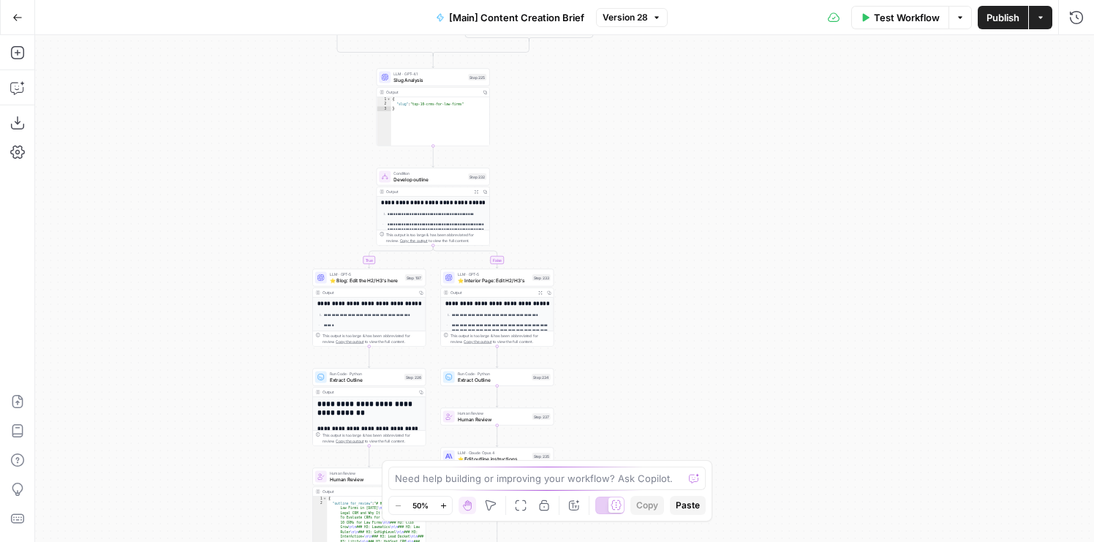
drag, startPoint x: 589, startPoint y: 261, endPoint x: 618, endPoint y: 186, distance: 80.8
click at [618, 186] on div "true false true false true false true false Workflow Set Inputs Inputs Conditio…" at bounding box center [564, 288] width 1059 height 507
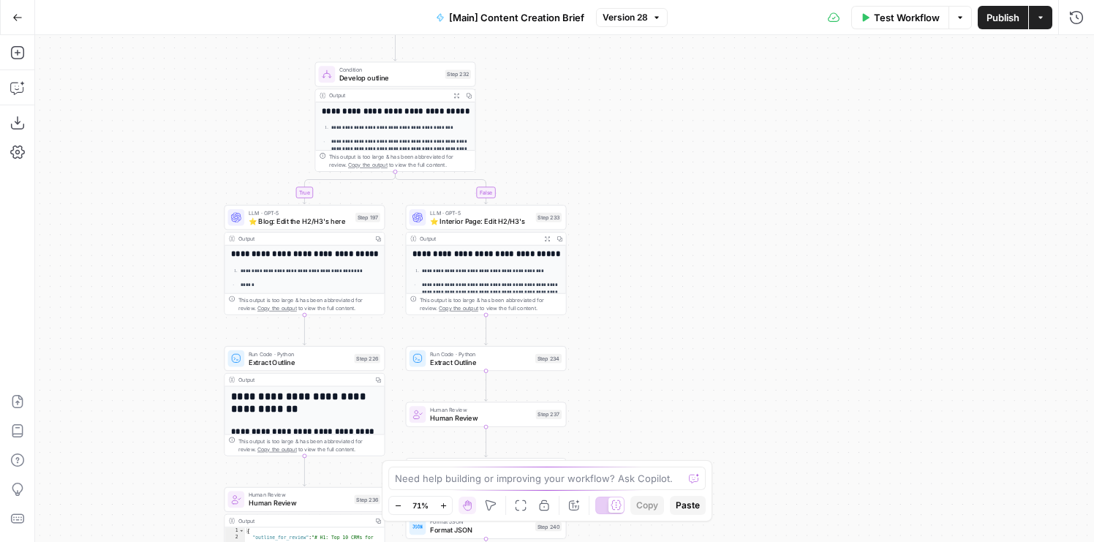
drag, startPoint x: 649, startPoint y: 164, endPoint x: 660, endPoint y: 131, distance: 34.7
click at [660, 131] on div "true false true false true false true false Workflow Set Inputs Inputs Conditio…" at bounding box center [564, 288] width 1059 height 507
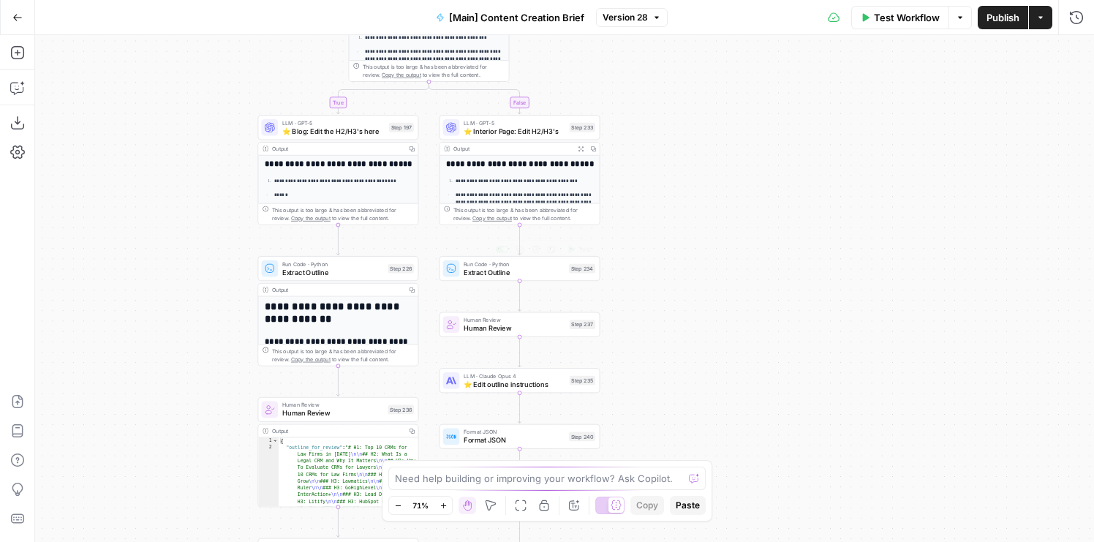
click at [490, 139] on div "LLM · GPT-5 ⭐️ Interior Page: Edit H2/H3's Step 233" at bounding box center [520, 127] width 161 height 25
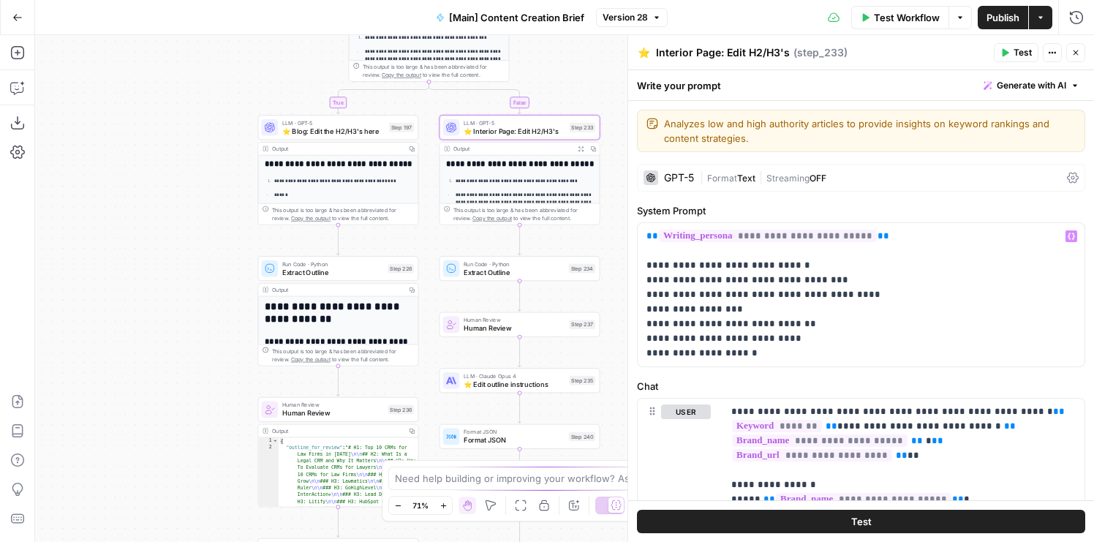
click at [637, 336] on div "**********" at bounding box center [861, 294] width 448 height 145
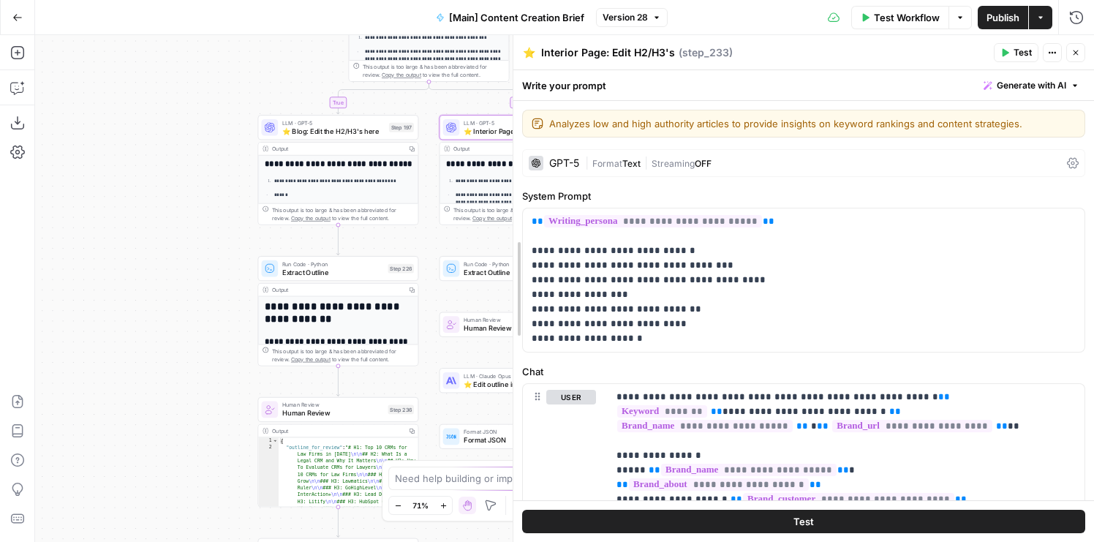
drag, startPoint x: 634, startPoint y: 336, endPoint x: 457, endPoint y: 336, distance: 177.0
click at [457, 336] on body "Rocket Pilots New Home Browse Your Data Usage Flightpath Settings Recent Grids …" at bounding box center [547, 271] width 1094 height 542
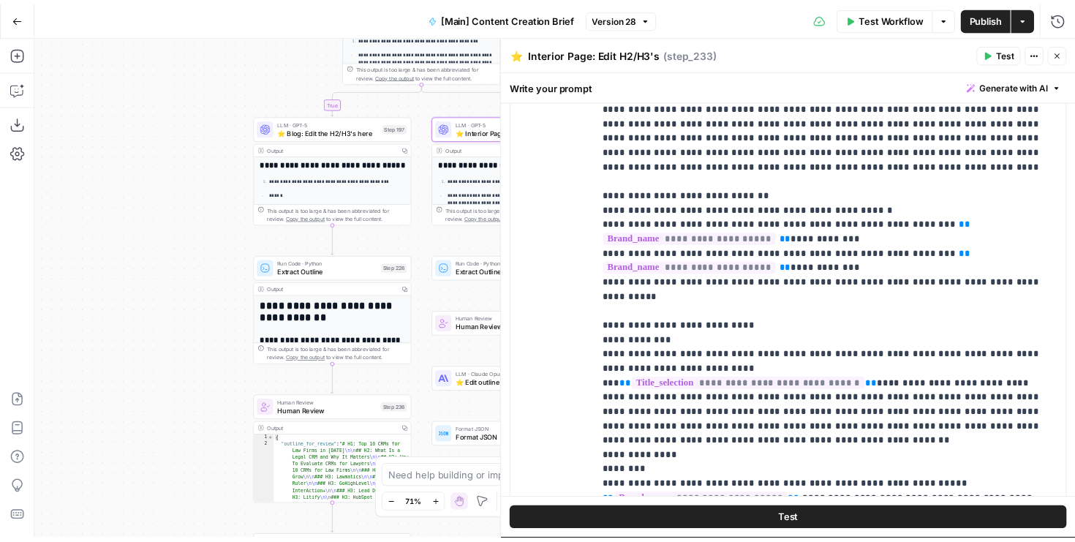
scroll to position [1145, 0]
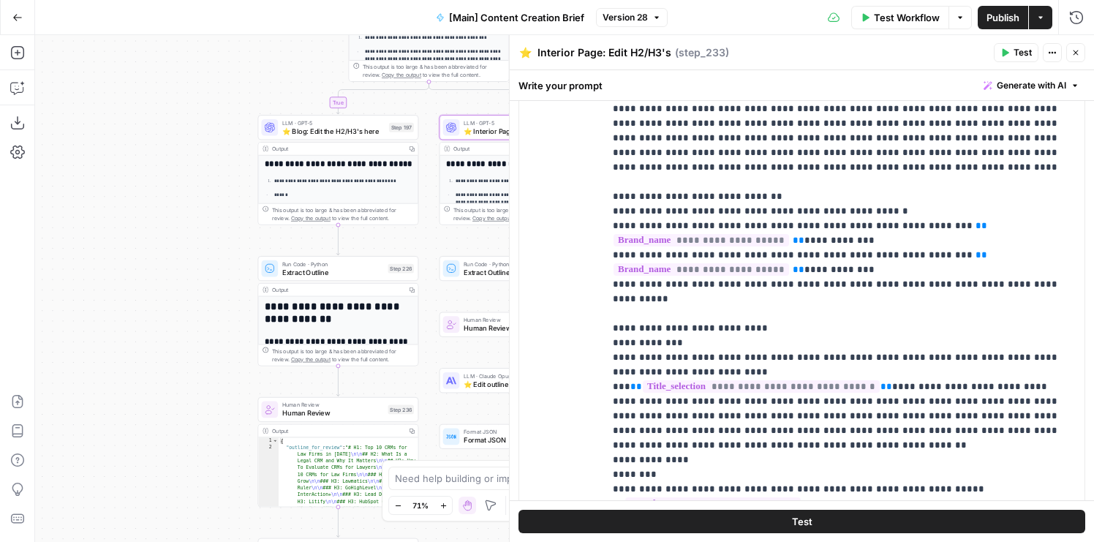
drag, startPoint x: 151, startPoint y: 215, endPoint x: 102, endPoint y: 248, distance: 59.0
click at [108, 247] on div "true false true false true false true false Workflow Set Inputs Inputs Conditio…" at bounding box center [564, 288] width 1059 height 507
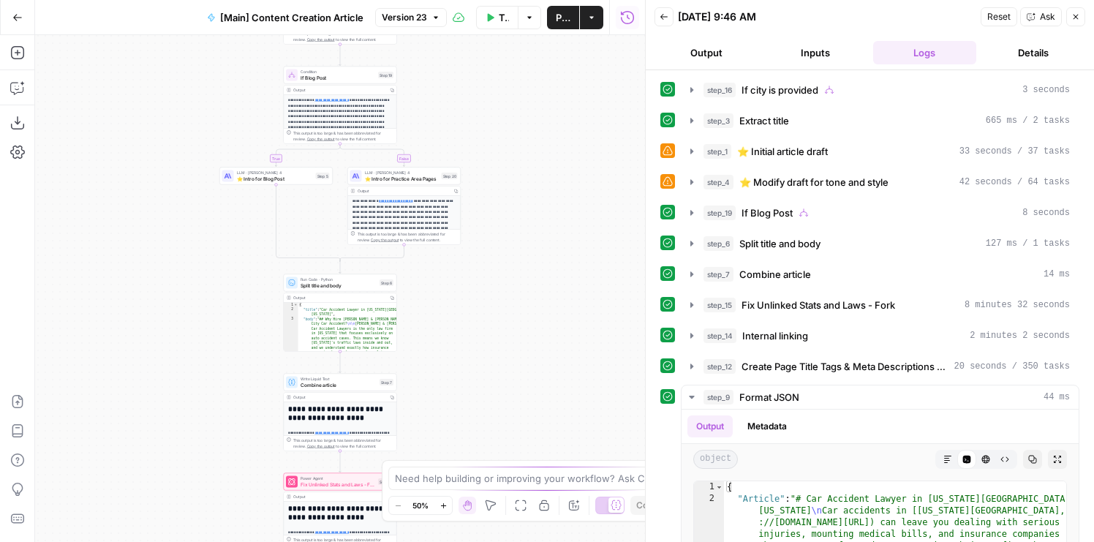
drag, startPoint x: 170, startPoint y: 314, endPoint x: 170, endPoint y: 187, distance: 127.3
click at [170, 187] on div "true false true false Workflow Set Inputs Inputs Condition If city is provided …" at bounding box center [340, 288] width 610 height 507
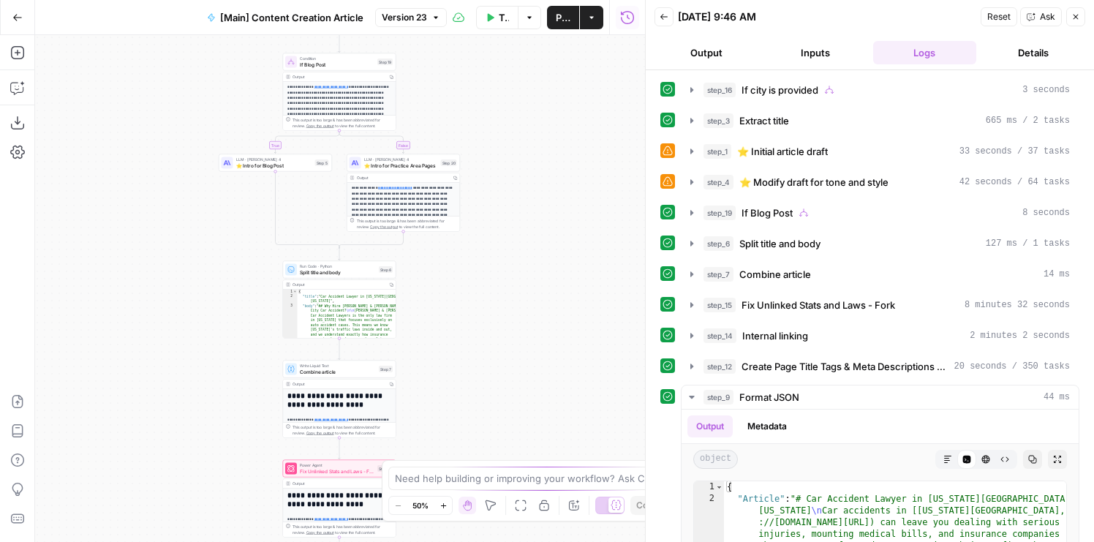
drag, startPoint x: 204, startPoint y: 291, endPoint x: 204, endPoint y: 228, distance: 63.6
click at [204, 228] on div "true false true false Workflow Set Inputs Inputs Condition If city is provided …" at bounding box center [340, 288] width 610 height 507
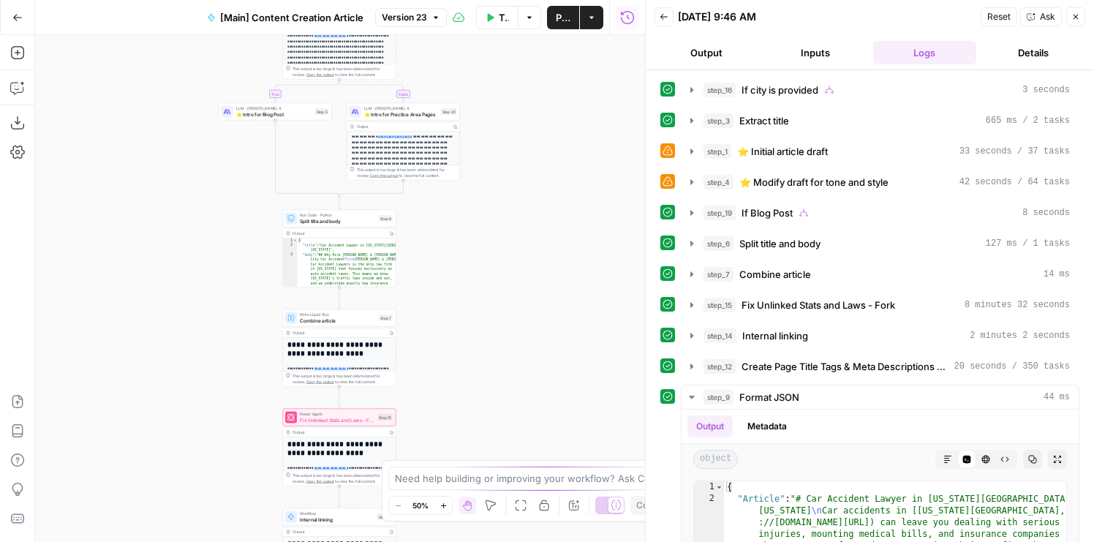
drag, startPoint x: 184, startPoint y: 214, endPoint x: 184, endPoint y: 413, distance: 199.0
click at [184, 413] on div "true false true false Workflow Set Inputs Inputs Condition If city is provided …" at bounding box center [340, 288] width 610 height 507
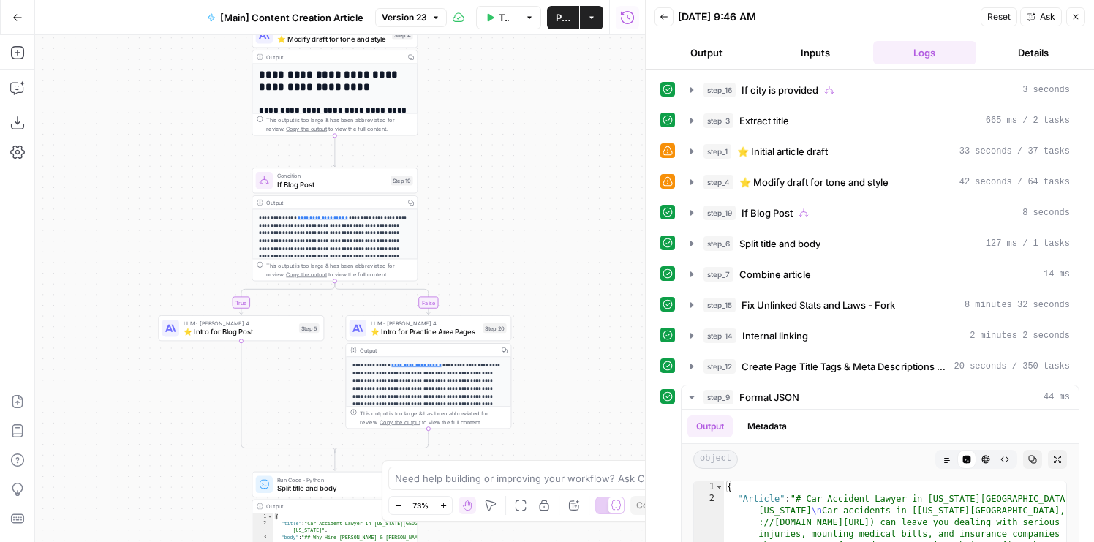
drag, startPoint x: 249, startPoint y: 254, endPoint x: 133, endPoint y: 212, distance: 122.9
click at [133, 212] on div "true false true false Workflow Set Inputs Inputs Condition If city is provided …" at bounding box center [340, 288] width 610 height 507
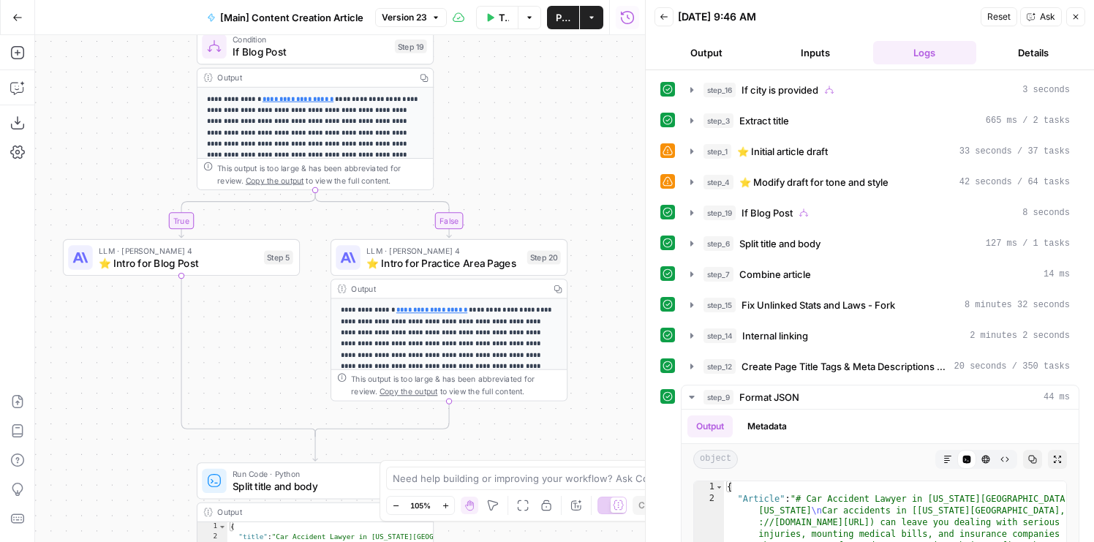
drag, startPoint x: 410, startPoint y: 224, endPoint x: 489, endPoint y: 145, distance: 111.7
click at [489, 145] on div "true false true false Workflow Set Inputs Inputs Condition If city is provided …" at bounding box center [340, 288] width 610 height 507
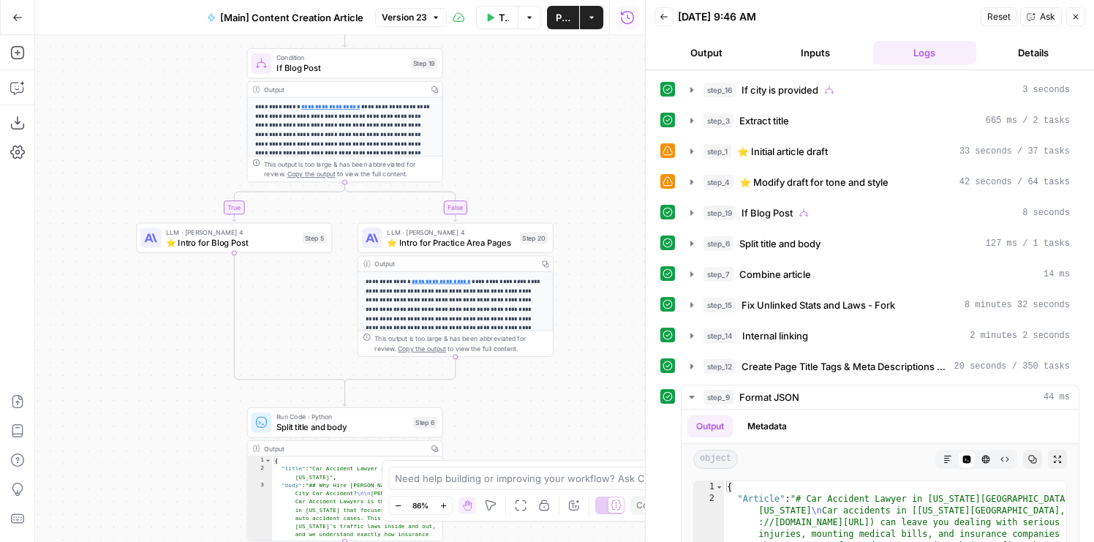
drag, startPoint x: 512, startPoint y: 167, endPoint x: 505, endPoint y: 171, distance: 8.5
click at [506, 171] on div "true false true false Workflow Set Inputs Inputs Condition If city is provided …" at bounding box center [340, 288] width 610 height 507
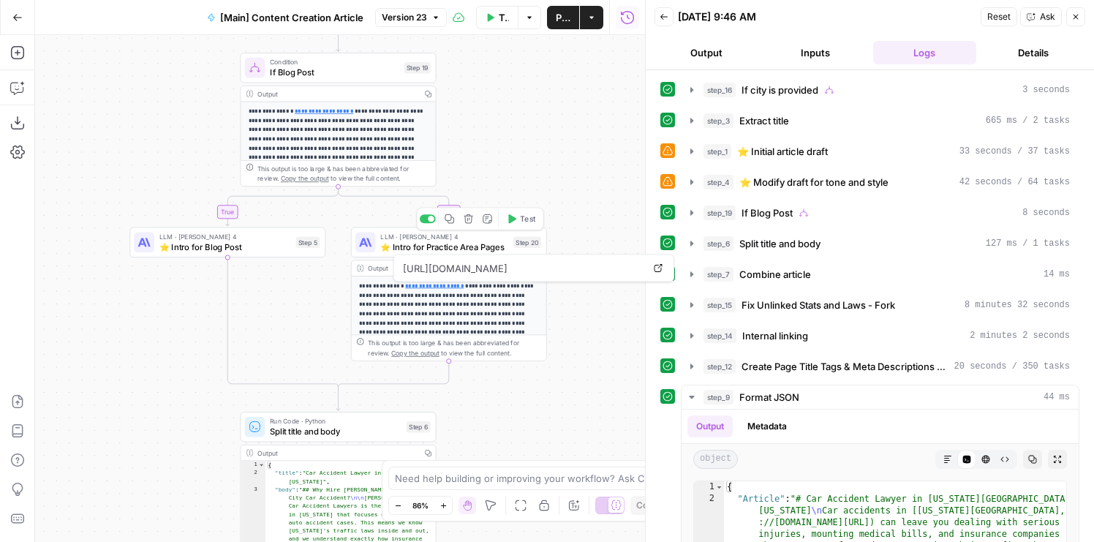
click at [472, 248] on span "⭐️ Intro for Practice Area Pages" at bounding box center [444, 247] width 128 height 12
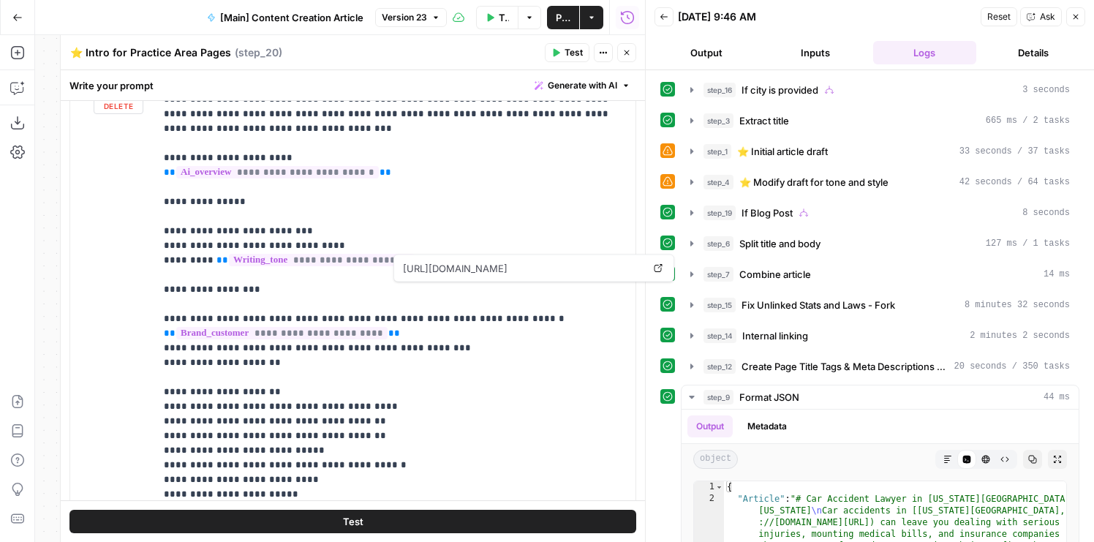
scroll to position [1433, 0]
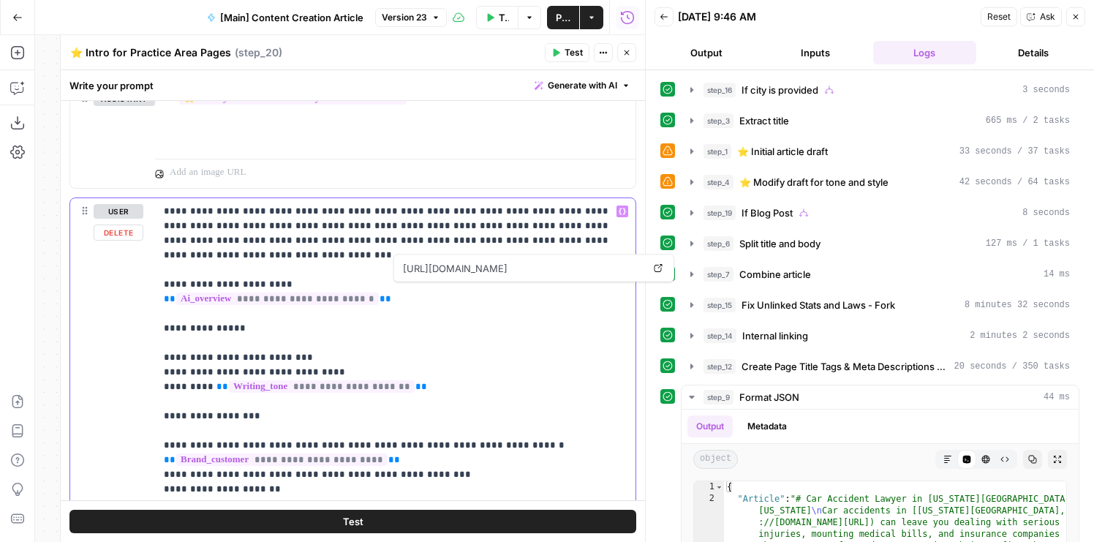
click at [406, 238] on p "**********" at bounding box center [395, 540] width 463 height 673
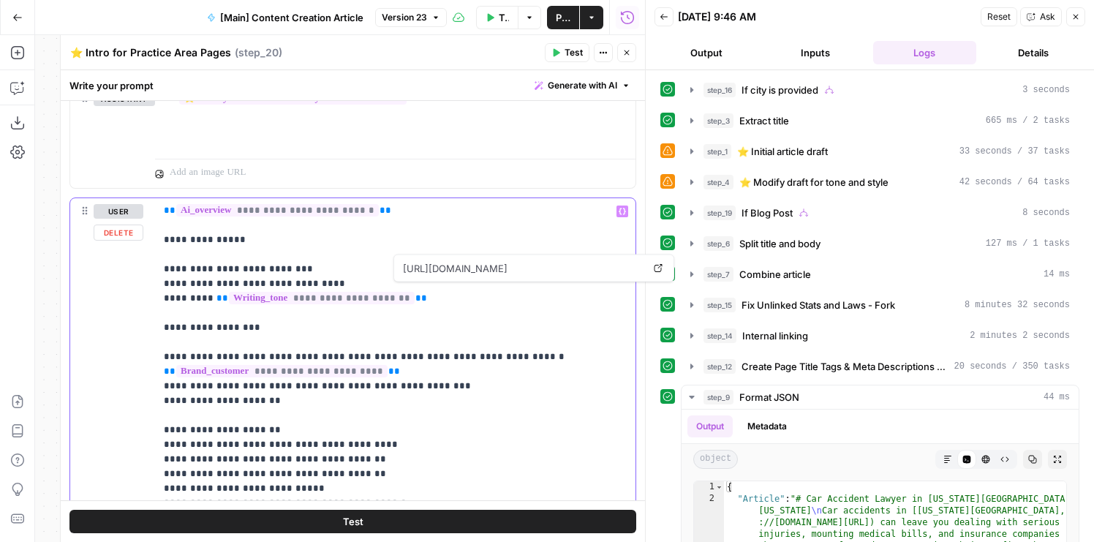
scroll to position [1637, 0]
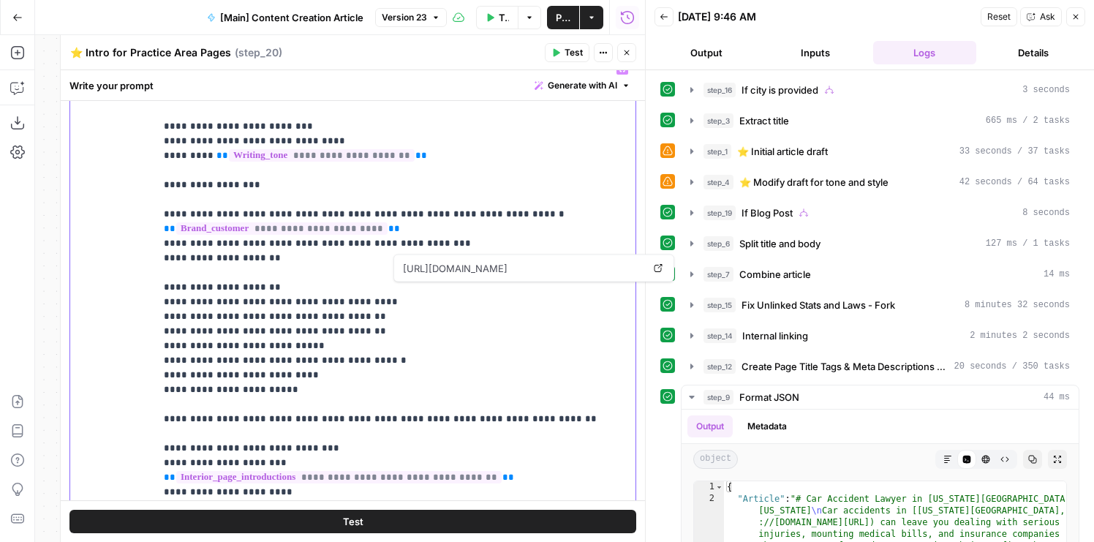
click at [399, 358] on p "**********" at bounding box center [395, 309] width 463 height 673
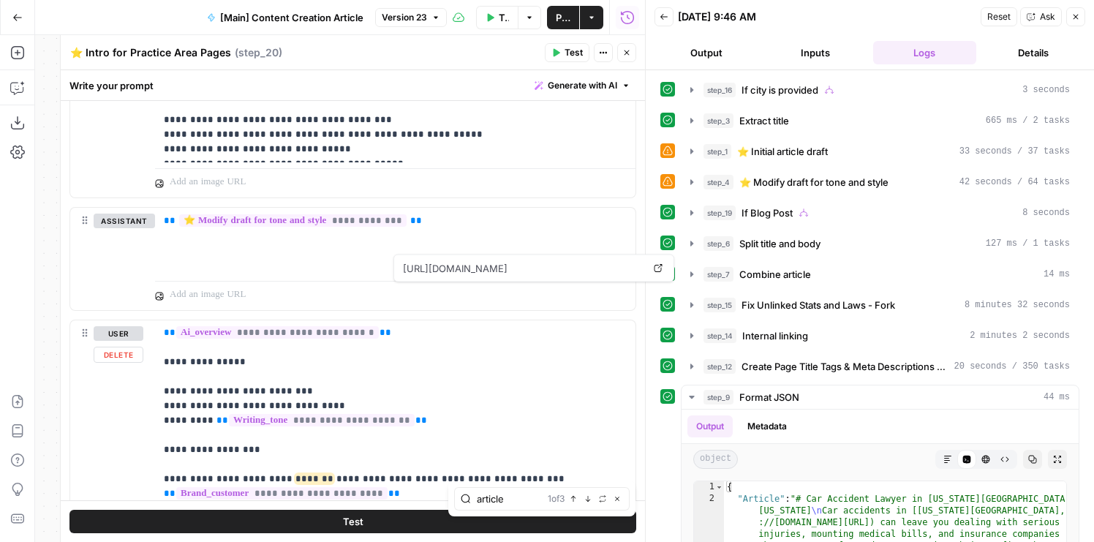
scroll to position [1777, 0]
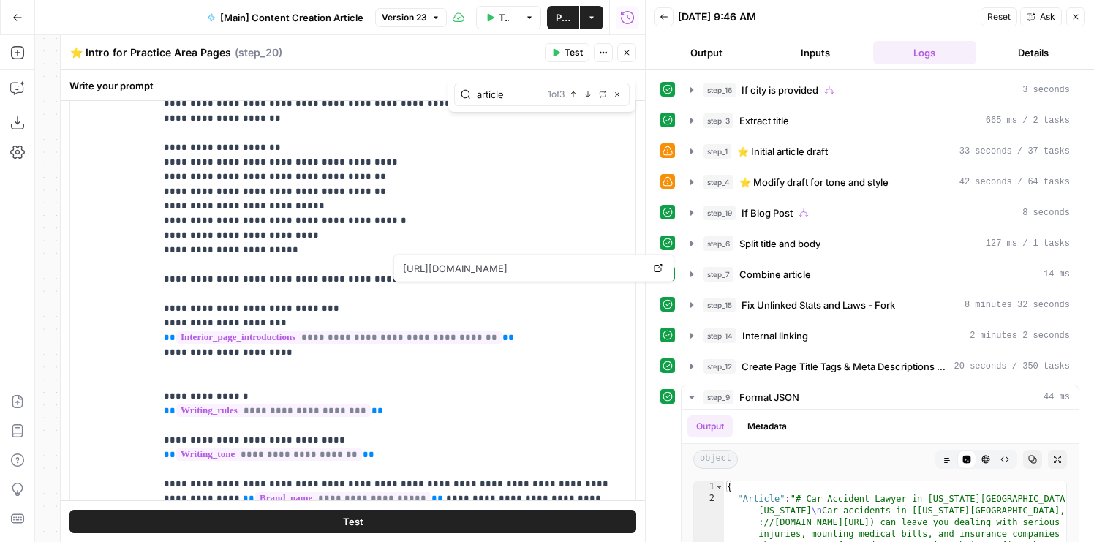
type input "article"
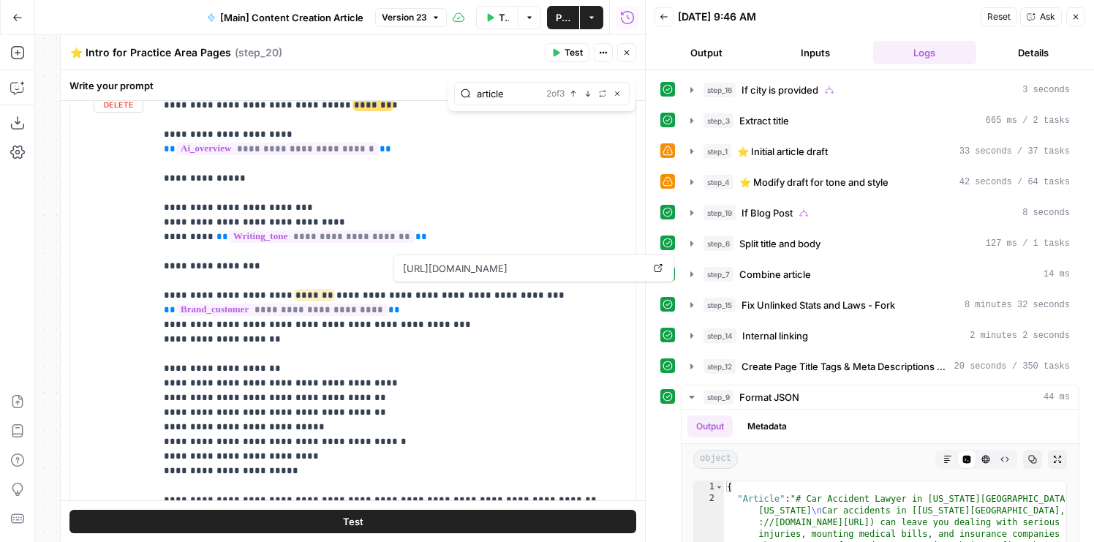
scroll to position [0, 0]
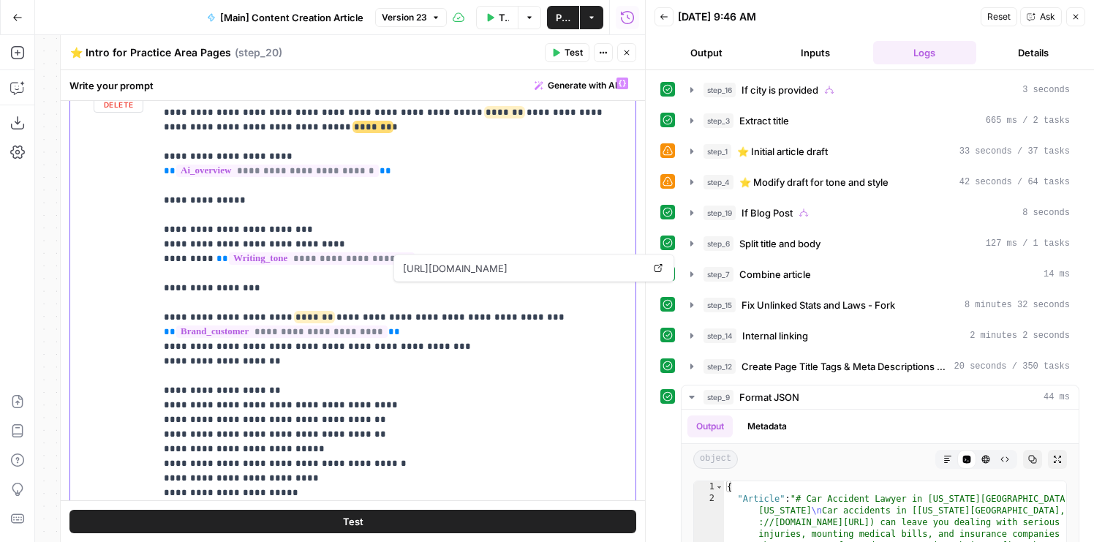
click at [296, 312] on span "*******" at bounding box center [315, 317] width 38 height 10
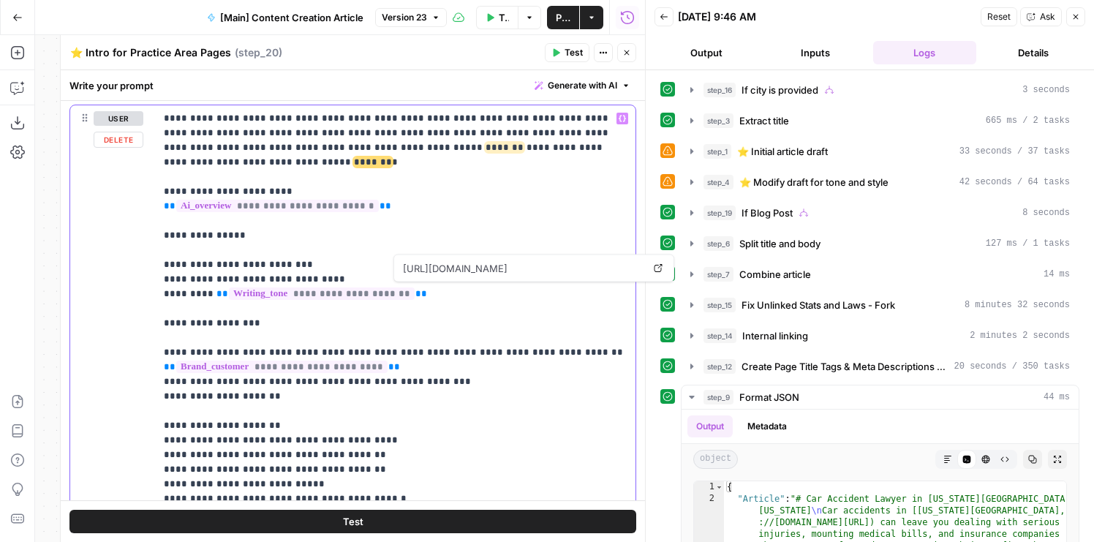
scroll to position [1574, 0]
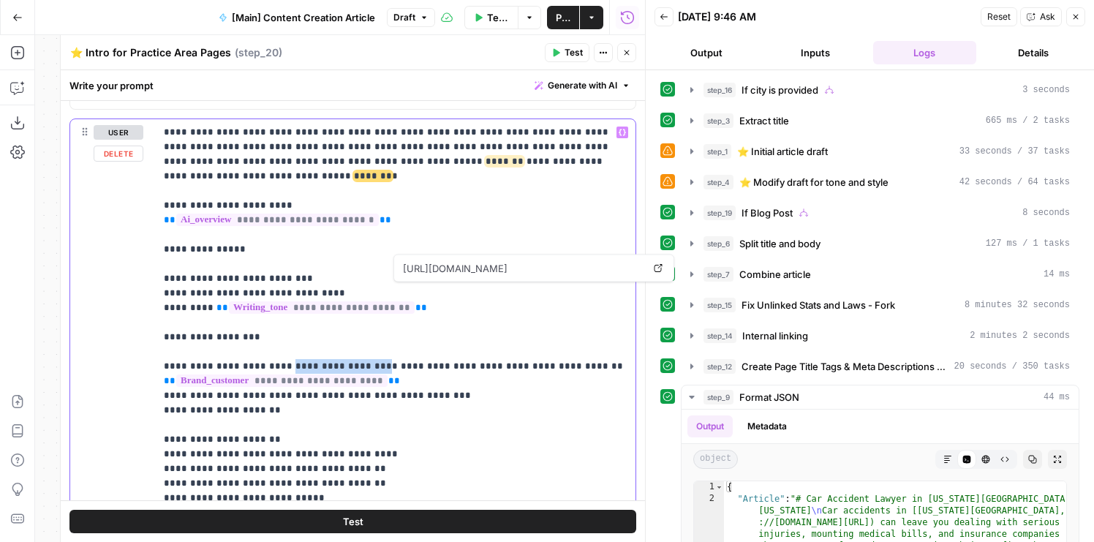
click at [271, 350] on p "**********" at bounding box center [395, 461] width 463 height 673
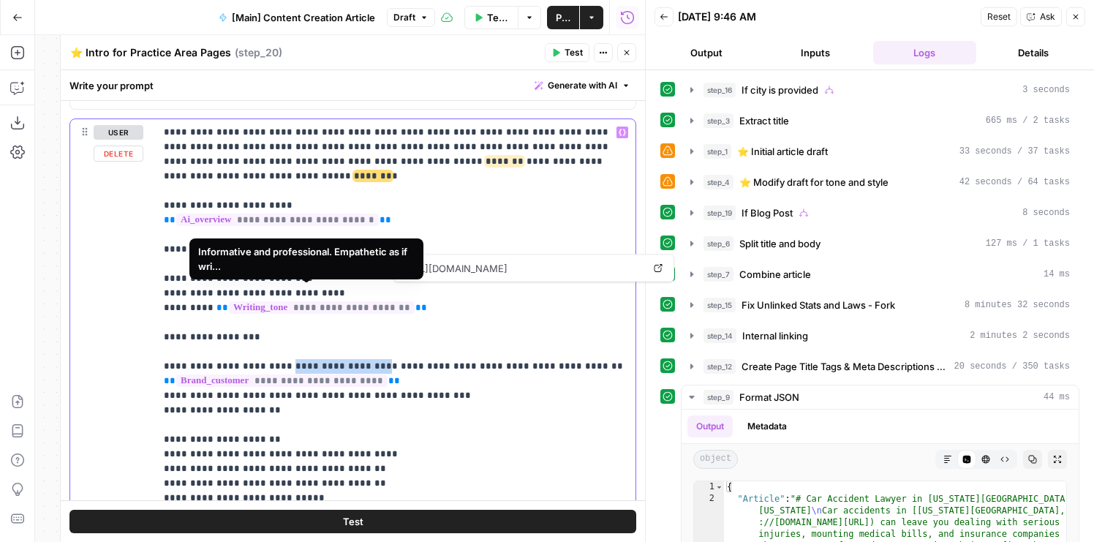
copy p "**********"
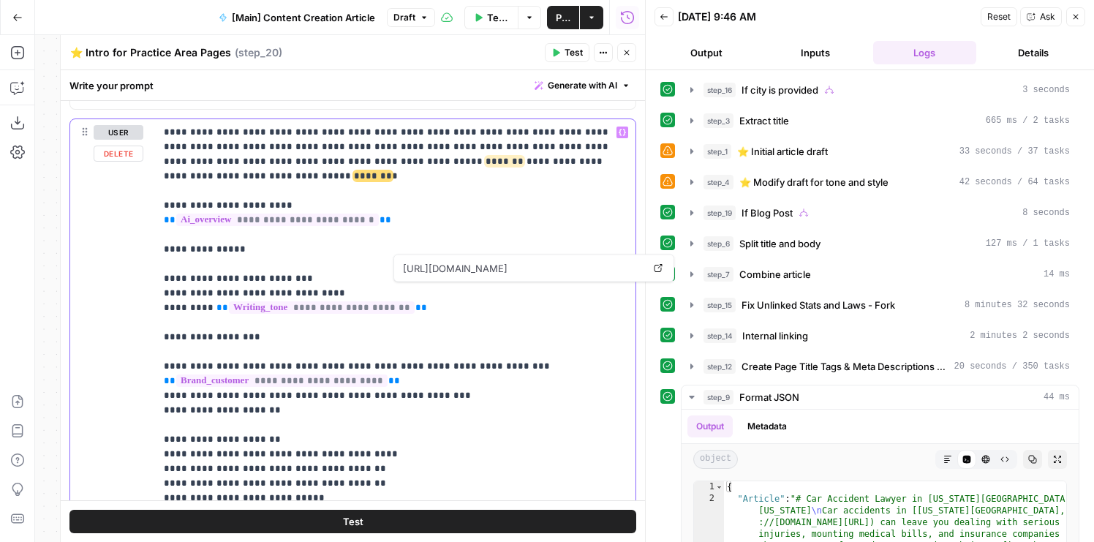
click at [486, 163] on span "*******" at bounding box center [505, 162] width 38 height 10
click at [369, 171] on span "*******" at bounding box center [350, 176] width 38 height 10
click at [410, 171] on p "**********" at bounding box center [395, 461] width 463 height 673
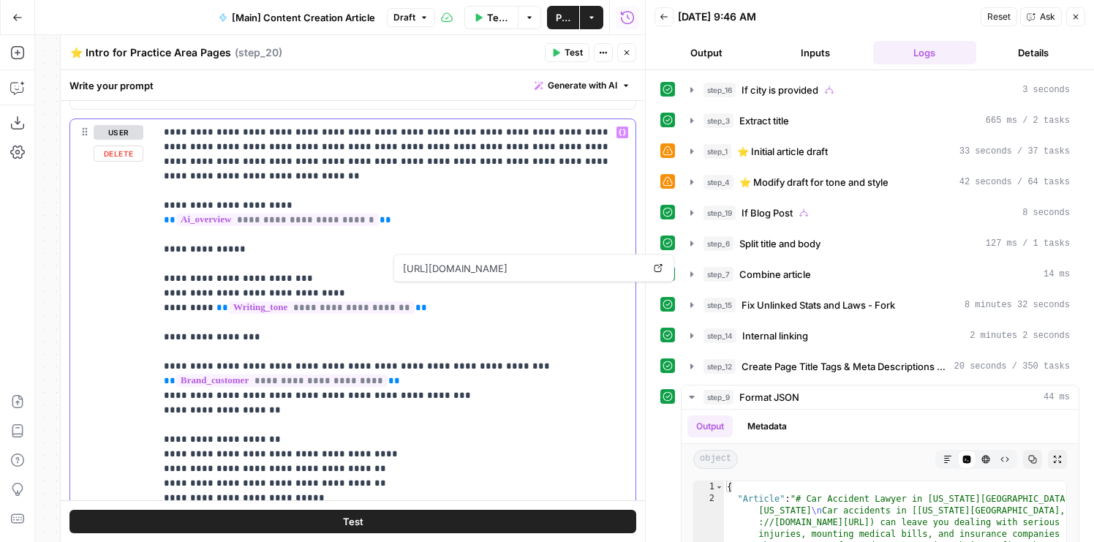
click at [320, 171] on p "**********" at bounding box center [395, 461] width 463 height 673
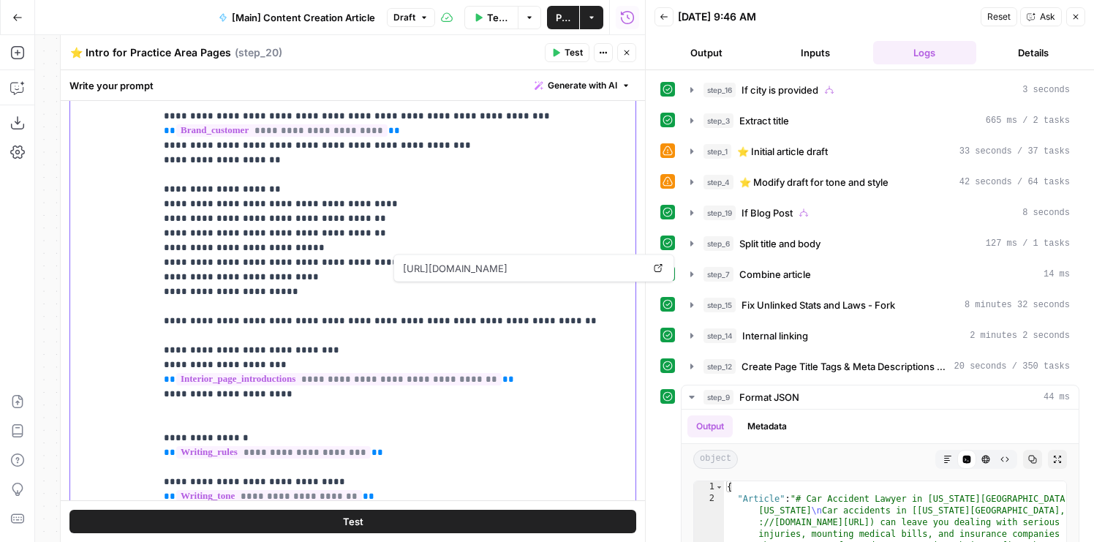
scroll to position [89, 0]
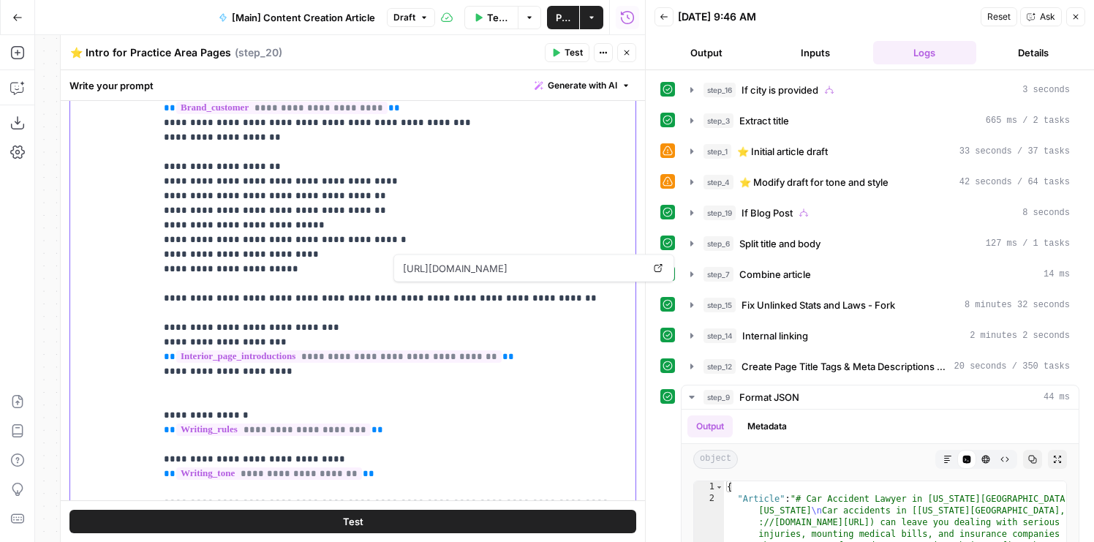
click at [340, 303] on p "**********" at bounding box center [395, 188] width 463 height 673
click at [293, 298] on p "**********" at bounding box center [395, 188] width 463 height 673
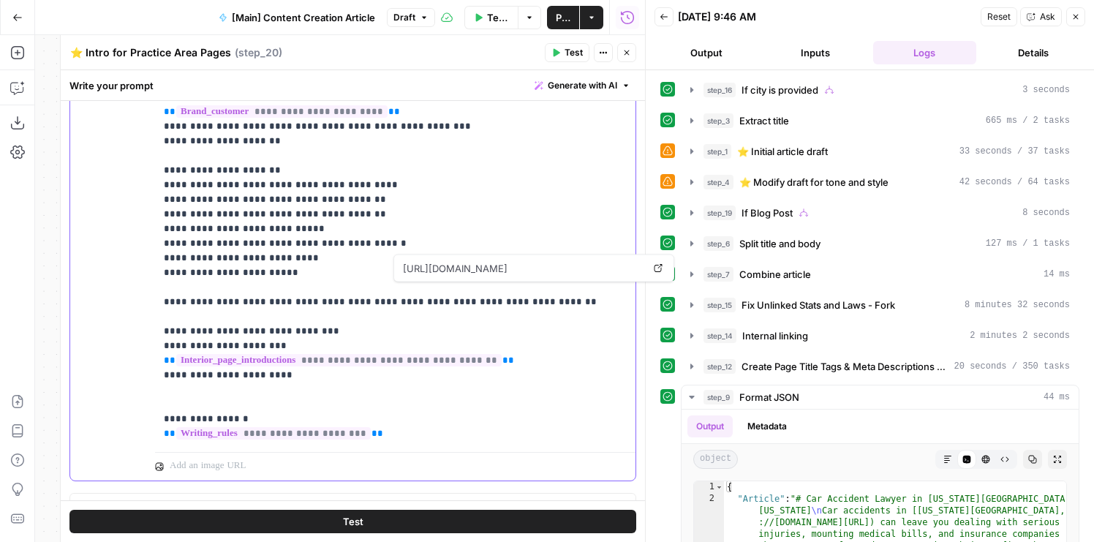
scroll to position [1813, 0]
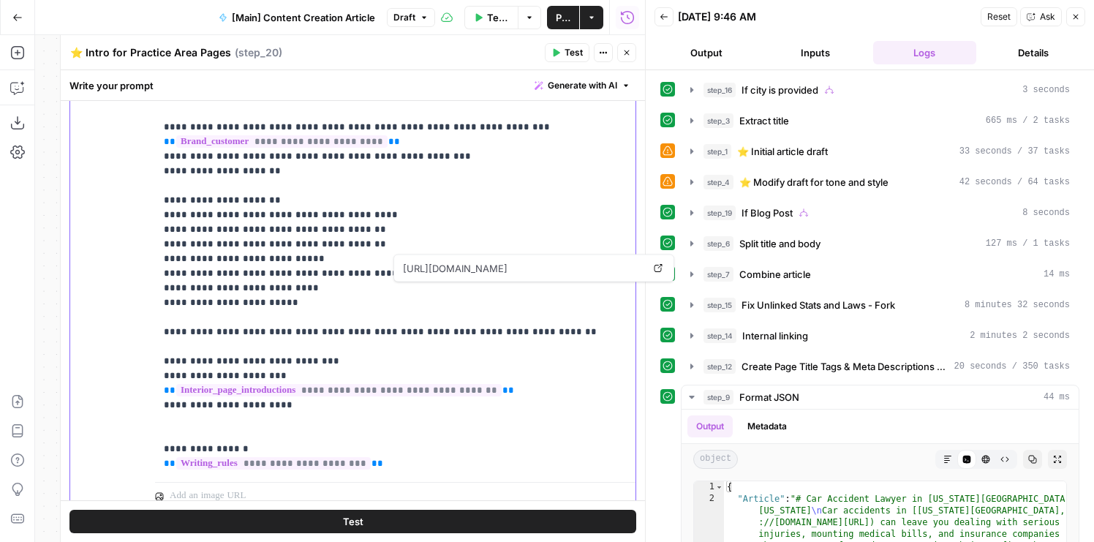
click at [427, 314] on p "**********" at bounding box center [395, 222] width 463 height 673
click at [290, 331] on p "**********" at bounding box center [395, 222] width 463 height 673
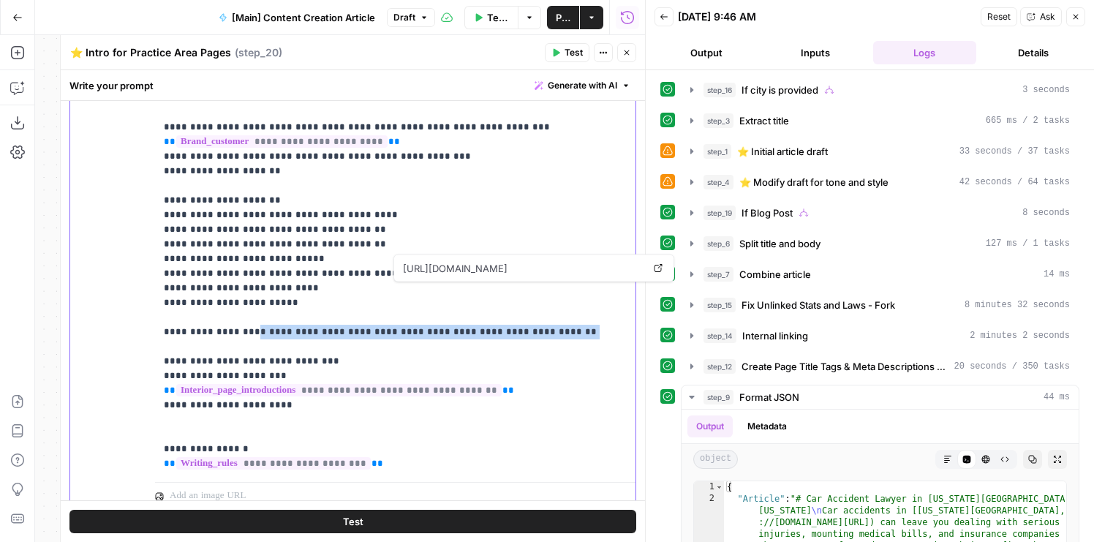
drag, startPoint x: 303, startPoint y: 331, endPoint x: 252, endPoint y: 320, distance: 52.5
click at [252, 320] on p "**********" at bounding box center [395, 222] width 463 height 673
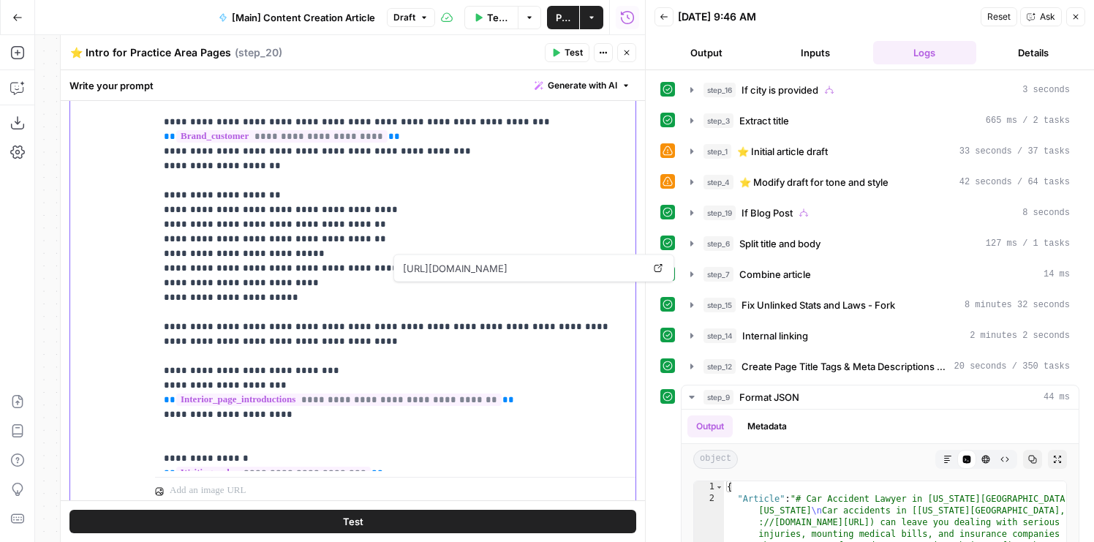
scroll to position [29, 0]
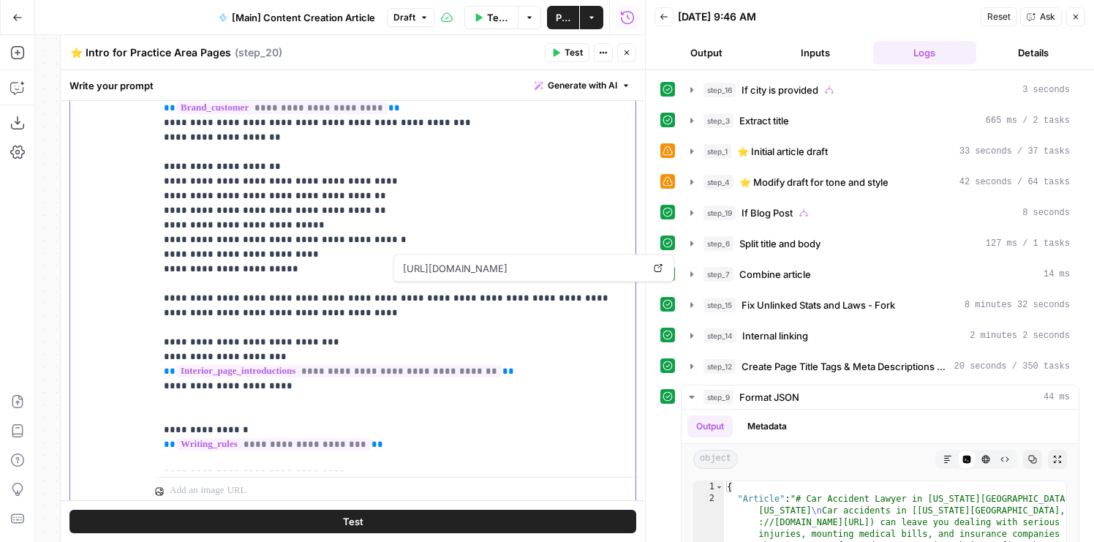
click at [353, 304] on p "**********" at bounding box center [395, 196] width 463 height 688
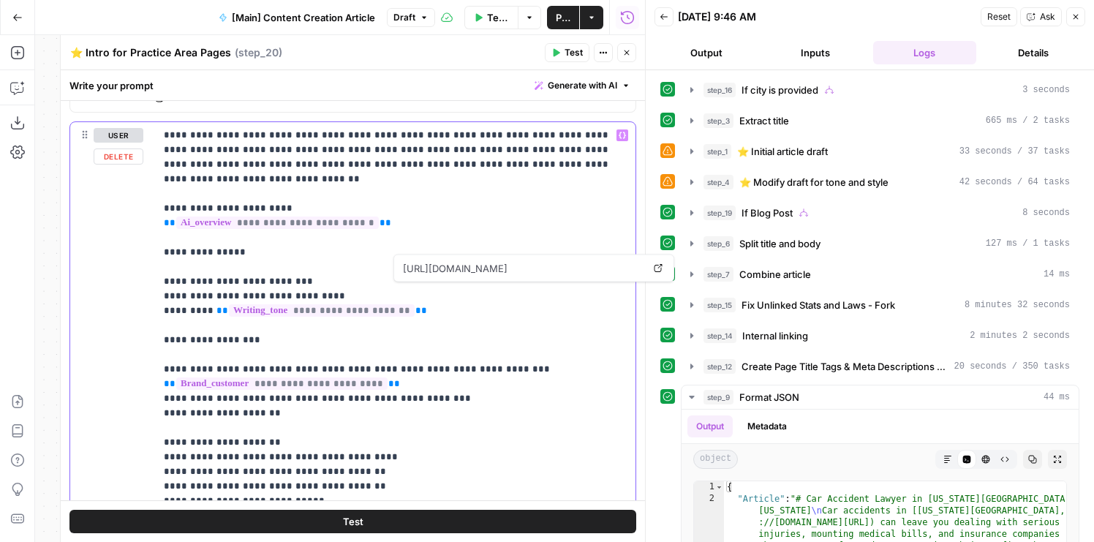
scroll to position [1575, 0]
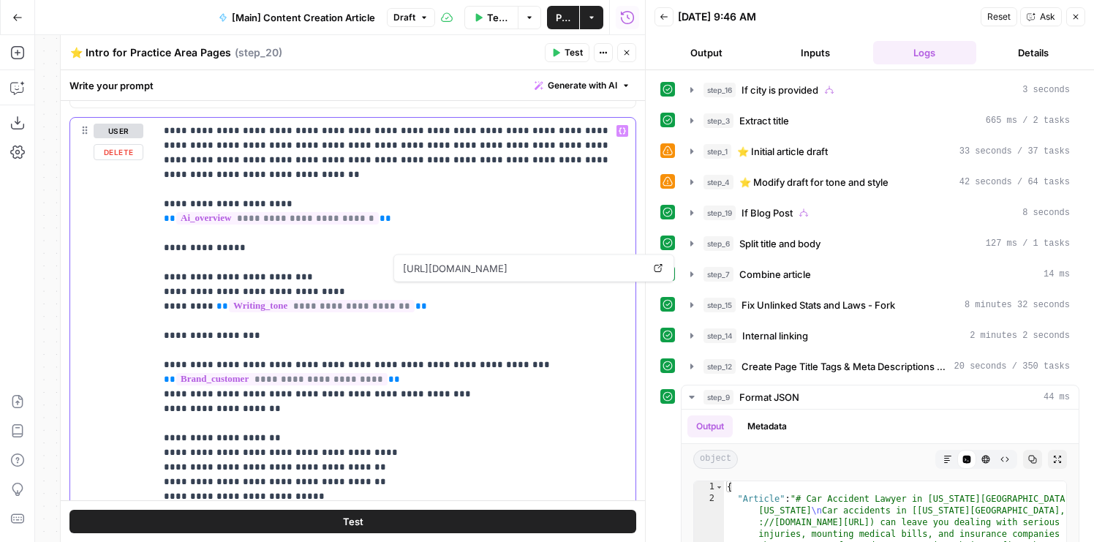
click at [389, 184] on p "**********" at bounding box center [395, 468] width 463 height 688
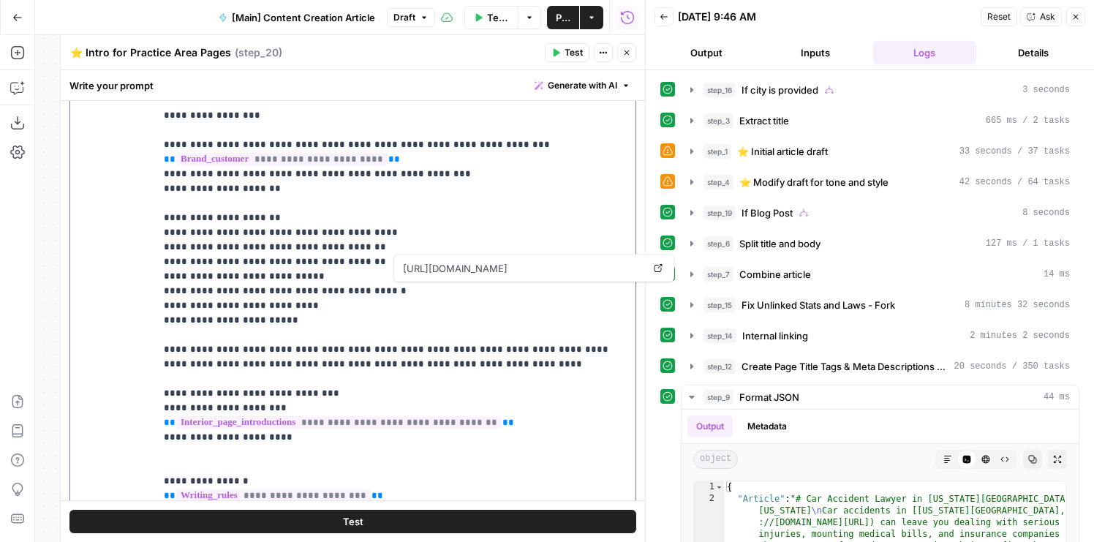
scroll to position [1683, 0]
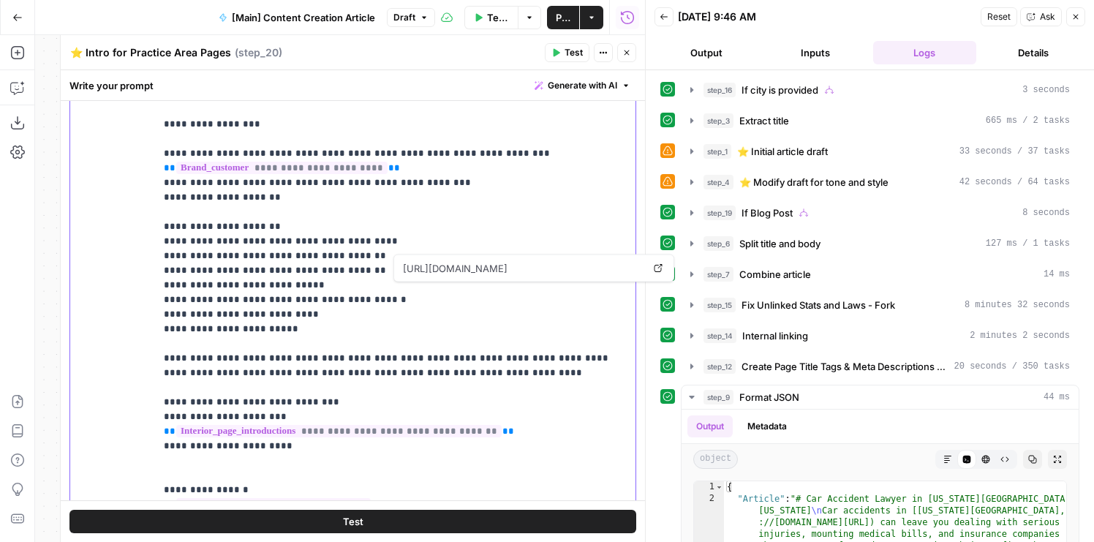
click at [361, 320] on p "**********" at bounding box center [395, 256] width 463 height 688
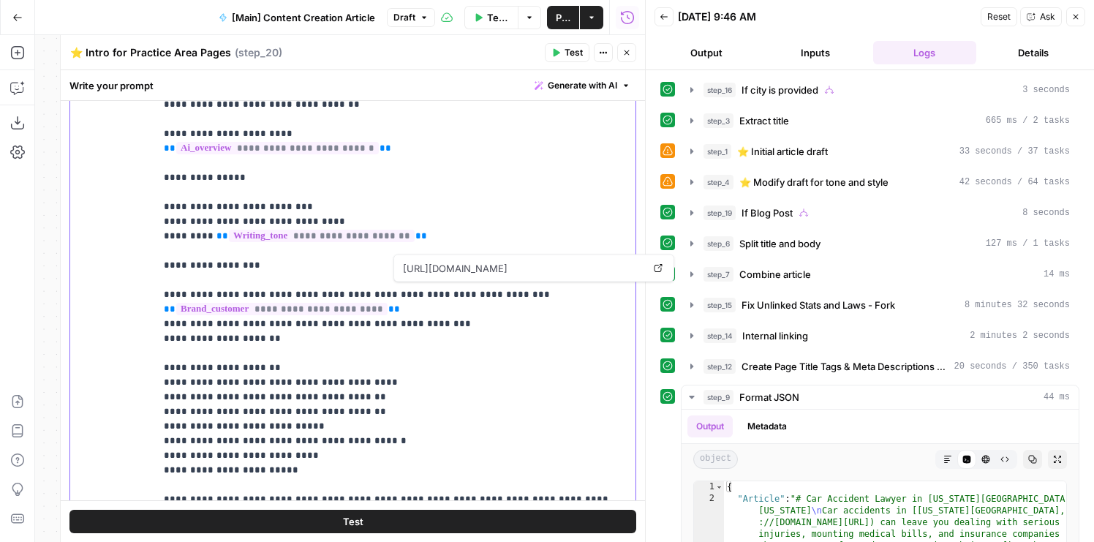
scroll to position [1522, 0]
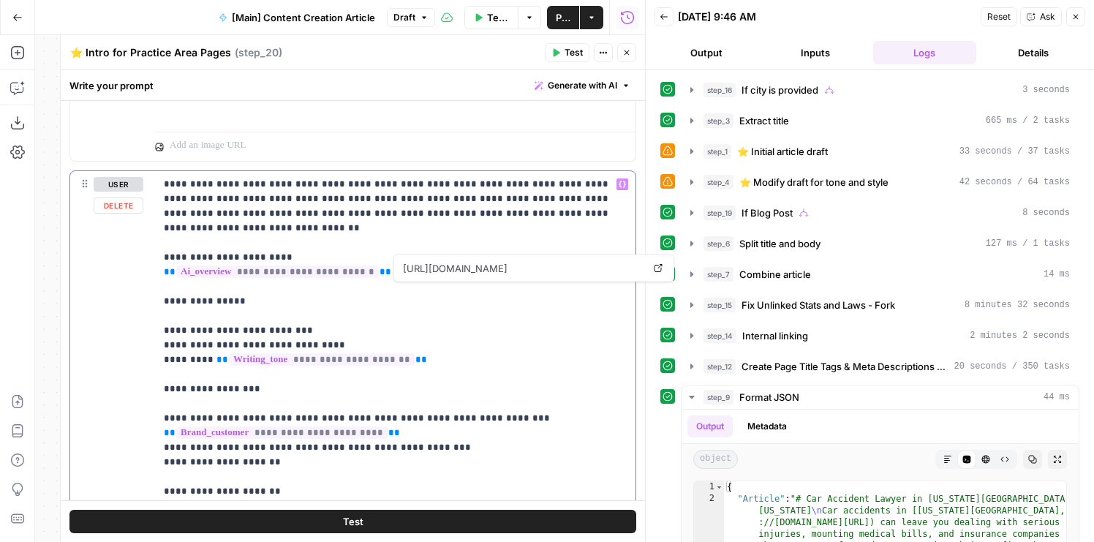
click at [375, 260] on p "**********" at bounding box center [395, 521] width 463 height 688
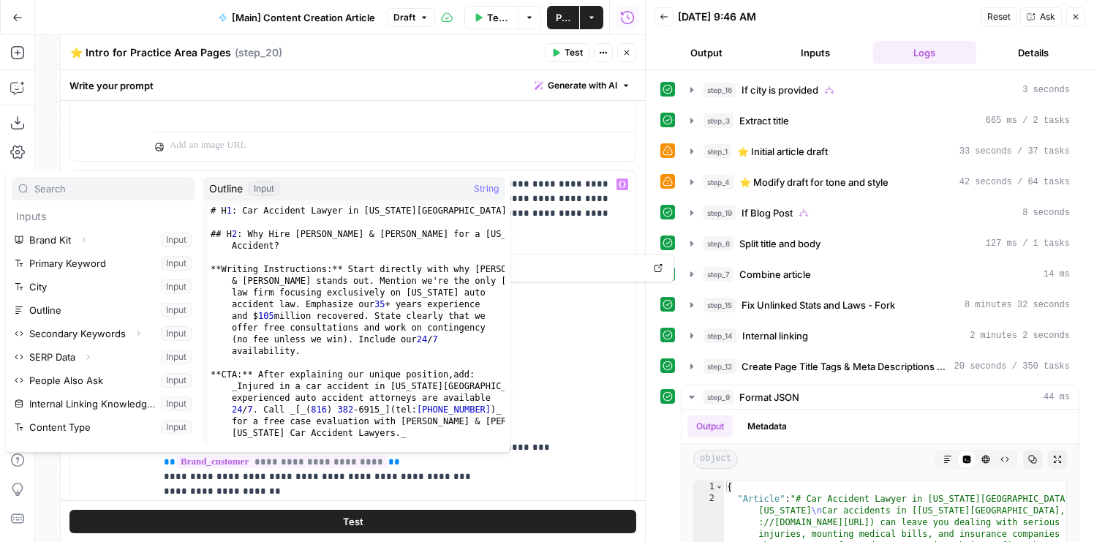
scroll to position [34, 0]
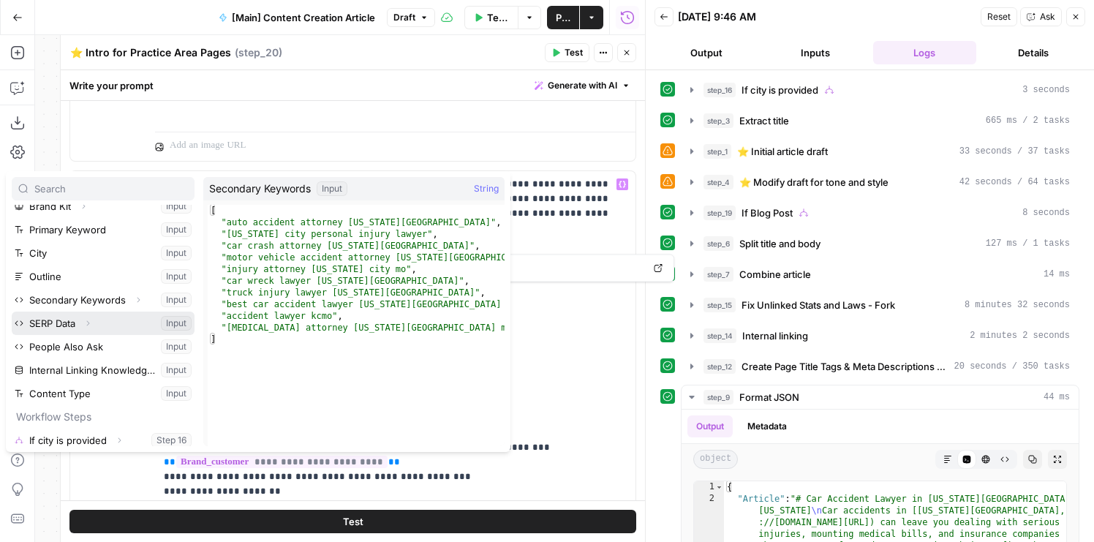
click at [88, 328] on button "Expand" at bounding box center [87, 323] width 19 height 19
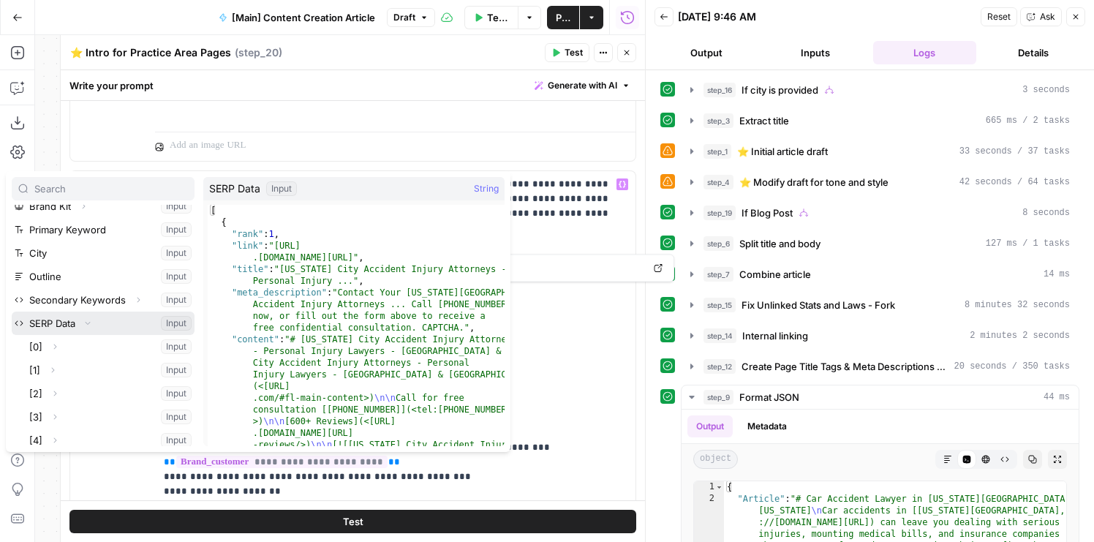
click at [58, 320] on button "Select variable SERP Data" at bounding box center [103, 323] width 183 height 23
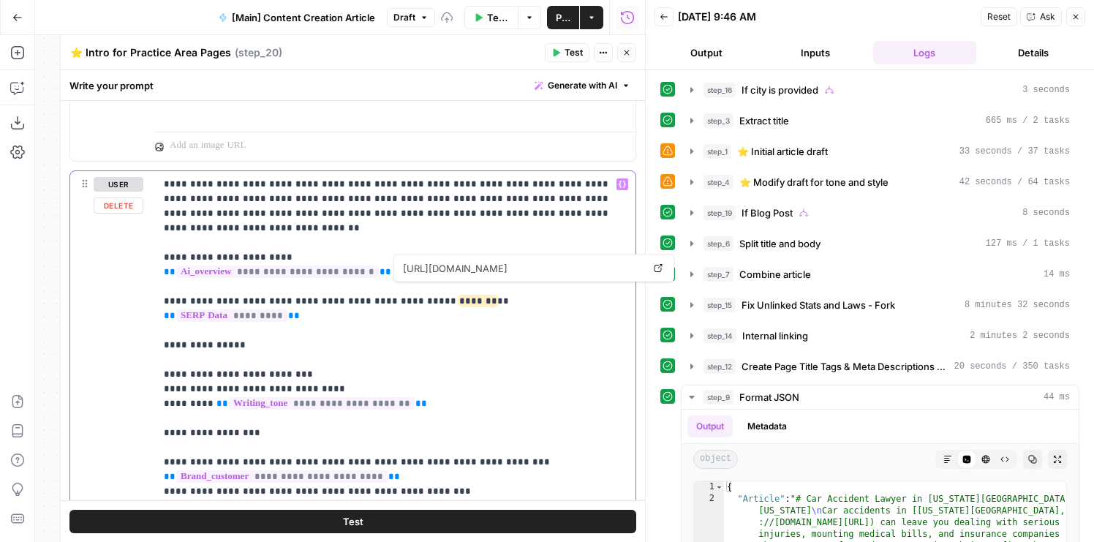
click at [319, 303] on p "**********" at bounding box center [395, 543] width 463 height 732
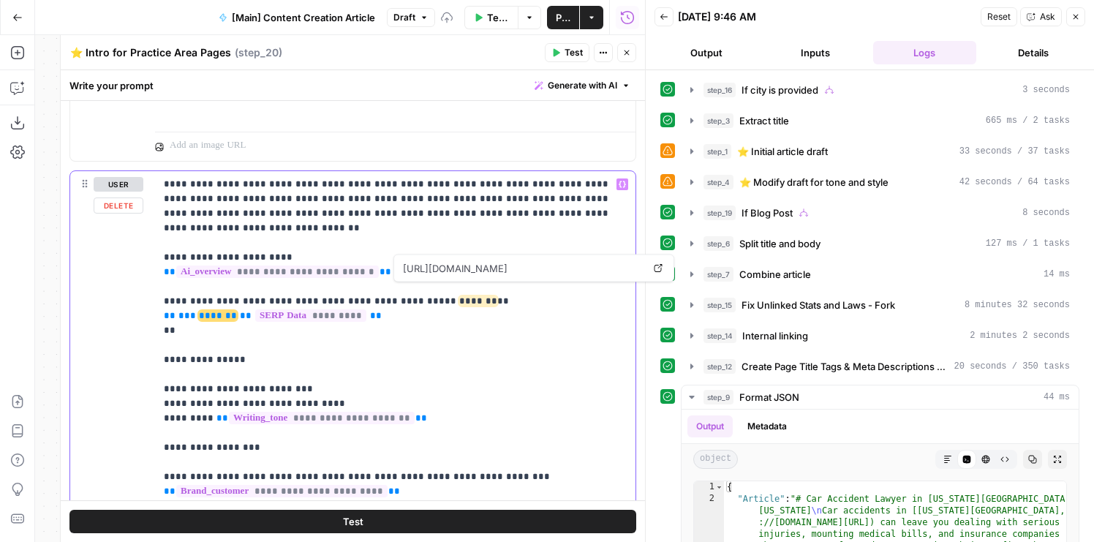
click at [544, 337] on p "**********" at bounding box center [395, 550] width 463 height 746
click at [437, 326] on p "**********" at bounding box center [395, 550] width 463 height 746
click at [424, 320] on p "**********" at bounding box center [395, 550] width 463 height 746
click at [459, 296] on span "*******" at bounding box center [478, 301] width 38 height 10
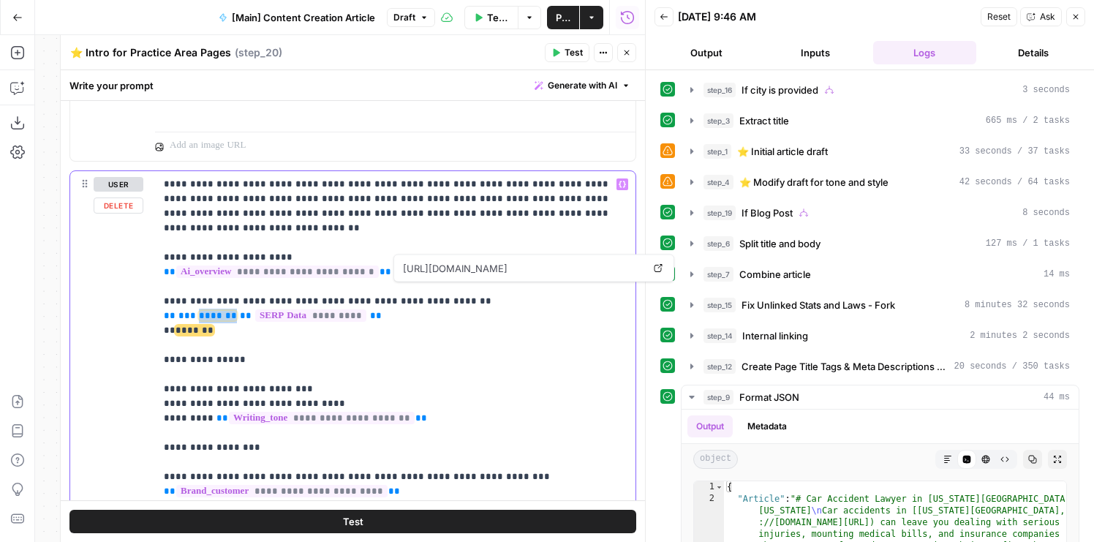
drag, startPoint x: 224, startPoint y: 301, endPoint x: 195, endPoint y: 301, distance: 28.5
click at [195, 301] on p "**********" at bounding box center [395, 550] width 463 height 746
click at [200, 309] on p "**********" at bounding box center [395, 550] width 463 height 746
click at [199, 326] on span "*******" at bounding box center [195, 331] width 38 height 10
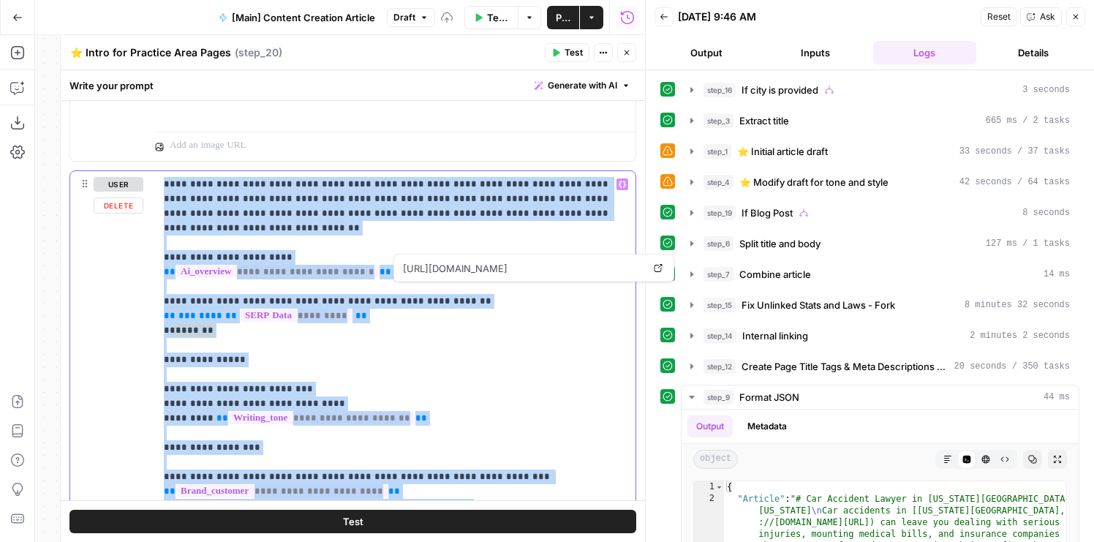
click at [199, 326] on span "*******" at bounding box center [195, 331] width 38 height 10
click at [187, 326] on span "*******" at bounding box center [195, 331] width 38 height 10
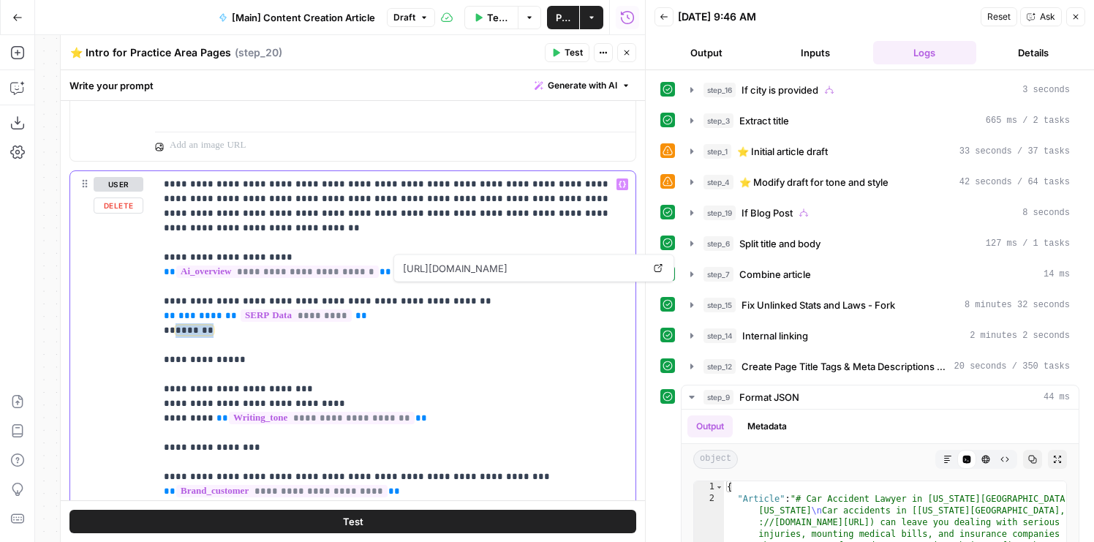
click at [187, 326] on span "*******" at bounding box center [195, 331] width 38 height 10
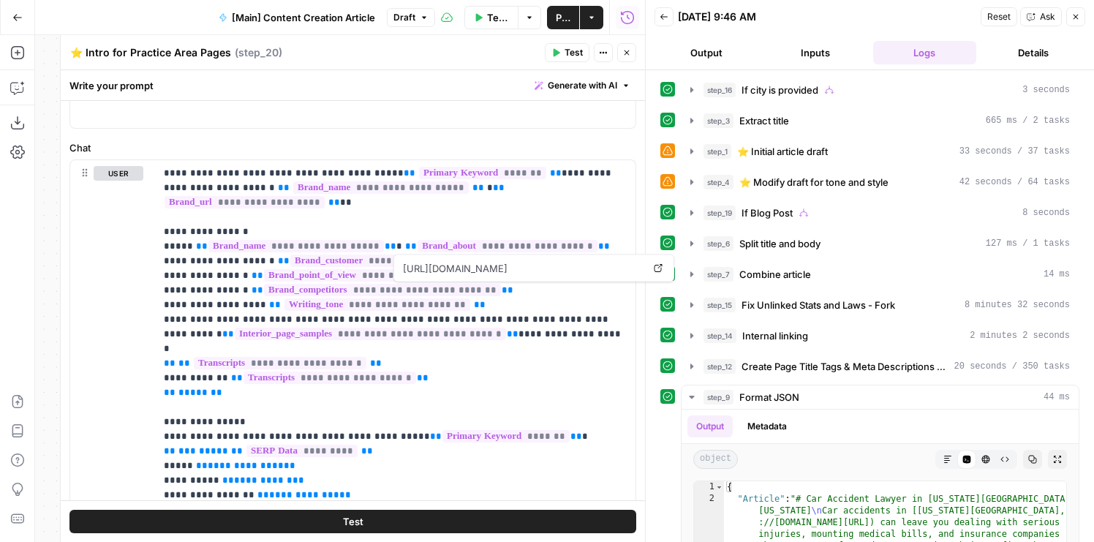
scroll to position [0, 0]
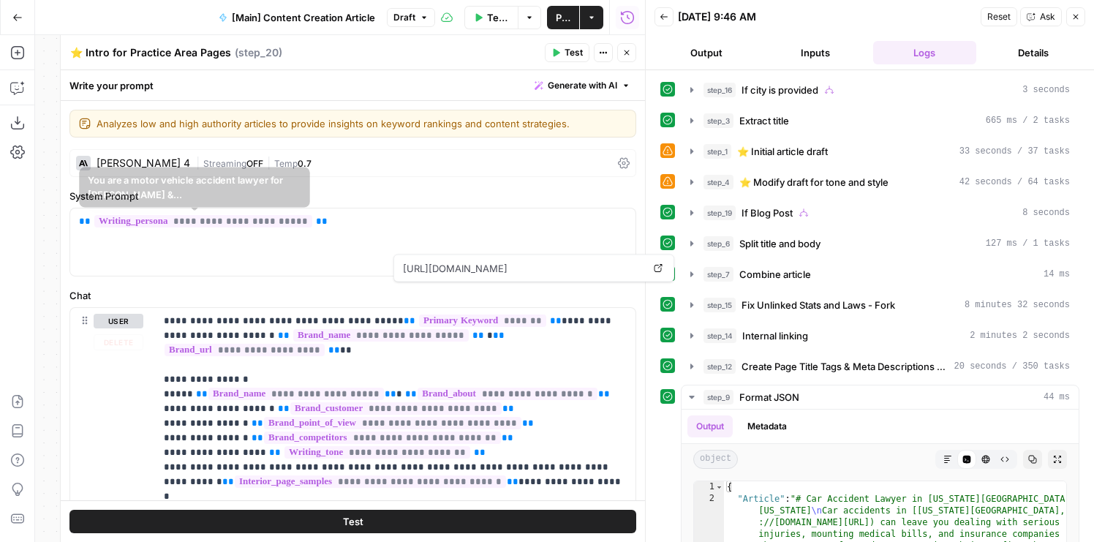
click at [151, 161] on div "Claude Sonnet 4" at bounding box center [144, 163] width 94 height 10
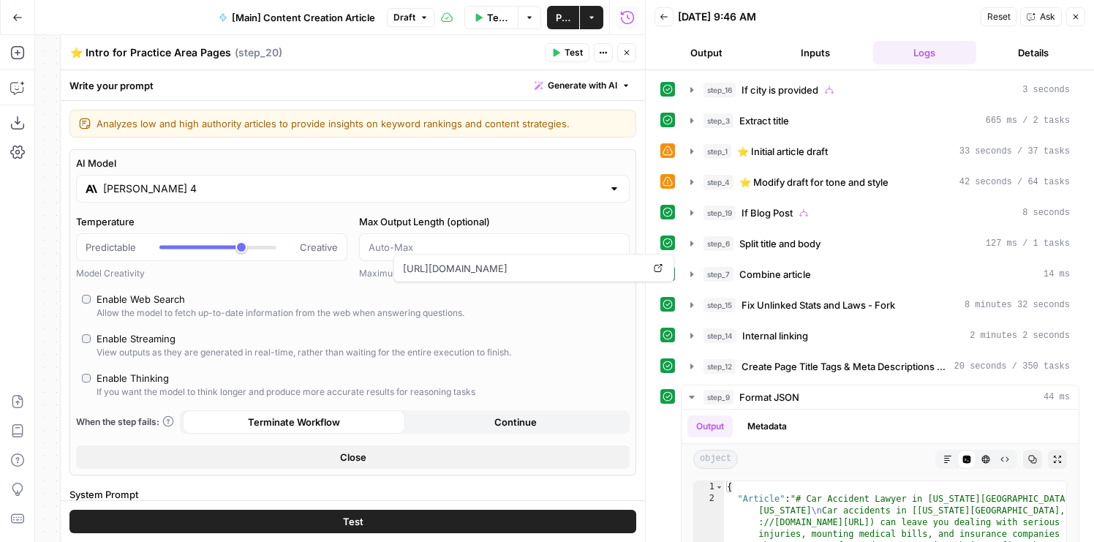
click at [366, 195] on input "Claude Sonnet 4" at bounding box center [353, 188] width 500 height 15
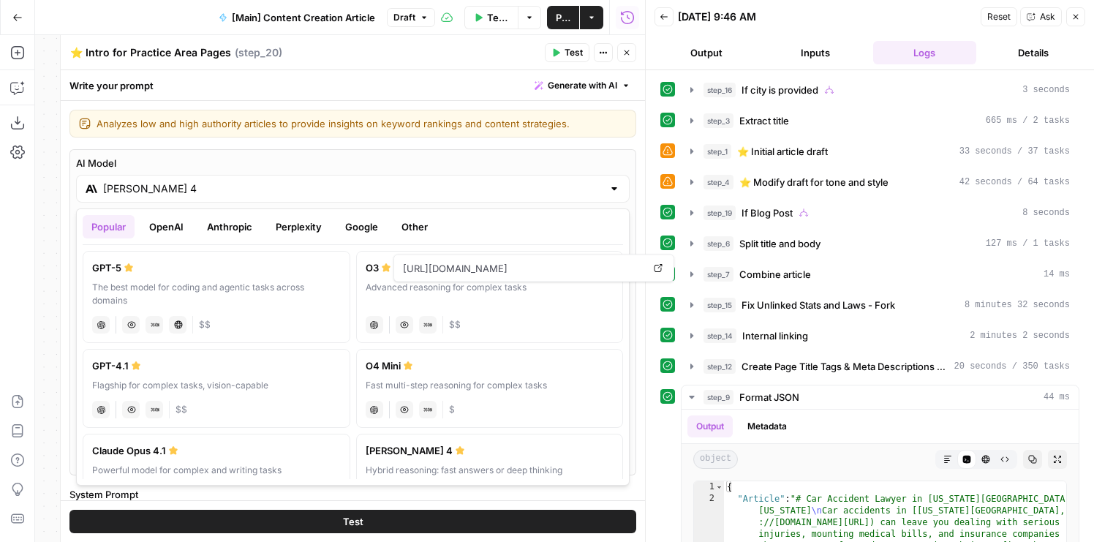
click at [348, 234] on button "Google" at bounding box center [362, 226] width 50 height 23
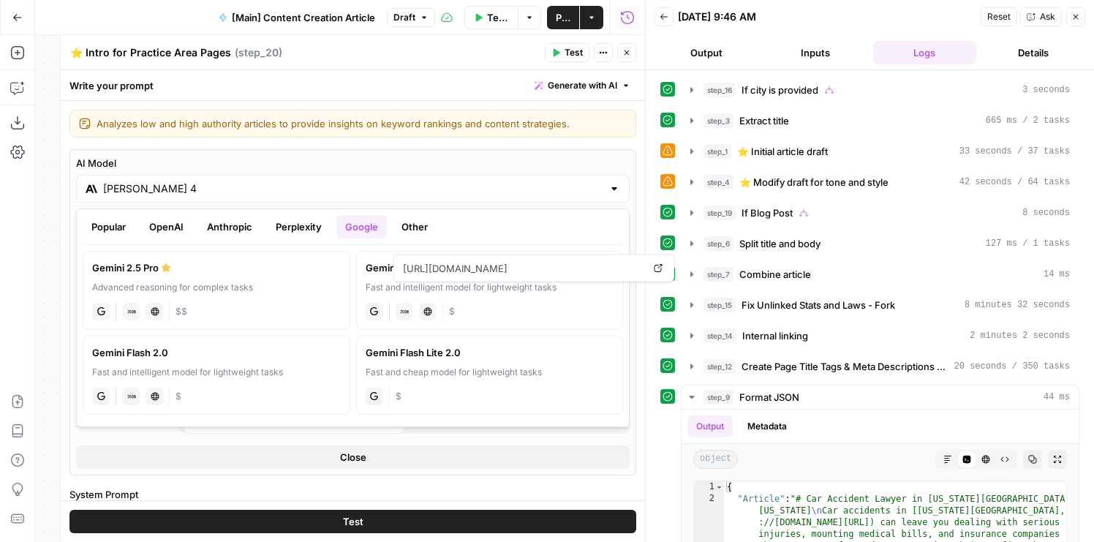
click at [196, 290] on div "Advanced reasoning for complex tasks" at bounding box center [216, 287] width 249 height 13
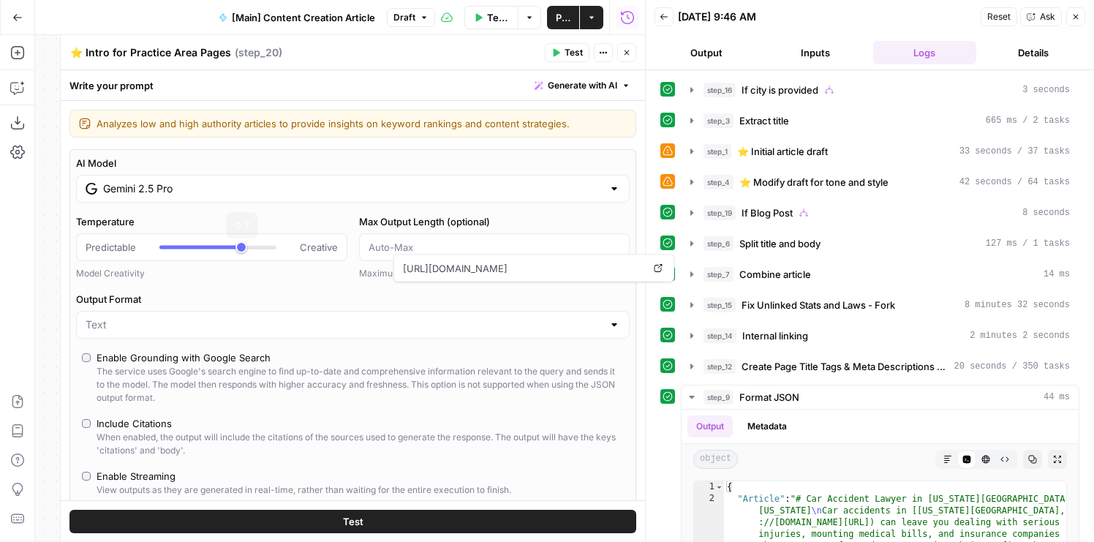
click at [160, 171] on div "AI Model Gemini 2.5 Pro" at bounding box center [353, 179] width 554 height 47
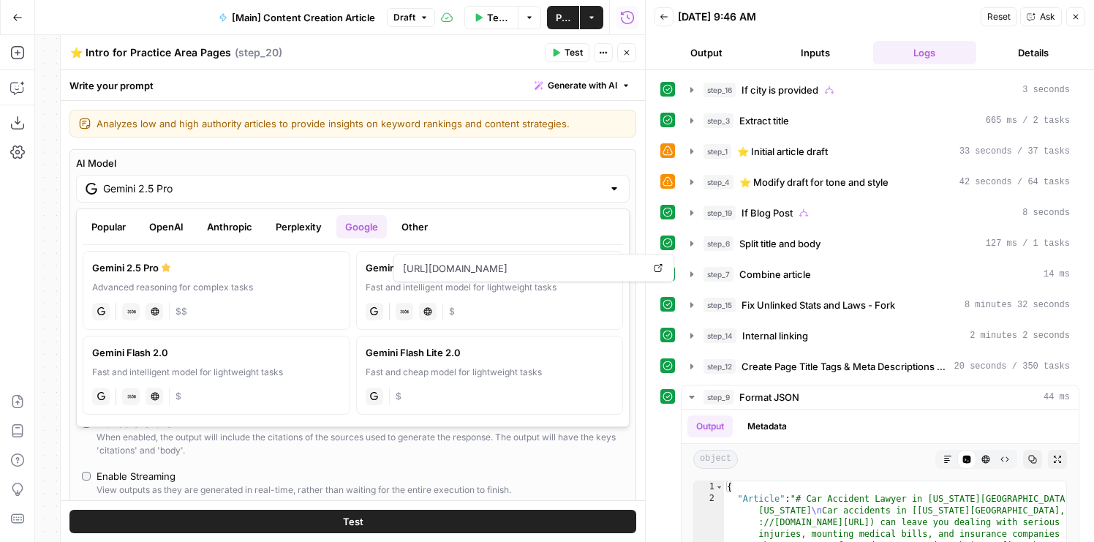
click at [222, 230] on button "Anthropic" at bounding box center [229, 226] width 63 height 23
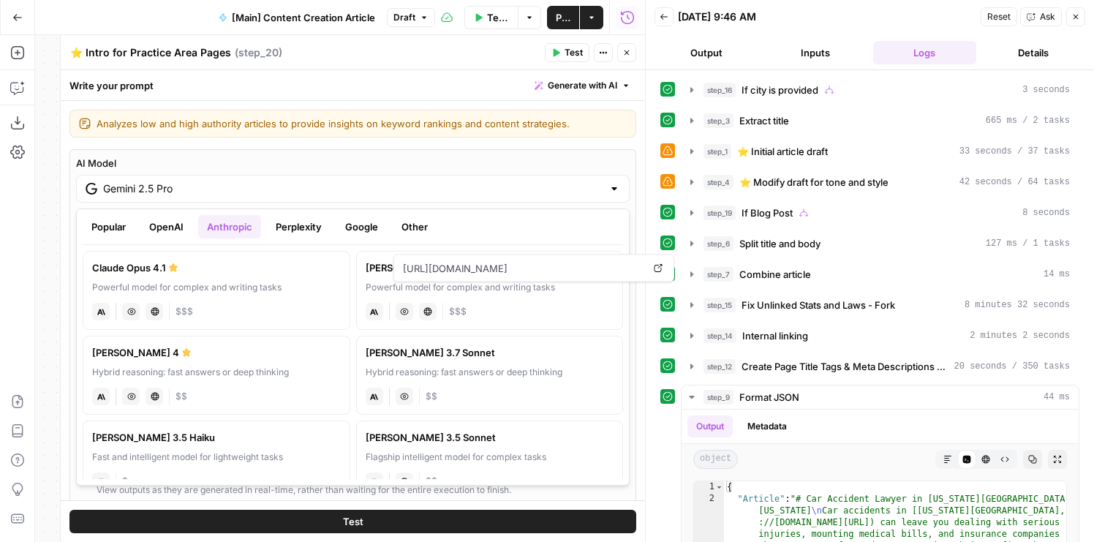
click at [215, 377] on div "Hybrid reasoning: fast answers or deep thinking" at bounding box center [216, 372] width 249 height 13
type input "Claude Sonnet 4"
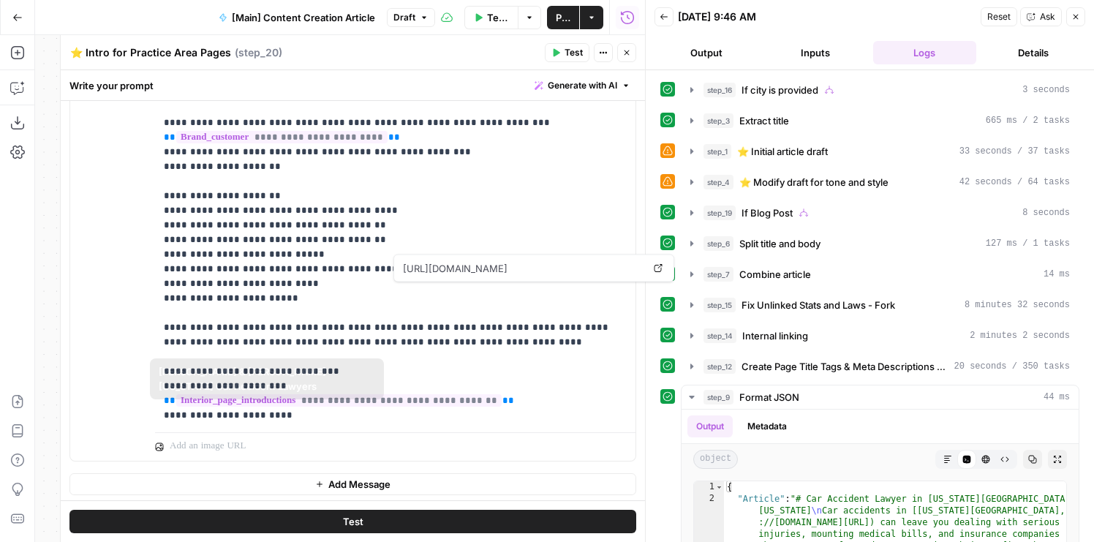
scroll to position [17, 0]
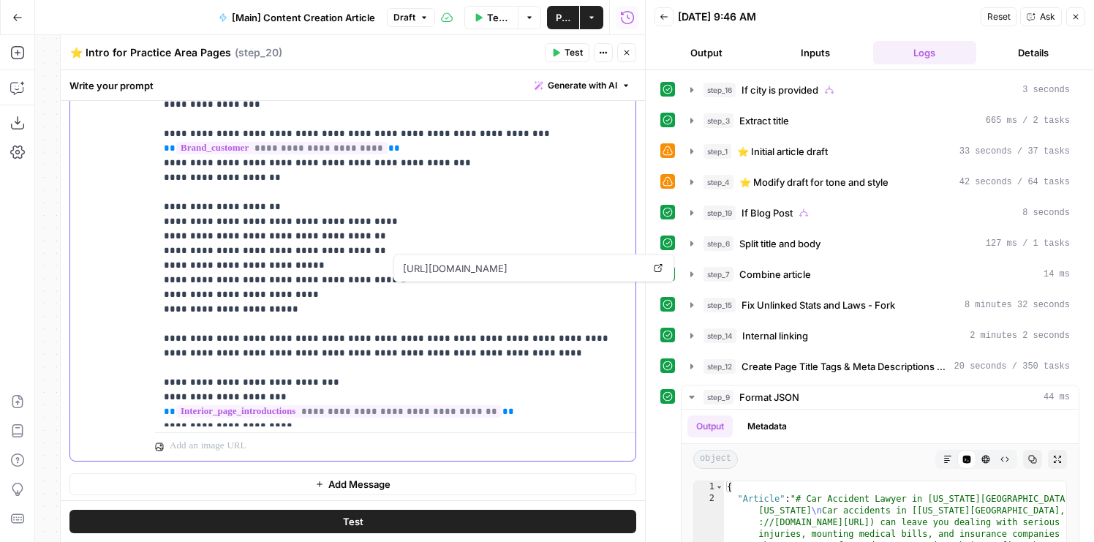
click at [443, 328] on p "**********" at bounding box center [395, 199] width 463 height 761
click at [443, 346] on p "**********" at bounding box center [395, 199] width 463 height 761
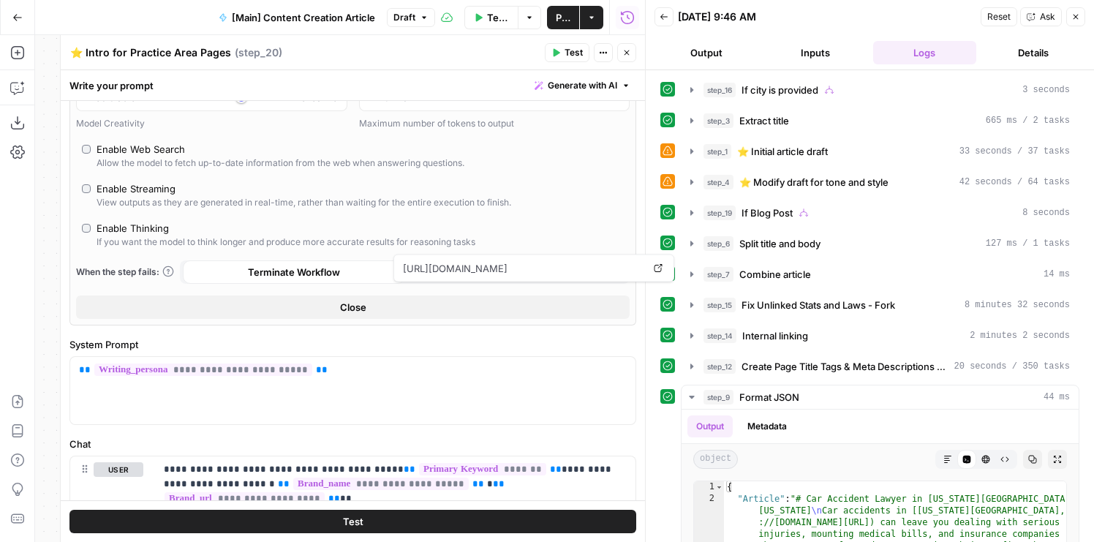
scroll to position [0, 0]
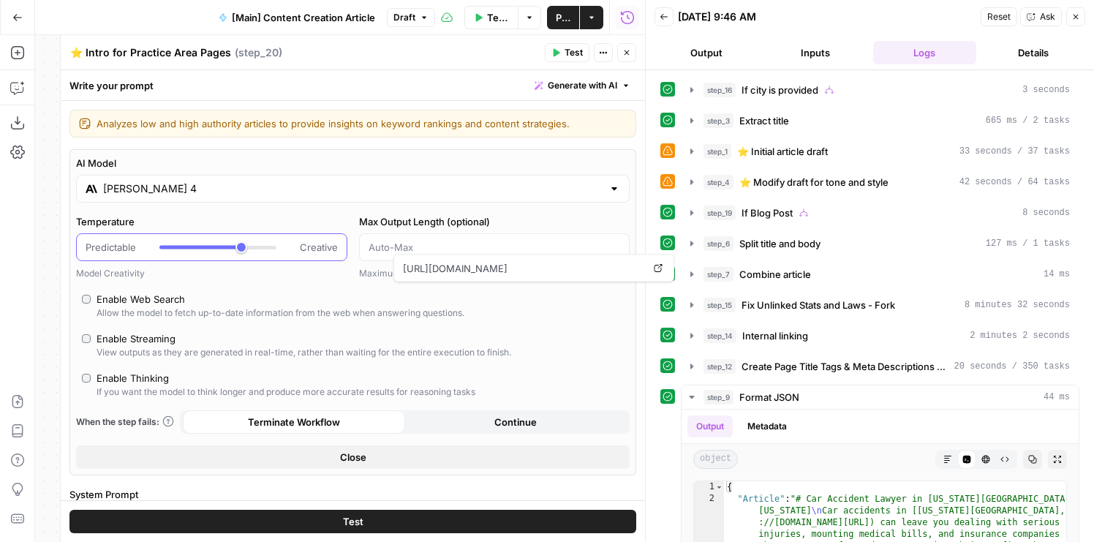
type input "***"
drag, startPoint x: 243, startPoint y: 247, endPoint x: 265, endPoint y: 247, distance: 21.9
click at [265, 247] on div at bounding box center [217, 248] width 117 height 4
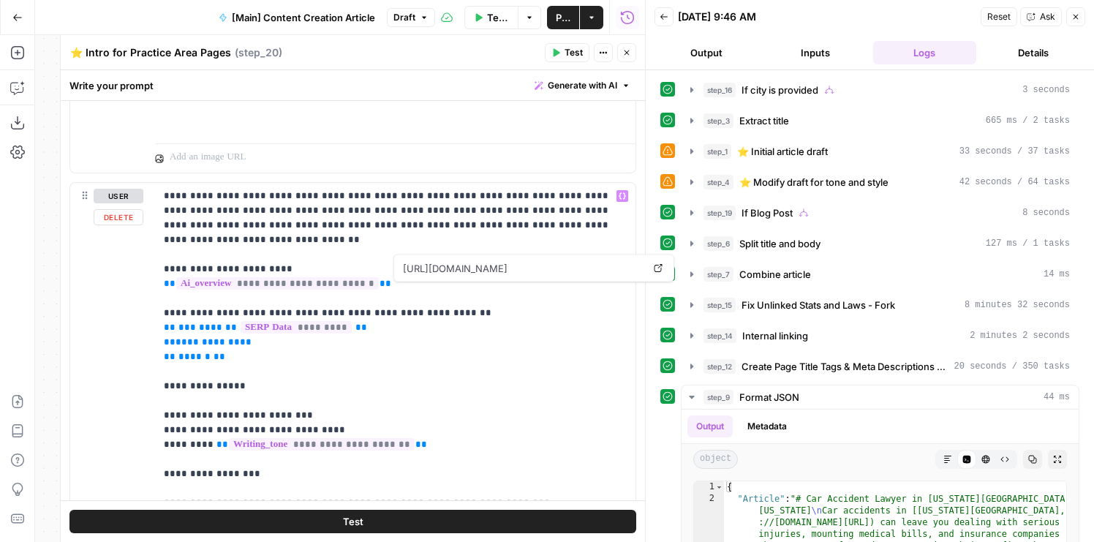
scroll to position [1849, 0]
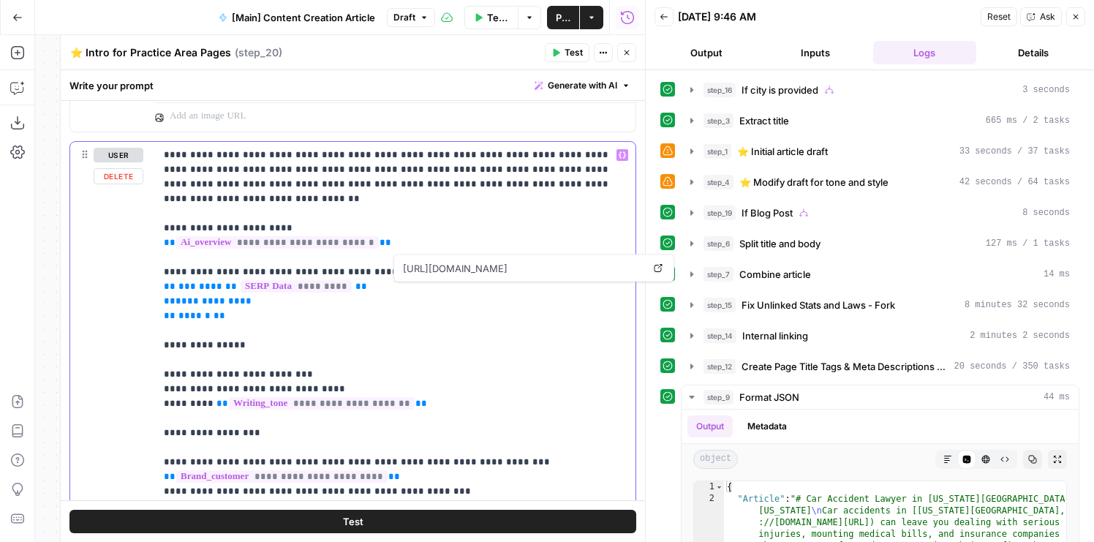
drag, startPoint x: 244, startPoint y: 289, endPoint x: 113, endPoint y: 289, distance: 131.0
click at [113, 289] on div "**********" at bounding box center [353, 457] width 566 height 631
click at [793, 46] on button "Inputs" at bounding box center [815, 52] width 103 height 23
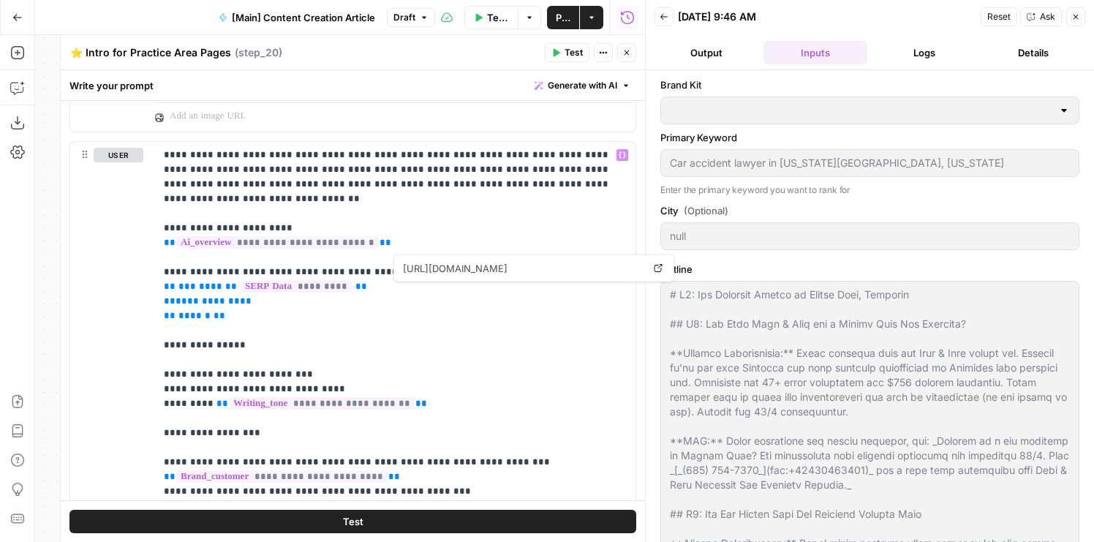
type input "[PERSON_NAME] & [PERSON_NAME] [US_STATE] Car Accident Lawyers"
type input "Beck & Beck - Missouri"
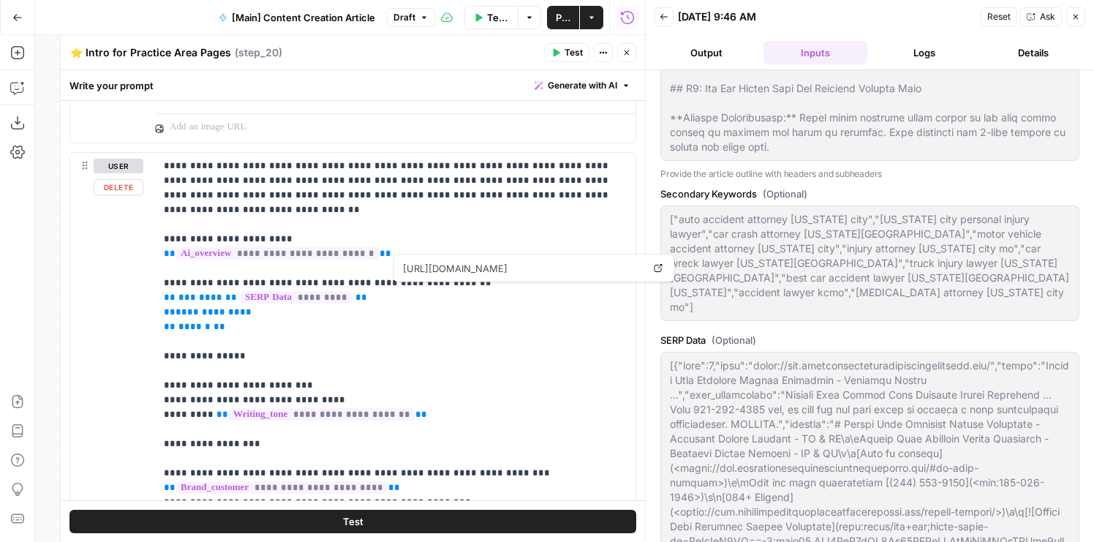
scroll to position [1839, 0]
click at [312, 310] on p "**********" at bounding box center [395, 531] width 463 height 746
click at [217, 304] on p "**********" at bounding box center [395, 531] width 463 height 746
click at [206, 307] on span "**********" at bounding box center [208, 312] width 64 height 10
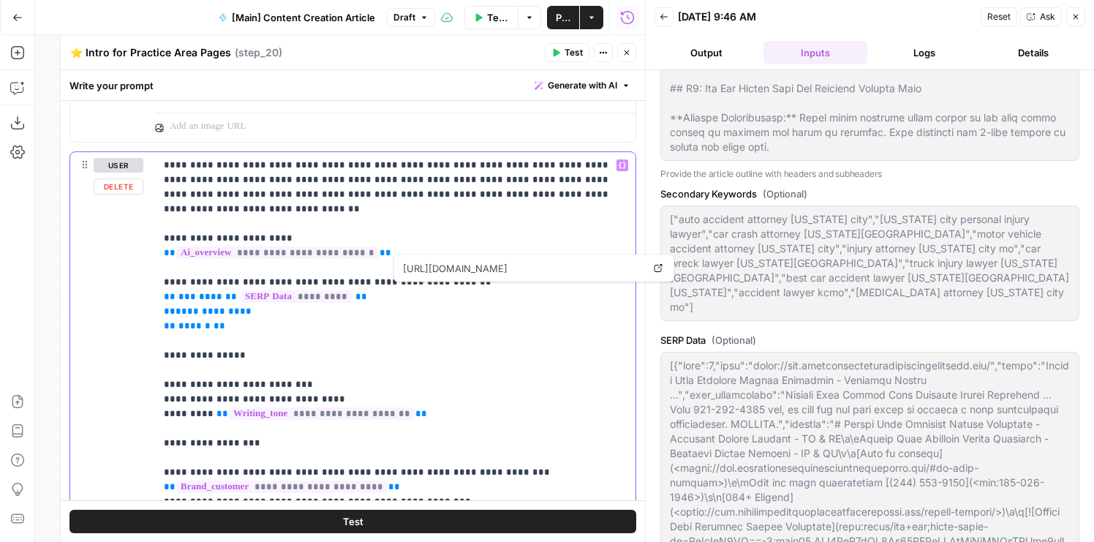
click at [206, 307] on span "**********" at bounding box center [208, 312] width 64 height 10
click at [244, 304] on p "**********" at bounding box center [395, 531] width 463 height 746
drag, startPoint x: 258, startPoint y: 320, endPoint x: 143, endPoint y: 277, distance: 122.3
click at [143, 277] on div "**********" at bounding box center [353, 467] width 566 height 631
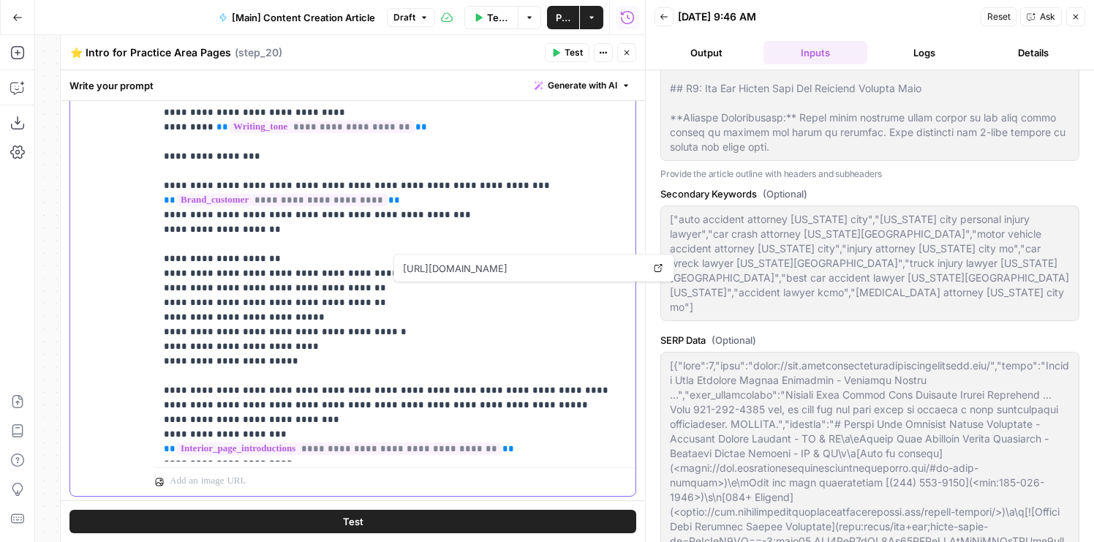
scroll to position [2165, 0]
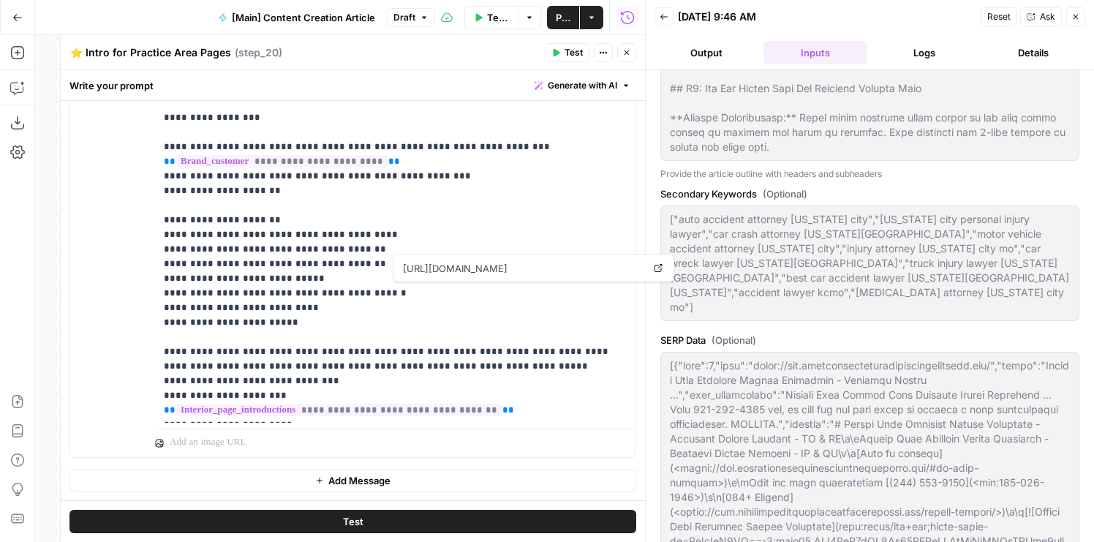
click at [154, 517] on button "Test" at bounding box center [353, 521] width 567 height 23
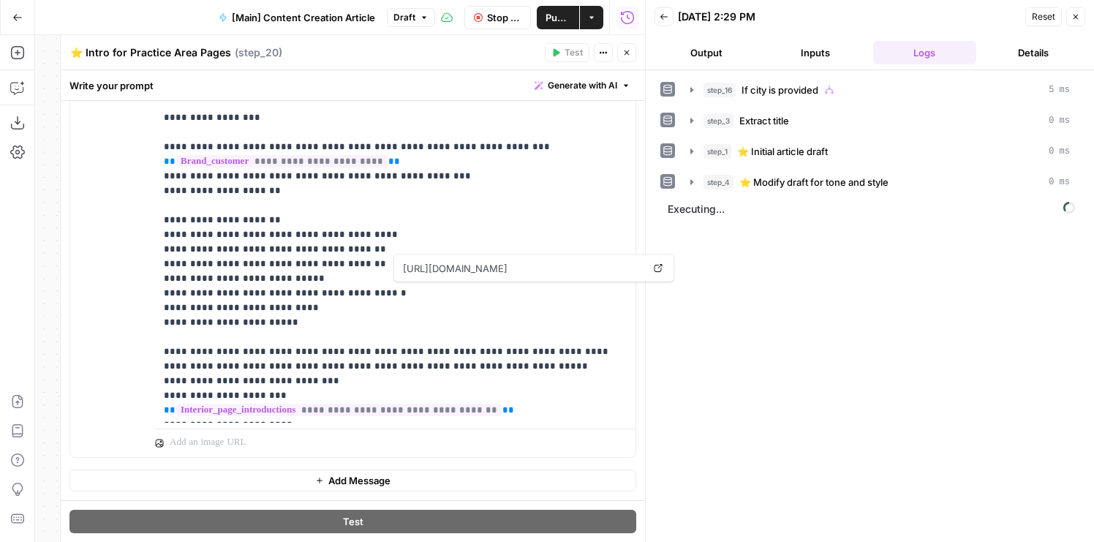
click at [691, 62] on button "Output" at bounding box center [706, 52] width 103 height 23
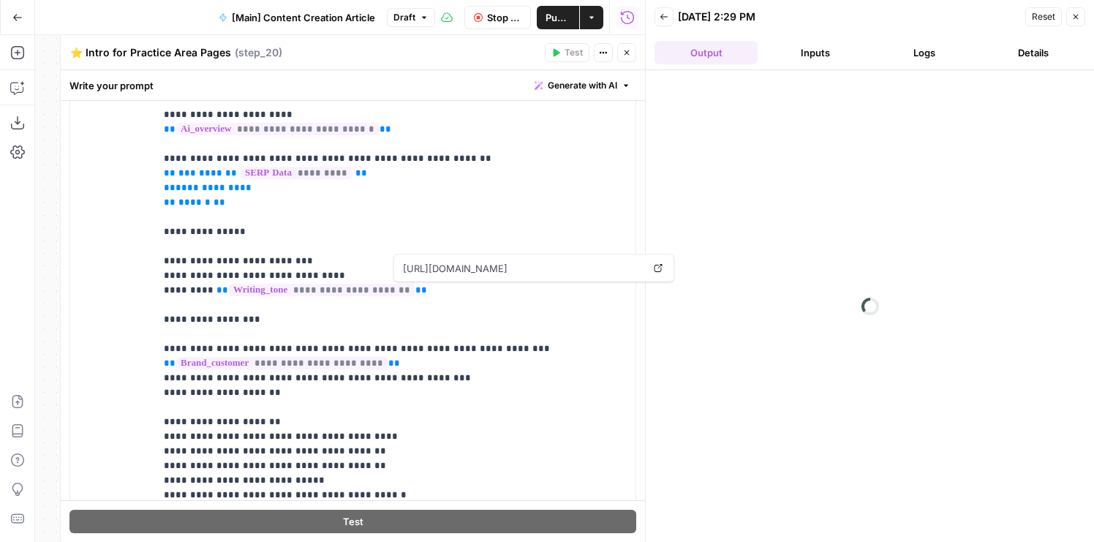
scroll to position [1953, 0]
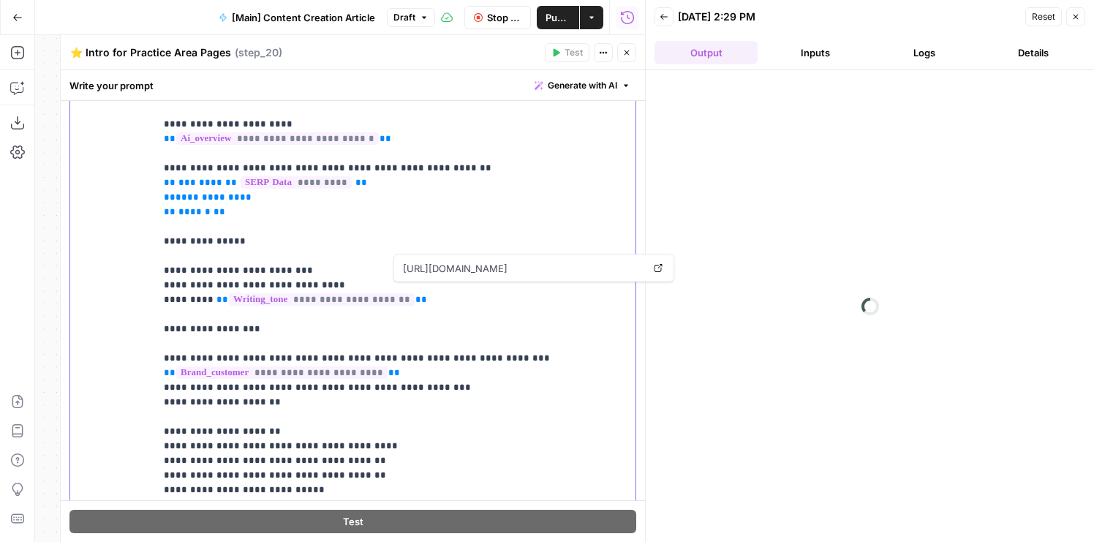
click at [311, 145] on p "**********" at bounding box center [395, 417] width 463 height 746
click at [459, 148] on p "**********" at bounding box center [395, 417] width 463 height 746
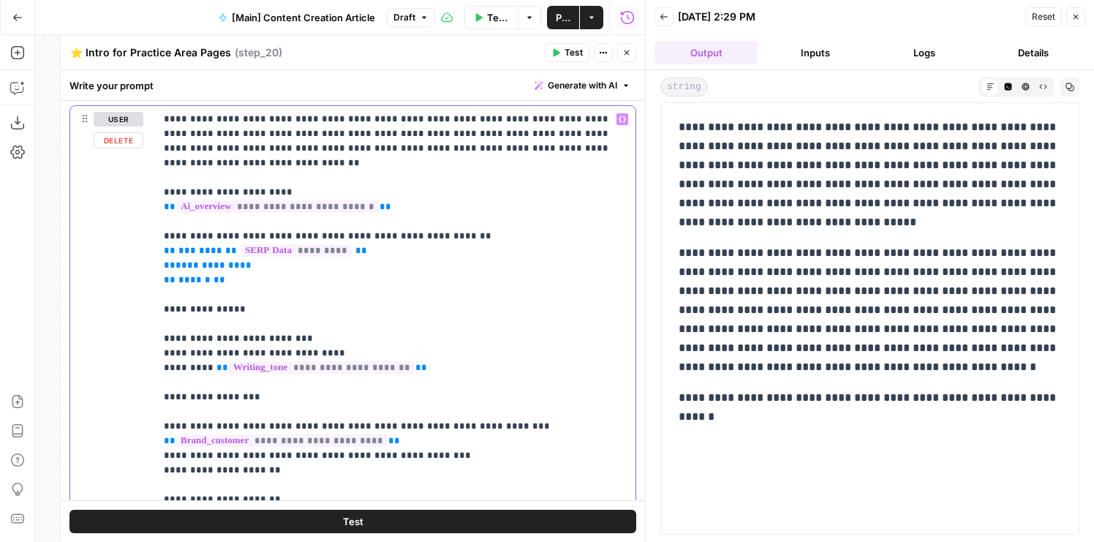
scroll to position [1885, 0]
drag, startPoint x: 737, startPoint y: 413, endPoint x: 710, endPoint y: 277, distance: 138.7
click at [710, 279] on div "**********" at bounding box center [870, 272] width 400 height 320
click at [710, 277] on p "**********" at bounding box center [870, 310] width 383 height 133
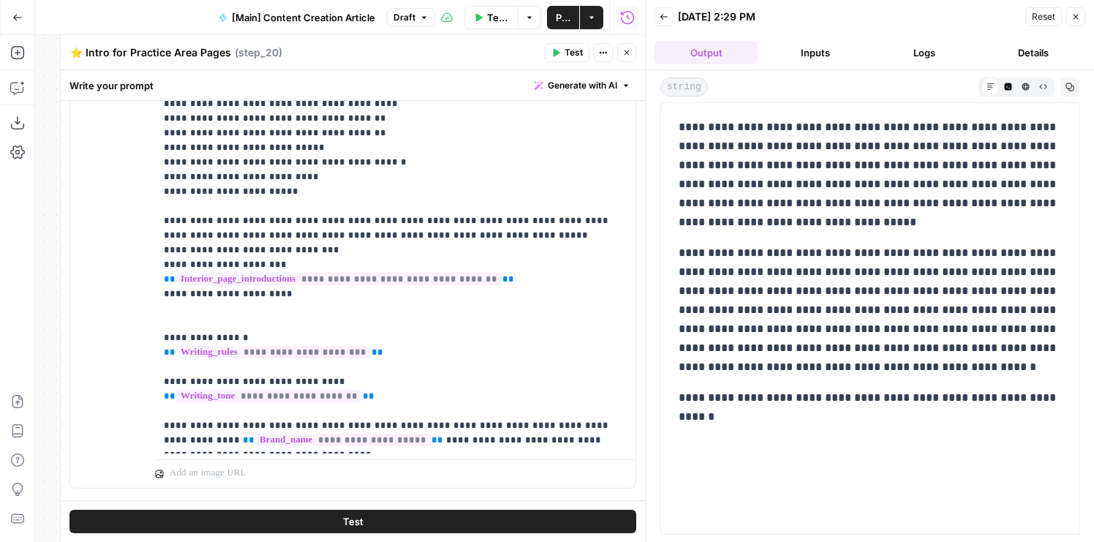
scroll to position [2137, 0]
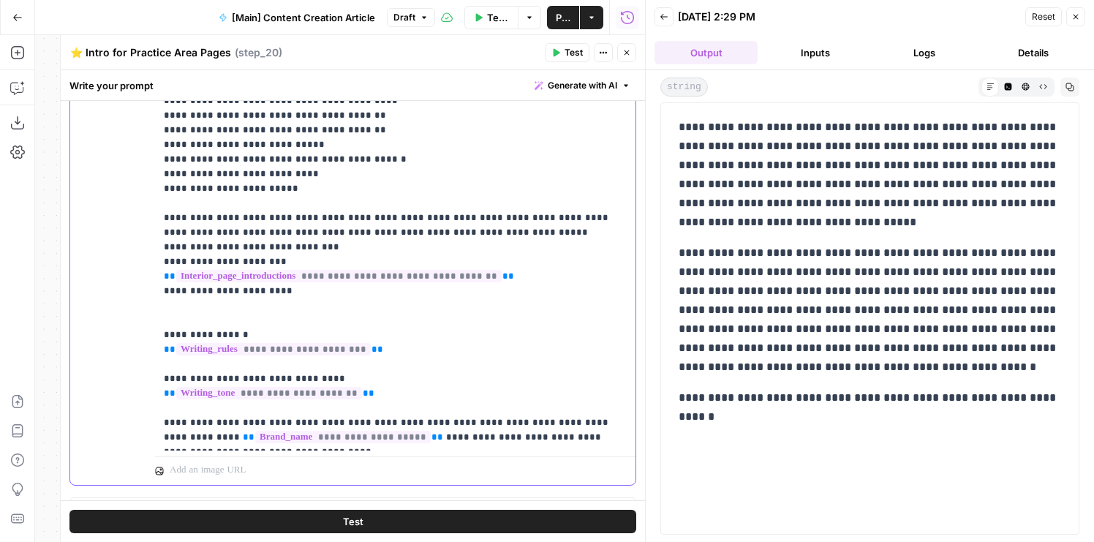
drag, startPoint x: 272, startPoint y: 247, endPoint x: 171, endPoint y: 246, distance: 101.0
click at [171, 246] on p "**********" at bounding box center [395, 72] width 463 height 746
click at [206, 241] on p "**********" at bounding box center [395, 72] width 463 height 746
copy p "**********"
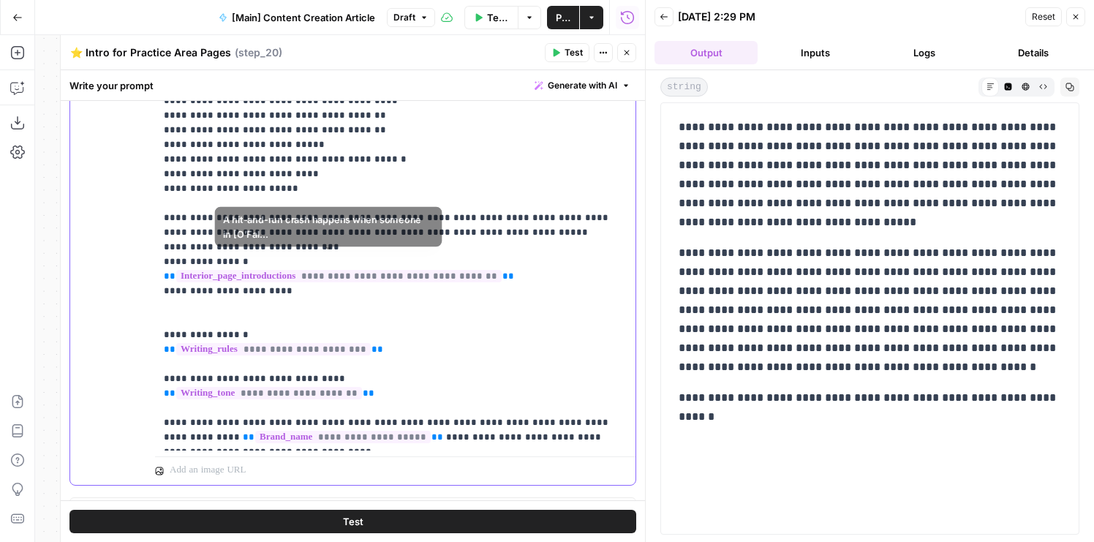
click at [236, 277] on p "**********" at bounding box center [395, 72] width 463 height 746
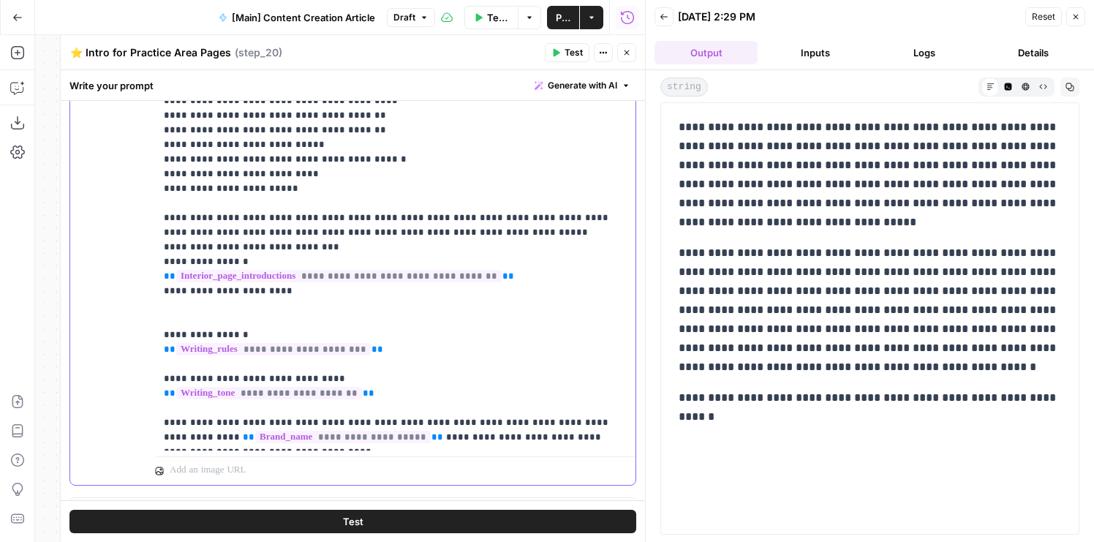
click at [236, 277] on p "**********" at bounding box center [395, 72] width 463 height 746
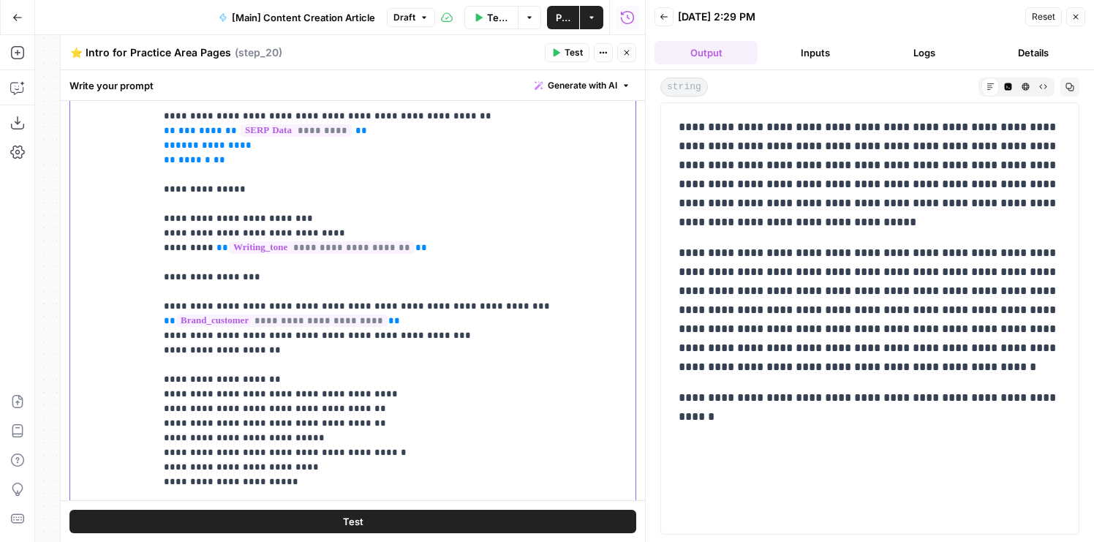
scroll to position [1851, 0]
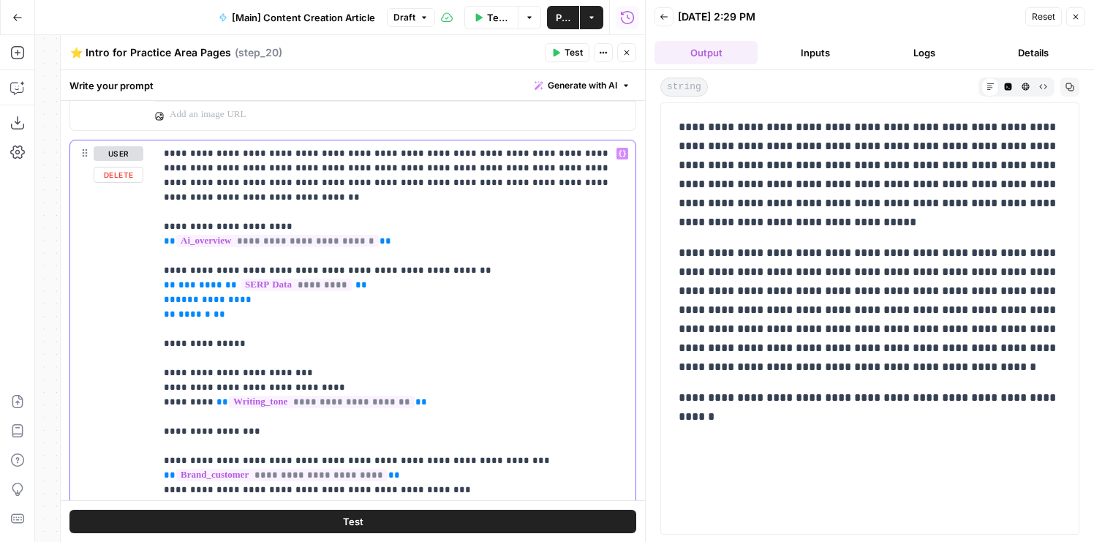
click at [361, 247] on p "**********" at bounding box center [395, 519] width 463 height 746
click at [458, 247] on p "**********" at bounding box center [395, 519] width 463 height 746
click at [451, 250] on p "**********" at bounding box center [395, 519] width 463 height 746
click at [448, 255] on p "**********" at bounding box center [395, 519] width 463 height 746
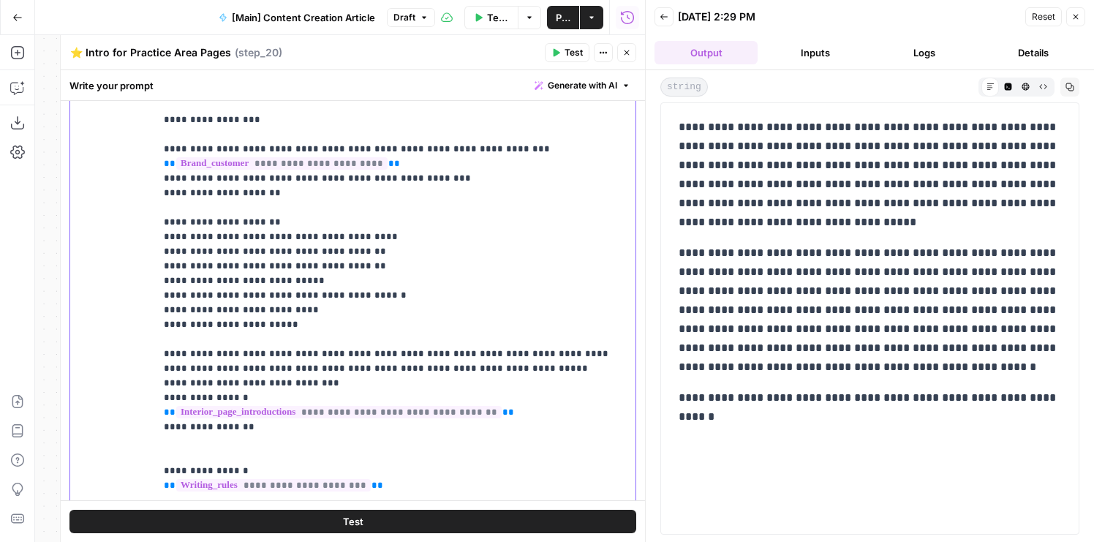
scroll to position [2057, 0]
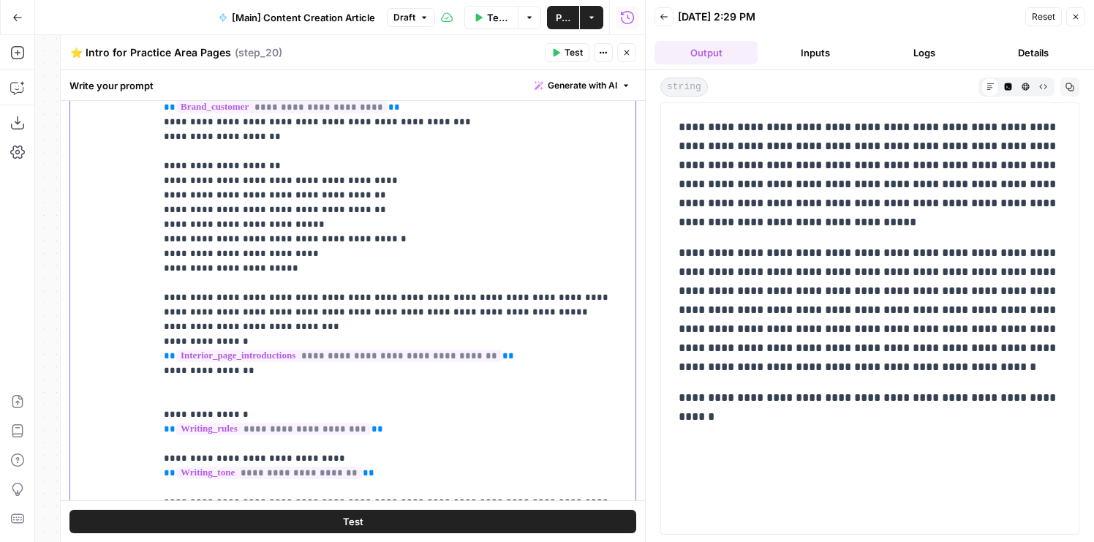
click at [429, 298] on p "**********" at bounding box center [395, 144] width 463 height 761
click at [526, 283] on p "**********" at bounding box center [395, 144] width 463 height 761
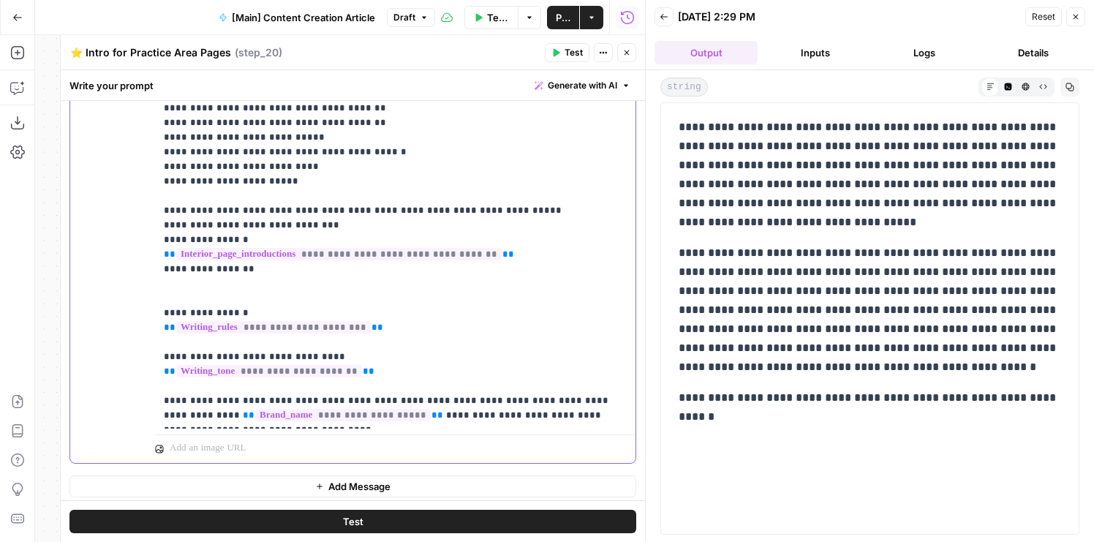
scroll to position [2161, 0]
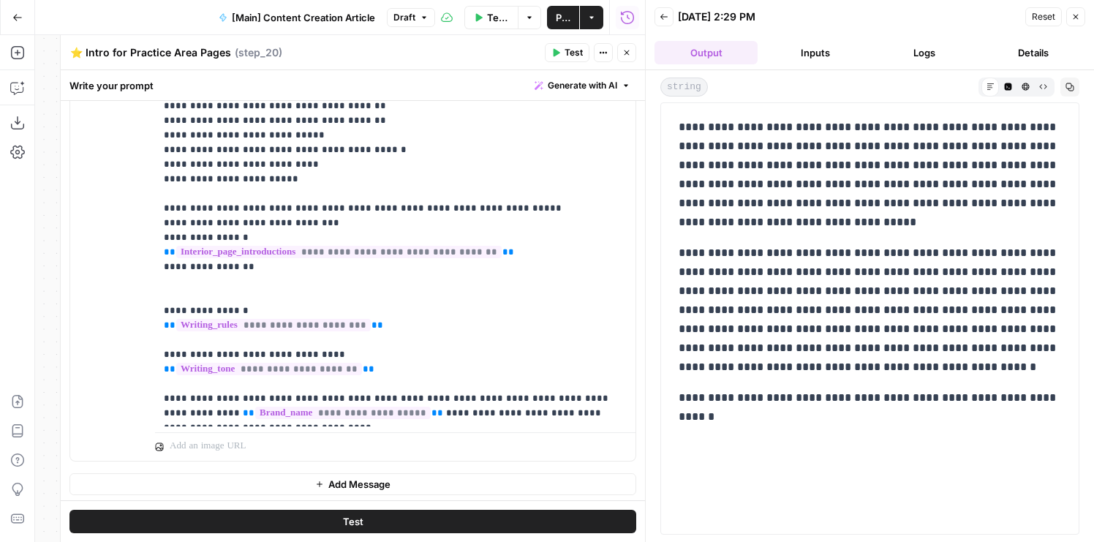
click at [299, 519] on button "Test" at bounding box center [353, 521] width 567 height 23
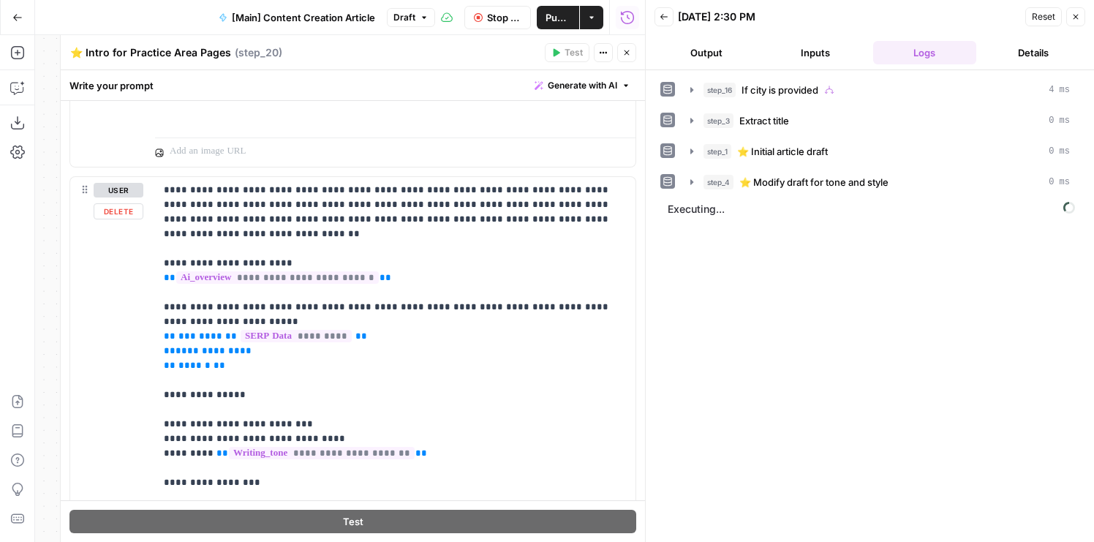
scroll to position [1839, 0]
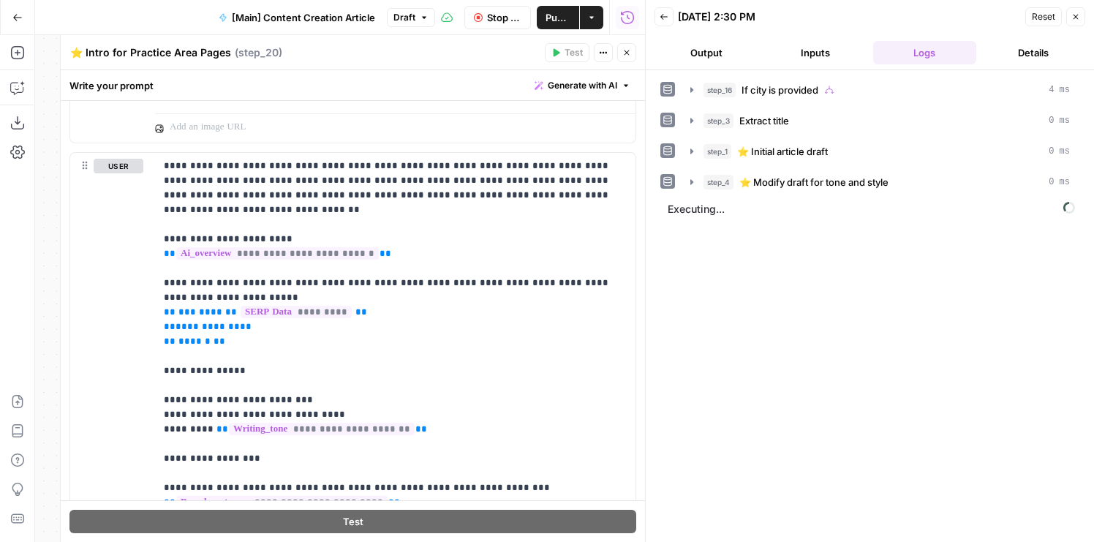
click at [693, 48] on button "Output" at bounding box center [706, 52] width 103 height 23
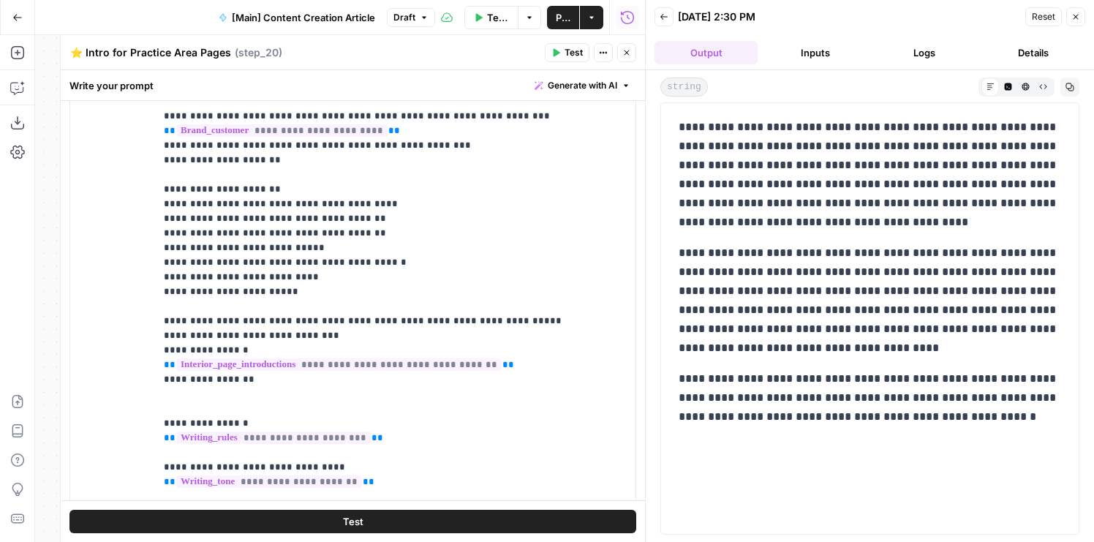
scroll to position [2062, 0]
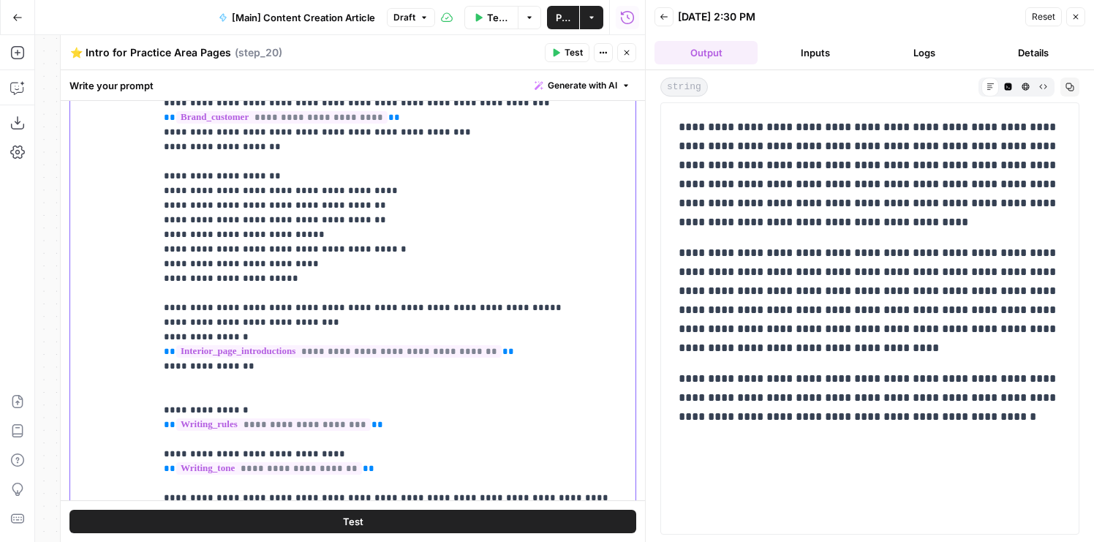
drag, startPoint x: 287, startPoint y: 357, endPoint x: 144, endPoint y: 289, distance: 158.1
click at [144, 289] on div "**********" at bounding box center [353, 245] width 566 height 631
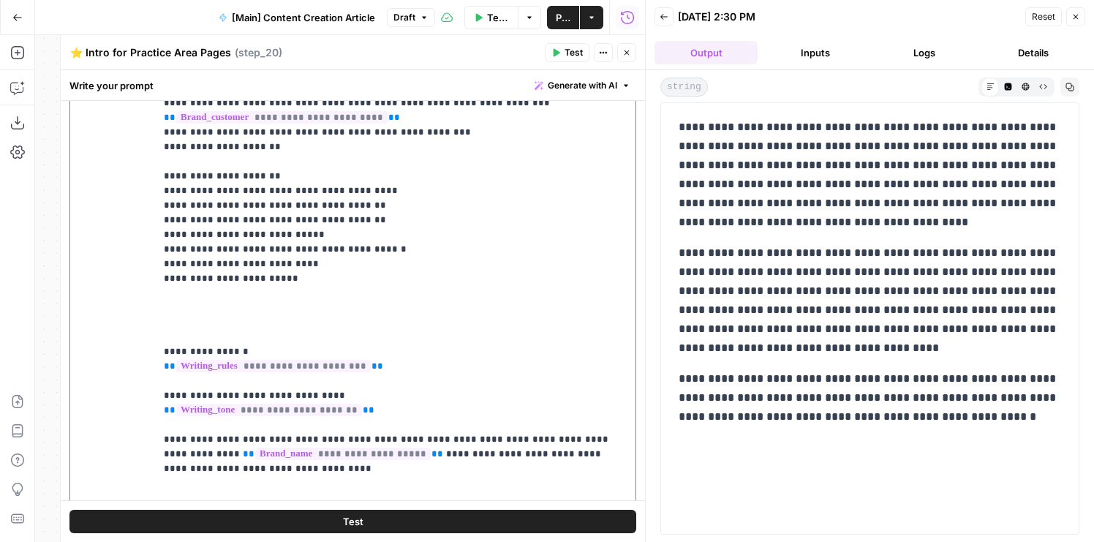
scroll to position [103, 0]
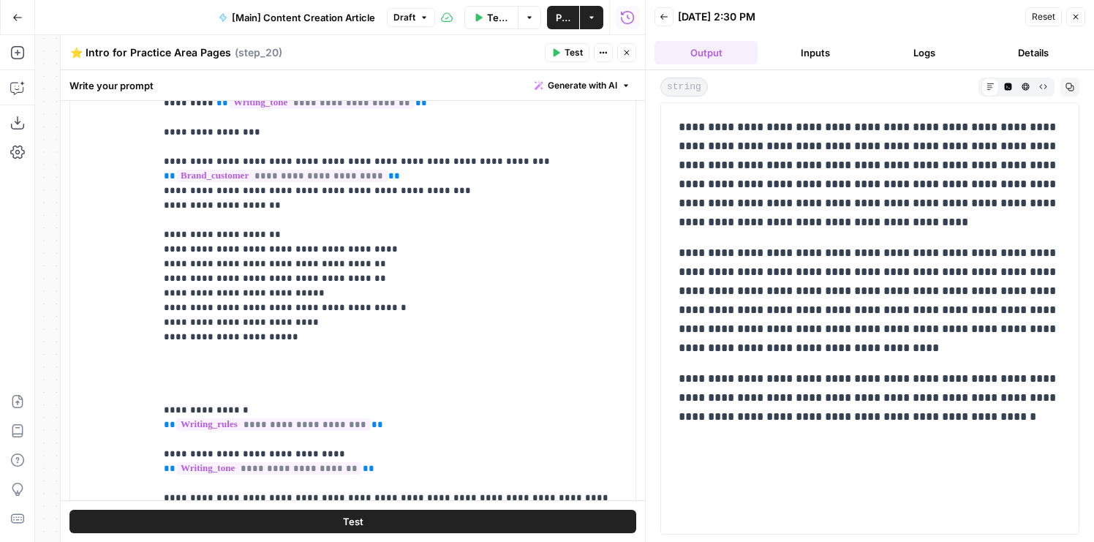
click at [410, 514] on button "Test" at bounding box center [353, 521] width 567 height 23
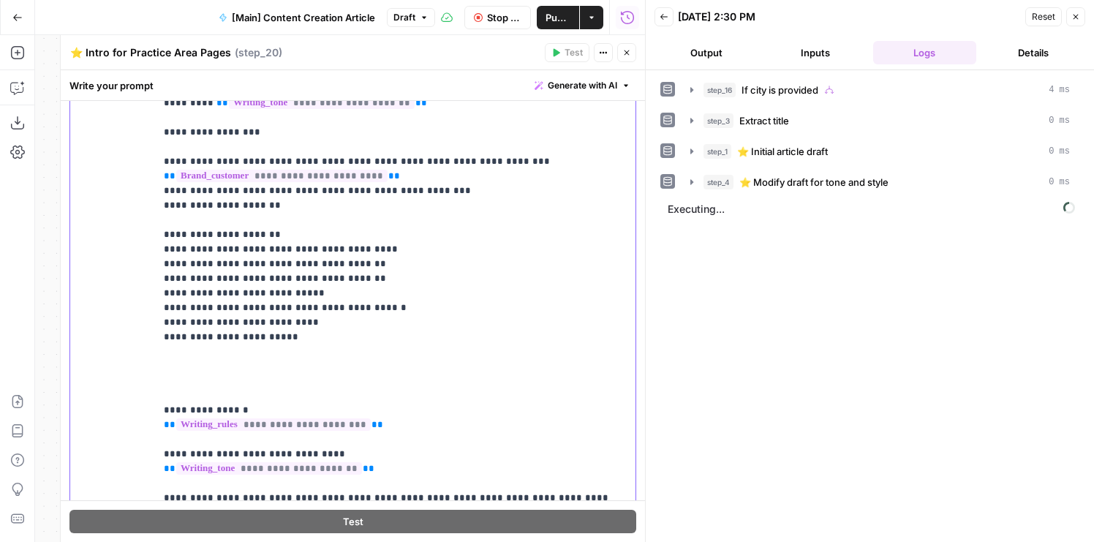
click at [197, 357] on p "**********" at bounding box center [395, 176] width 463 height 688
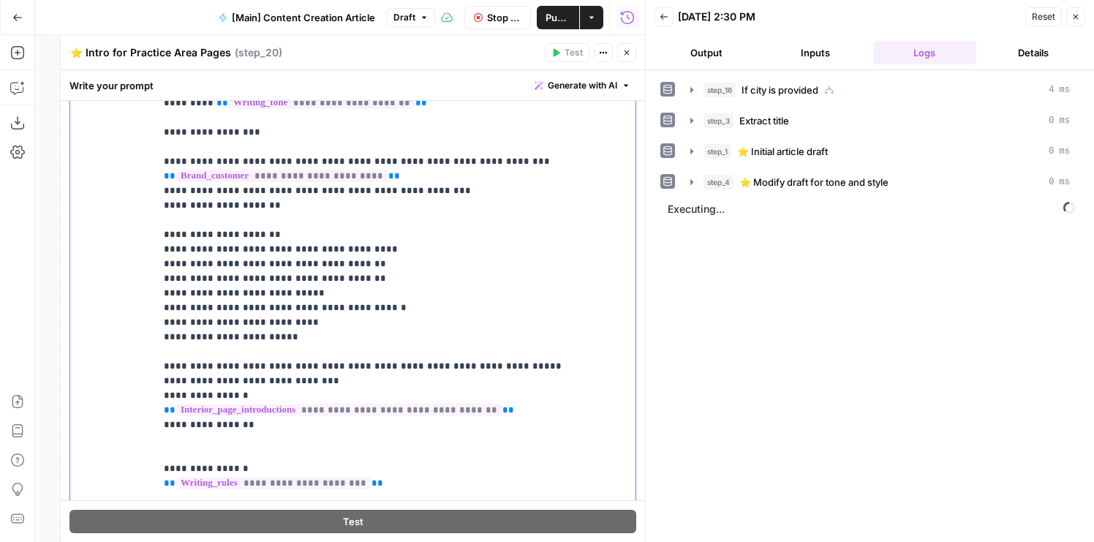
scroll to position [162, 0]
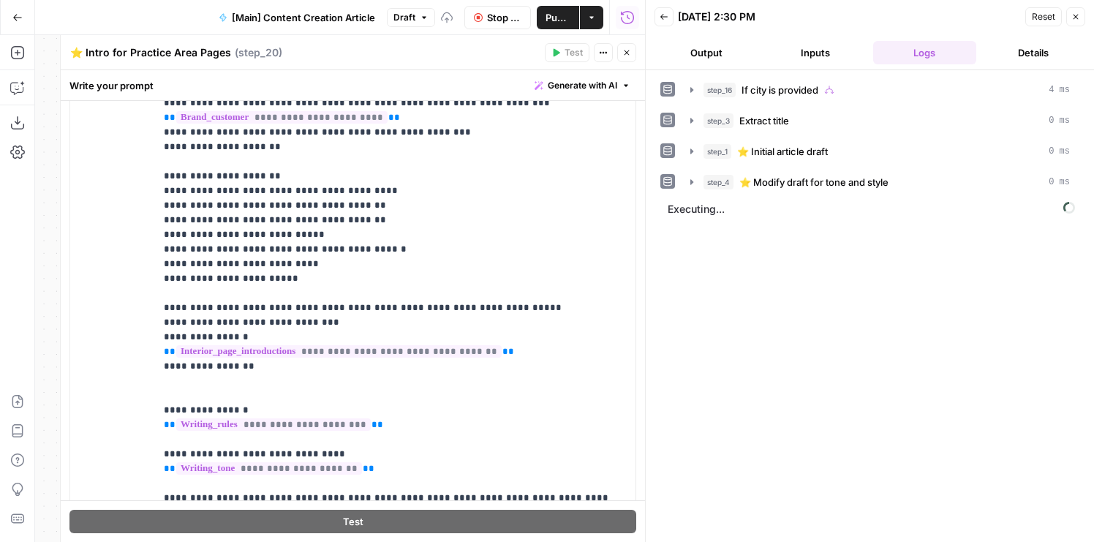
click at [700, 45] on button "Output" at bounding box center [706, 52] width 103 height 23
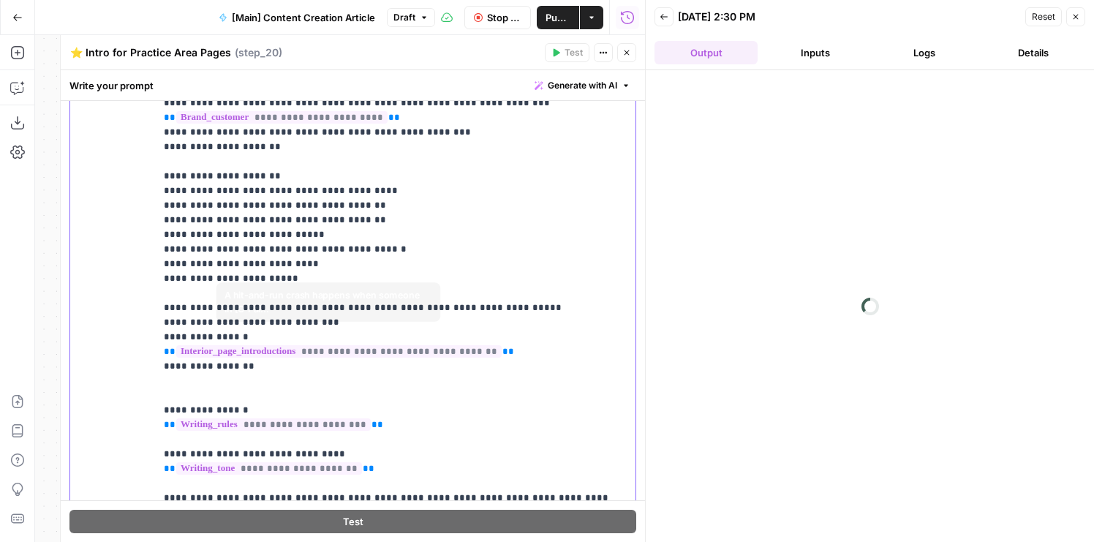
click at [307, 368] on p "**********" at bounding box center [395, 147] width 463 height 746
drag, startPoint x: 307, startPoint y: 368, endPoint x: 201, endPoint y: 275, distance: 140.5
click at [201, 275] on p "**********" at bounding box center [395, 147] width 463 height 746
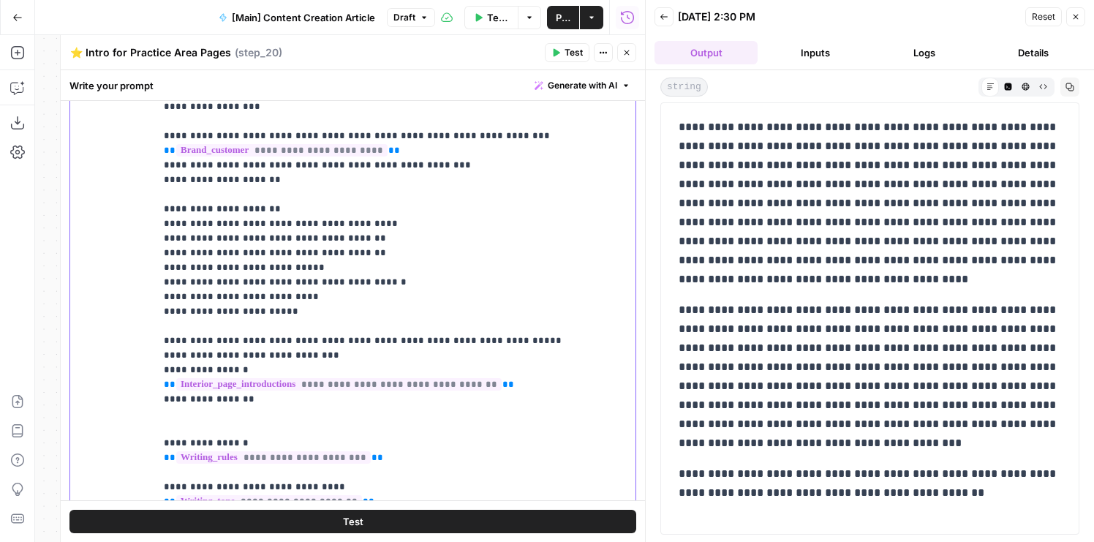
scroll to position [134, 0]
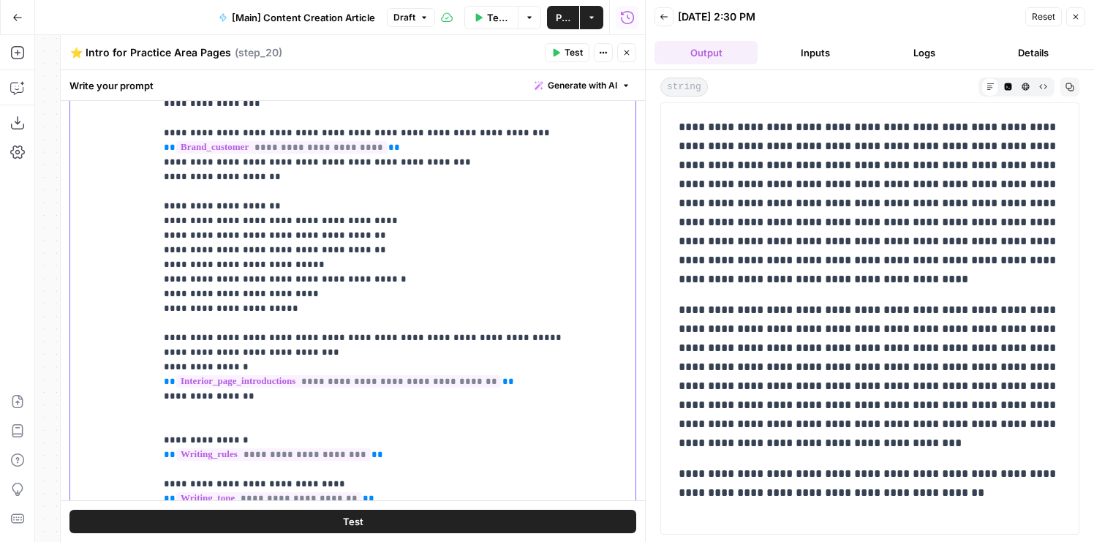
click at [238, 315] on p "**********" at bounding box center [395, 177] width 463 height 746
drag, startPoint x: 285, startPoint y: 393, endPoint x: 144, endPoint y: 311, distance: 163.3
click at [144, 311] on div "**********" at bounding box center [353, 247] width 566 height 631
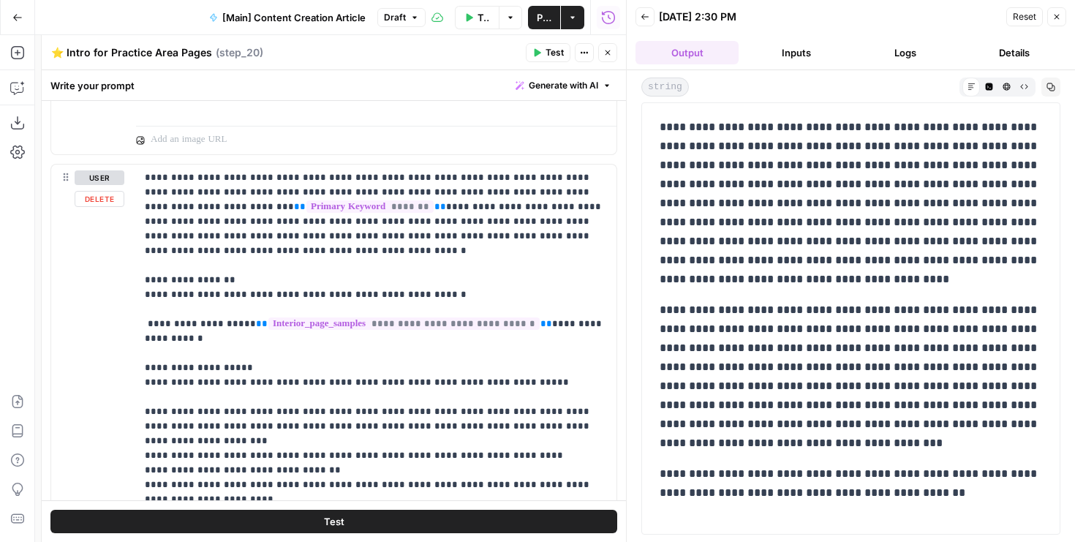
scroll to position [1119, 0]
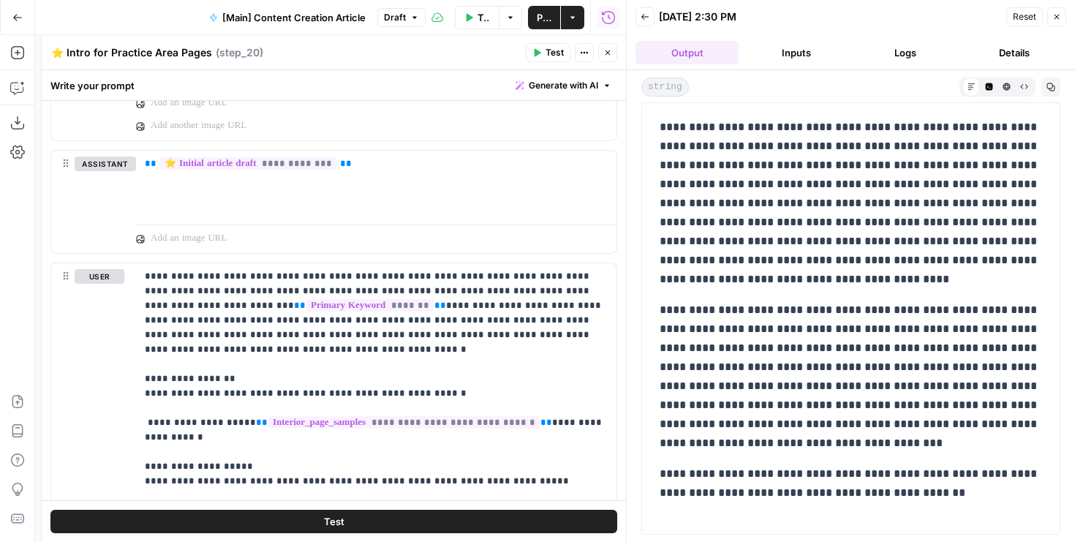
click at [609, 51] on icon "button" at bounding box center [608, 52] width 9 height 9
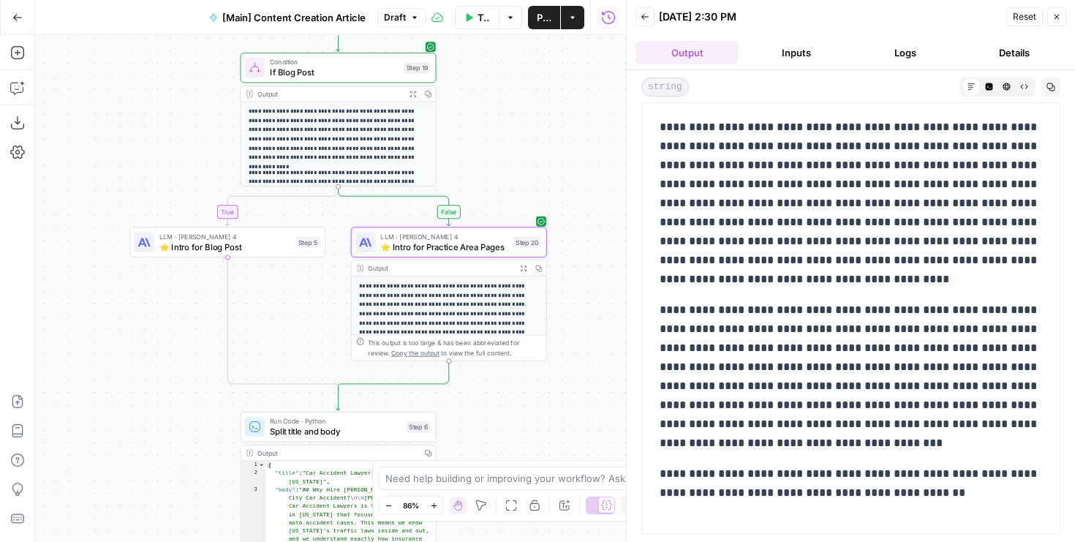
drag, startPoint x: 506, startPoint y: 148, endPoint x: 487, endPoint y: 182, distance: 39.3
click at [489, 179] on div "true false true false Workflow Set Inputs Inputs Condition If city is provided …" at bounding box center [330, 288] width 591 height 507
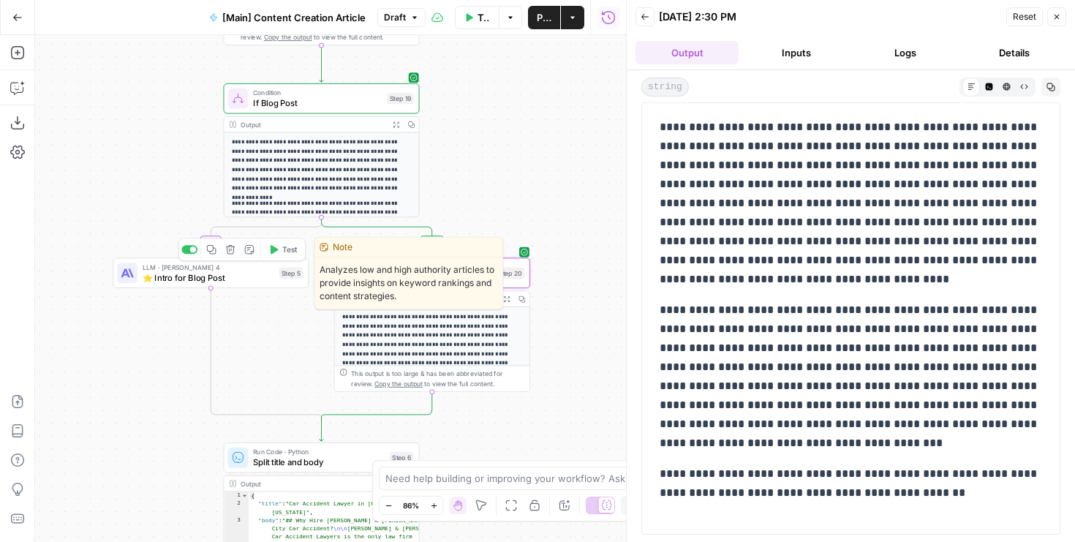
click at [242, 271] on span "⭐️ Intro for Blog Post" at bounding box center [209, 277] width 132 height 12
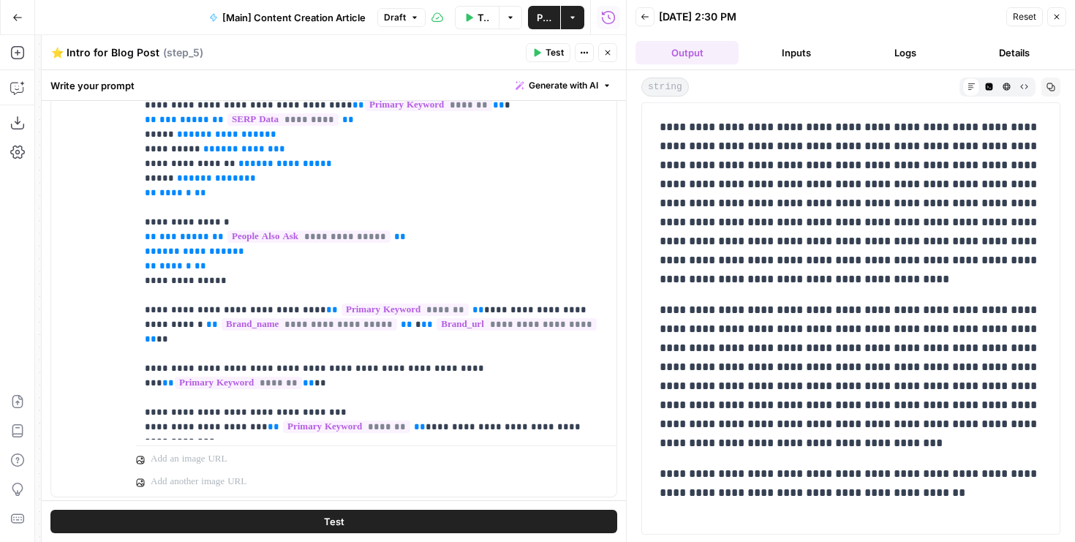
scroll to position [764, 0]
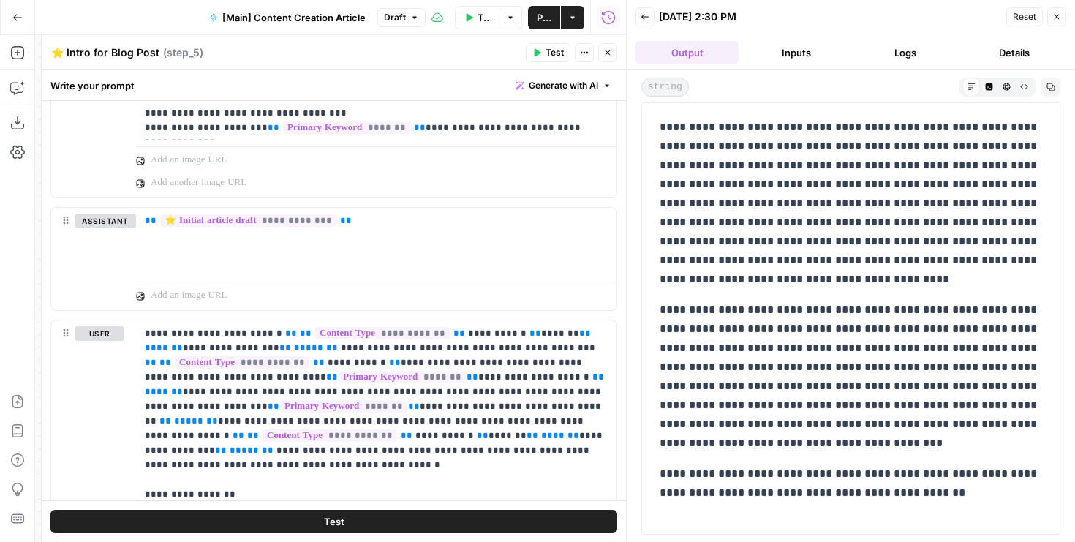
click at [605, 52] on icon "button" at bounding box center [608, 52] width 9 height 9
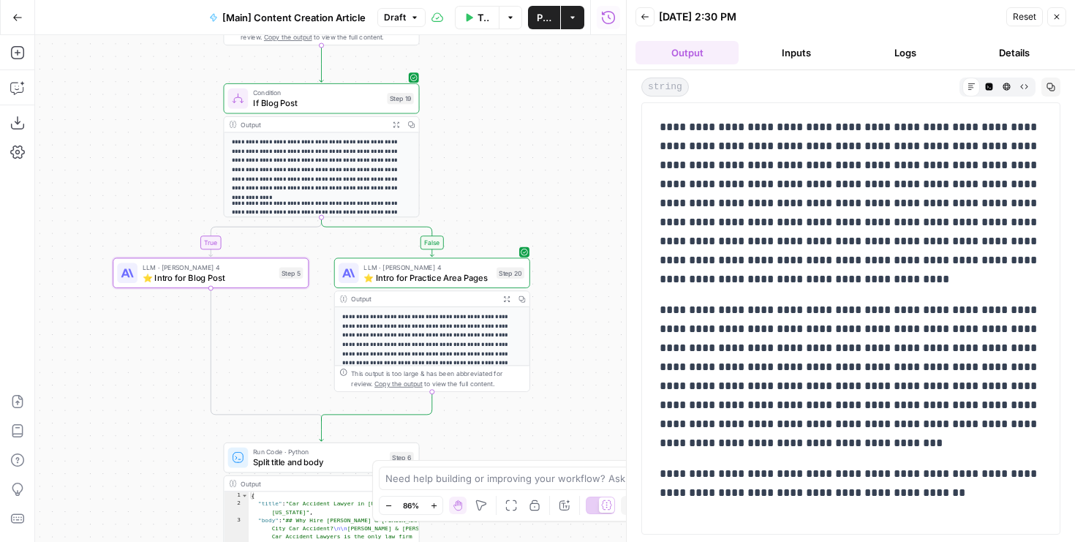
click at [465, 273] on span "⭐️ Intro for Practice Area Pages" at bounding box center [428, 277] width 128 height 12
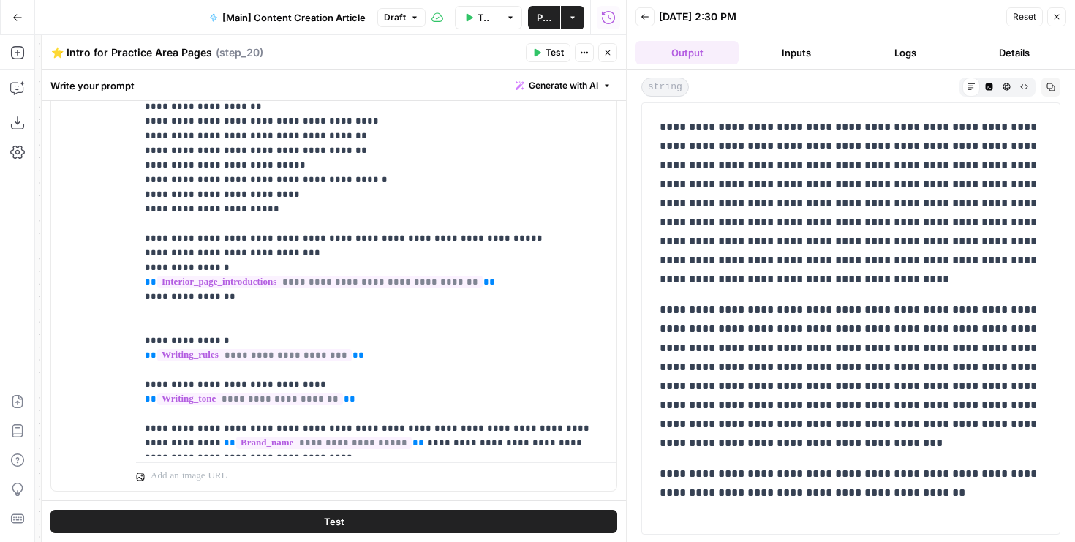
scroll to position [1866, 0]
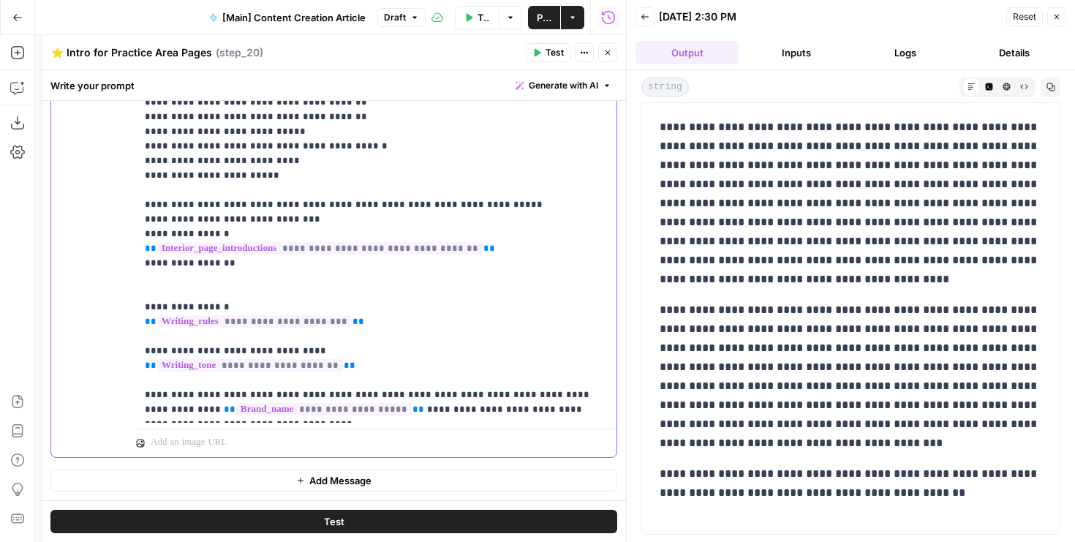
drag, startPoint x: 350, startPoint y: 343, endPoint x: 265, endPoint y: 323, distance: 87.1
click at [265, 323] on p "**********" at bounding box center [376, 44] width 463 height 746
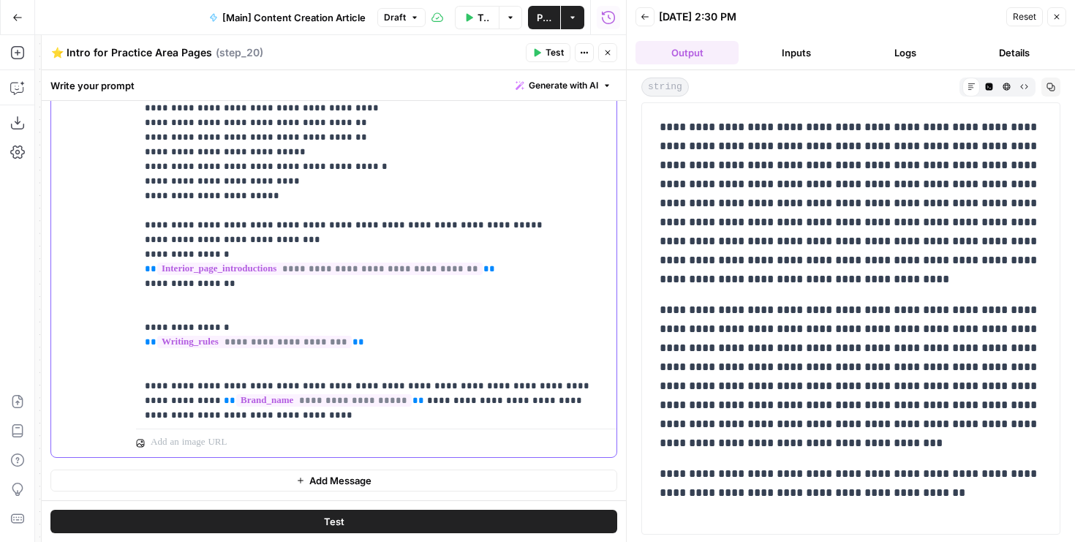
scroll to position [118, 0]
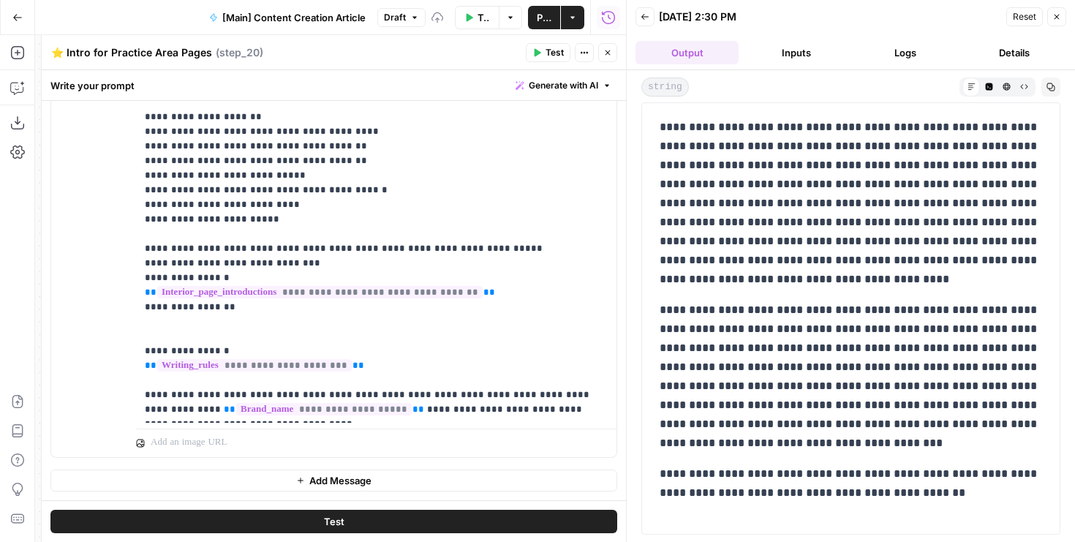
click at [534, 54] on icon "button" at bounding box center [537, 52] width 9 height 9
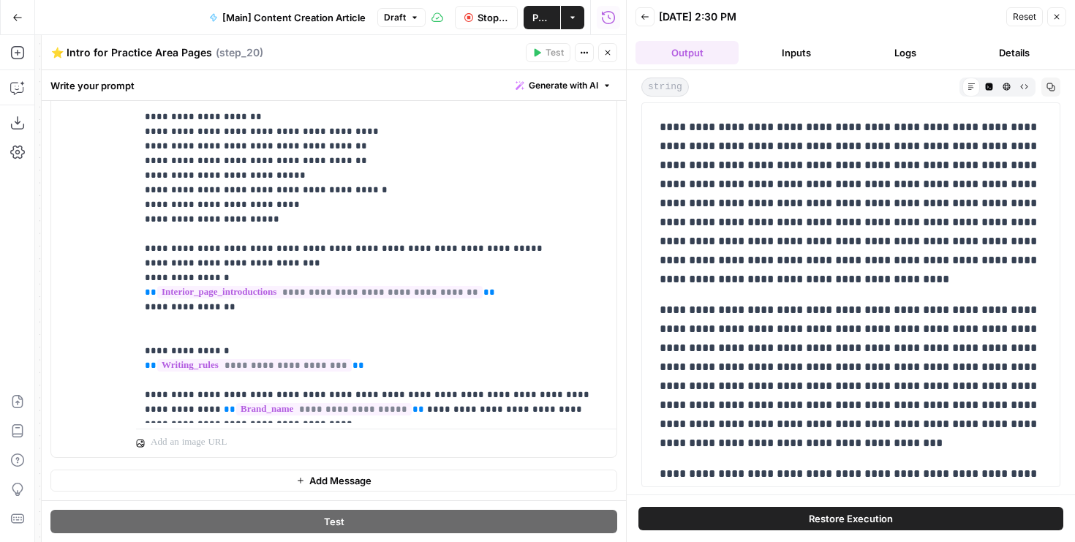
scroll to position [0, 0]
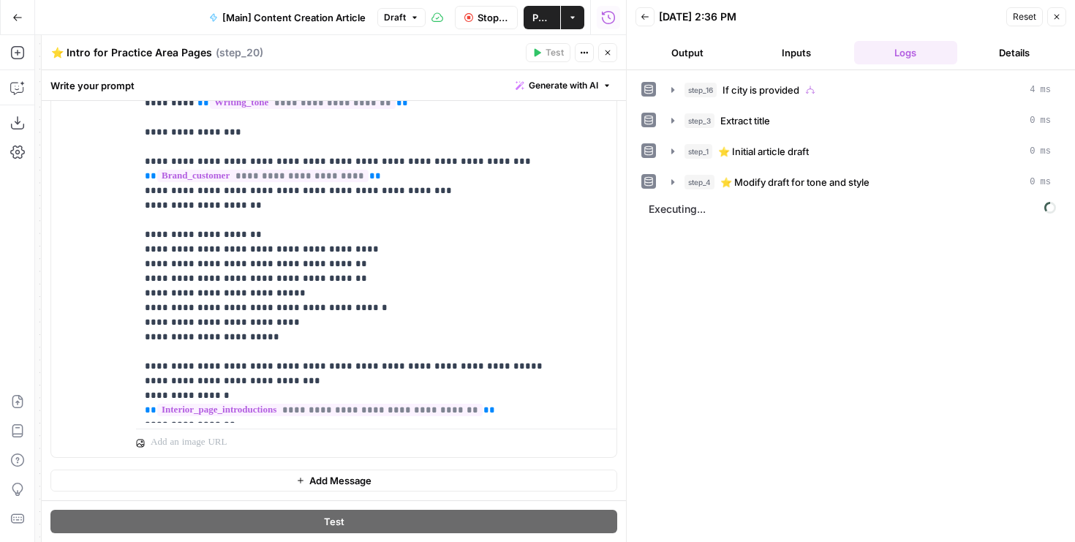
click at [700, 45] on button "Output" at bounding box center [687, 52] width 103 height 23
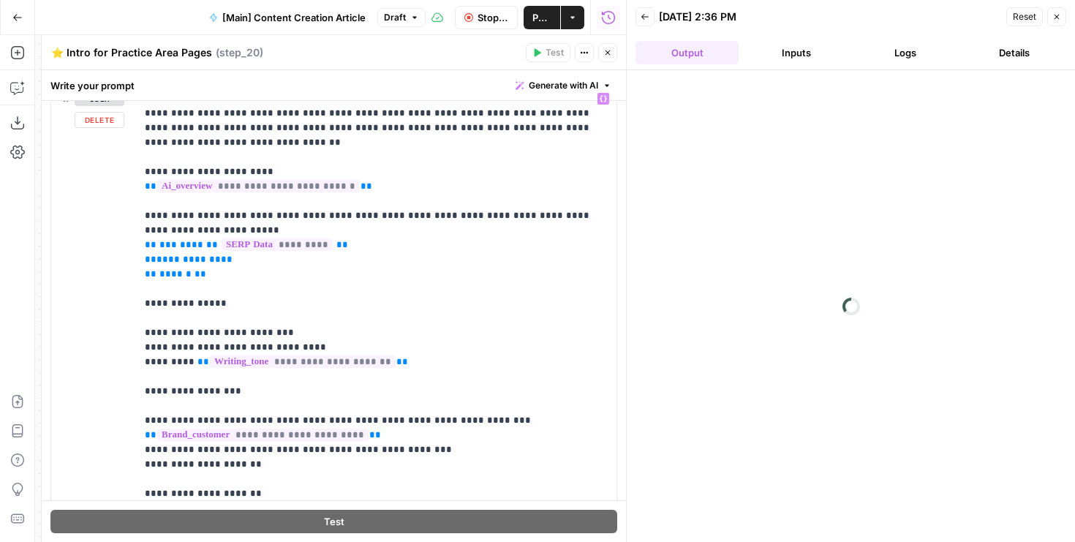
scroll to position [1577, 0]
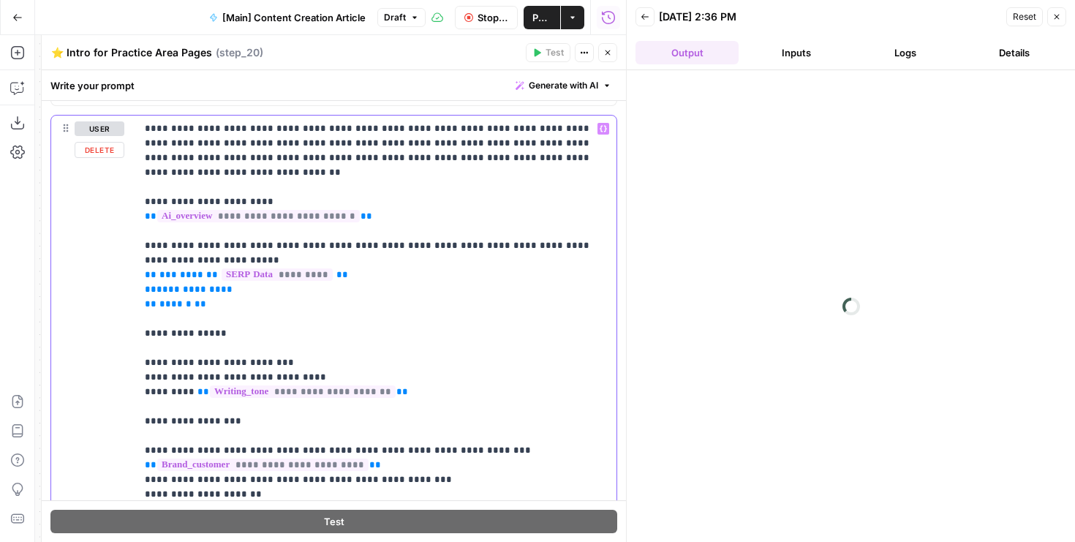
click at [239, 244] on p "**********" at bounding box center [376, 472] width 463 height 702
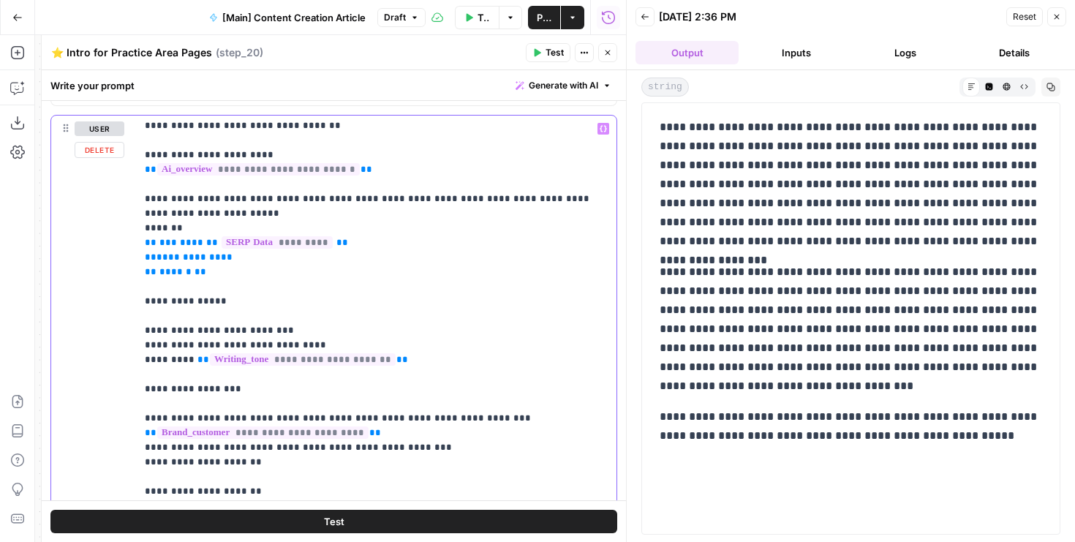
scroll to position [0, 0]
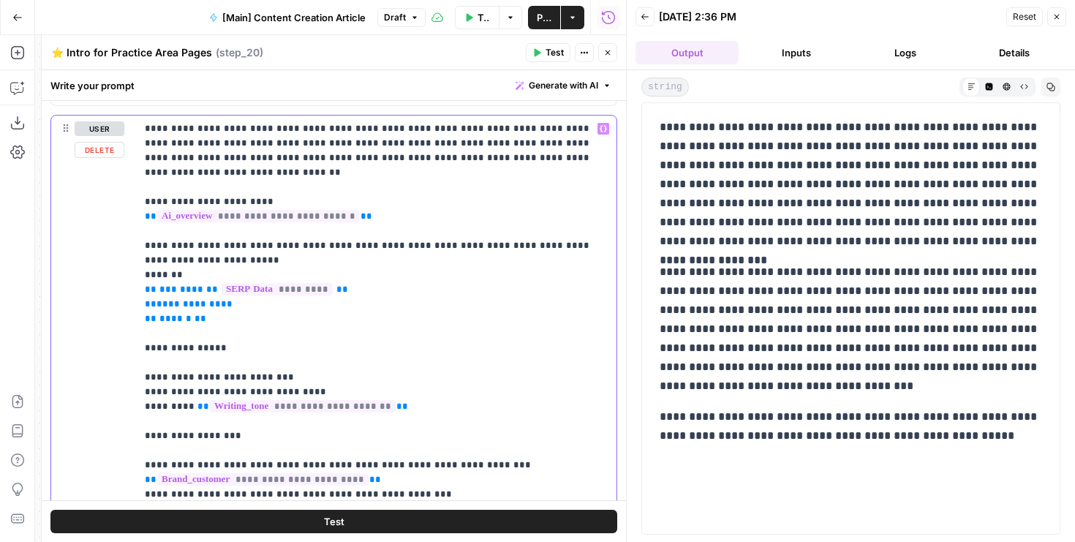
click at [279, 265] on p "**********" at bounding box center [376, 479] width 463 height 717
click at [247, 252] on p "**********" at bounding box center [376, 479] width 463 height 717
click at [201, 252] on p "**********" at bounding box center [376, 479] width 463 height 717
click at [201, 250] on p "**********" at bounding box center [376, 479] width 463 height 717
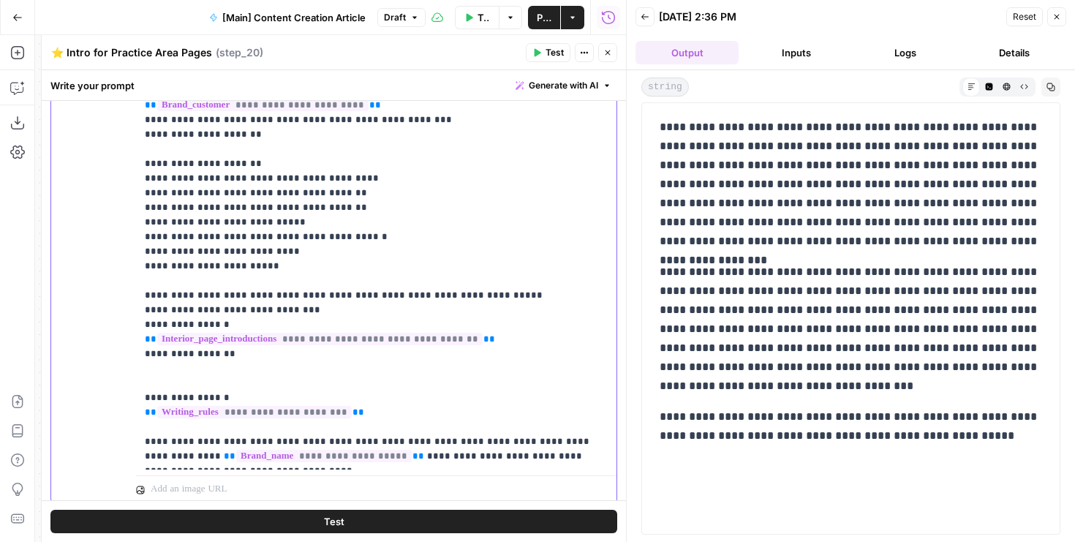
scroll to position [1866, 0]
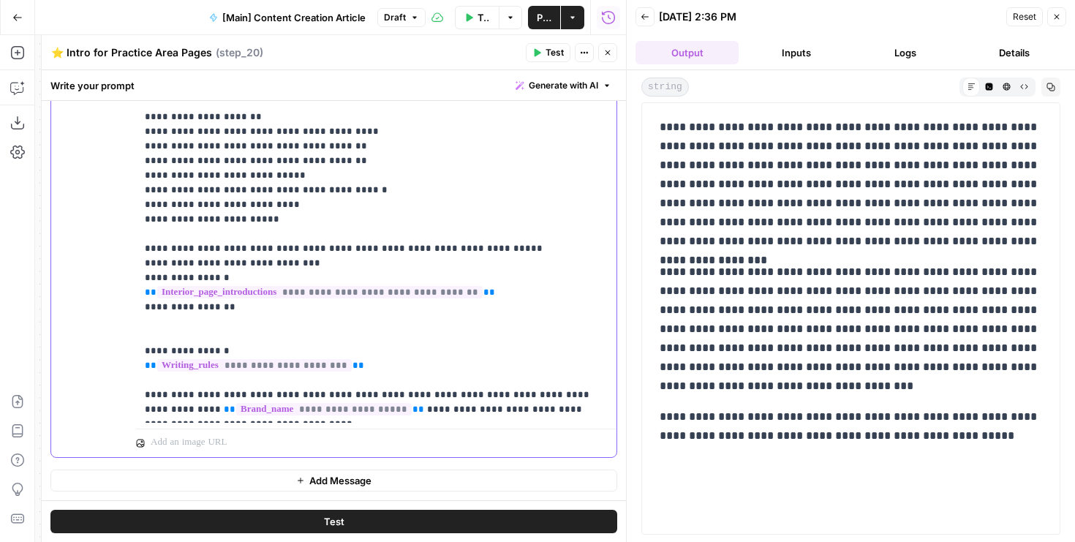
click at [393, 381] on p "**********" at bounding box center [376, 58] width 463 height 717
click at [527, 382] on p "**********" at bounding box center [376, 58] width 463 height 717
click at [547, 382] on p "**********" at bounding box center [376, 58] width 463 height 717
click at [536, 382] on p "**********" at bounding box center [376, 58] width 463 height 717
click at [542, 382] on p "**********" at bounding box center [376, 58] width 463 height 717
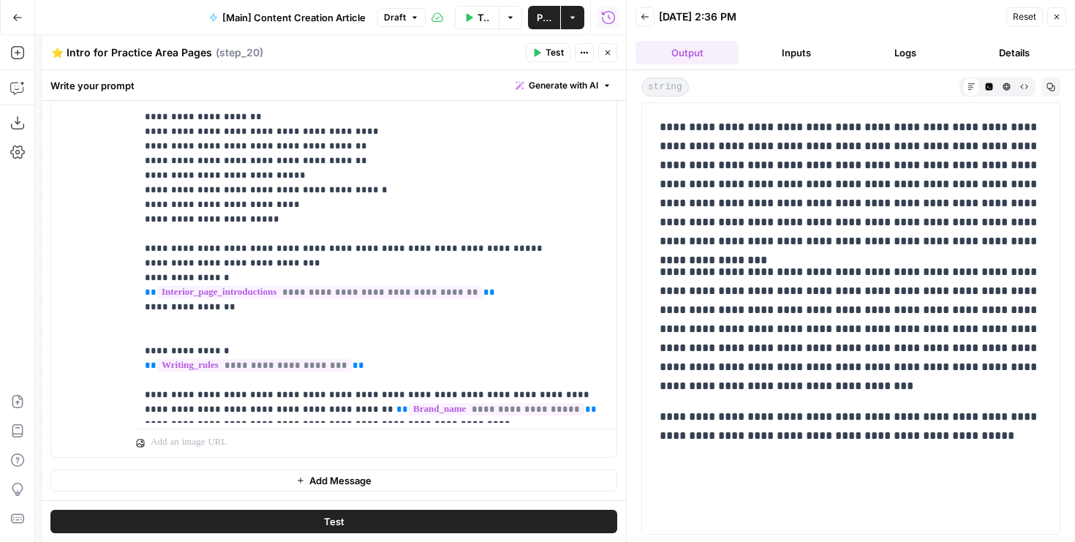
click at [487, 520] on button "Test" at bounding box center [333, 521] width 567 height 23
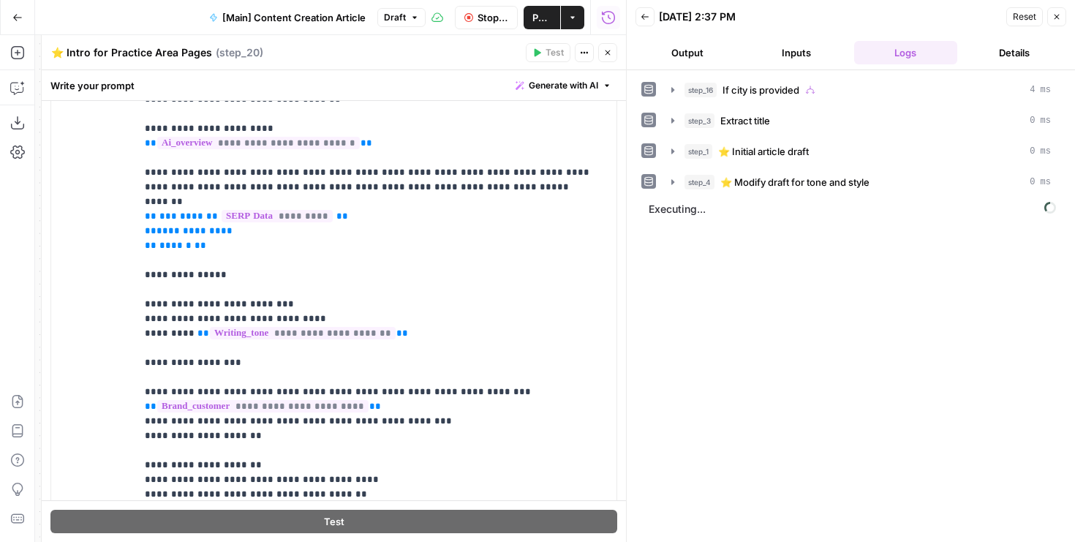
scroll to position [1626, 0]
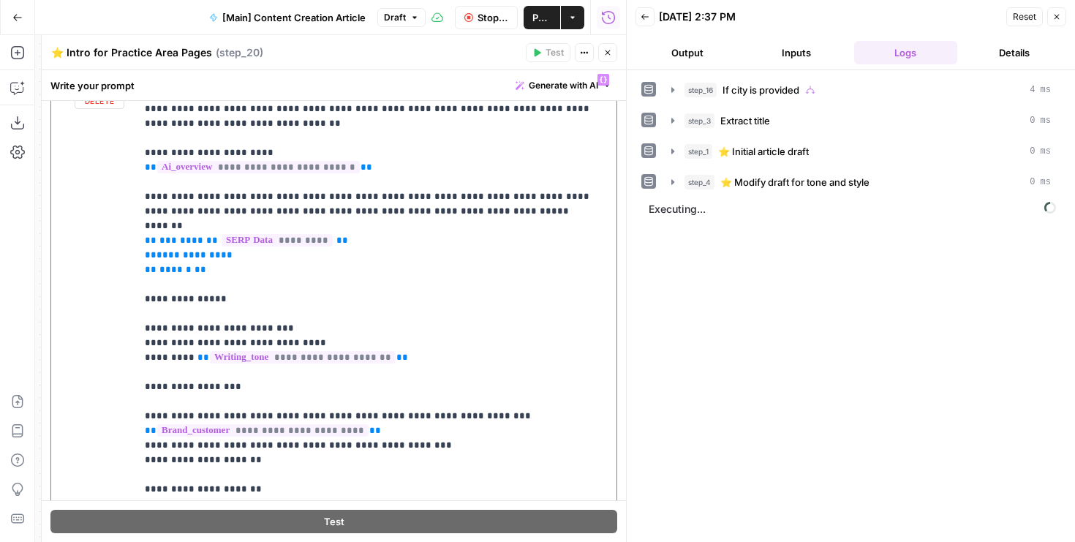
click at [209, 204] on p "**********" at bounding box center [376, 430] width 463 height 717
drag, startPoint x: 432, startPoint y: 196, endPoint x: 413, endPoint y: 195, distance: 19.1
click at [414, 195] on p "**********" at bounding box center [376, 430] width 463 height 717
click at [304, 208] on p "**********" at bounding box center [376, 430] width 463 height 717
click at [356, 223] on p "**********" at bounding box center [376, 430] width 463 height 717
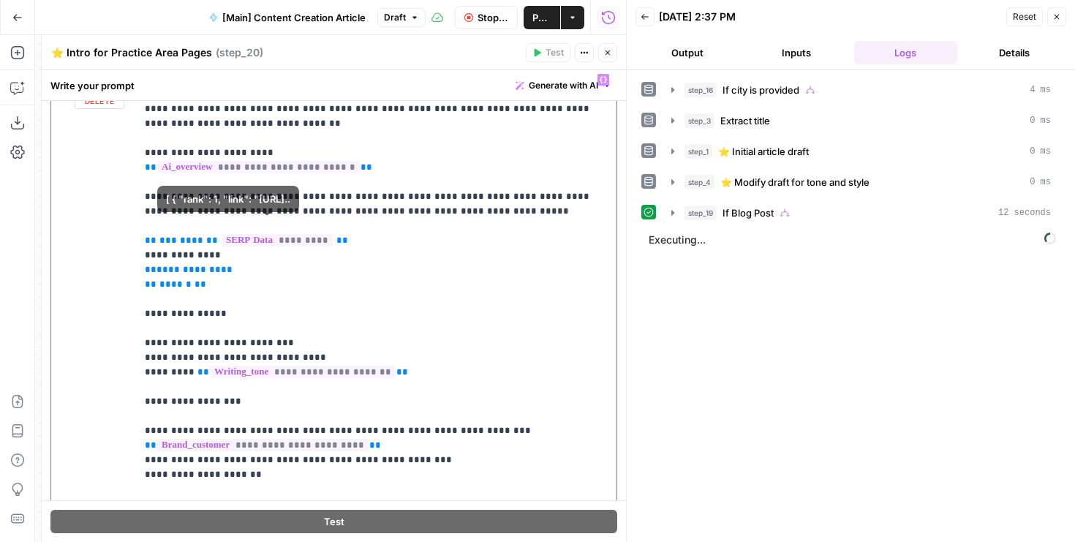
click at [281, 246] on p "**********" at bounding box center [376, 438] width 463 height 732
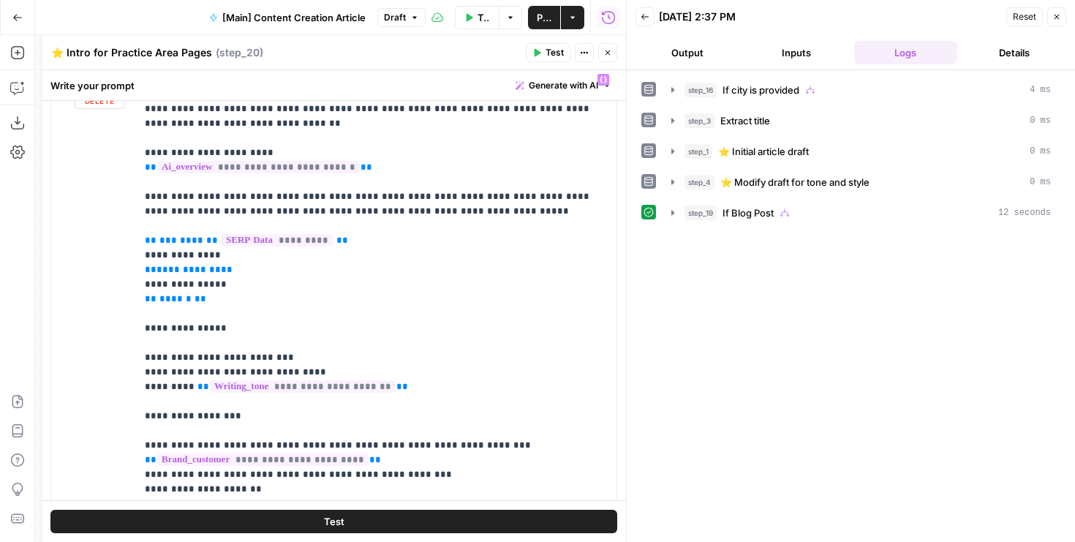
click at [691, 50] on button "Output" at bounding box center [687, 52] width 103 height 23
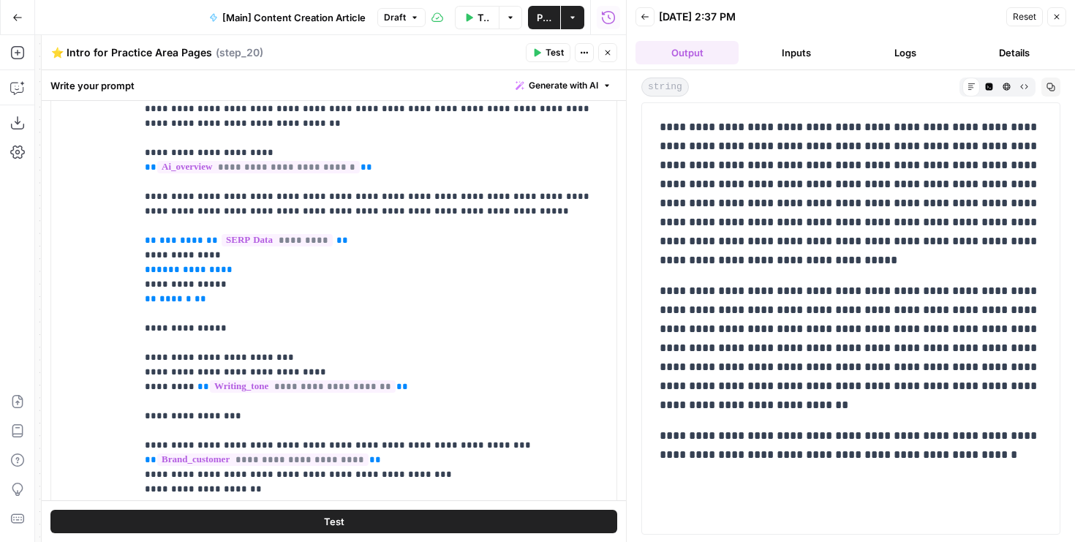
click at [410, 520] on button "Test" at bounding box center [333, 521] width 567 height 23
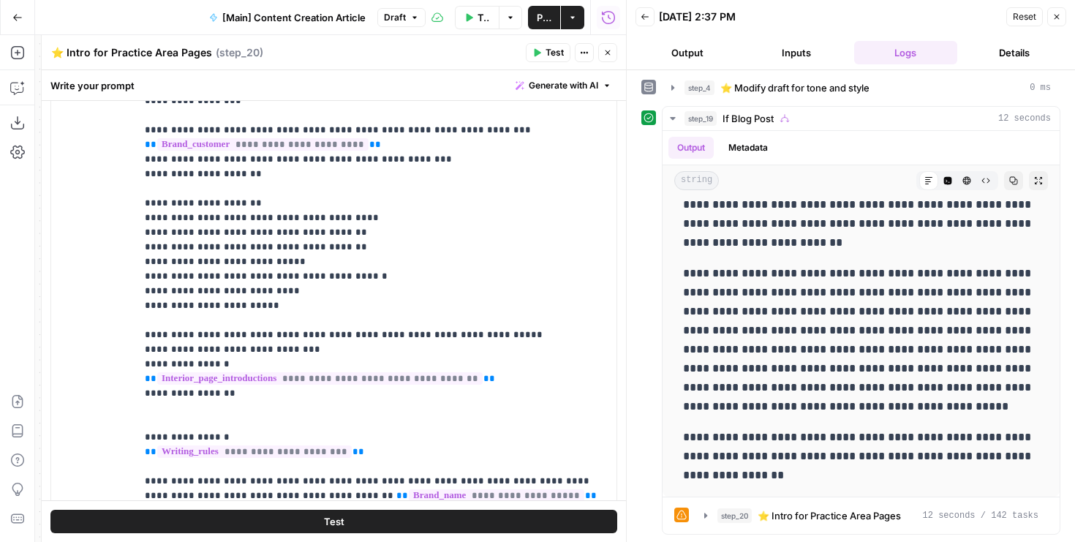
scroll to position [1866, 0]
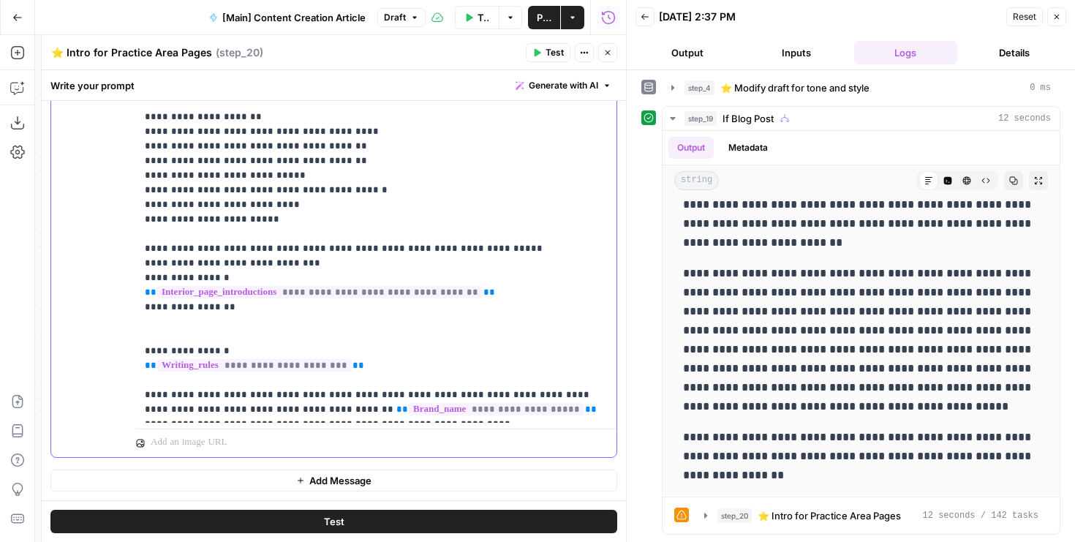
drag, startPoint x: 548, startPoint y: 401, endPoint x: 394, endPoint y: 382, distance: 154.8
click at [394, 382] on p "**********" at bounding box center [376, 44] width 463 height 746
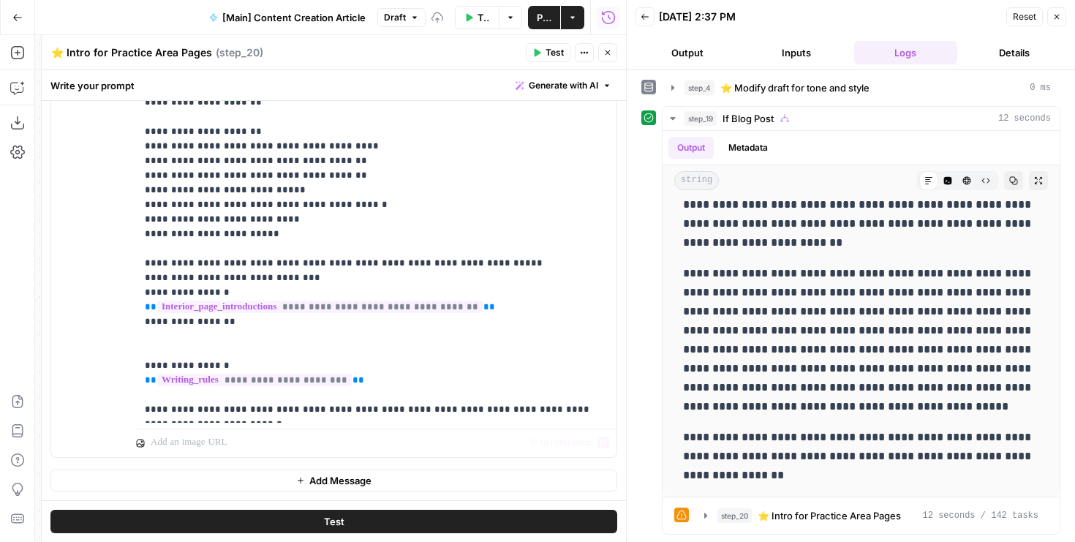
click at [392, 524] on button "Test" at bounding box center [333, 521] width 567 height 23
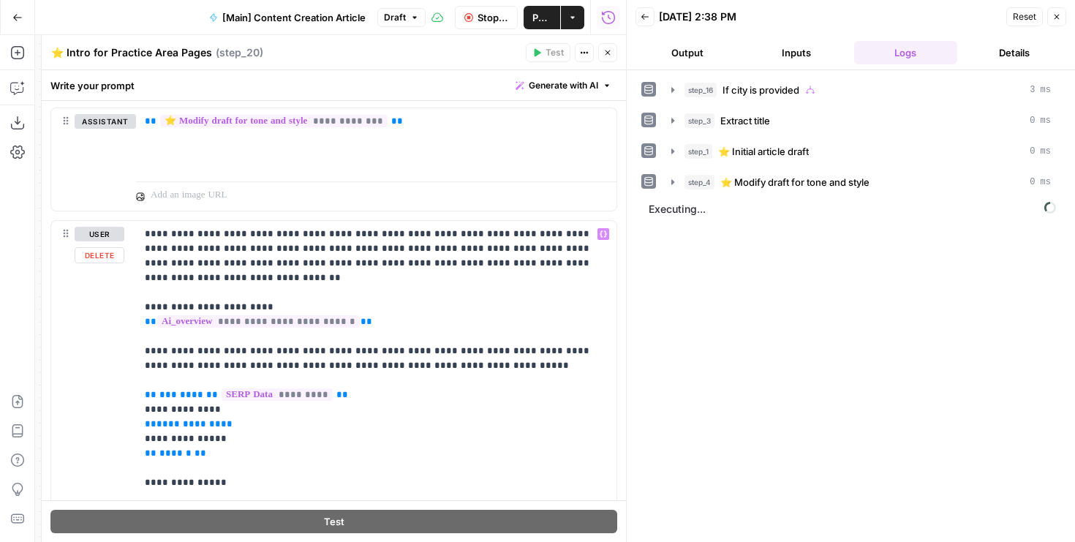
scroll to position [1465, 0]
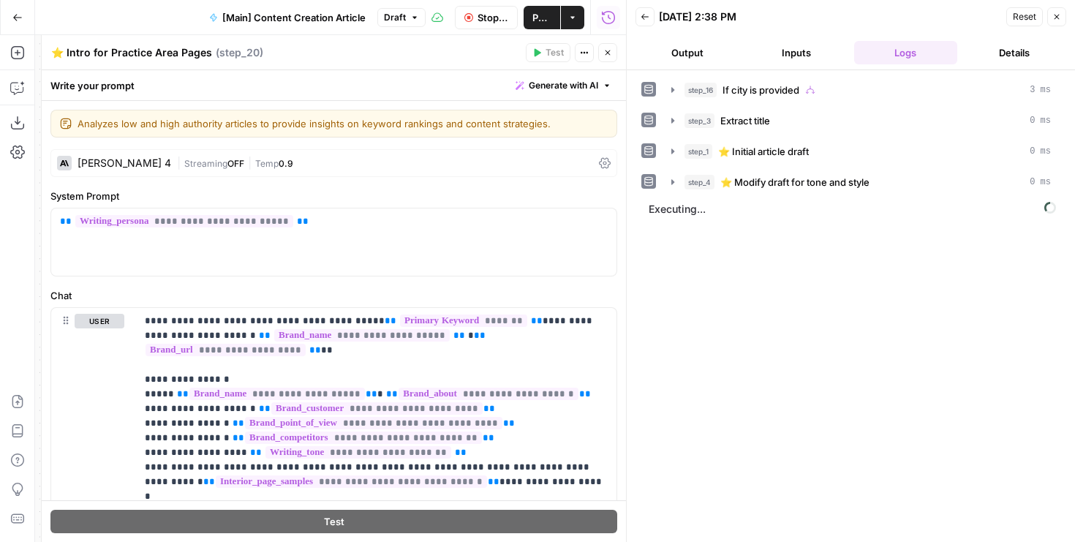
scroll to position [1465, 0]
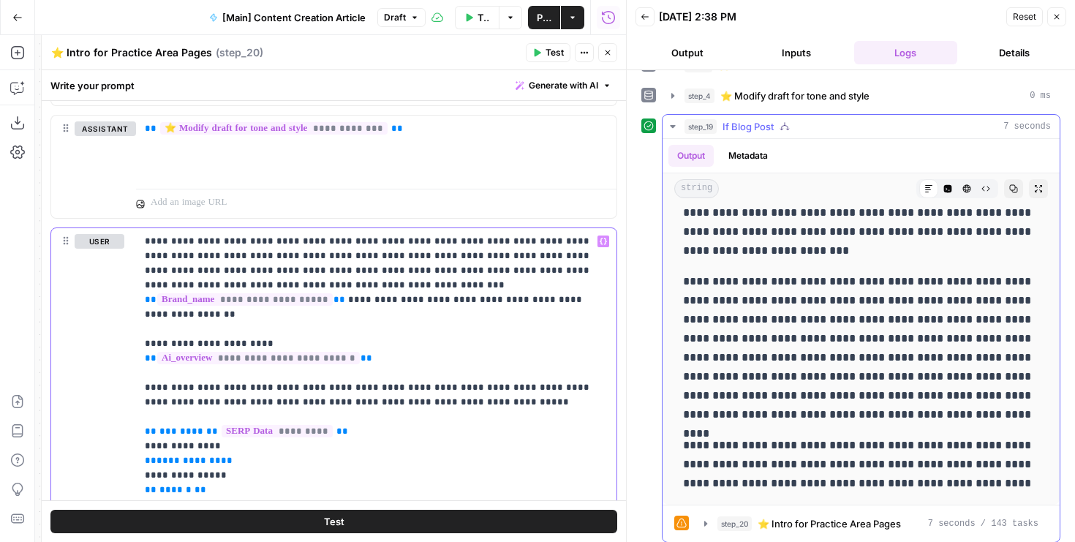
scroll to position [94, 0]
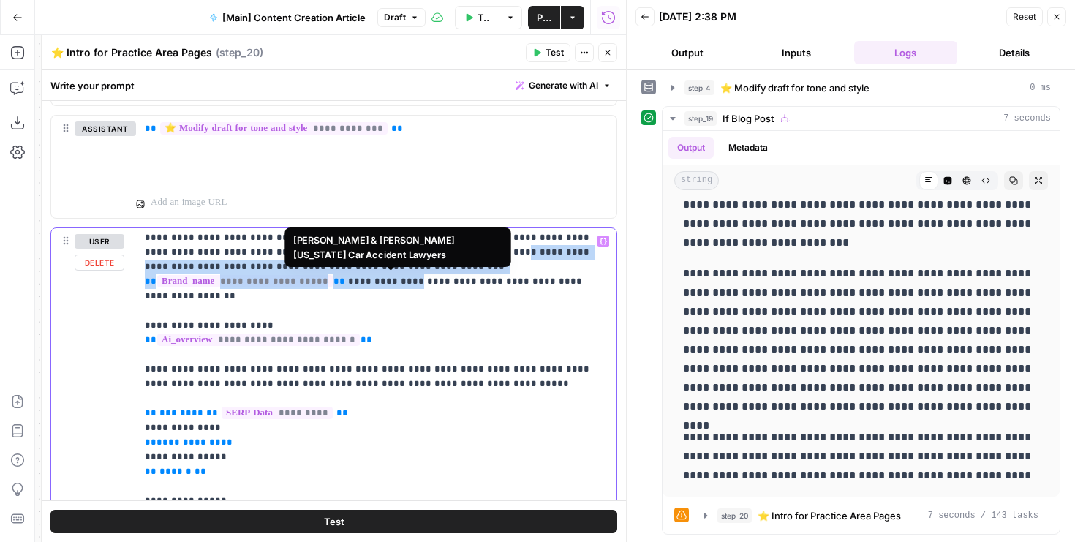
scroll to position [0, 0]
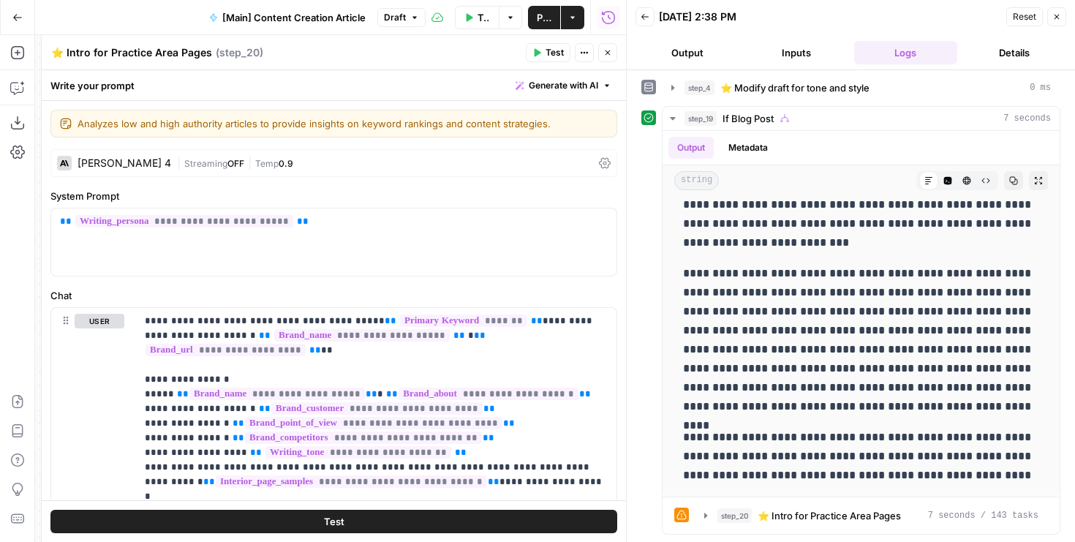
click at [162, 157] on div "[PERSON_NAME] 4 | Streaming OFF | Temp 0.9" at bounding box center [333, 163] width 567 height 28
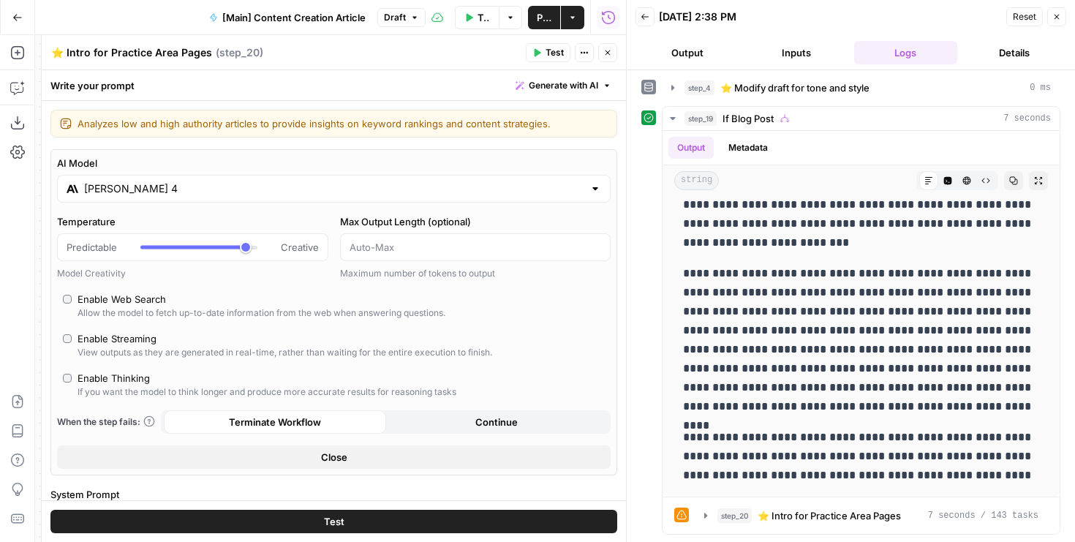
click at [208, 188] on input "[PERSON_NAME] 4" at bounding box center [334, 188] width 500 height 15
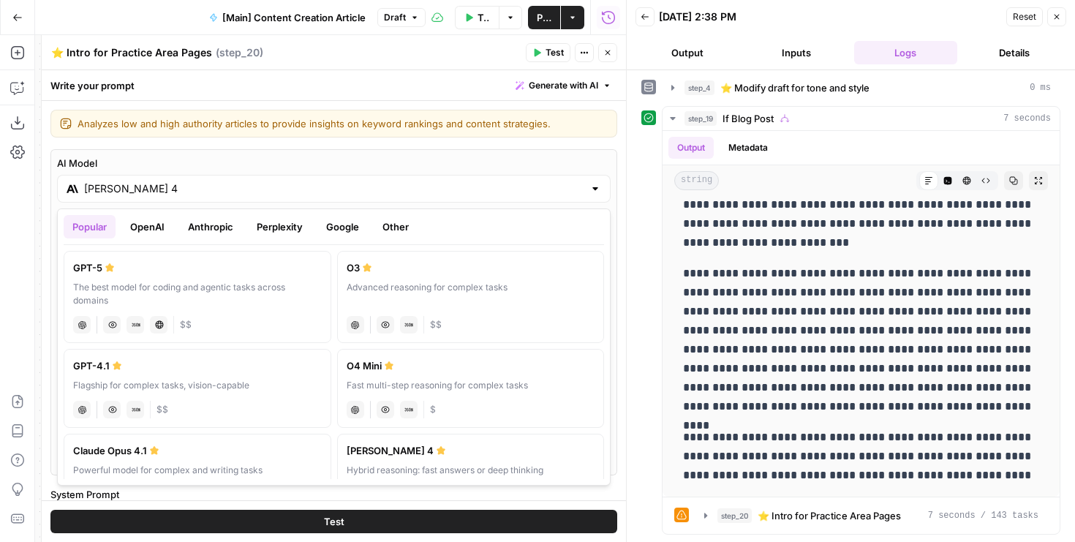
click at [282, 228] on button "Perplexity" at bounding box center [280, 226] width 64 height 23
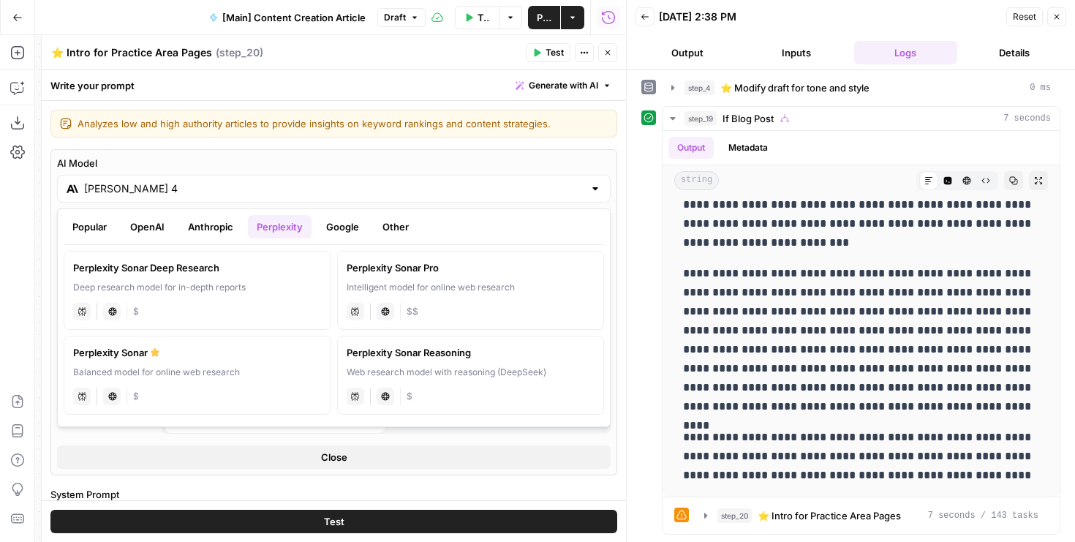
click at [233, 309] on div "perplexity Live Web Research $" at bounding box center [197, 310] width 249 height 20
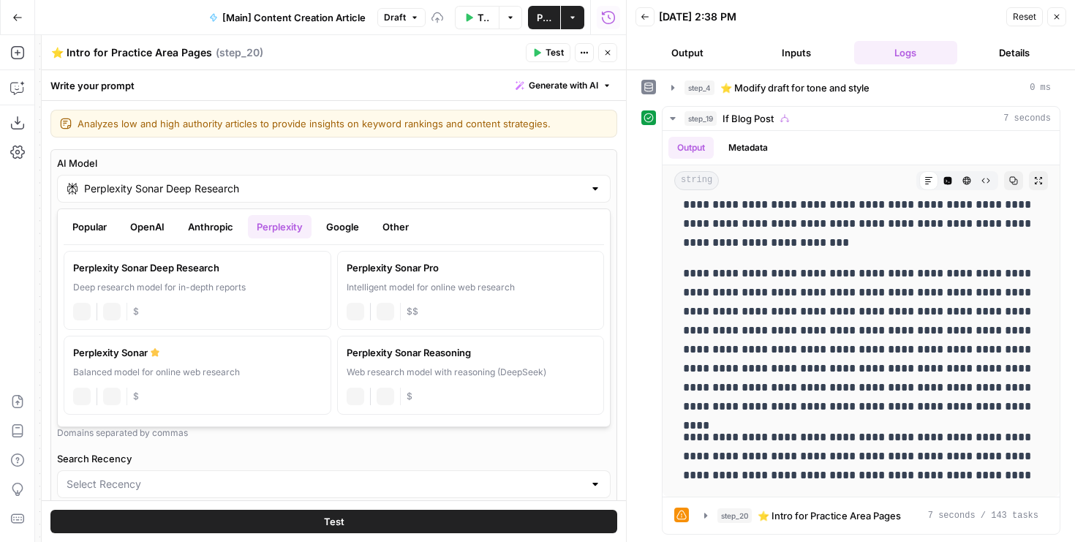
click at [268, 170] on label "AI Model" at bounding box center [334, 163] width 554 height 15
click at [268, 181] on input "Perplexity Sonar Deep Research" at bounding box center [334, 188] width 500 height 15
click at [349, 228] on button "Google" at bounding box center [343, 226] width 50 height 23
click at [186, 282] on div "Advanced reasoning for complex tasks" at bounding box center [197, 287] width 249 height 13
type input "Gemini 2.5 Pro"
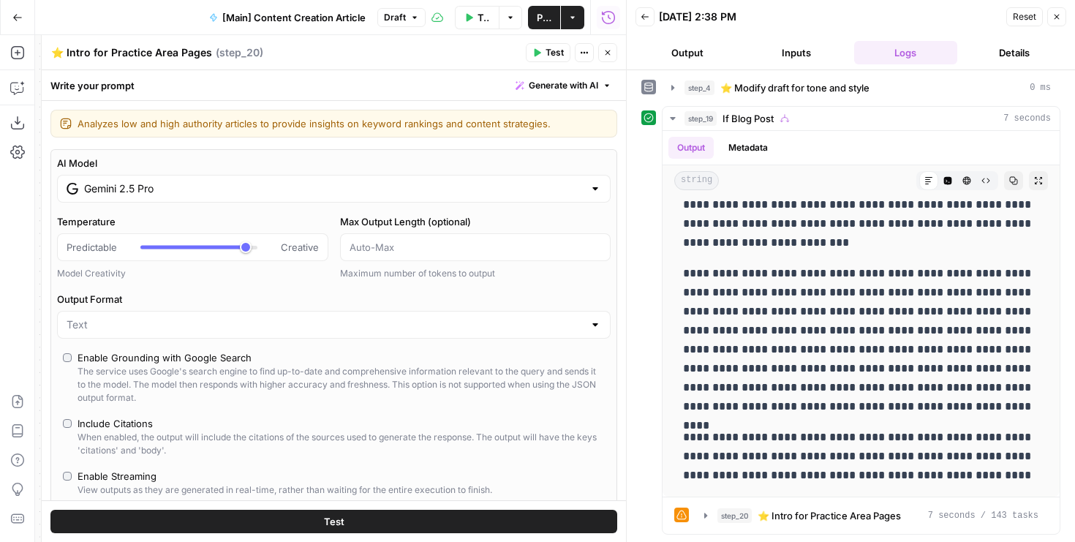
click at [270, 522] on button "Test" at bounding box center [333, 521] width 567 height 23
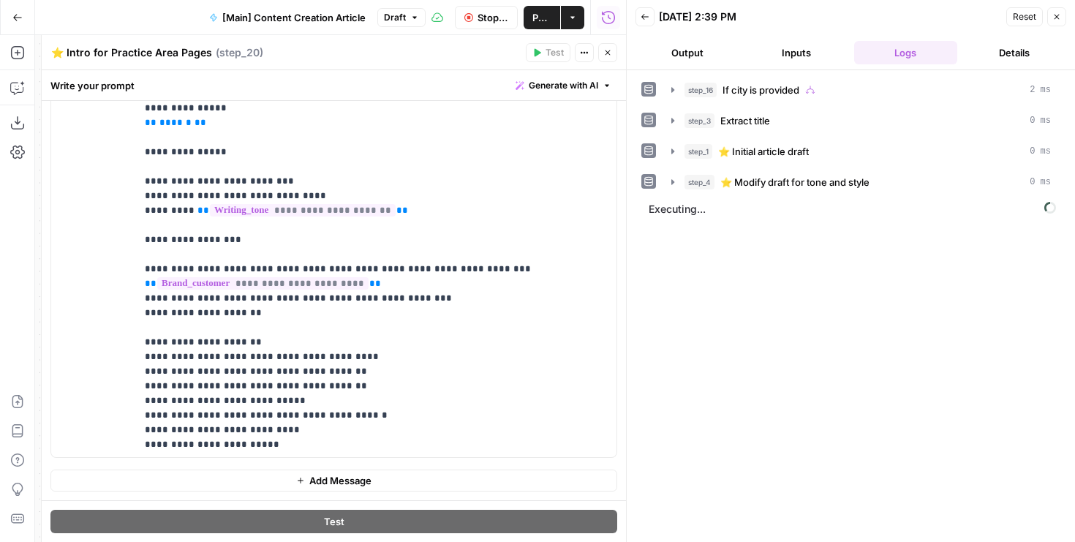
scroll to position [1582, 0]
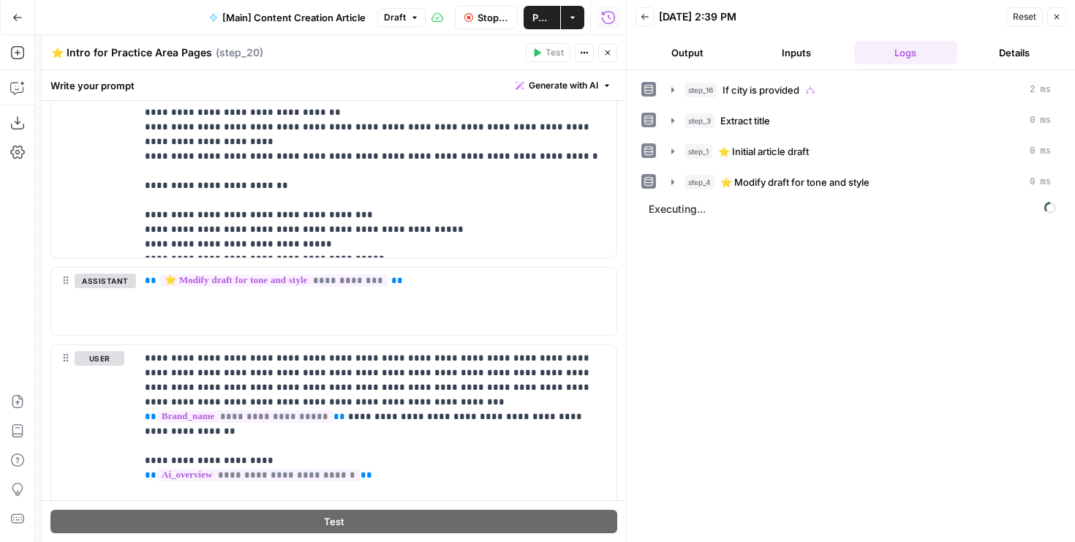
click at [705, 52] on button "Output" at bounding box center [687, 52] width 103 height 23
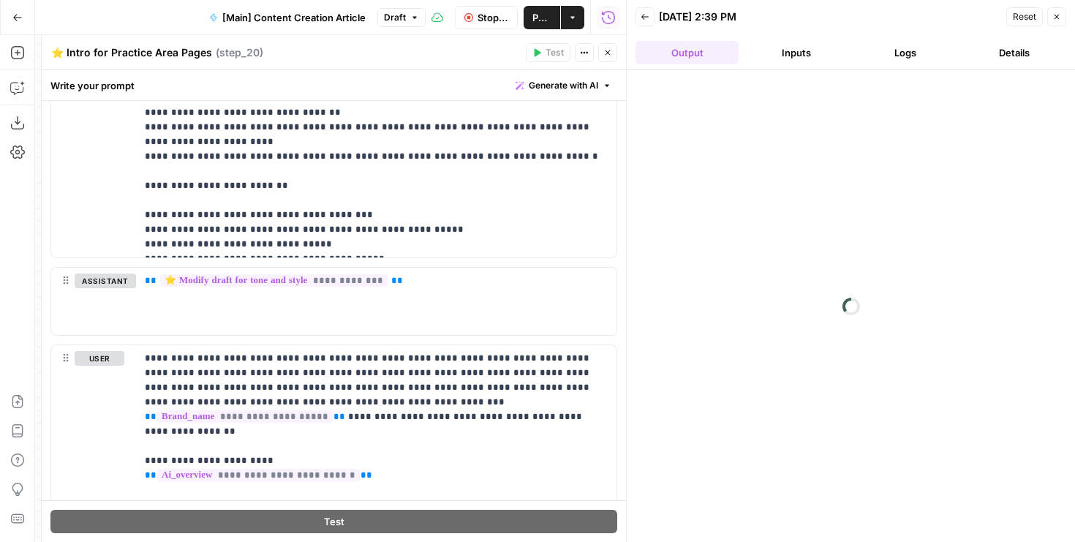
scroll to position [1715, 0]
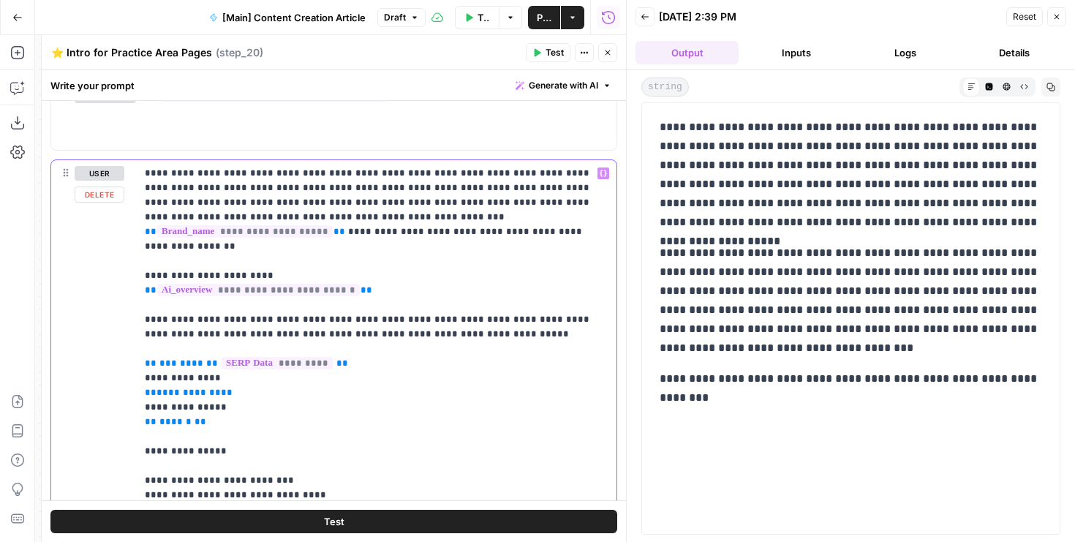
scroll to position [1752, 0]
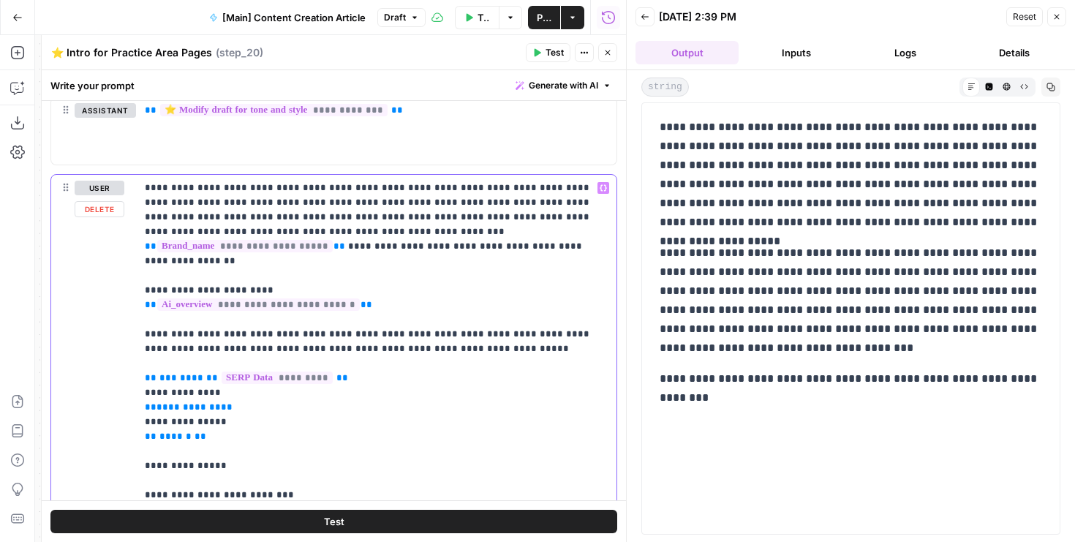
drag, startPoint x: 279, startPoint y: 413, endPoint x: 248, endPoint y: 346, distance: 73.3
click at [337, 373] on span "**" at bounding box center [343, 378] width 12 height 10
drag, startPoint x: 236, startPoint y: 415, endPoint x: 138, endPoint y: 358, distance: 113.4
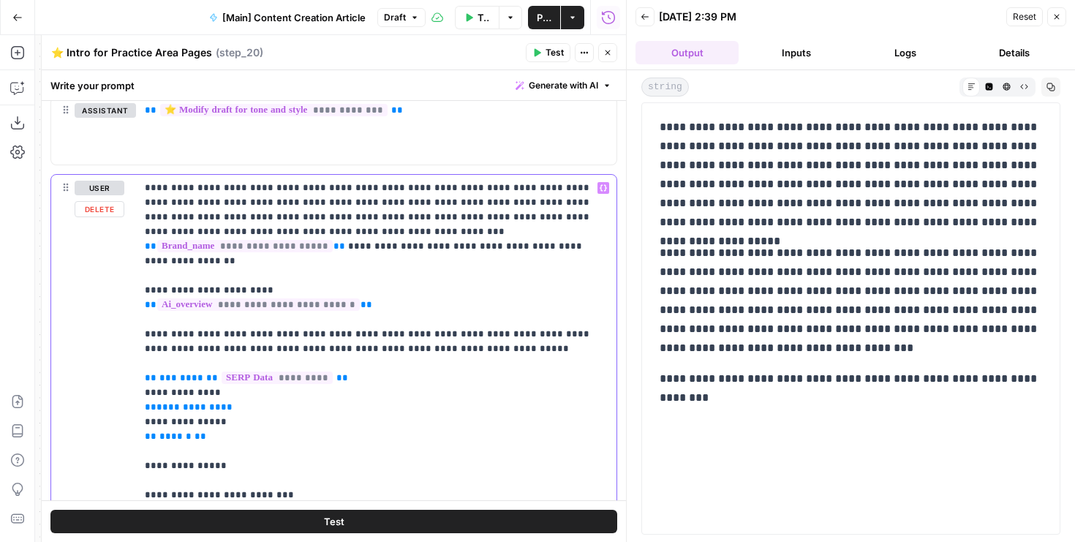
click at [138, 358] on div "**********" at bounding box center [376, 473] width 481 height 596
drag, startPoint x: 239, startPoint y: 395, endPoint x: 117, endPoint y: 394, distance: 121.5
click at [117, 394] on div "**********" at bounding box center [334, 473] width 566 height 596
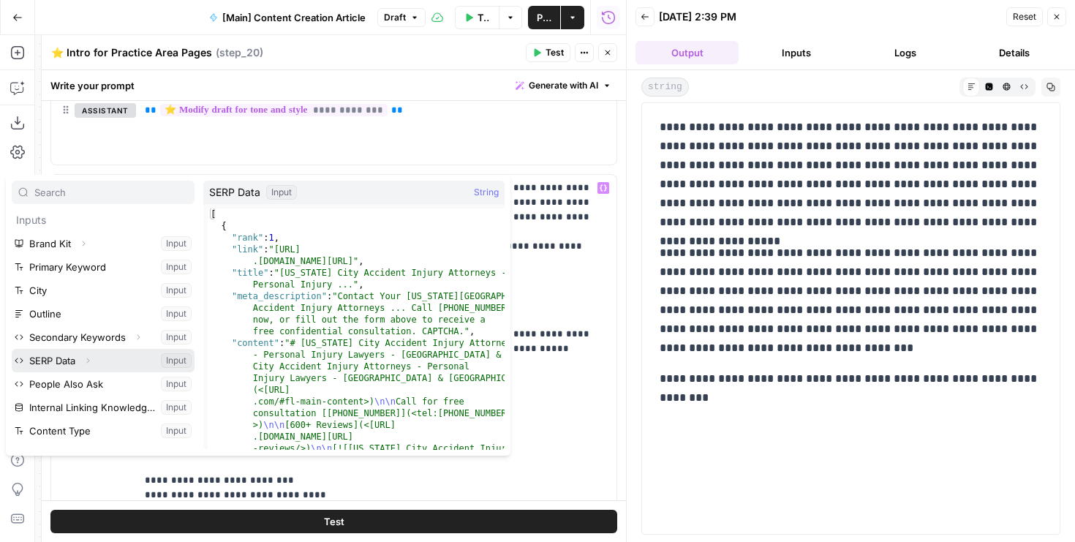
click at [92, 363] on icon "button" at bounding box center [87, 360] width 9 height 9
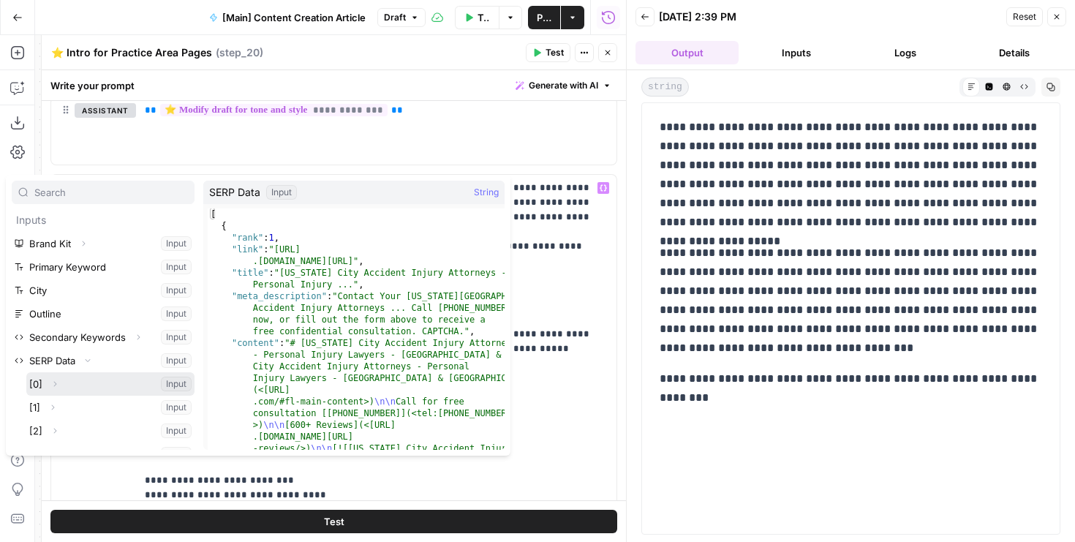
click at [54, 382] on icon "button" at bounding box center [54, 384] width 9 height 9
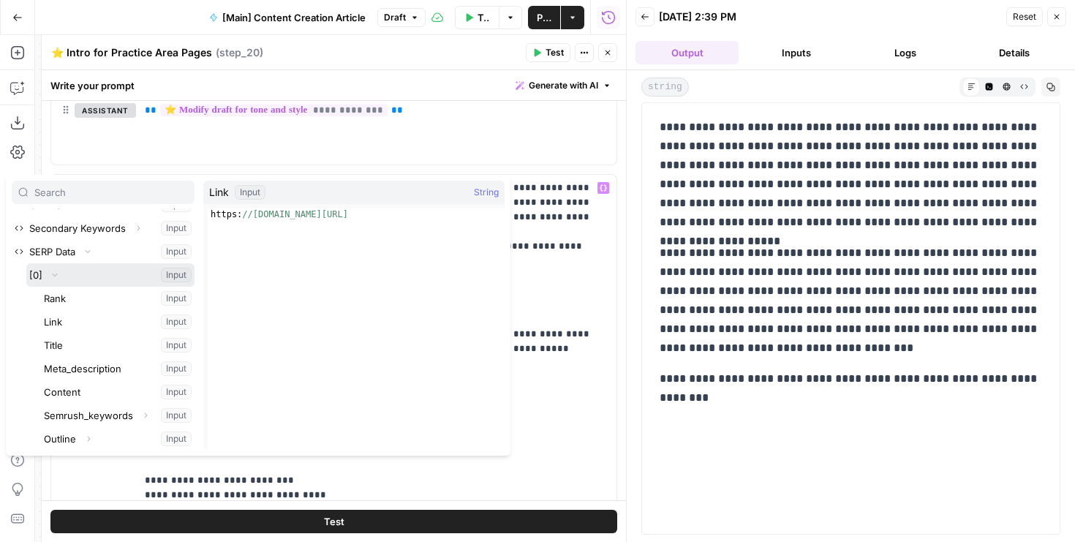
scroll to position [111, 0]
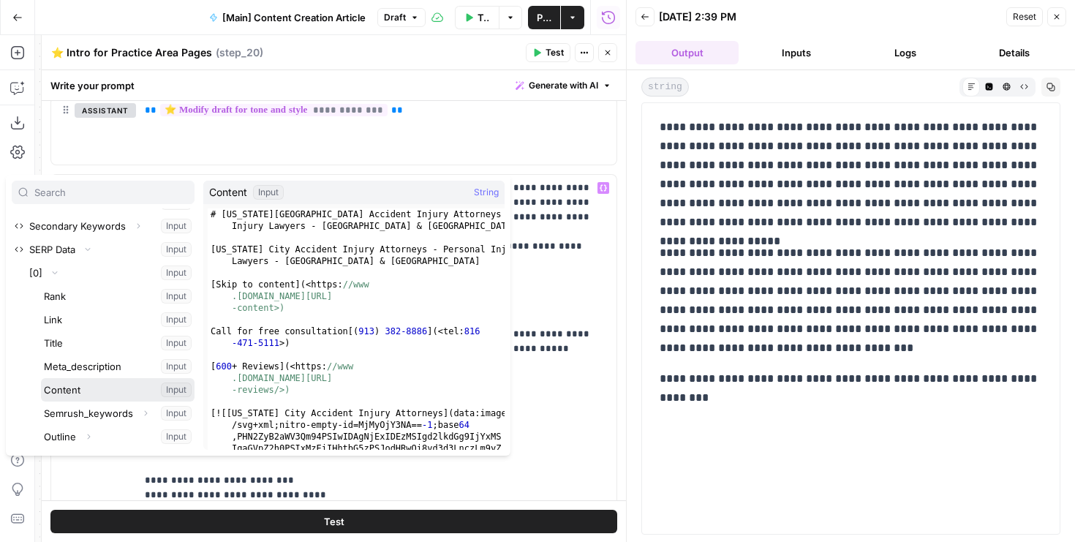
click at [54, 383] on button "Select variable Content" at bounding box center [118, 389] width 154 height 23
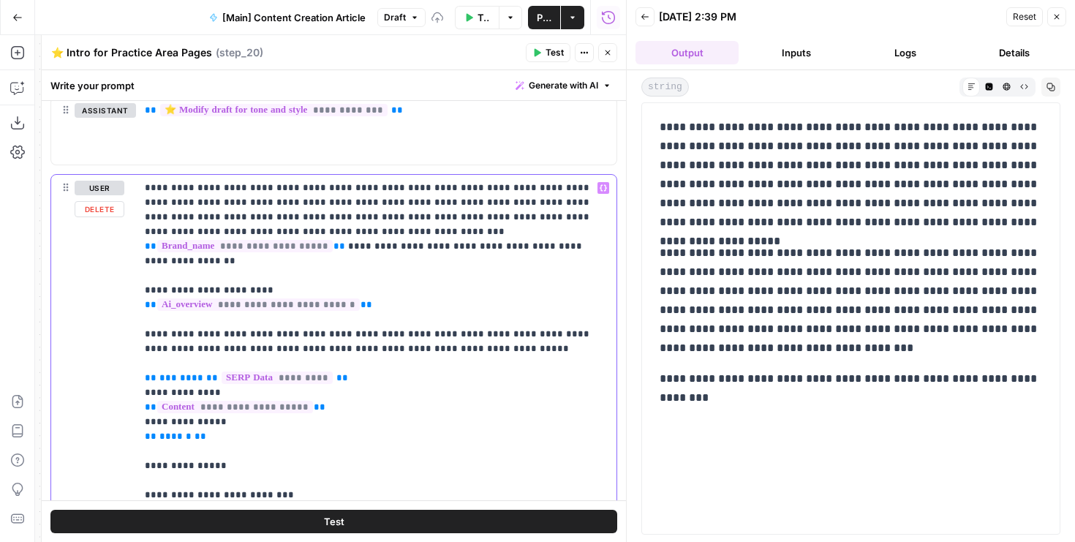
drag, startPoint x: 257, startPoint y: 411, endPoint x: 119, endPoint y: 375, distance: 142.1
click at [119, 375] on div "**********" at bounding box center [334, 473] width 566 height 596
copy p "**********"
drag, startPoint x: 391, startPoint y: 358, endPoint x: 134, endPoint y: 356, distance: 257.5
click at [134, 356] on div "**********" at bounding box center [334, 473] width 566 height 596
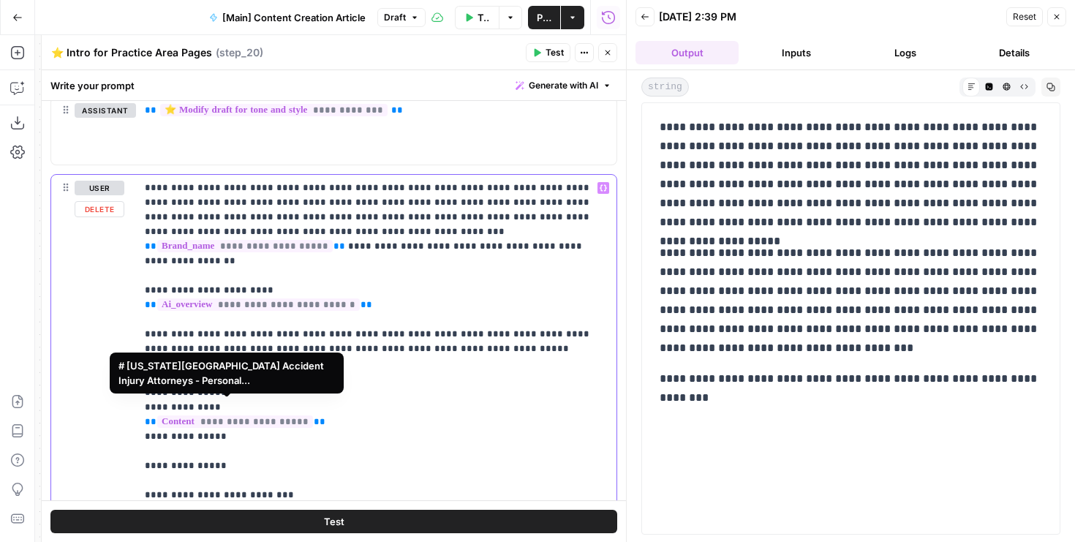
click at [251, 416] on span "**********" at bounding box center [235, 422] width 156 height 12
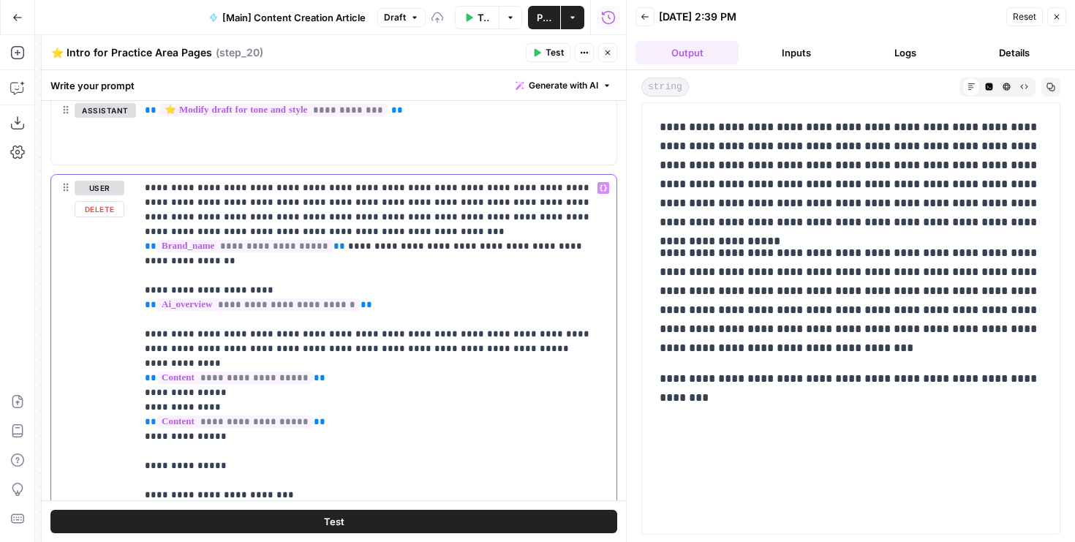
drag, startPoint x: 227, startPoint y: 427, endPoint x: 127, endPoint y: 386, distance: 107.6
click at [127, 386] on div "**********" at bounding box center [334, 473] width 566 height 596
copy p "**********"
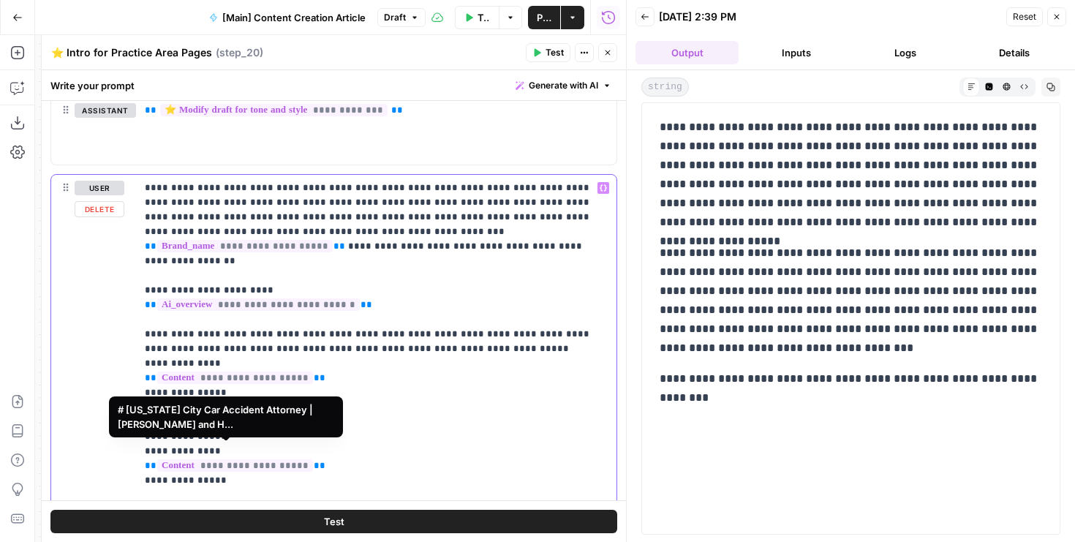
click at [250, 459] on span "**********" at bounding box center [235, 465] width 156 height 12
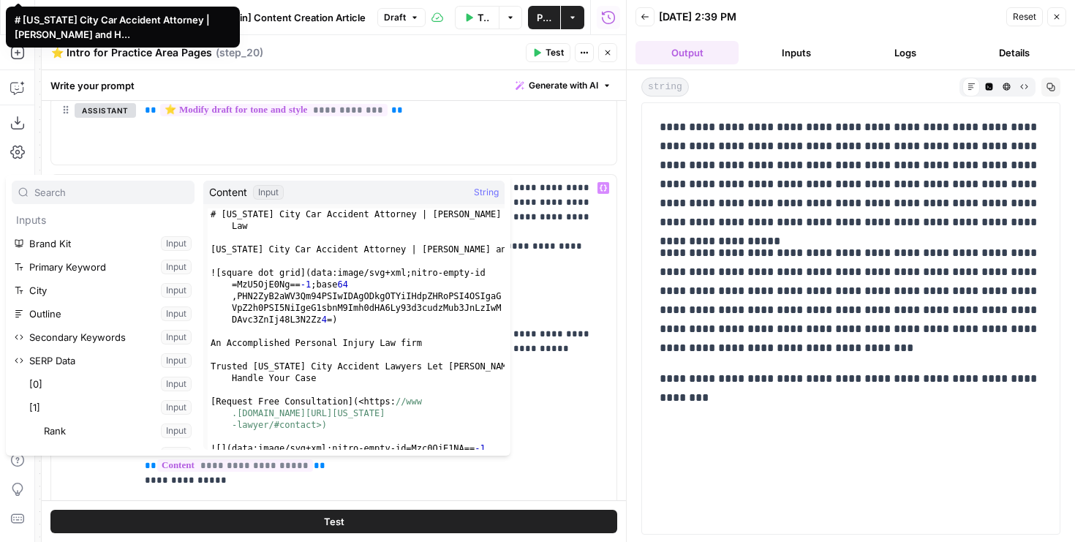
scroll to position [195, 0]
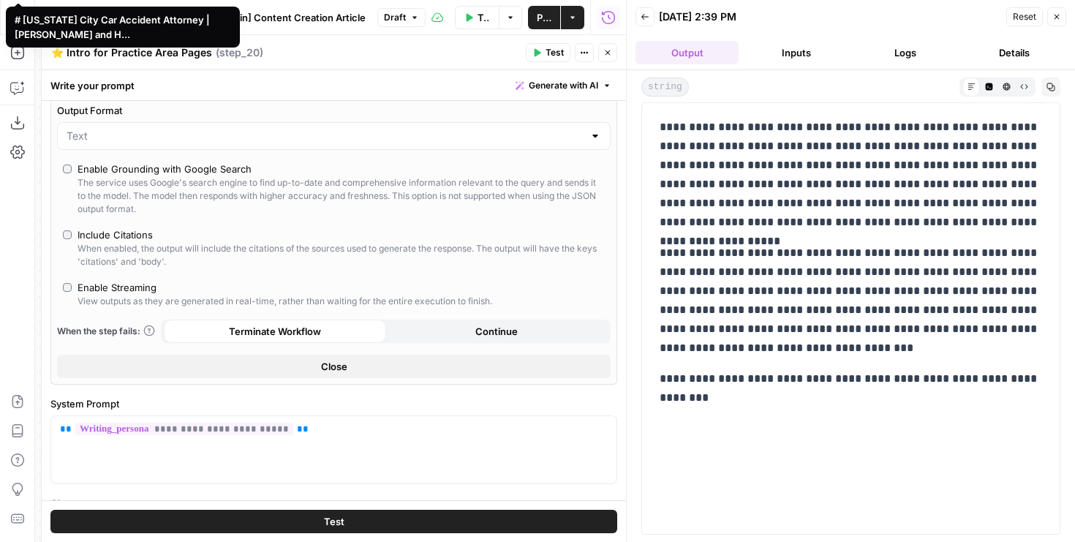
scroll to position [0, 0]
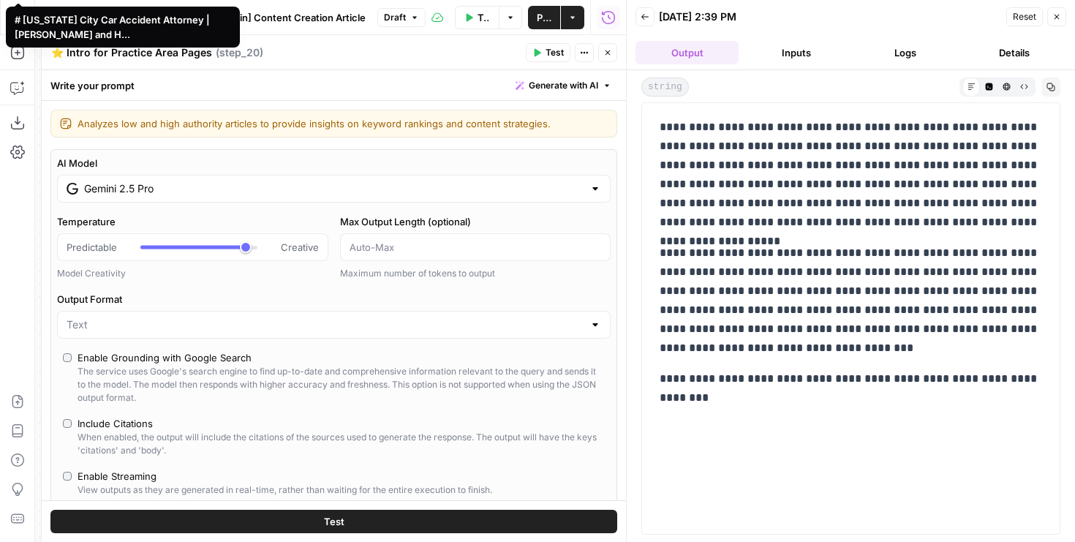
click at [231, 184] on input "Gemini 2.5 Pro" at bounding box center [334, 188] width 500 height 15
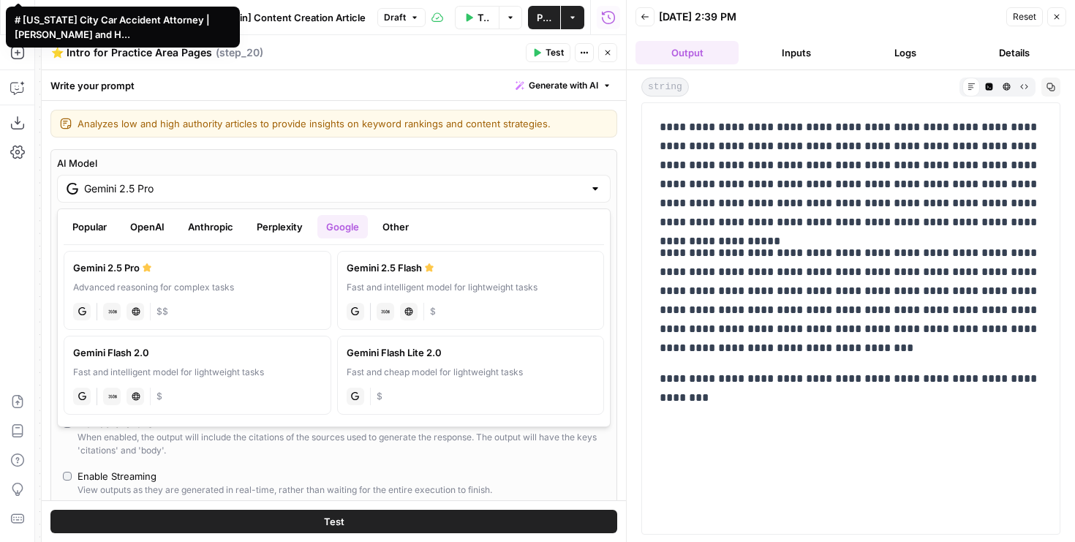
click at [216, 231] on button "Anthropic" at bounding box center [210, 226] width 63 height 23
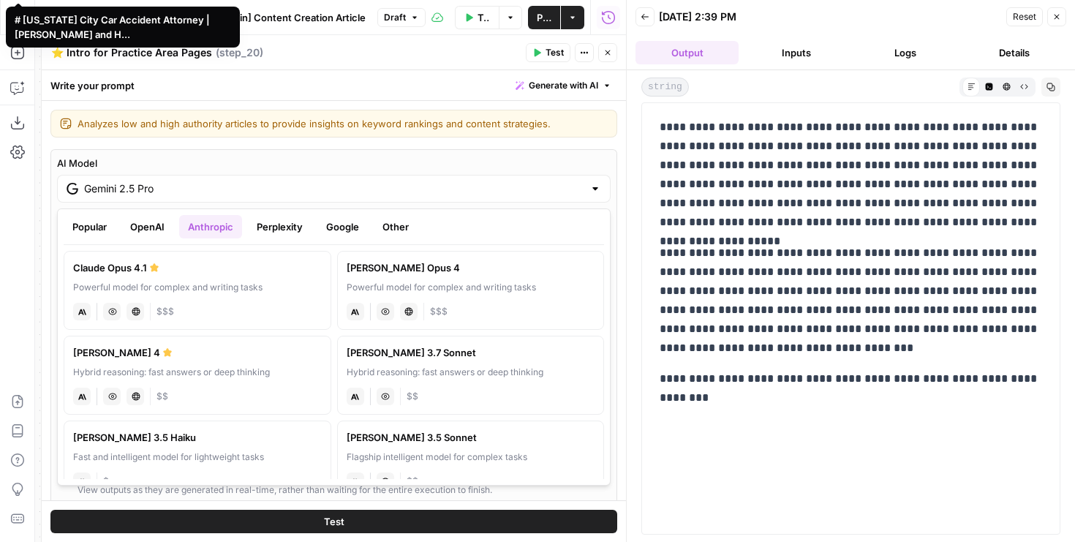
click at [277, 376] on div "Hybrid reasoning: fast answers or deep thinking" at bounding box center [197, 372] width 249 height 13
type input "Claude Sonnet 4"
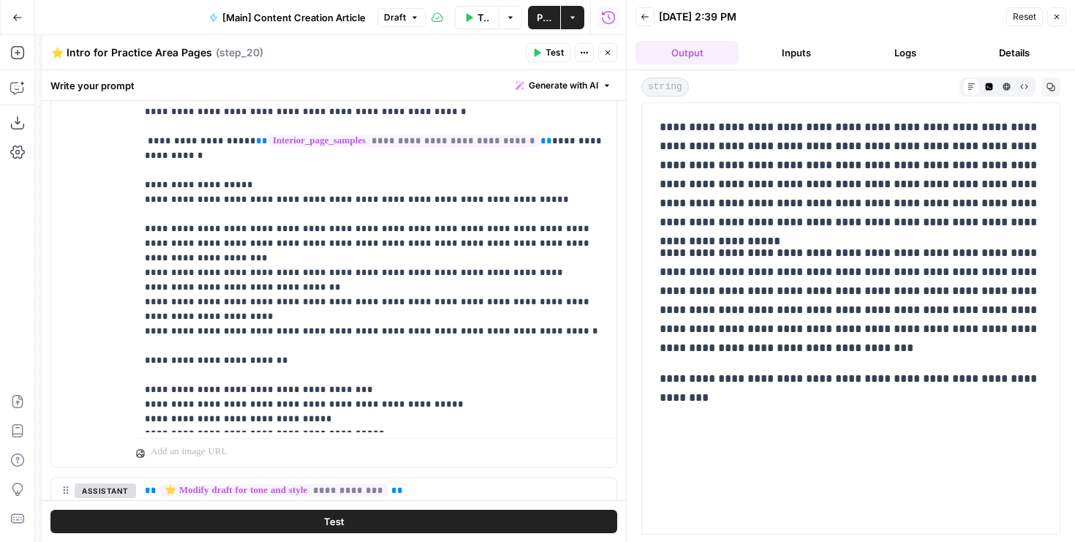
scroll to position [2141, 0]
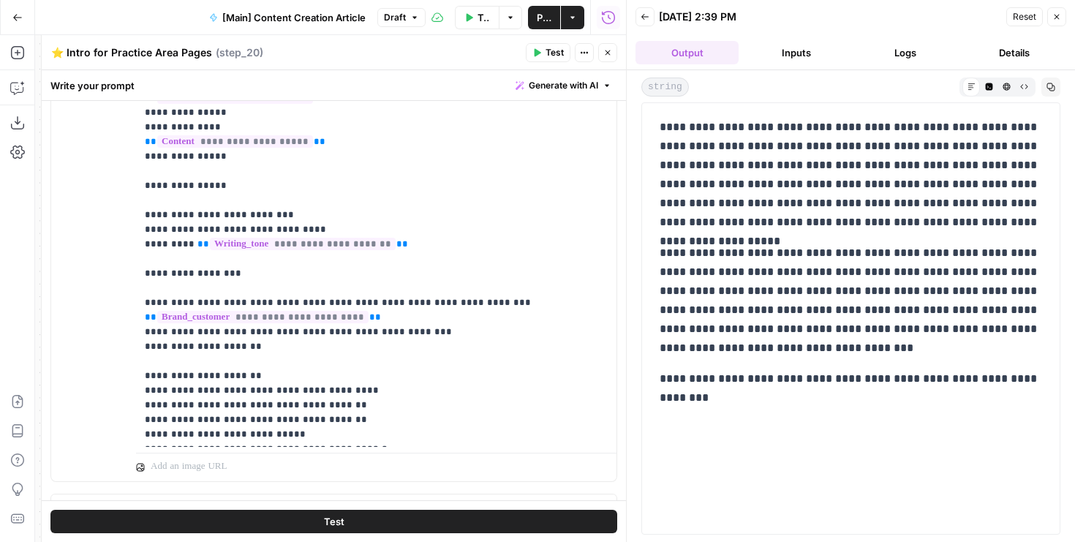
click at [278, 524] on button "Test" at bounding box center [333, 521] width 567 height 23
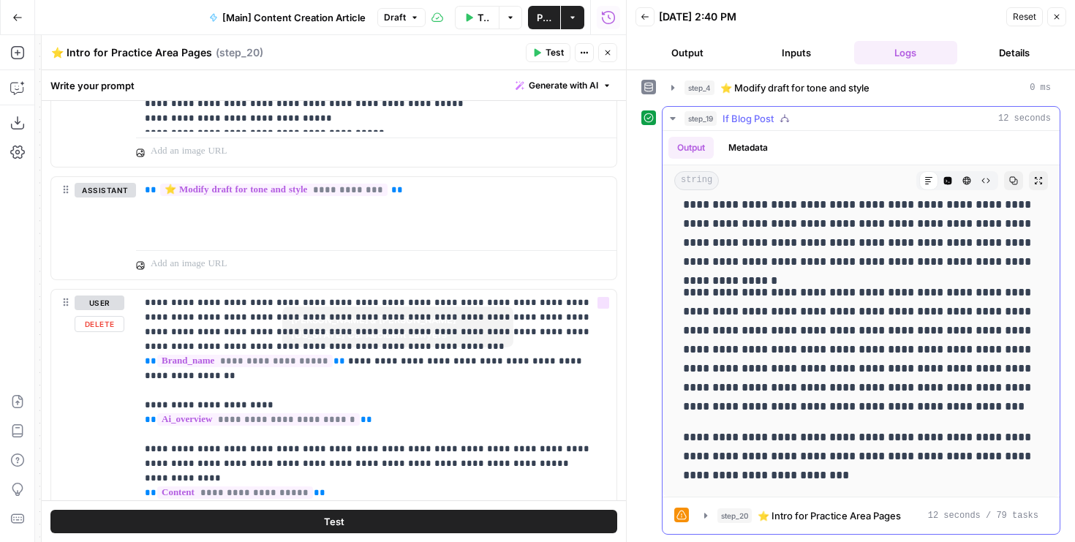
scroll to position [0, 0]
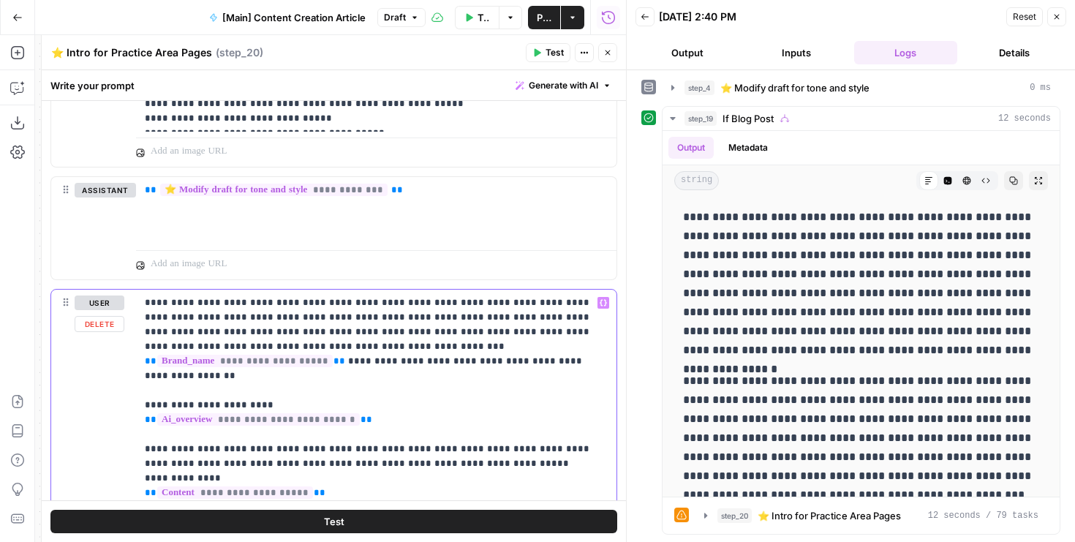
drag, startPoint x: 366, startPoint y: 334, endPoint x: 455, endPoint y: 297, distance: 96.7
drag, startPoint x: 548, startPoint y: 347, endPoint x: 426, endPoint y: 303, distance: 129.8
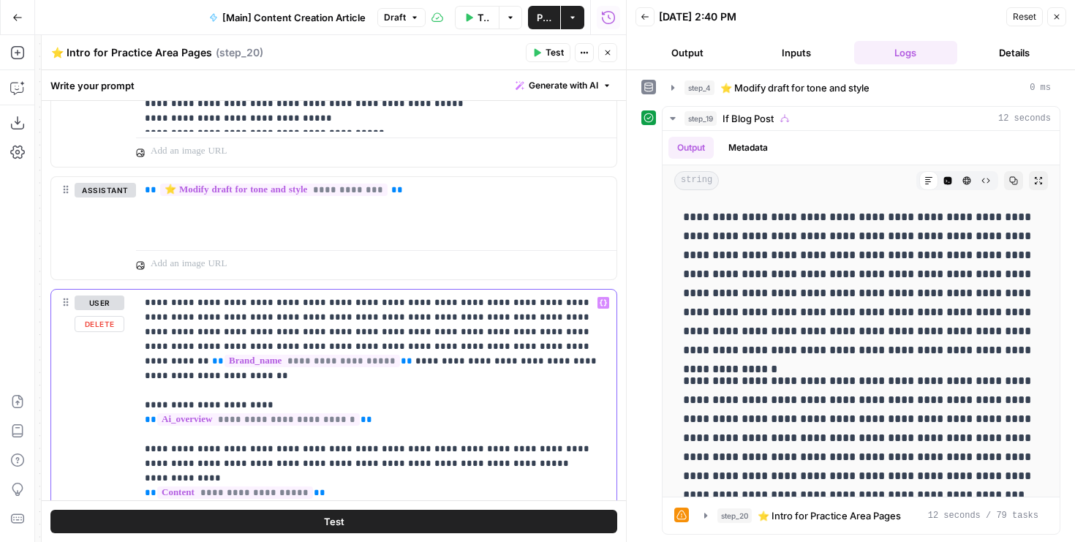
drag, startPoint x: 323, startPoint y: 304, endPoint x: 464, endPoint y: 304, distance: 141.2
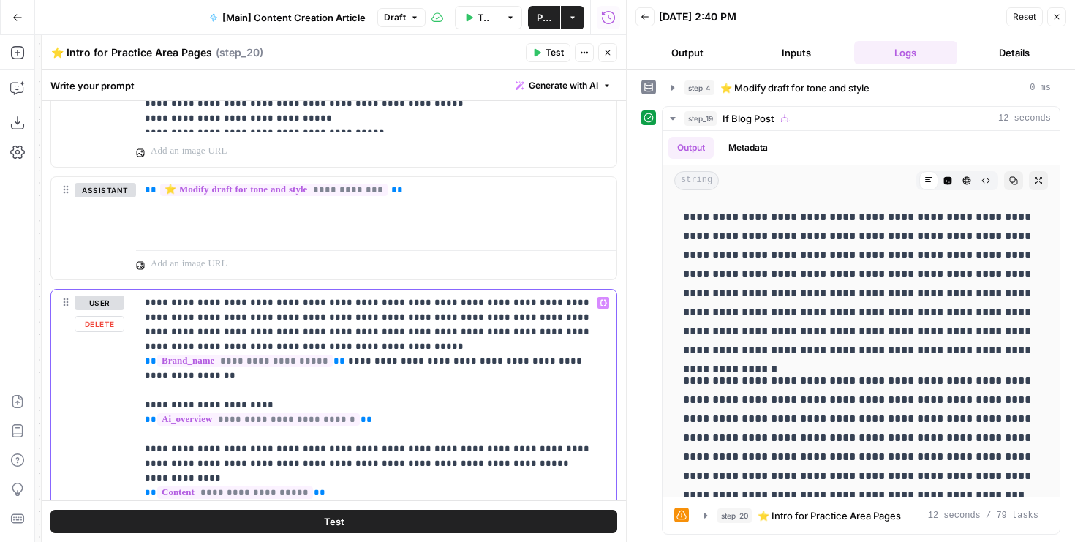
drag, startPoint x: 408, startPoint y: 364, endPoint x: 397, endPoint y: 307, distance: 58.1
drag, startPoint x: 447, startPoint y: 364, endPoint x: 554, endPoint y: 315, distance: 117.5
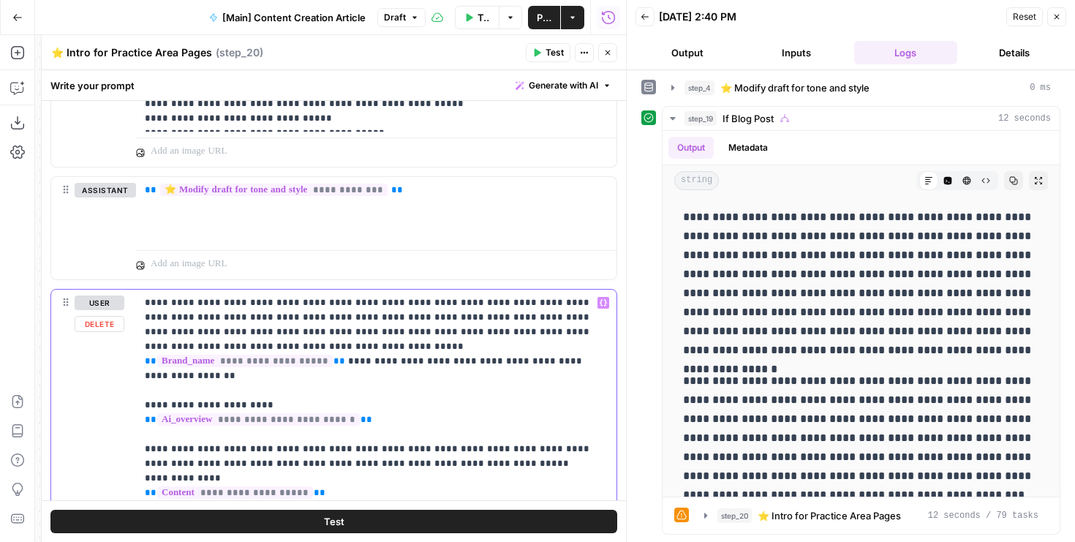
drag, startPoint x: 387, startPoint y: 424, endPoint x: 128, endPoint y: 389, distance: 261.3
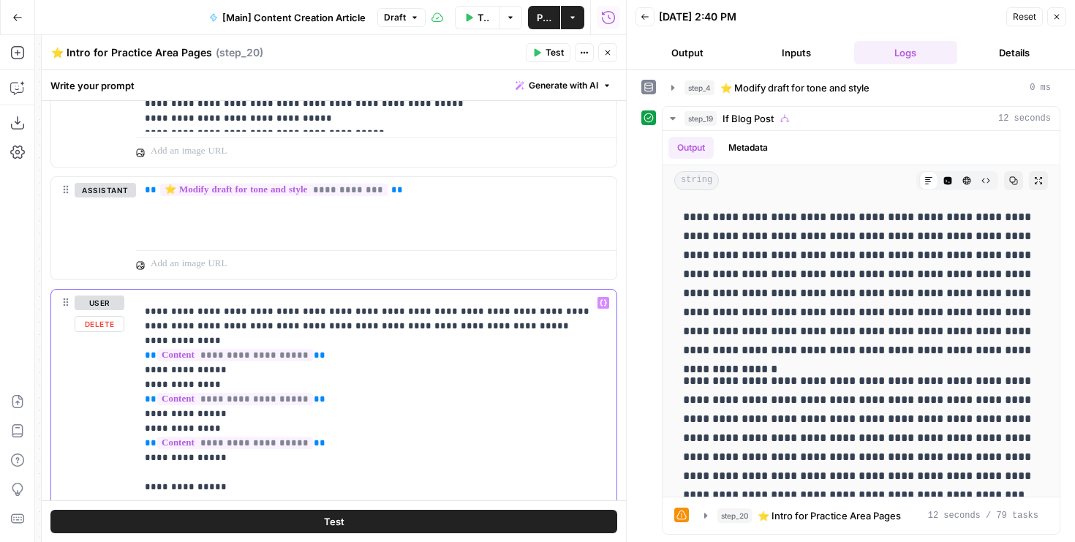
scroll to position [109, 0]
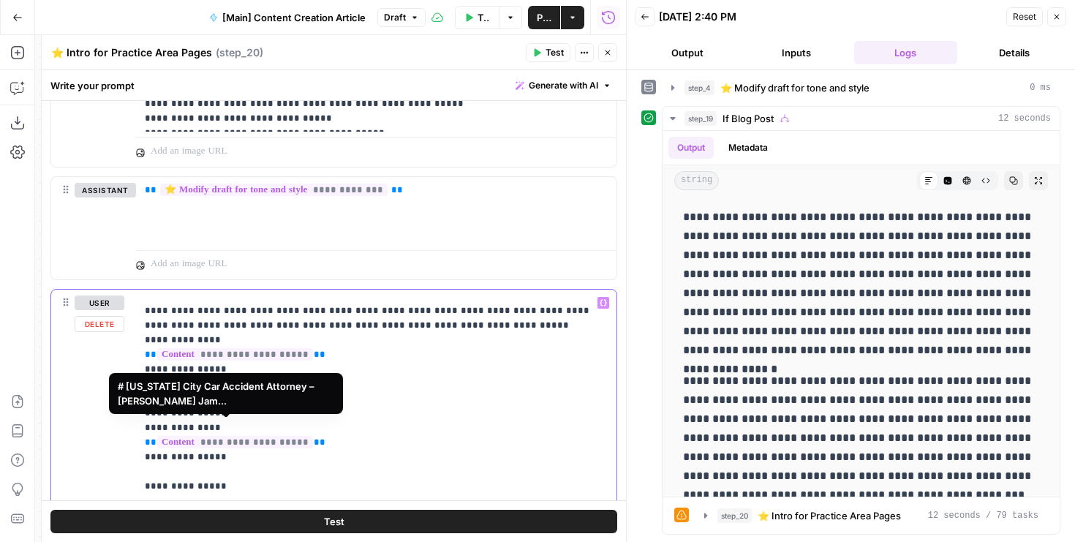
click at [282, 436] on span "**********" at bounding box center [235, 442] width 156 height 12
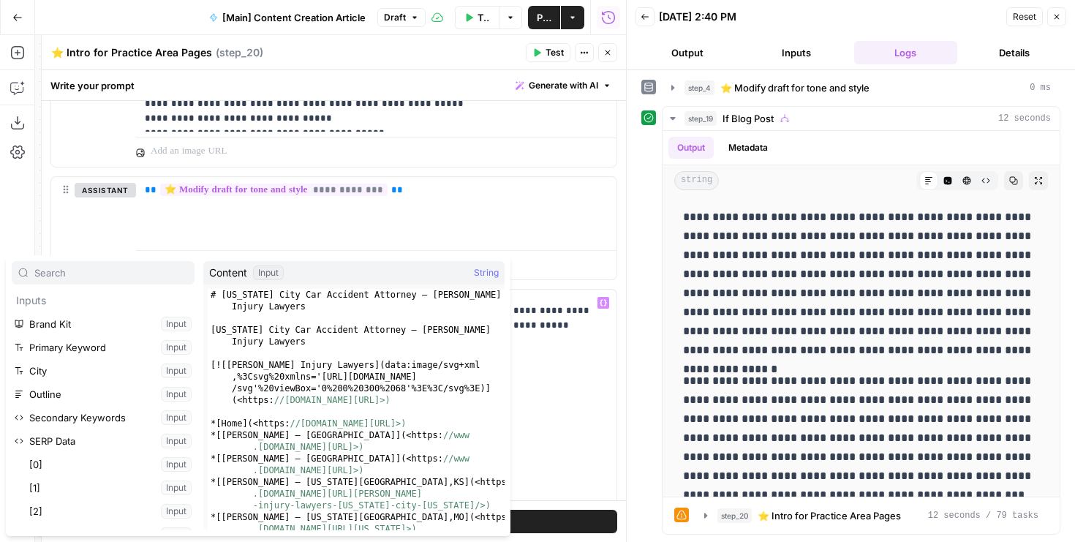
scroll to position [219, 0]
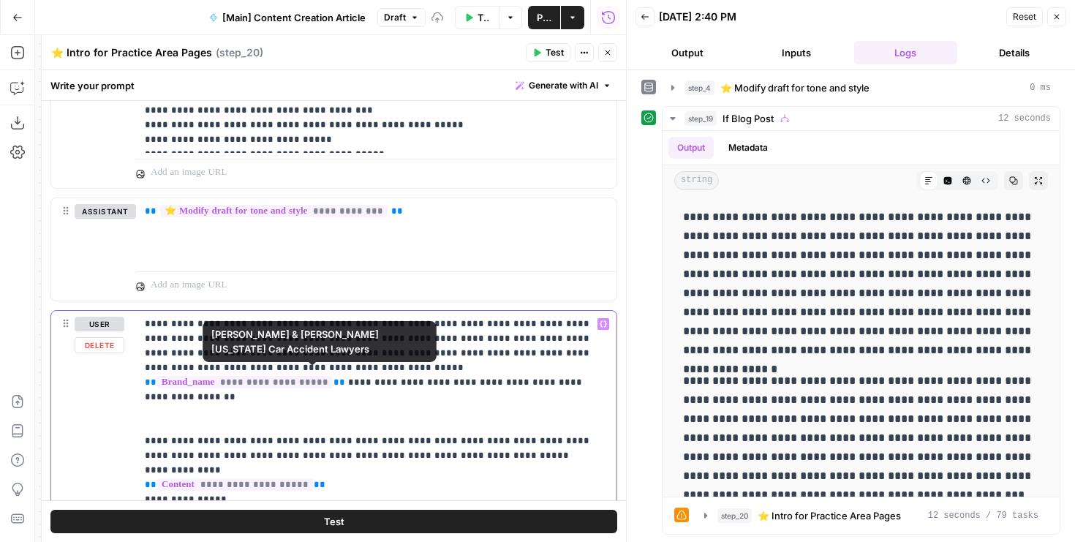
scroll to position [1675, 0]
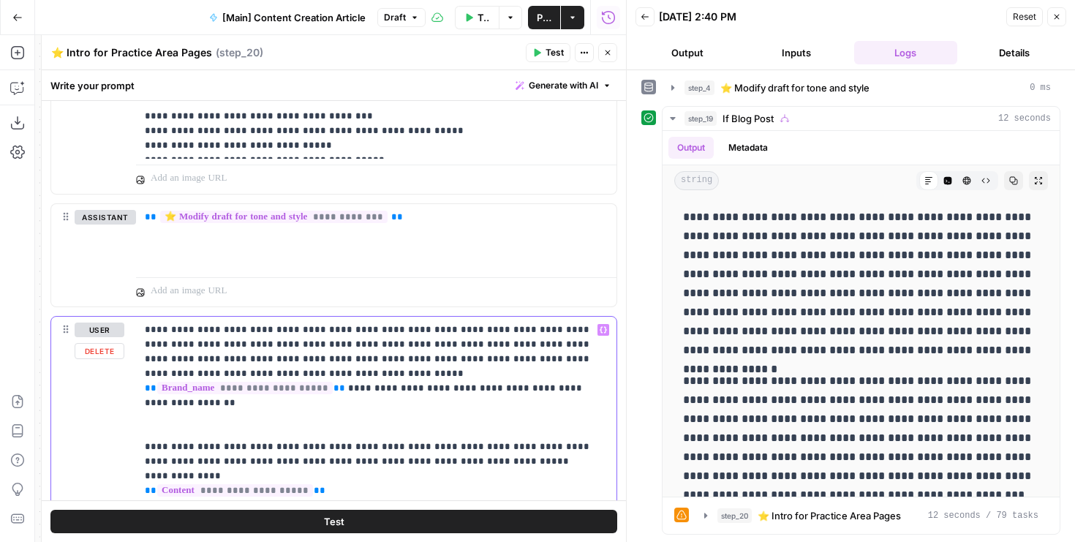
drag, startPoint x: 387, startPoint y: 331, endPoint x: 432, endPoint y: 434, distance: 112.7
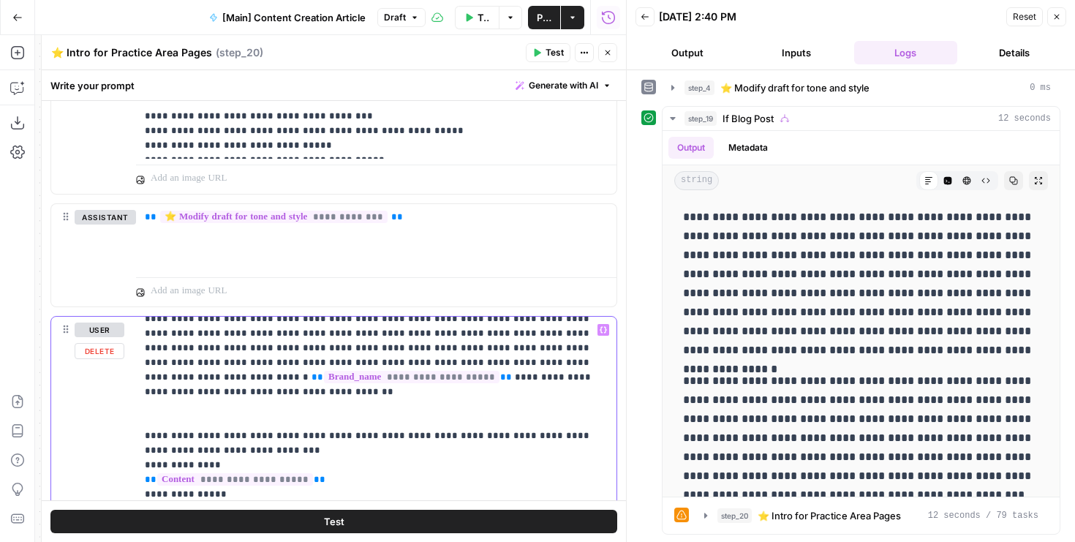
scroll to position [0, 0]
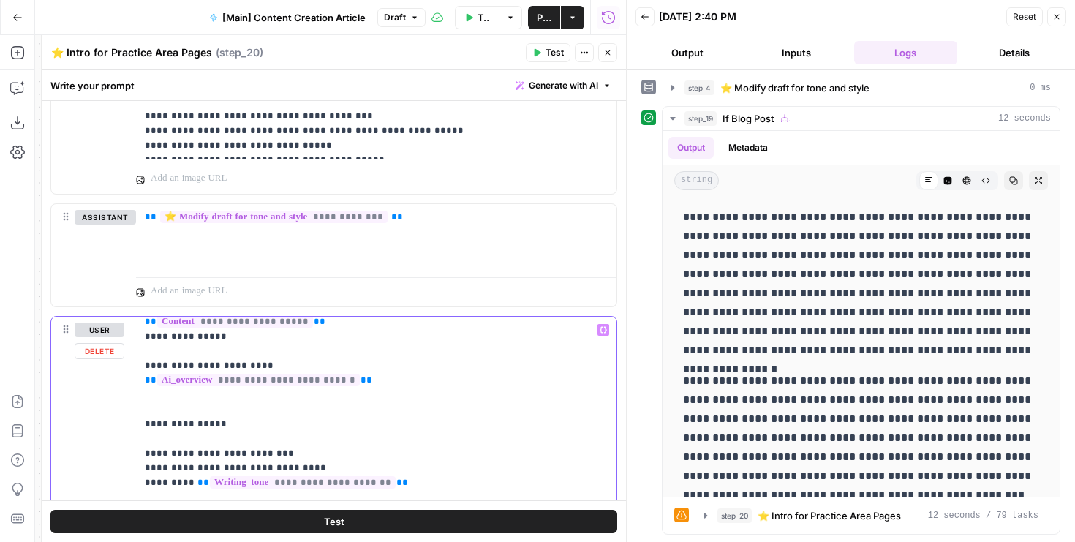
click at [272, 403] on p "**********" at bounding box center [376, 549] width 463 height 732
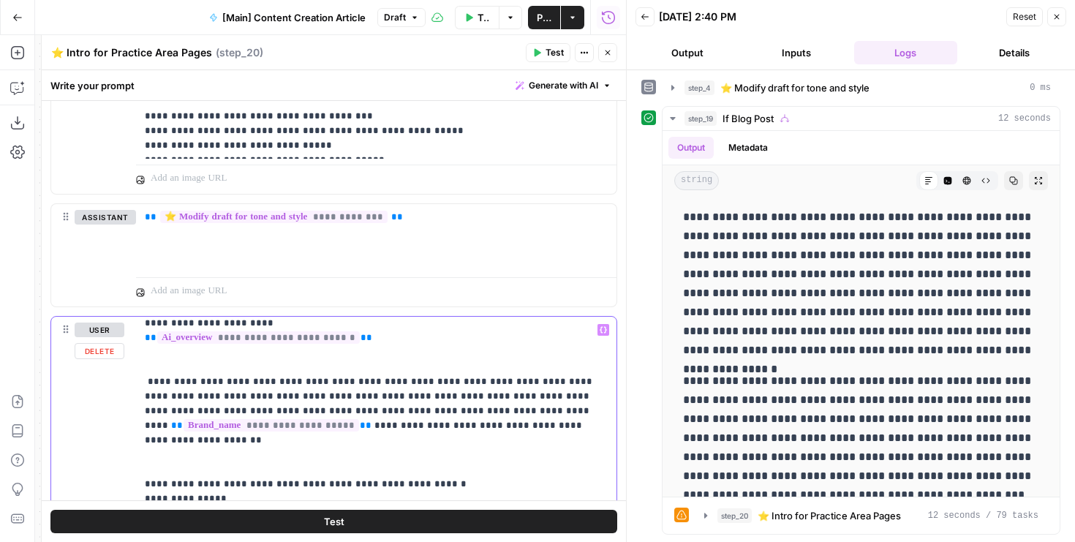
scroll to position [184, 0]
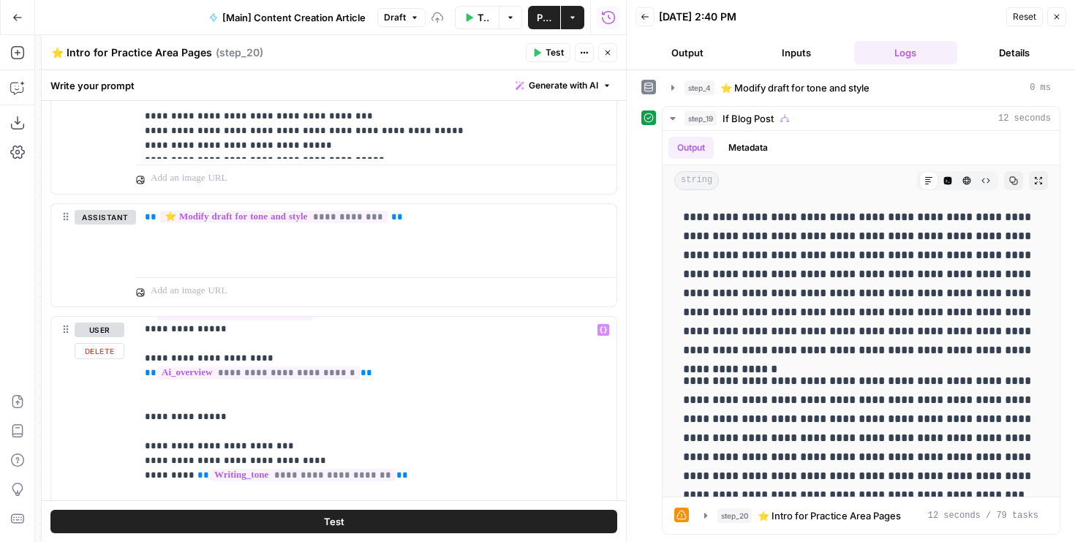
click at [296, 515] on button "Test" at bounding box center [333, 521] width 567 height 23
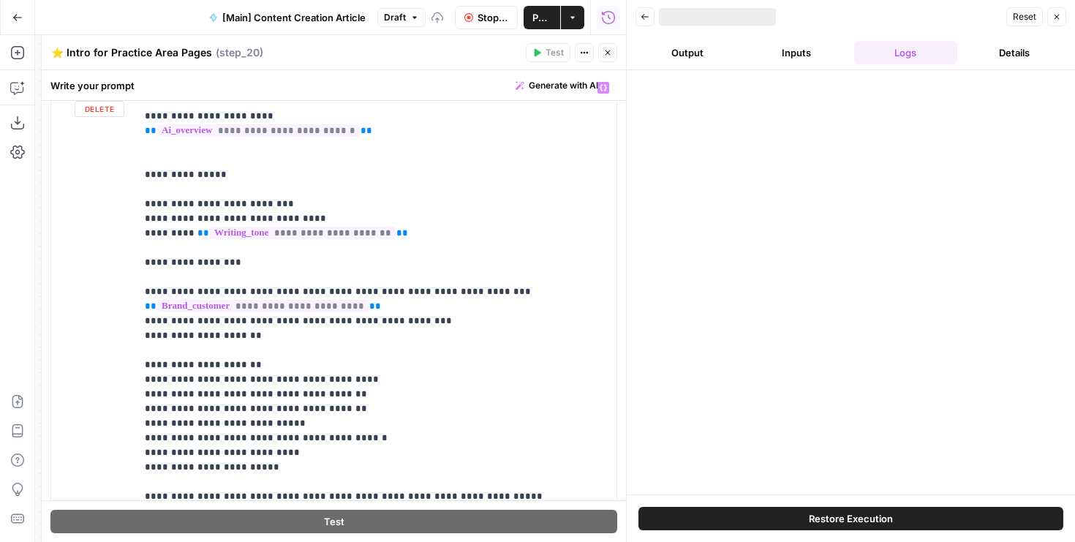
scroll to position [2165, 0]
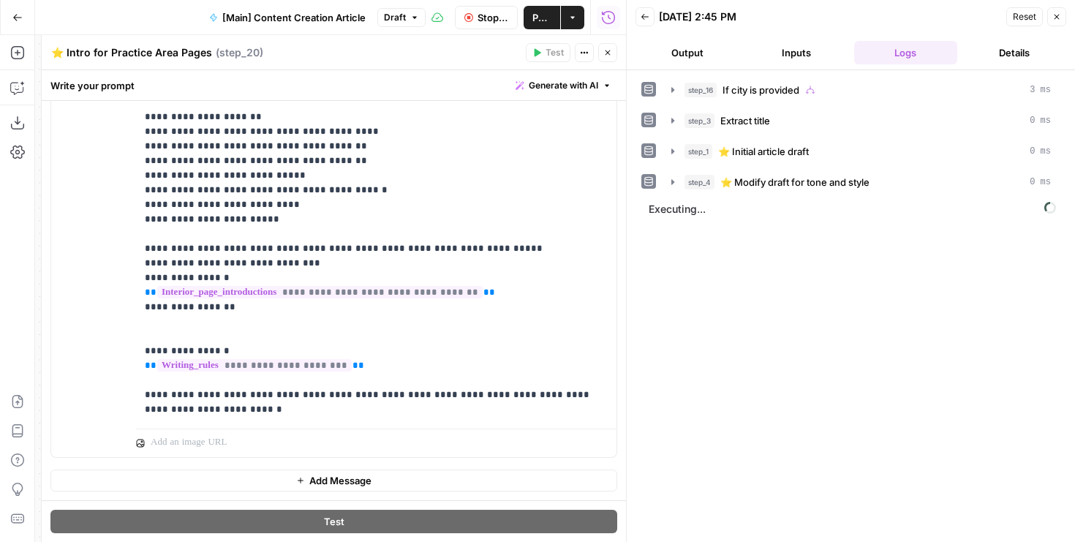
click at [704, 51] on button "Output" at bounding box center [687, 52] width 103 height 23
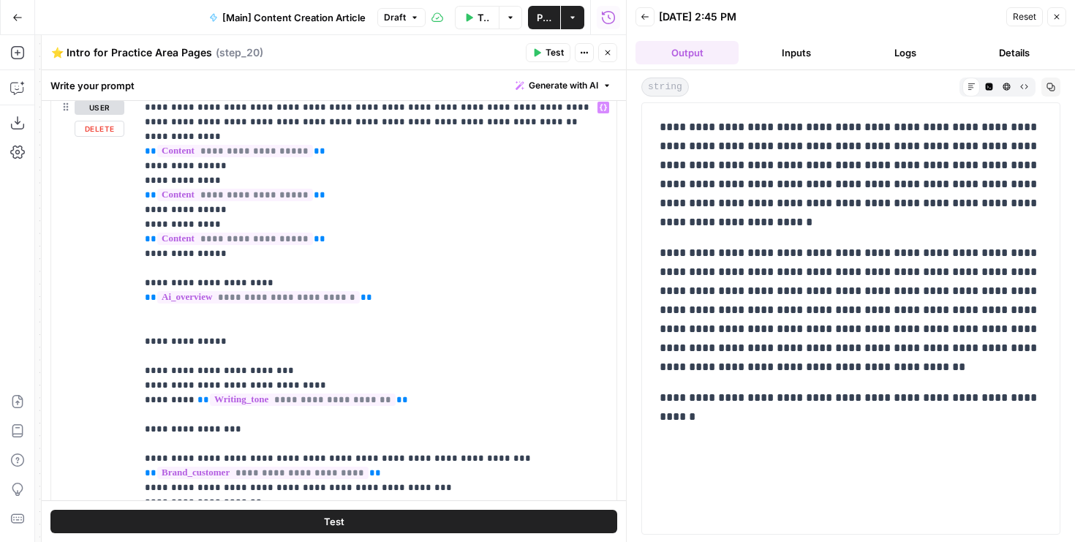
scroll to position [1800, 0]
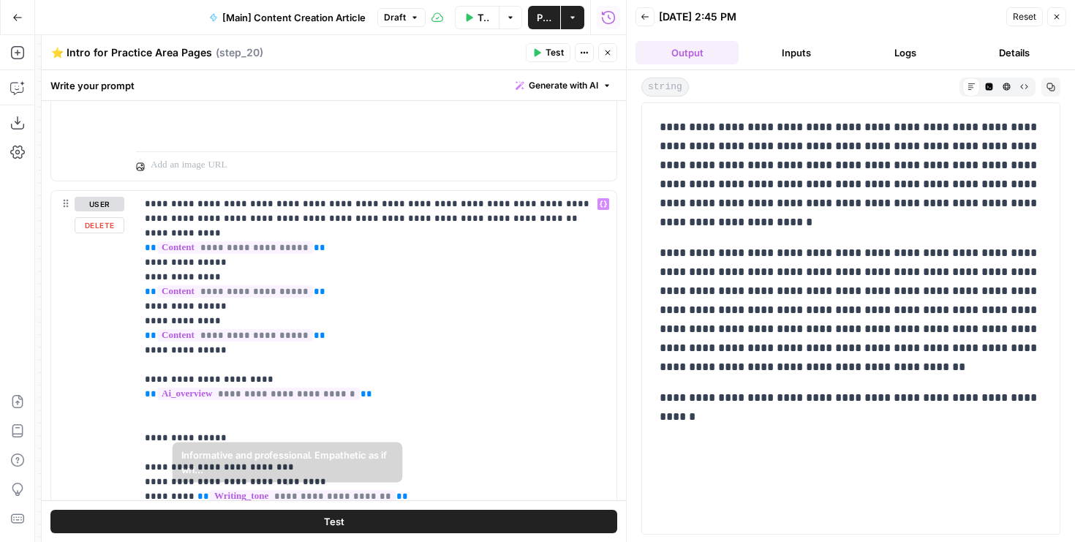
click at [318, 515] on button "Test" at bounding box center [333, 521] width 567 height 23
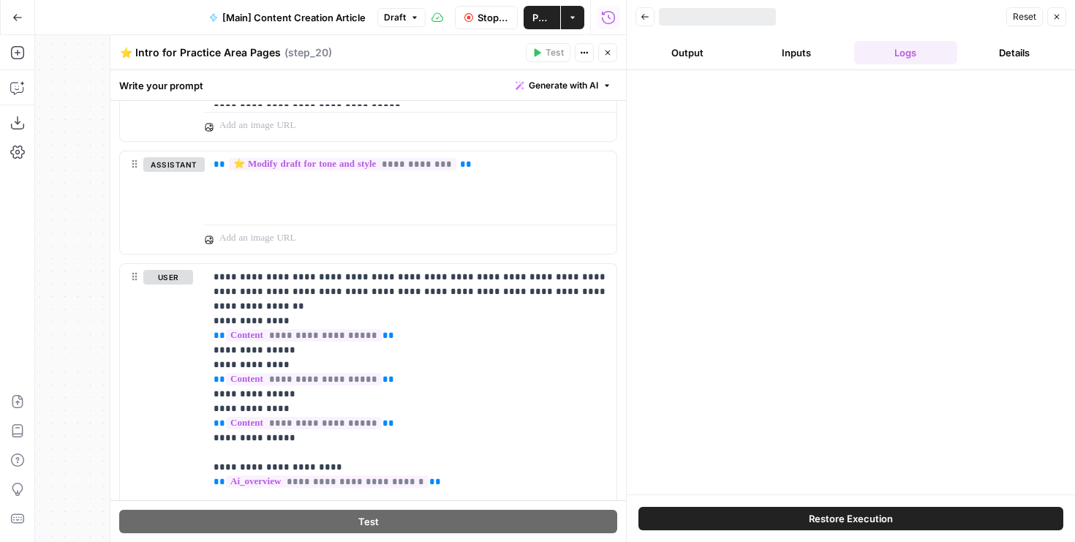
scroll to position [1815, 0]
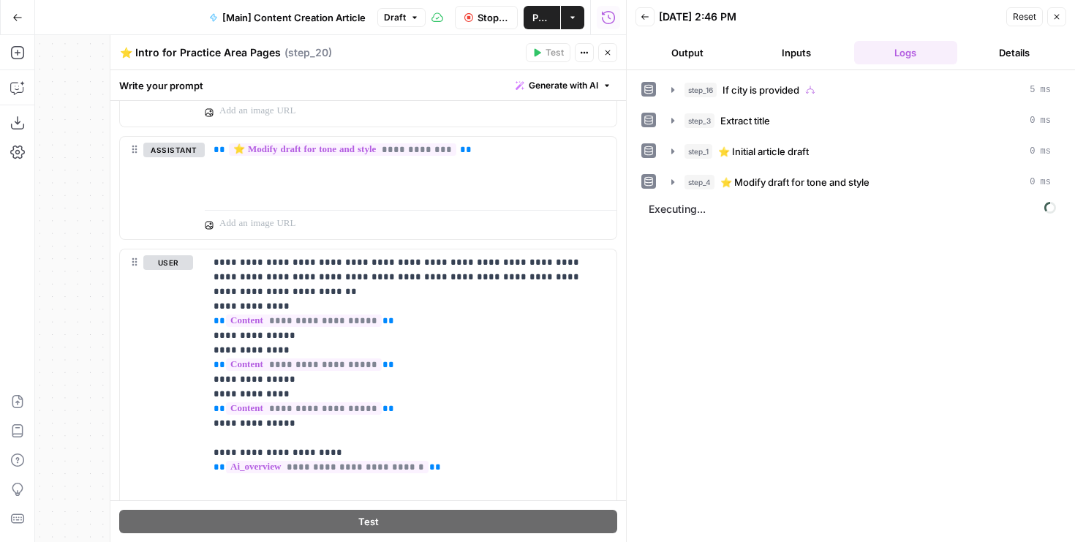
click at [675, 36] on header "Back 08/28/25 at 2:46 PM Reset Close Output Inputs Logs Details" at bounding box center [851, 35] width 448 height 70
click at [680, 49] on button "Output" at bounding box center [687, 52] width 103 height 23
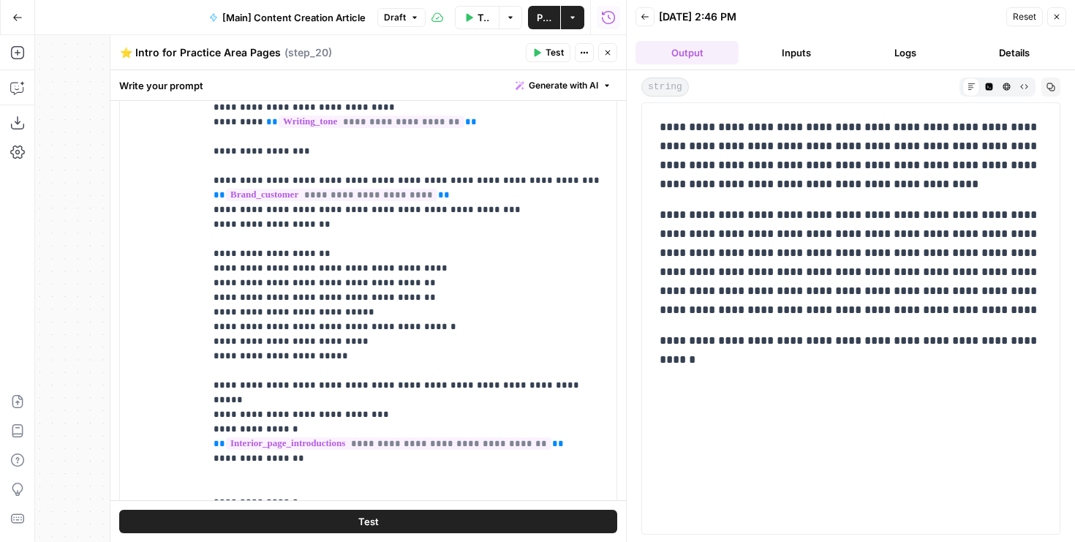
scroll to position [2160, 0]
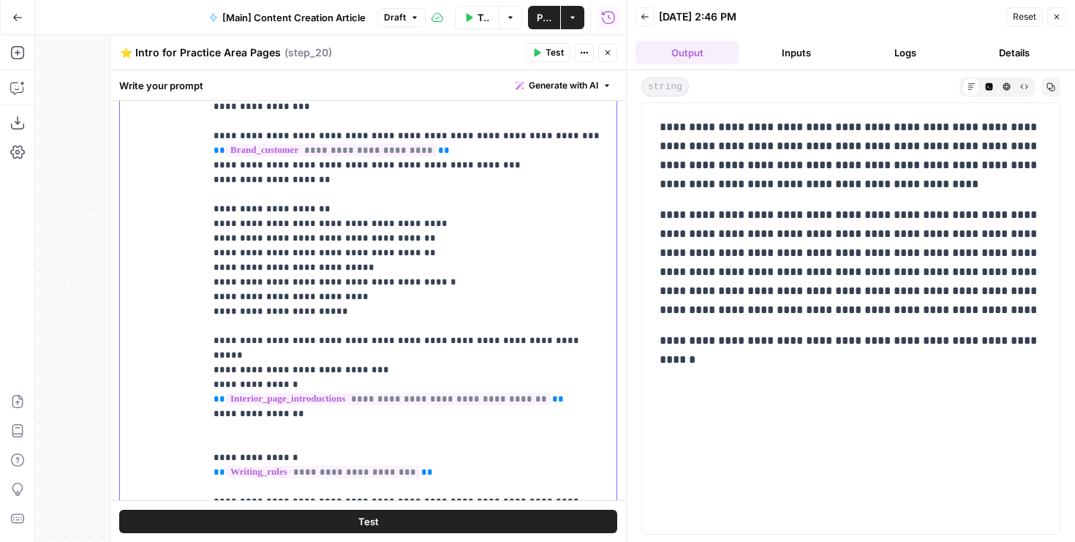
drag, startPoint x: 374, startPoint y: 338, endPoint x: 230, endPoint y: 334, distance: 144.2
click at [230, 334] on p "**********" at bounding box center [411, 129] width 394 height 732
click at [549, 321] on p "**********" at bounding box center [411, 129] width 394 height 732
click at [544, 327] on p "**********" at bounding box center [411, 129] width 394 height 732
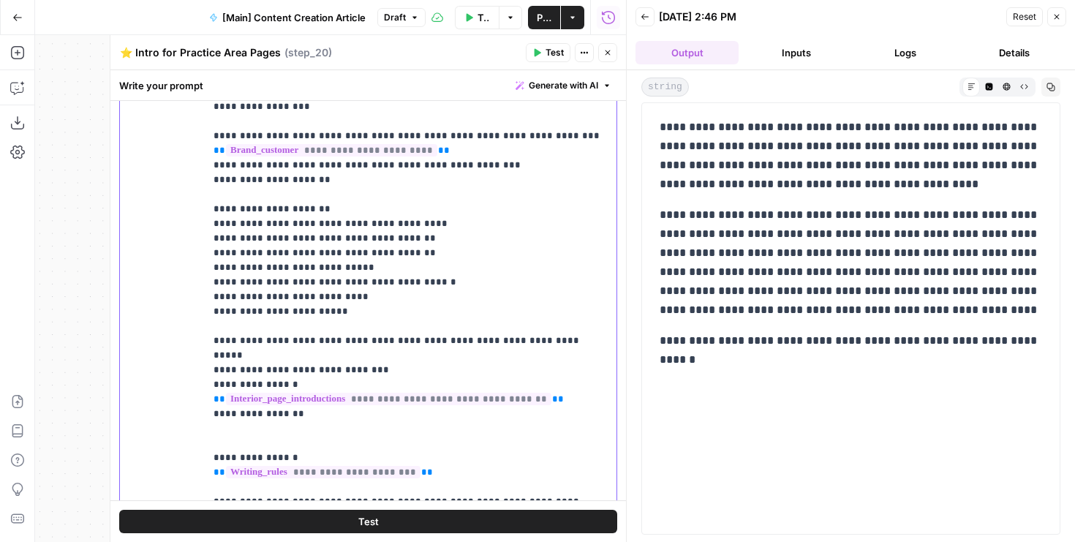
click at [461, 320] on p "**********" at bounding box center [411, 129] width 394 height 732
click at [481, 520] on button "Test" at bounding box center [368, 521] width 498 height 23
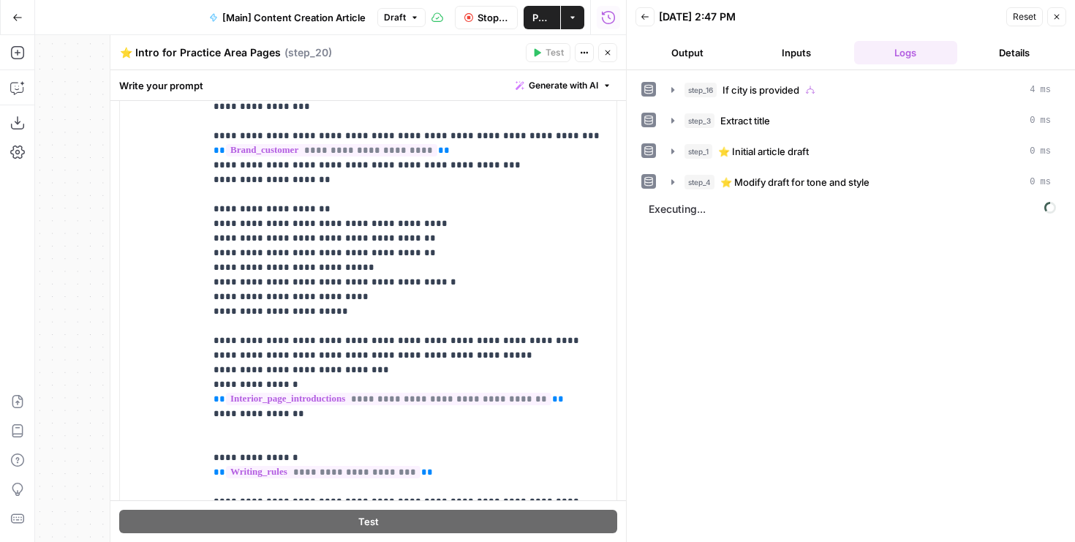
click at [675, 64] on button "Output" at bounding box center [687, 52] width 103 height 23
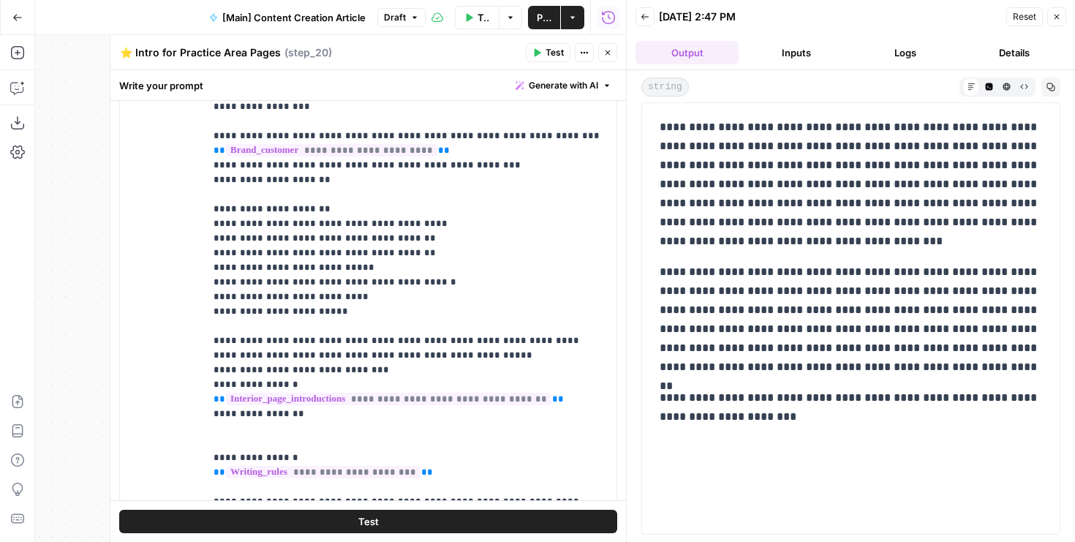
scroll to position [162, 0]
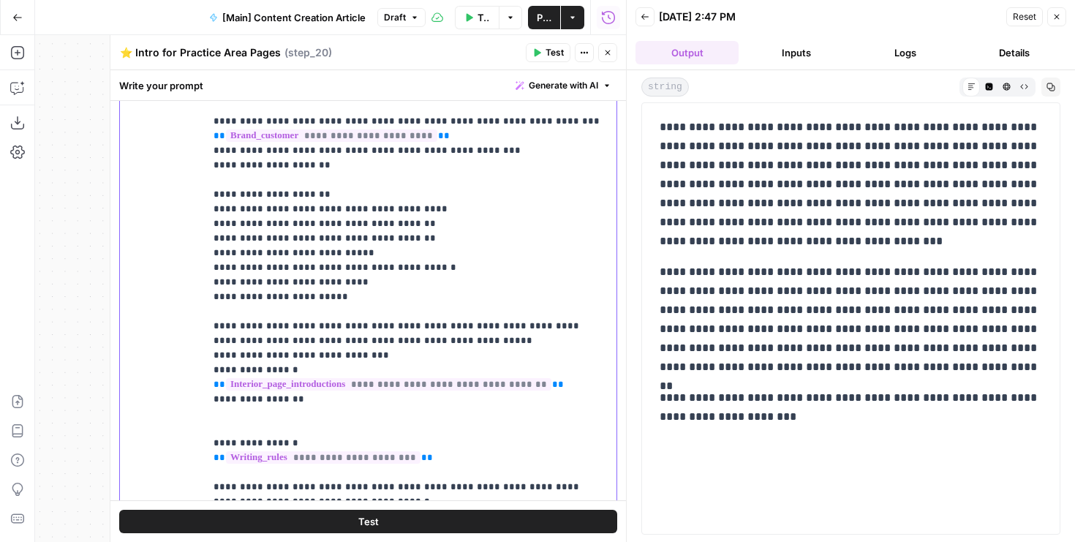
drag, startPoint x: 309, startPoint y: 379, endPoint x: 214, endPoint y: 299, distance: 124.1
click at [214, 299] on p "**********" at bounding box center [411, 121] width 394 height 746
click at [239, 299] on p "**********" at bounding box center [411, 121] width 394 height 746
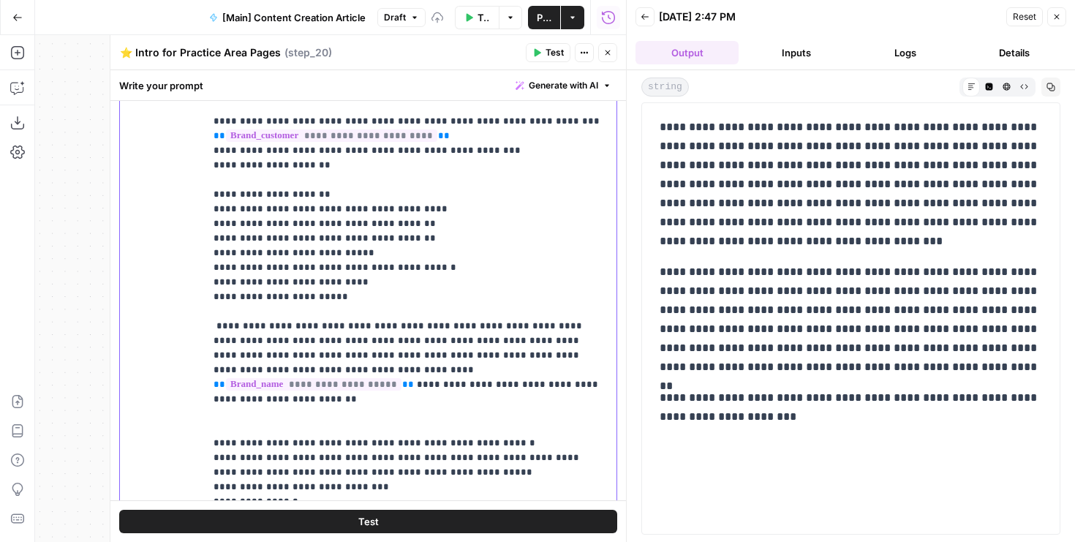
scroll to position [244, 0]
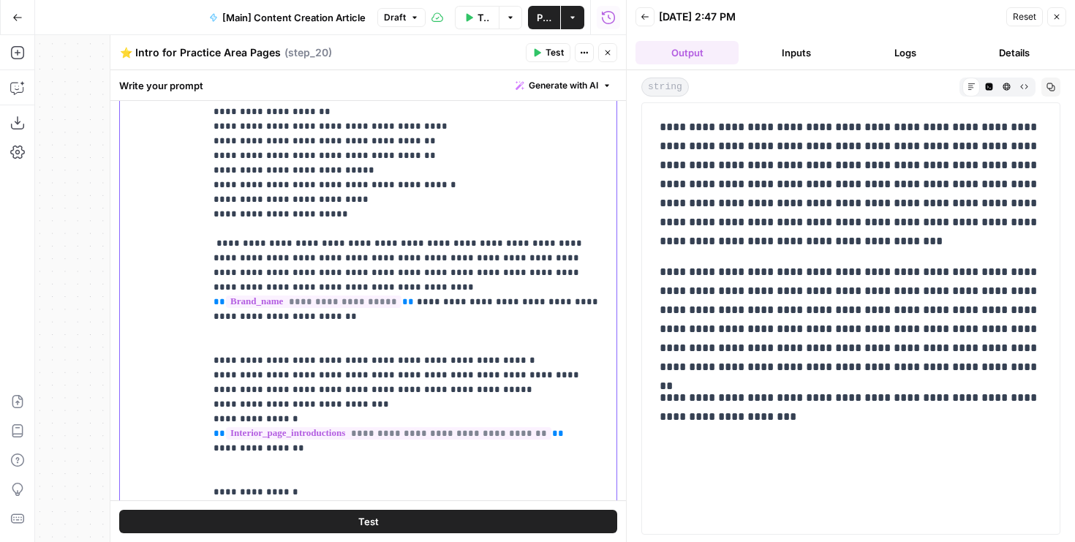
drag, startPoint x: 312, startPoint y: 432, endPoint x: 192, endPoint y: 221, distance: 242.8
click at [192, 221] on div "**********" at bounding box center [368, 219] width 497 height 631
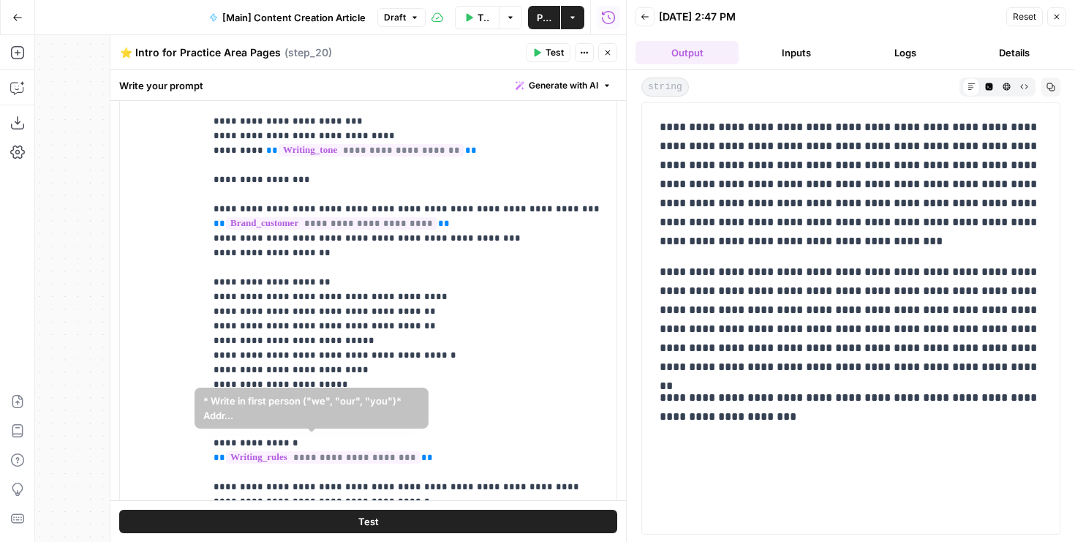
click at [311, 529] on button "Test" at bounding box center [368, 521] width 498 height 23
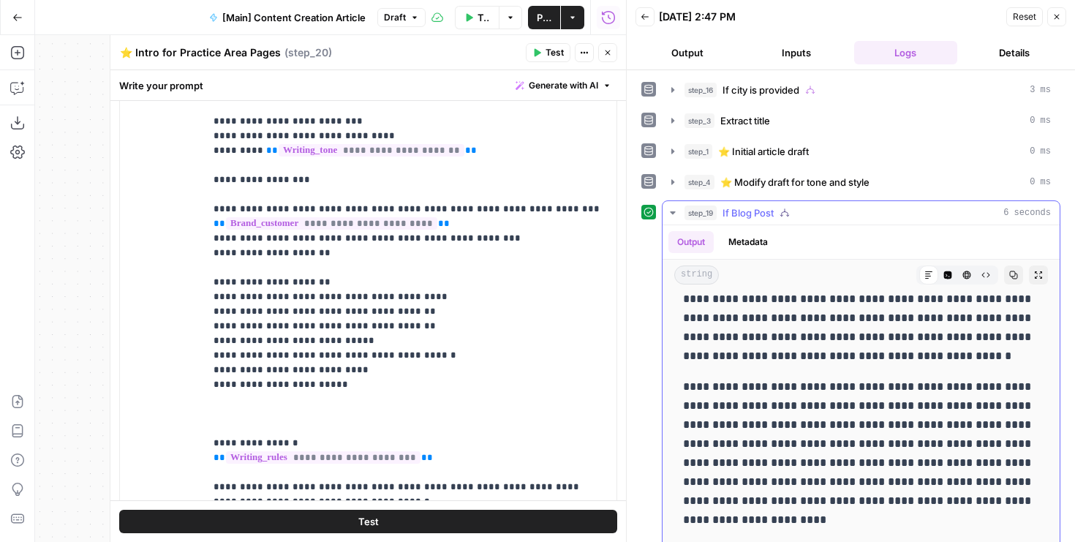
scroll to position [94, 0]
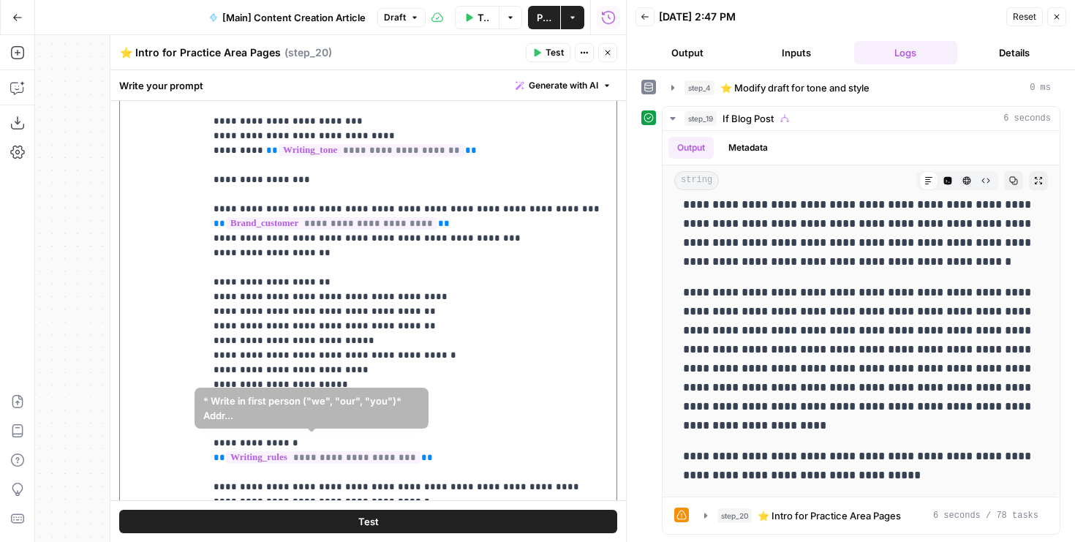
click at [355, 457] on p "**********" at bounding box center [411, 165] width 394 height 658
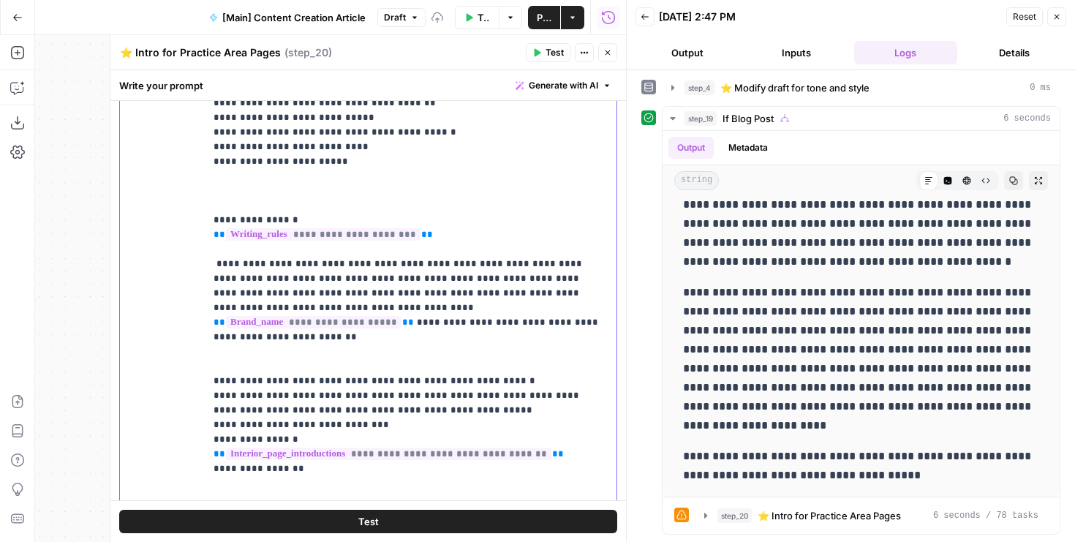
scroll to position [308, 0]
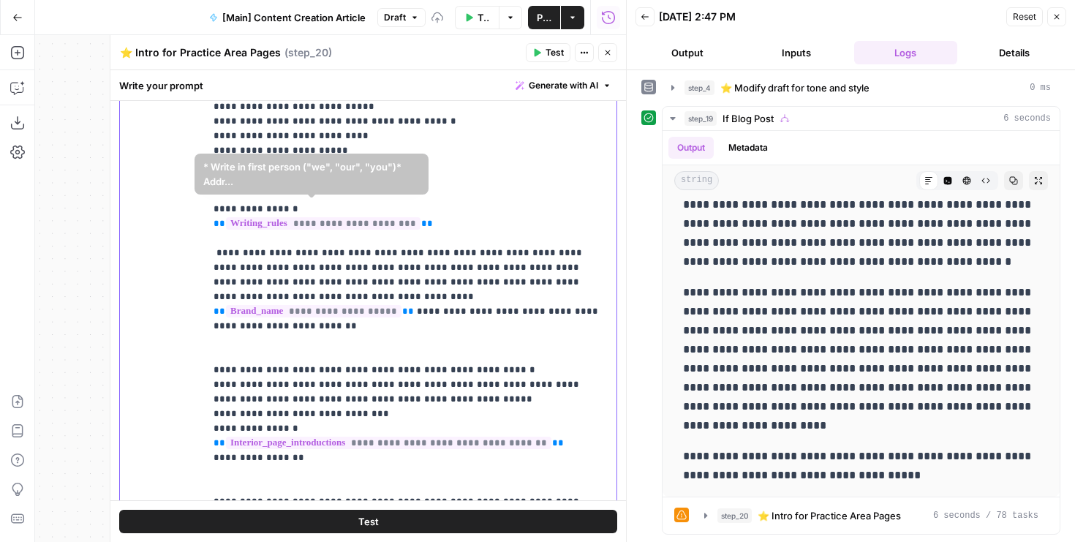
click at [231, 233] on p "**********" at bounding box center [411, 48] width 394 height 893
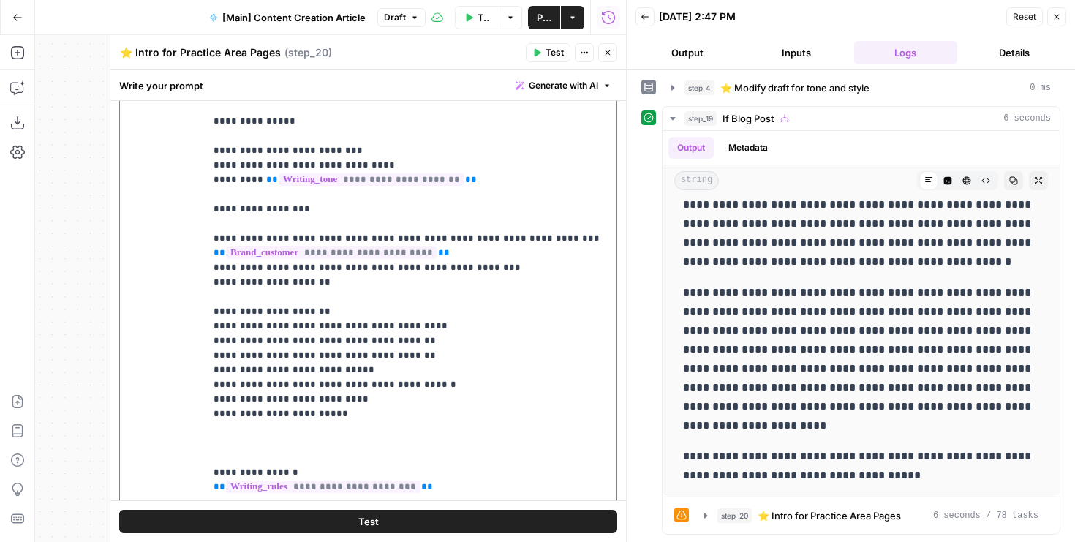
scroll to position [45, 0]
click at [380, 531] on button "Test" at bounding box center [368, 521] width 498 height 23
